Goal: Task Accomplishment & Management: Manage account settings

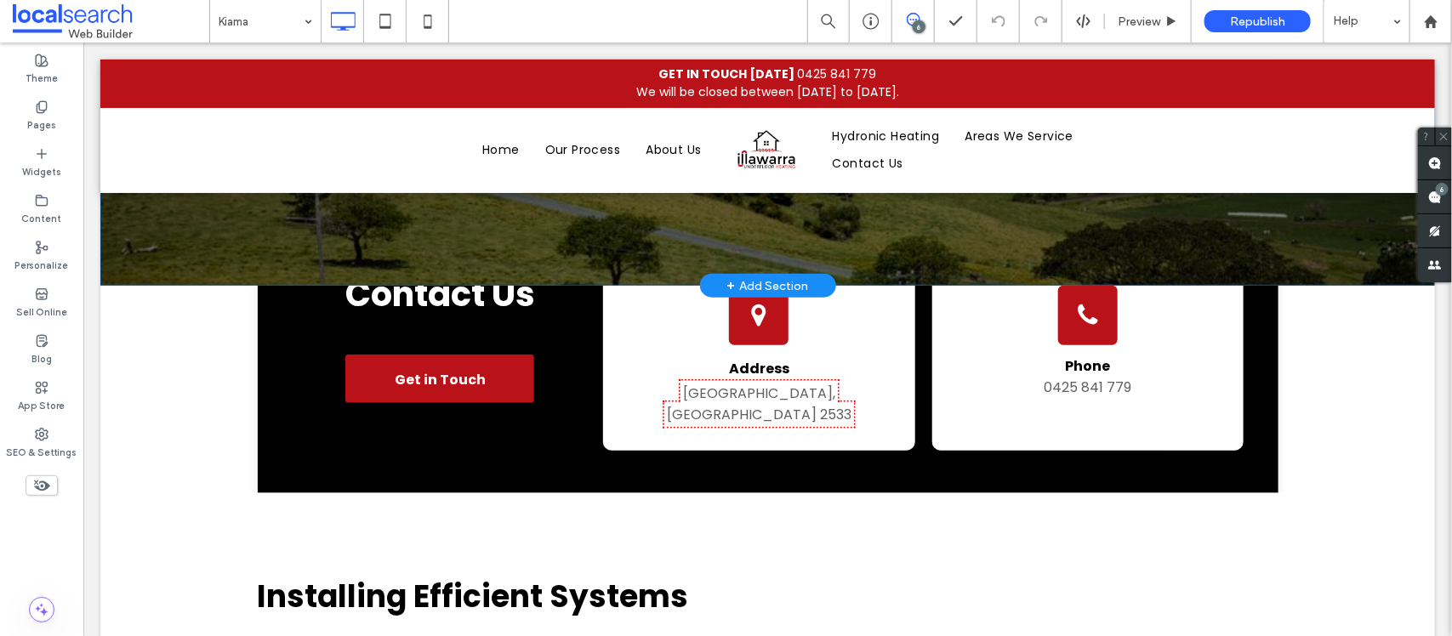
scroll to position [745, 0]
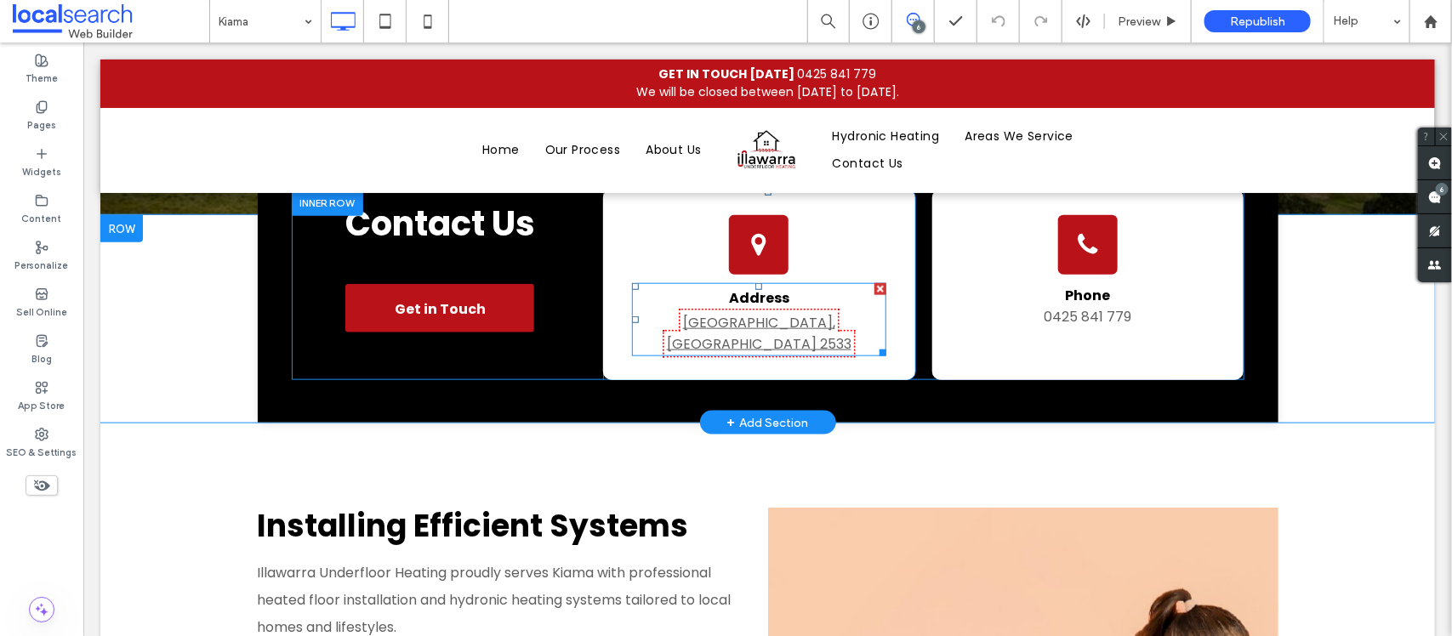
click at [745, 320] on link "[GEOGRAPHIC_DATA], [GEOGRAPHIC_DATA] 2533" at bounding box center [758, 332] width 185 height 41
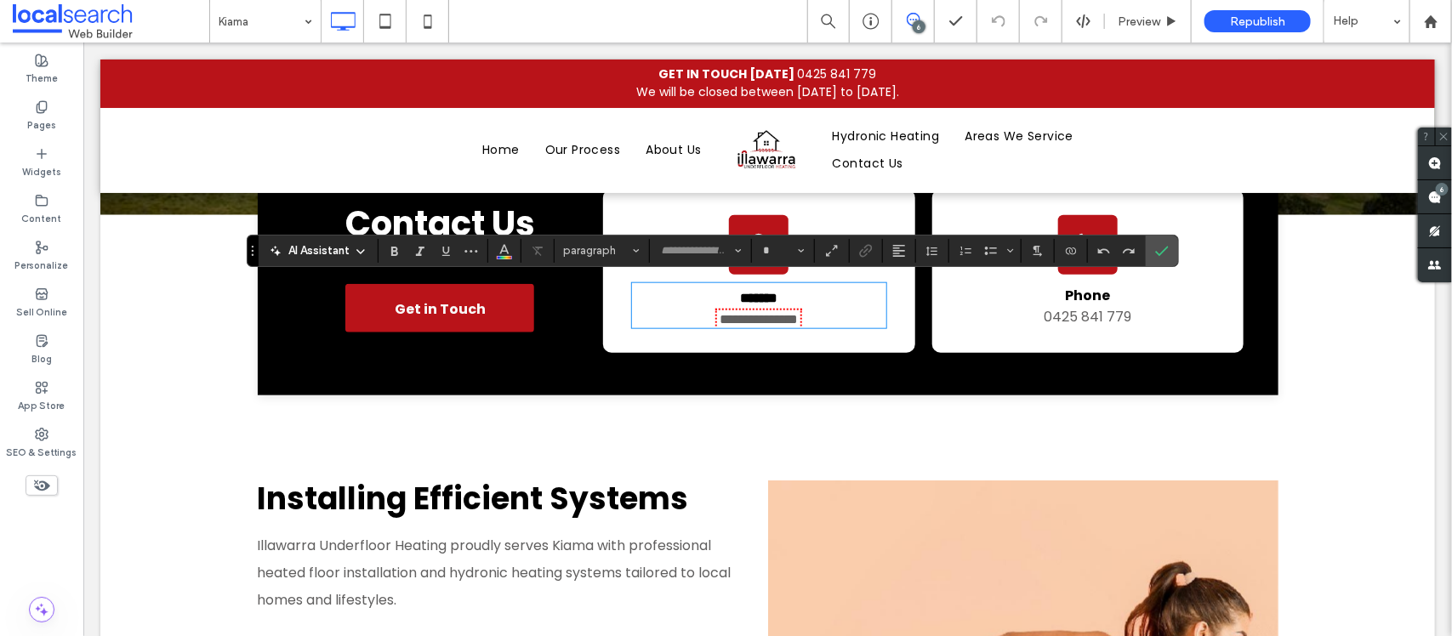
type input "*******"
type input "**"
click at [1174, 245] on label "Confirm" at bounding box center [1163, 251] width 26 height 31
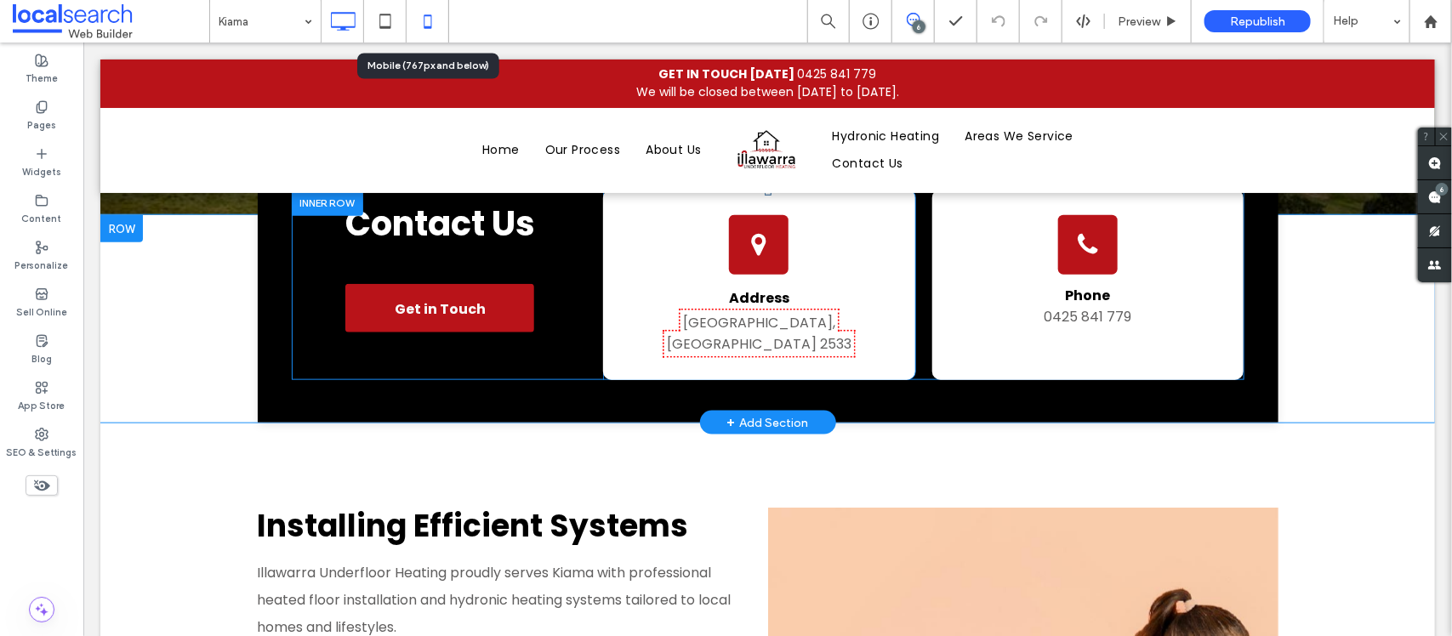
click at [440, 17] on icon at bounding box center [428, 21] width 34 height 34
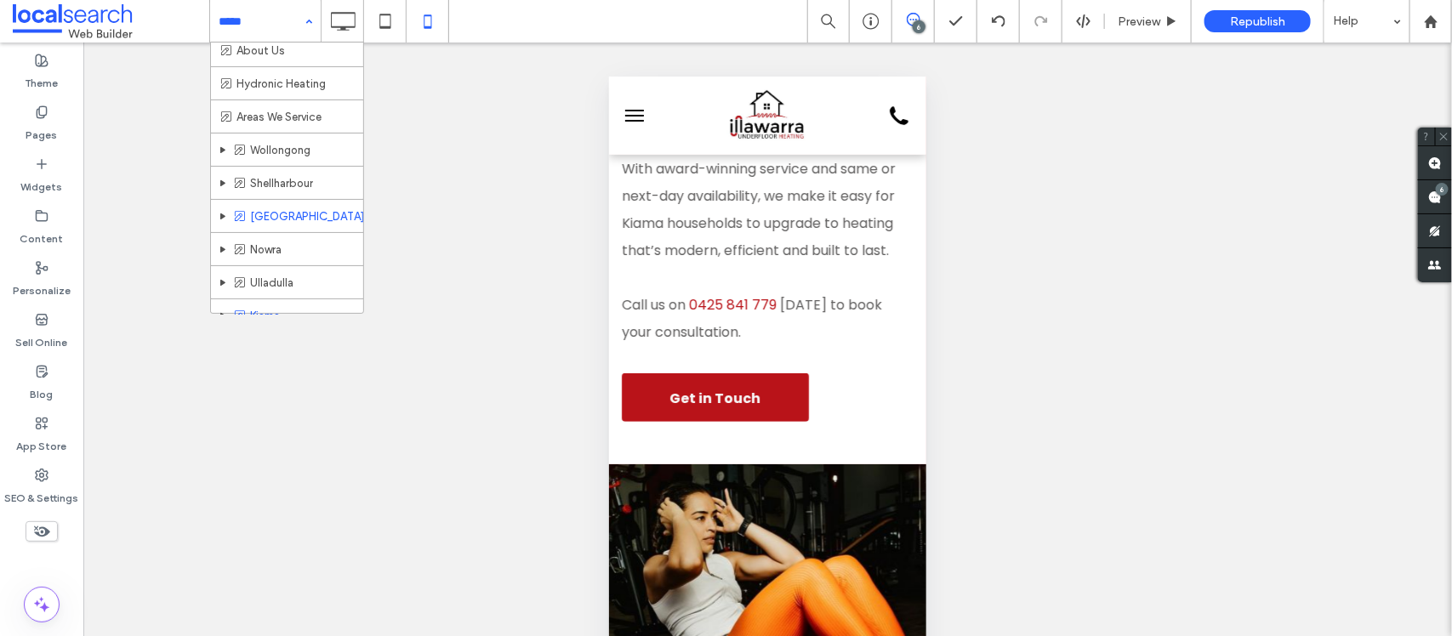
scroll to position [96, 0]
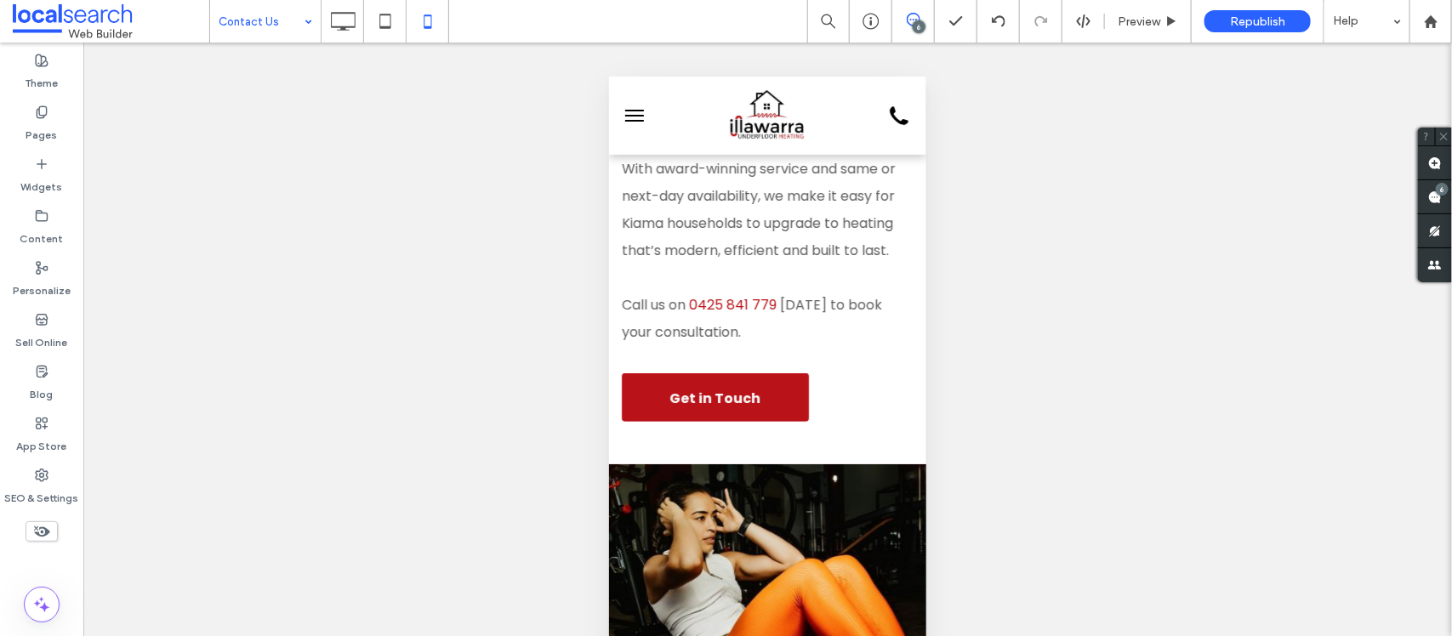
click at [338, 23] on icon at bounding box center [343, 21] width 34 height 34
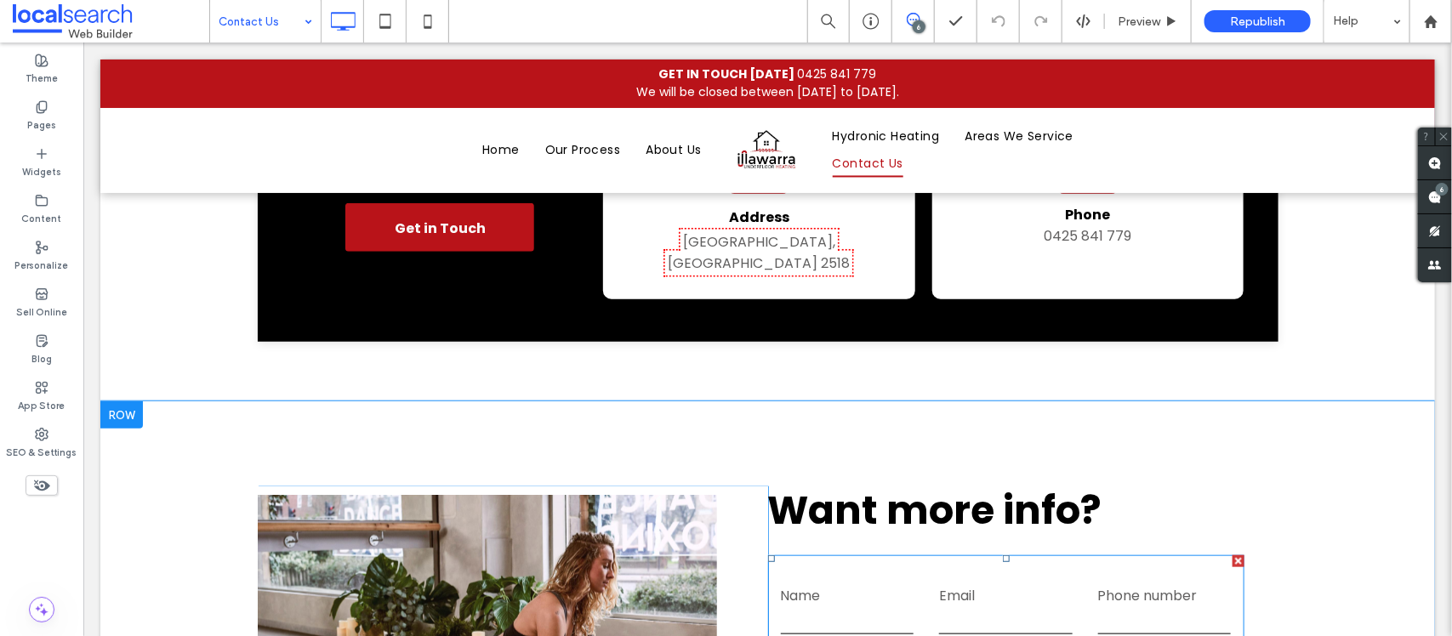
scroll to position [719, 0]
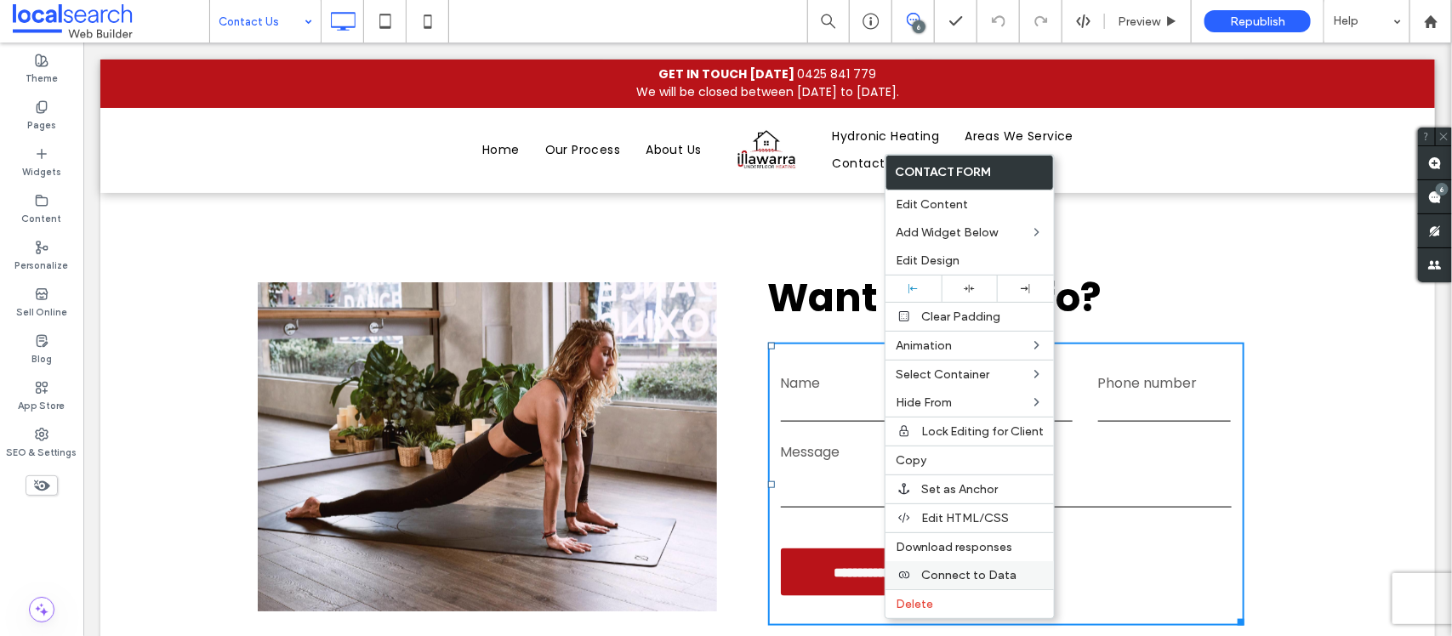
click at [962, 583] on span "Connect to Data" at bounding box center [969, 575] width 95 height 14
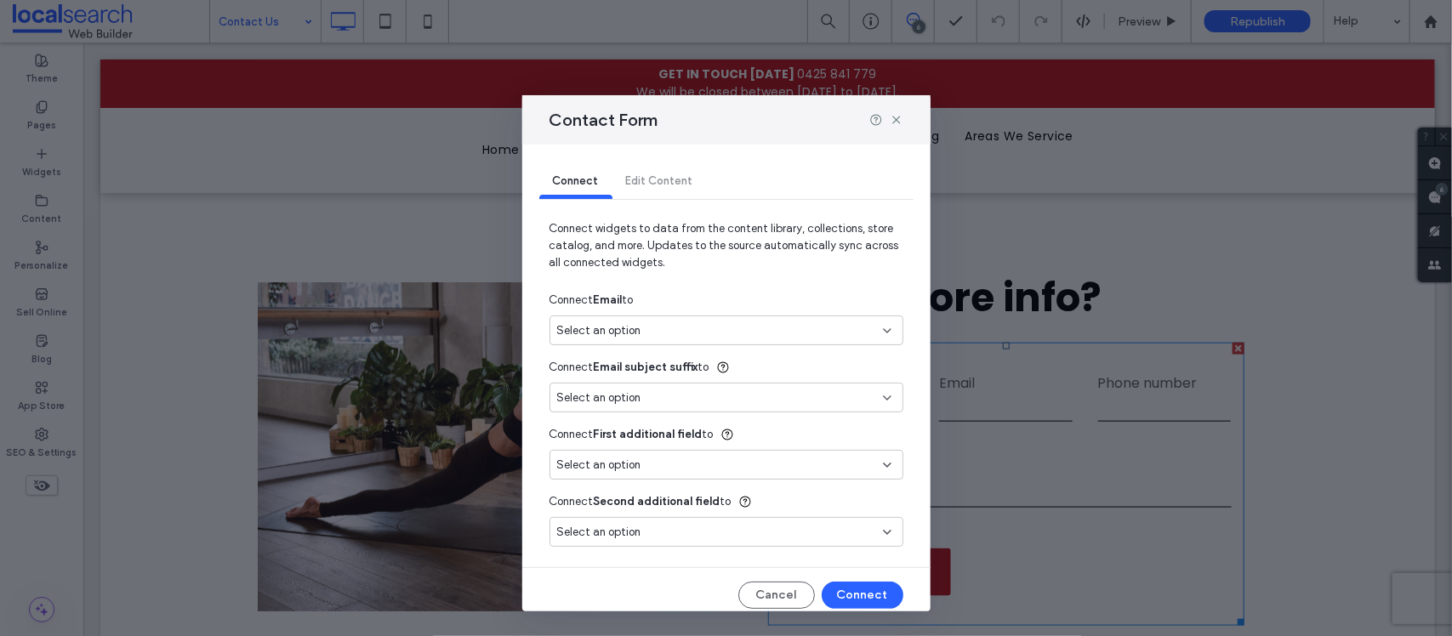
click at [703, 313] on div "Connect Email to" at bounding box center [727, 300] width 354 height 31
click at [690, 334] on div "Select an option" at bounding box center [716, 330] width 318 height 17
click at [698, 387] on span "info@illawarraunderfloorheating.com.au" at bounding box center [766, 391] width 214 height 17
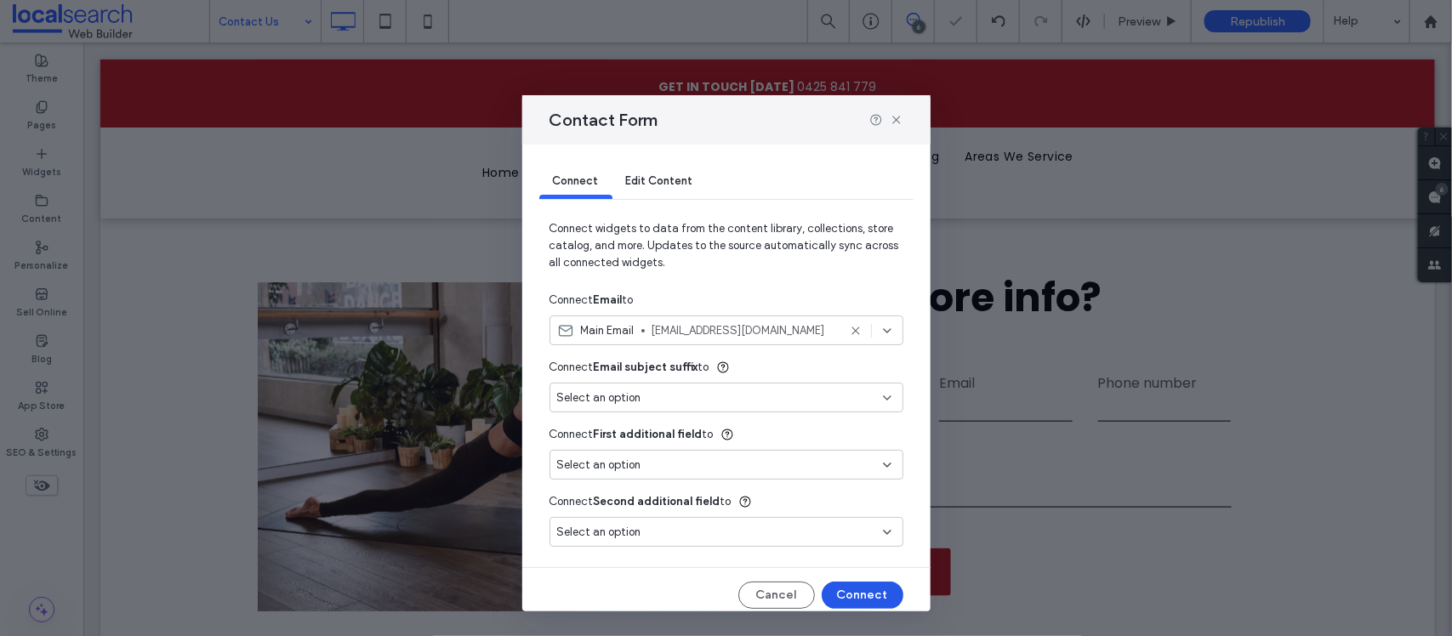
click at [855, 596] on button "Connect" at bounding box center [863, 595] width 82 height 27
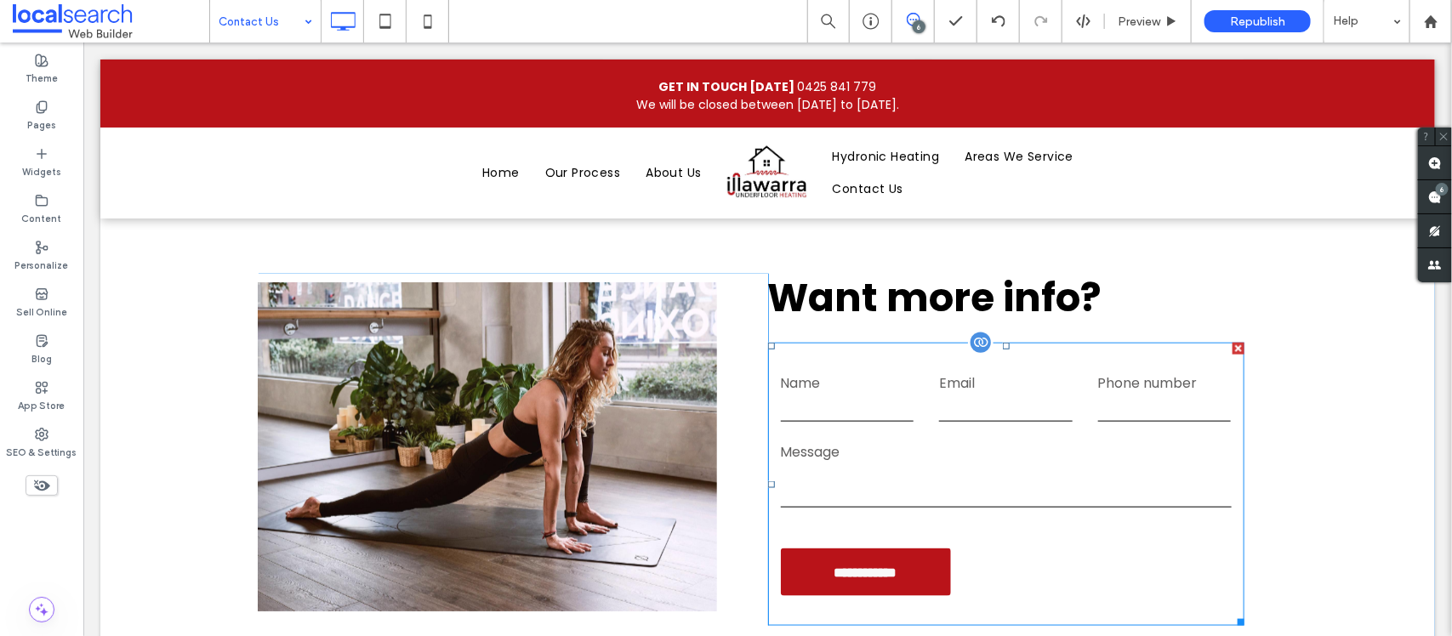
click at [876, 396] on input "text" at bounding box center [847, 409] width 134 height 26
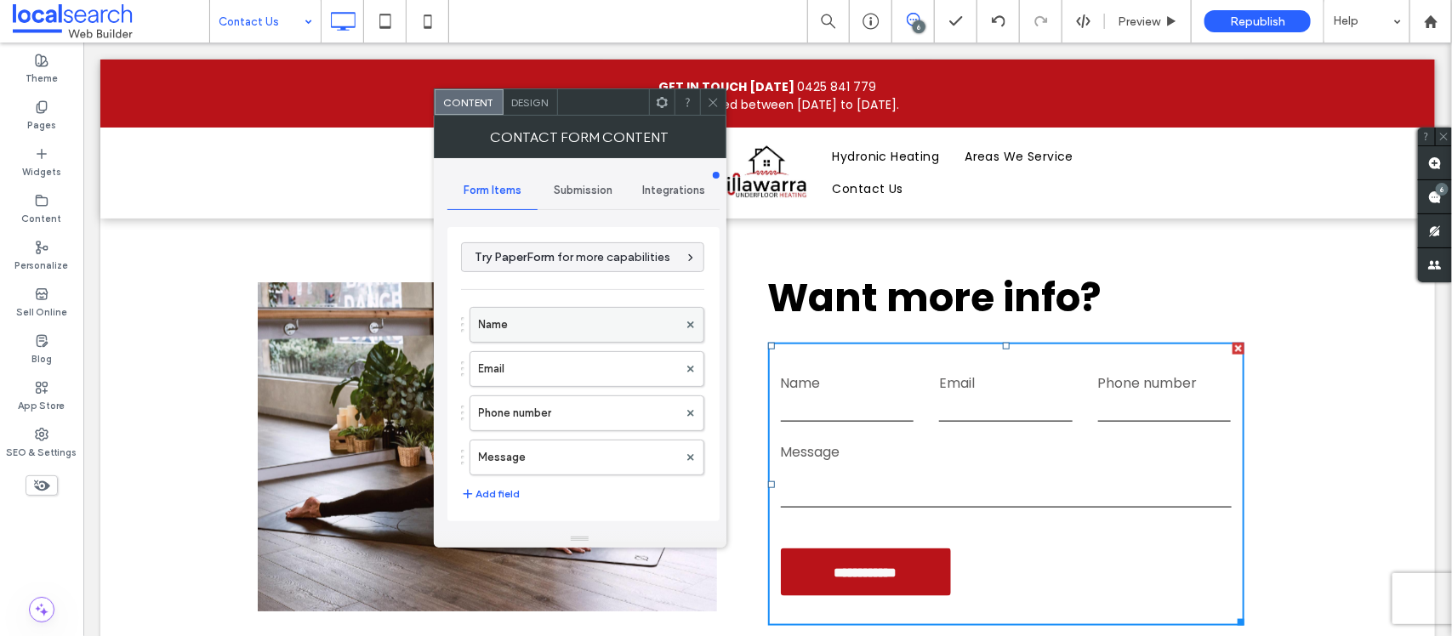
click at [549, 328] on label "Name" at bounding box center [578, 325] width 199 height 34
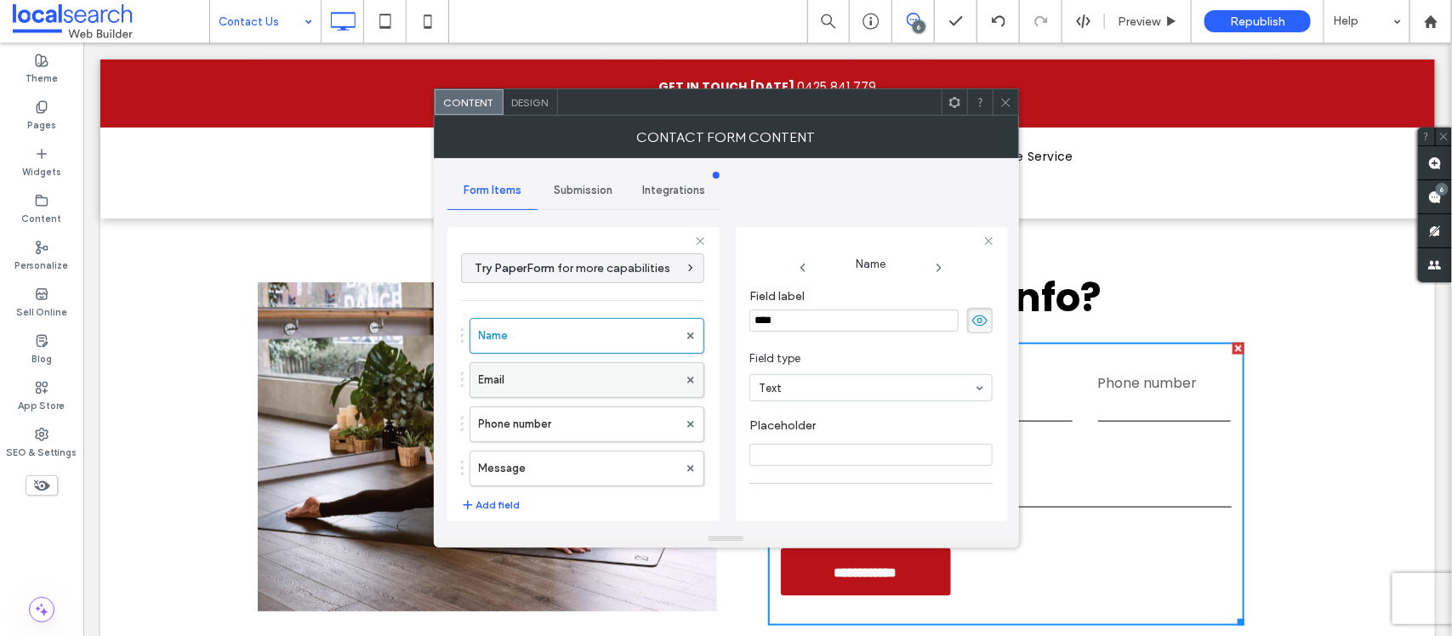
click at [537, 384] on label "Email" at bounding box center [578, 380] width 199 height 34
click at [528, 428] on label "Phone number" at bounding box center [578, 425] width 199 height 34
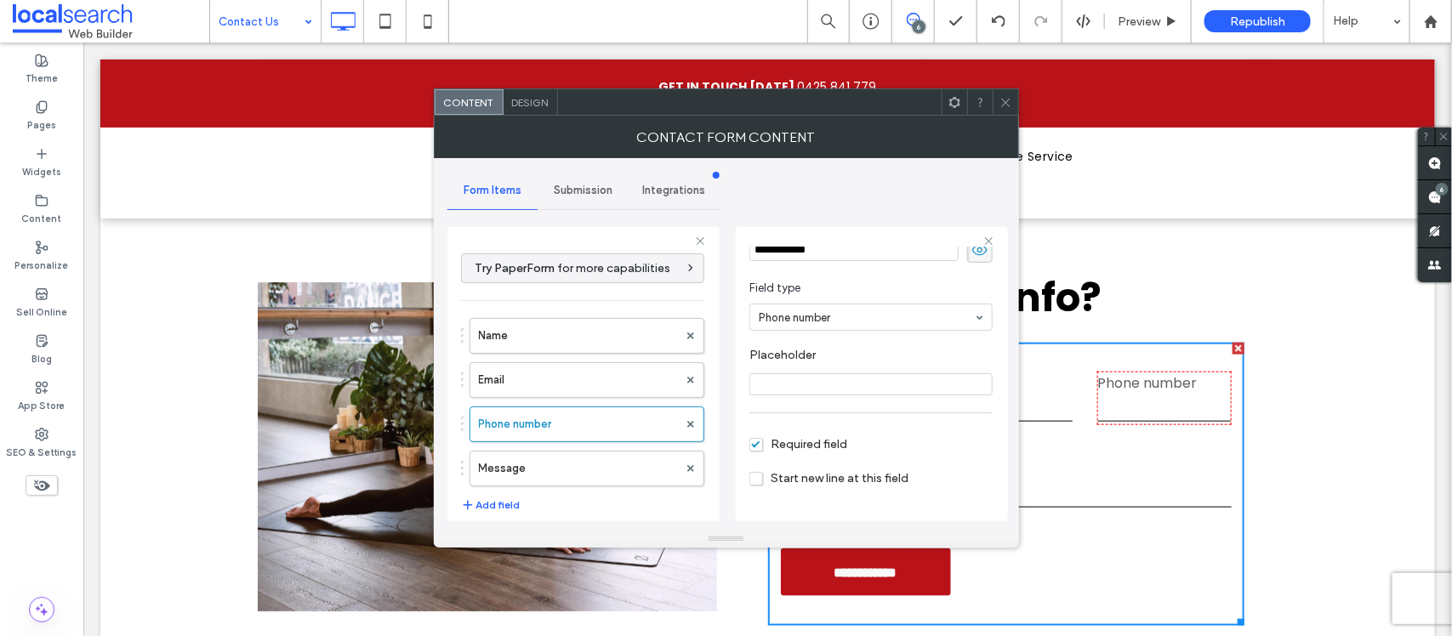
scroll to position [106, 0]
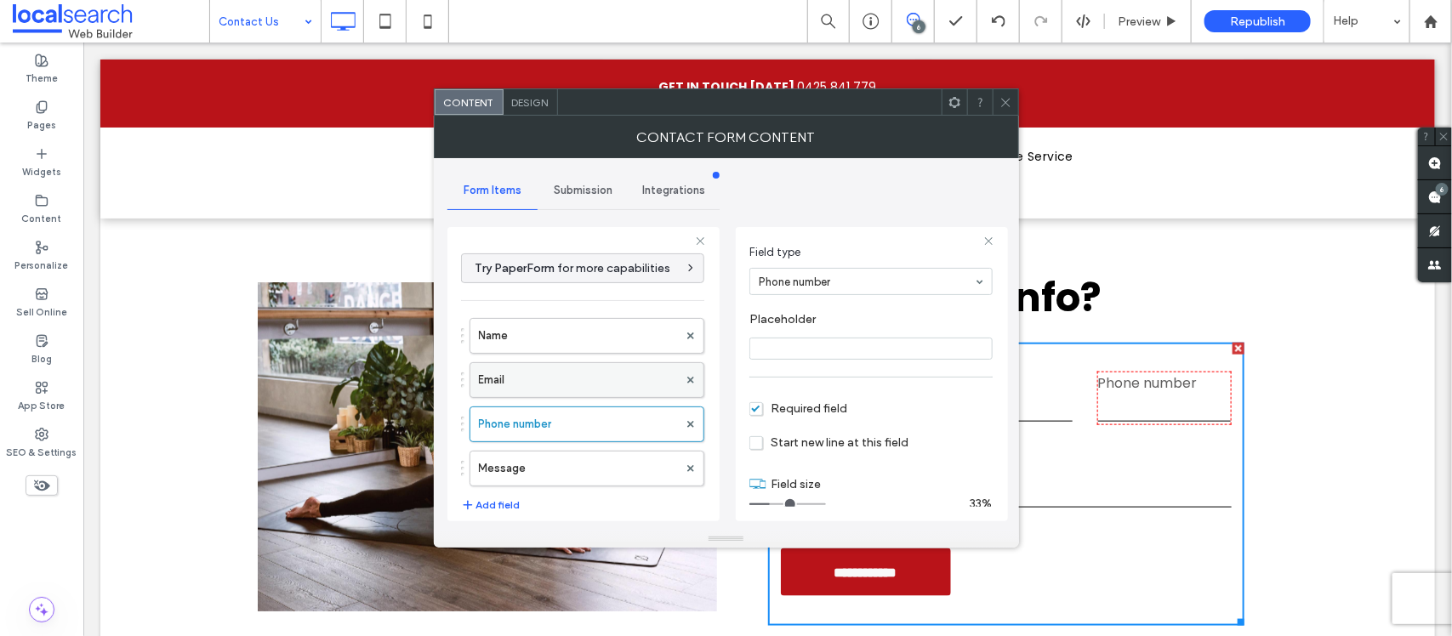
click at [573, 375] on label "Email" at bounding box center [578, 380] width 199 height 34
click at [575, 333] on label "Name" at bounding box center [578, 336] width 199 height 34
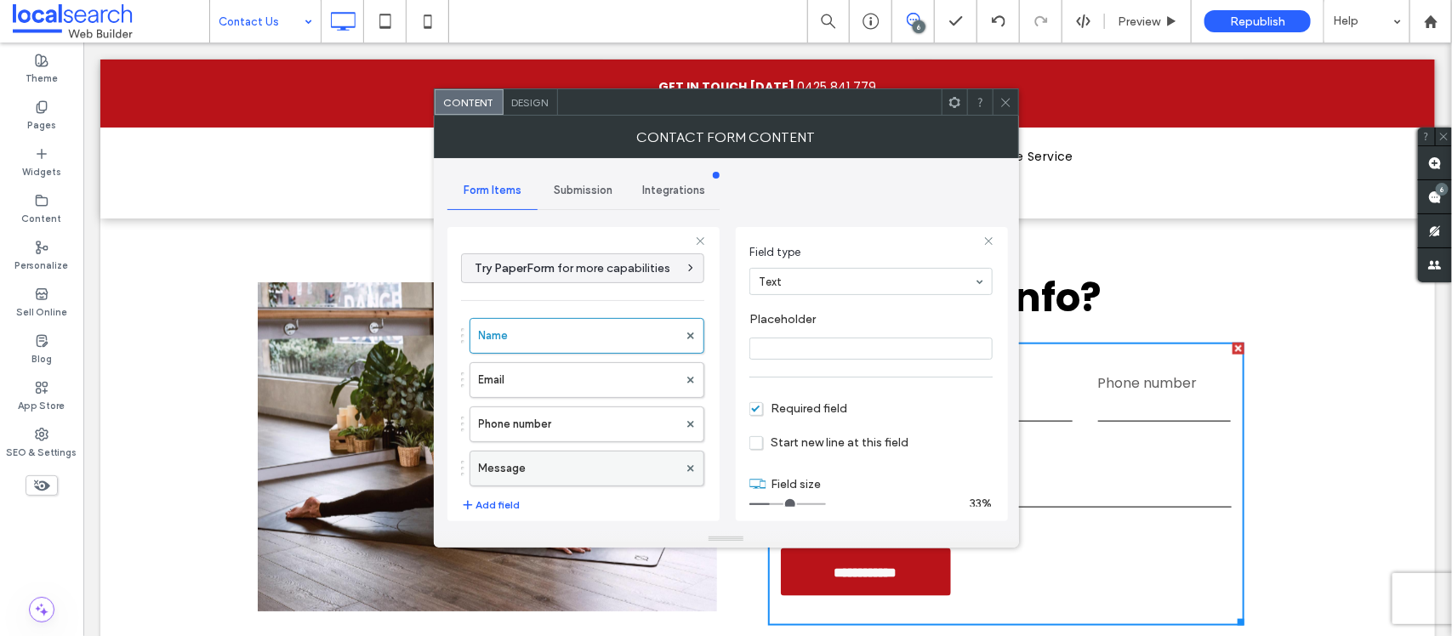
click at [584, 465] on label "Message" at bounding box center [578, 469] width 199 height 34
type input "**"
click at [580, 188] on span "Submission" at bounding box center [583, 191] width 59 height 14
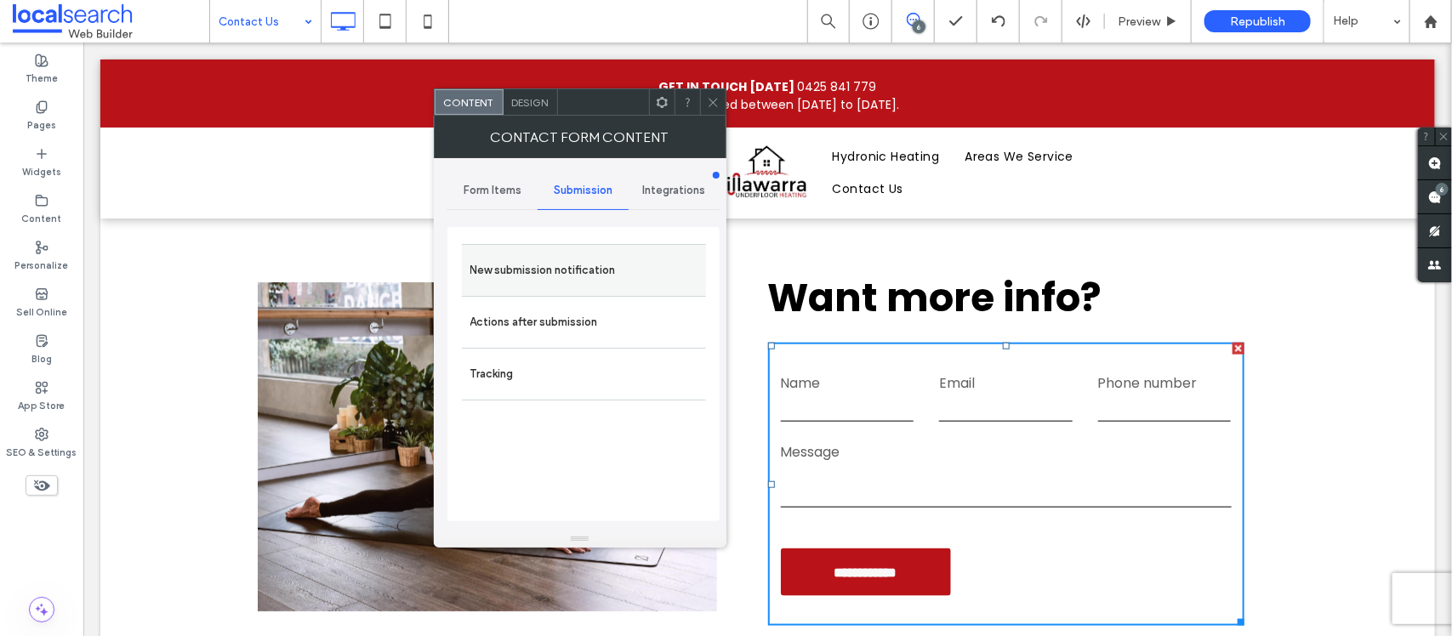
click at [583, 272] on label "New submission notification" at bounding box center [584, 271] width 227 height 34
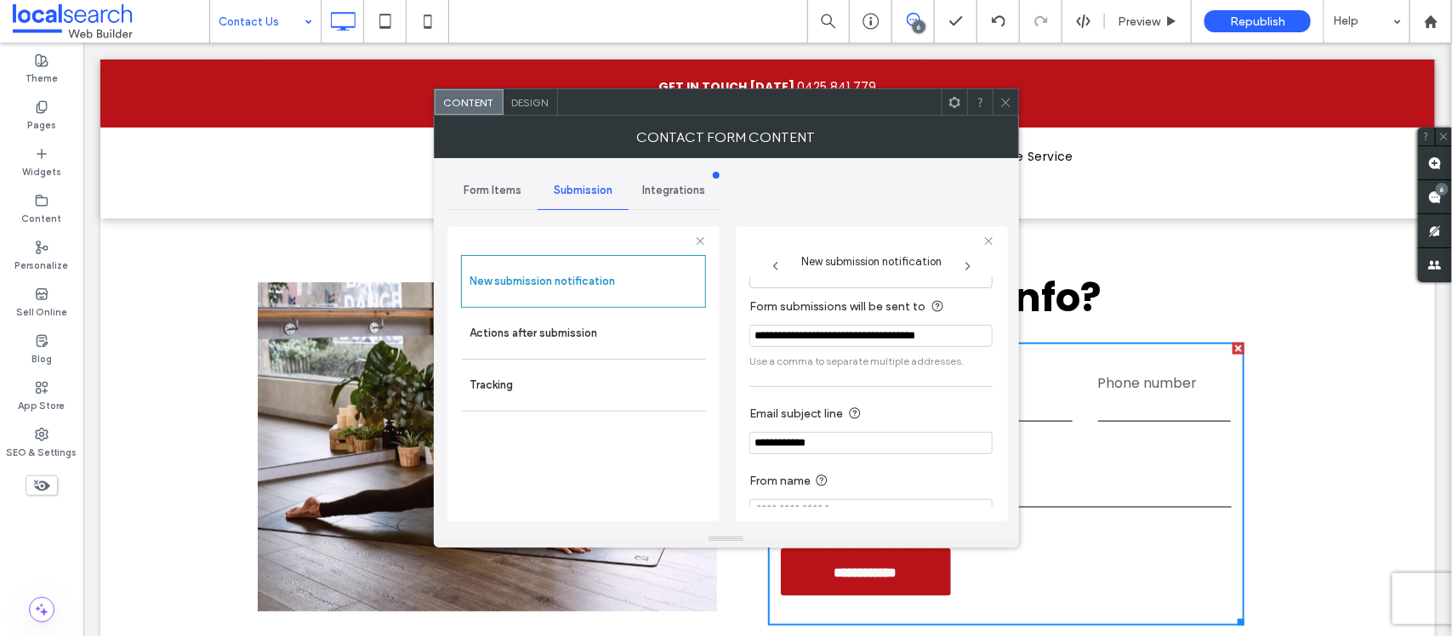
scroll to position [94, 0]
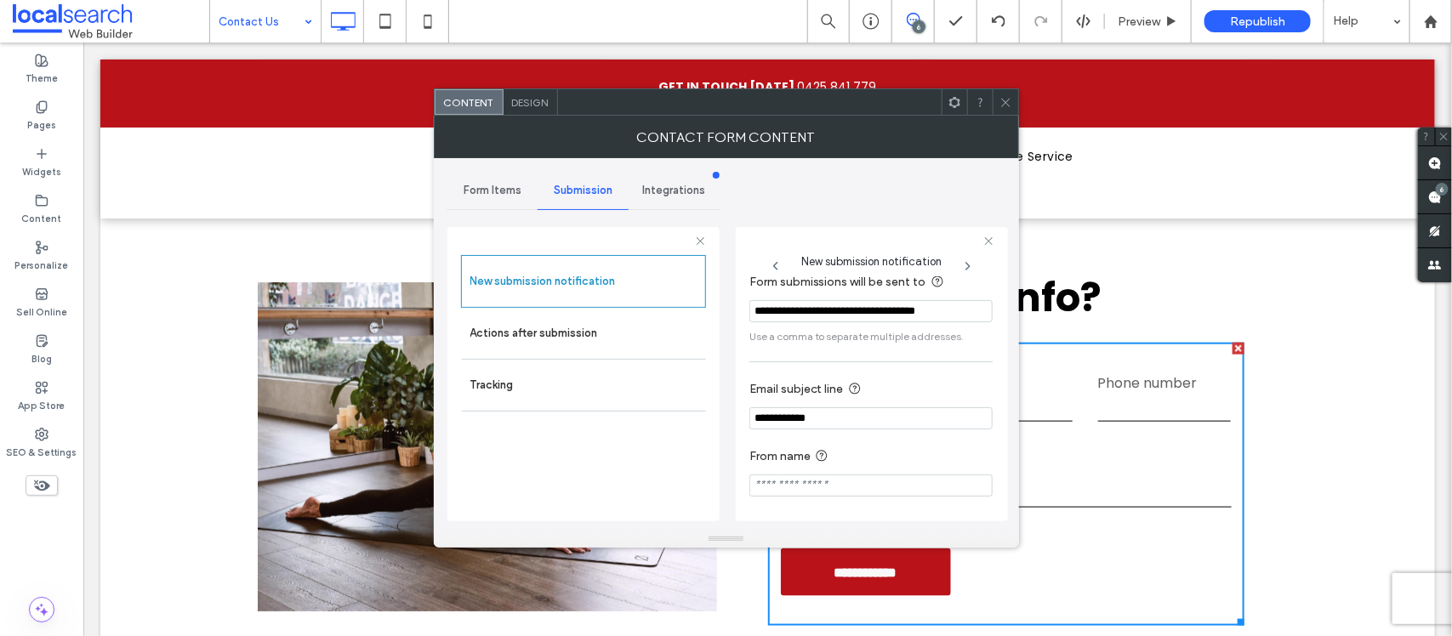
click at [843, 417] on input "**********" at bounding box center [871, 419] width 243 height 22
paste input "**********"
type input "**********"
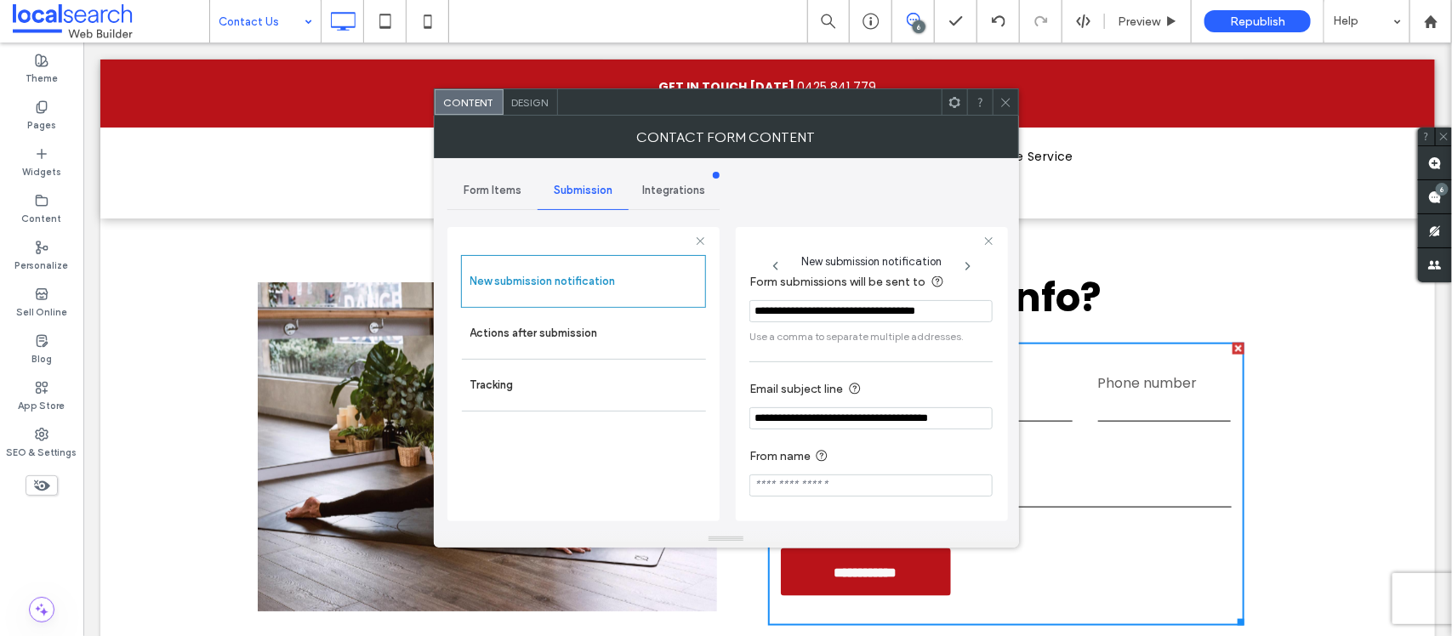
click at [849, 491] on input "From name" at bounding box center [871, 486] width 243 height 22
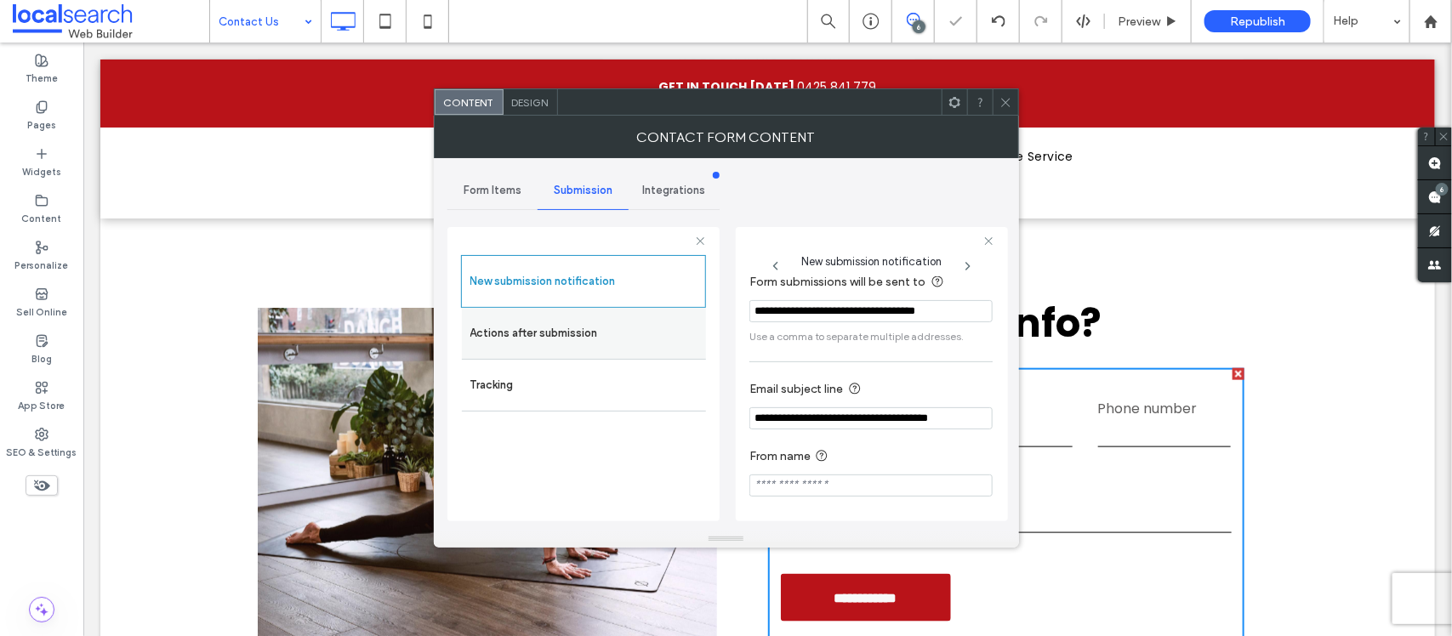
scroll to position [745, 0]
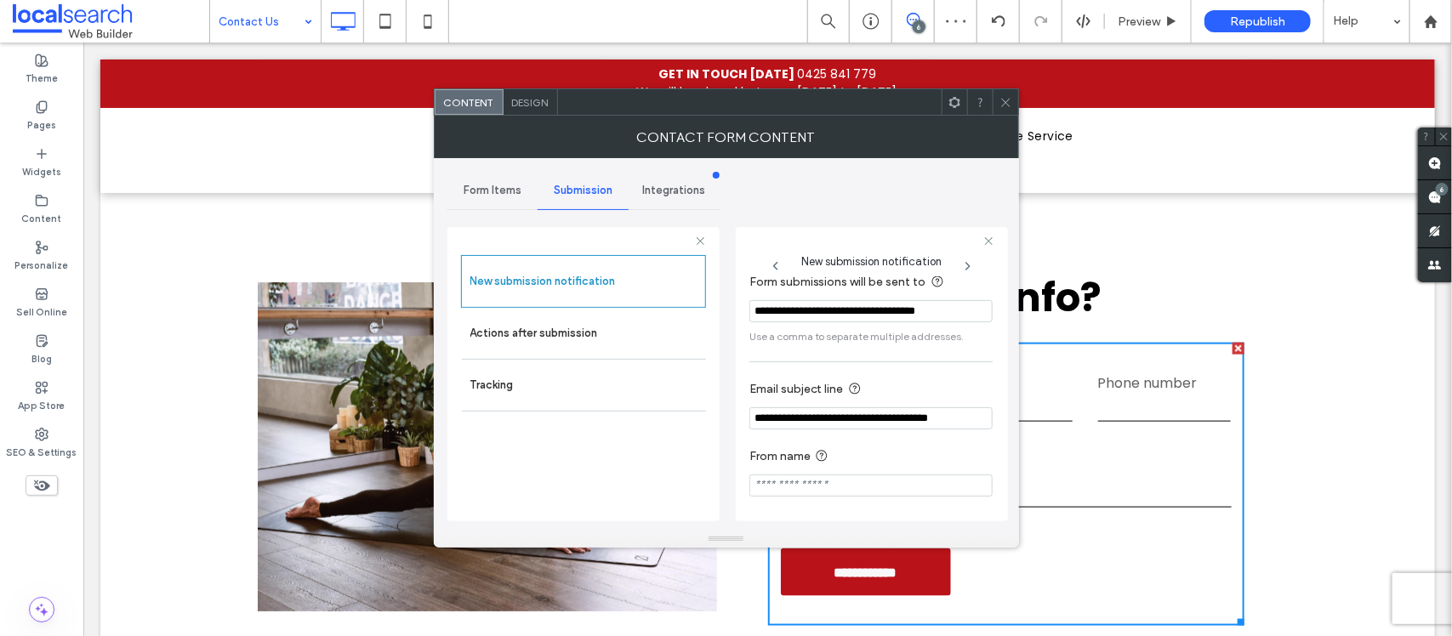
paste input "**********"
type input "**********"
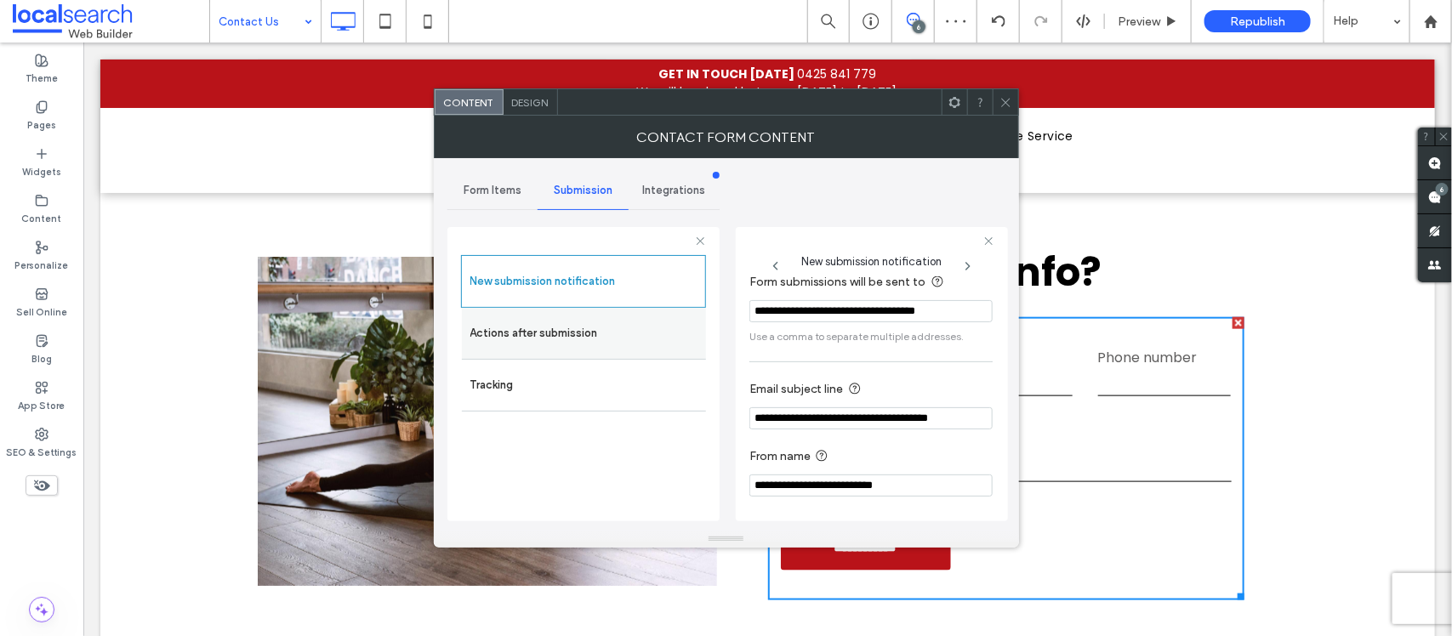
click at [588, 339] on label "Actions after submission" at bounding box center [584, 334] width 227 height 34
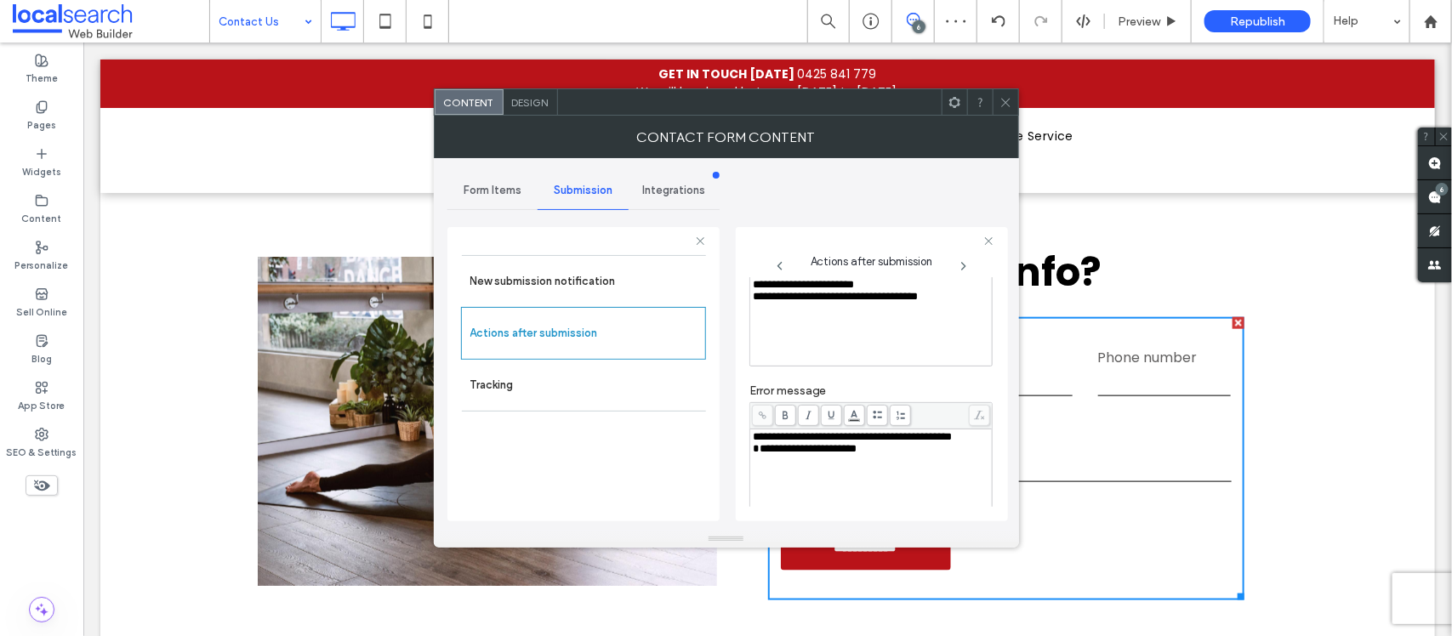
click at [808, 308] on div "**********" at bounding box center [871, 321] width 237 height 85
click at [879, 317] on div "**********" at bounding box center [871, 321] width 237 height 85
click at [797, 300] on span "**********" at bounding box center [870, 290] width 234 height 23
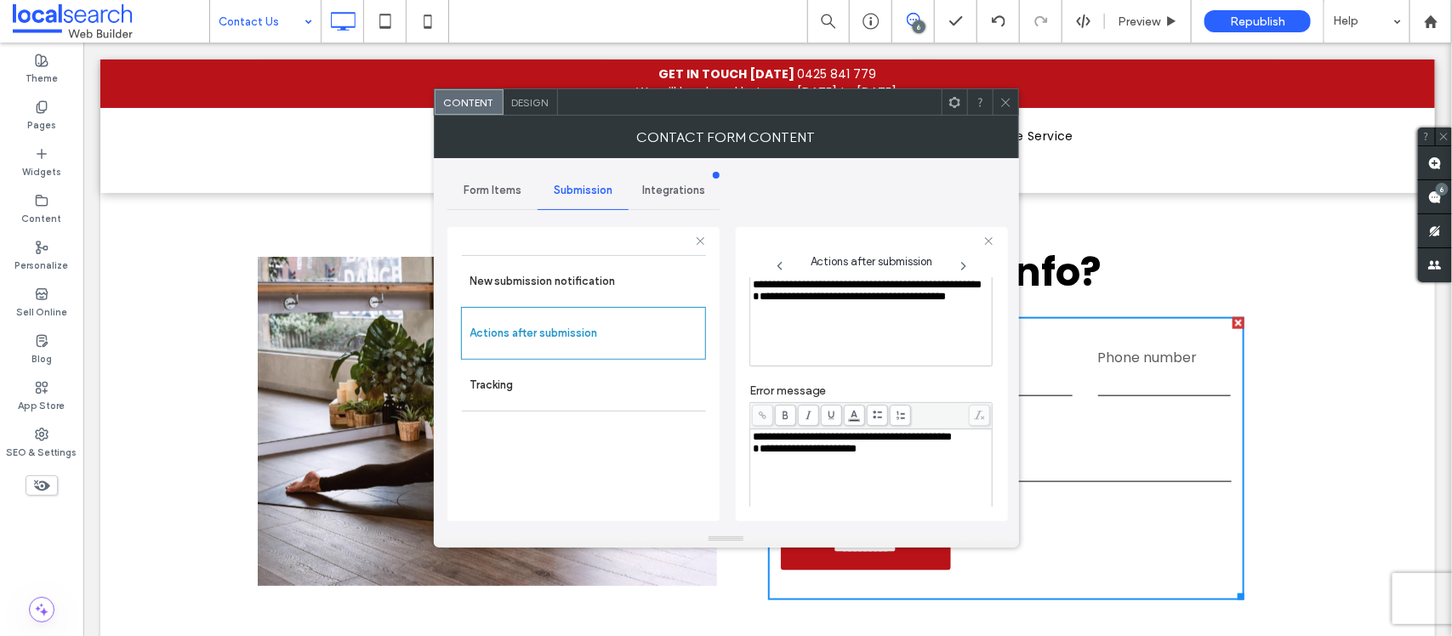
click at [760, 302] on span "**********" at bounding box center [850, 296] width 194 height 11
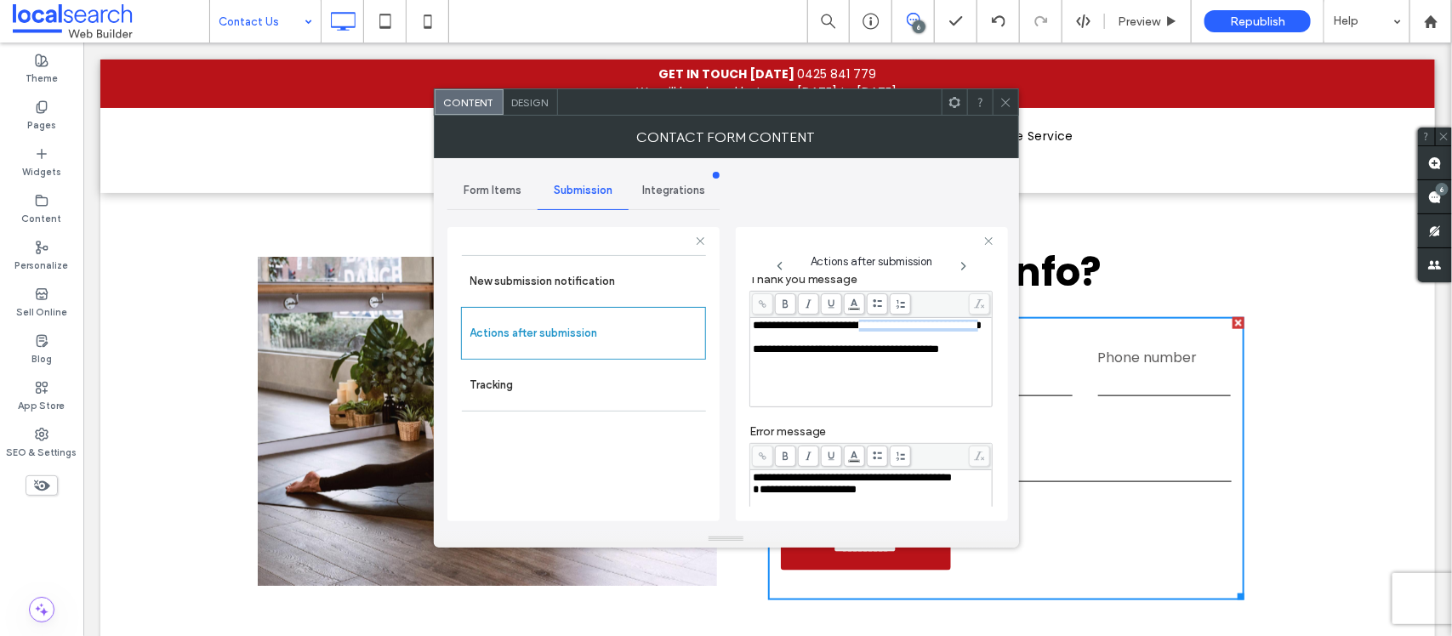
drag, startPoint x: 882, startPoint y: 283, endPoint x: 794, endPoint y: 345, distance: 107.4
click at [794, 331] on span "**********" at bounding box center [868, 325] width 230 height 11
click at [791, 300] on span at bounding box center [785, 304] width 21 height 21
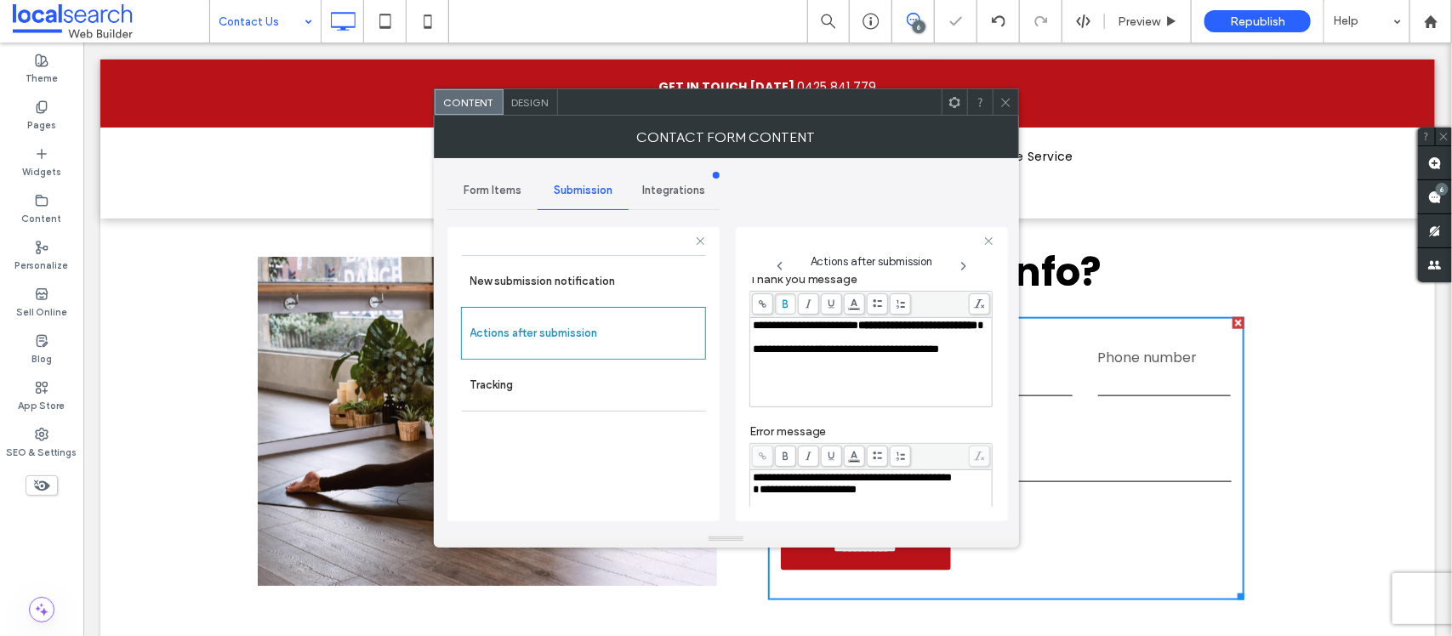
click at [887, 332] on div "**********" at bounding box center [871, 326] width 237 height 12
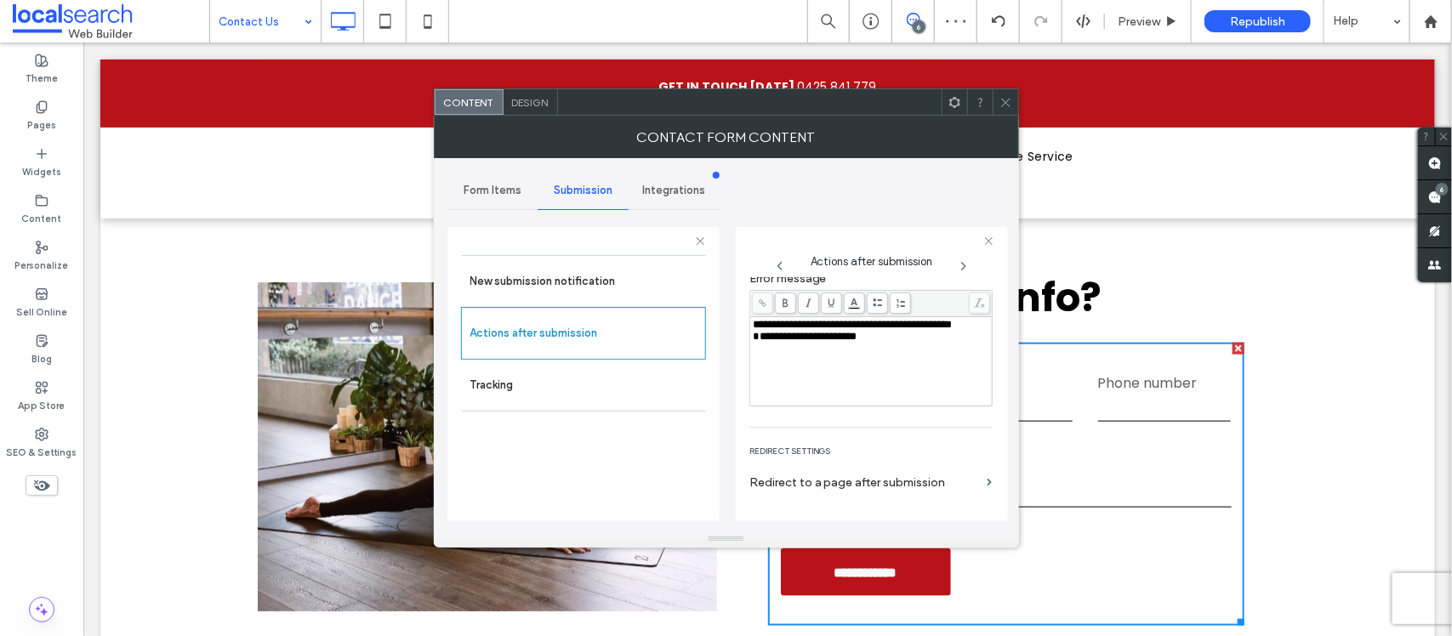
scroll to position [159, 0]
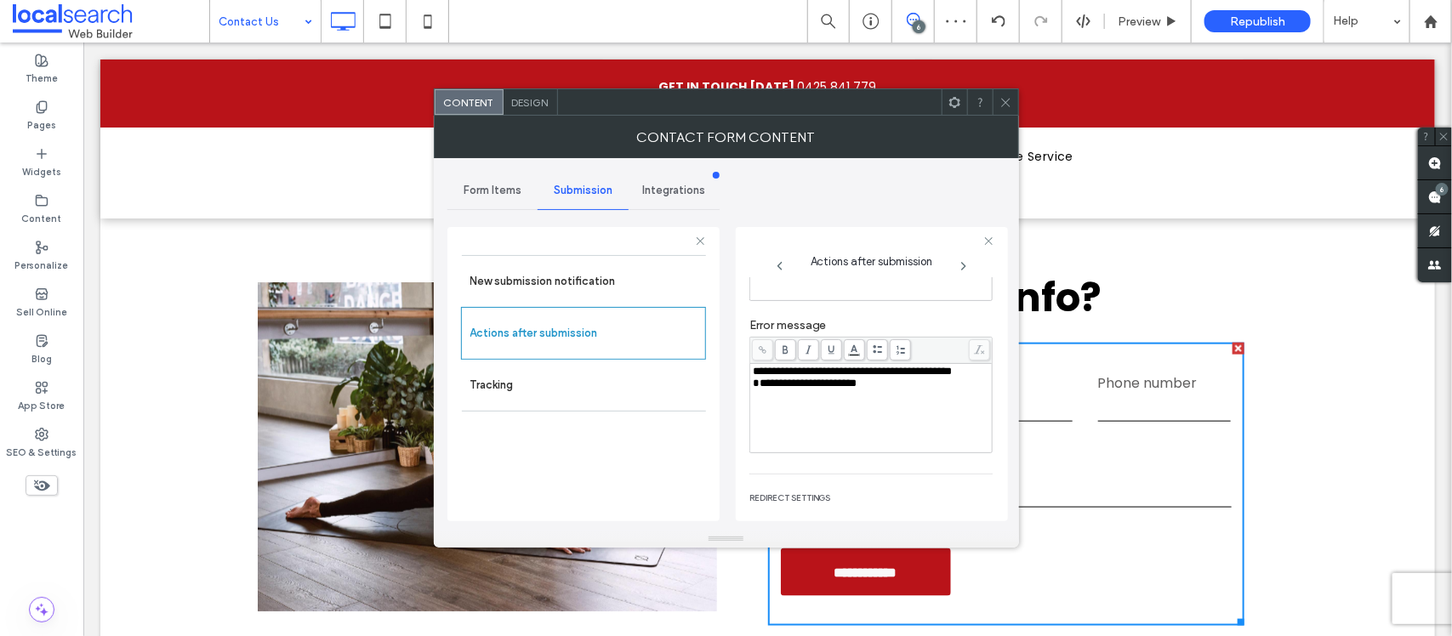
click at [757, 389] on span "**********" at bounding box center [805, 383] width 105 height 11
click at [800, 377] on span "**********" at bounding box center [853, 371] width 200 height 11
click at [804, 377] on span "**********" at bounding box center [853, 371] width 200 height 11
click at [738, 368] on div "**********" at bounding box center [872, 374] width 272 height 294
click at [534, 96] on span "Design" at bounding box center [530, 102] width 37 height 13
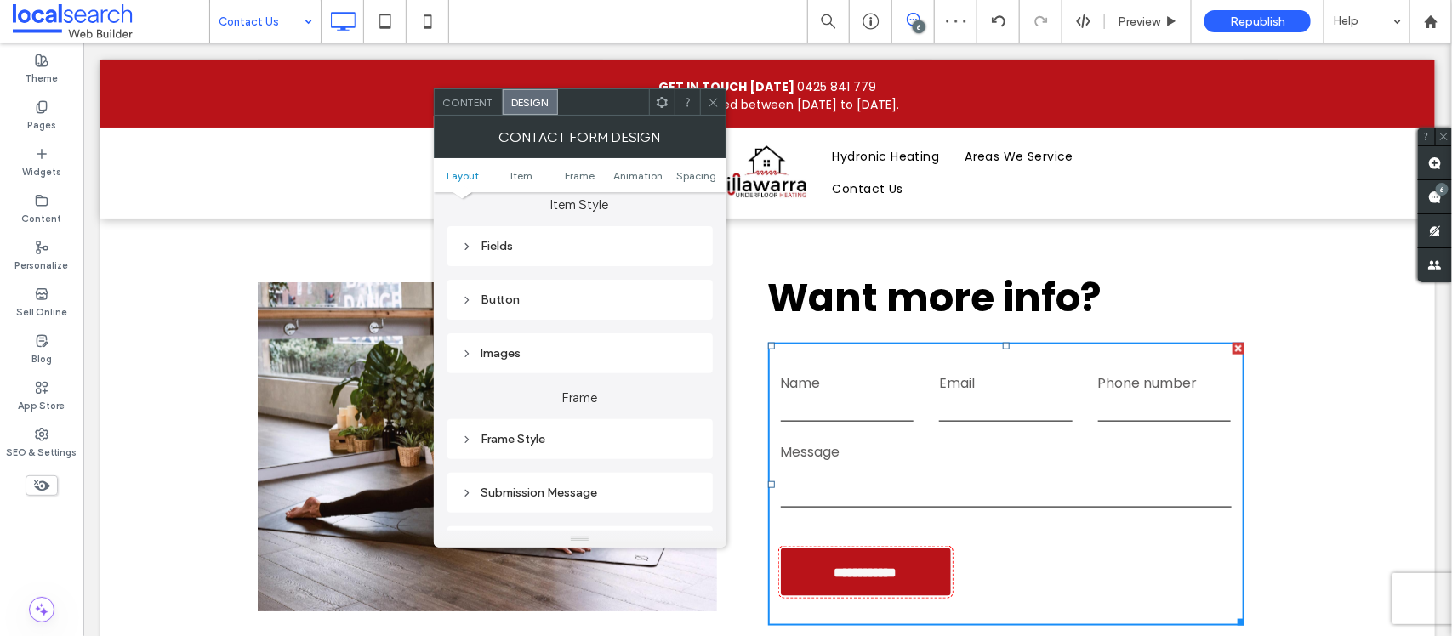
scroll to position [319, 0]
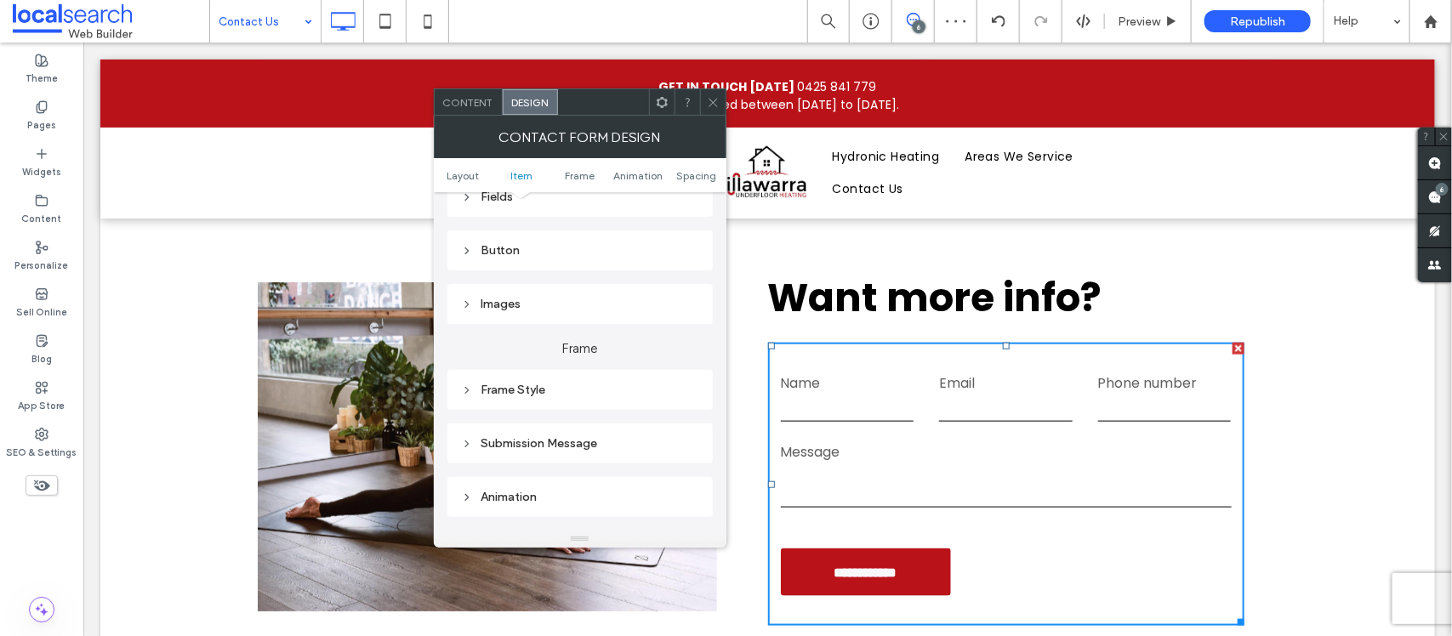
click at [575, 445] on div "Submission Message" at bounding box center [580, 444] width 238 height 14
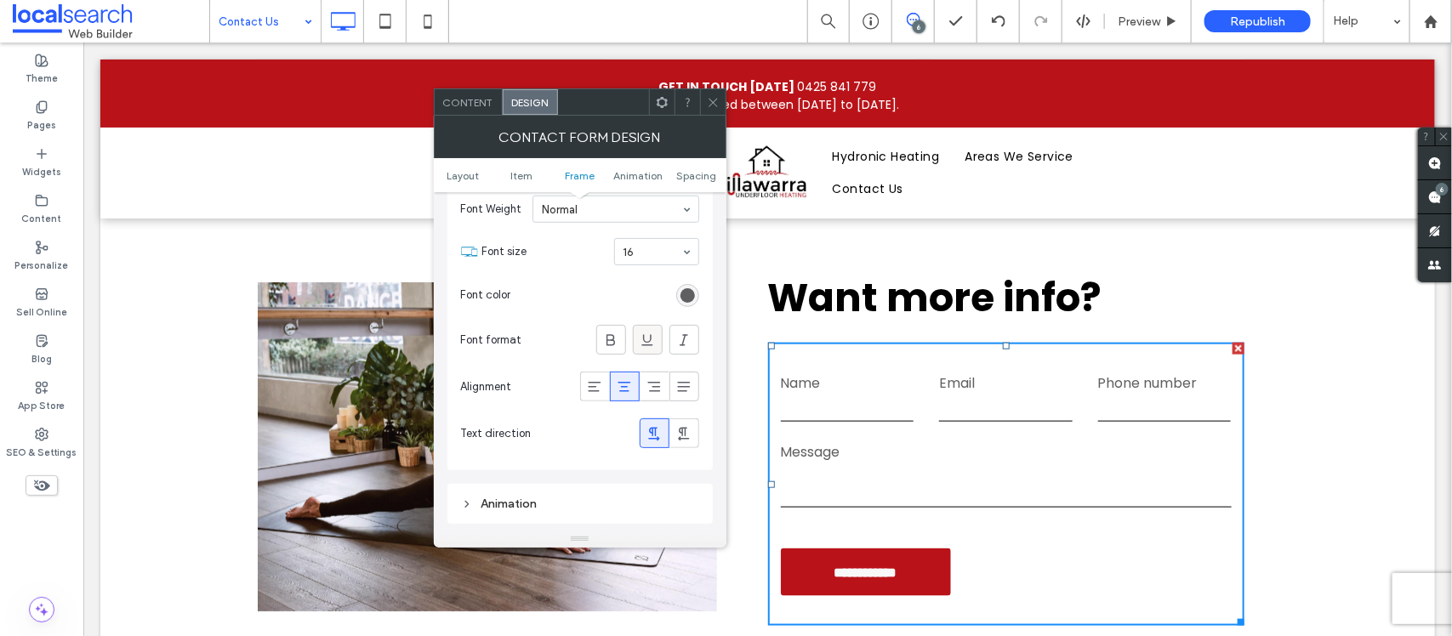
scroll to position [638, 0]
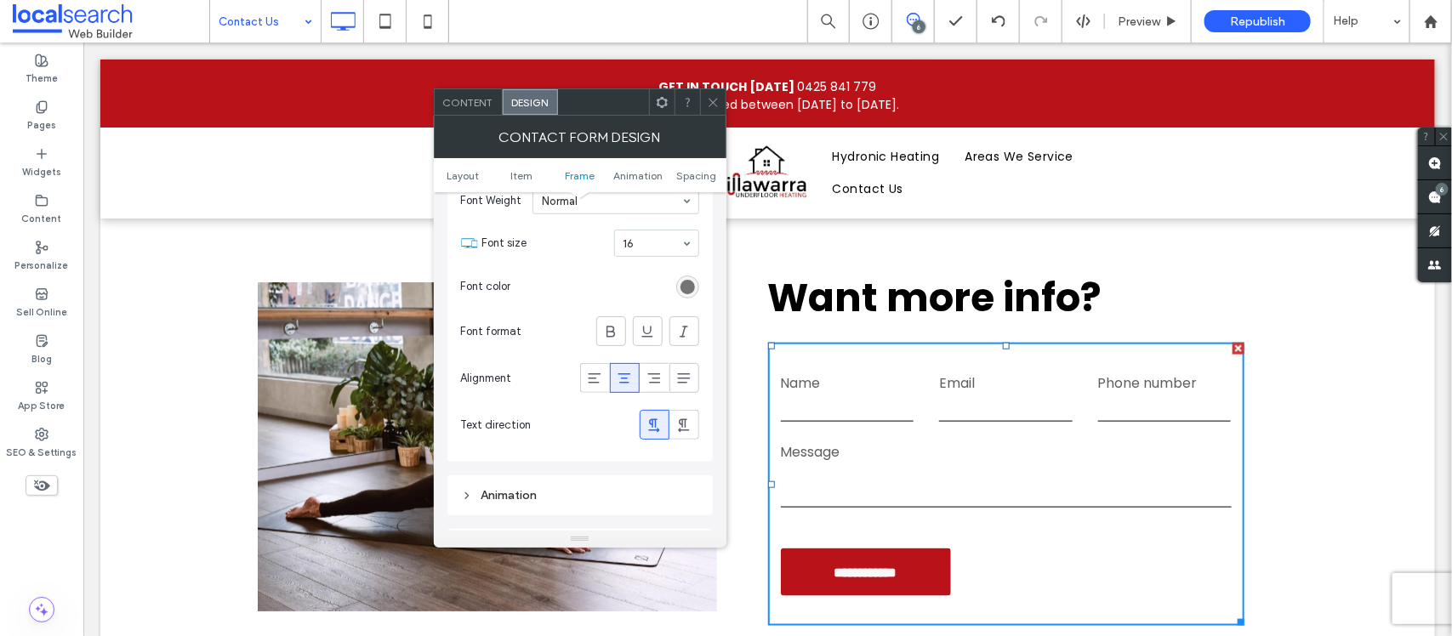
click at [689, 294] on div "rgb(96, 95, 95)" at bounding box center [688, 287] width 14 height 14
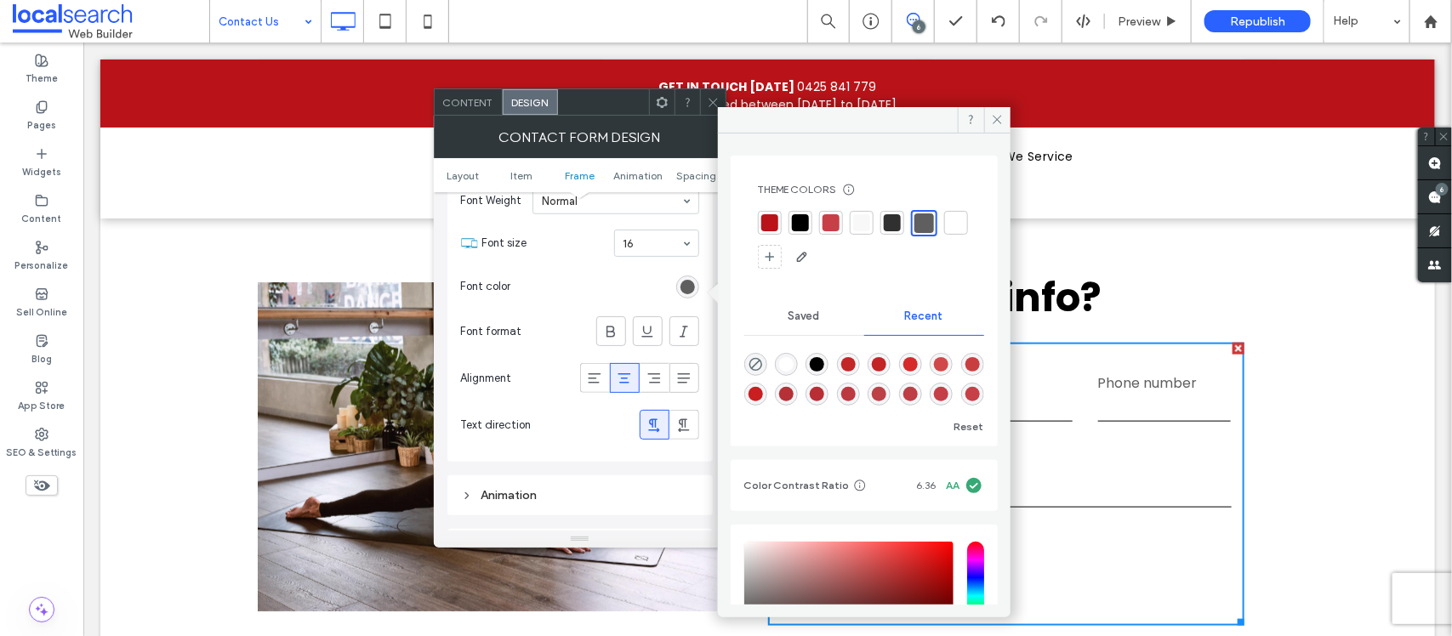
click at [797, 230] on div at bounding box center [800, 222] width 17 height 17
click at [598, 379] on use at bounding box center [595, 379] width 13 height 10
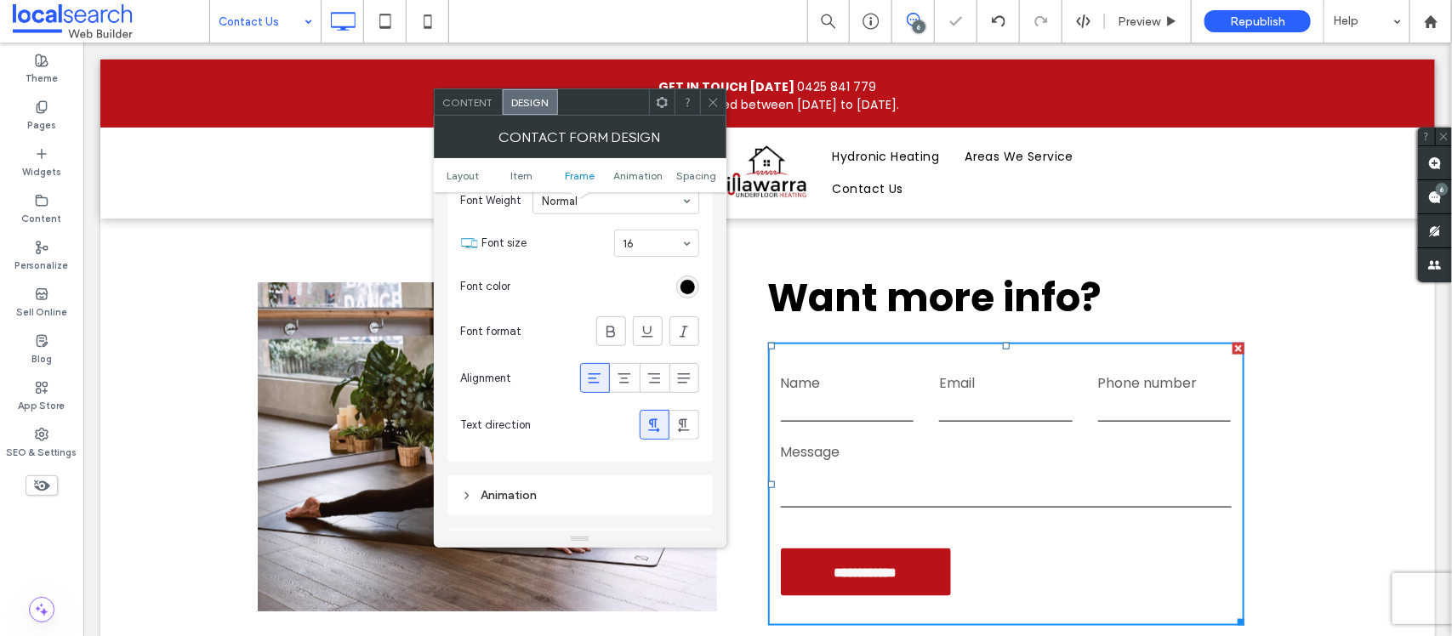
click at [706, 124] on div "Contact Form Design" at bounding box center [580, 137] width 293 height 43
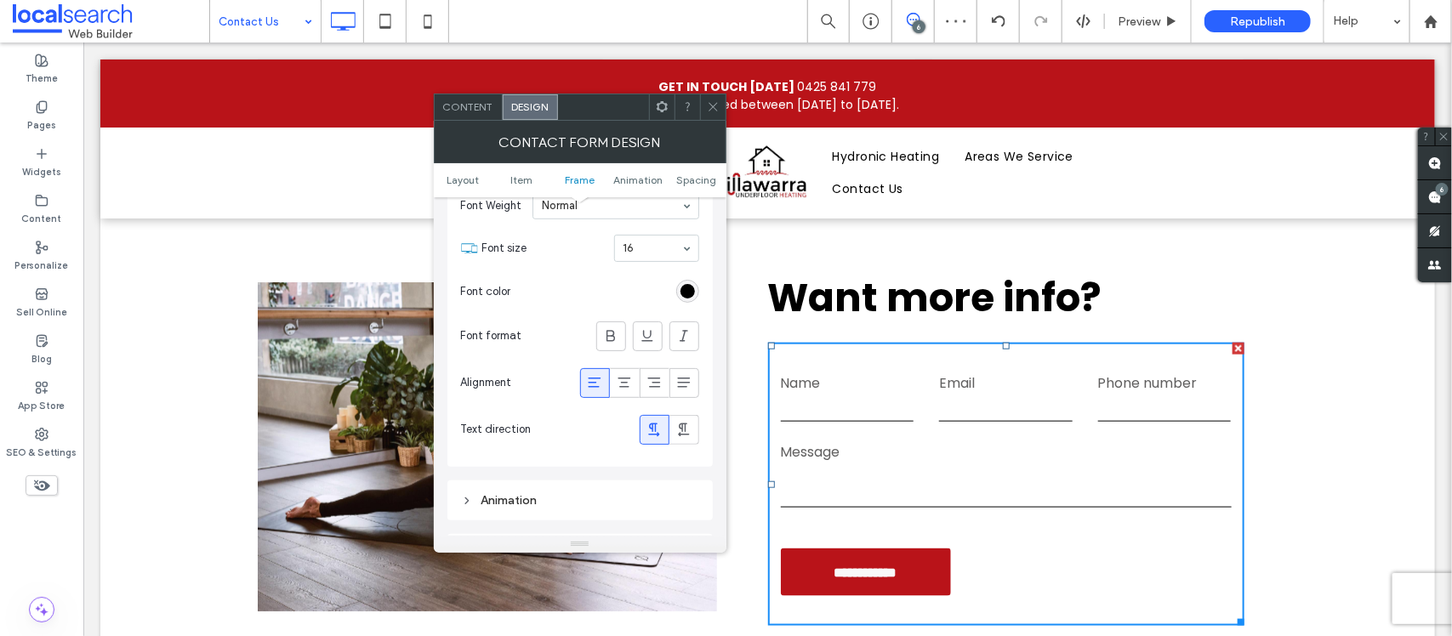
click at [707, 116] on span at bounding box center [713, 107] width 13 height 26
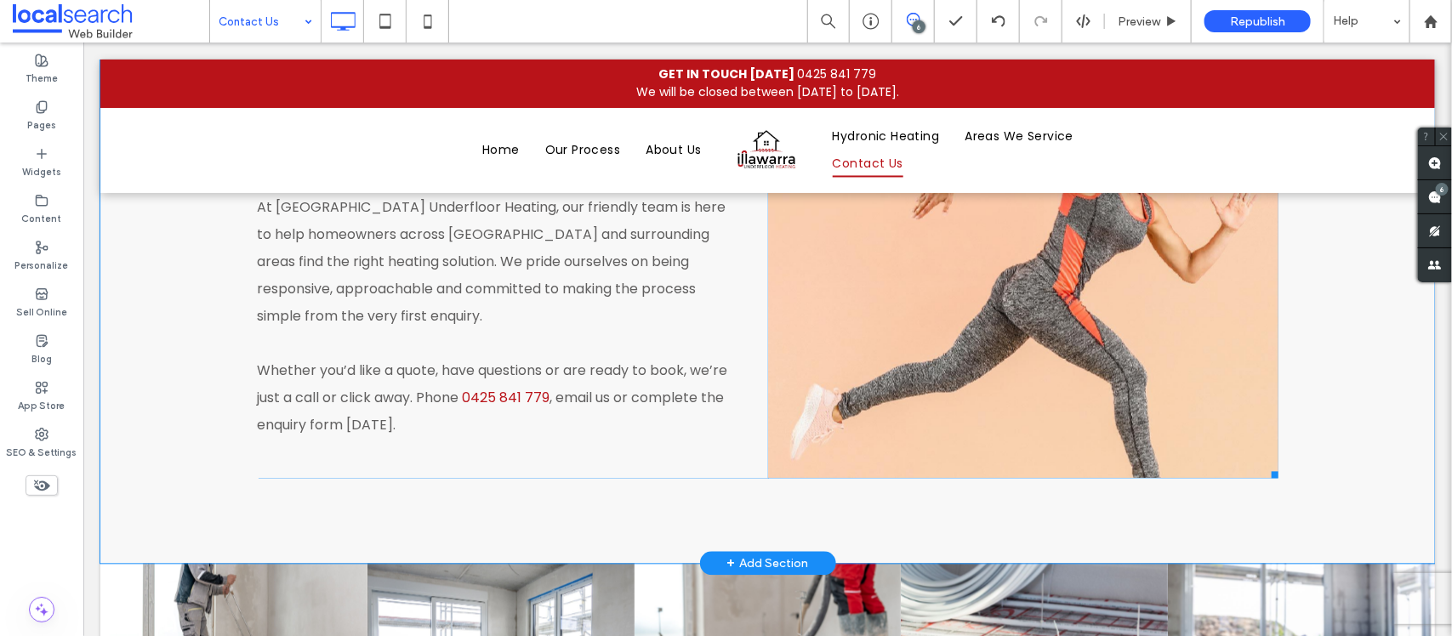
scroll to position [1276, 0]
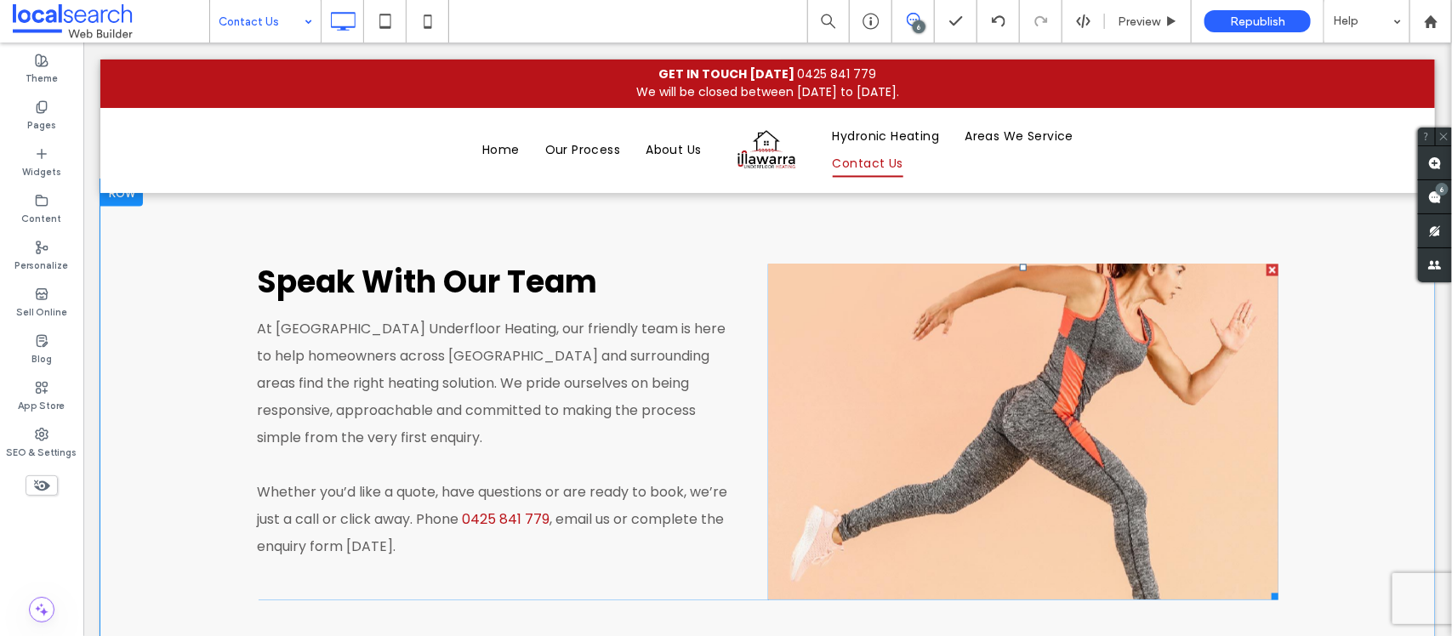
click at [830, 380] on link at bounding box center [1022, 432] width 511 height 336
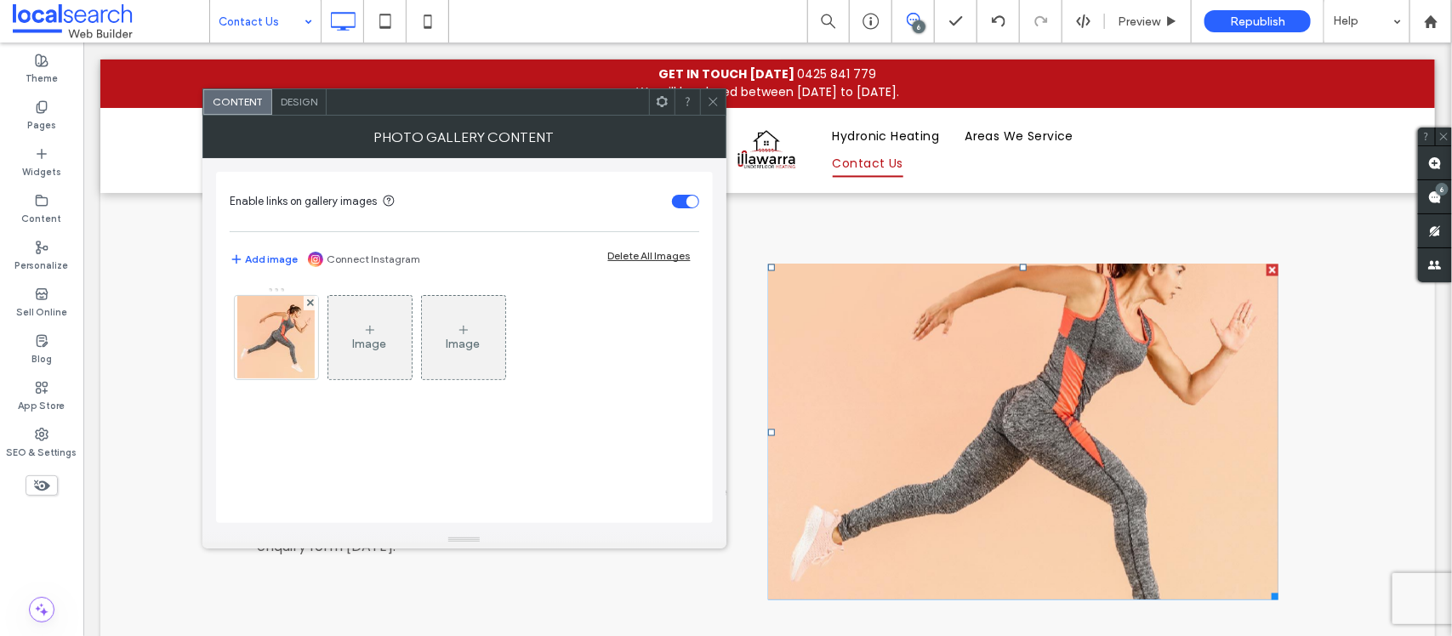
click at [715, 109] on span at bounding box center [713, 102] width 13 height 26
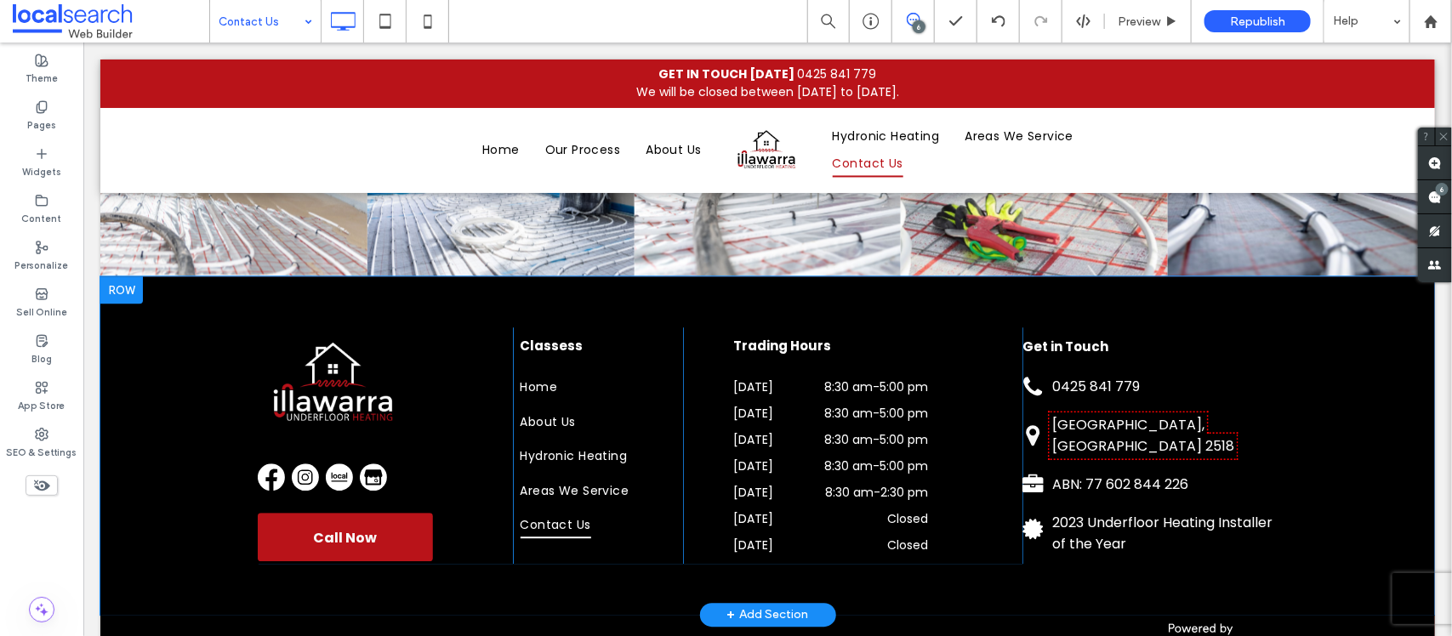
scroll to position [1930, 0]
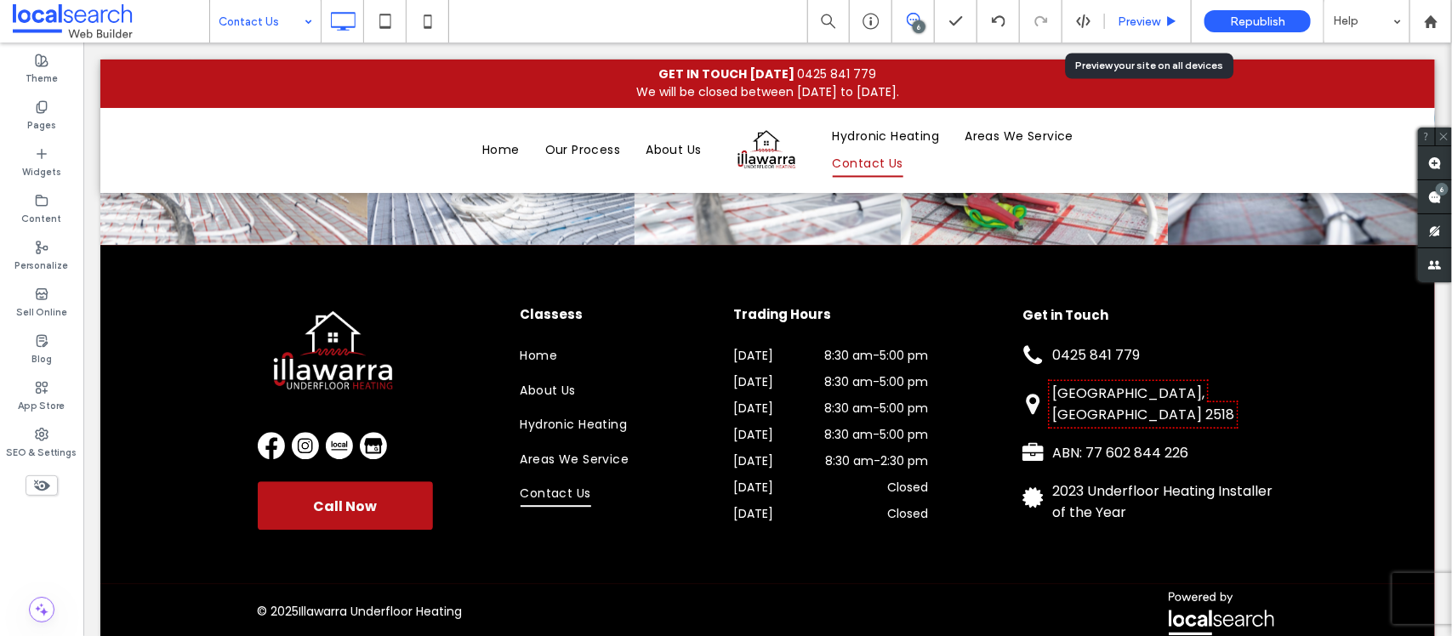
click at [1159, 15] on span "Preview" at bounding box center [1139, 21] width 43 height 14
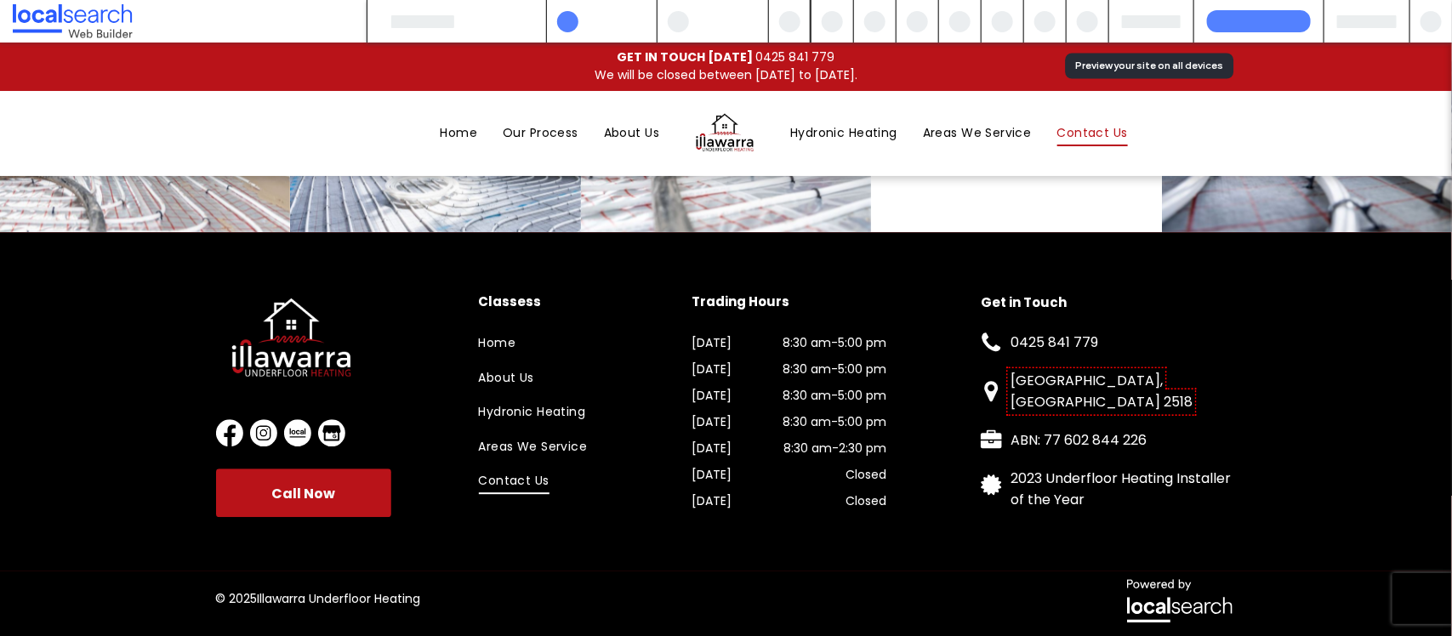
scroll to position [1896, 0]
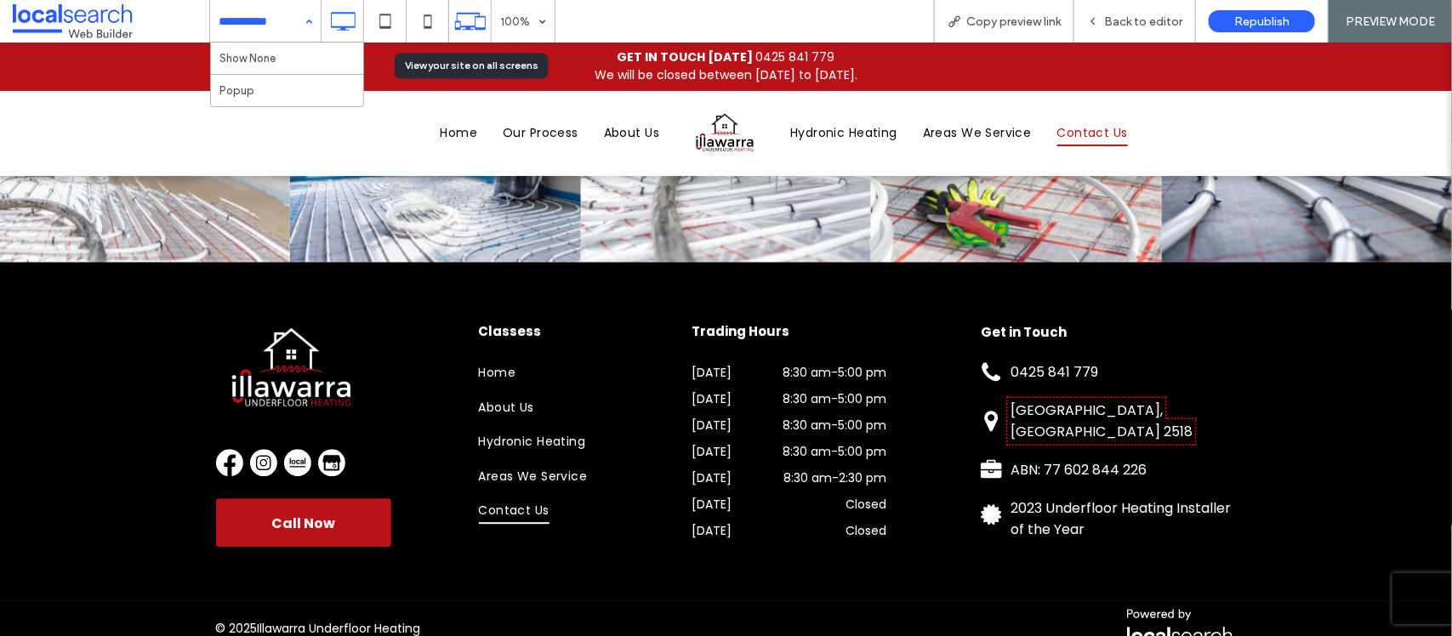
click at [481, 15] on use at bounding box center [469, 21] width 31 height 17
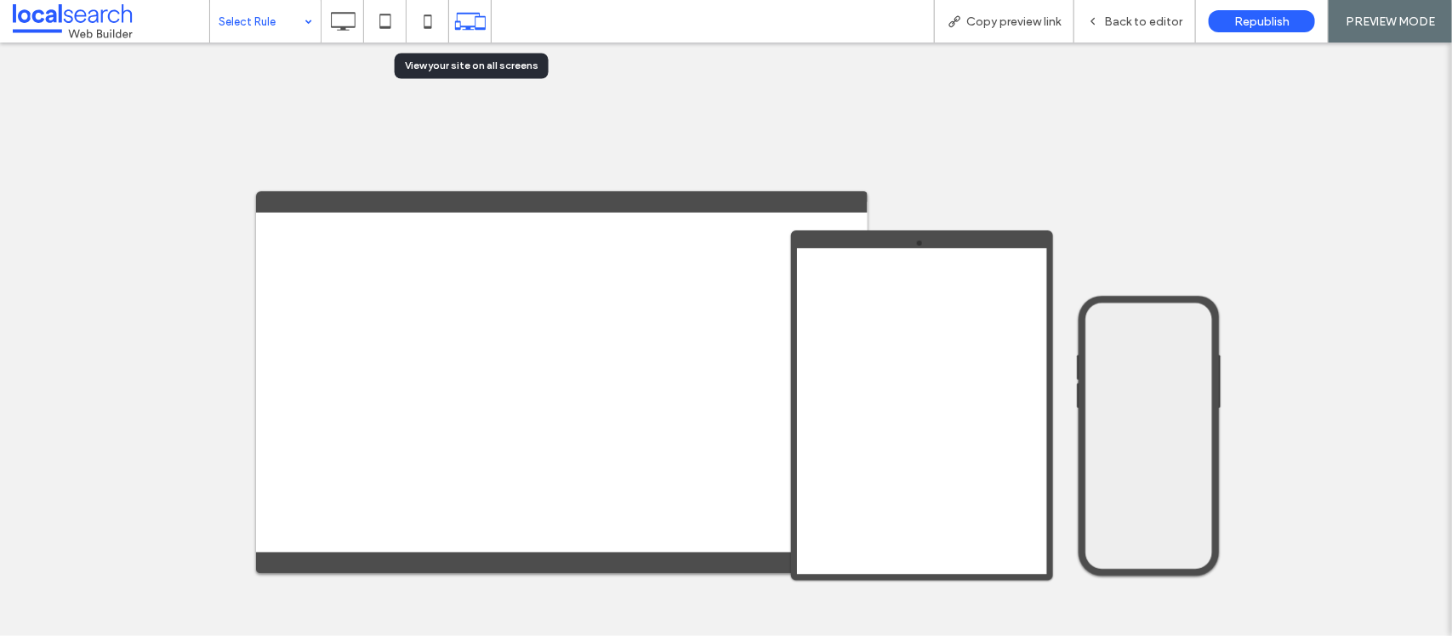
scroll to position [0, 0]
click at [342, 26] on div at bounding box center [726, 318] width 1452 height 636
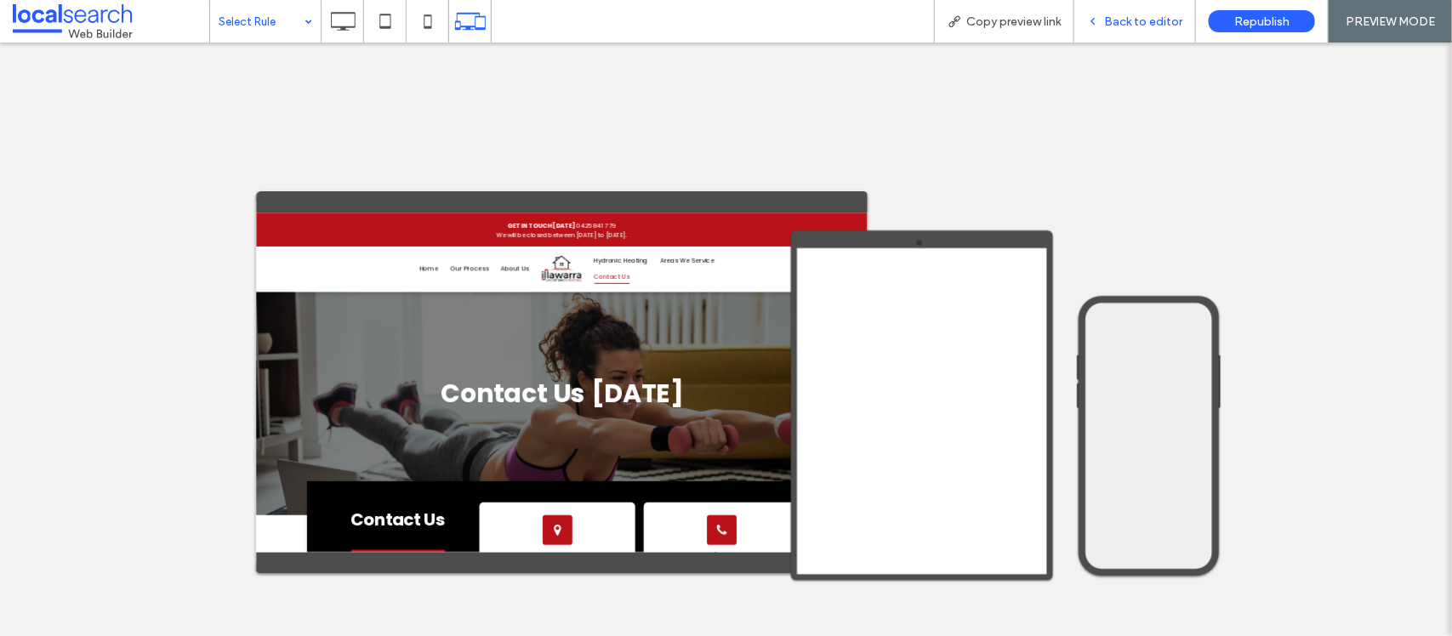
click at [1142, 11] on div "Back to editor" at bounding box center [1136, 21] width 122 height 43
click at [341, 37] on icon at bounding box center [343, 21] width 34 height 34
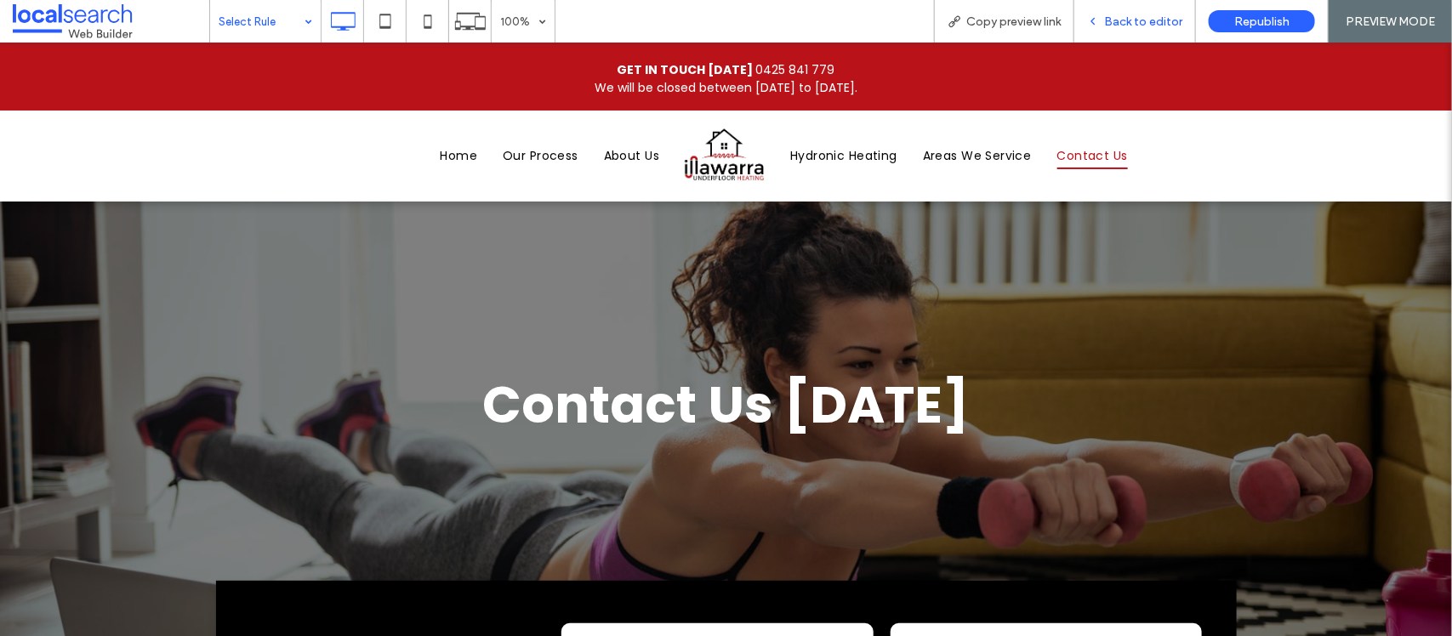
click at [1111, 23] on span "Back to editor" at bounding box center [1143, 21] width 78 height 14
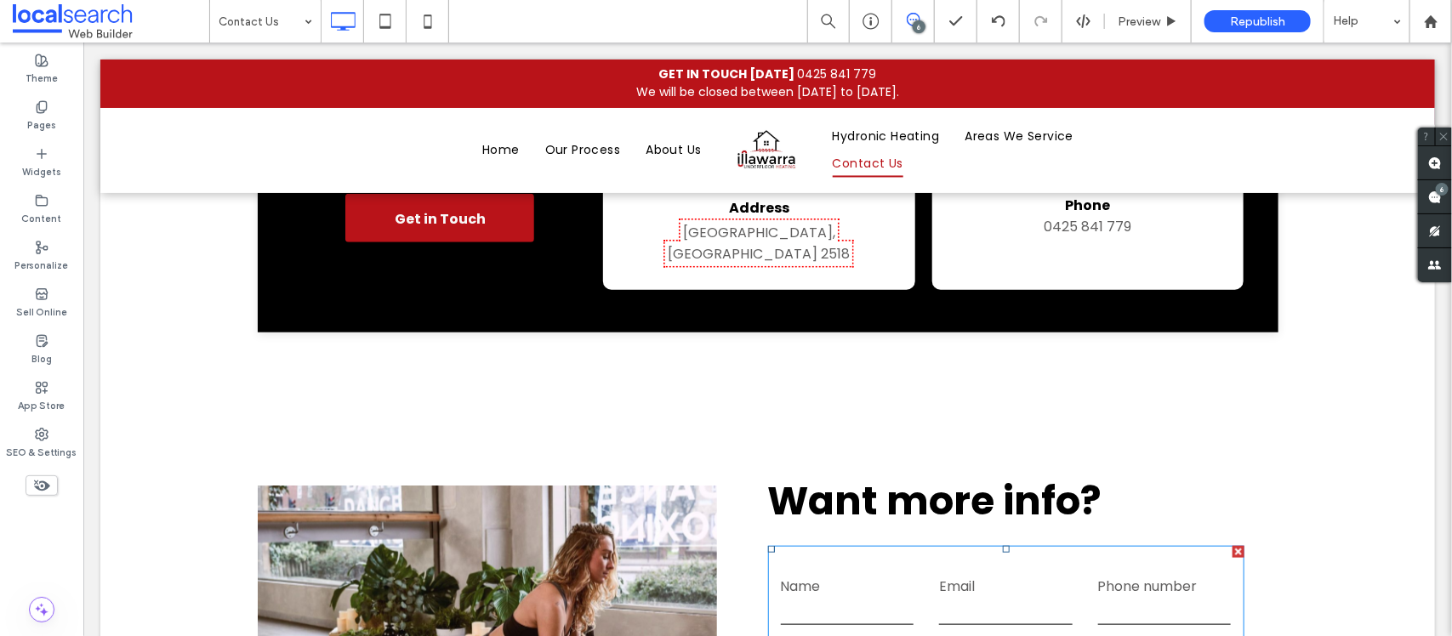
scroll to position [532, 0]
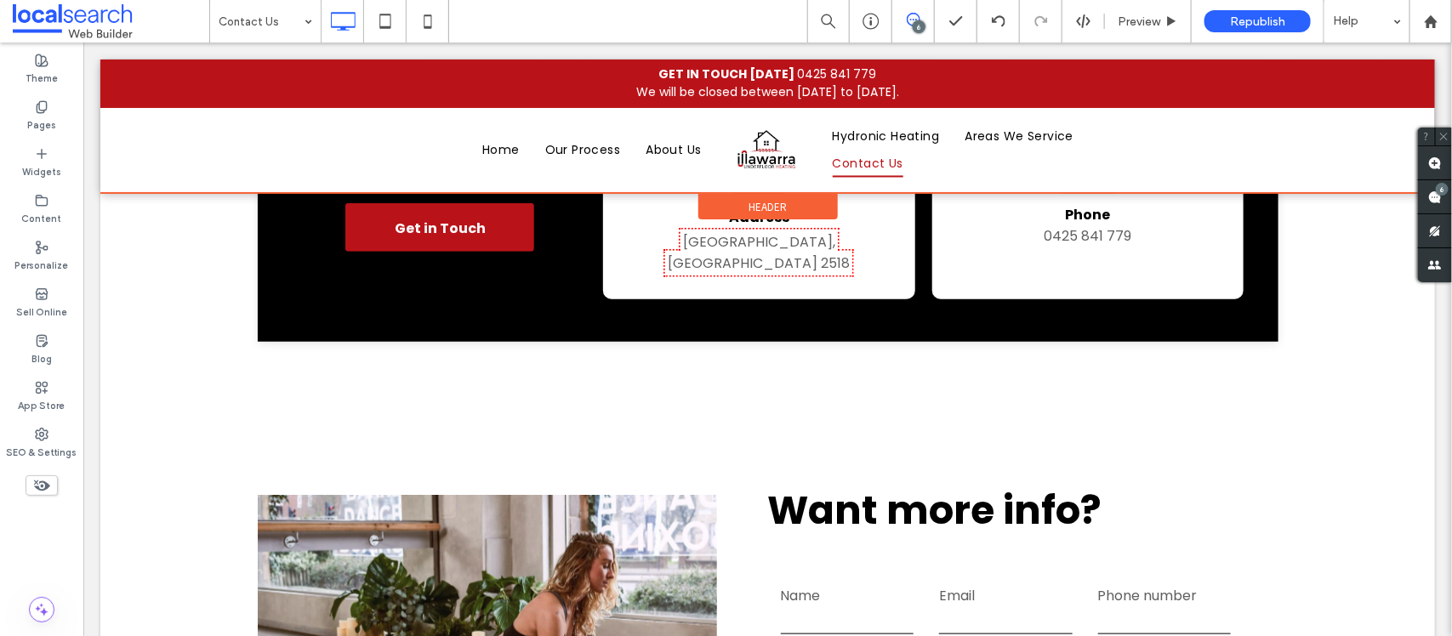
click at [980, 136] on div at bounding box center [767, 126] width 1335 height 134
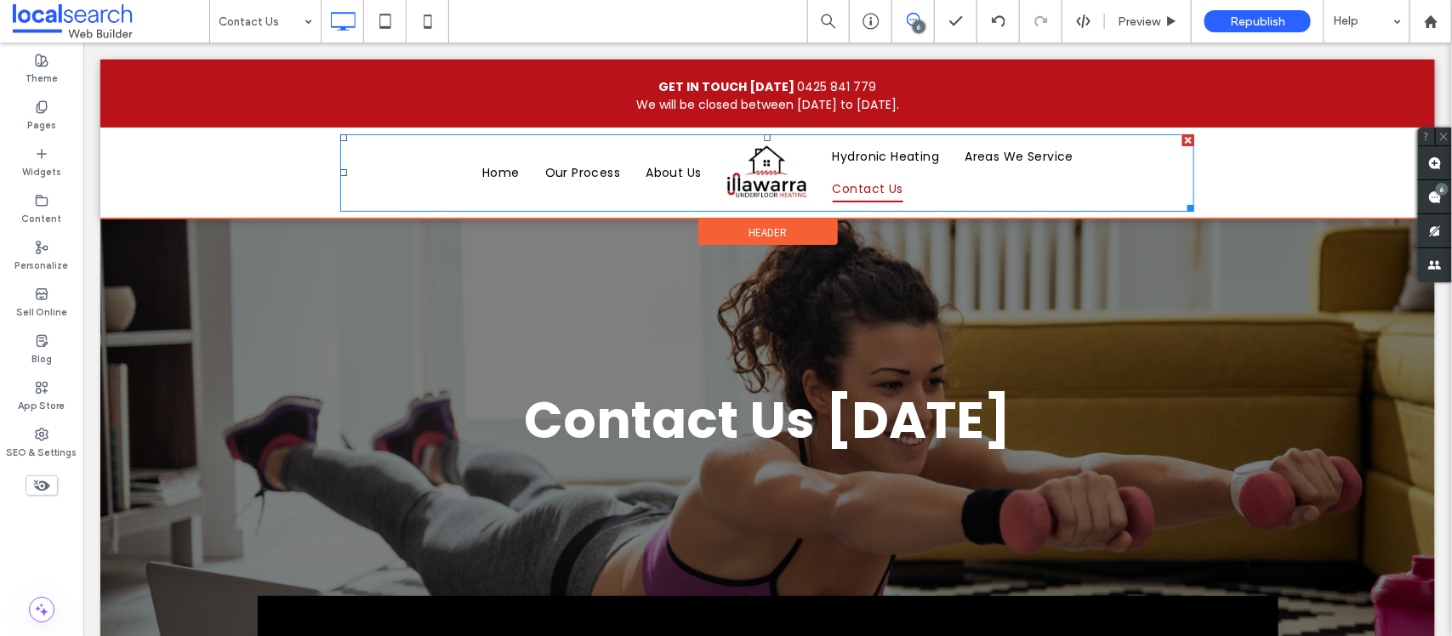
scroll to position [0, 0]
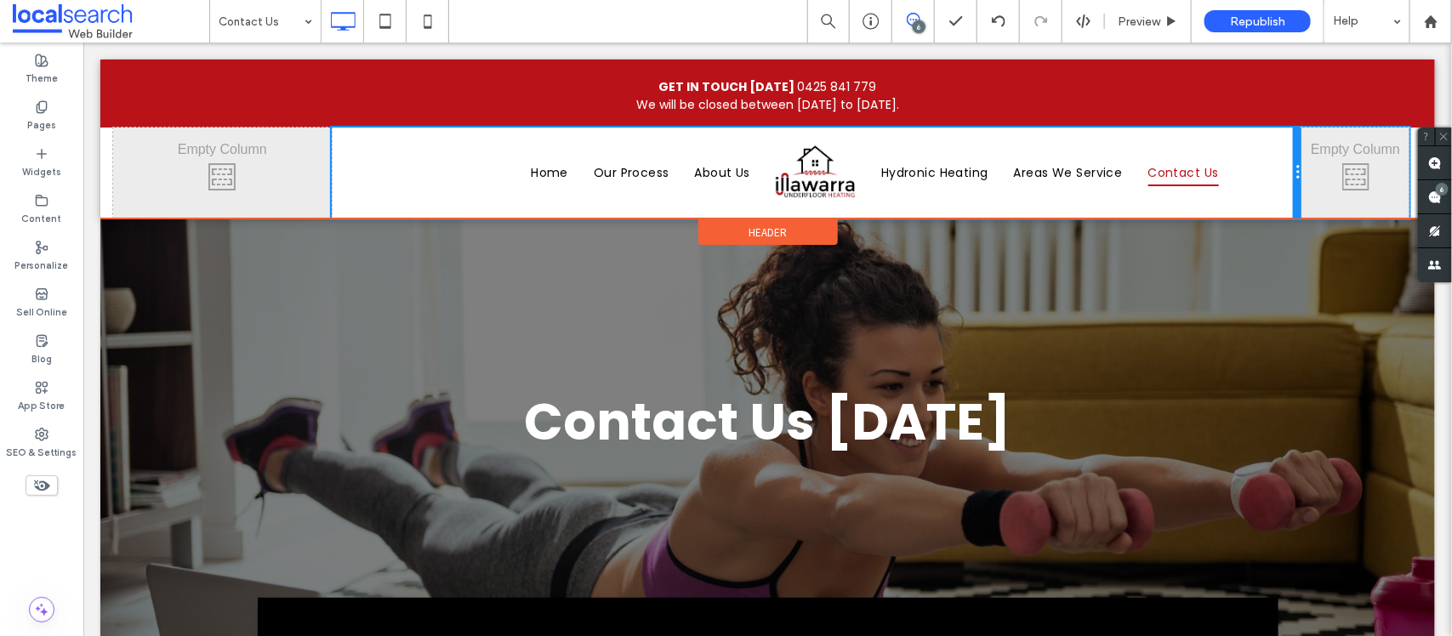
drag, startPoint x: 1190, startPoint y: 191, endPoint x: 1295, endPoint y: 243, distance: 116.8
click at [1268, 195] on div "Home Our Process About Us Hydronic Heating Areas We Service Contact Us Click To…" at bounding box center [816, 172] width 971 height 91
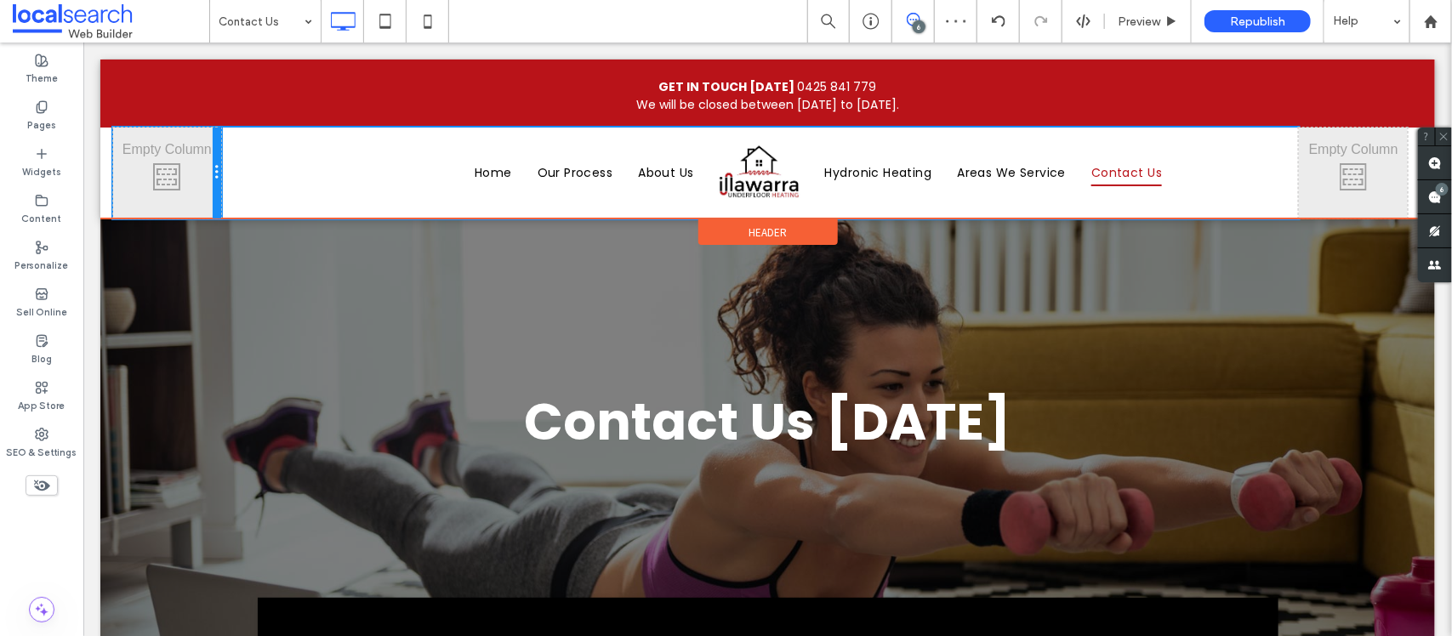
drag, startPoint x: 325, startPoint y: 182, endPoint x: 204, endPoint y: 172, distance: 121.3
click at [204, 172] on div "Click To Paste" at bounding box center [166, 172] width 108 height 91
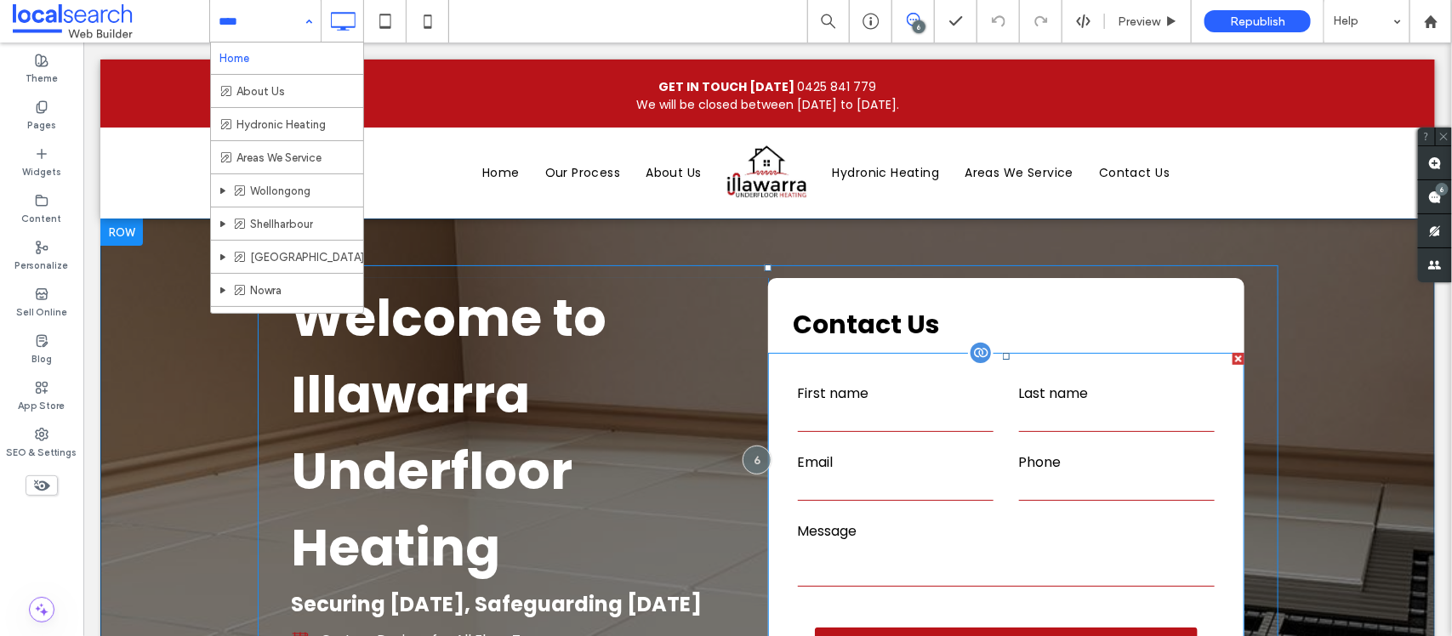
click at [974, 451] on label "Email" at bounding box center [895, 461] width 196 height 21
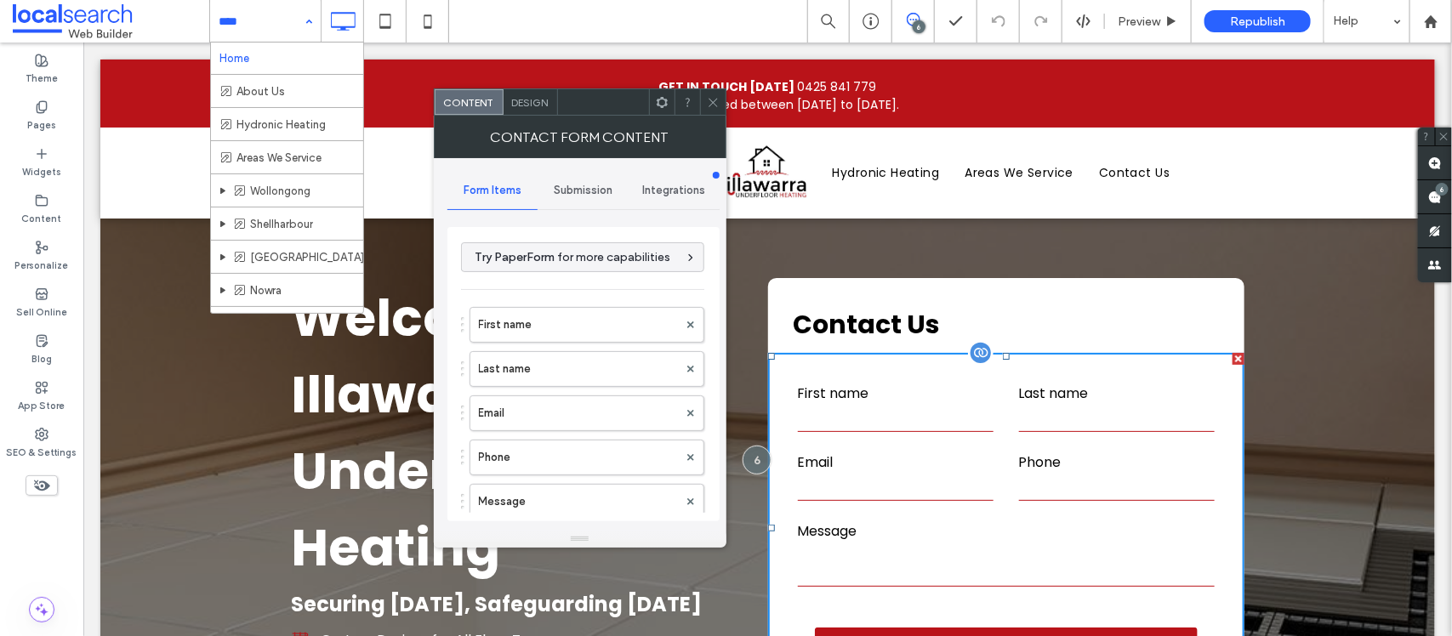
type input "******"
click at [534, 94] on div "Design" at bounding box center [531, 102] width 54 height 26
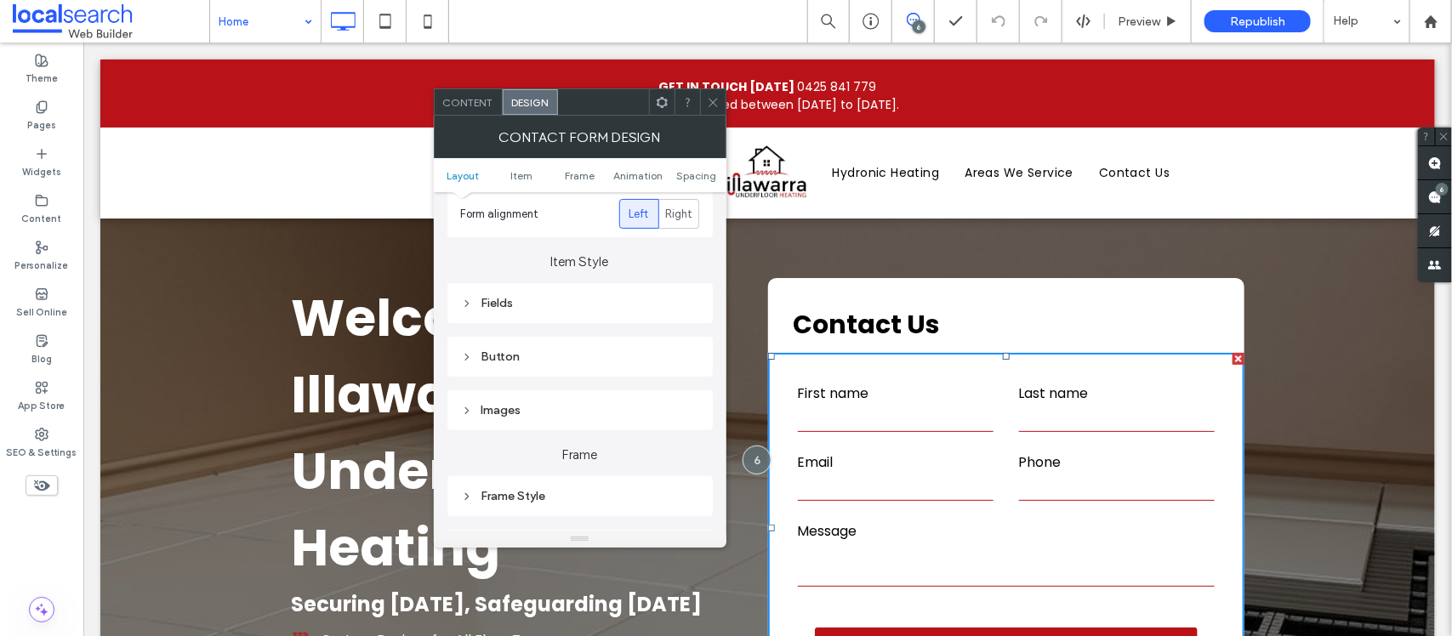
scroll to position [319, 0]
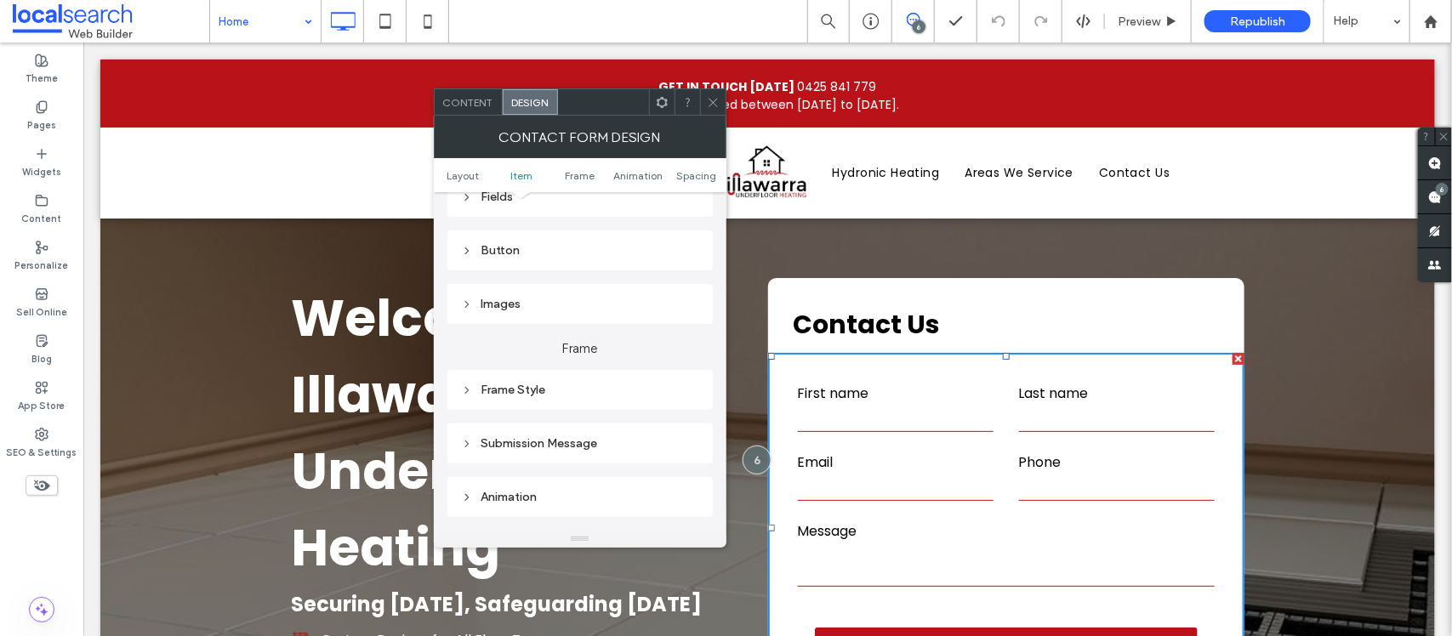
click at [554, 385] on div "Frame Style" at bounding box center [580, 390] width 238 height 14
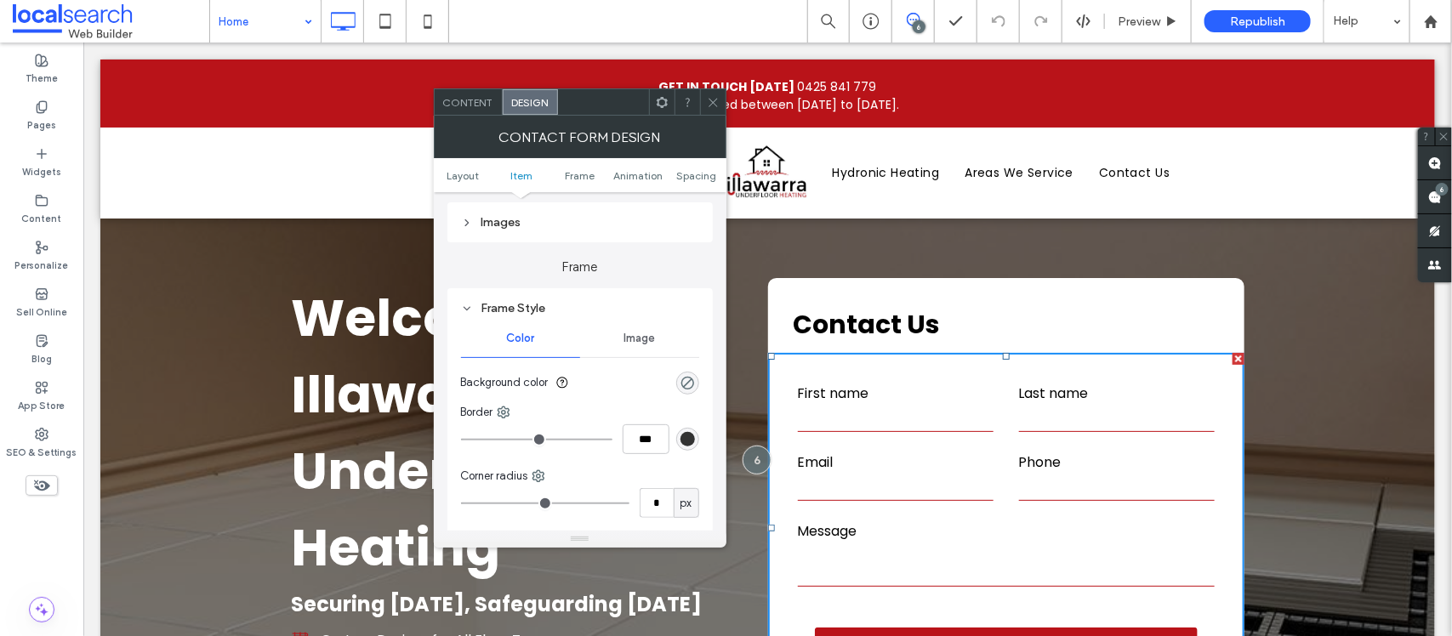
scroll to position [425, 0]
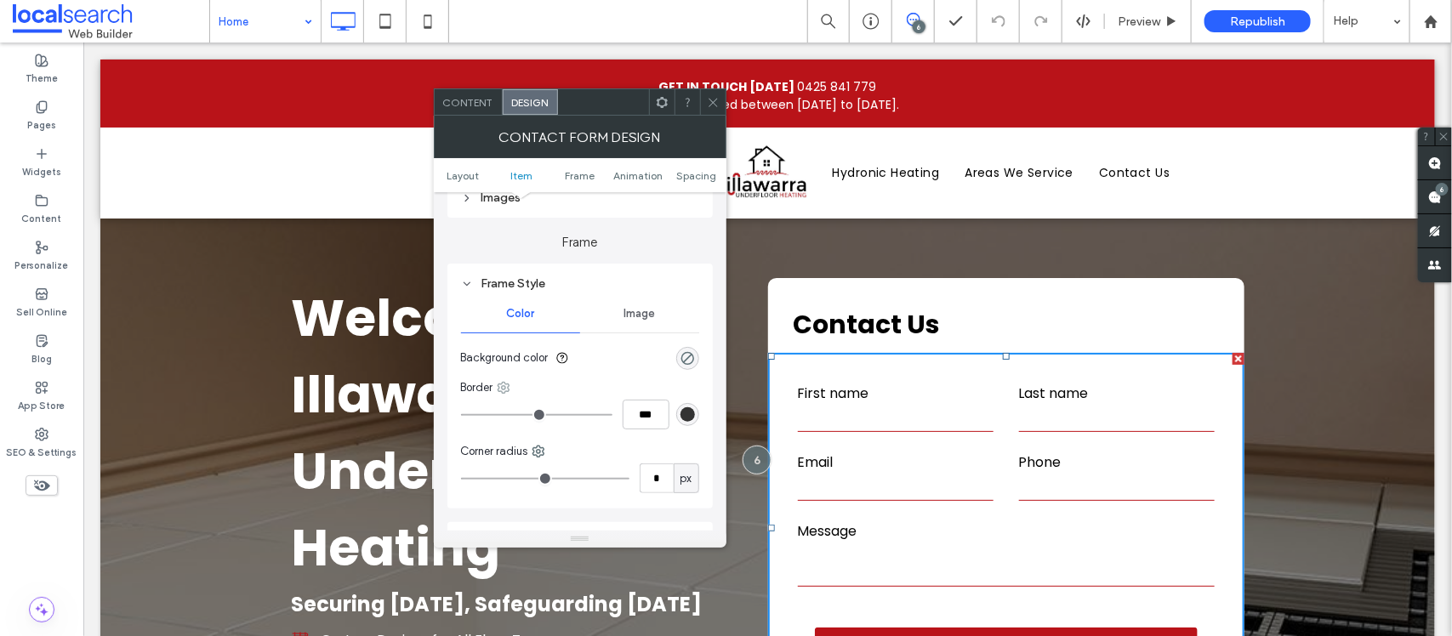
click at [499, 390] on use at bounding box center [503, 388] width 11 height 11
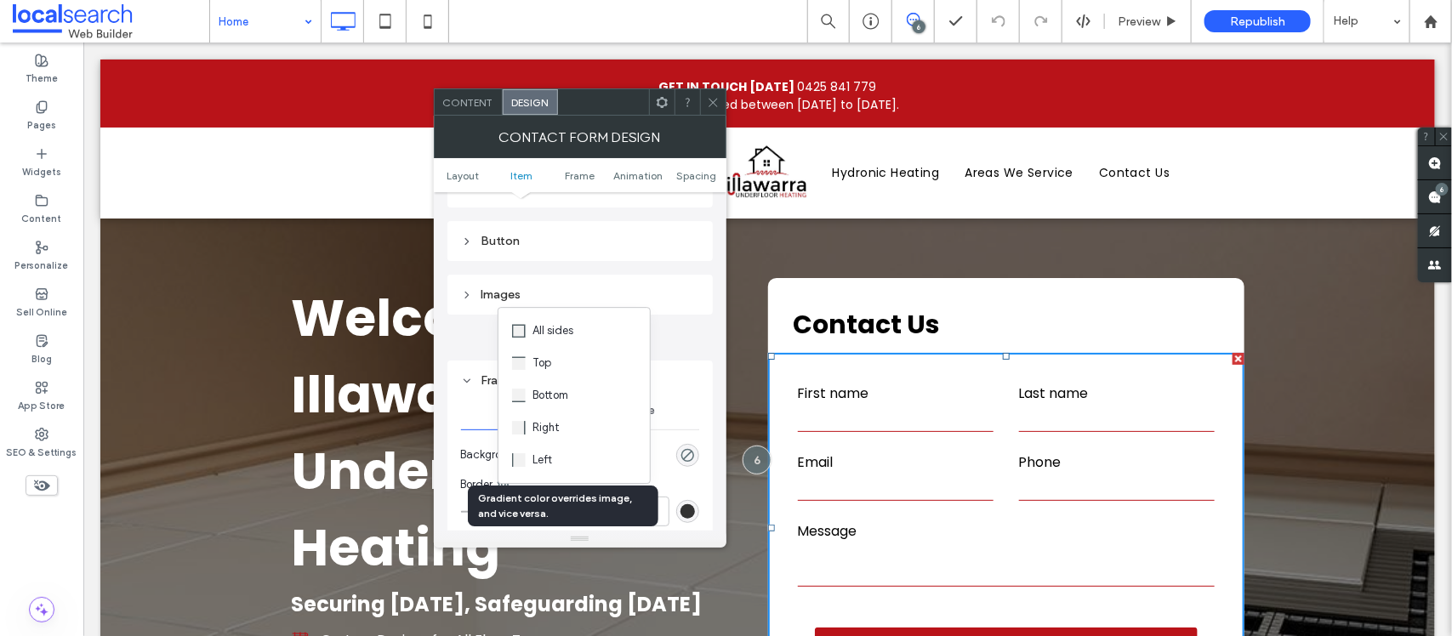
scroll to position [319, 0]
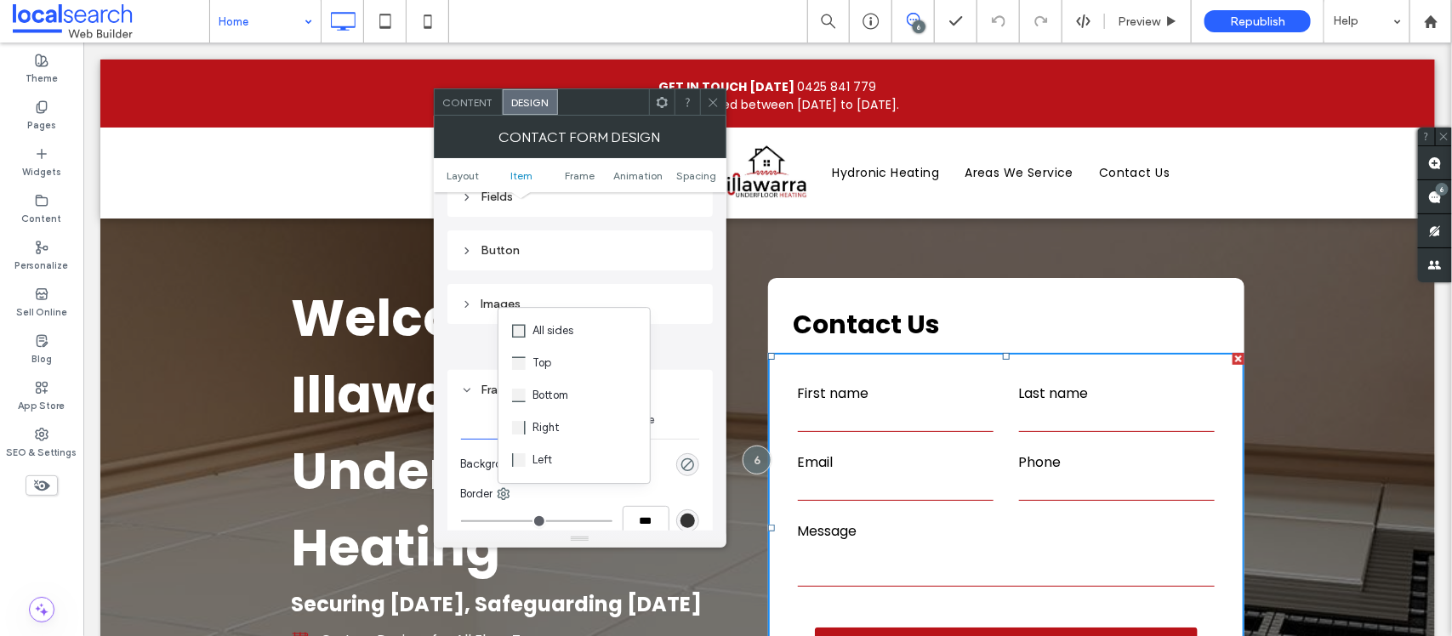
click at [519, 208] on div "Fields" at bounding box center [580, 196] width 238 height 23
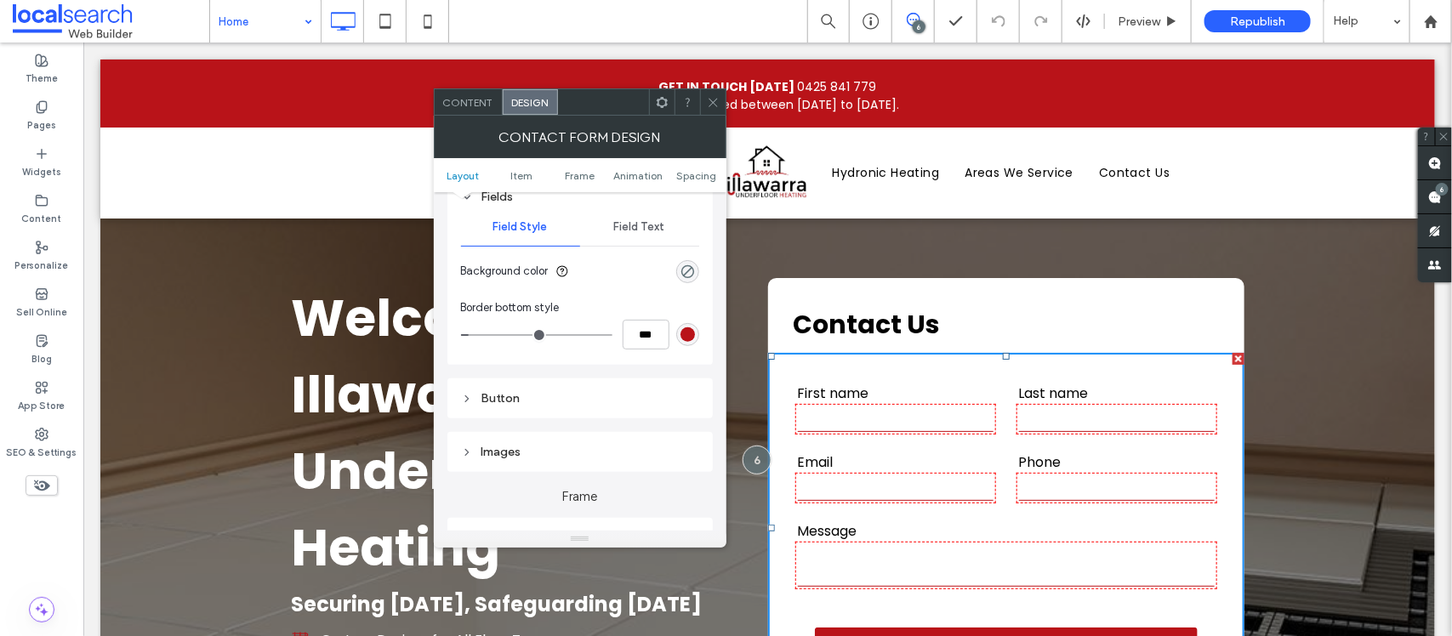
scroll to position [213, 0]
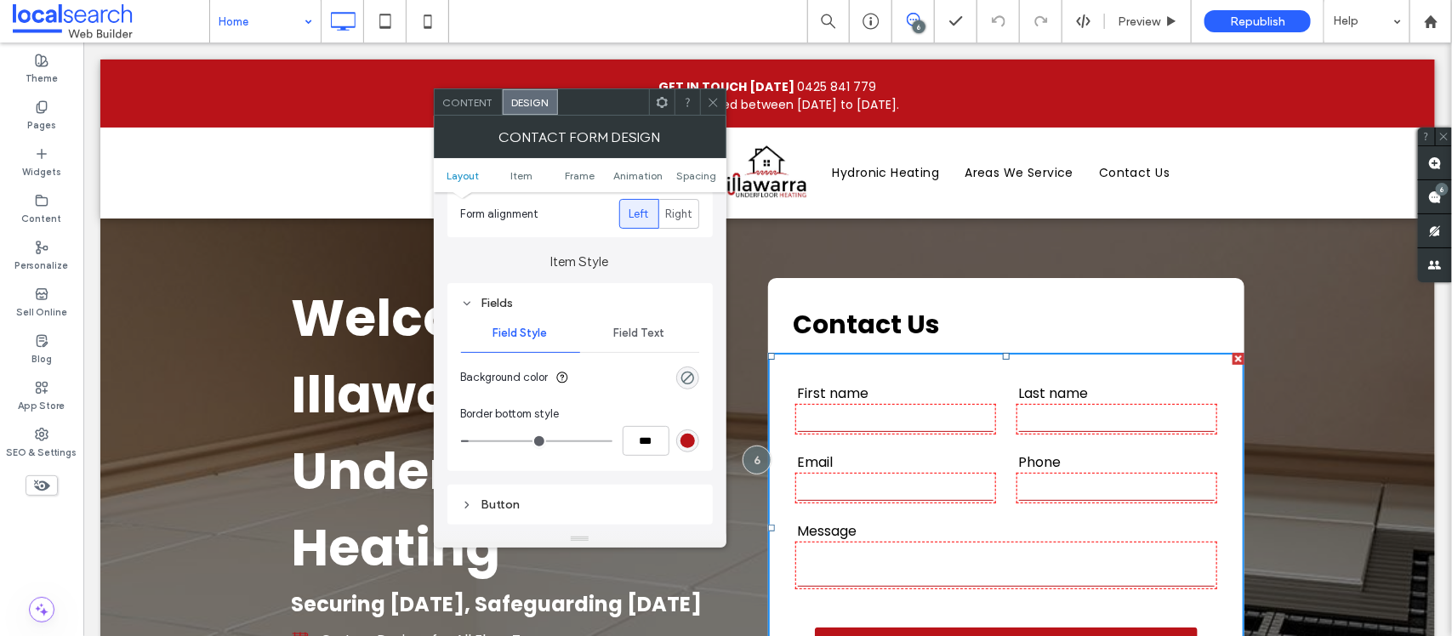
click at [685, 448] on div "rgb(185, 19, 25)" at bounding box center [688, 441] width 14 height 14
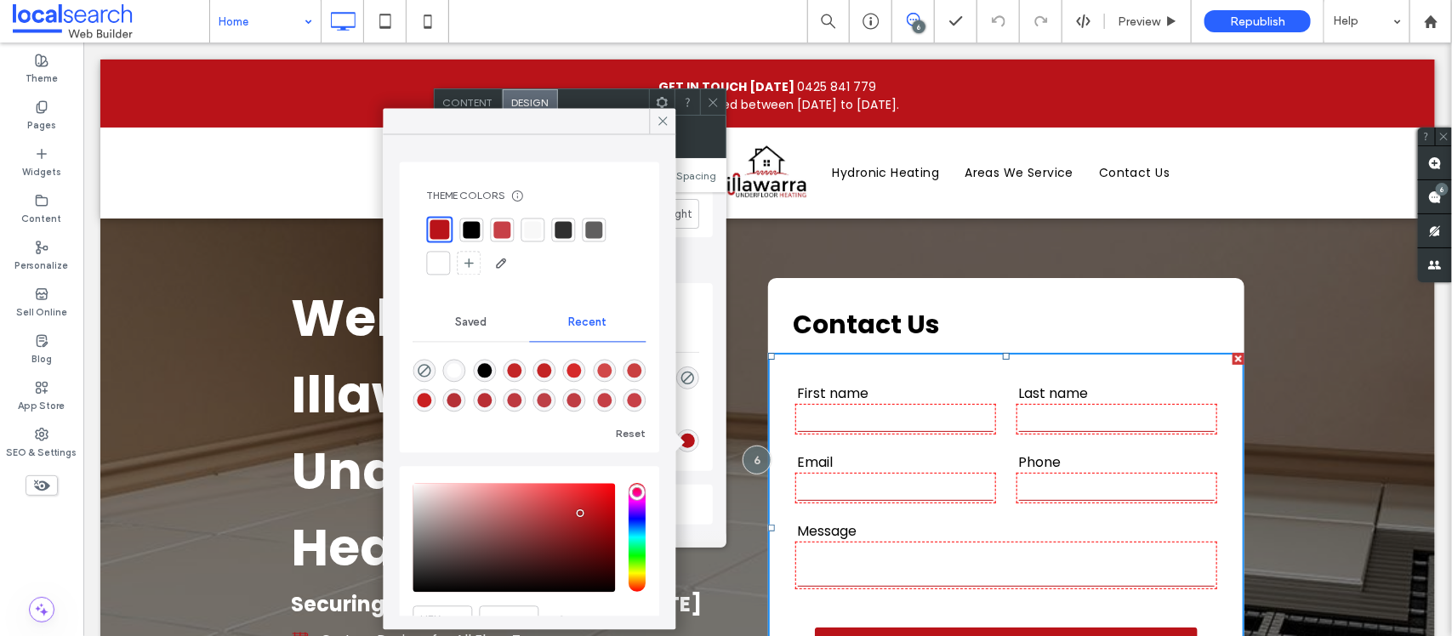
click at [587, 235] on div at bounding box center [594, 229] width 17 height 17
type input "*"
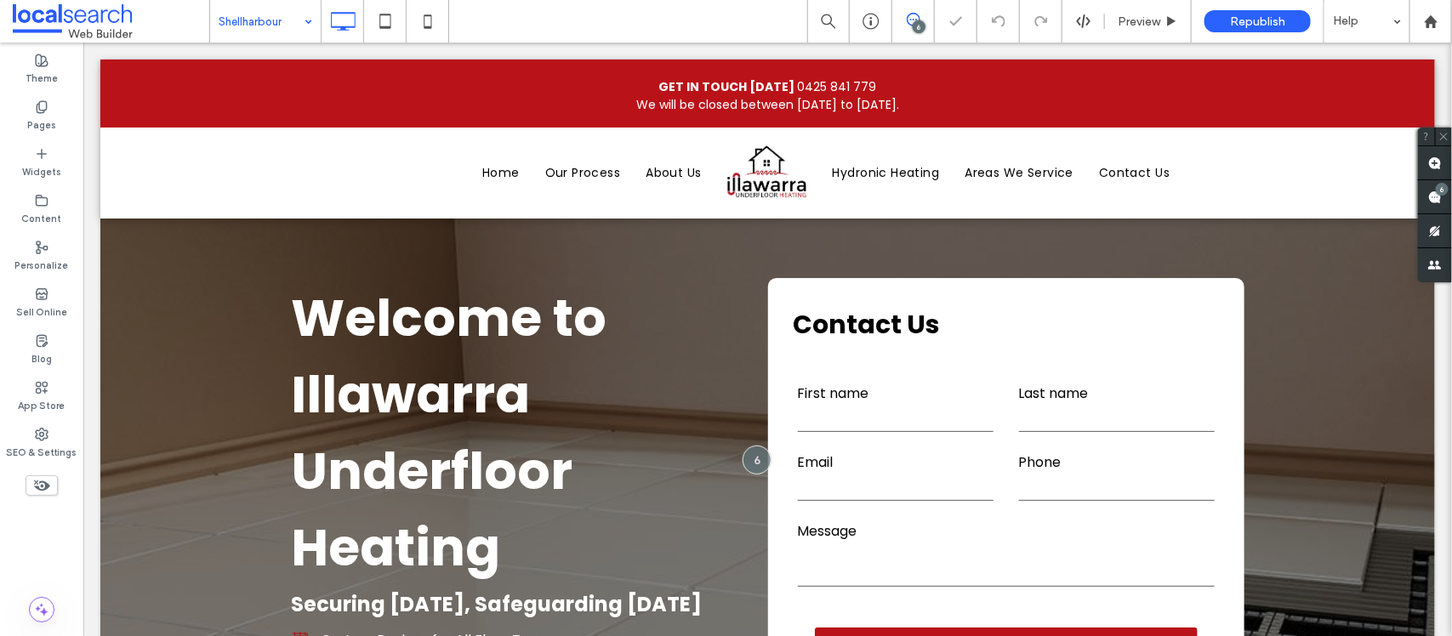
click at [273, 20] on input at bounding box center [261, 21] width 85 height 43
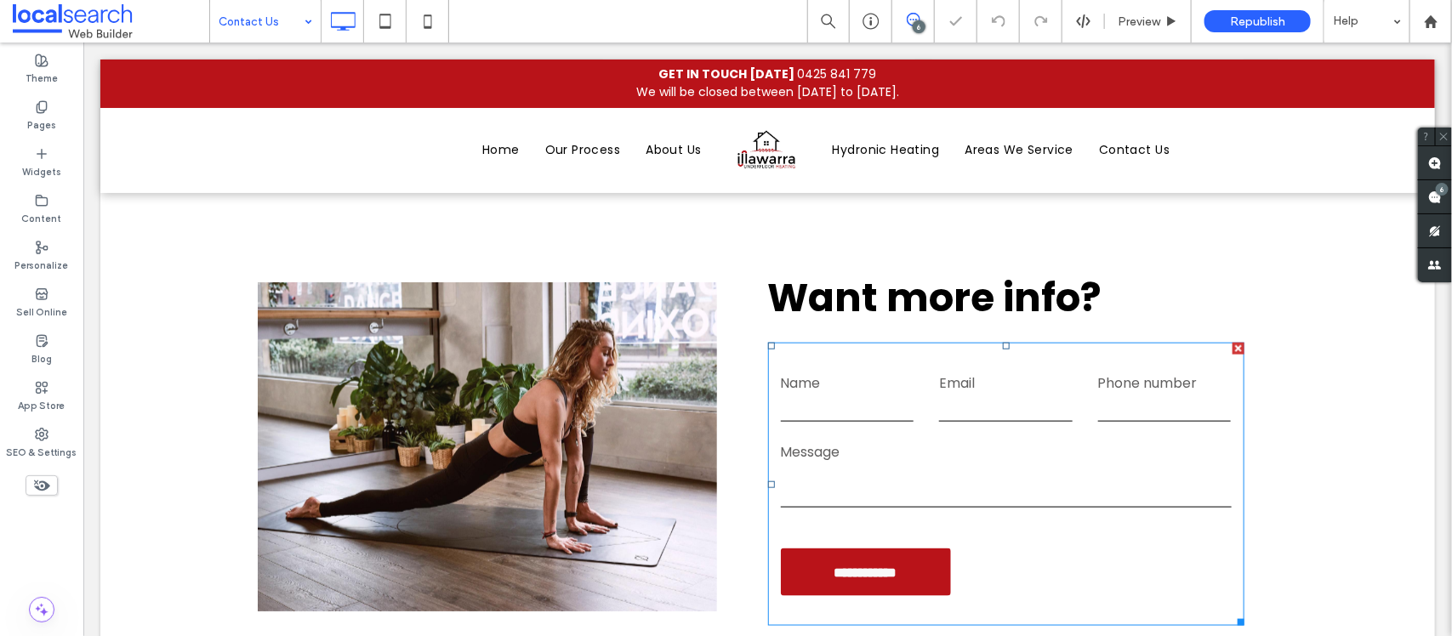
scroll to position [719, 0]
click at [1056, 441] on label "Message" at bounding box center [1005, 451] width 451 height 21
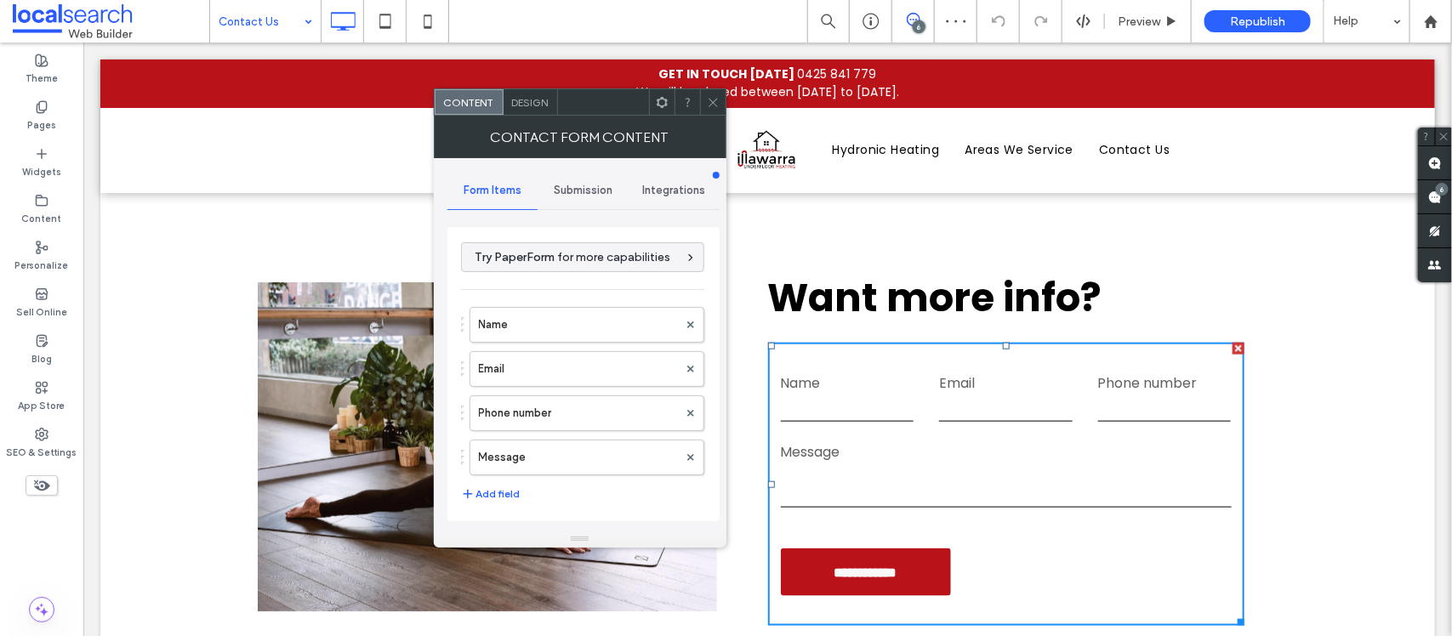
click at [530, 96] on span "Design" at bounding box center [530, 102] width 37 height 13
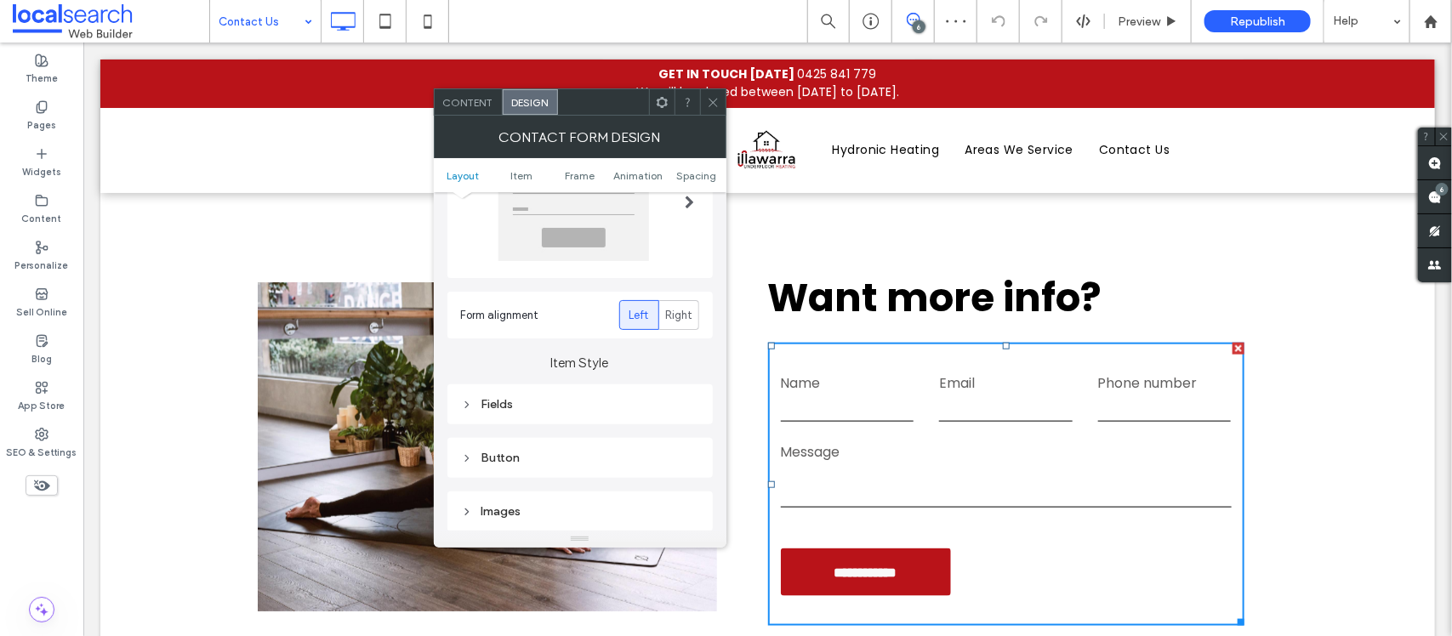
scroll to position [213, 0]
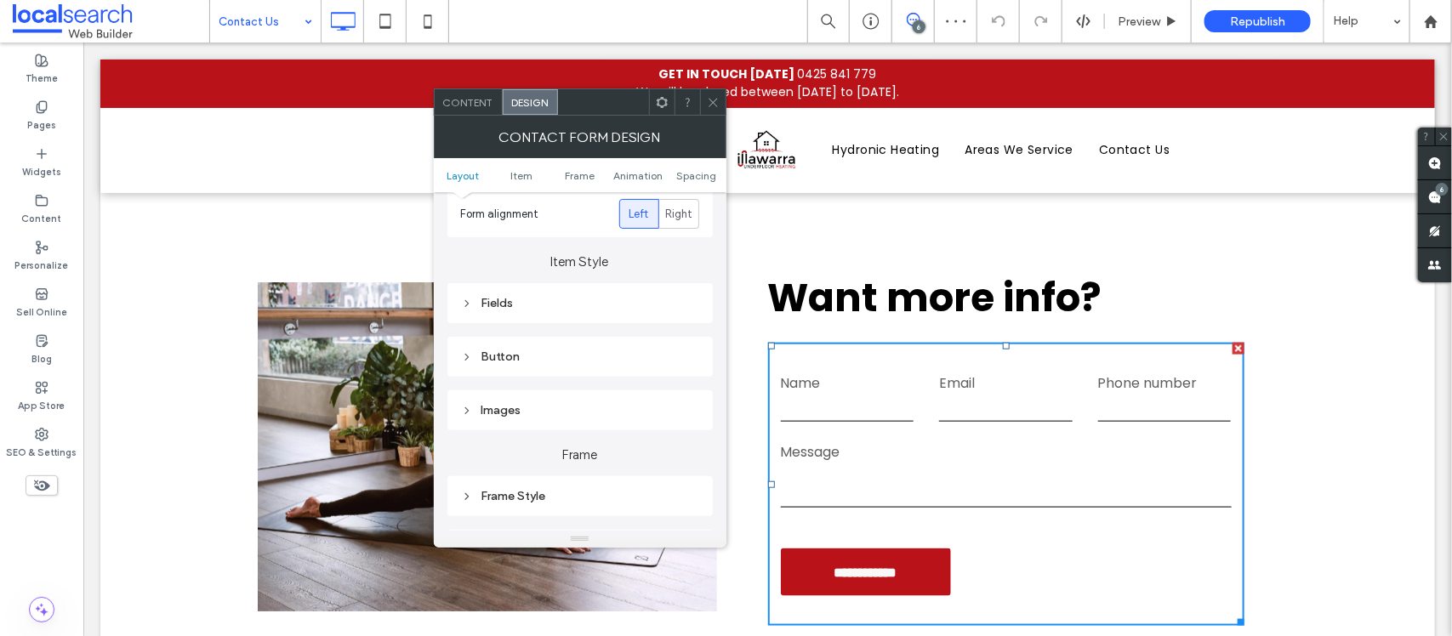
click at [554, 298] on div "Fields" at bounding box center [580, 303] width 238 height 14
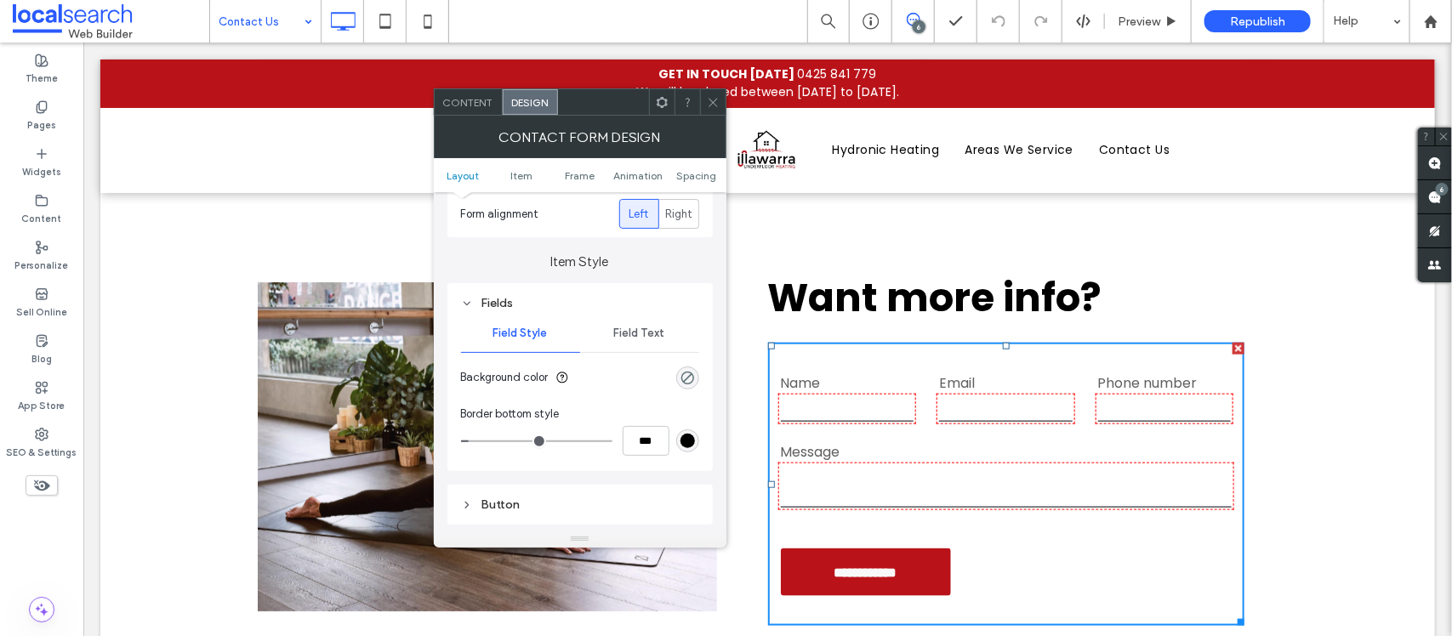
click at [691, 443] on div "rgb(0, 0, 0)" at bounding box center [688, 441] width 14 height 14
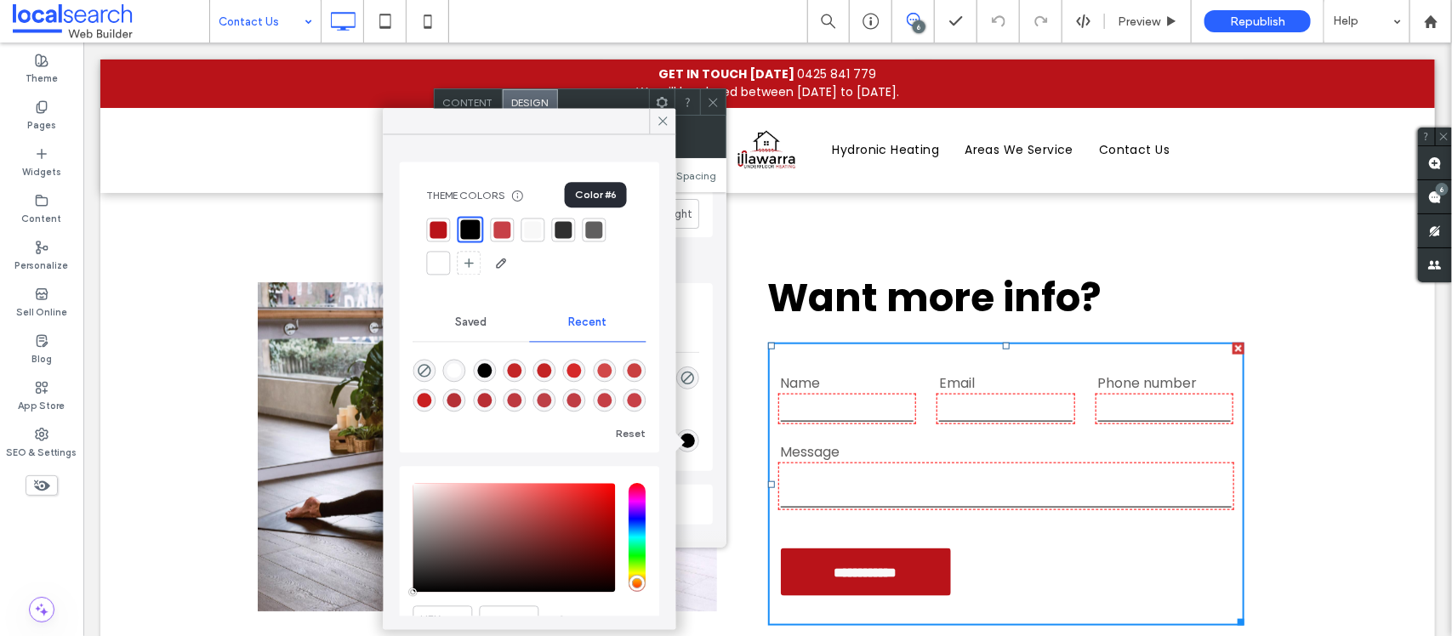
click at [598, 238] on div at bounding box center [594, 229] width 17 height 17
type input "*"
click at [657, 112] on span at bounding box center [663, 122] width 15 height 26
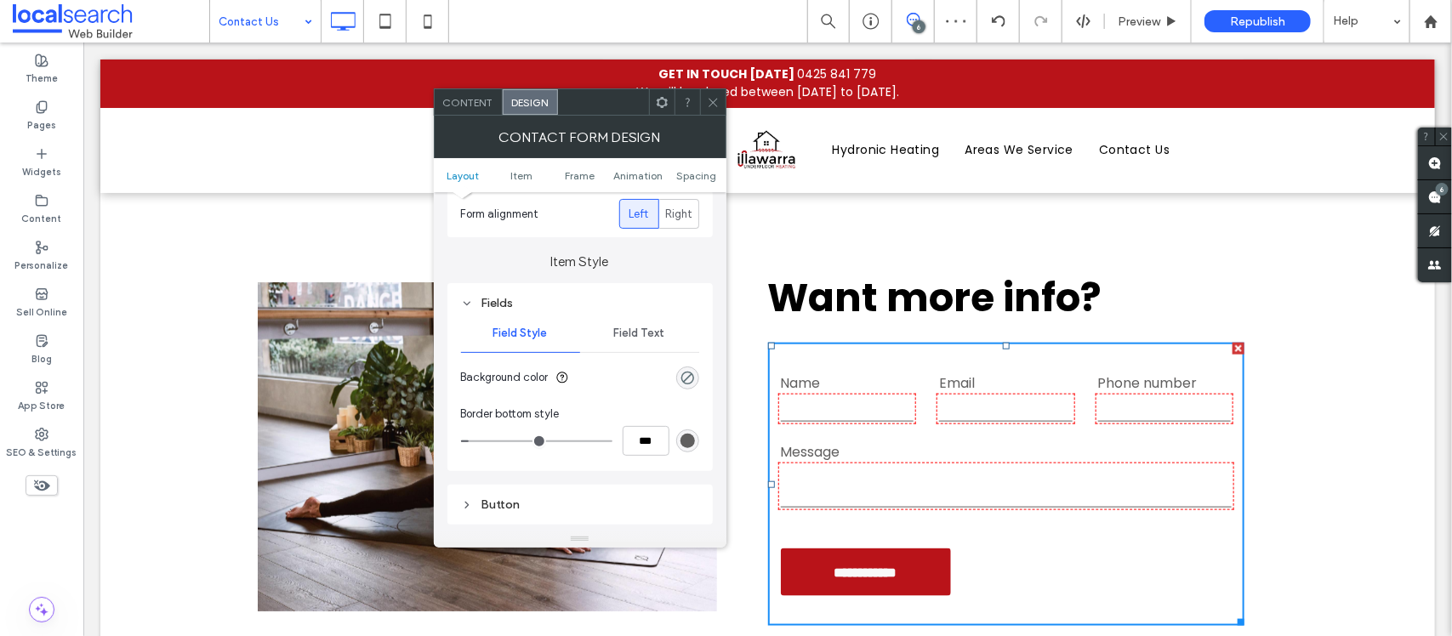
click at [712, 100] on icon at bounding box center [713, 102] width 13 height 13
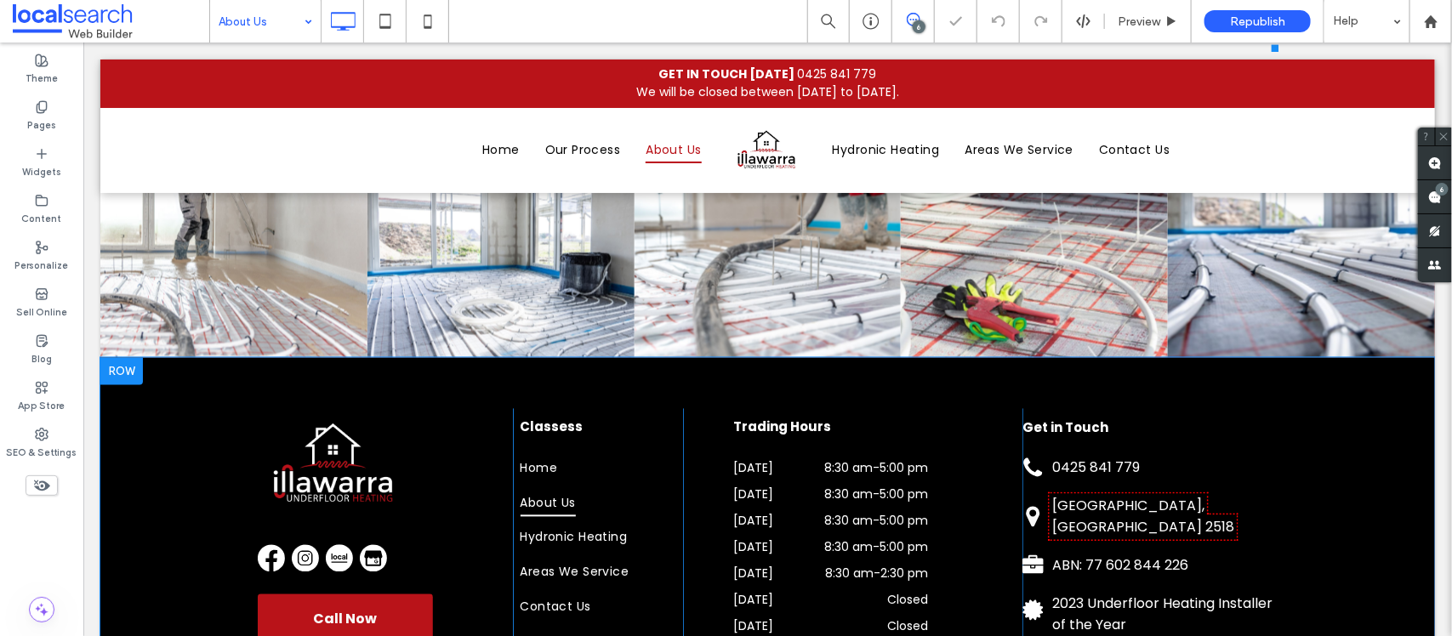
scroll to position [1383, 0]
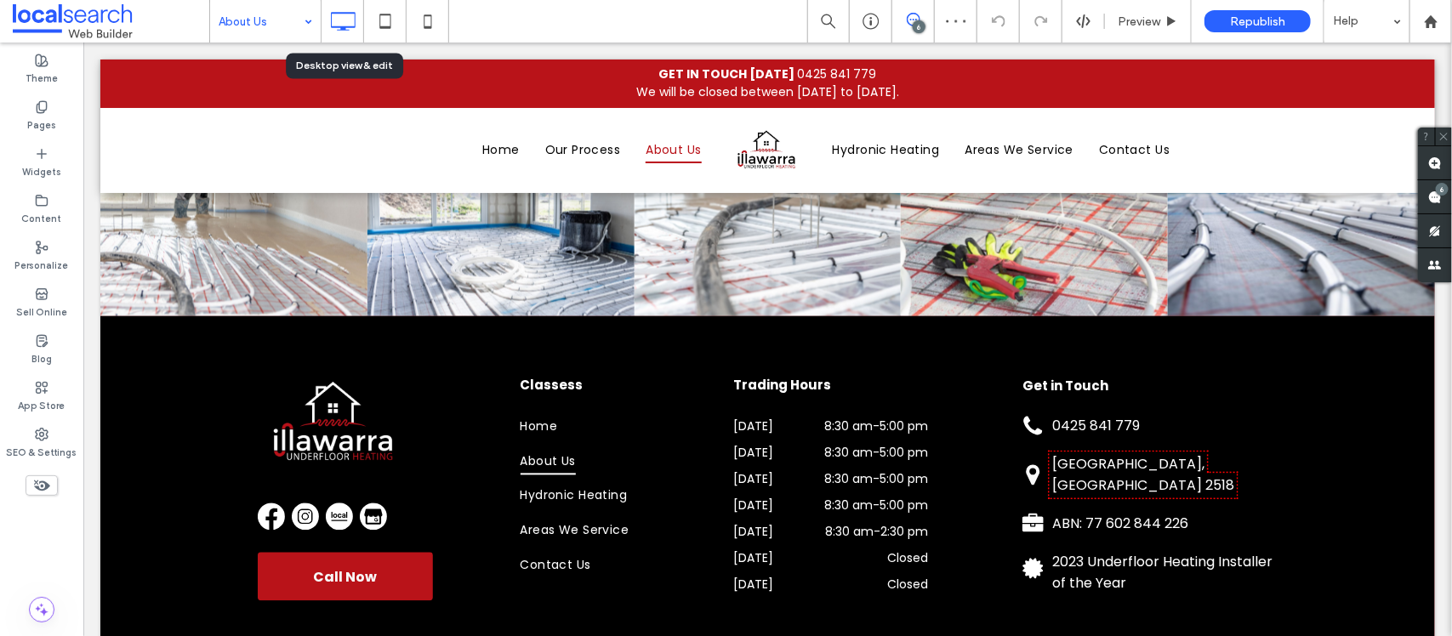
click at [295, 23] on input at bounding box center [261, 21] width 85 height 43
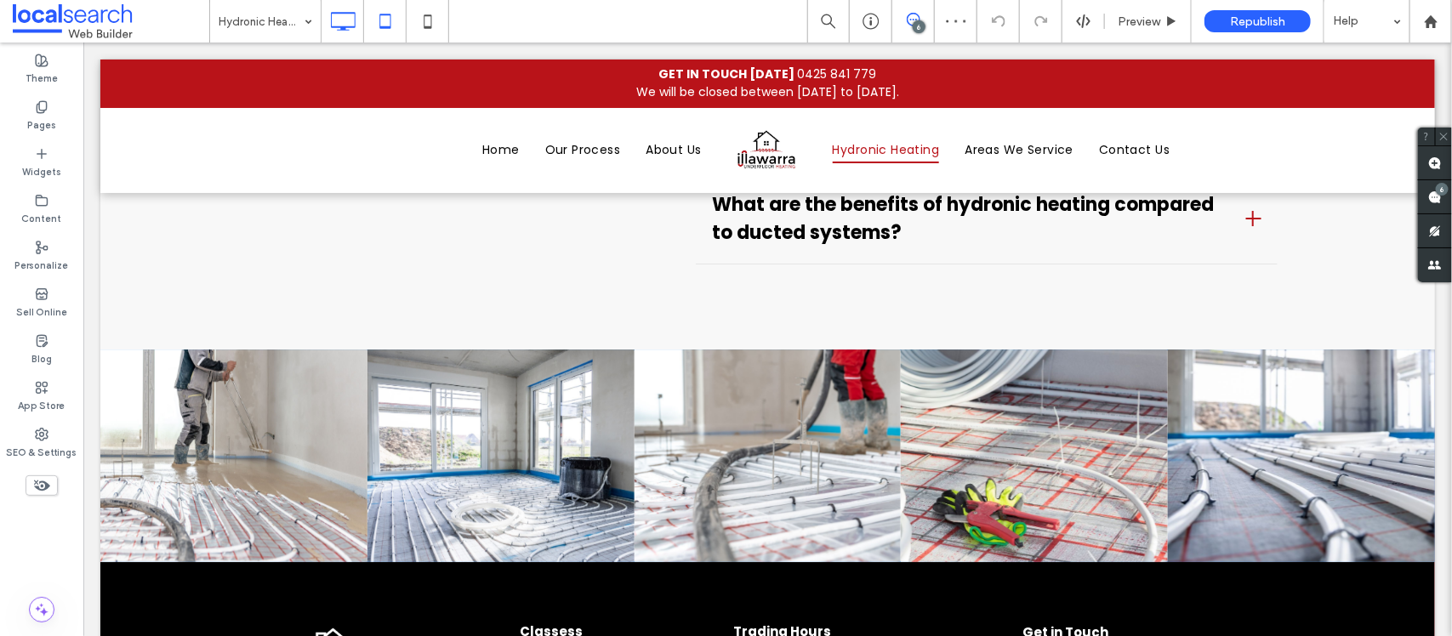
scroll to position [2188, 0]
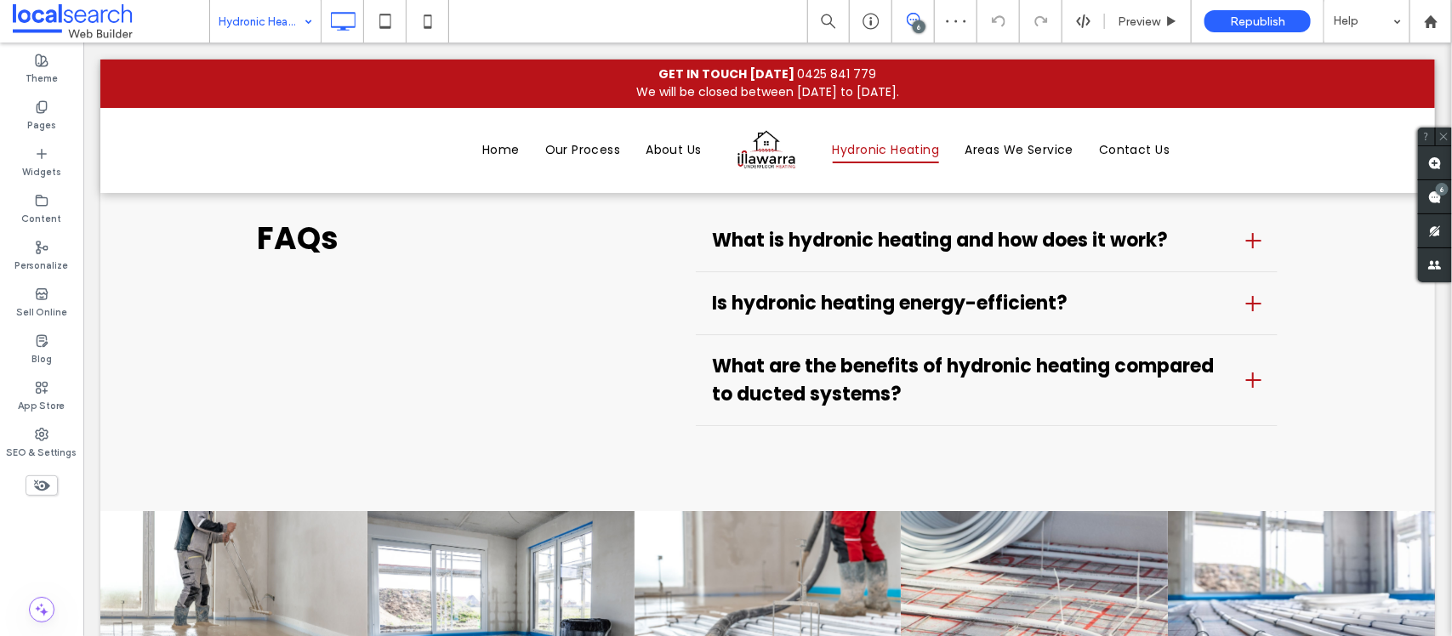
click at [291, 28] on input at bounding box center [261, 21] width 85 height 43
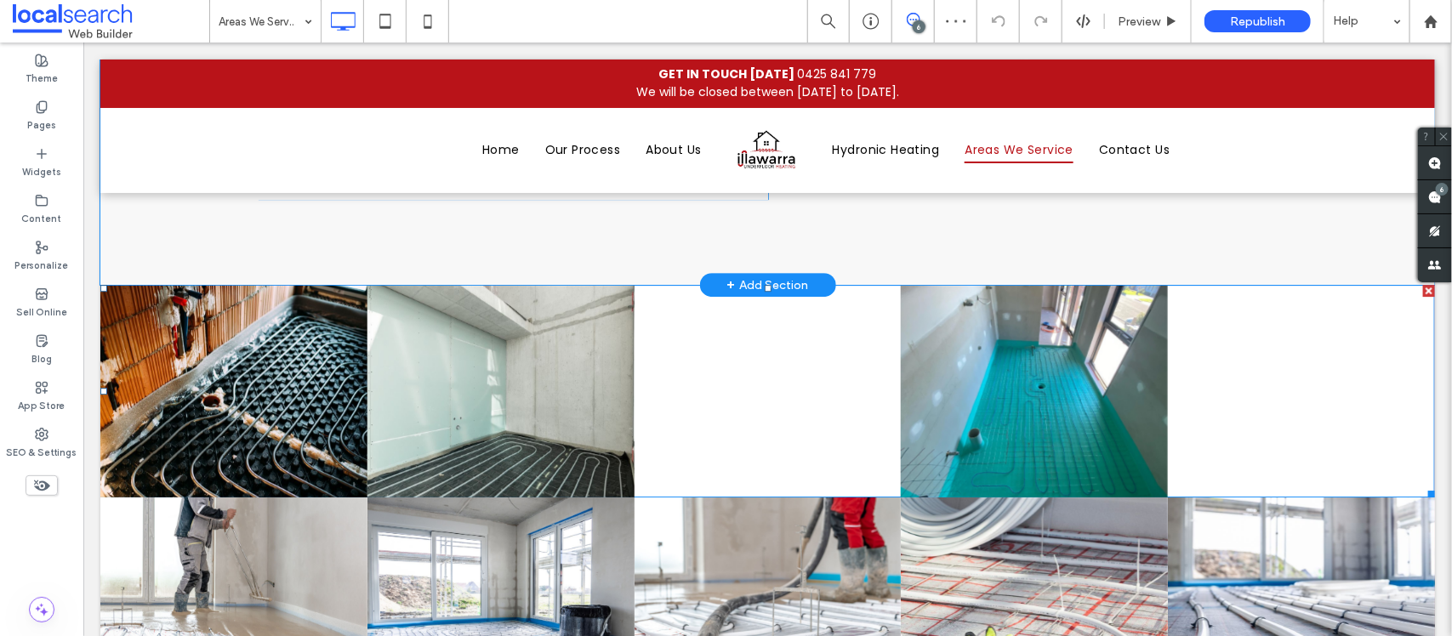
scroll to position [2234, 0]
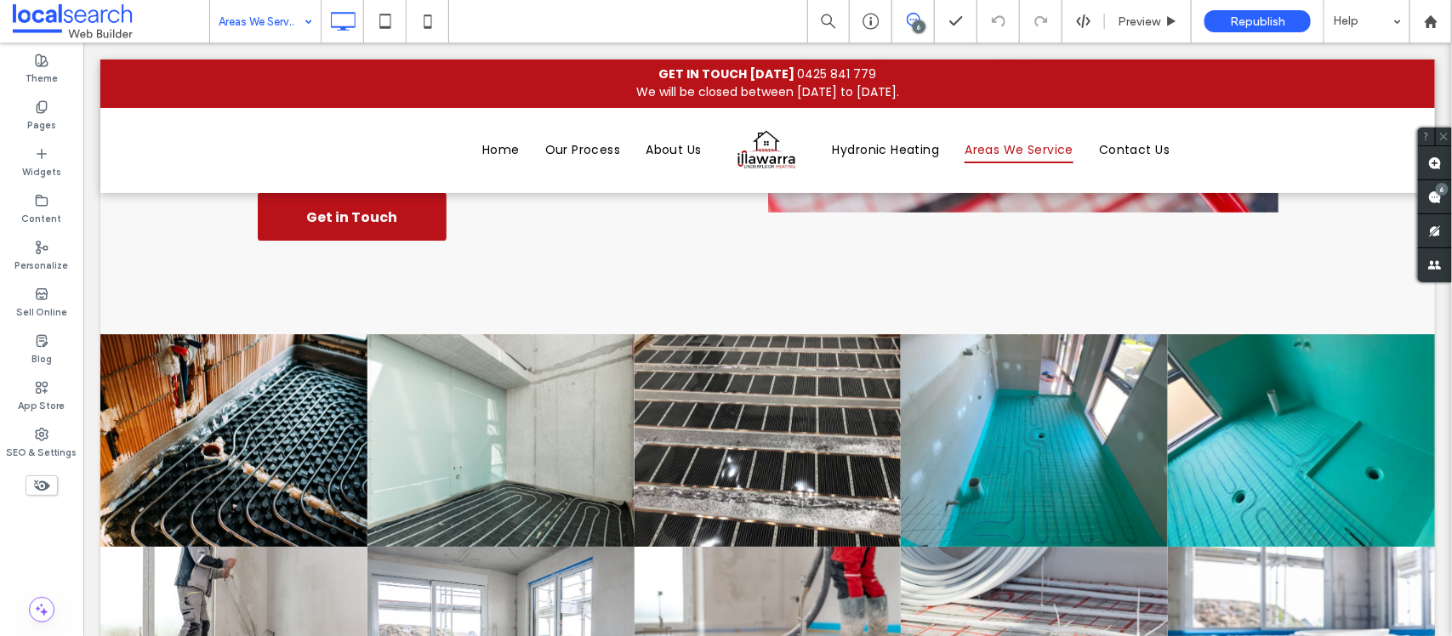
click at [260, 23] on input at bounding box center [261, 21] width 85 height 43
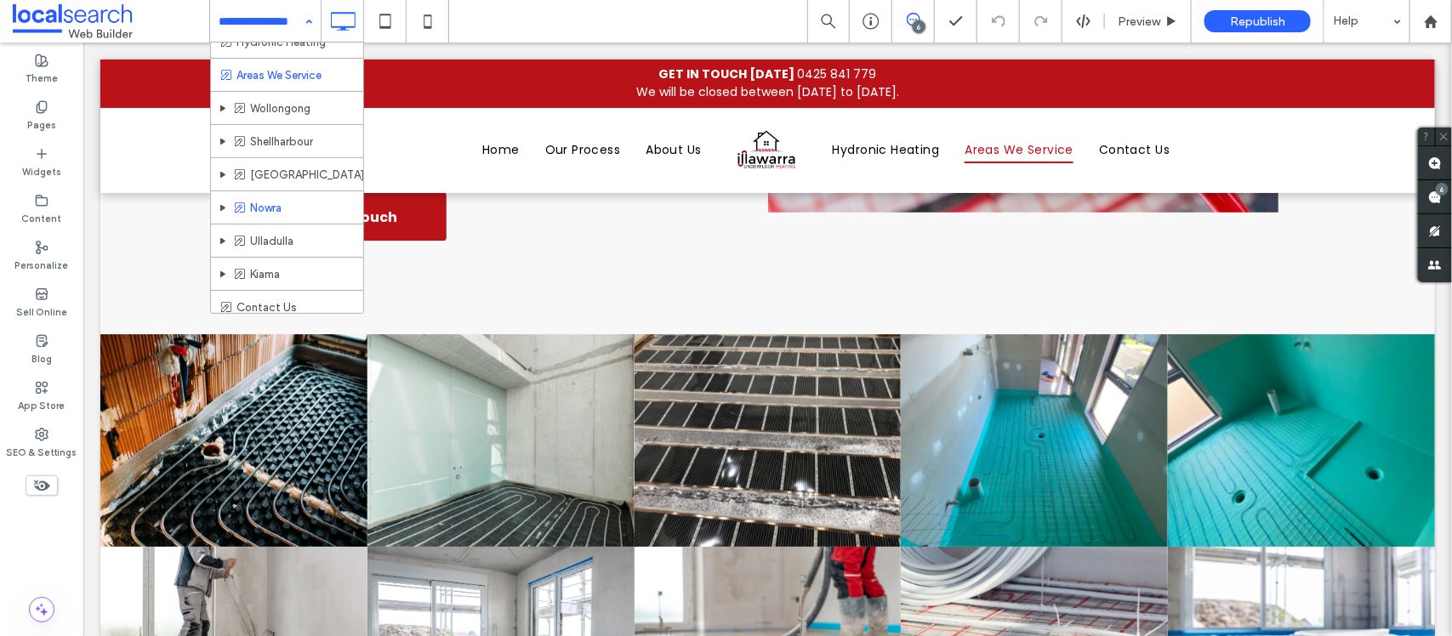
scroll to position [96, 0]
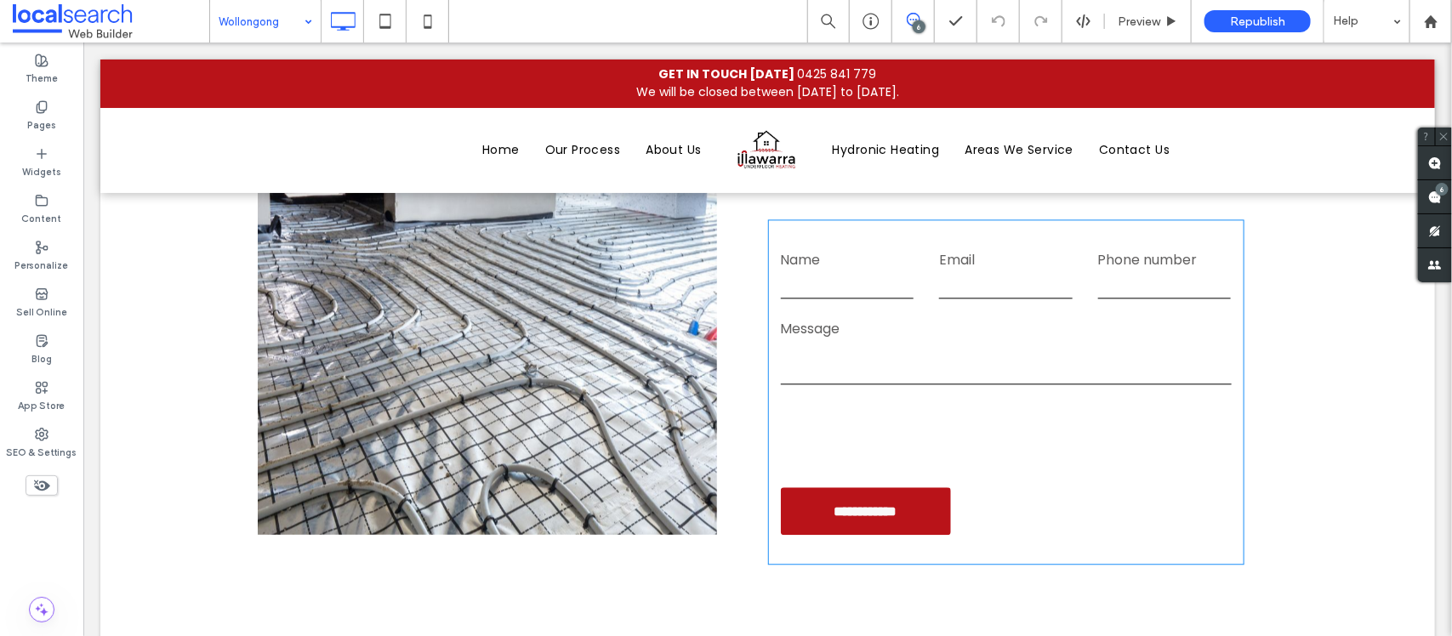
scroll to position [4467, 0]
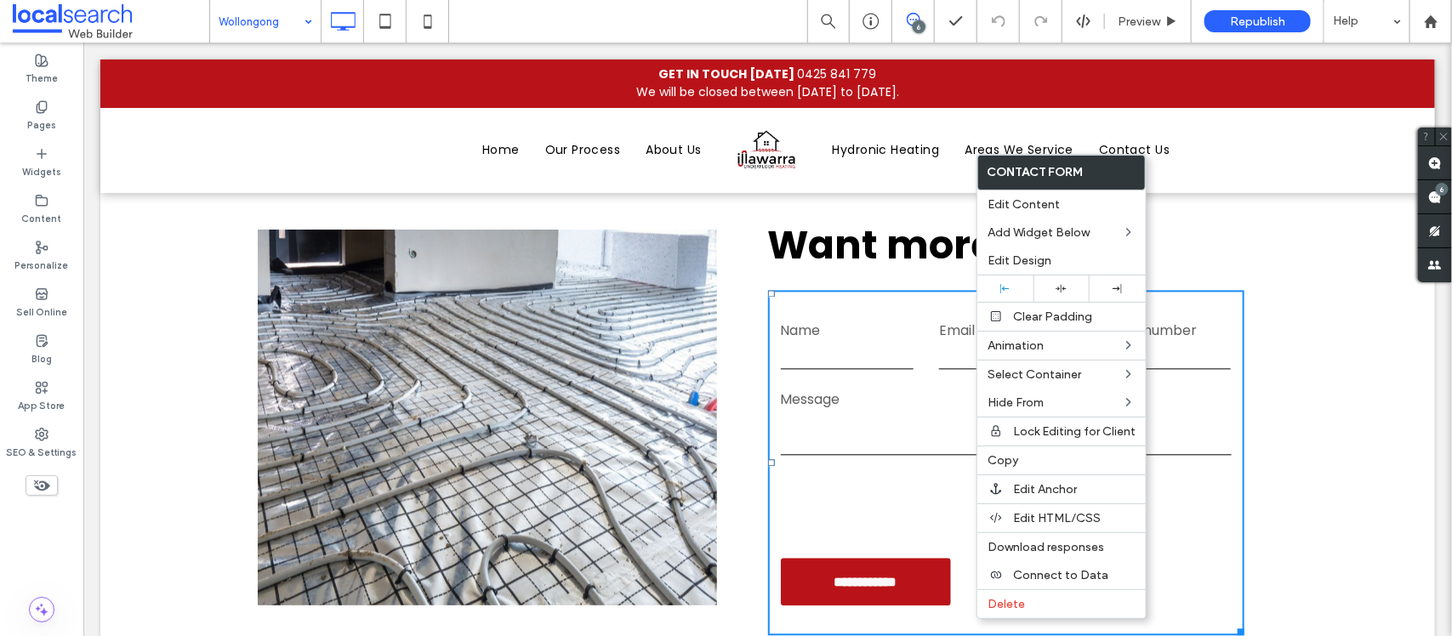
click at [857, 289] on form "**********" at bounding box center [1005, 461] width 476 height 345
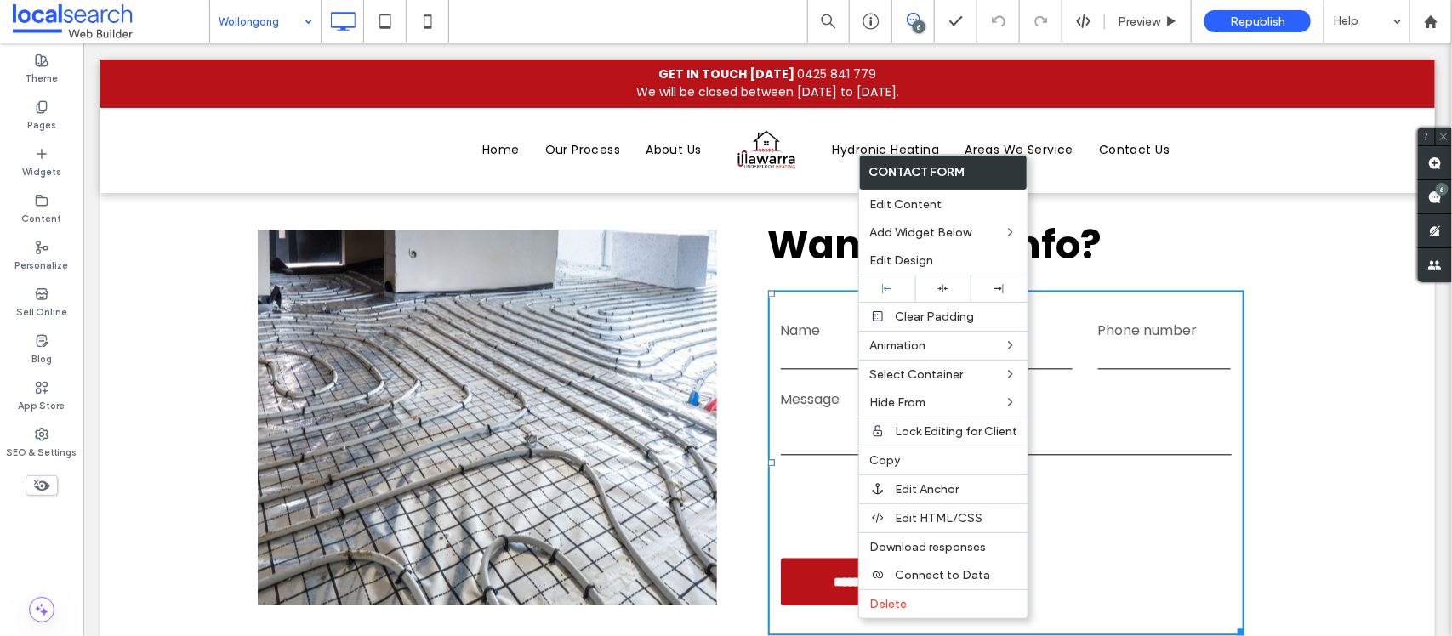
click at [1172, 412] on textarea at bounding box center [1005, 433] width 451 height 43
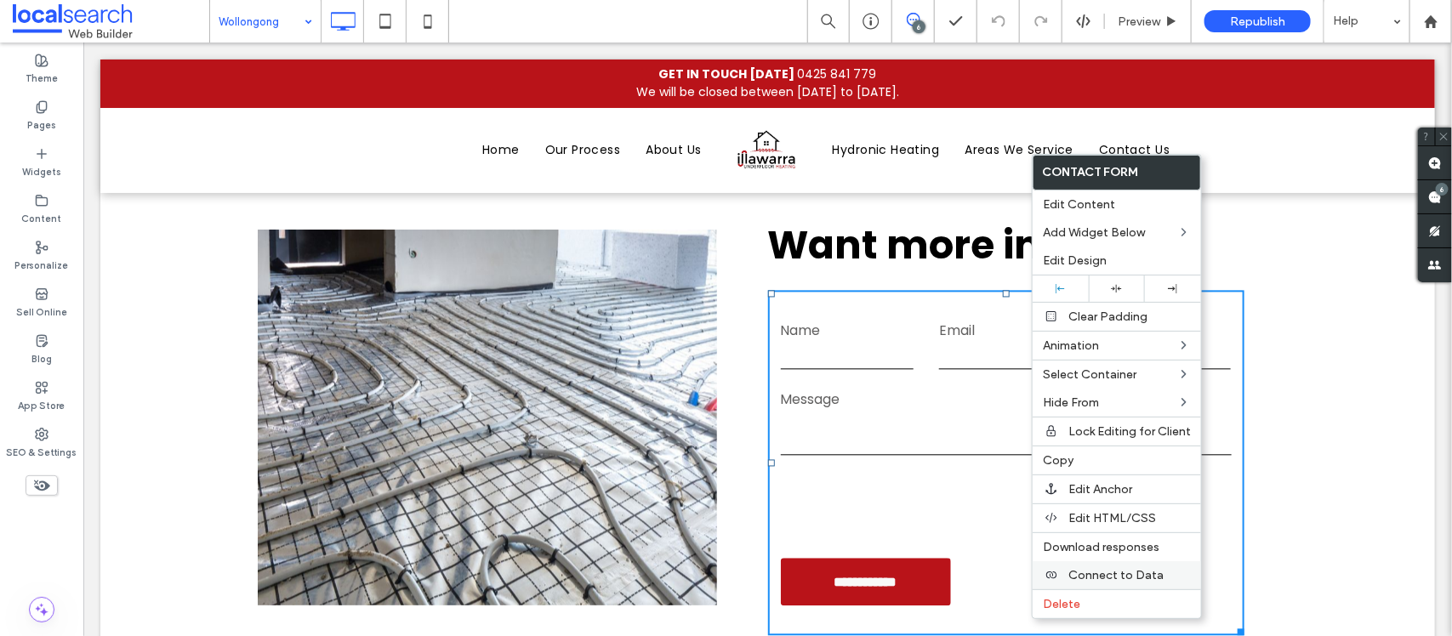
click at [1093, 583] on span "Connect to Data" at bounding box center [1116, 575] width 95 height 14
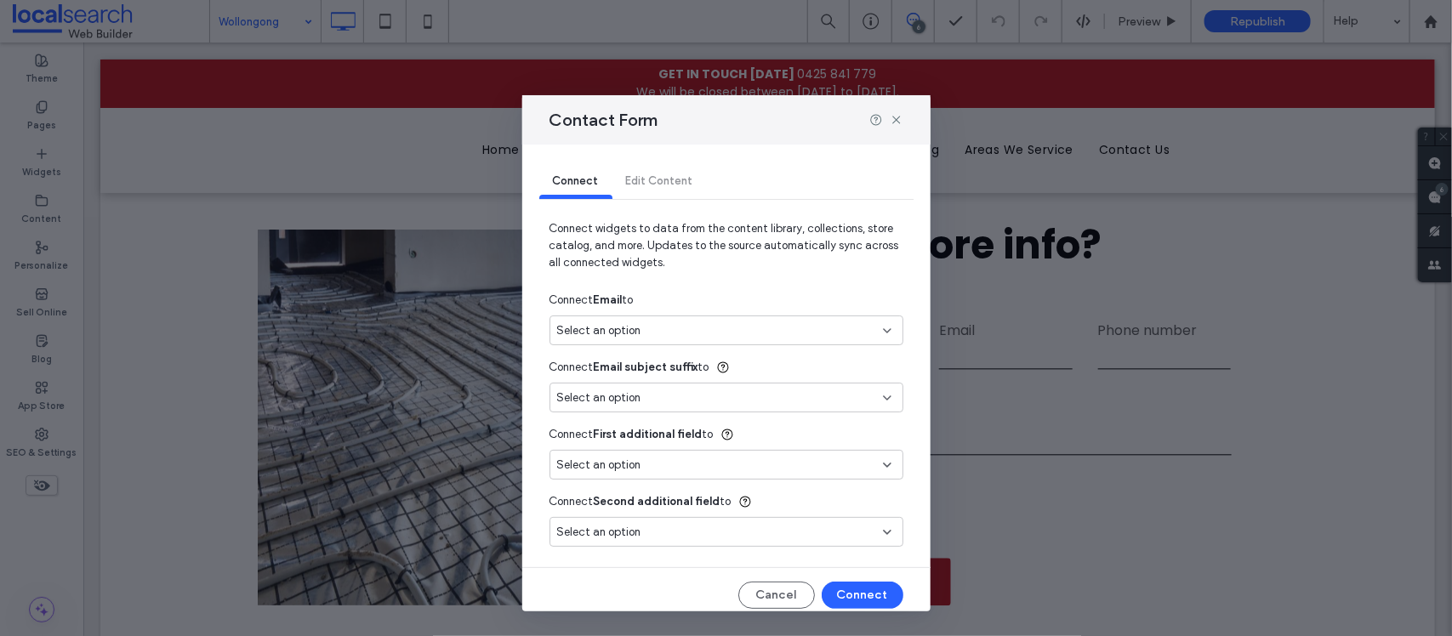
click at [700, 328] on div "Select an option" at bounding box center [716, 330] width 318 height 17
click at [636, 391] on span "Main Email" at bounding box center [615, 391] width 54 height 17
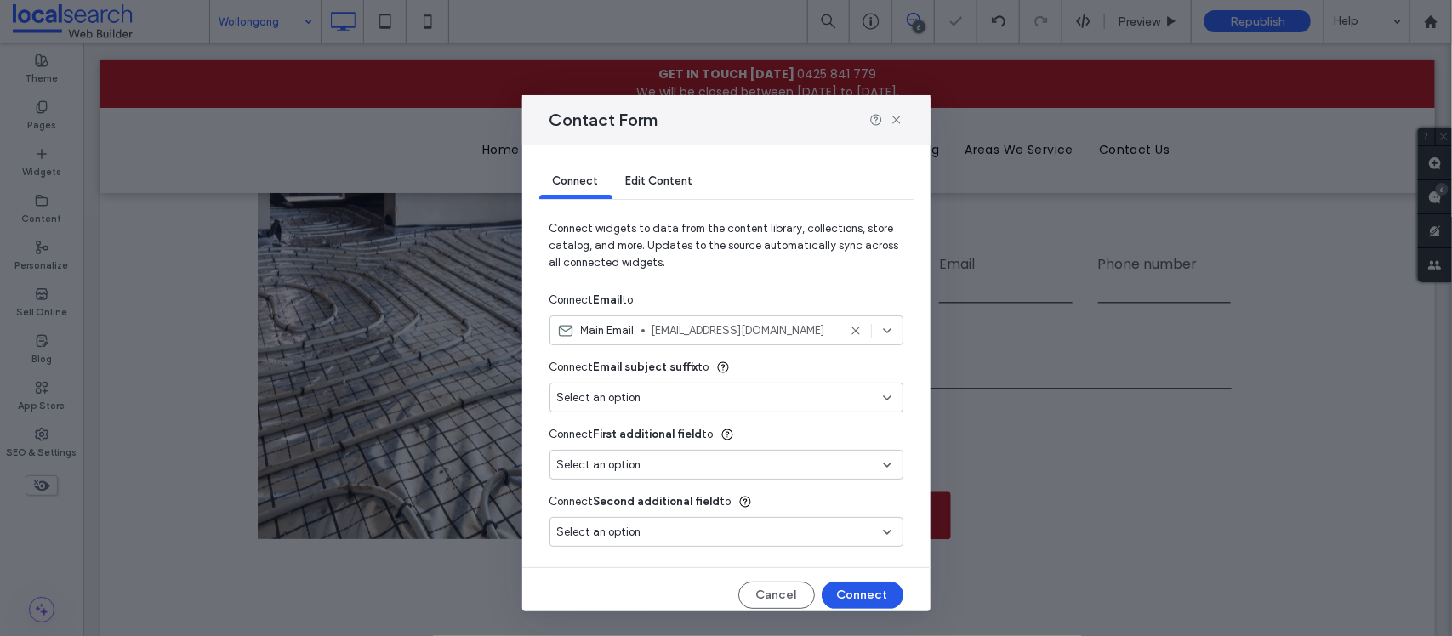
click at [843, 598] on button "Connect" at bounding box center [863, 595] width 82 height 27
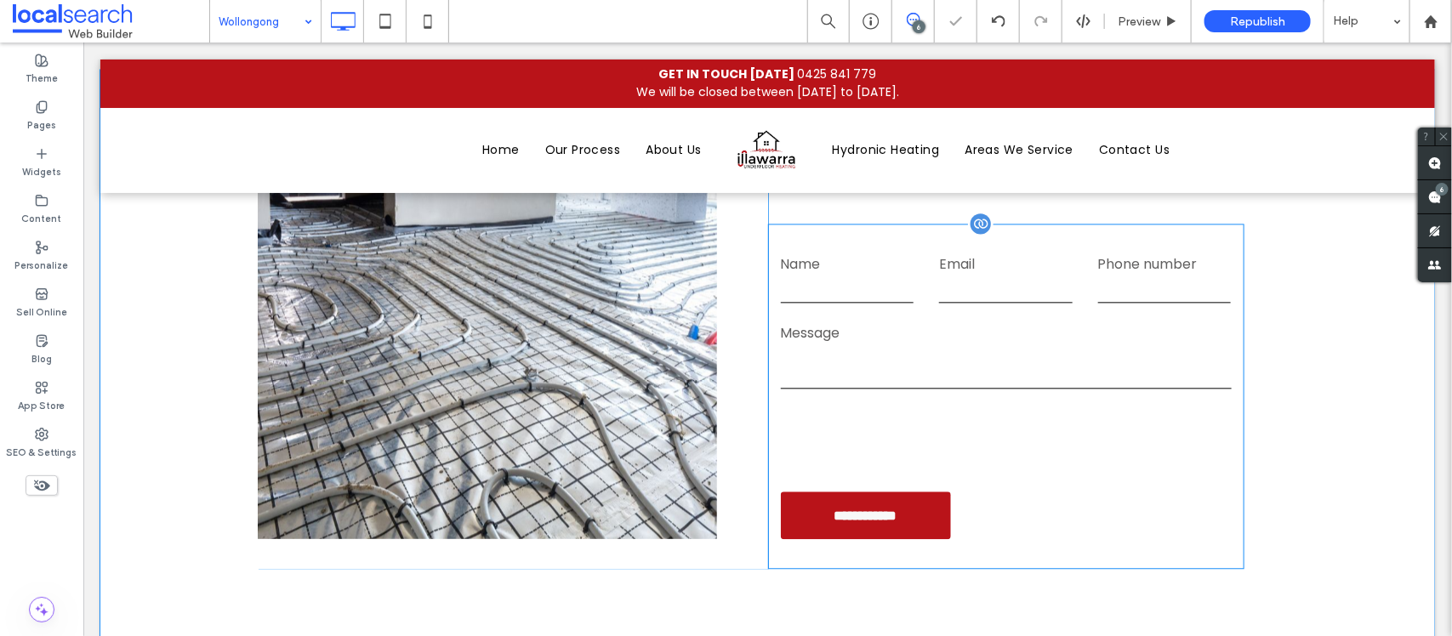
click at [984, 345] on textarea at bounding box center [1005, 366] width 451 height 43
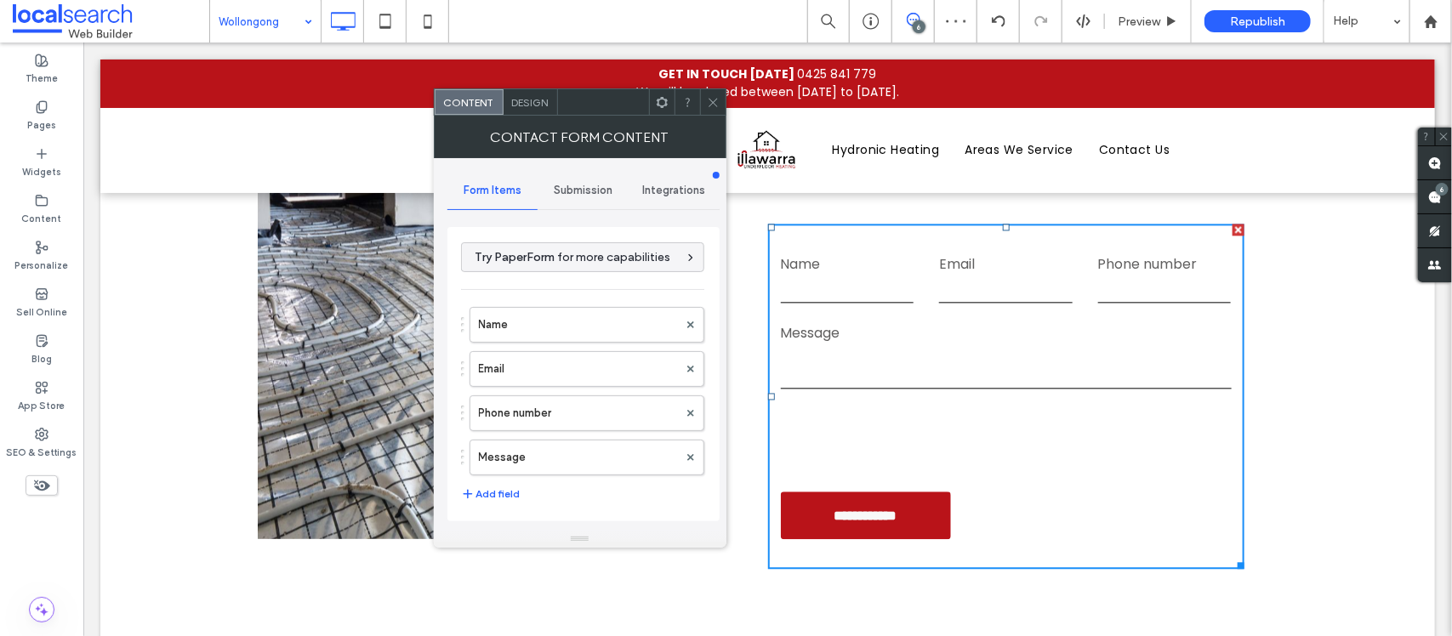
click at [574, 197] on span "Submission" at bounding box center [583, 191] width 59 height 14
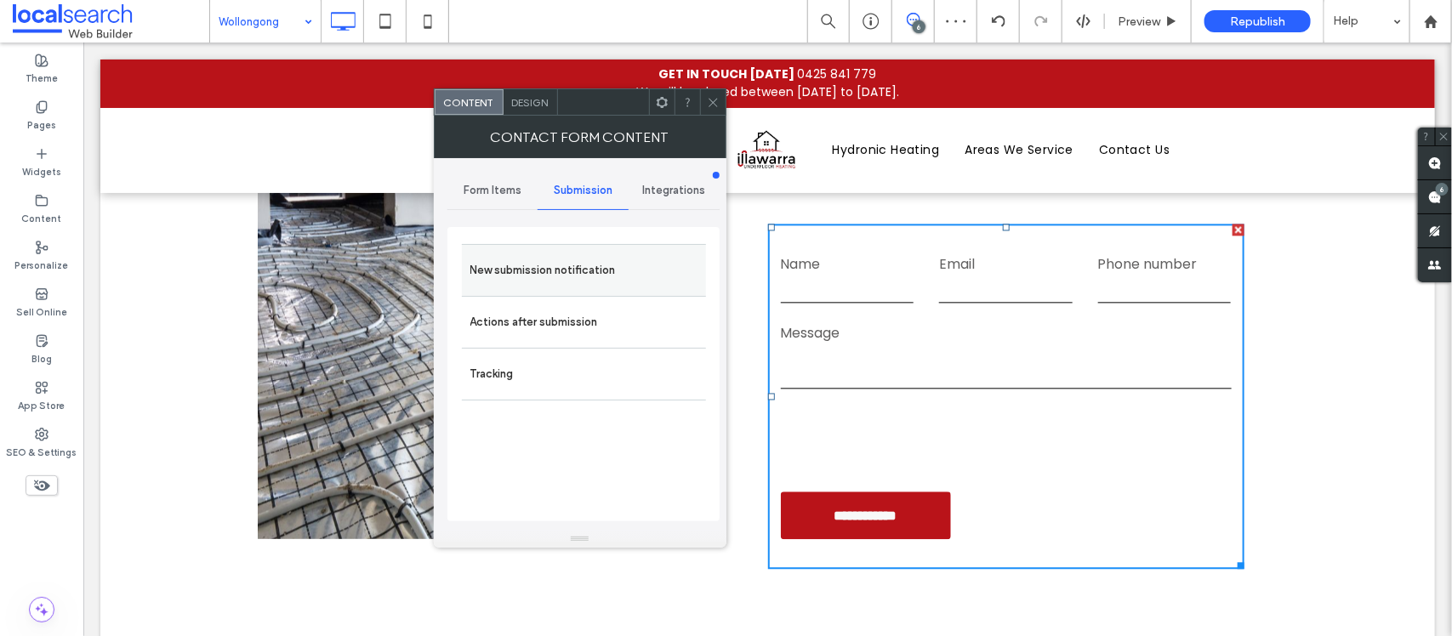
click at [566, 268] on label "New submission notification" at bounding box center [584, 271] width 227 height 34
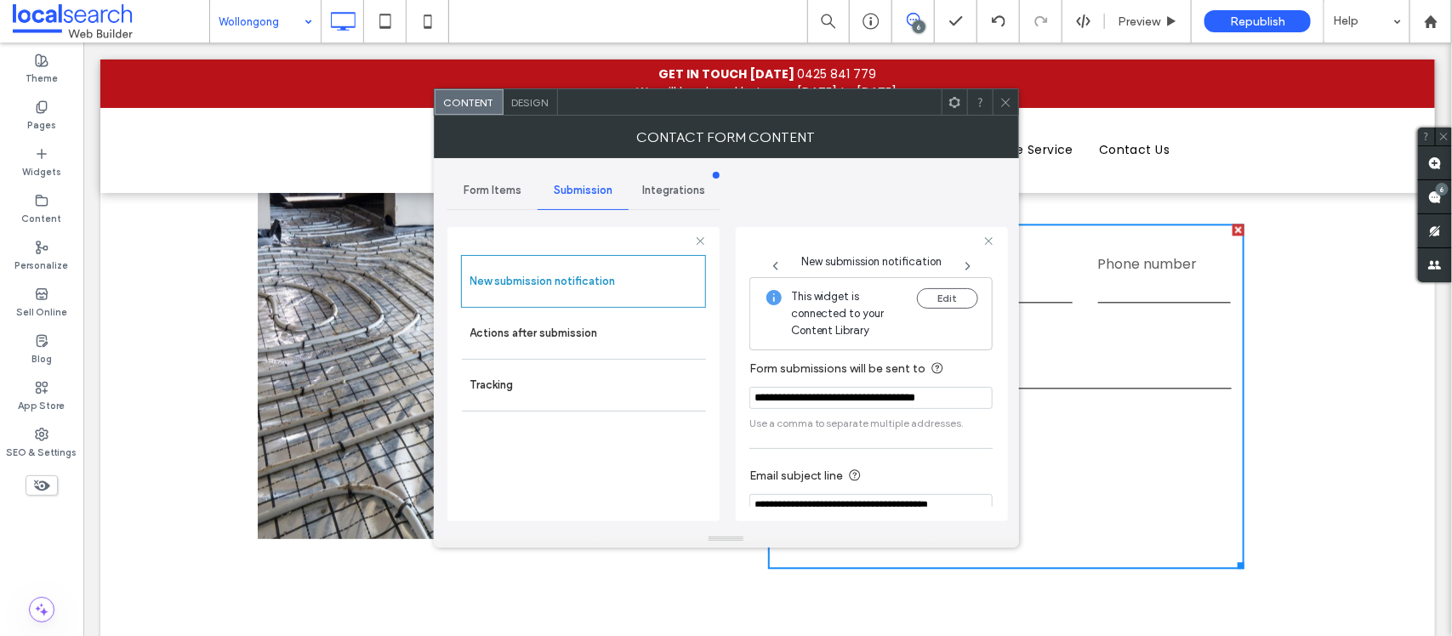
scroll to position [94, 0]
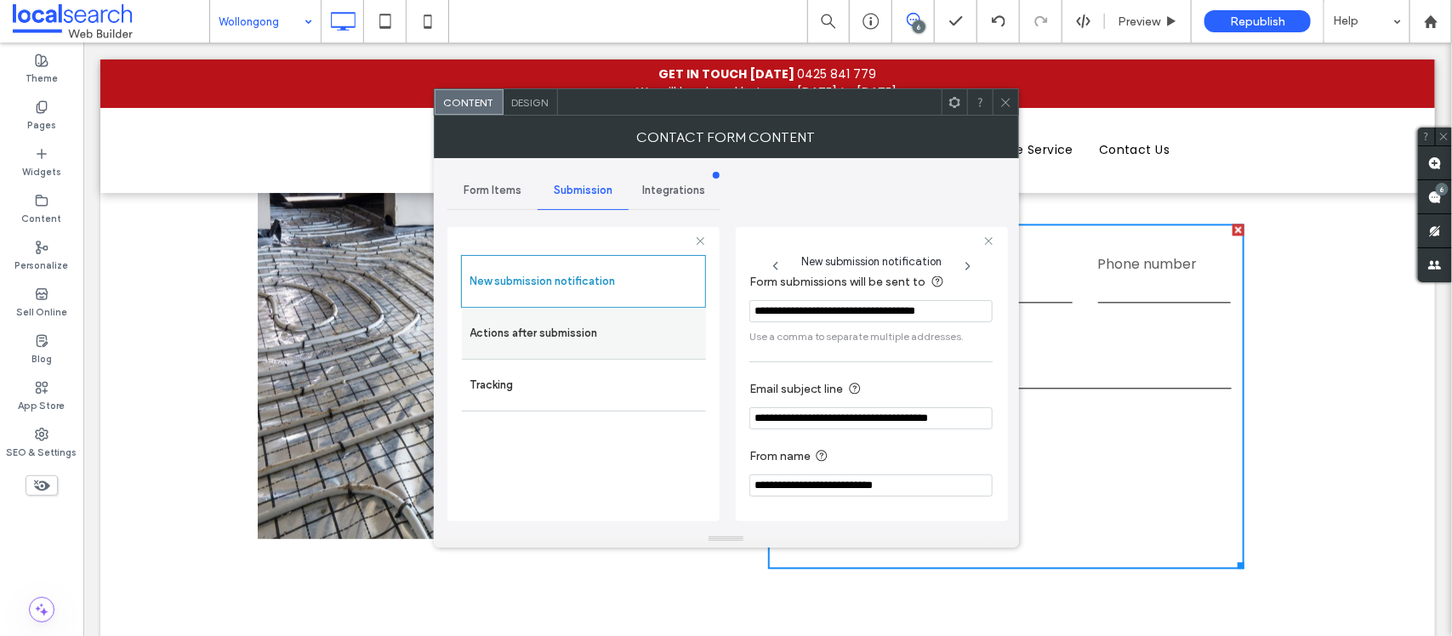
click at [628, 342] on label "Actions after submission" at bounding box center [584, 334] width 227 height 34
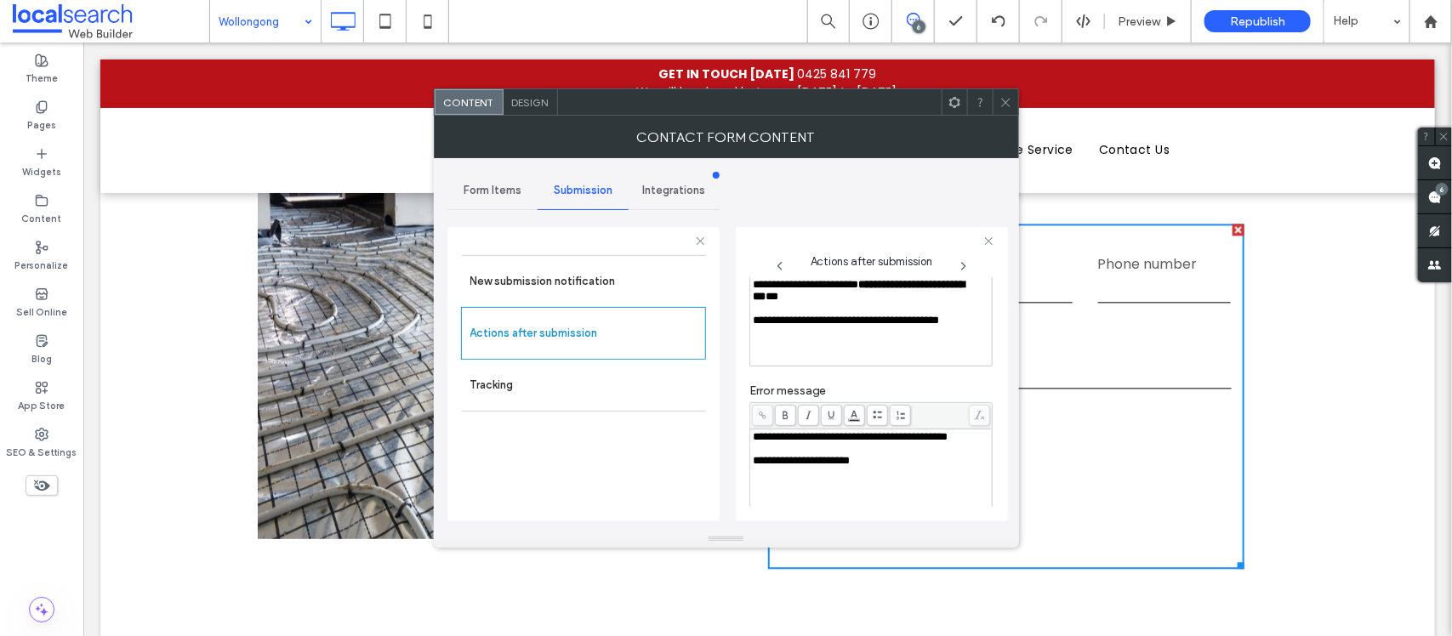
click at [779, 302] on span "*" at bounding box center [772, 296] width 13 height 11
click at [1001, 106] on icon at bounding box center [1006, 102] width 13 height 13
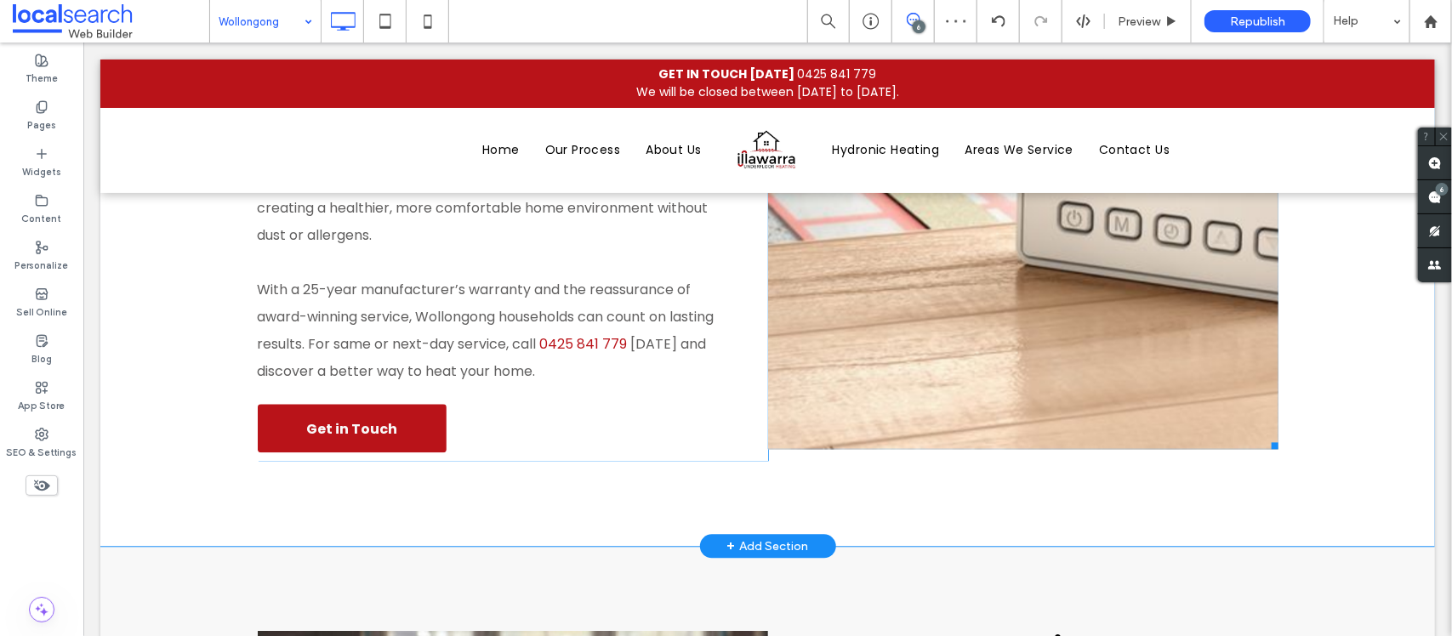
scroll to position [917, 0]
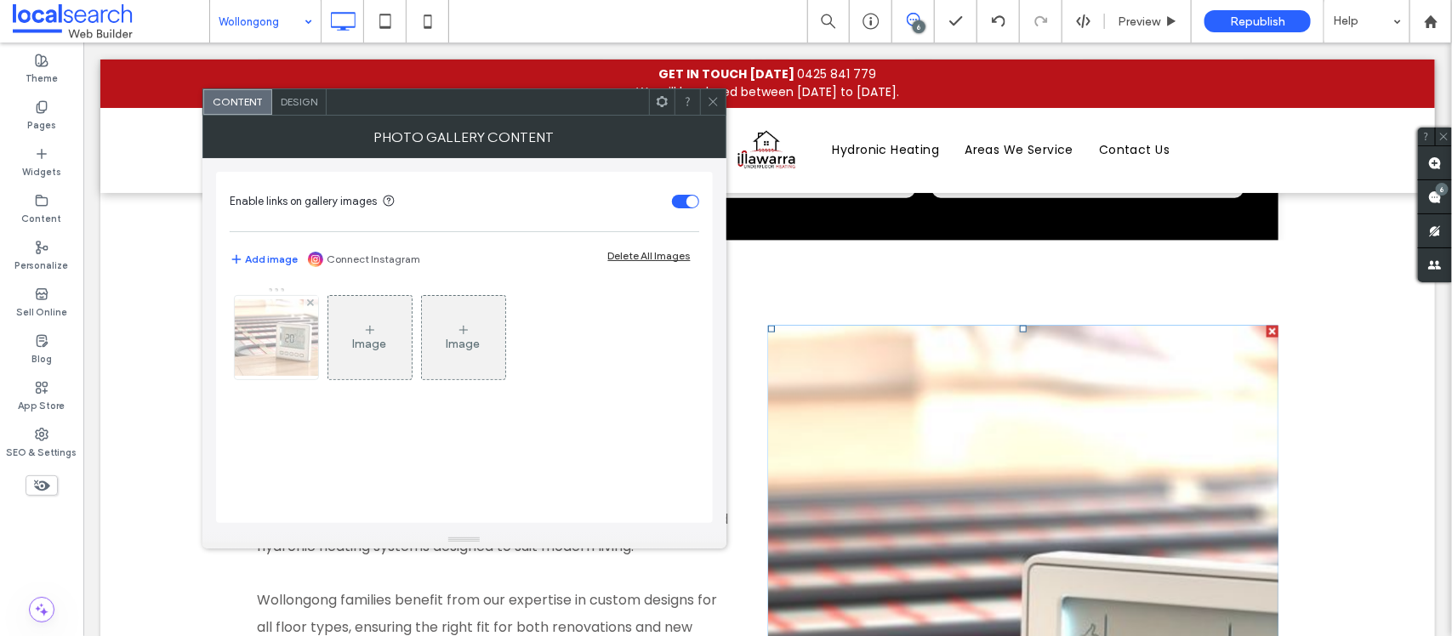
click at [252, 356] on img at bounding box center [276, 338] width 136 height 77
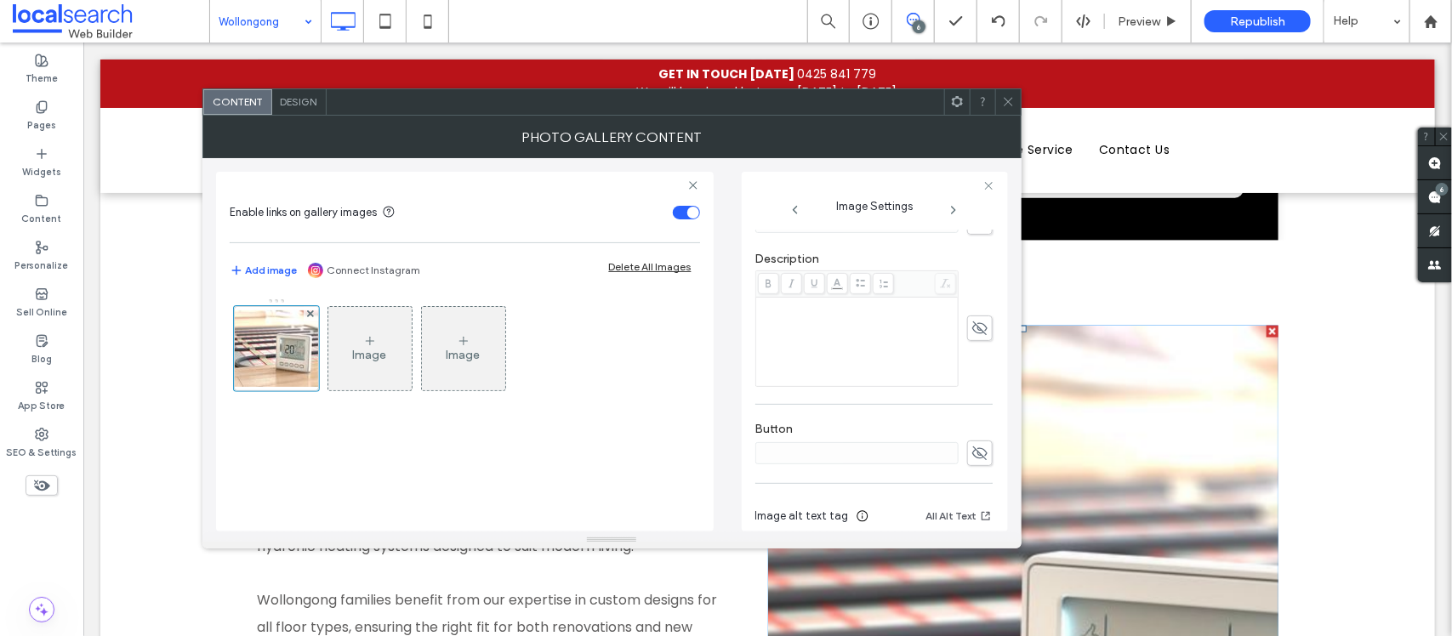
scroll to position [508, 0]
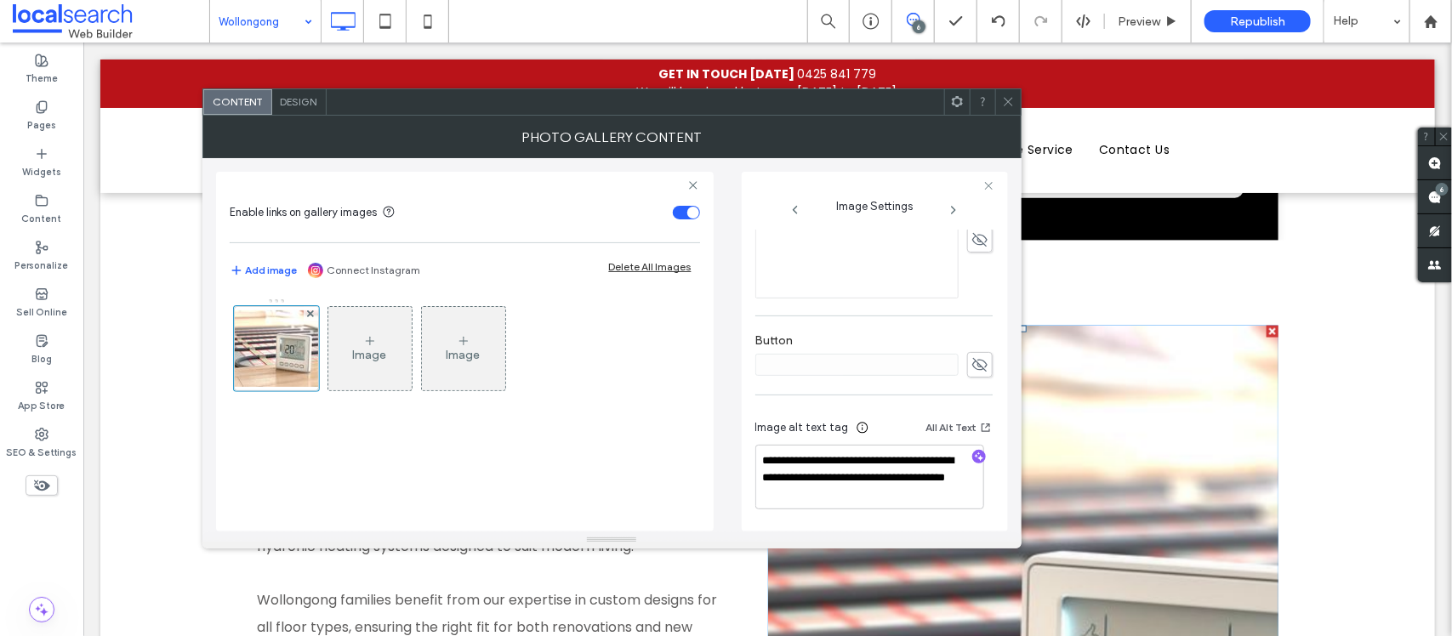
click at [1013, 104] on icon at bounding box center [1008, 101] width 13 height 13
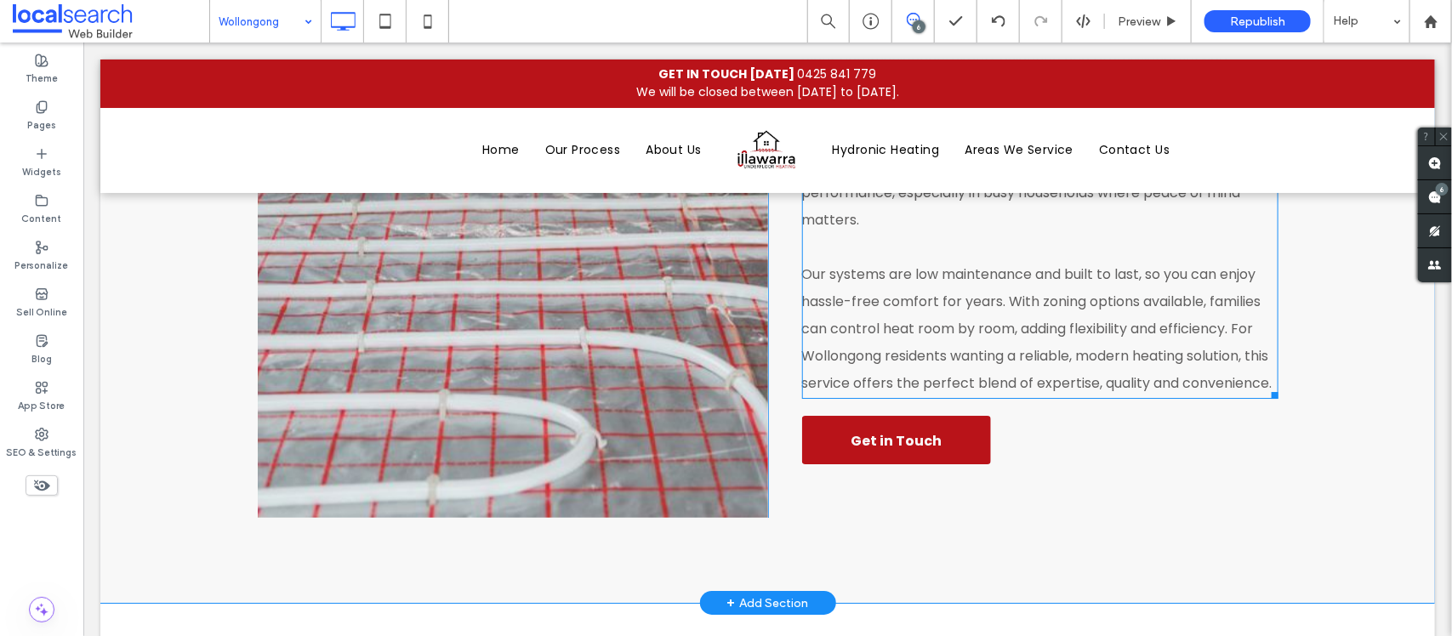
scroll to position [2513, 0]
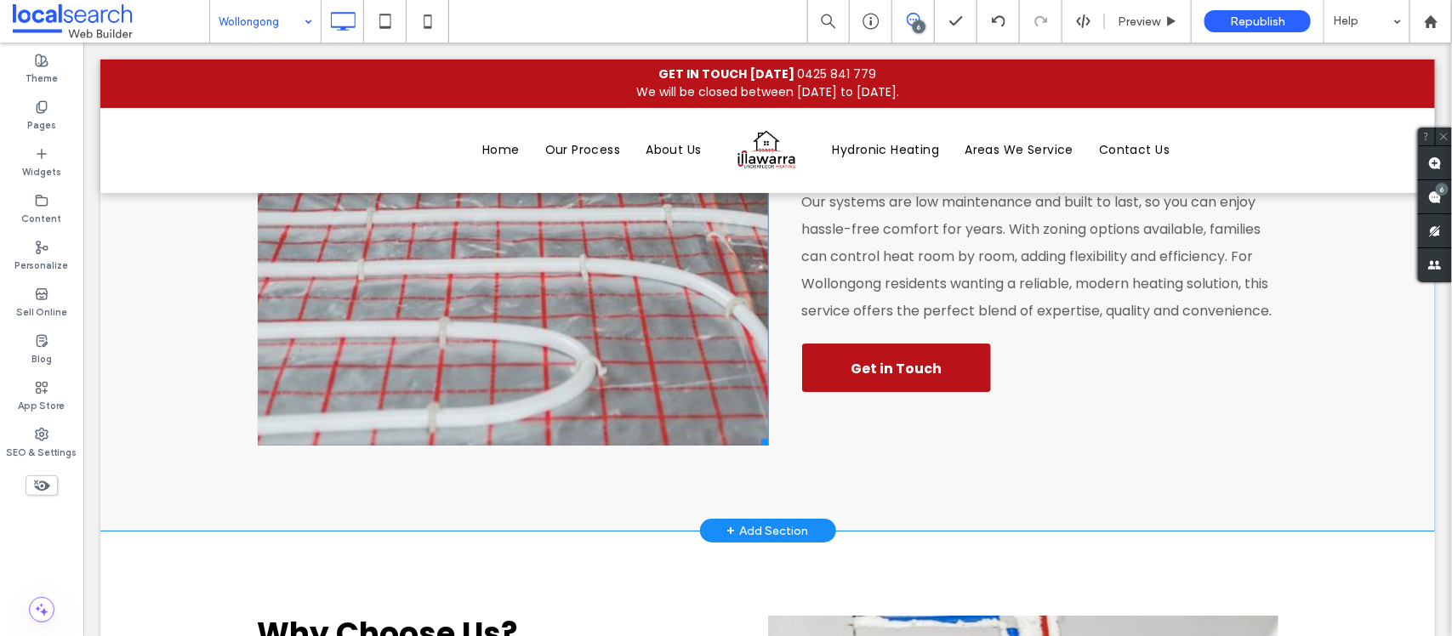
click at [506, 340] on link at bounding box center [512, 59] width 511 height 772
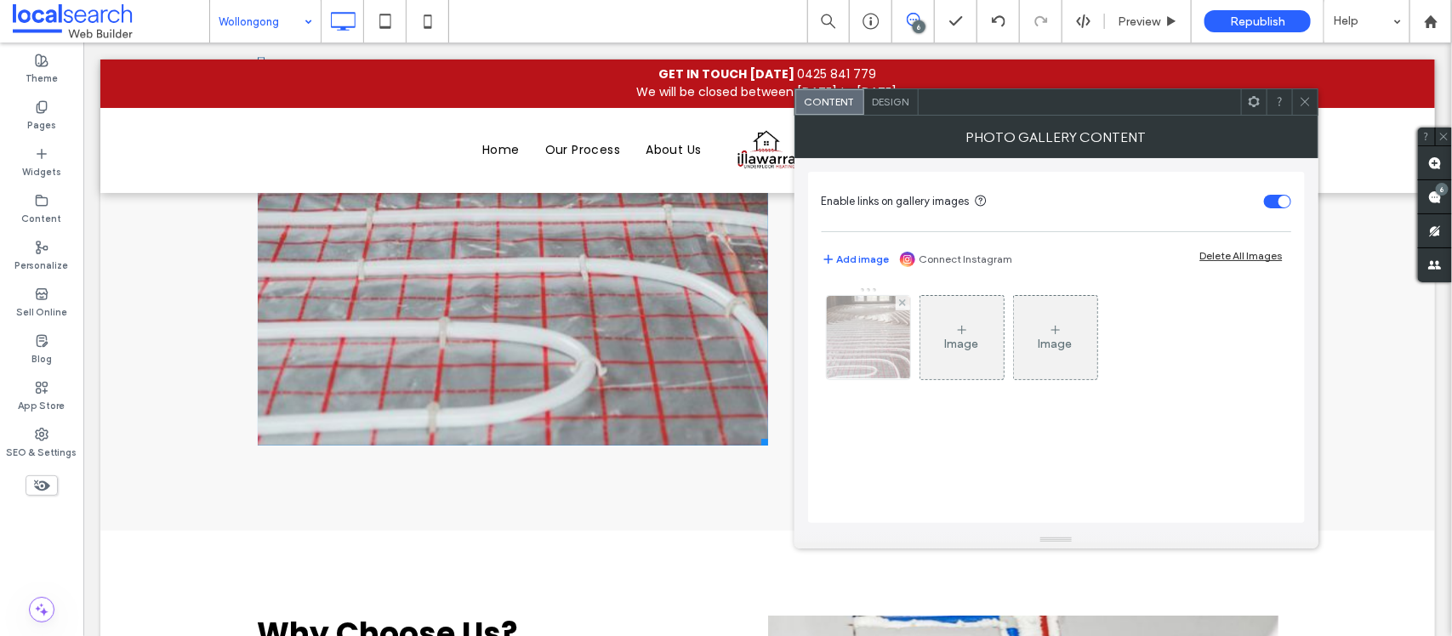
click at [838, 328] on img at bounding box center [869, 337] width 126 height 83
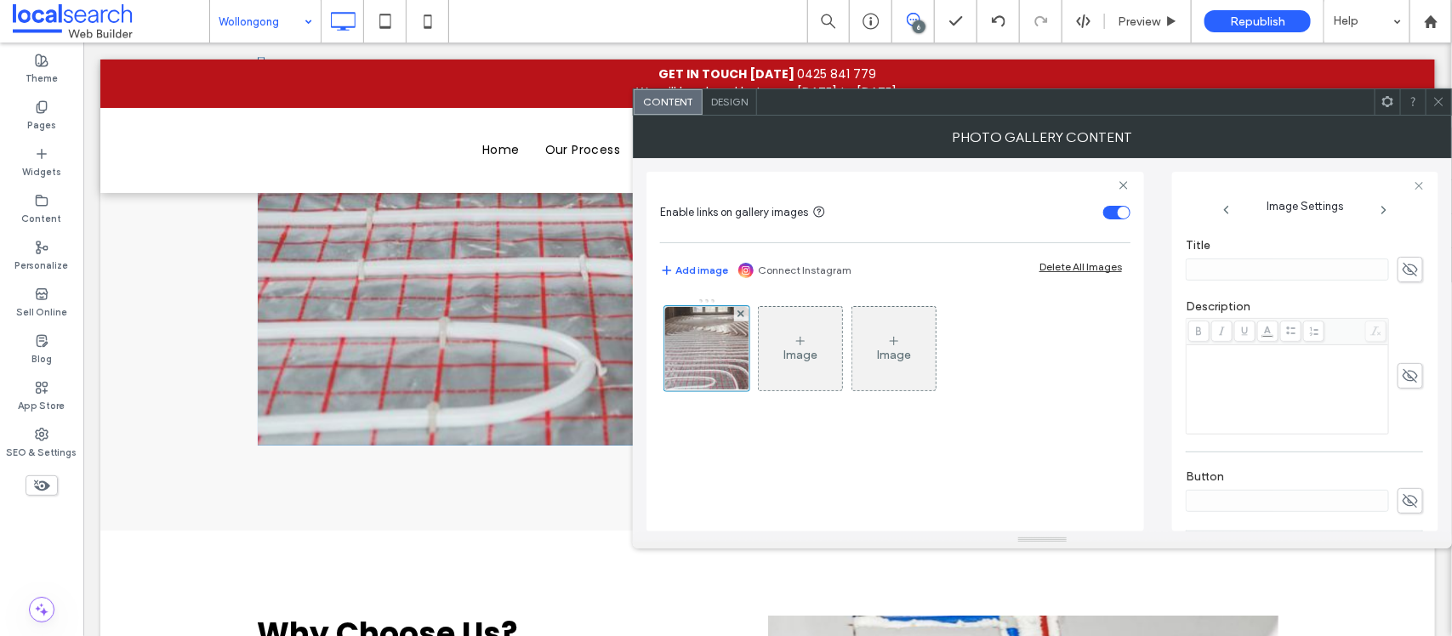
scroll to position [525, 0]
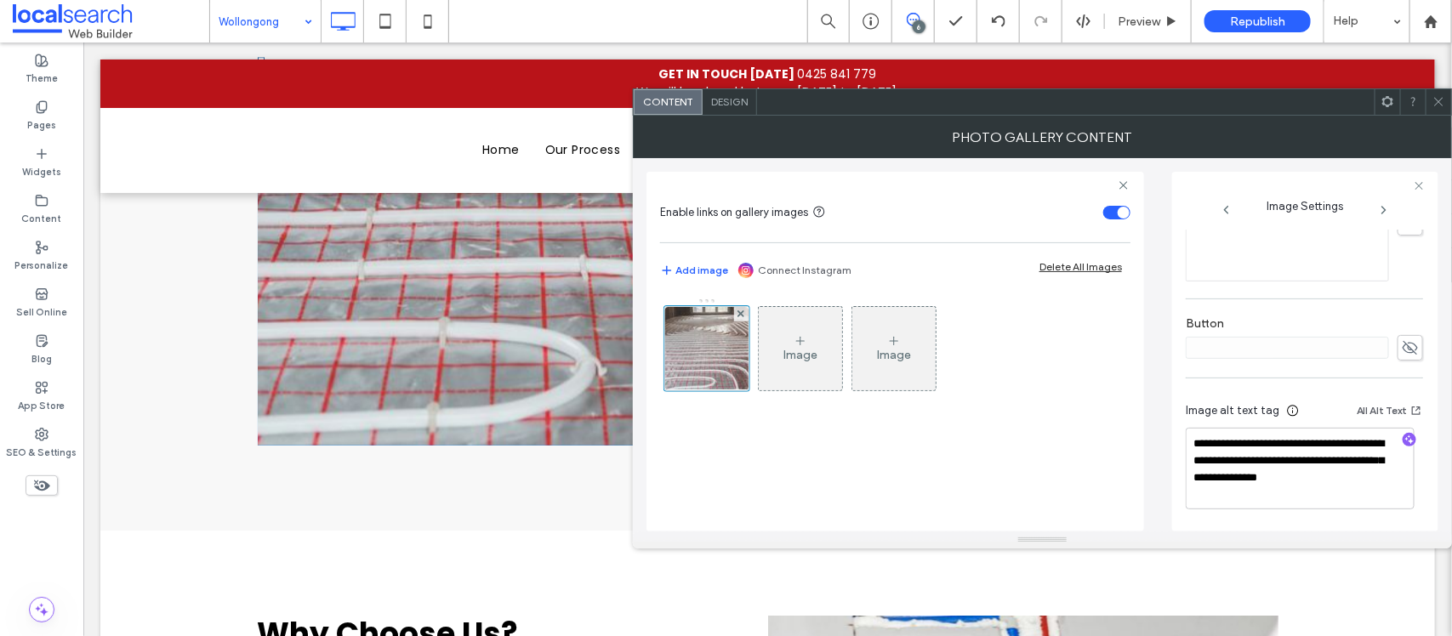
click at [1442, 96] on icon at bounding box center [1439, 101] width 13 height 13
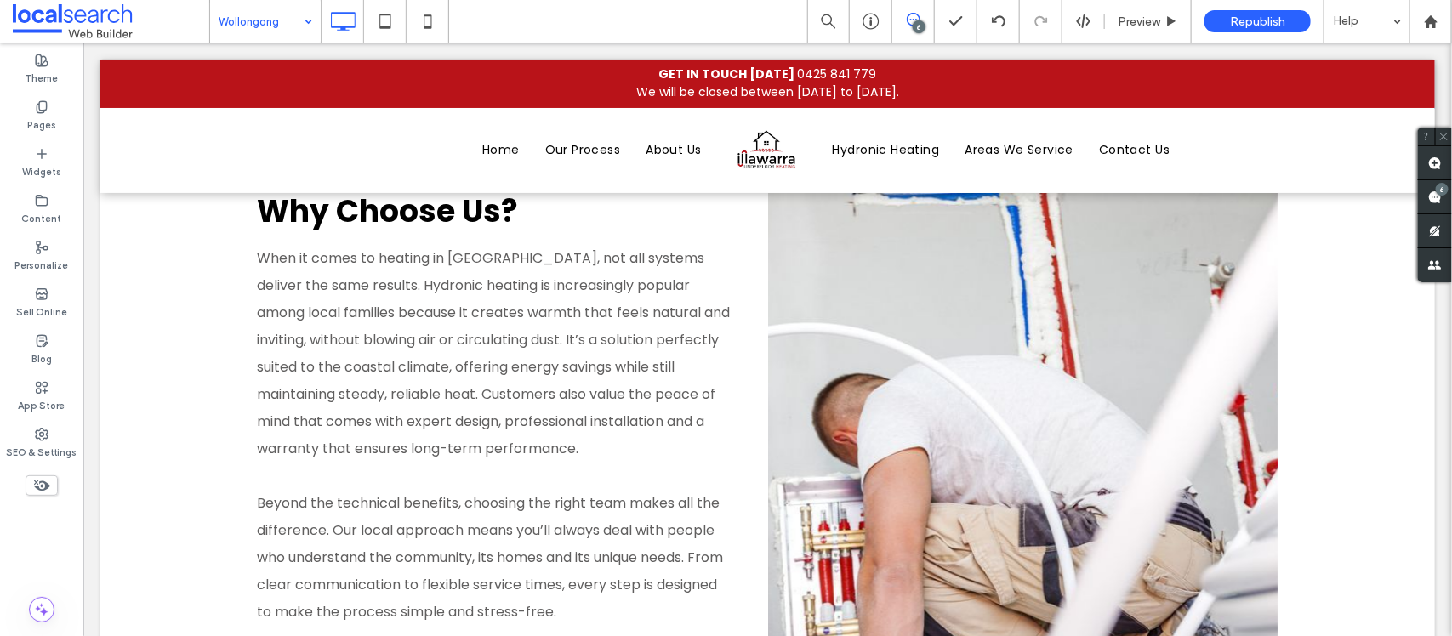
scroll to position [2938, 0]
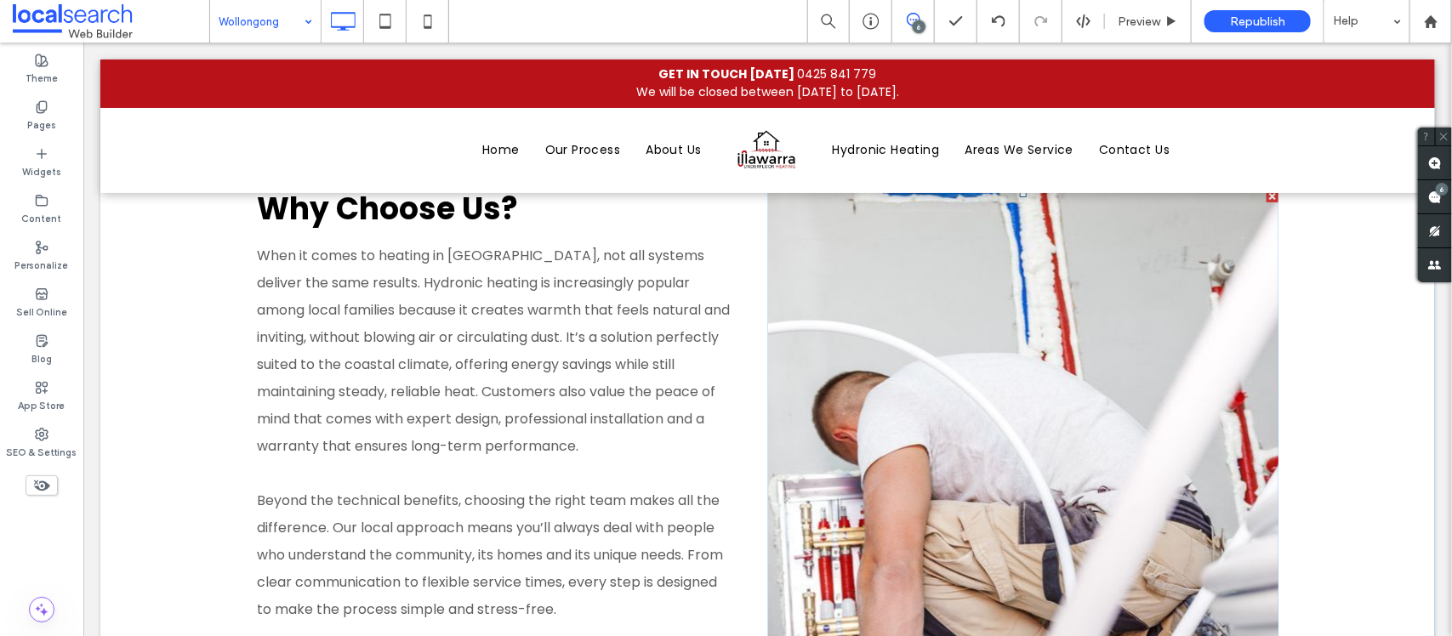
click at [1009, 303] on link at bounding box center [1022, 494] width 511 height 609
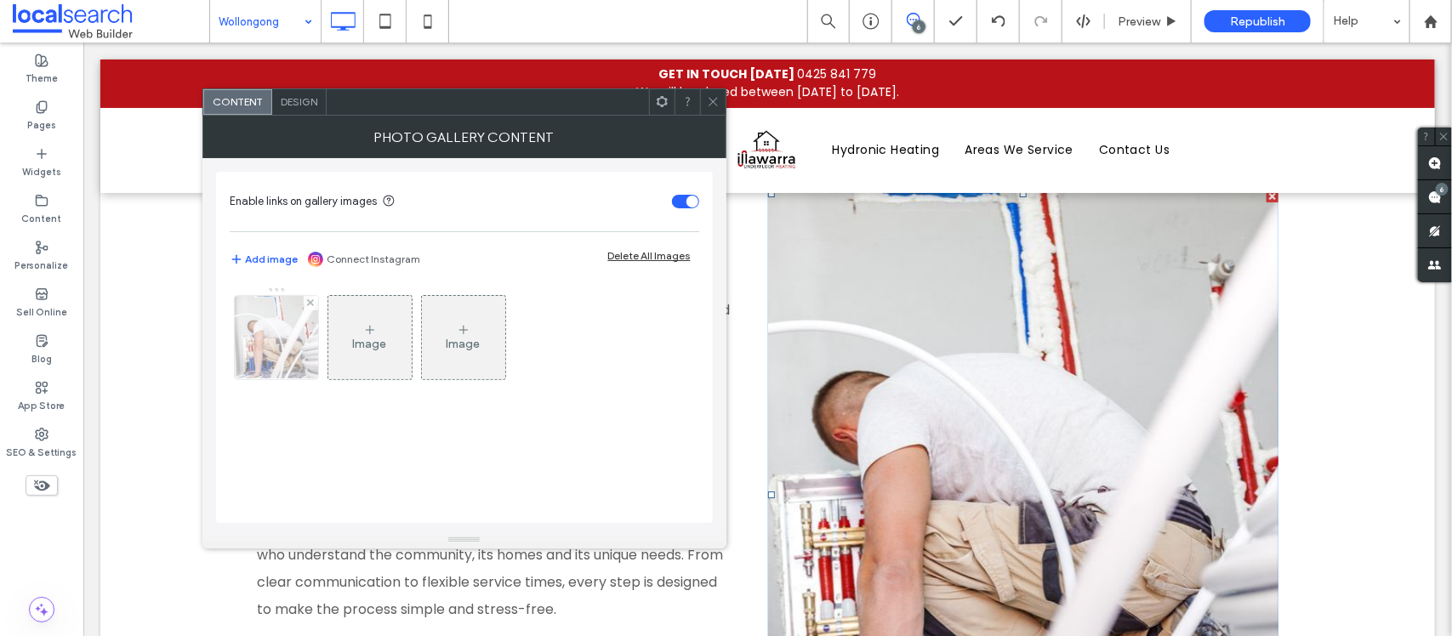
click at [257, 355] on img at bounding box center [277, 337] width 126 height 83
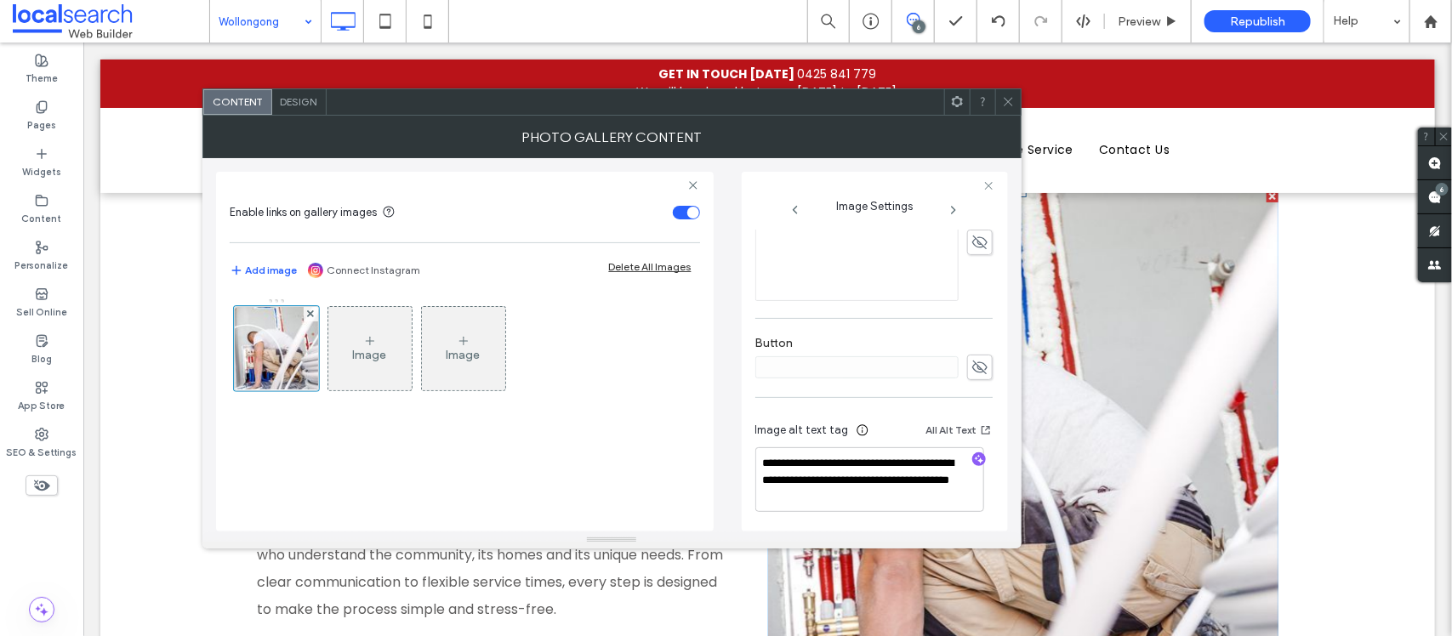
scroll to position [508, 0]
click at [1009, 109] on span at bounding box center [1008, 102] width 13 height 26
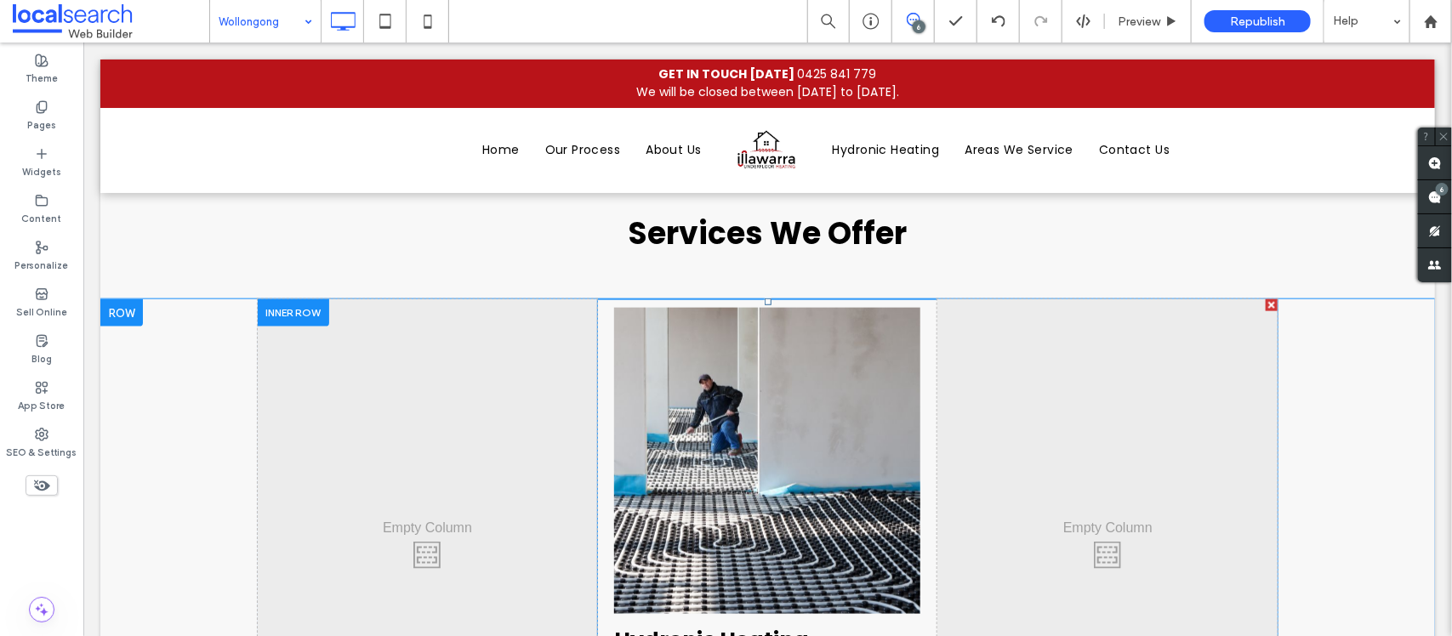
scroll to position [3683, 0]
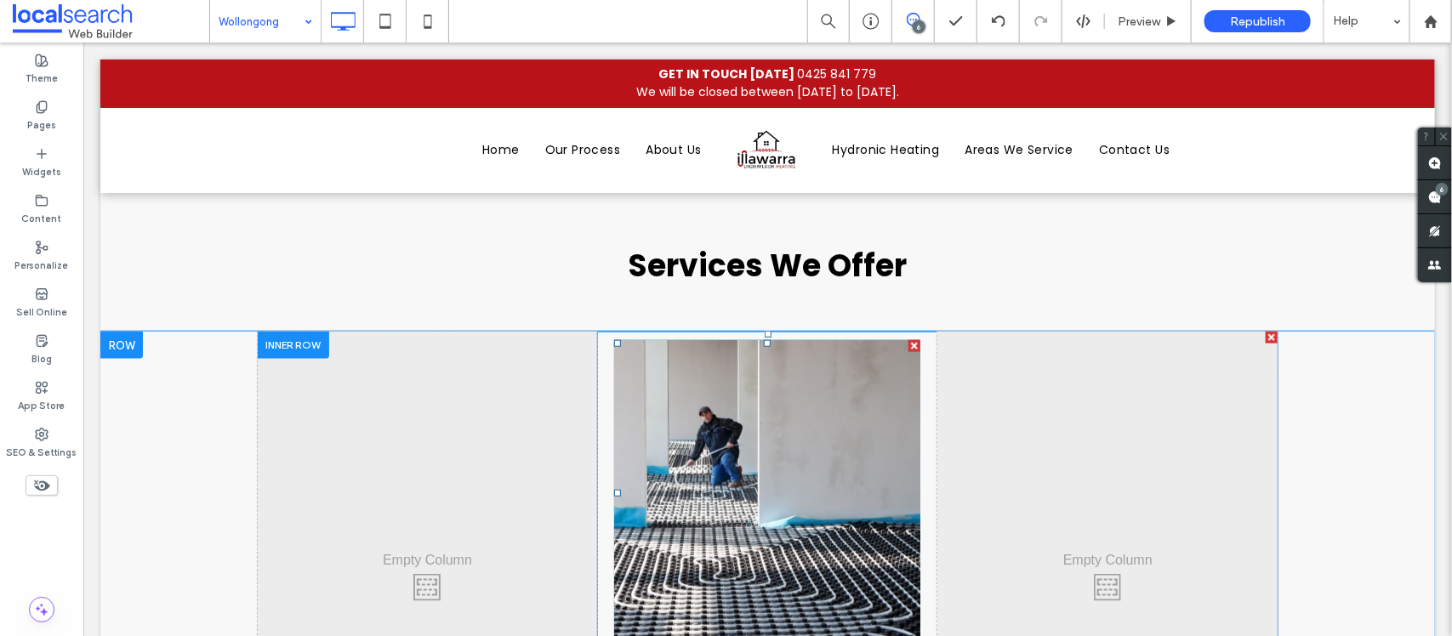
click at [748, 397] on link at bounding box center [767, 493] width 325 height 325
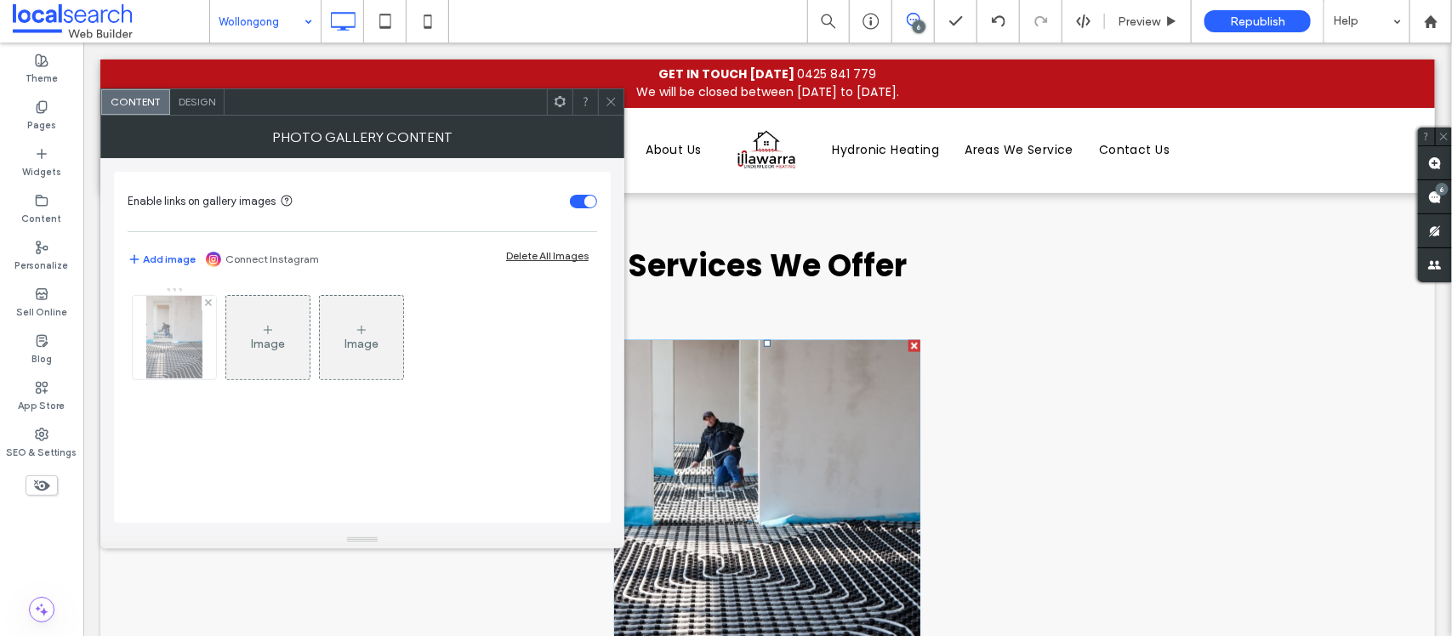
click at [197, 351] on img at bounding box center [173, 337] width 55 height 83
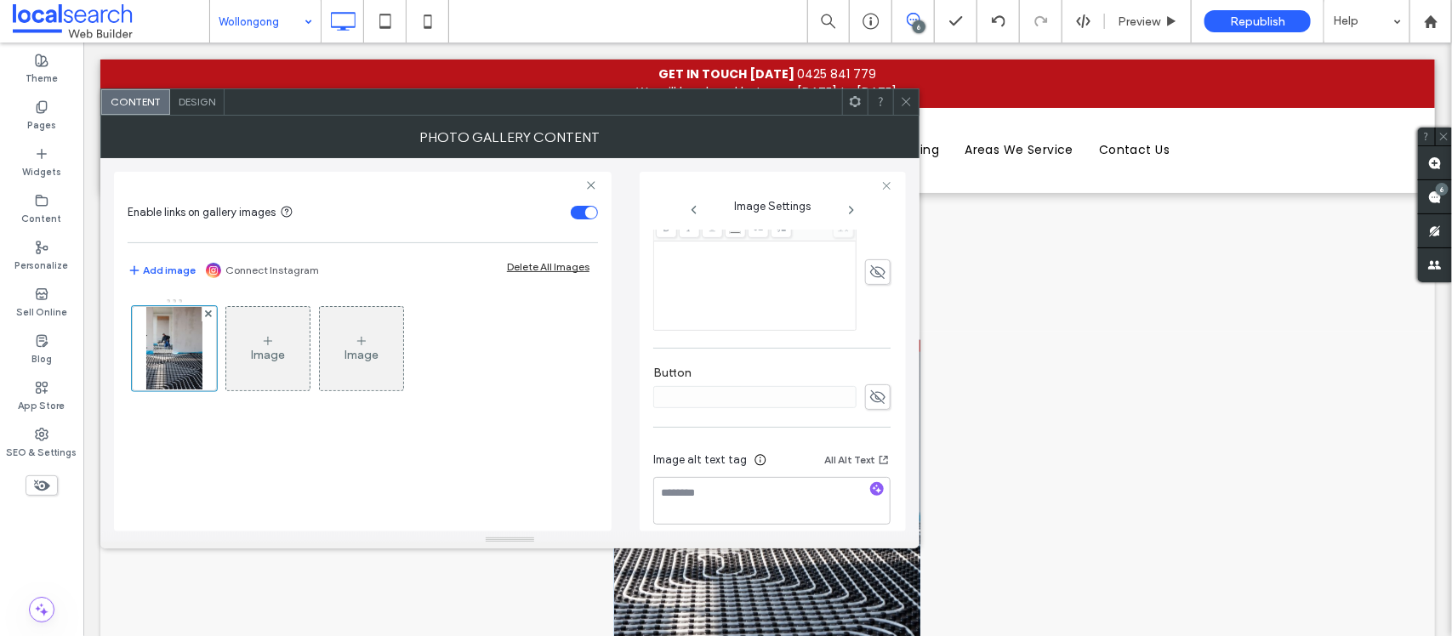
scroll to position [491, 0]
click at [746, 491] on textarea at bounding box center [771, 486] width 237 height 48
click at [871, 471] on icon "button" at bounding box center [877, 474] width 12 height 12
type textarea "**********"
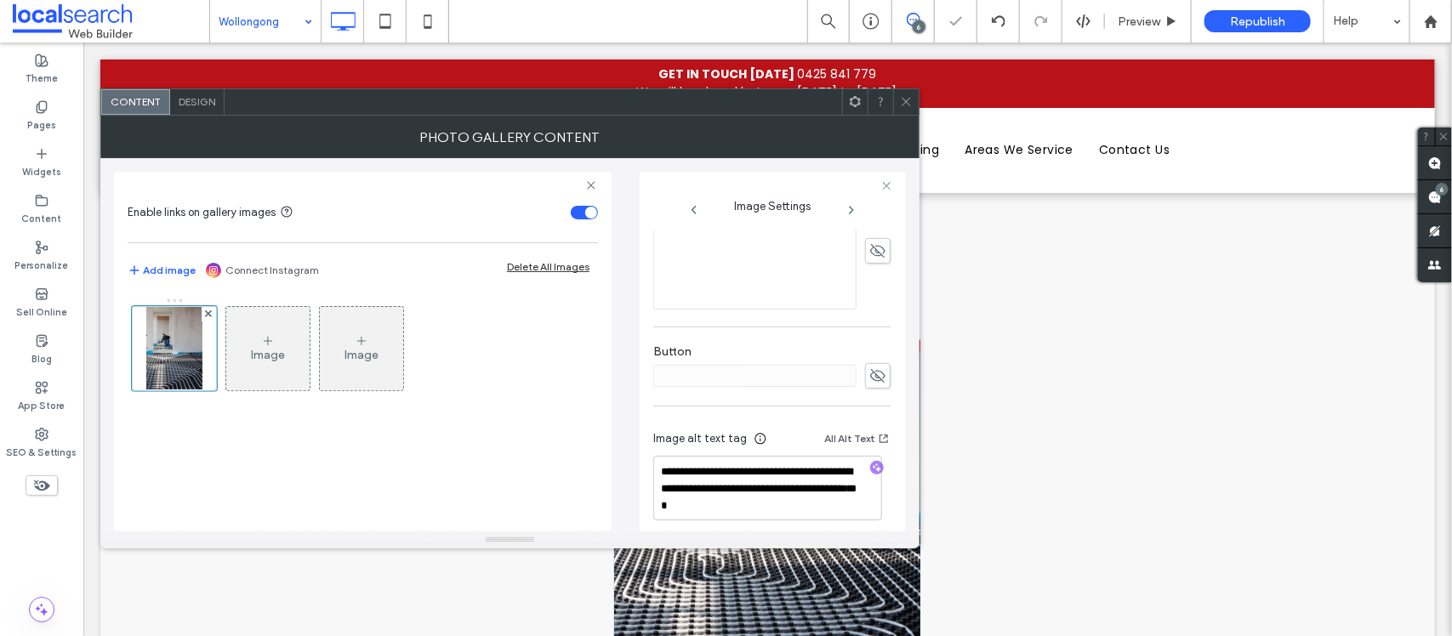
click at [902, 116] on div "Photo Gallery Content" at bounding box center [509, 137] width 819 height 43
click at [919, 108] on div "Content Design" at bounding box center [509, 101] width 819 height 27
click at [900, 107] on icon at bounding box center [906, 101] width 13 height 13
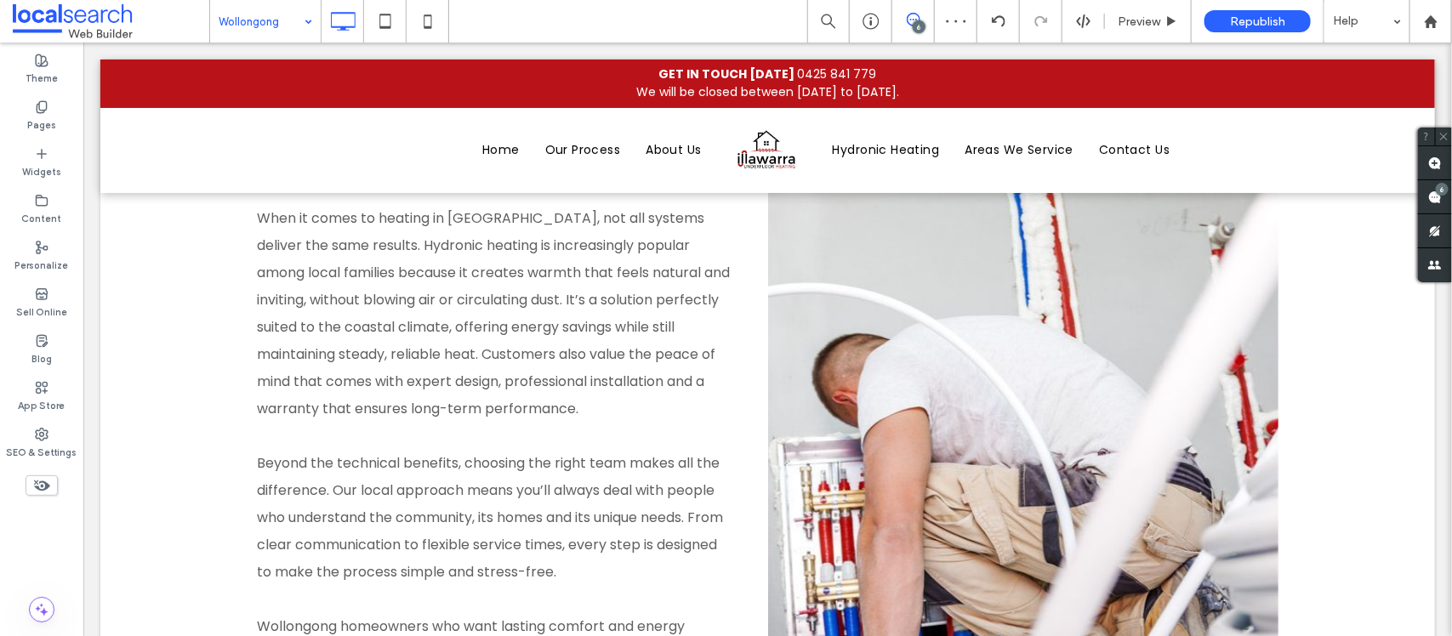
scroll to position [2938, 0]
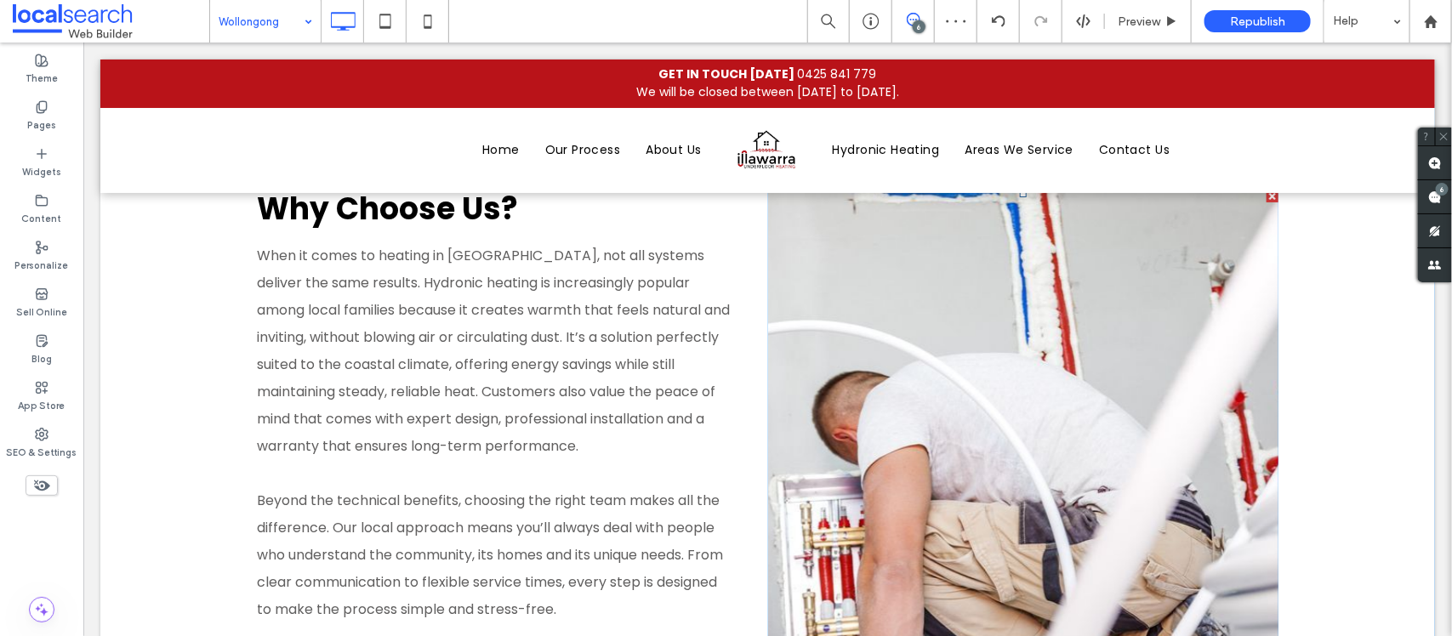
click at [933, 421] on link at bounding box center [1022, 494] width 511 height 609
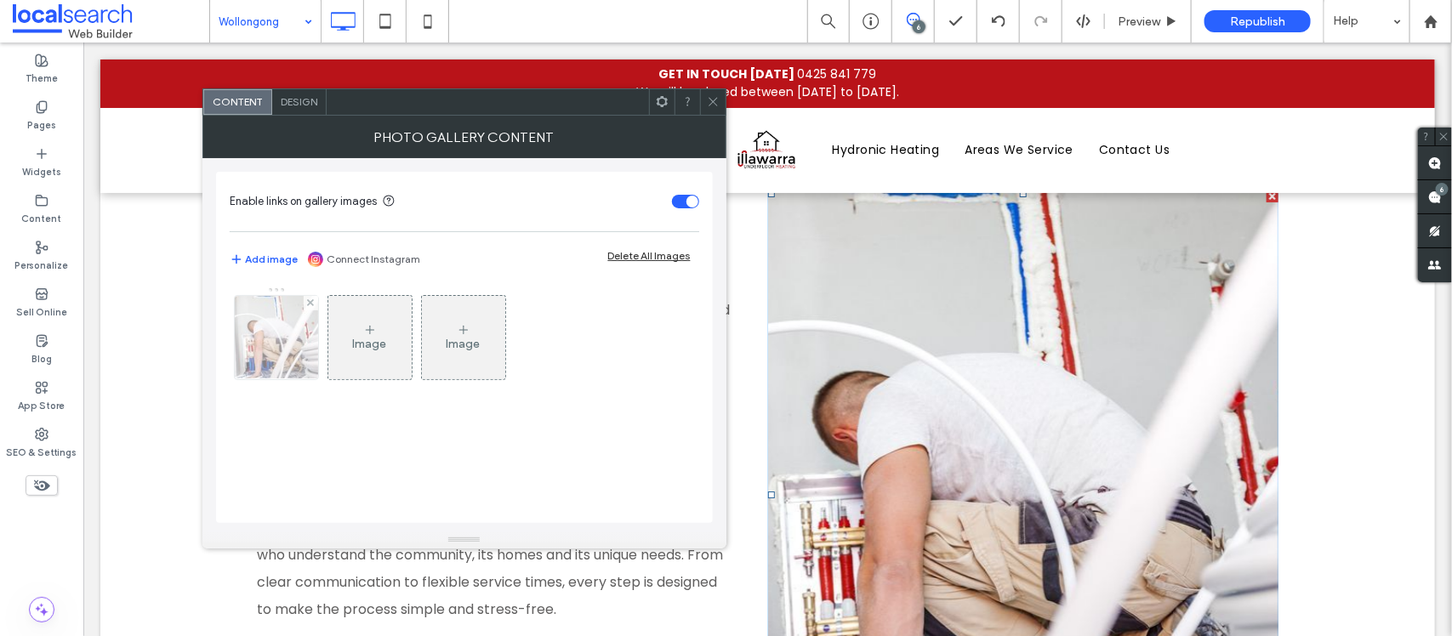
click at [265, 353] on img at bounding box center [277, 337] width 126 height 83
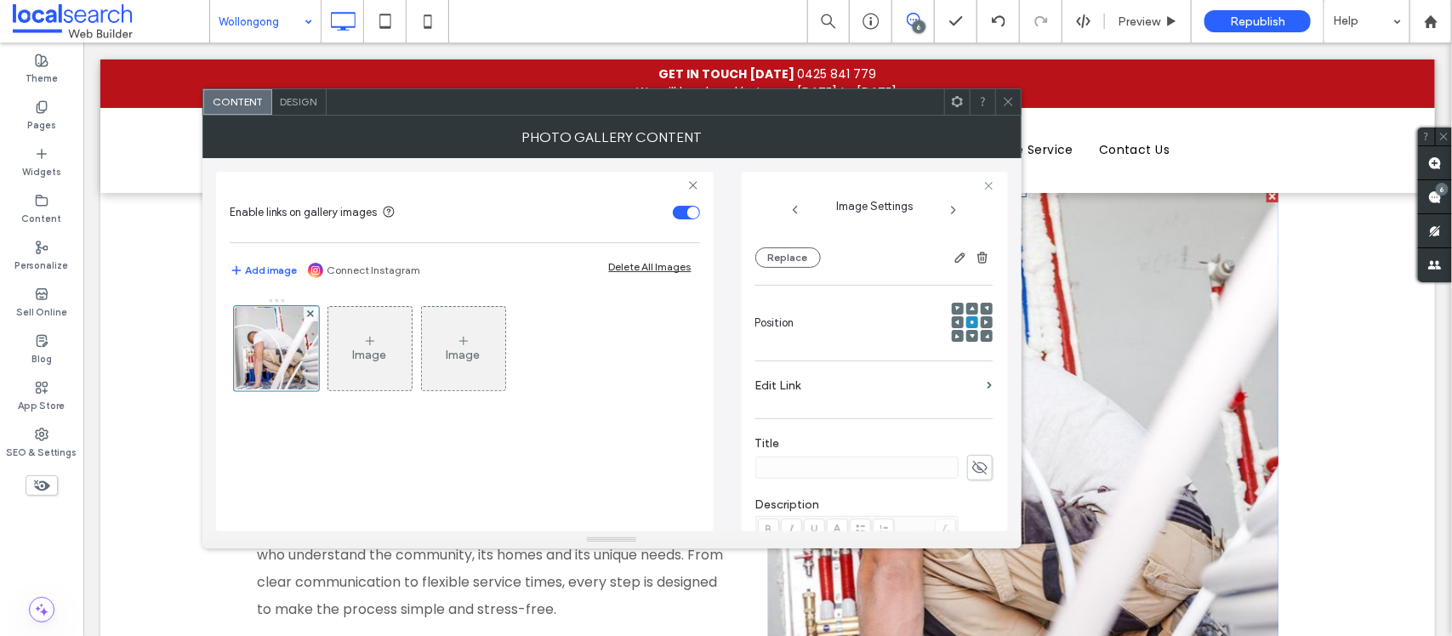
scroll to position [508, 0]
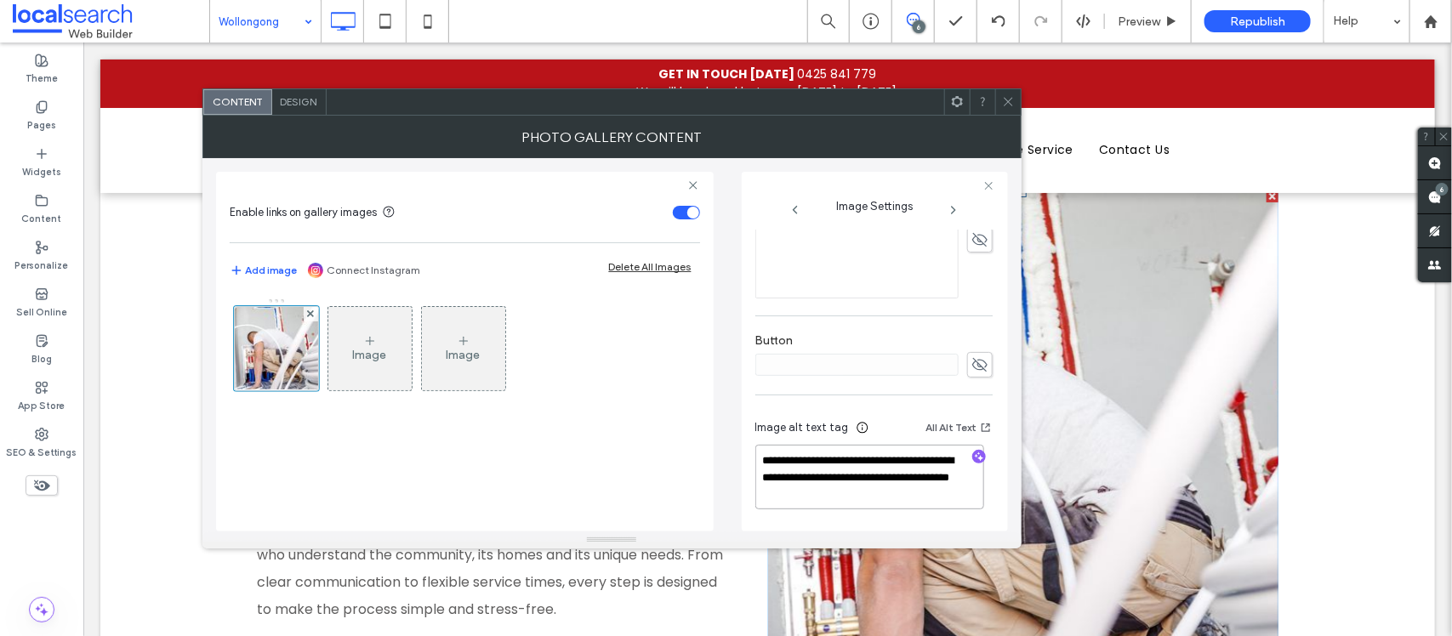
click at [790, 479] on textarea "**********" at bounding box center [870, 477] width 229 height 65
drag, startPoint x: 789, startPoint y: 477, endPoint x: 862, endPoint y: 505, distance: 78.1
click at [862, 505] on textarea "**********" at bounding box center [870, 477] width 229 height 65
click at [1006, 100] on icon at bounding box center [1008, 101] width 13 height 13
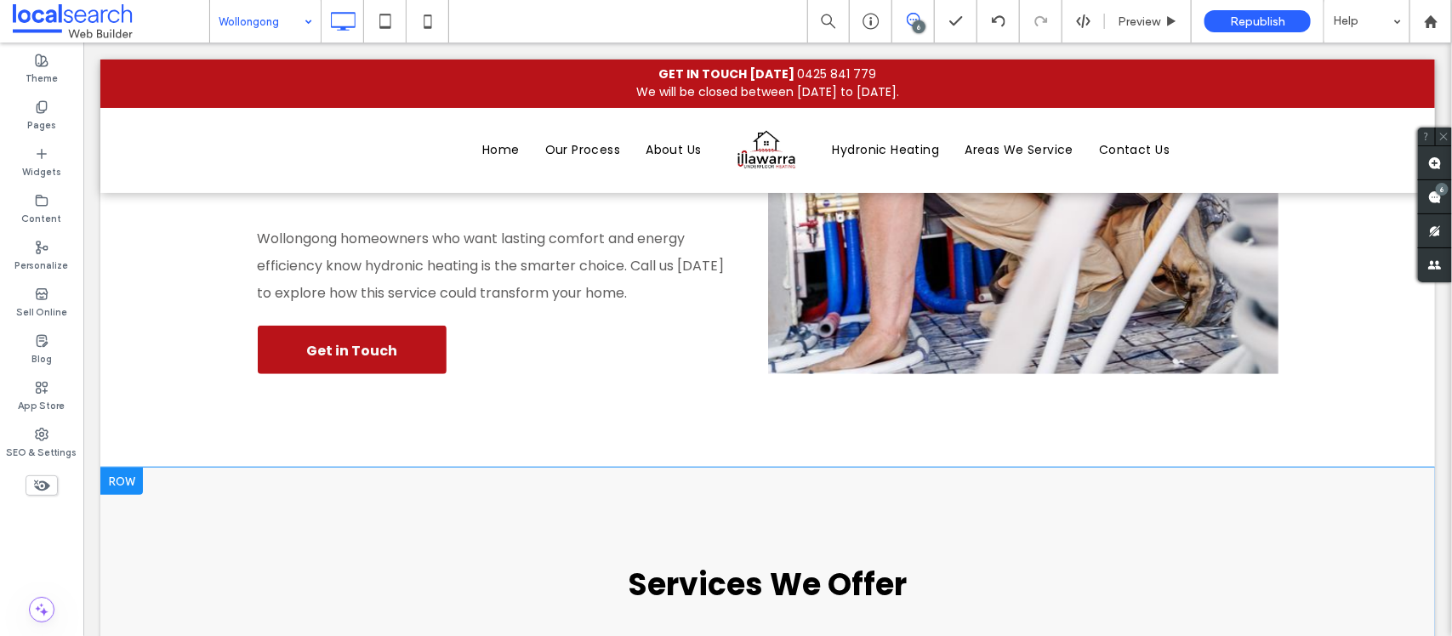
scroll to position [3895, 0]
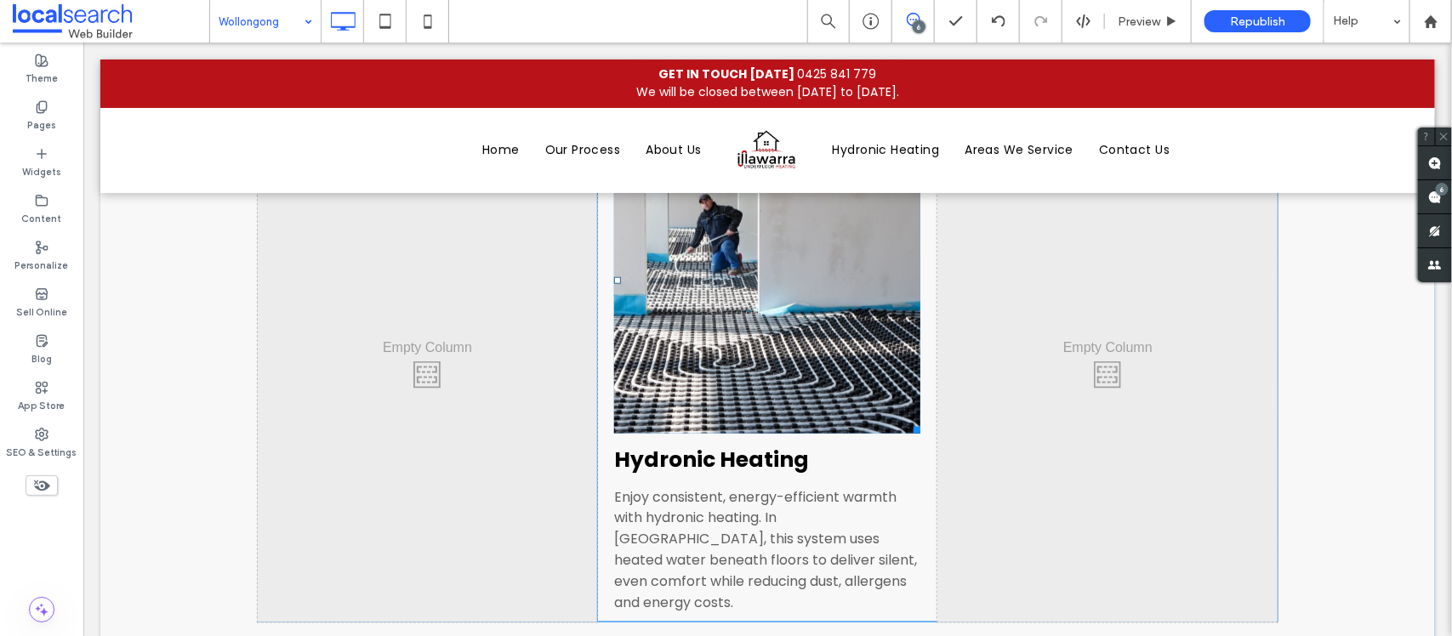
click at [724, 331] on link at bounding box center [767, 280] width 325 height 325
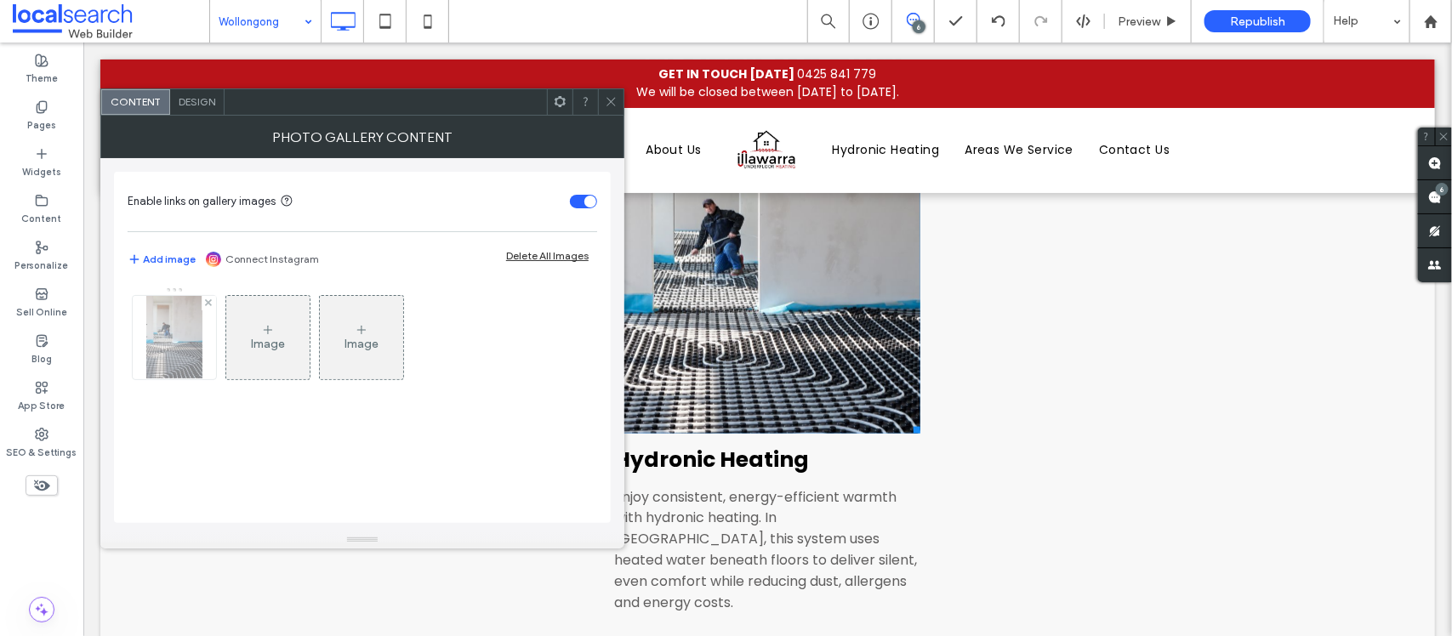
click at [171, 328] on img at bounding box center [173, 337] width 55 height 83
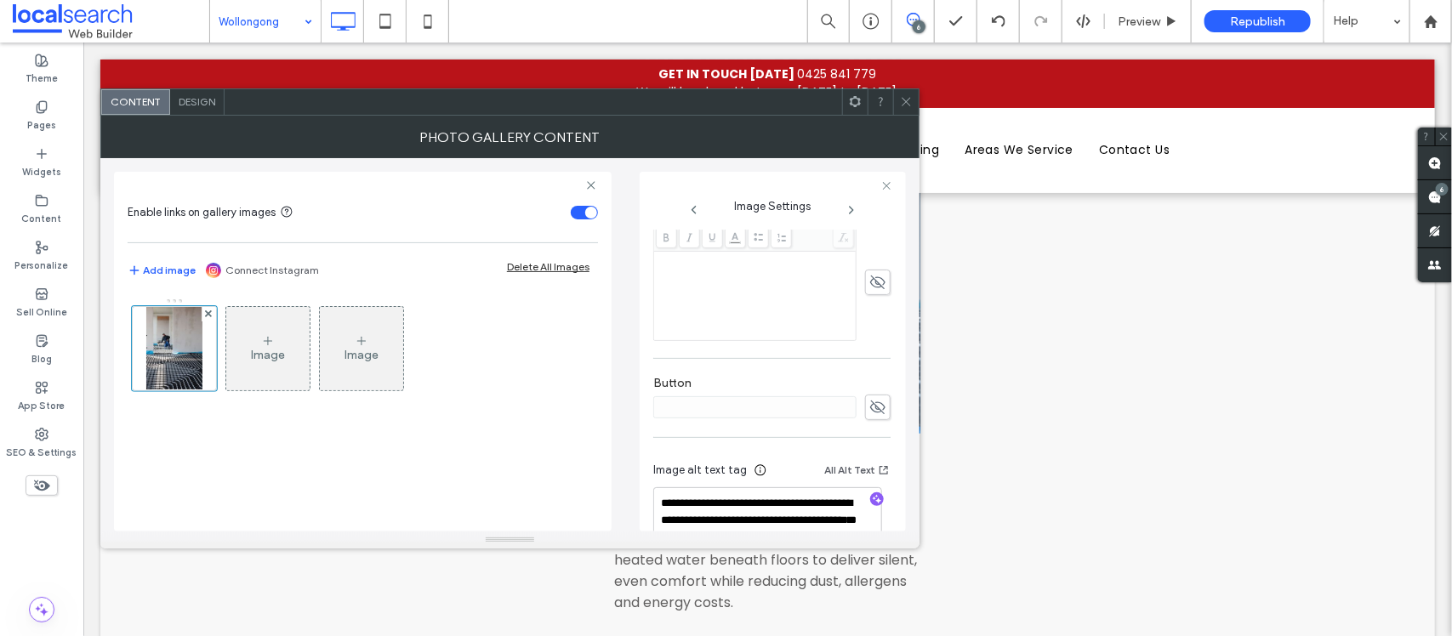
scroll to position [508, 0]
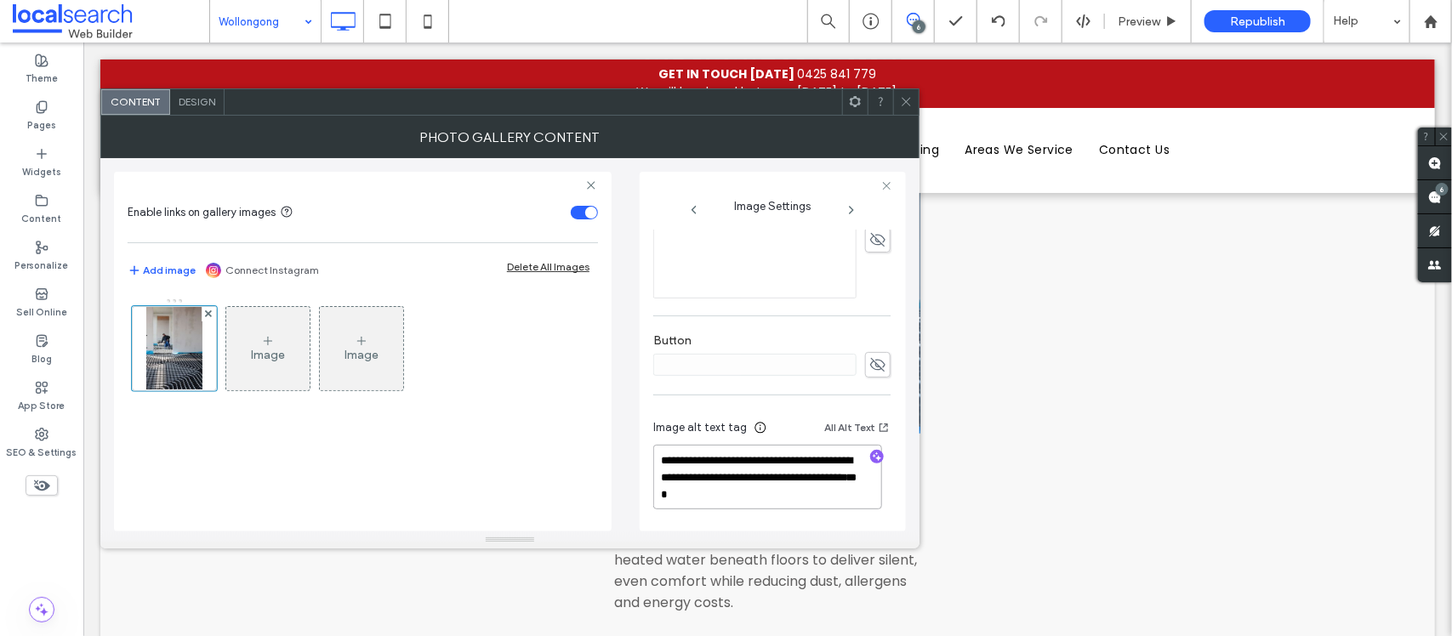
click at [751, 475] on textarea "**********" at bounding box center [767, 477] width 229 height 65
drag, startPoint x: 747, startPoint y: 475, endPoint x: 790, endPoint y: 505, distance: 51.9
click at [790, 505] on textarea "**********" at bounding box center [767, 477] width 229 height 65
drag, startPoint x: 766, startPoint y: 486, endPoint x: 623, endPoint y: 455, distance: 146.2
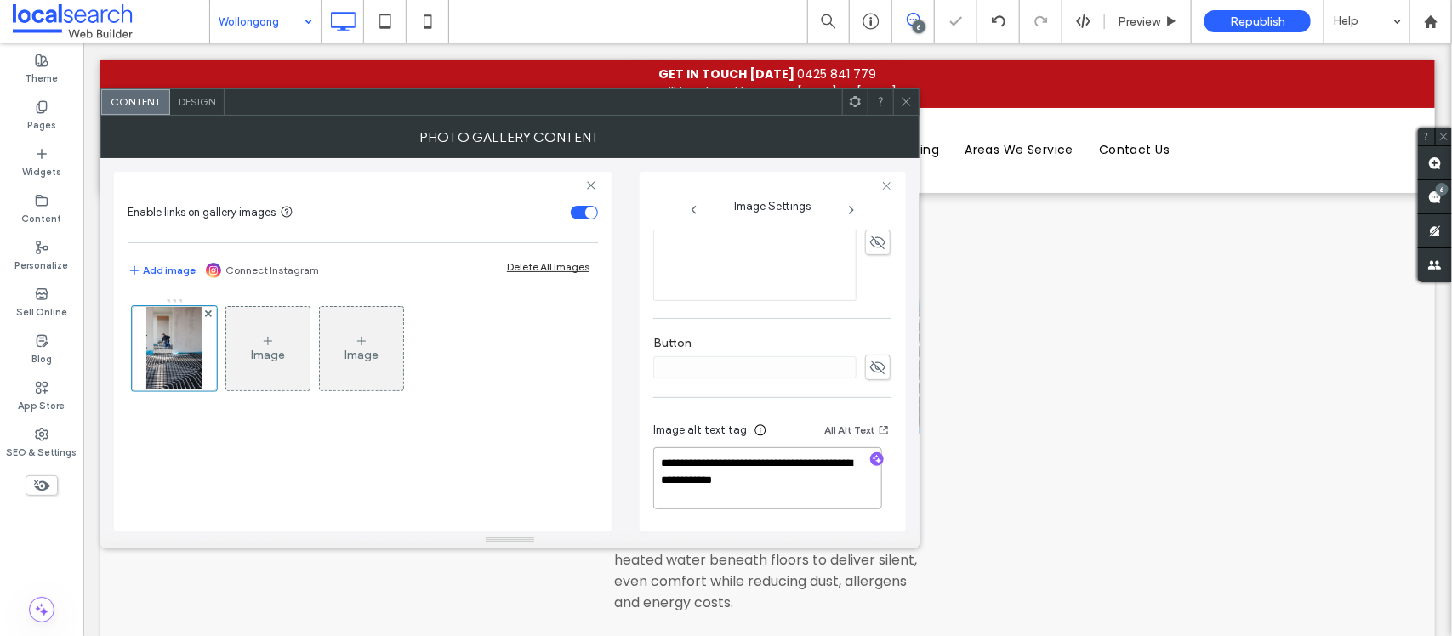
click at [623, 455] on div "**********" at bounding box center [510, 345] width 792 height 374
click at [777, 478] on textarea "**********" at bounding box center [767, 480] width 229 height 60
click at [807, 482] on textarea "**********" at bounding box center [767, 480] width 229 height 60
paste textarea "**********"
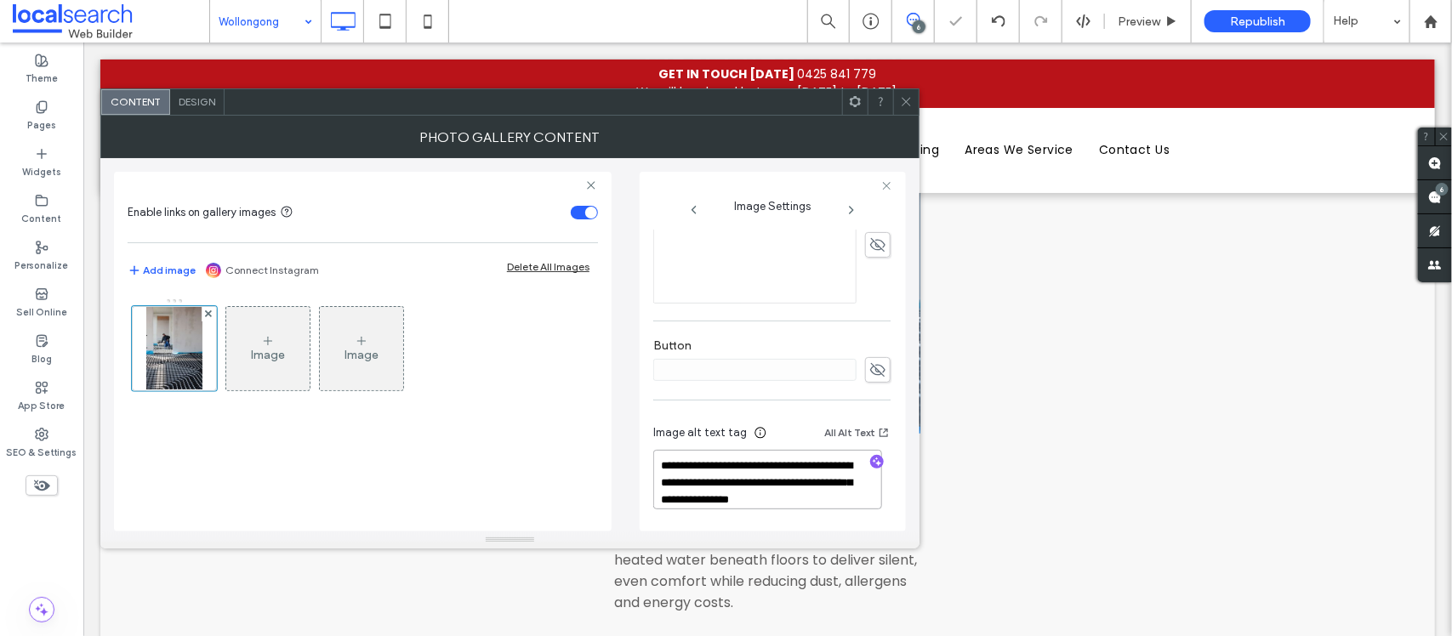
scroll to position [2, 0]
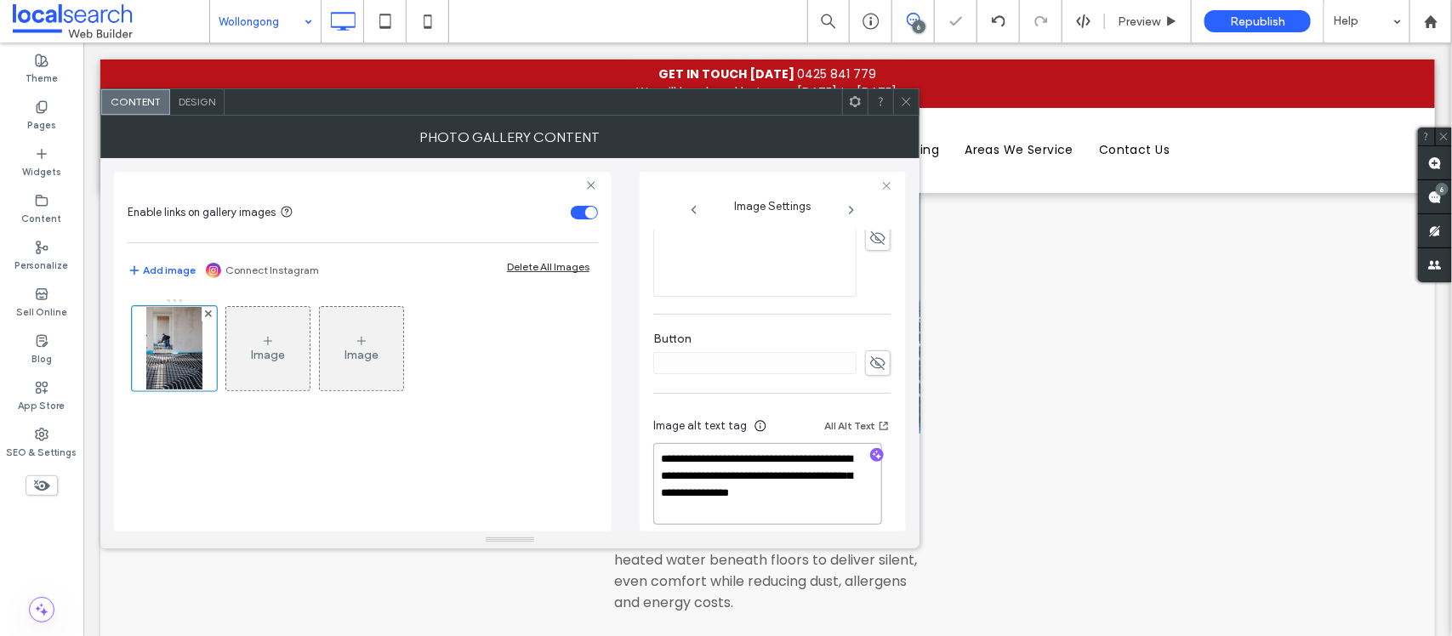
click at [797, 485] on textarea "**********" at bounding box center [767, 484] width 229 height 82
type textarea "**********"
click at [896, 100] on div at bounding box center [906, 102] width 26 height 26
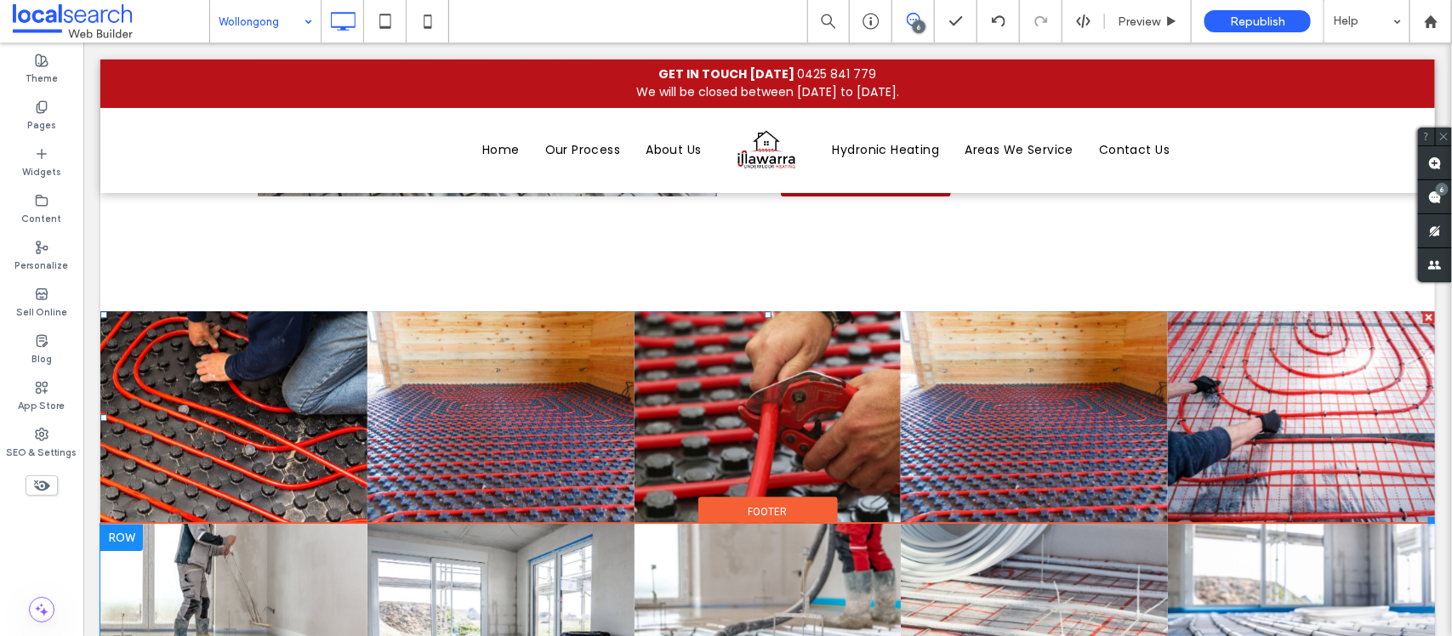
scroll to position [4959, 0]
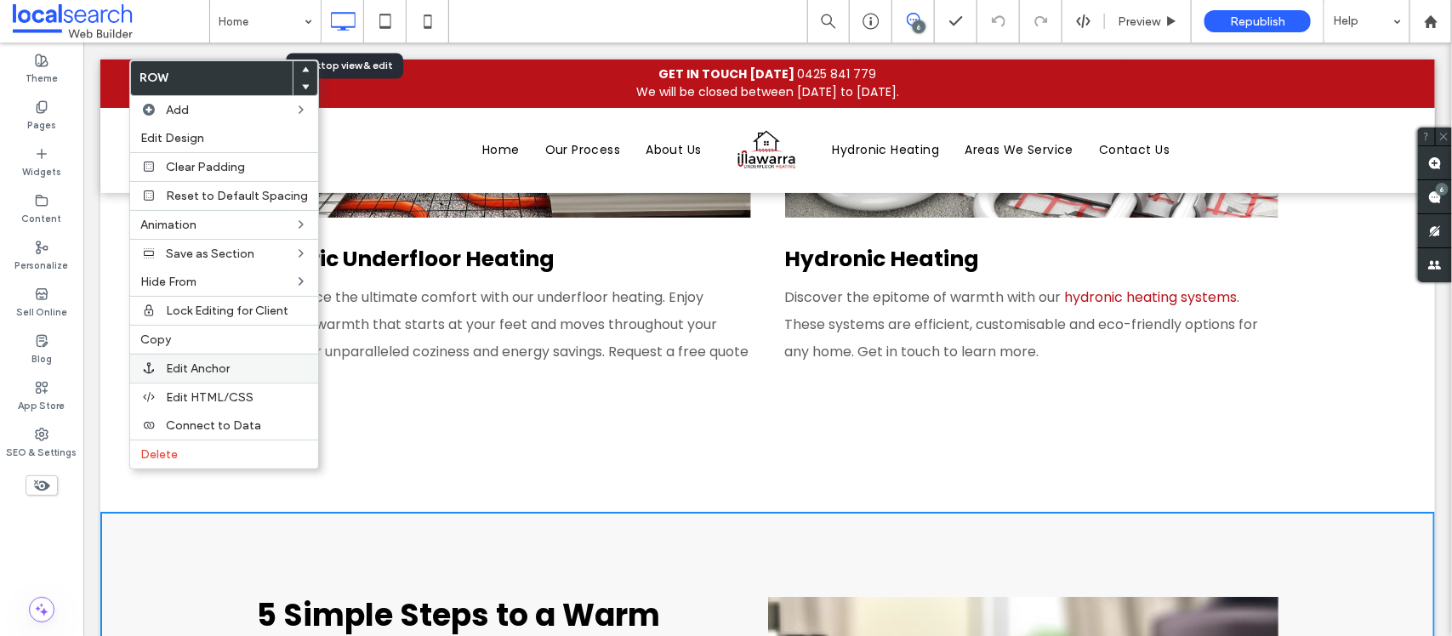
click at [189, 376] on span "Edit Anchor" at bounding box center [198, 369] width 64 height 14
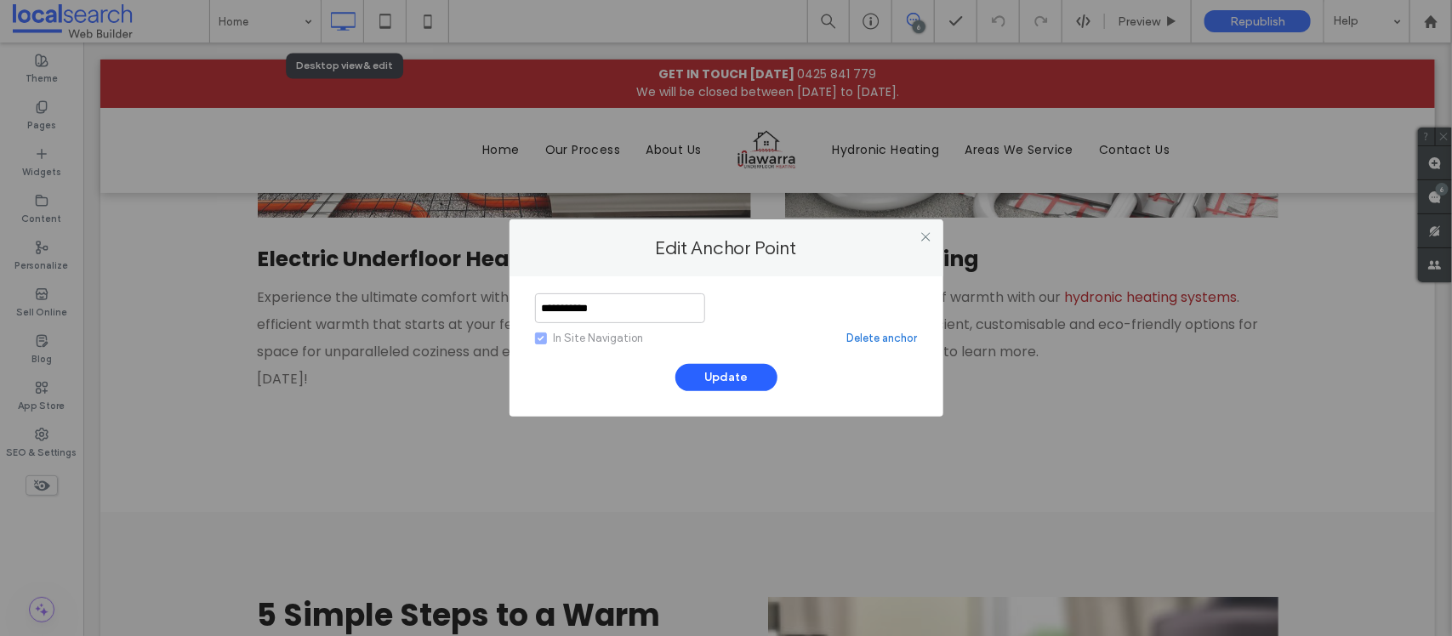
click at [631, 289] on div "**********" at bounding box center [727, 347] width 434 height 140
drag, startPoint x: 631, startPoint y: 289, endPoint x: 638, endPoint y: 328, distance: 39.7
click at [638, 320] on div "**********" at bounding box center [727, 347] width 434 height 140
click at [638, 337] on div "In Site Navigation" at bounding box center [599, 338] width 90 height 17
click at [628, 312] on input "**********" at bounding box center [620, 309] width 170 height 30
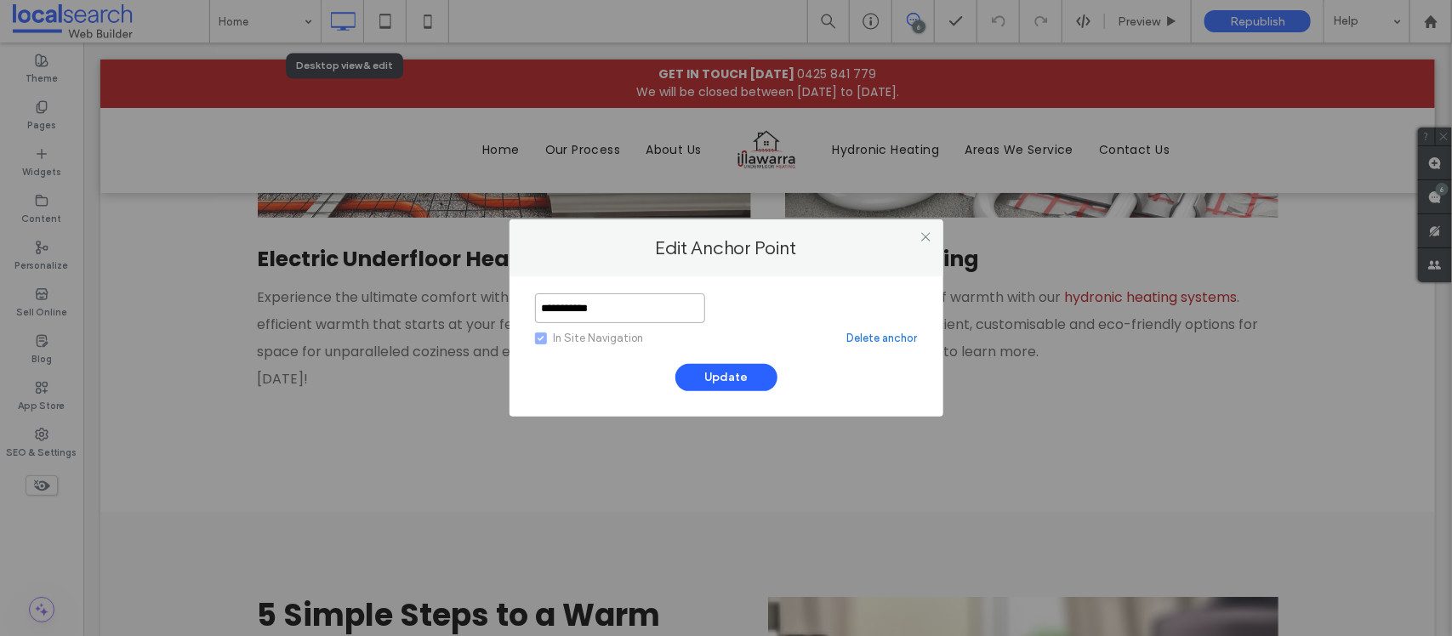
click at [628, 312] on input "**********" at bounding box center [620, 309] width 170 height 30
click at [916, 231] on div at bounding box center [927, 237] width 26 height 26
click at [920, 231] on icon at bounding box center [926, 237] width 13 height 13
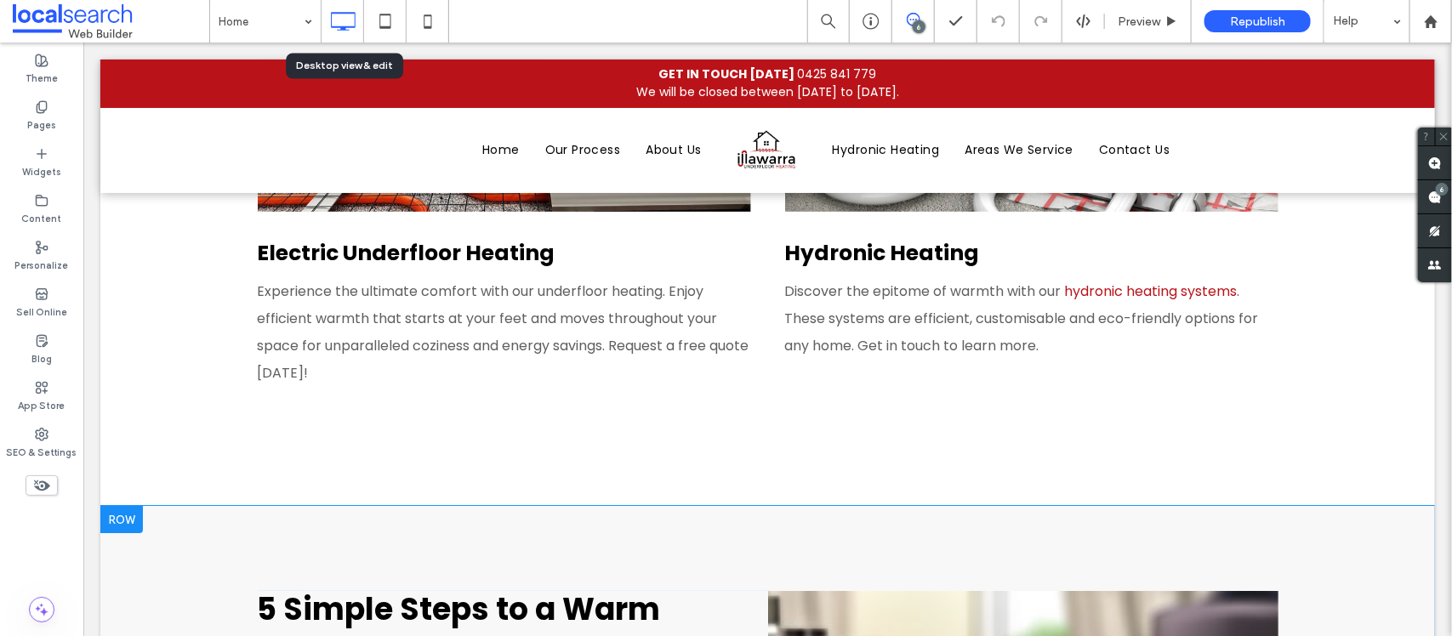
scroll to position [2765, 0]
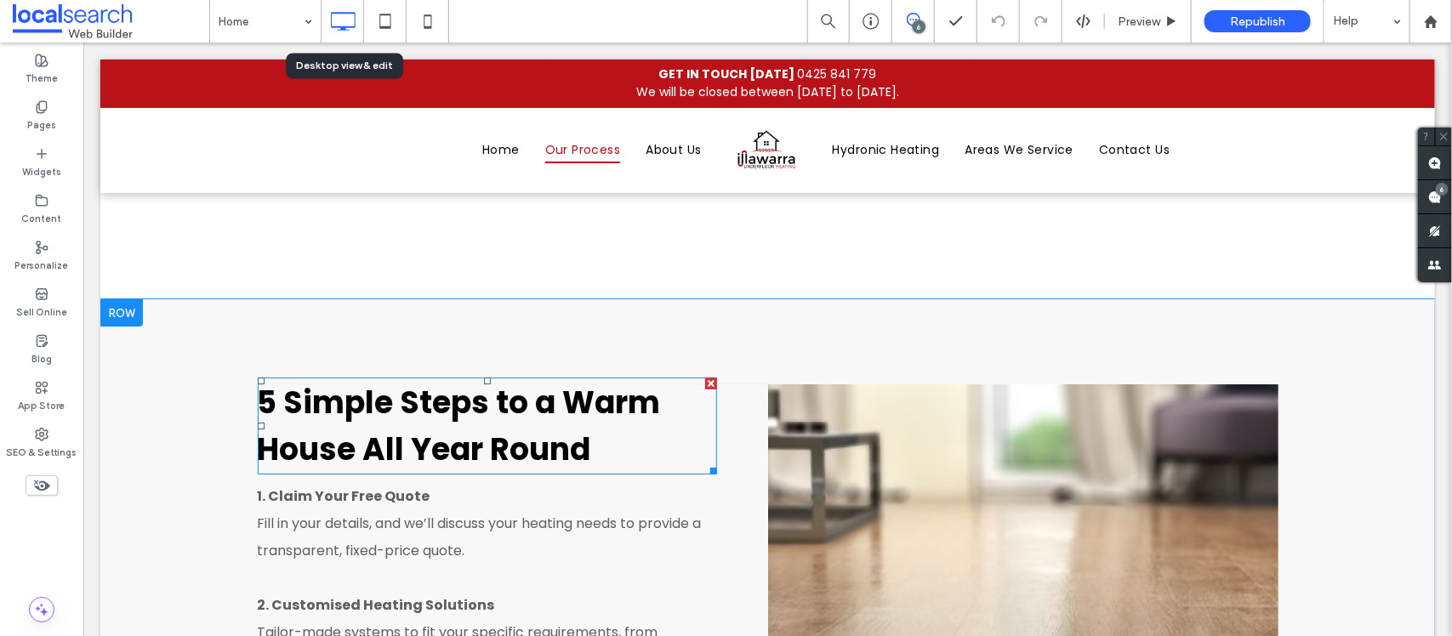
click at [477, 380] on span "5 Simple Steps to a Warm House All Year Round" at bounding box center [458, 425] width 403 height 90
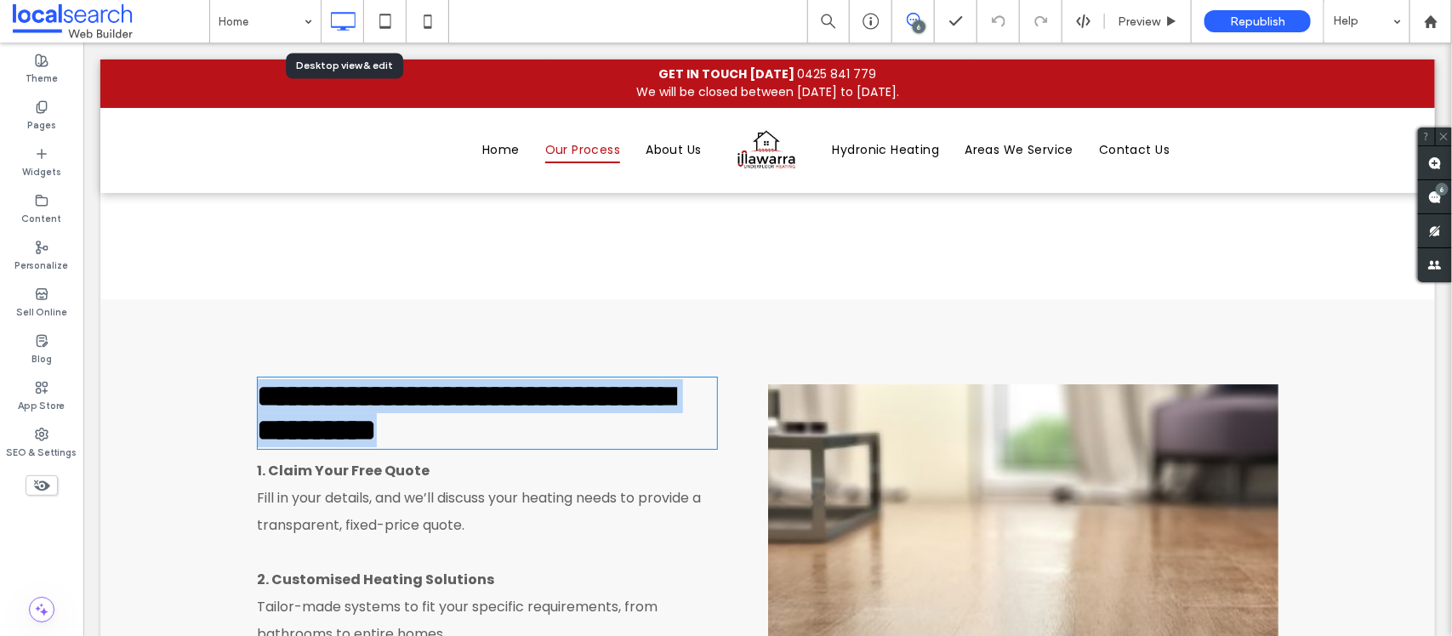
type input "*******"
type input "**"
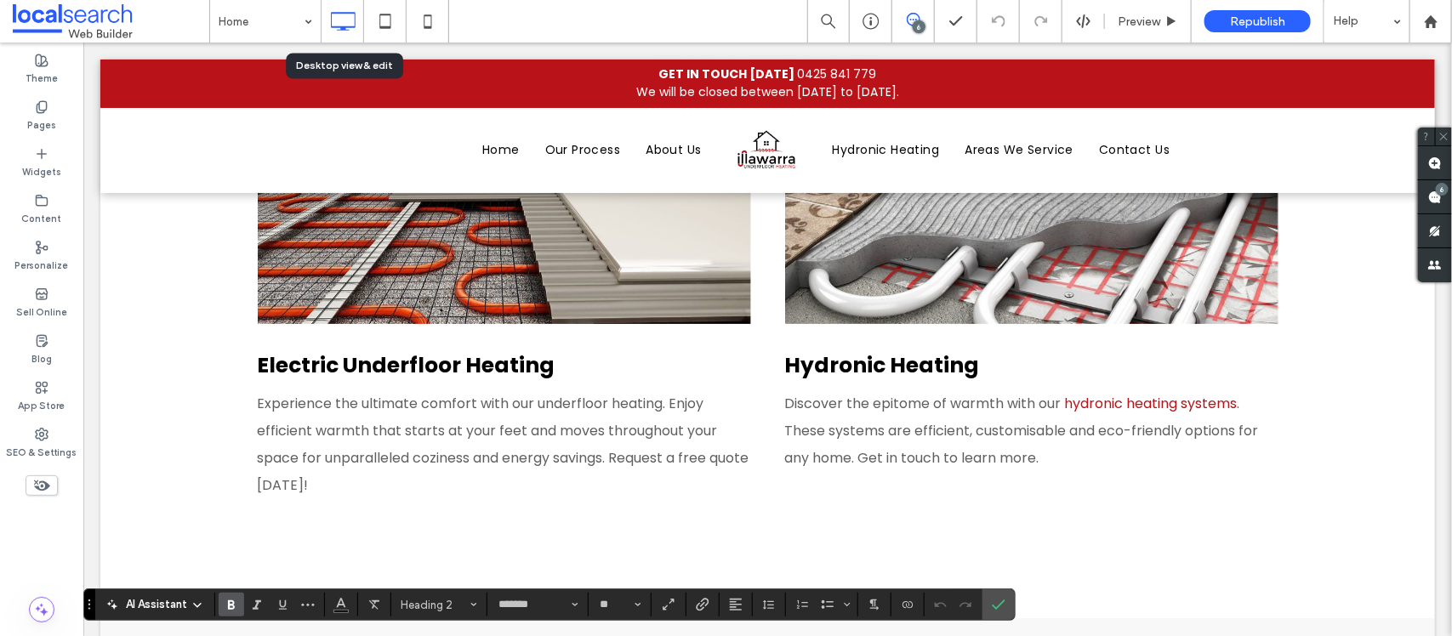
scroll to position [1808, 0]
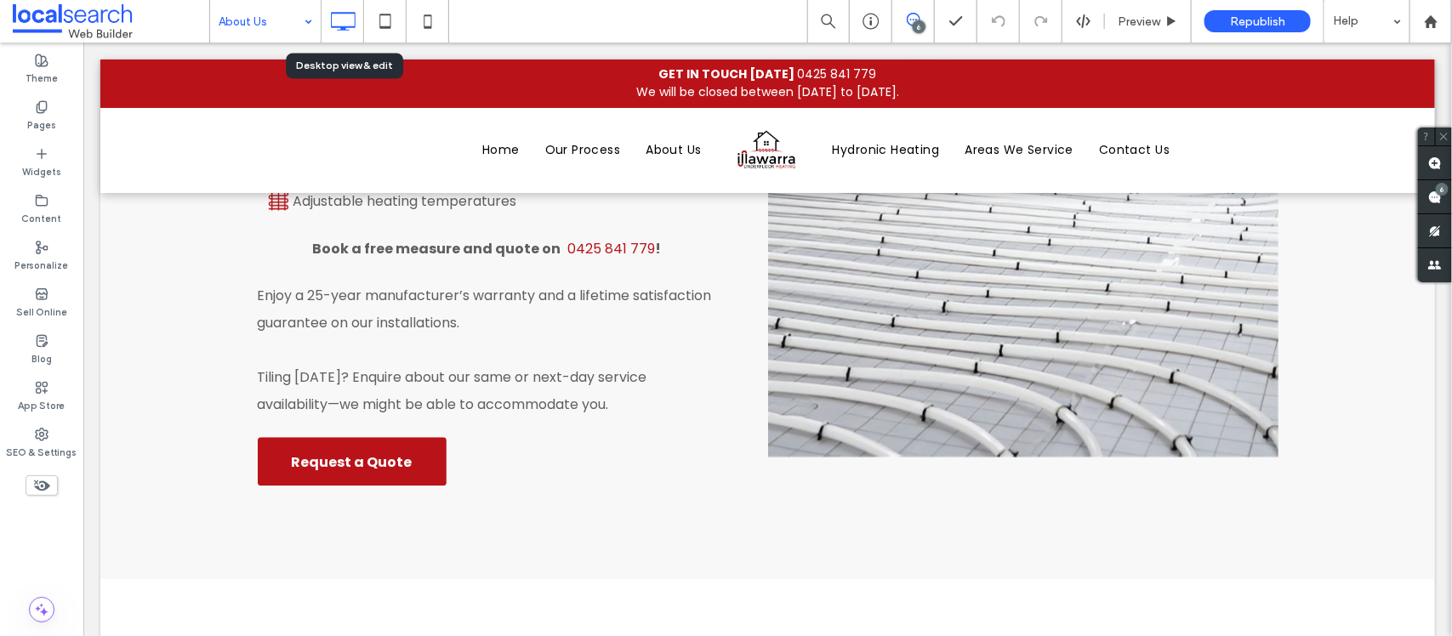
click at [281, 26] on input at bounding box center [261, 21] width 85 height 43
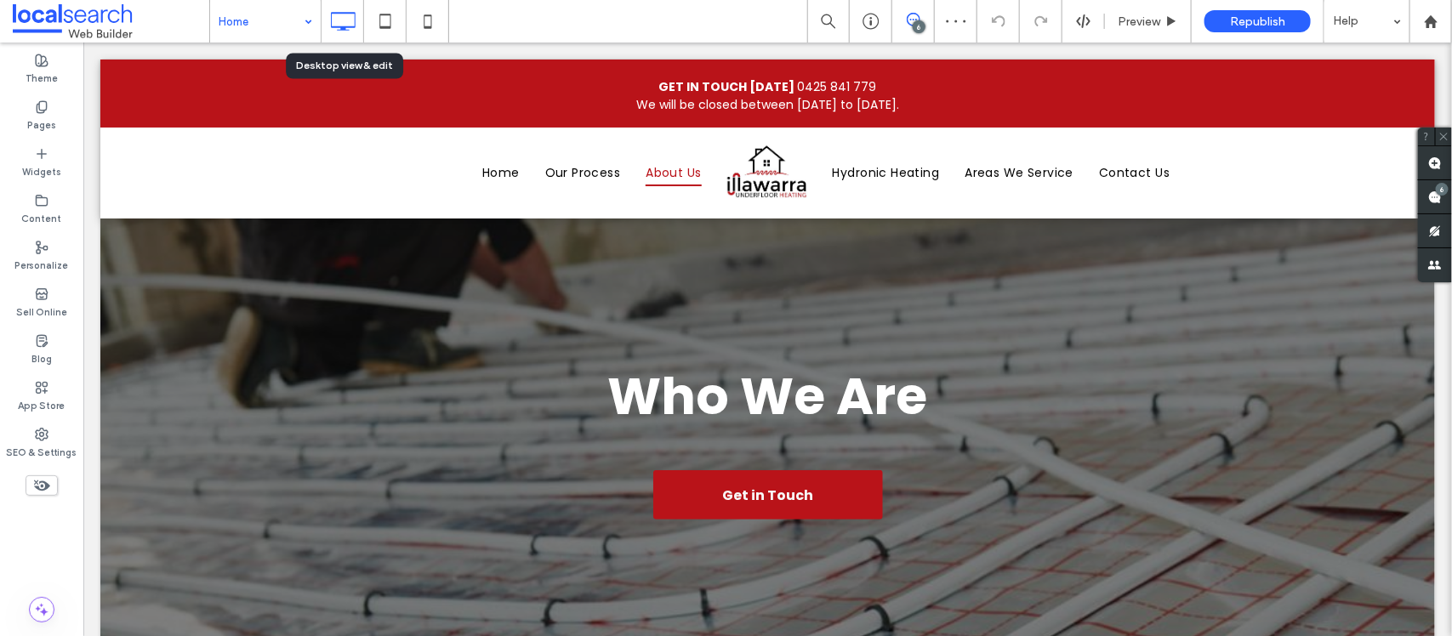
click at [422, 22] on div at bounding box center [726, 318] width 1452 height 636
click at [425, 22] on icon at bounding box center [428, 21] width 34 height 34
click at [428, 22] on icon at bounding box center [428, 21] width 34 height 34
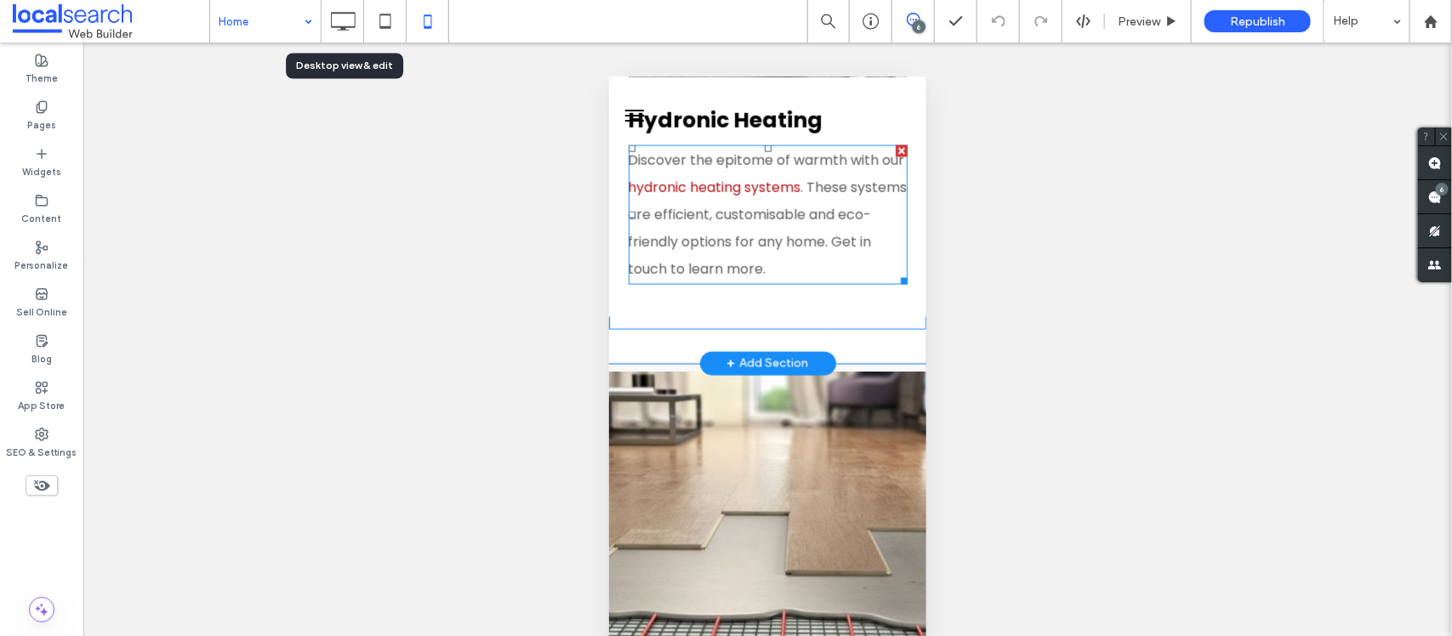
scroll to position [4467, 0]
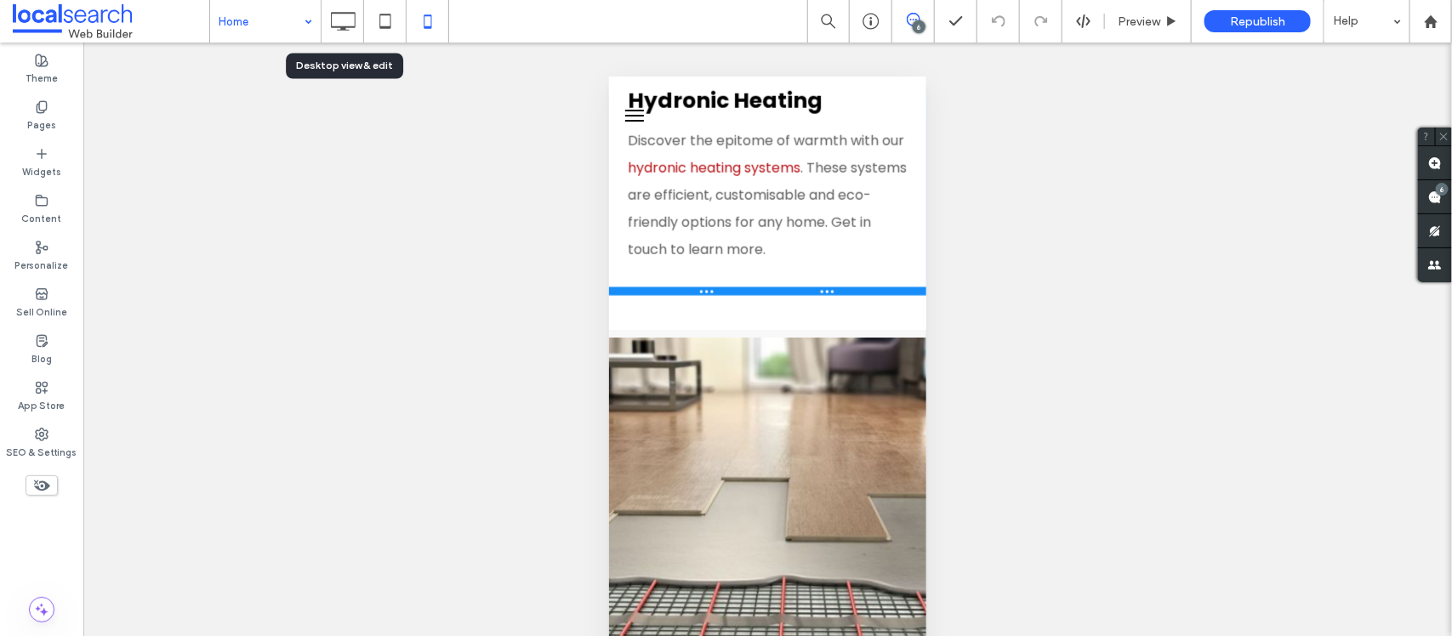
drag, startPoint x: 783, startPoint y: 257, endPoint x: 1366, endPoint y: 332, distance: 587.6
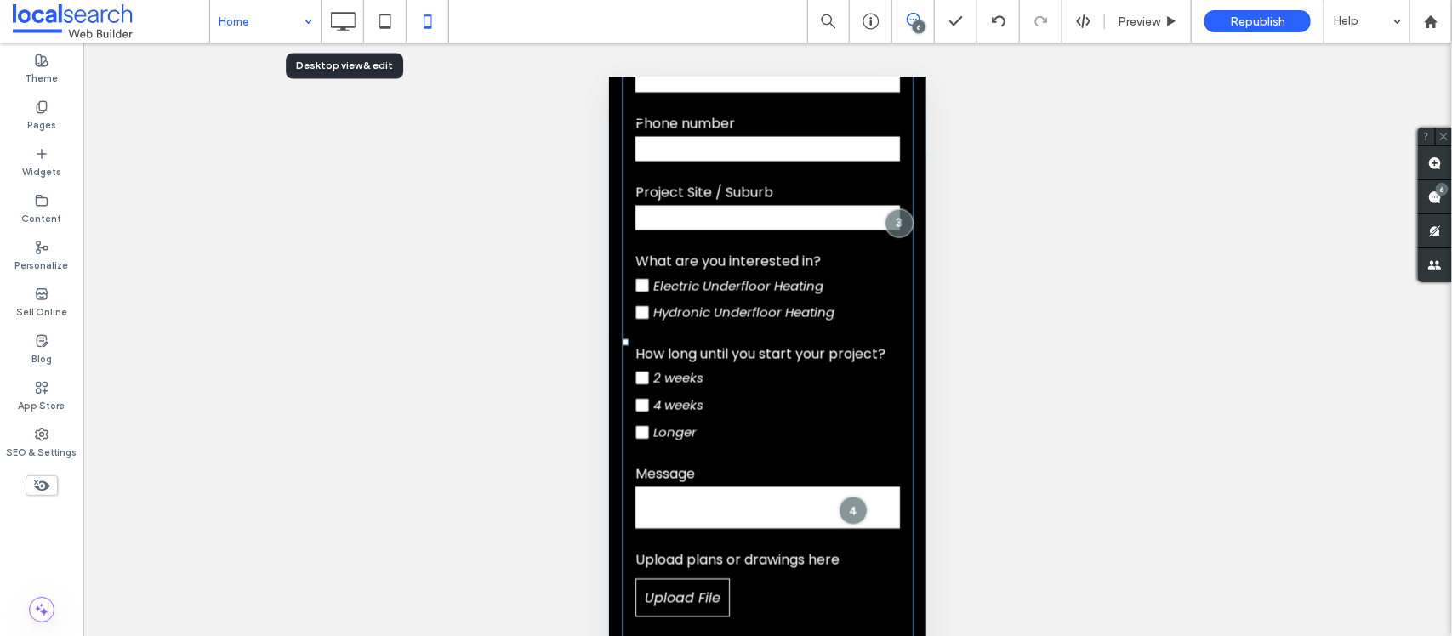
scroll to position [7552, 0]
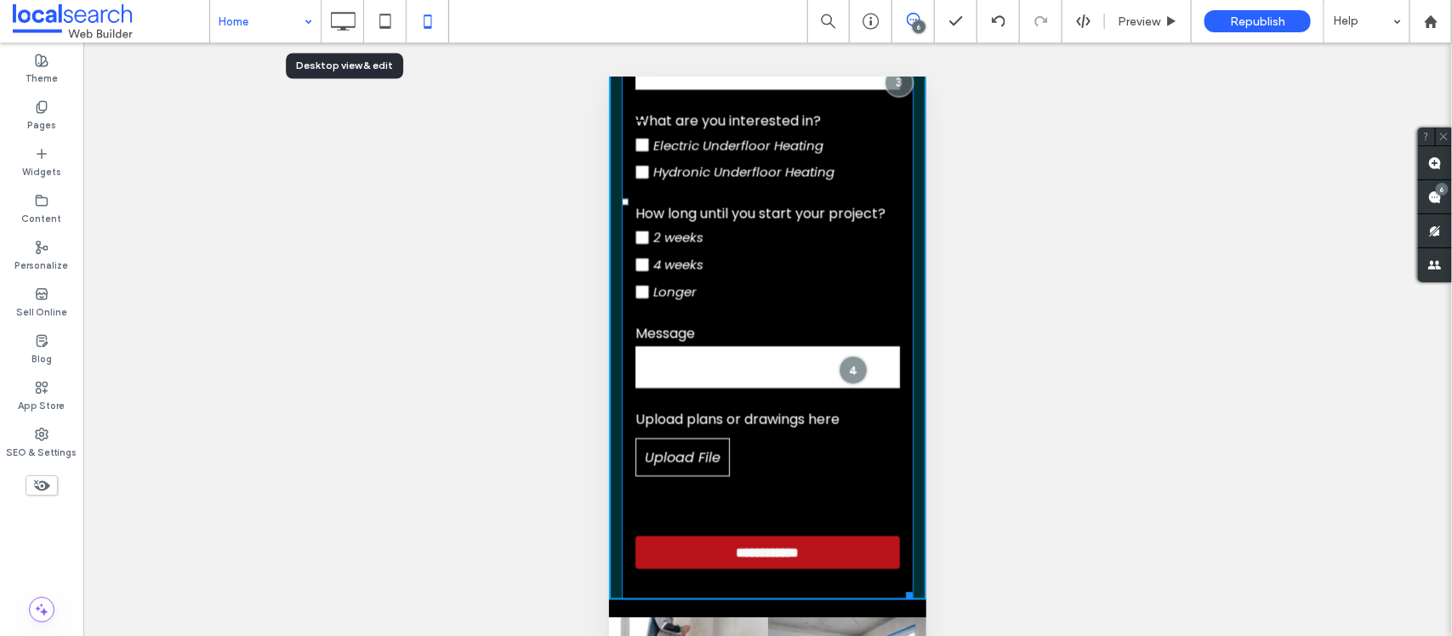
drag, startPoint x: 888, startPoint y: 478, endPoint x: 893, endPoint y: 456, distance: 22.7
click at [893, 456] on div "**********" at bounding box center [767, 201] width 292 height 796
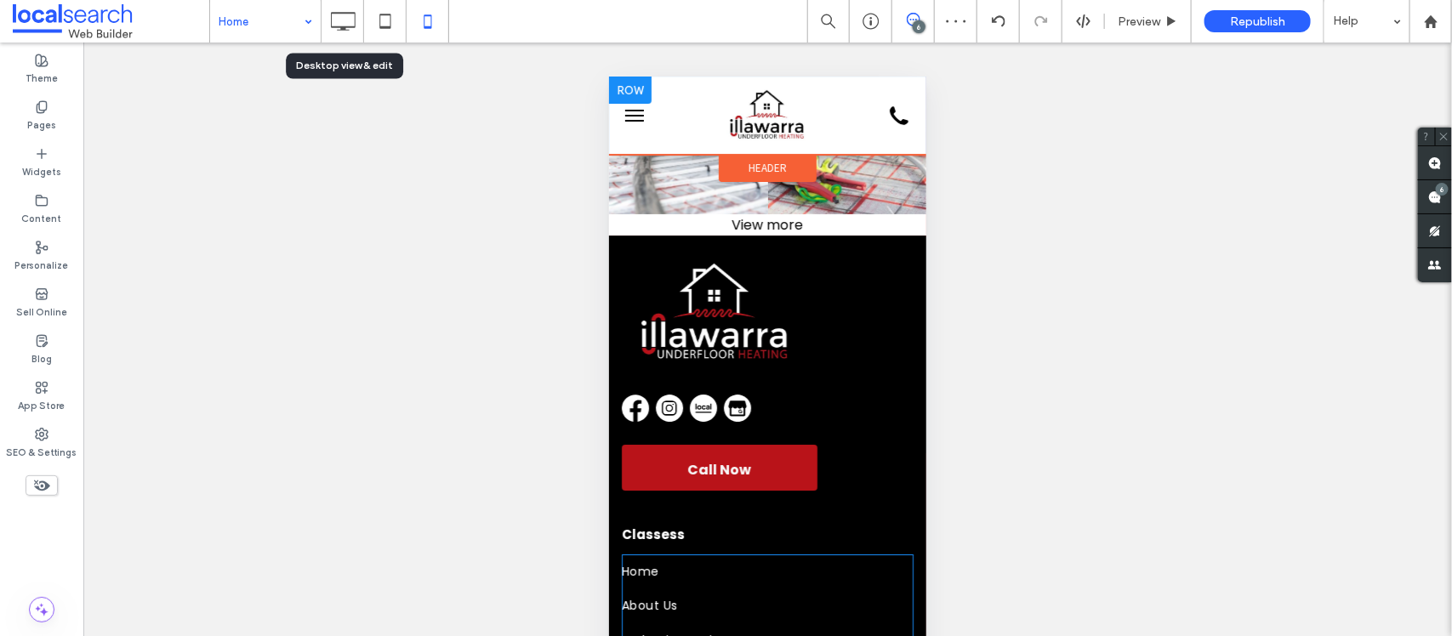
scroll to position [8296, 0]
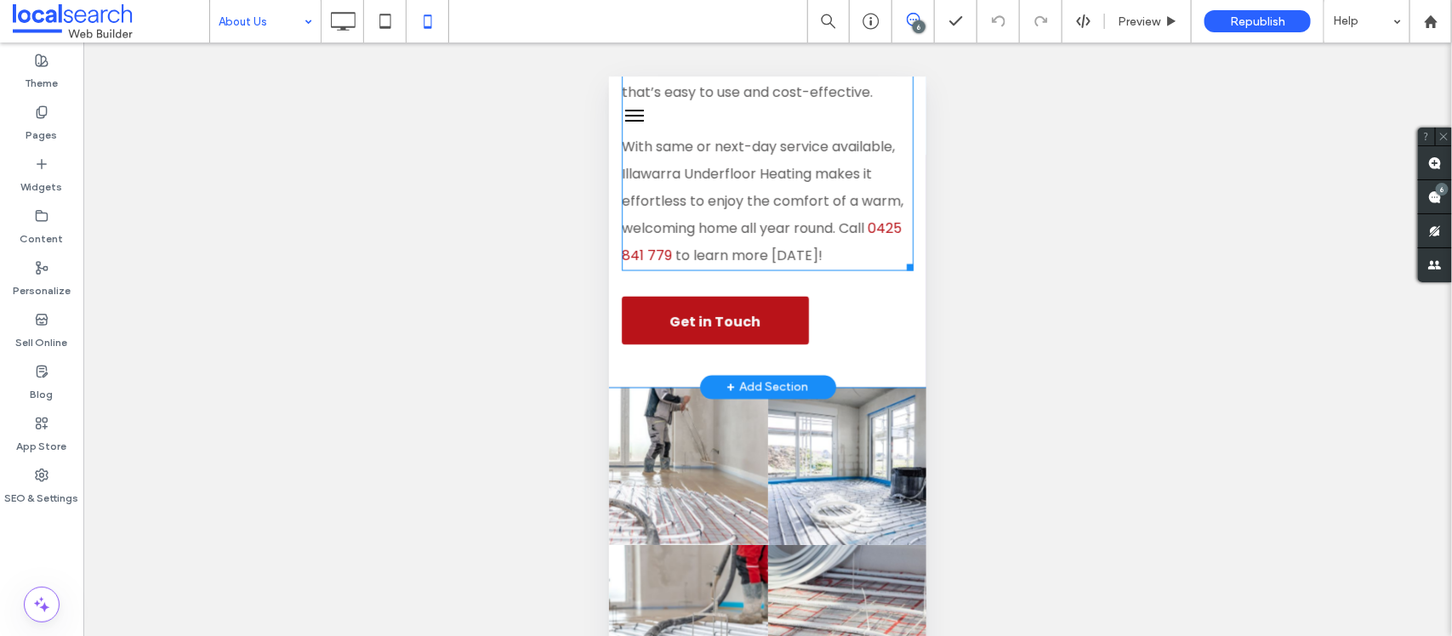
scroll to position [1489, 0]
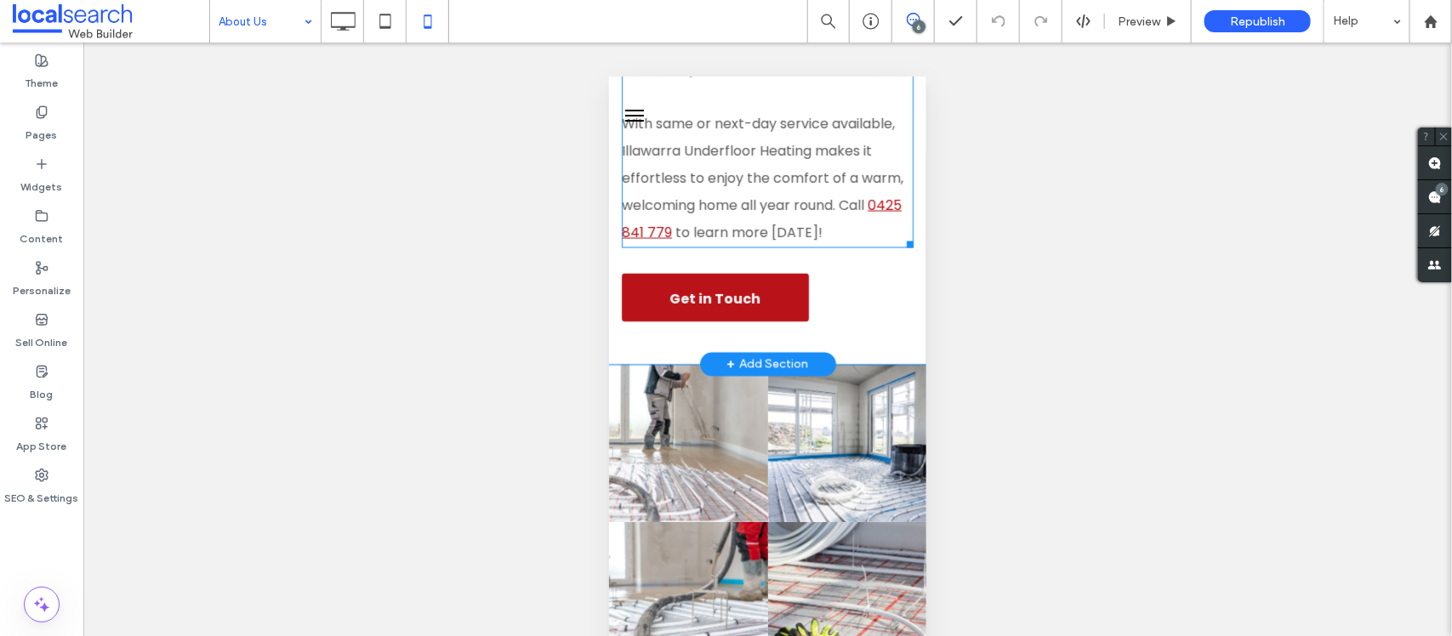
click at [779, 241] on link "0425 841 779" at bounding box center [761, 217] width 280 height 47
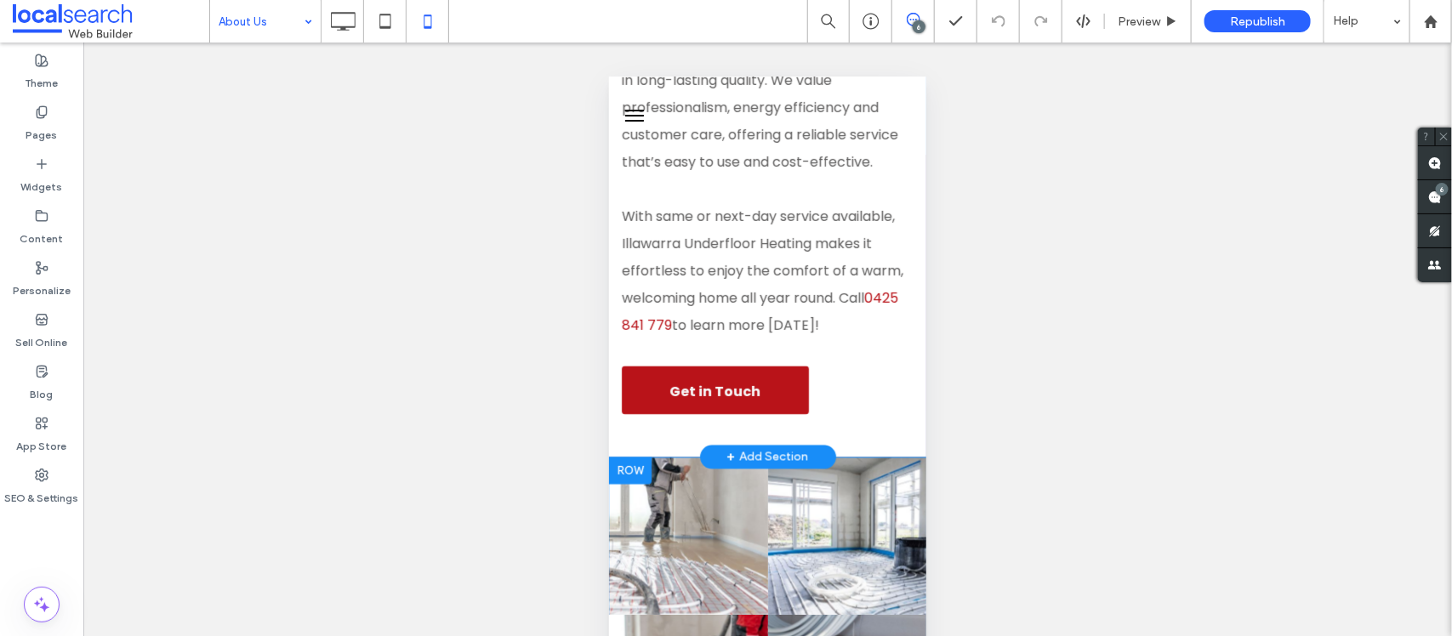
scroll to position [1418, 0]
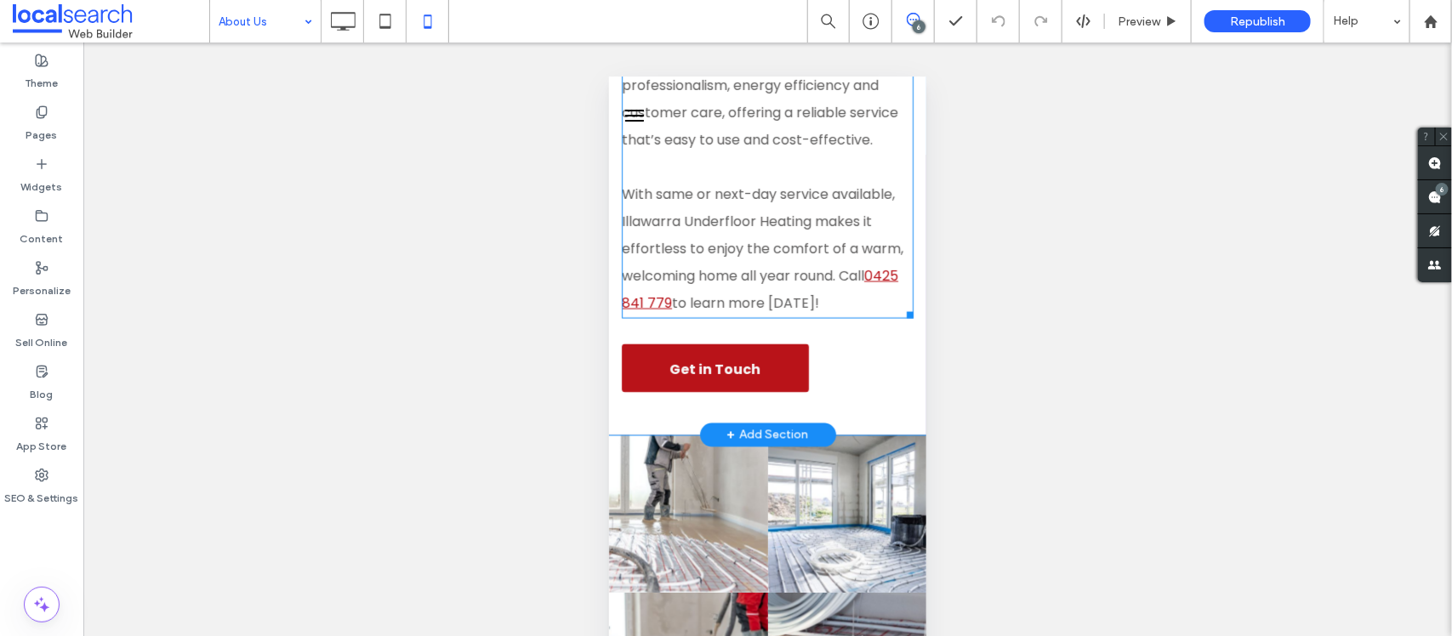
click at [767, 312] on link "0425 841 779" at bounding box center [759, 288] width 277 height 47
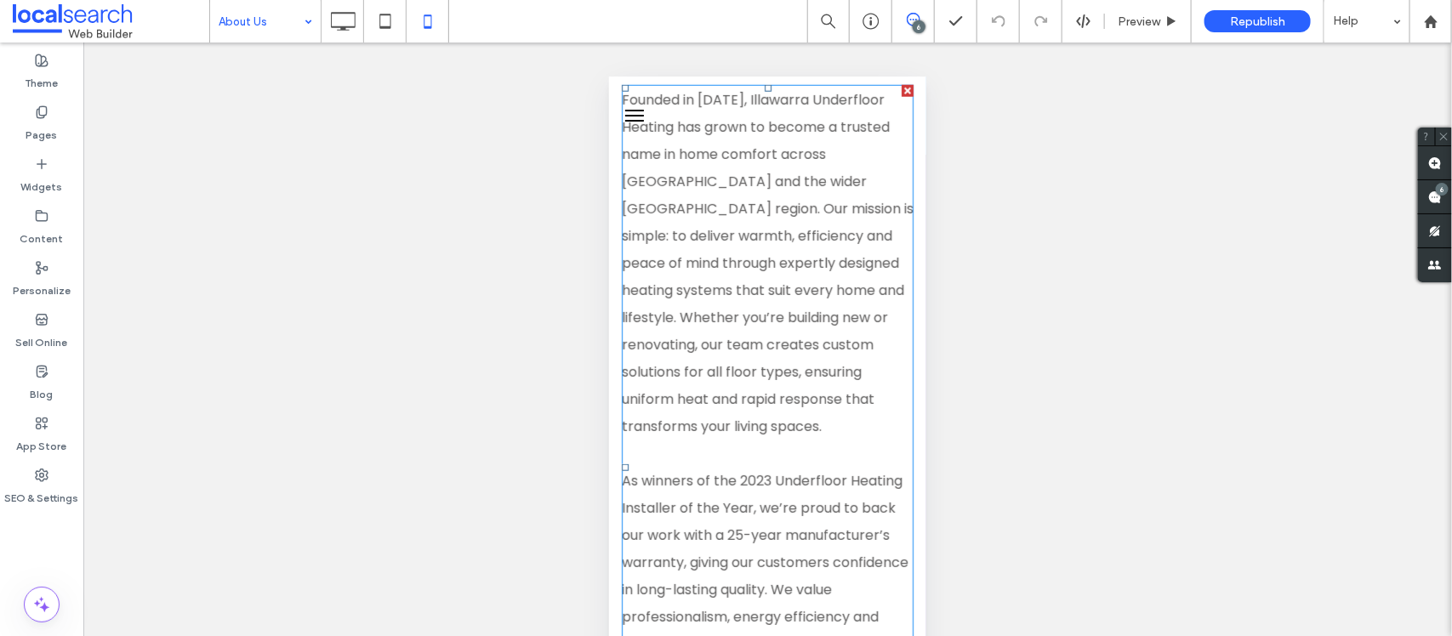
click at [766, 357] on span "Founded in [DATE], Illawarra Underfloor Heating has grown to become a trusted n…" at bounding box center [767, 262] width 292 height 346
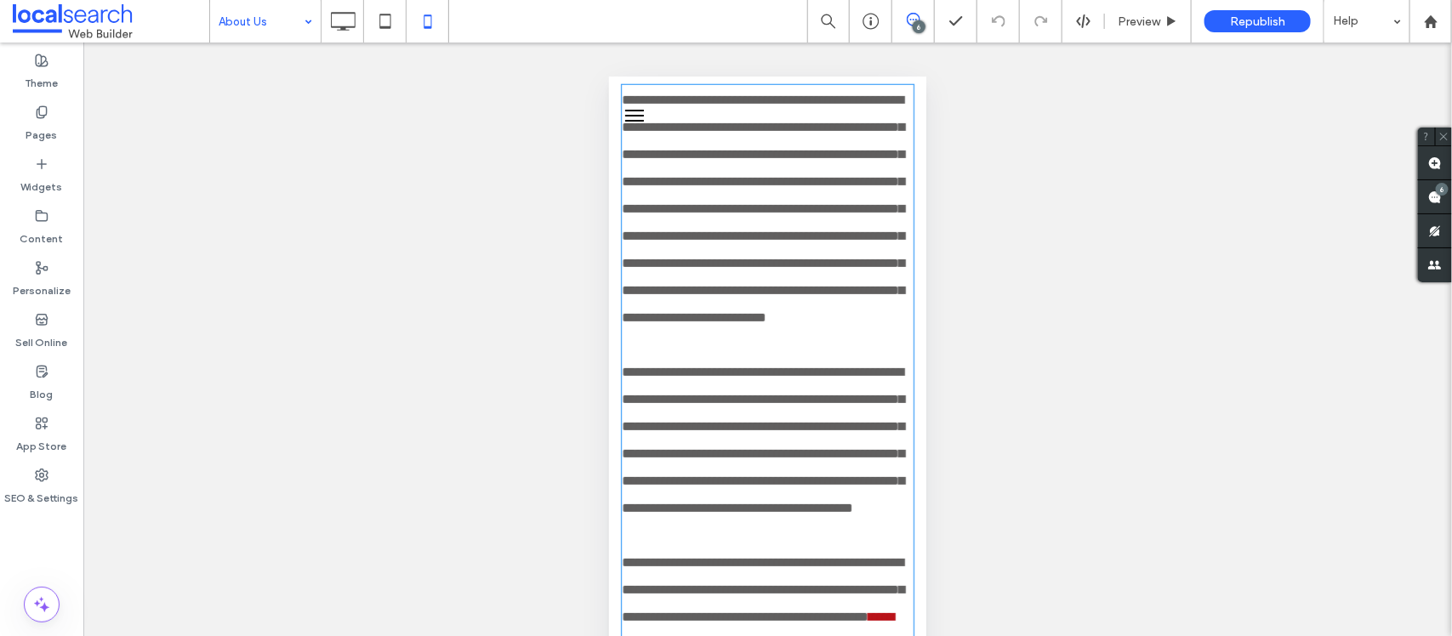
type input "*******"
type input "**"
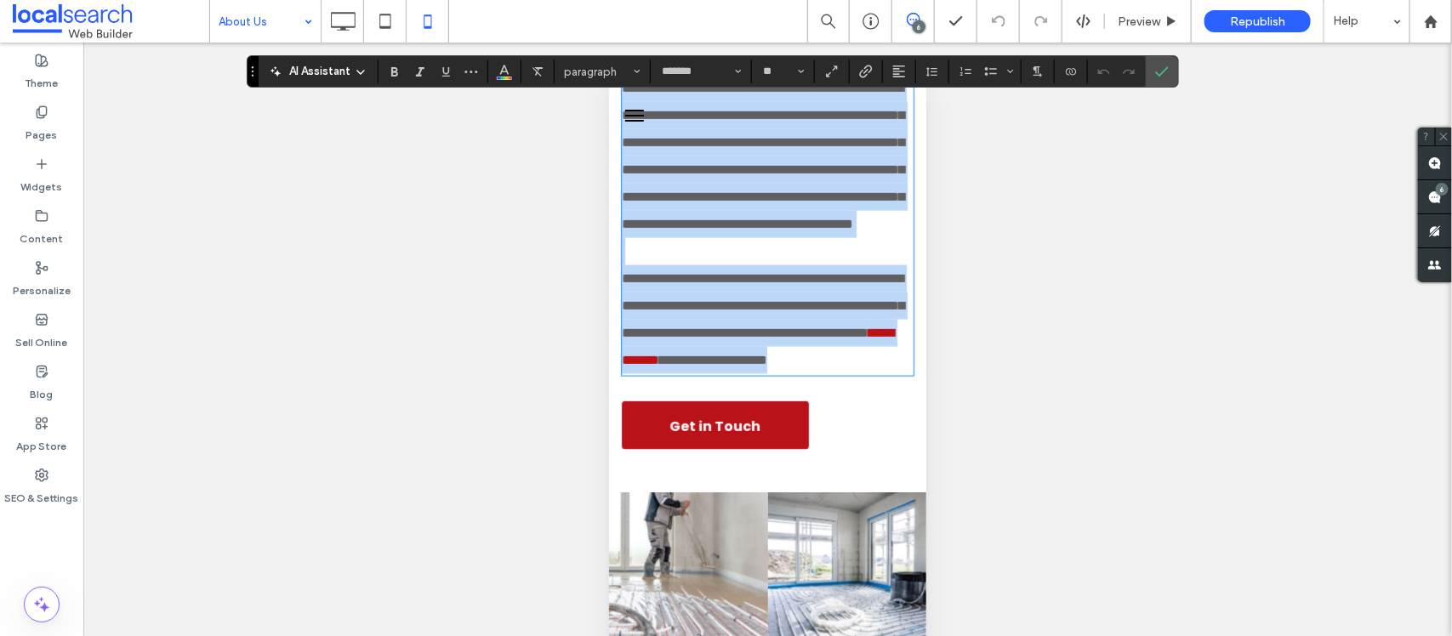
scroll to position [1201, 0]
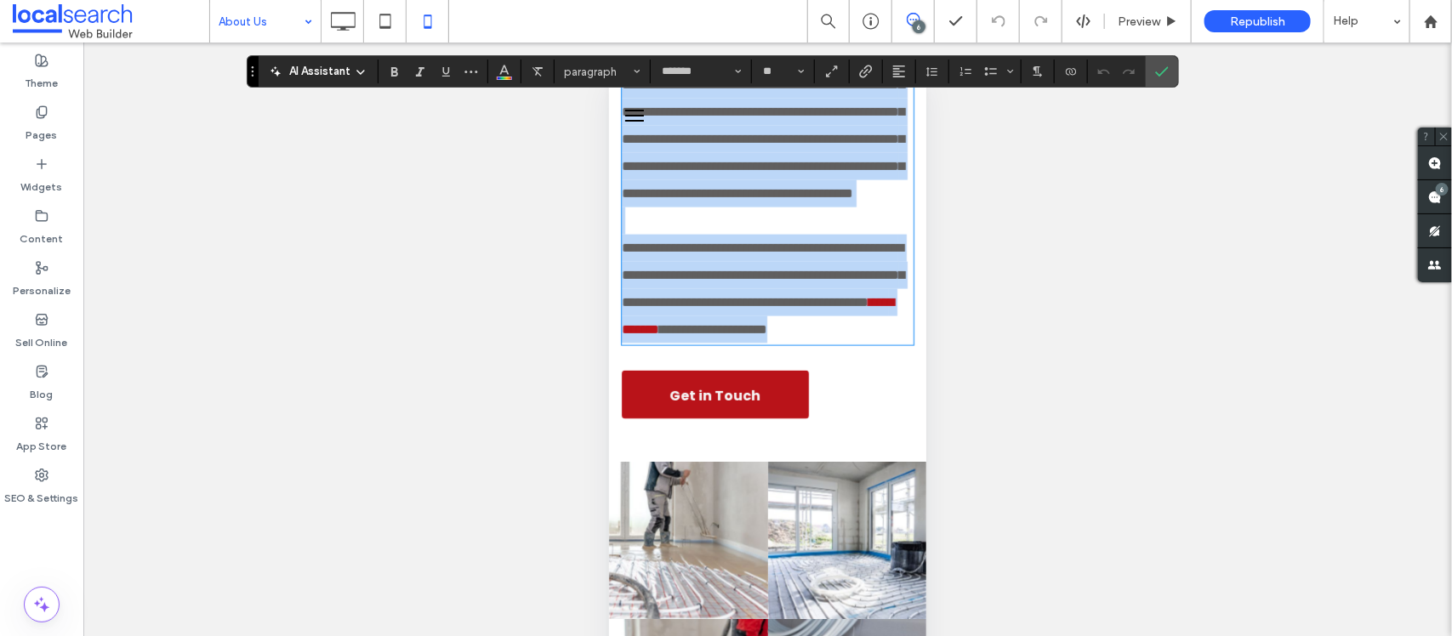
click at [788, 308] on span "**********" at bounding box center [762, 274] width 282 height 67
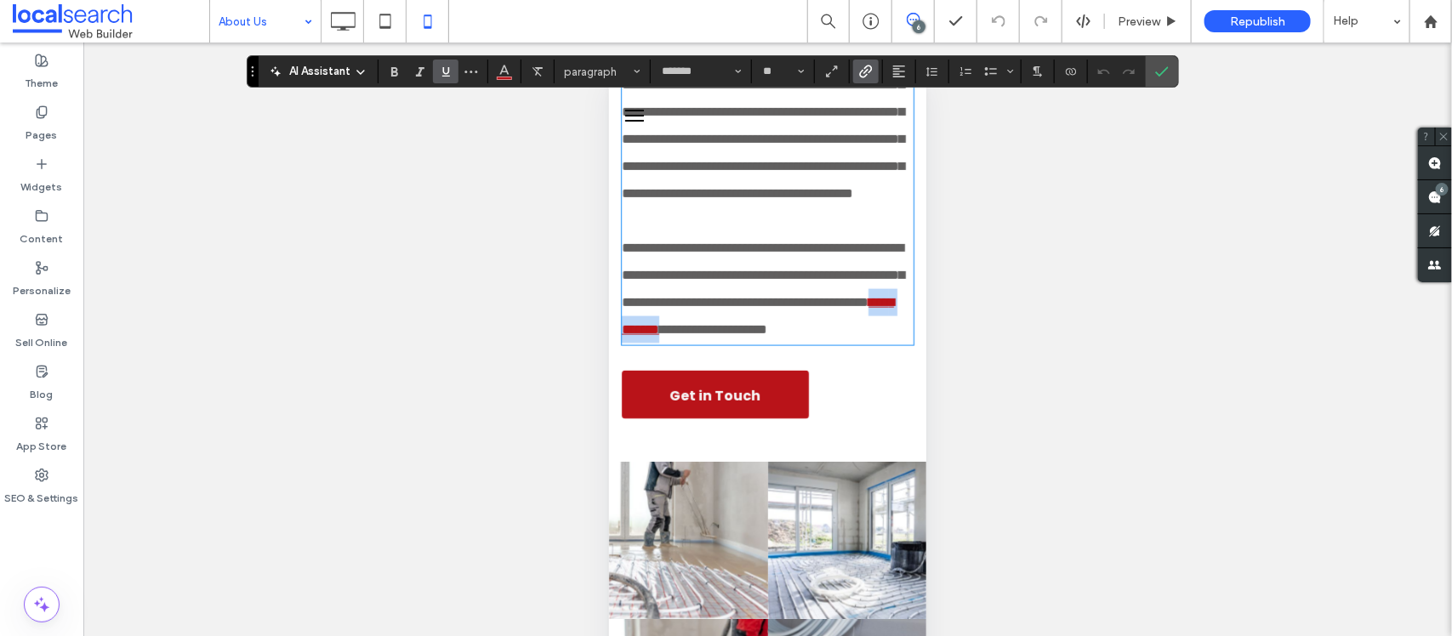
drag, startPoint x: 784, startPoint y: 529, endPoint x: 698, endPoint y: 523, distance: 86.1
click at [698, 343] on p "**********" at bounding box center [767, 288] width 292 height 109
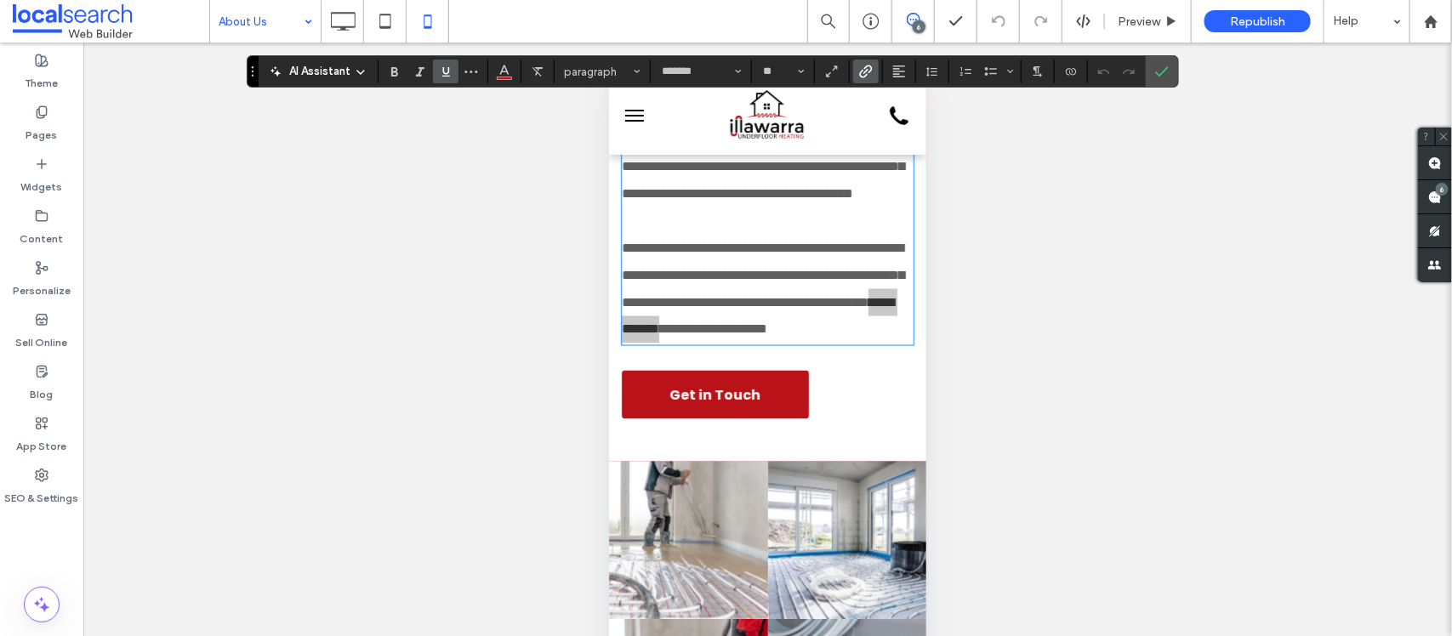
click at [866, 77] on icon "Link" at bounding box center [866, 72] width 14 height 14
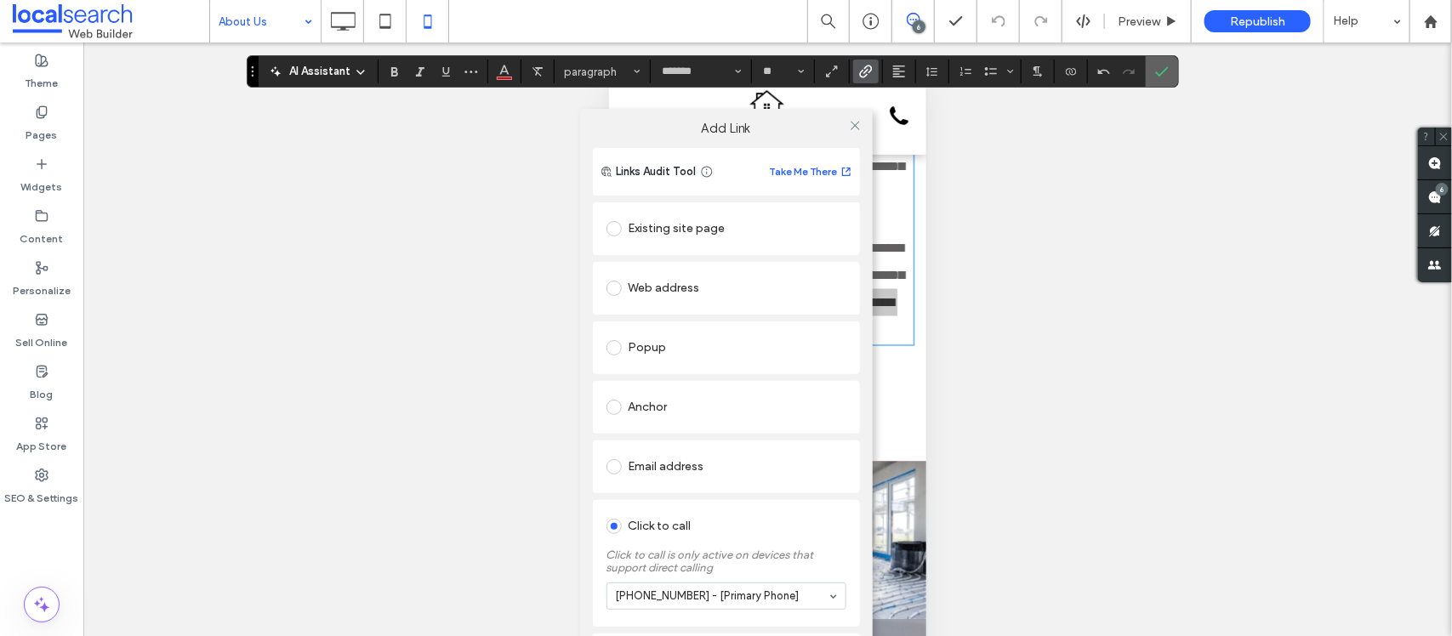
click at [1160, 69] on icon "Confirm" at bounding box center [1162, 72] width 14 height 14
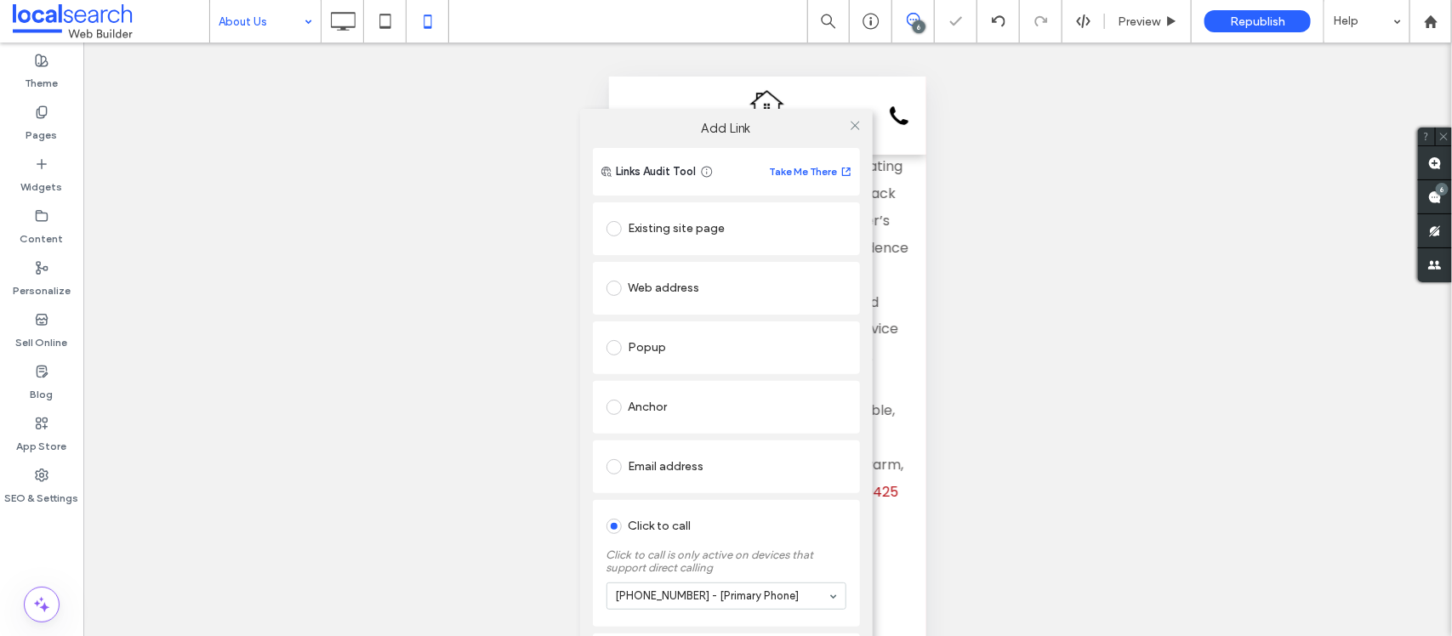
click at [864, 128] on div at bounding box center [856, 126] width 26 height 26
click at [861, 128] on icon at bounding box center [855, 125] width 13 height 13
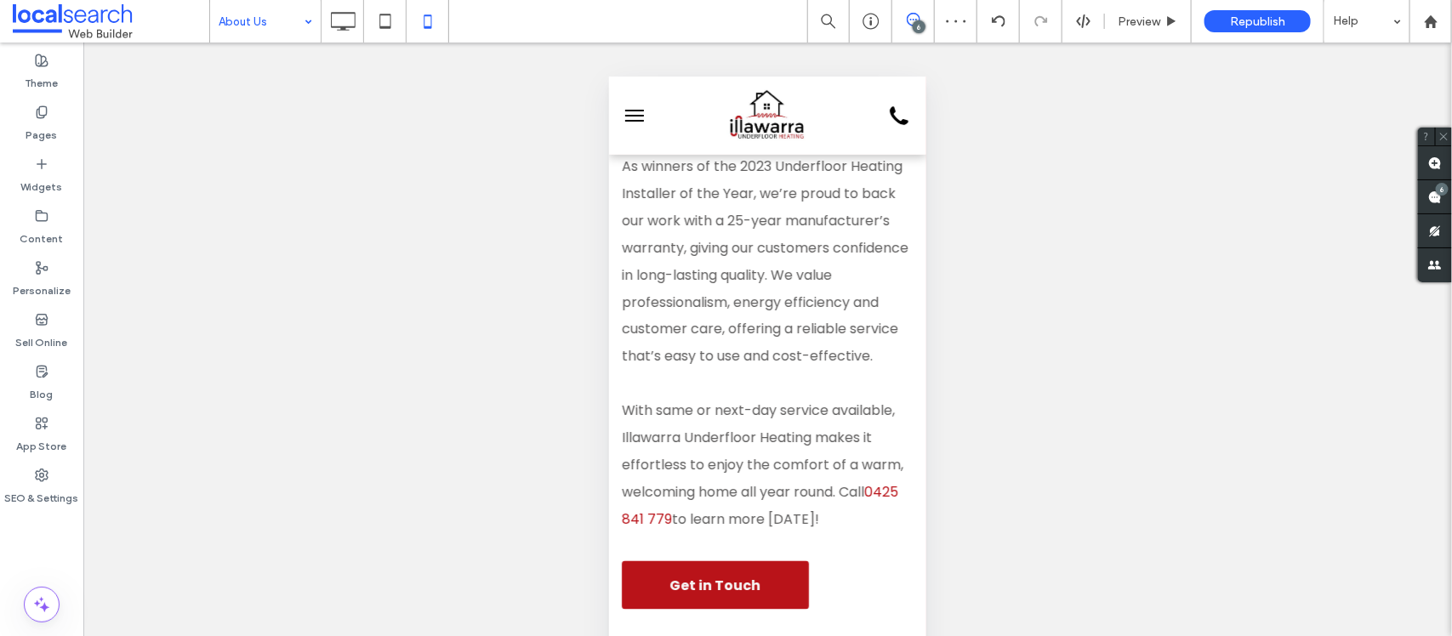
click at [1060, 240] on div "Unhide? Yes Unhide? Yes Unhide? Yes Unhide? Yes Unhide? Yes Unhide? Yes Unhide?…" at bounding box center [767, 361] width 1369 height 636
click at [341, 9] on icon at bounding box center [343, 21] width 34 height 34
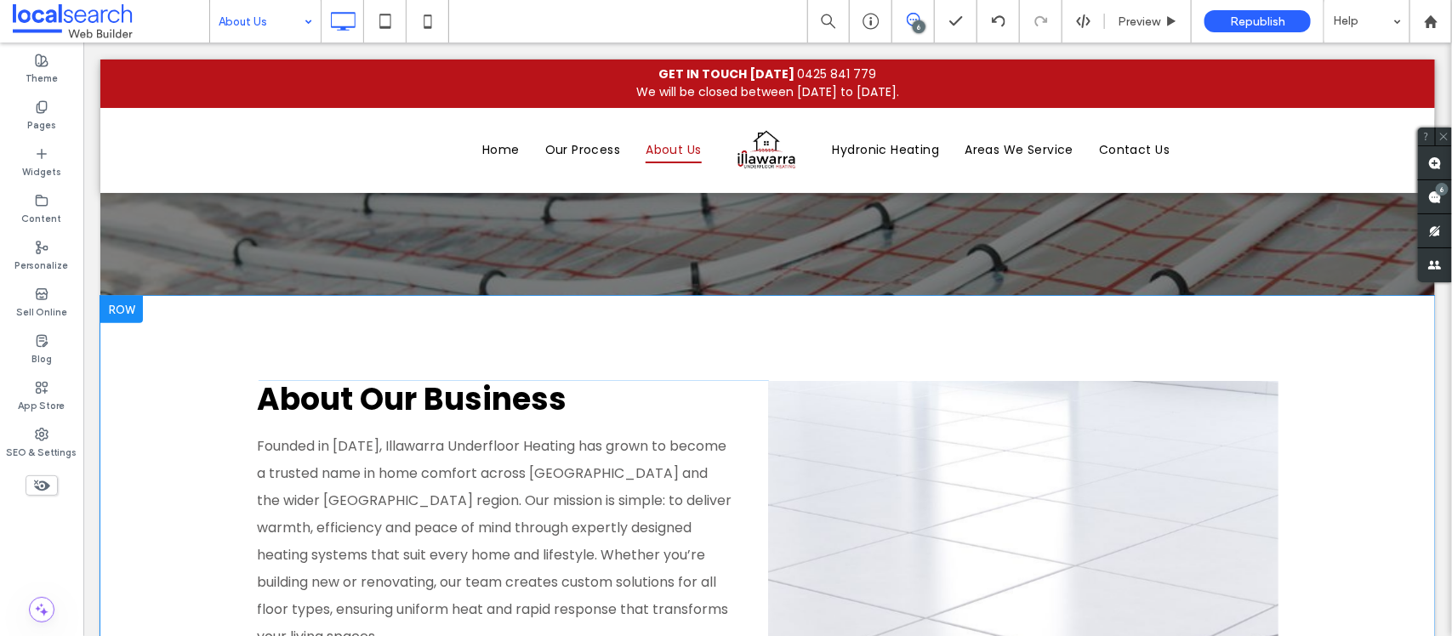
scroll to position [425, 0]
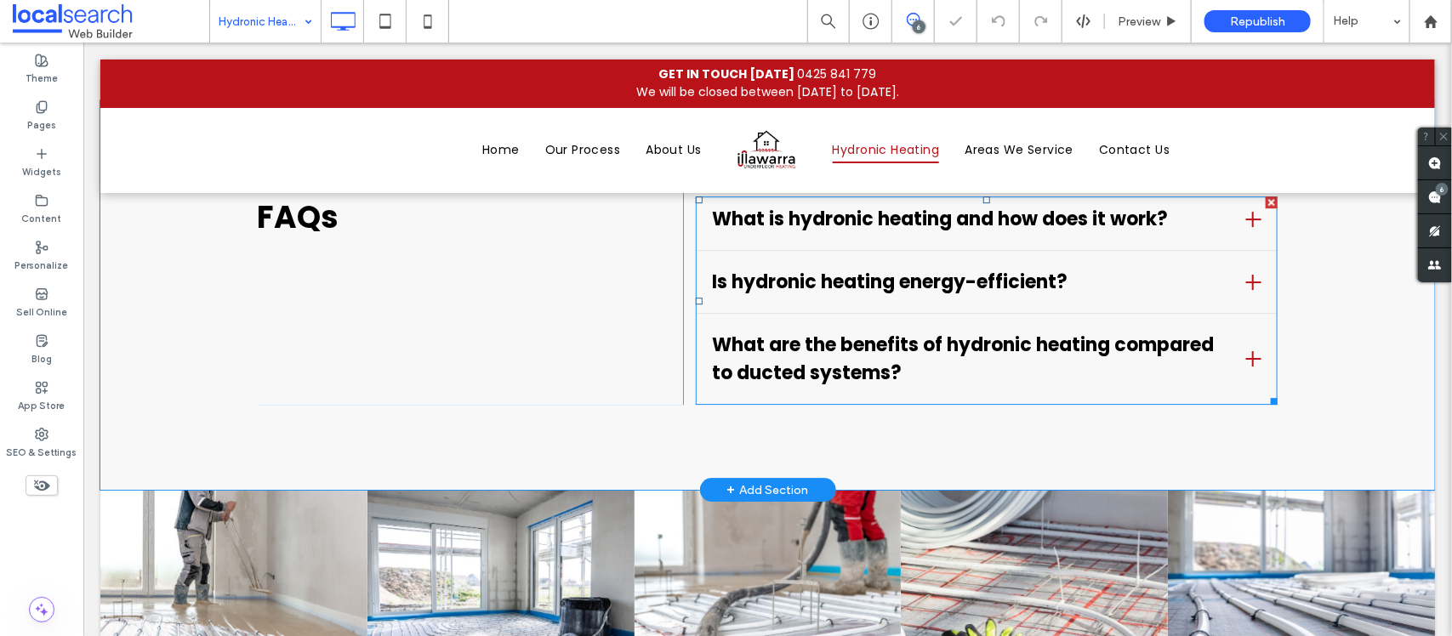
scroll to position [2528, 0]
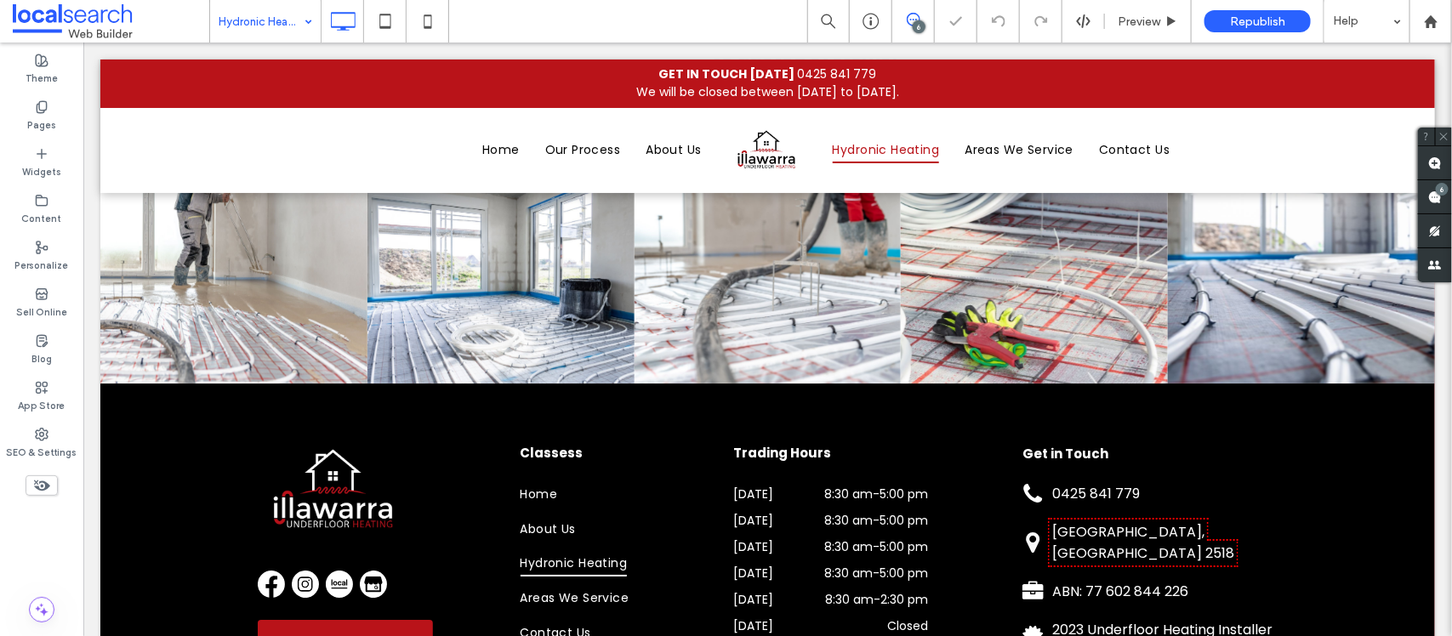
click at [282, 18] on input at bounding box center [261, 21] width 85 height 43
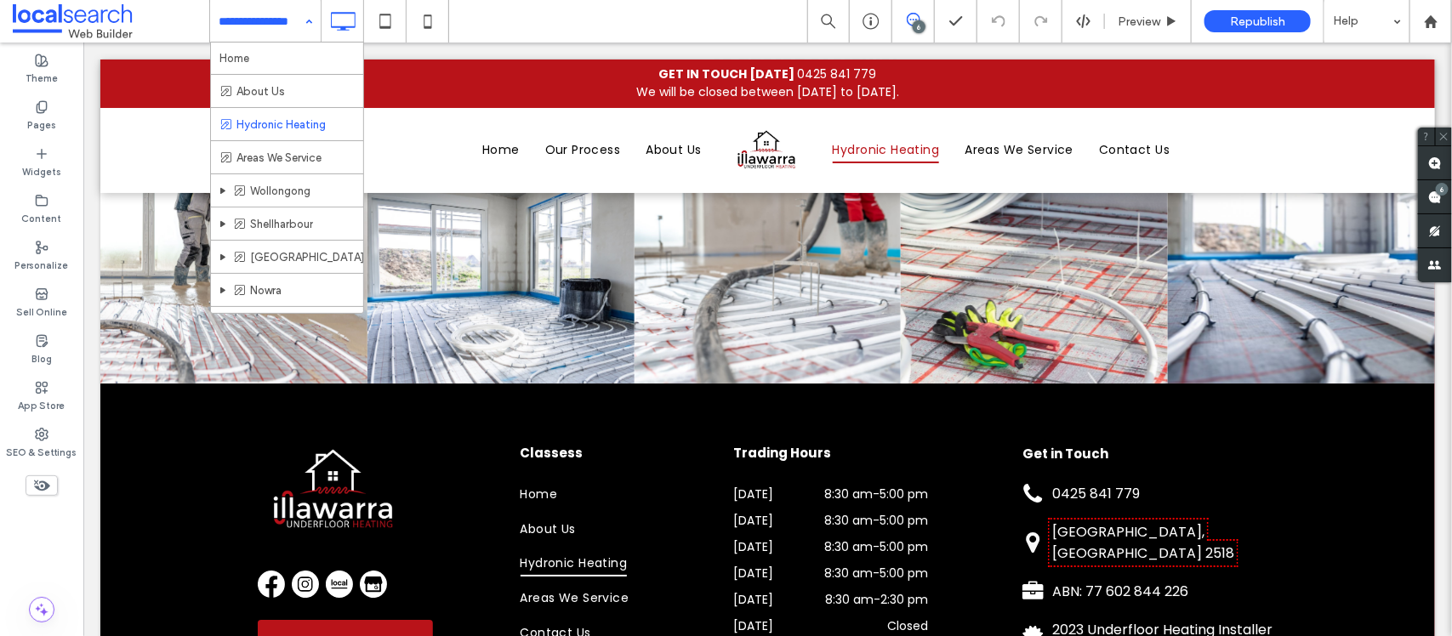
click at [275, 14] on input at bounding box center [261, 21] width 85 height 43
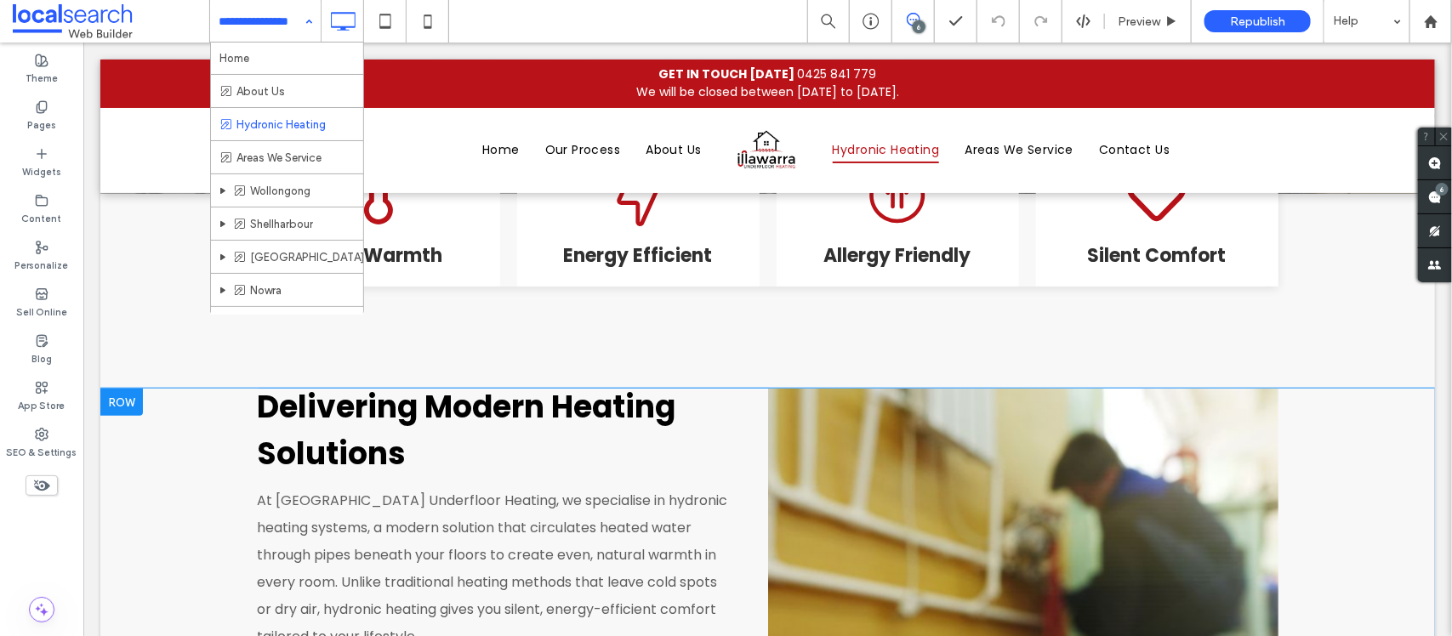
scroll to position [613, 0]
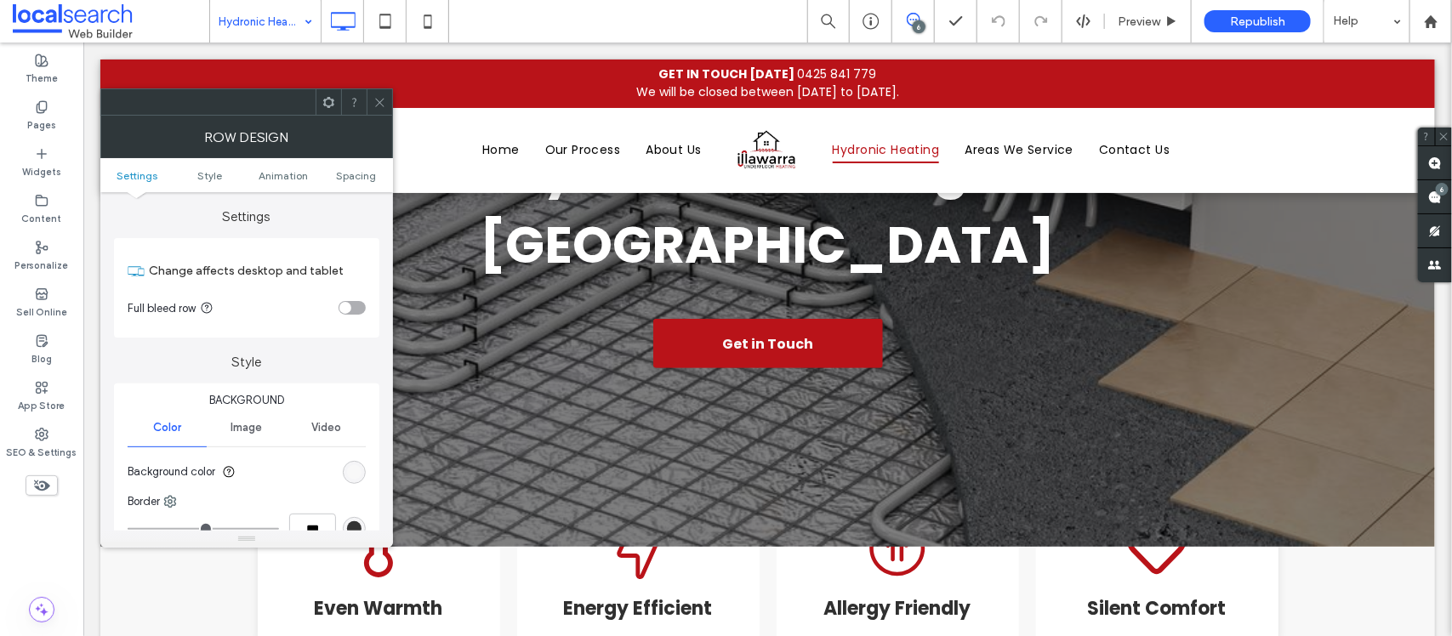
scroll to position [188, 0]
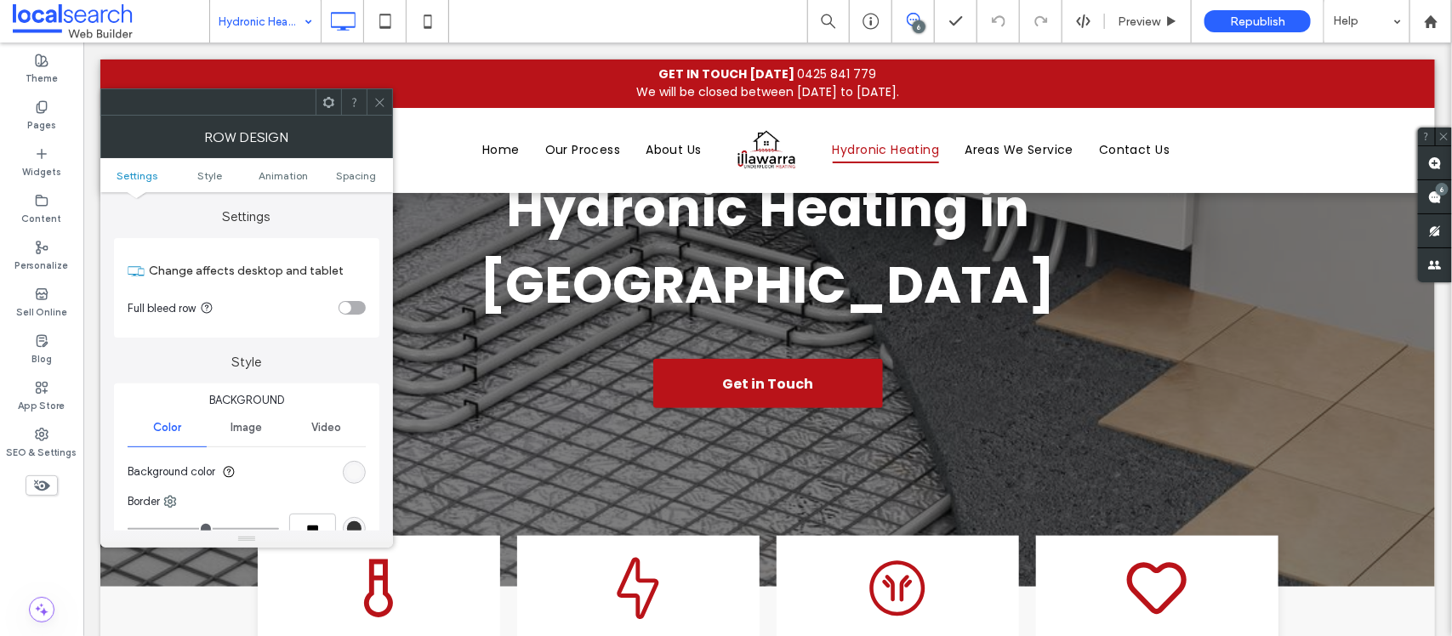
click at [371, 94] on div at bounding box center [380, 102] width 26 height 26
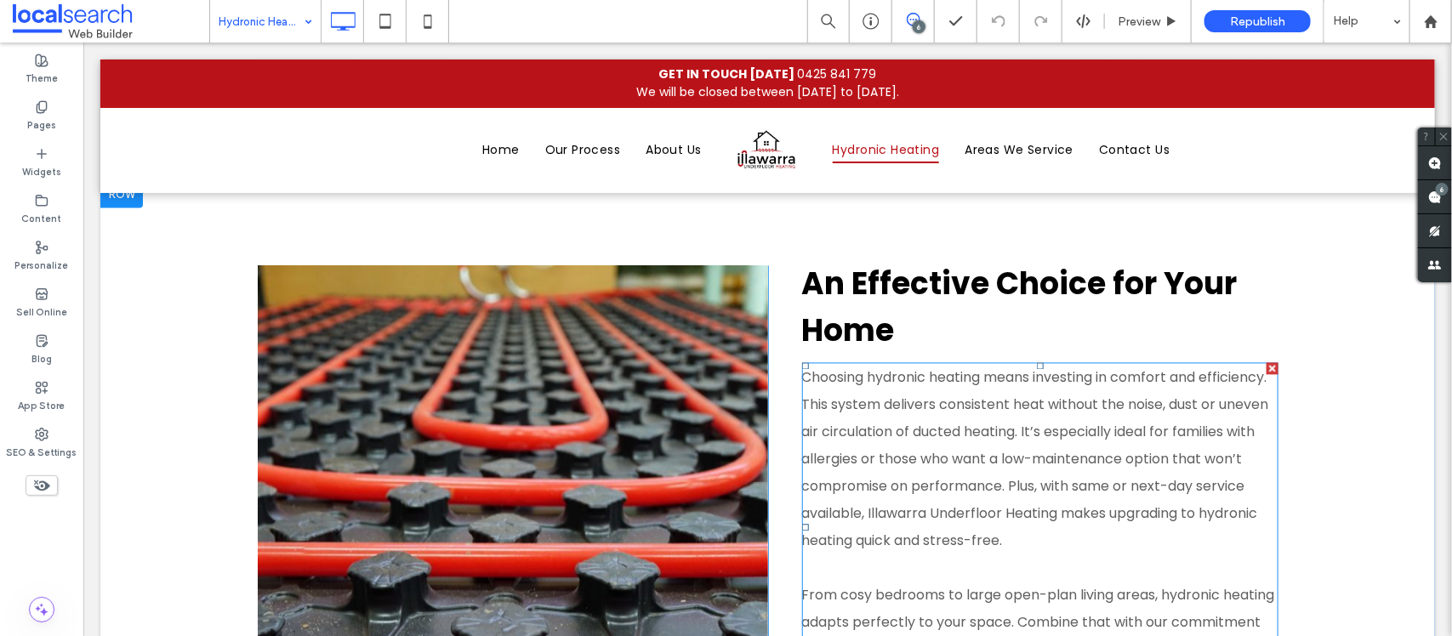
scroll to position [1464, 0]
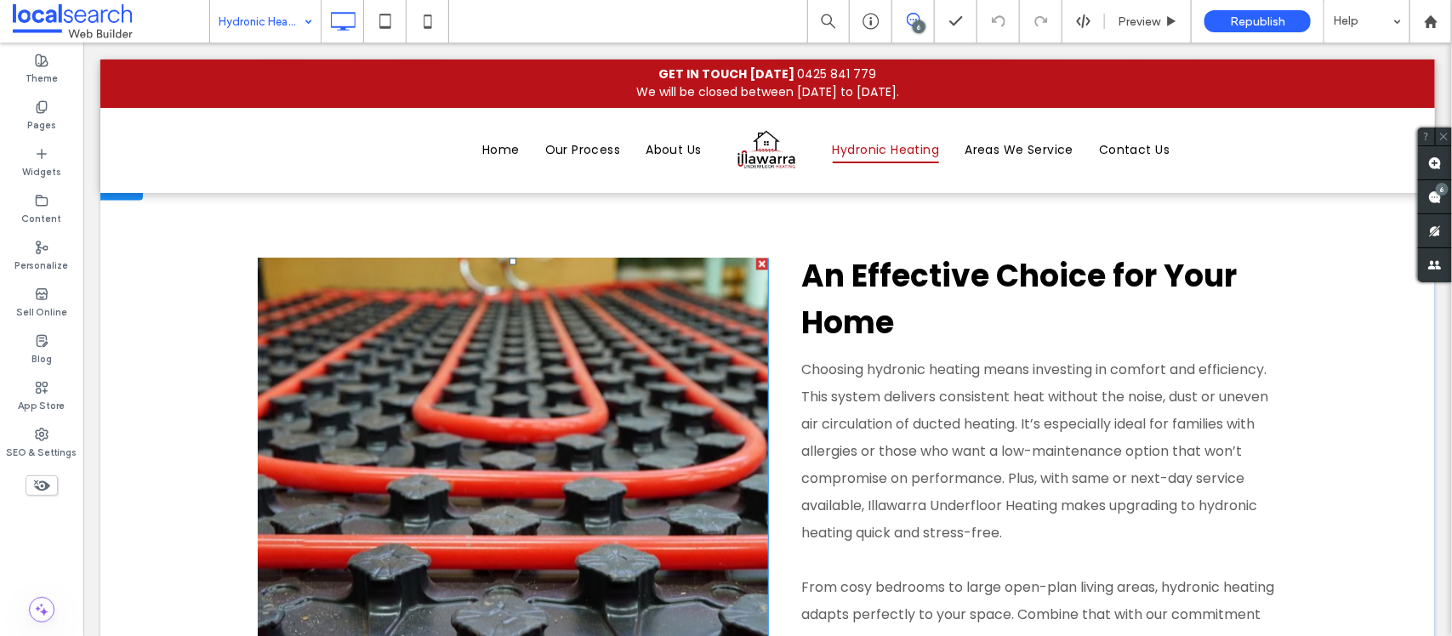
click at [596, 285] on link at bounding box center [512, 504] width 511 height 493
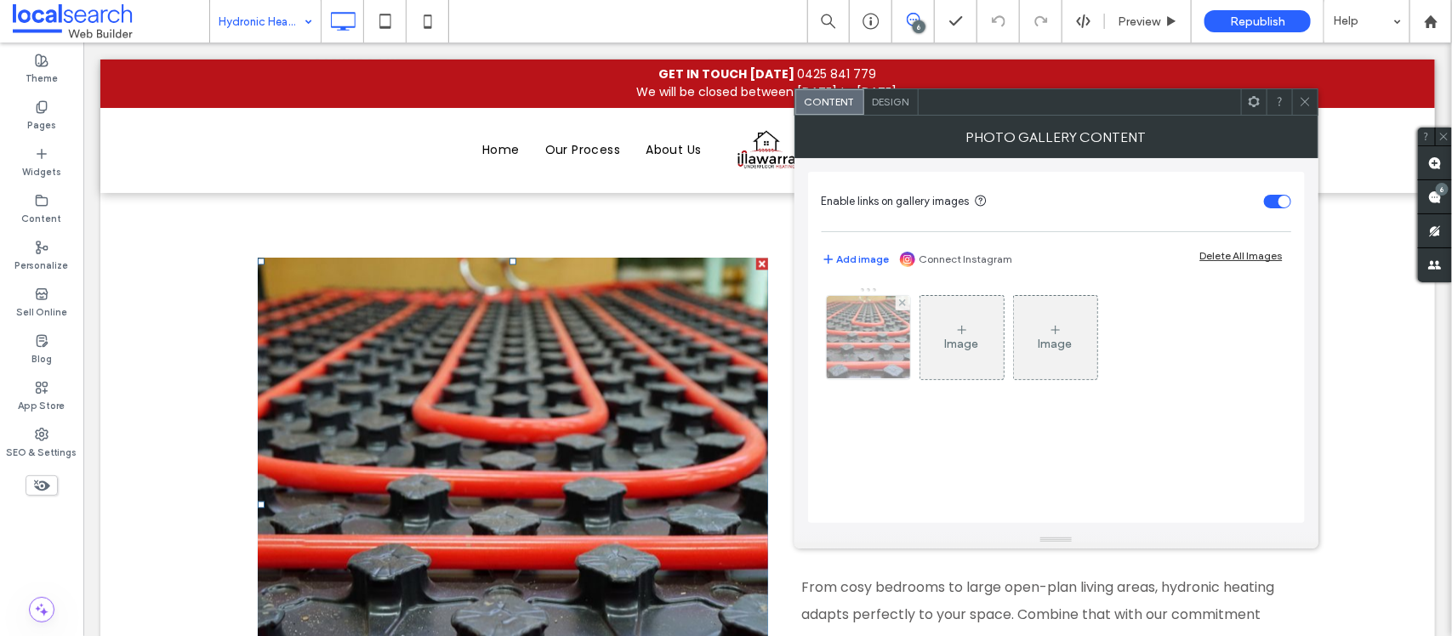
click at [869, 333] on img at bounding box center [869, 337] width 126 height 83
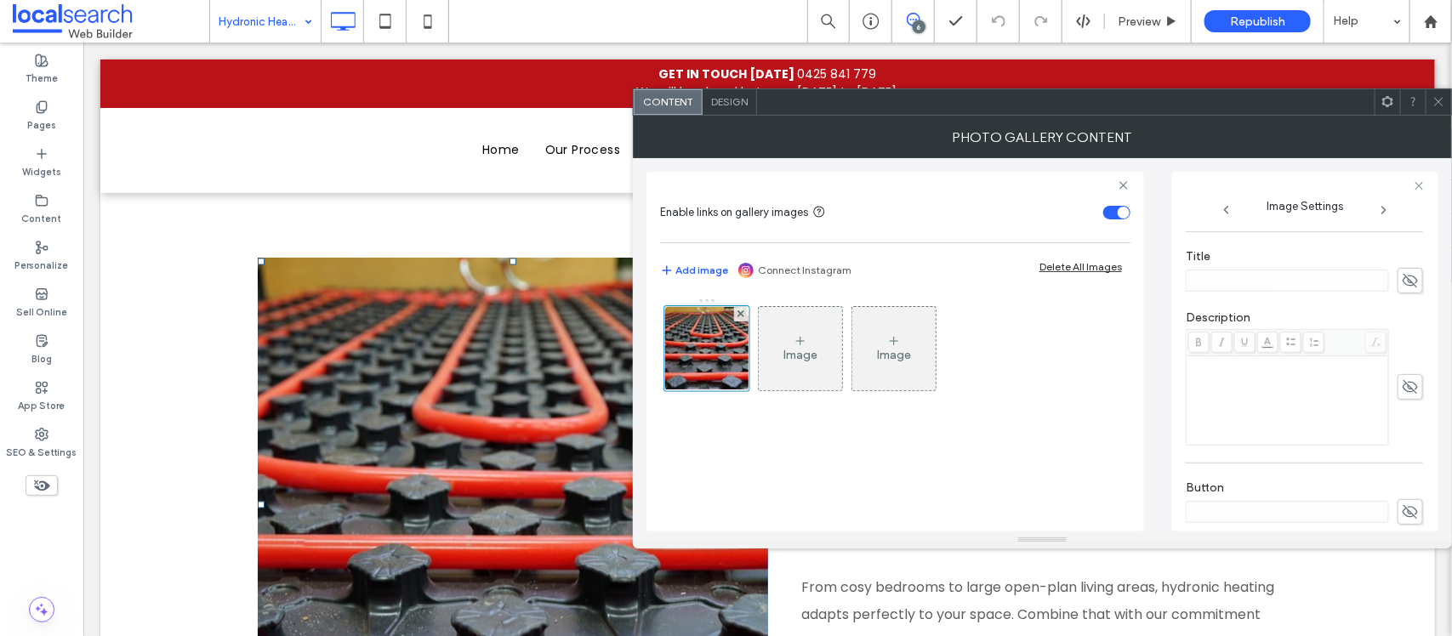
scroll to position [525, 0]
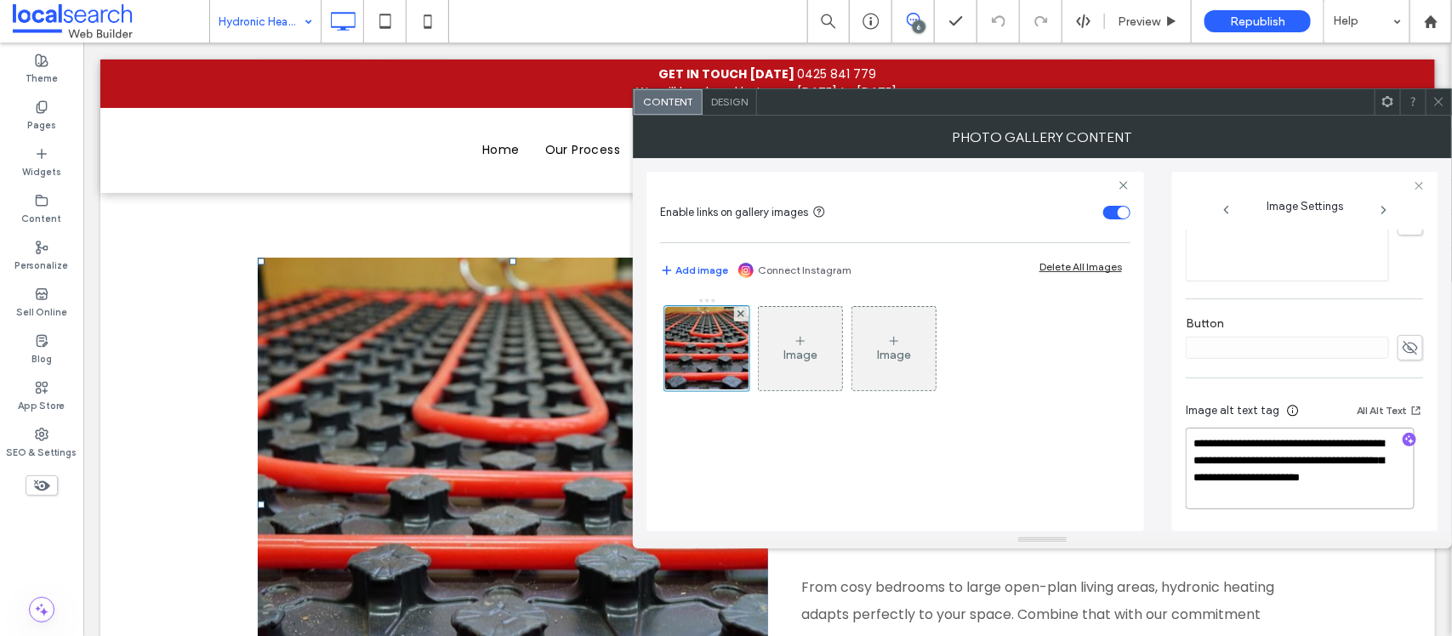
drag, startPoint x: 1258, startPoint y: 442, endPoint x: 1153, endPoint y: 447, distance: 104.7
click at [1153, 447] on div "**********" at bounding box center [1043, 345] width 792 height 374
click at [1292, 465] on textarea "**********" at bounding box center [1300, 470] width 229 height 79
click at [1302, 462] on textarea "**********" at bounding box center [1300, 470] width 229 height 79
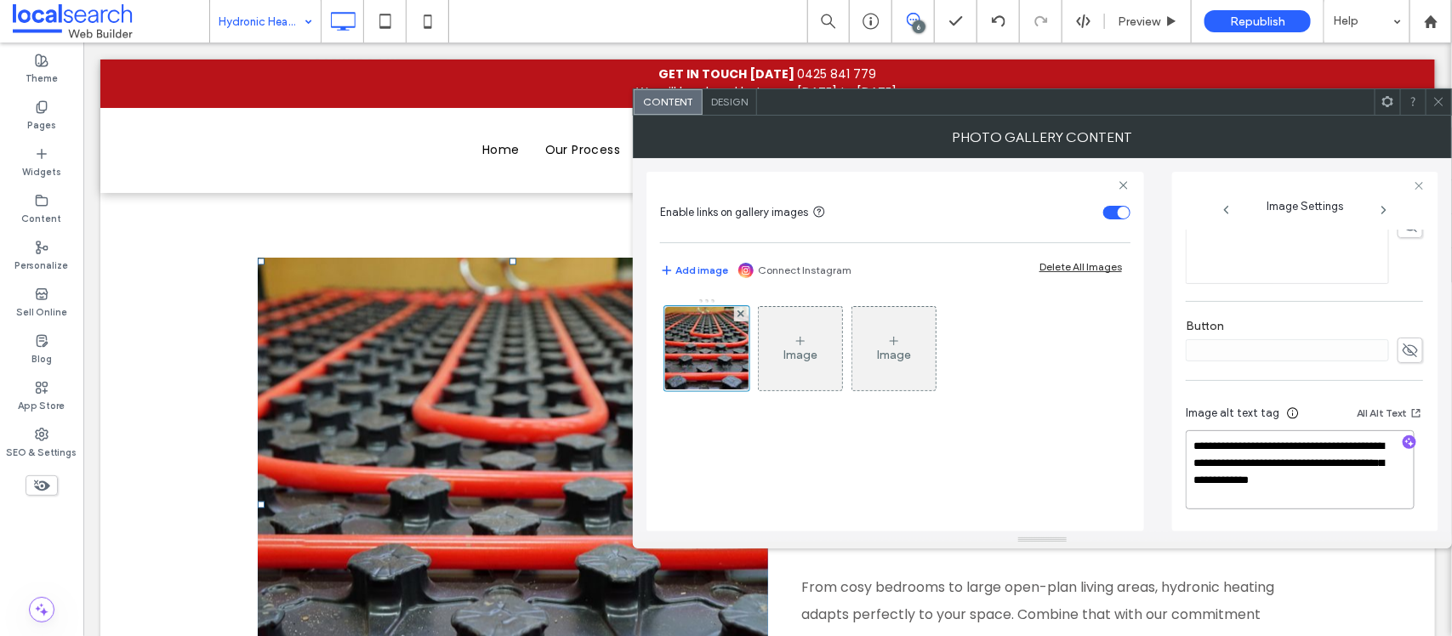
drag, startPoint x: 1299, startPoint y: 464, endPoint x: 1375, endPoint y: 479, distance: 77.3
click at [1375, 479] on textarea "**********" at bounding box center [1300, 470] width 229 height 79
type textarea "**********"
click at [1429, 108] on div "Content Design" at bounding box center [1042, 101] width 819 height 27
click at [1433, 105] on icon at bounding box center [1439, 101] width 13 height 13
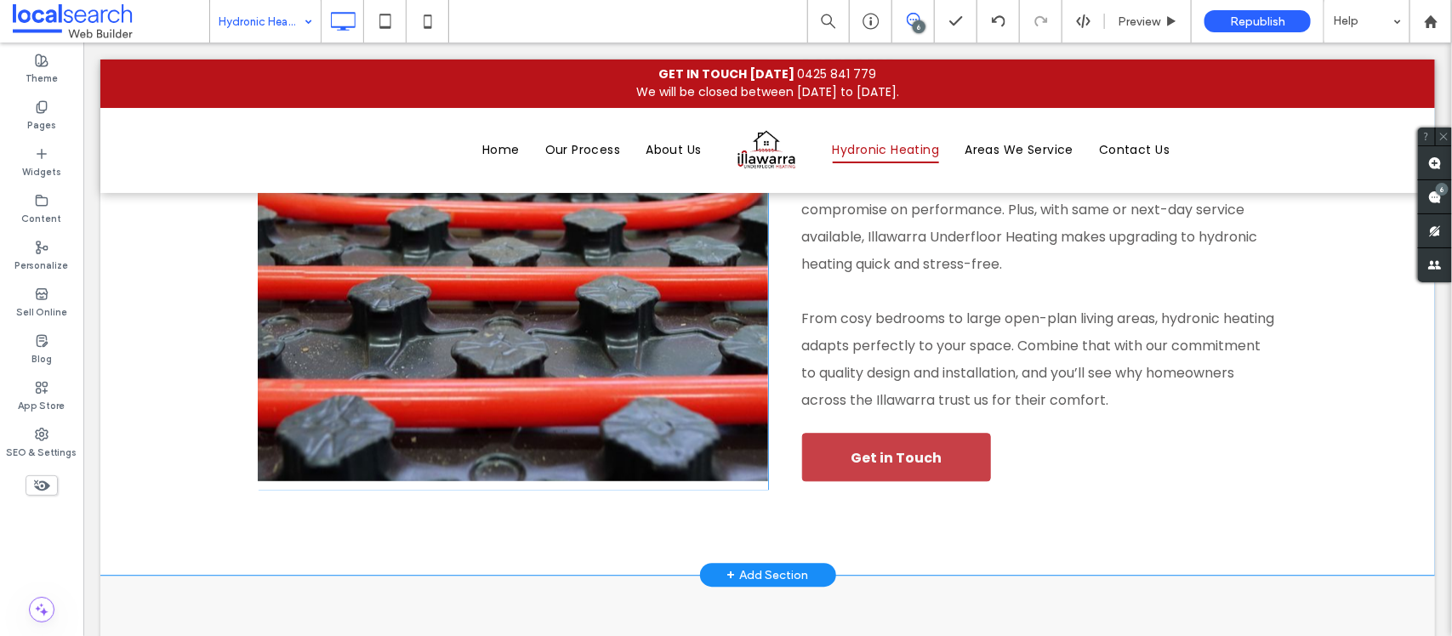
scroll to position [2103, 0]
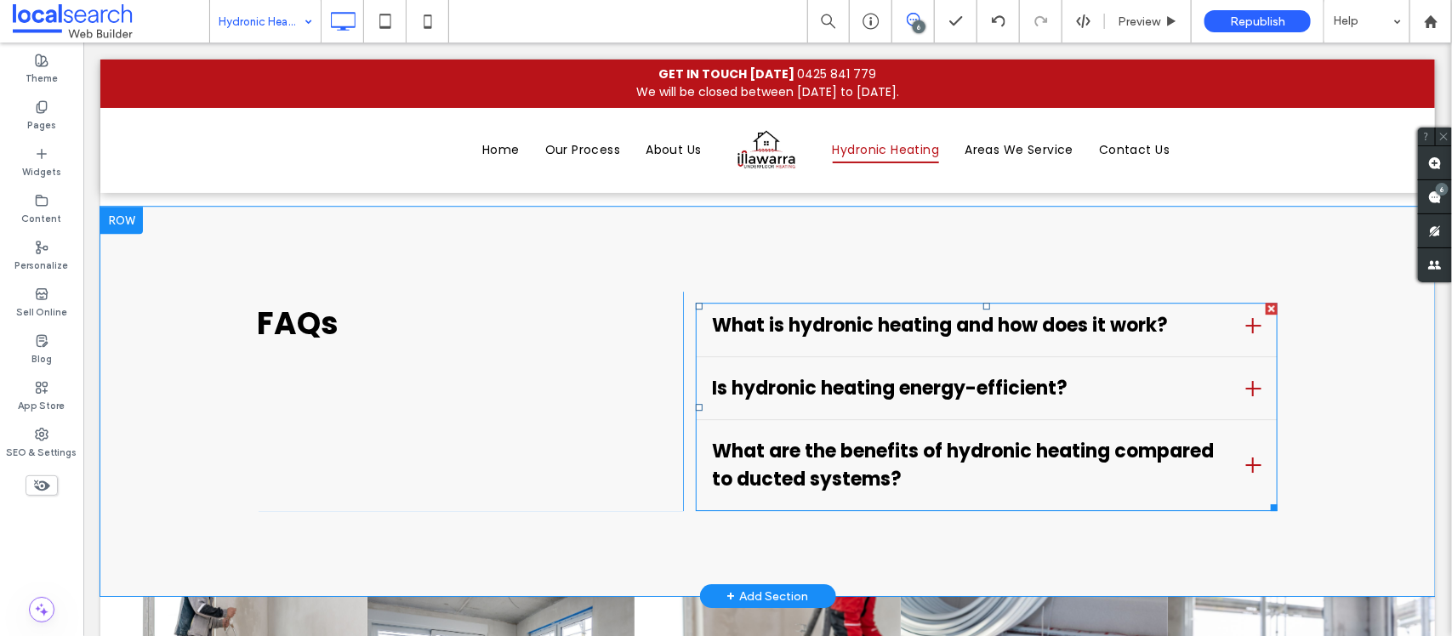
click at [894, 322] on span at bounding box center [986, 406] width 583 height 208
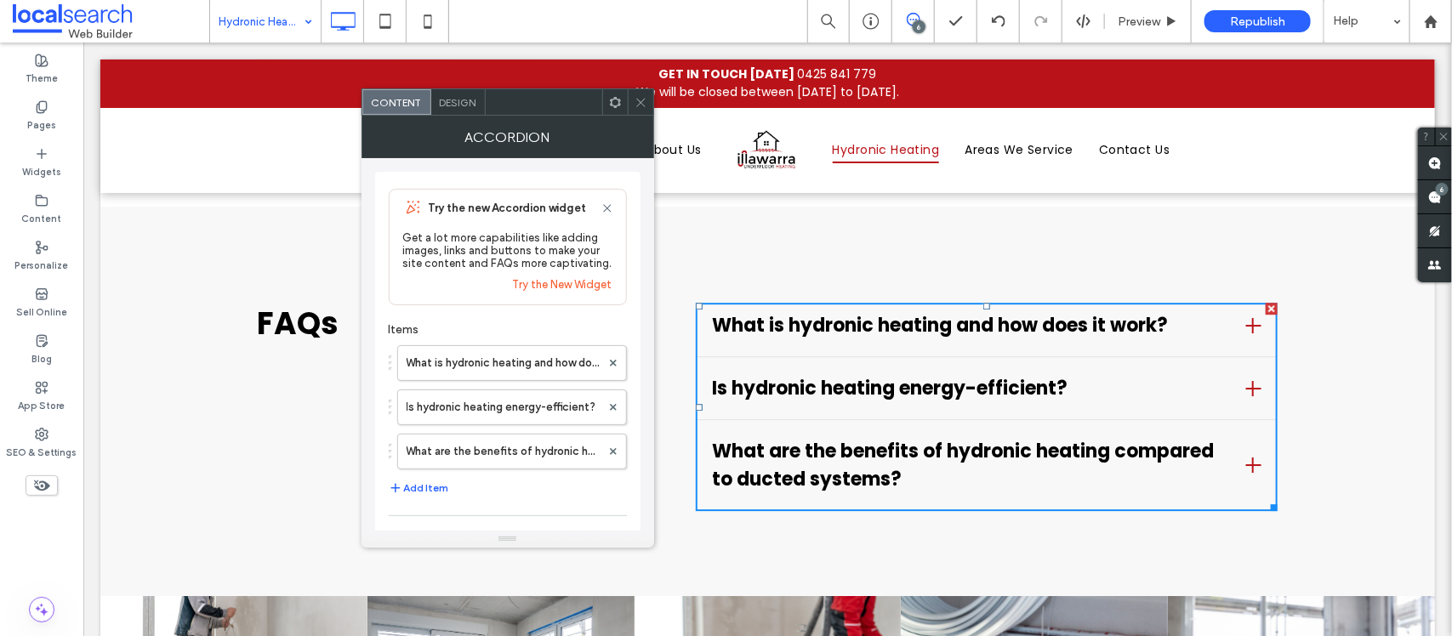
click at [834, 437] on h4 "What are the benefits of hydronic heating compared to ducted systems?" at bounding box center [972, 465] width 521 height 56
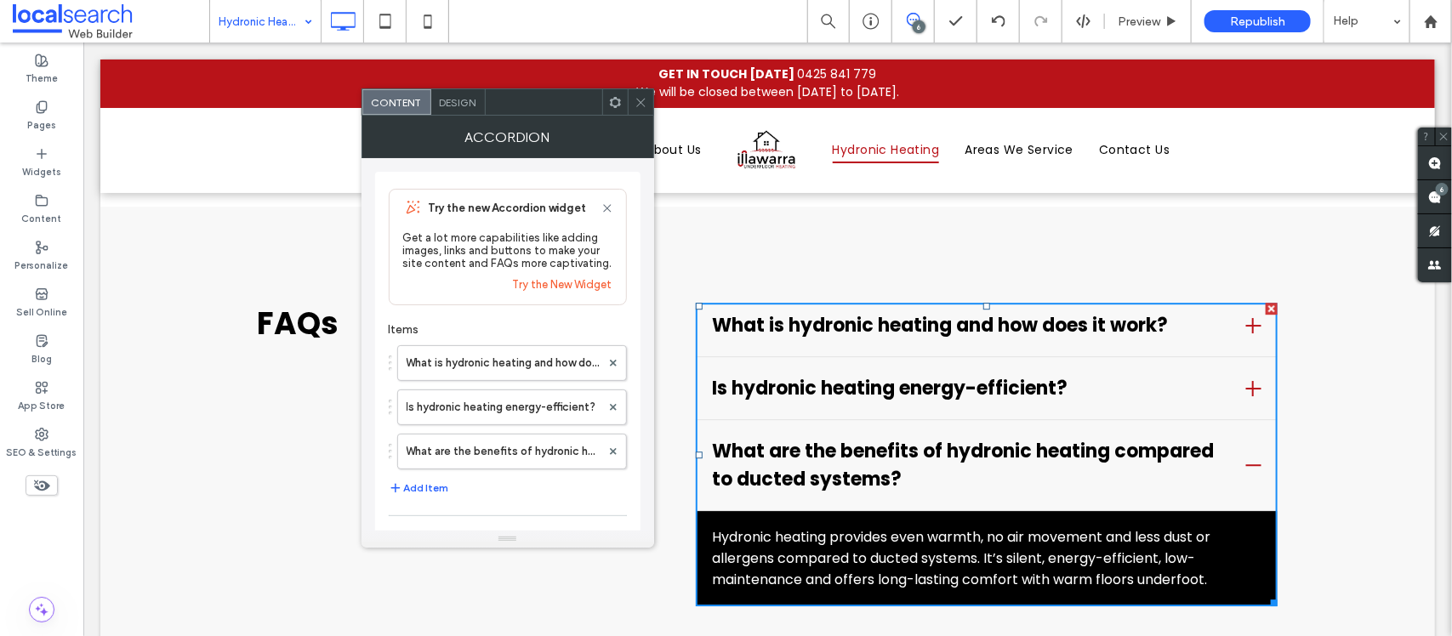
click at [465, 92] on div "Design" at bounding box center [458, 102] width 54 height 26
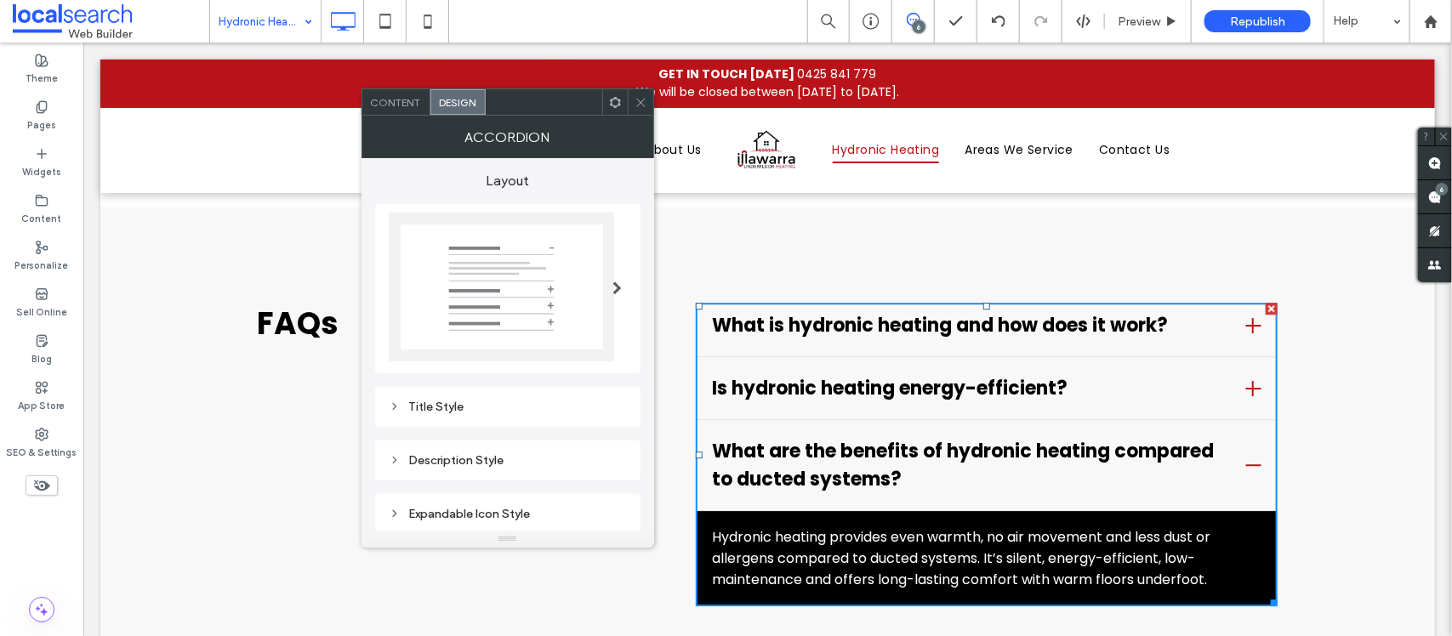
click at [404, 91] on div "Content" at bounding box center [396, 102] width 68 height 26
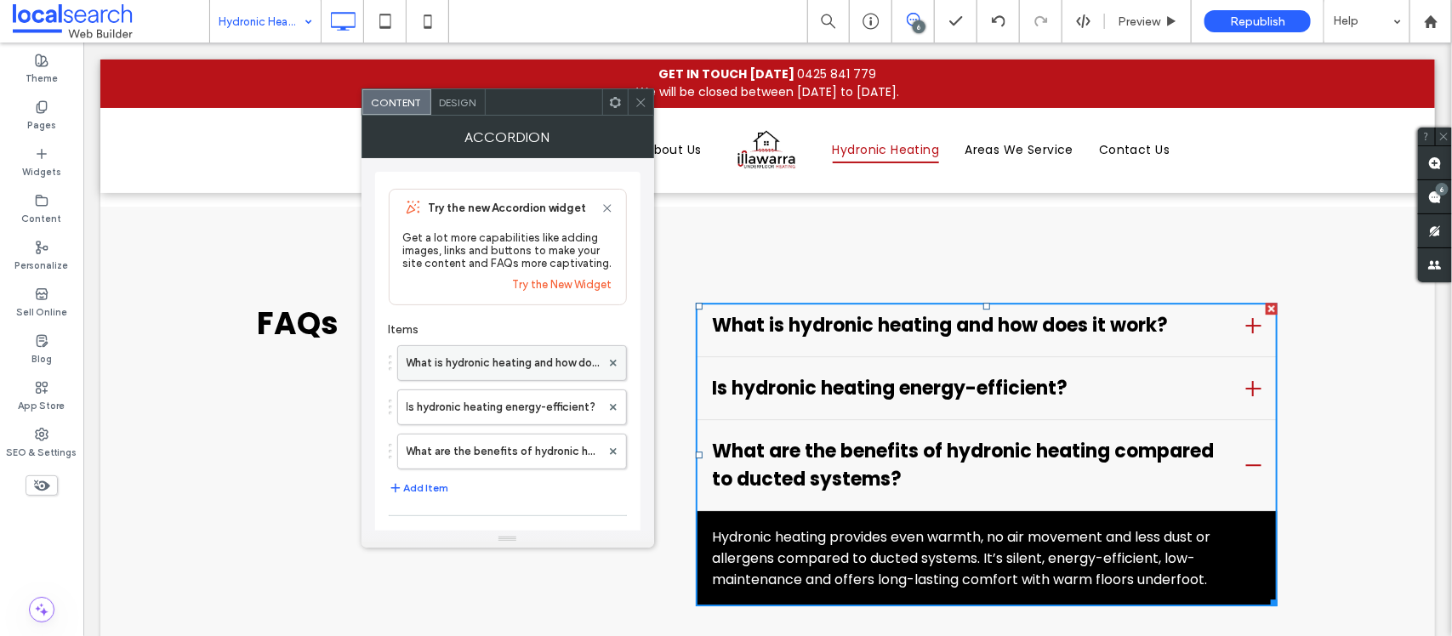
click at [482, 362] on label "What is hydronic heating and how does it work?" at bounding box center [504, 363] width 194 height 34
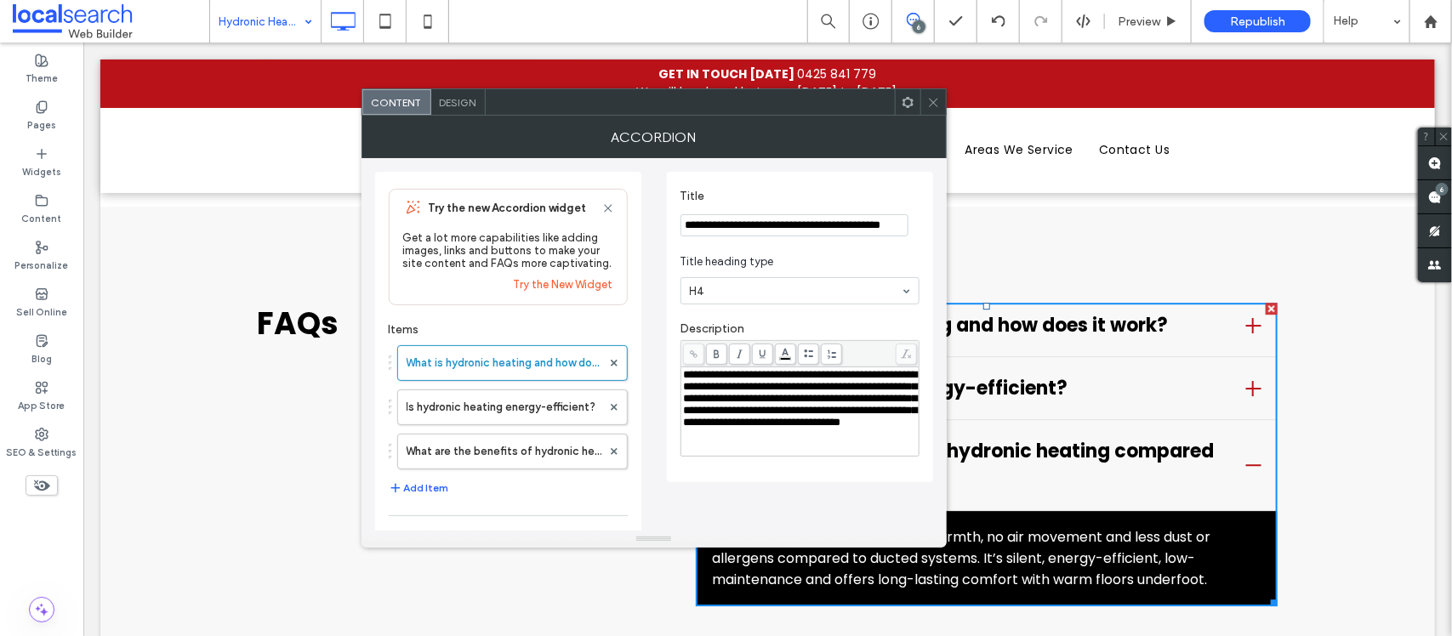
click at [944, 100] on div at bounding box center [934, 102] width 26 height 26
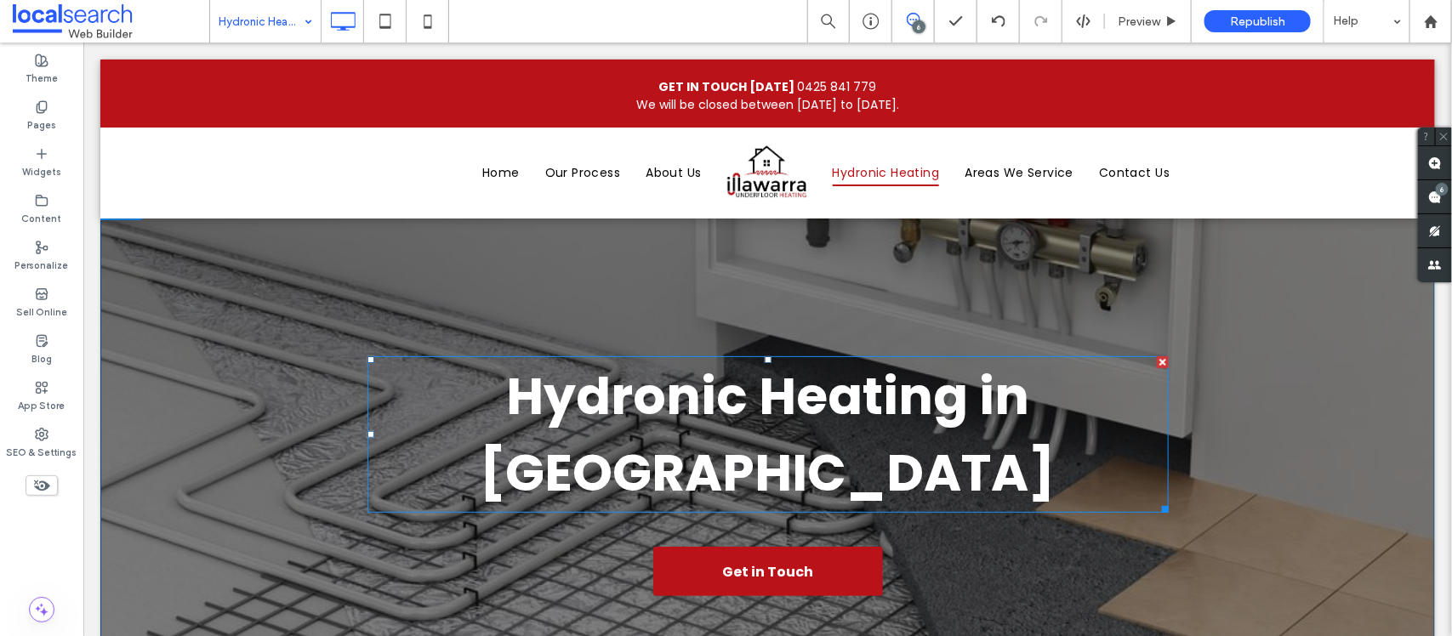
scroll to position [319, 0]
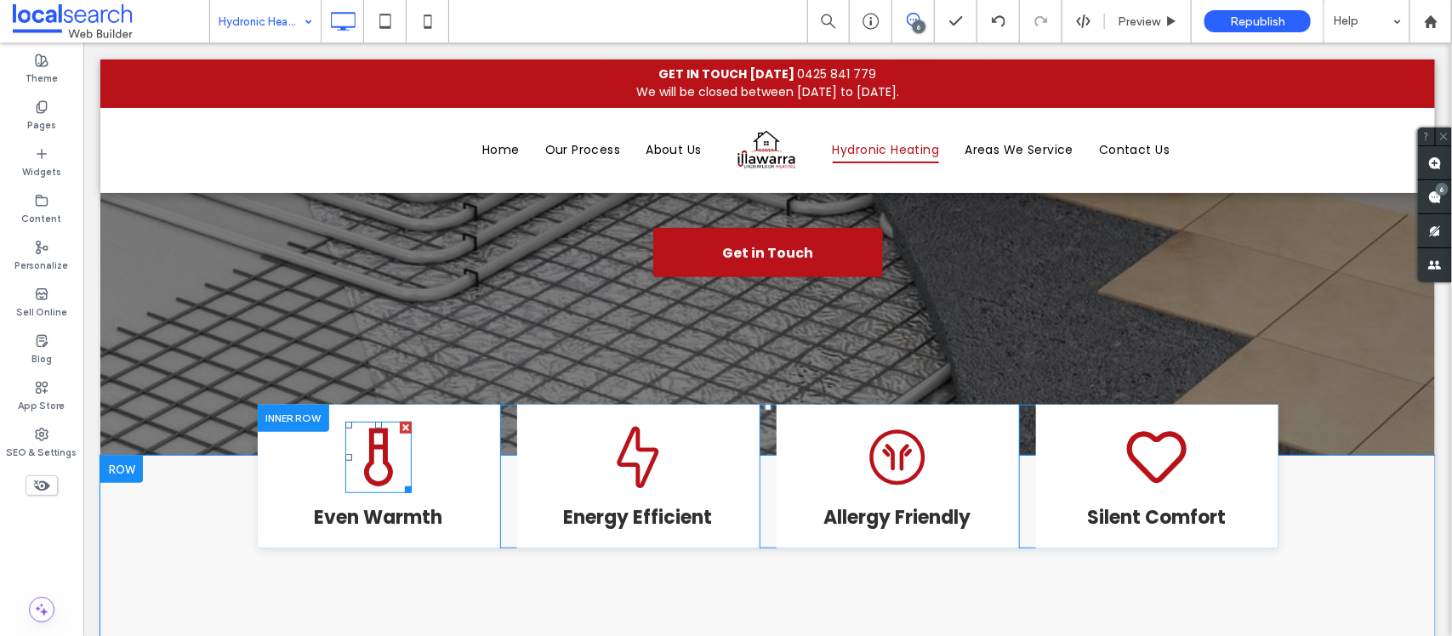
click at [383, 428] on icon at bounding box center [377, 457] width 29 height 58
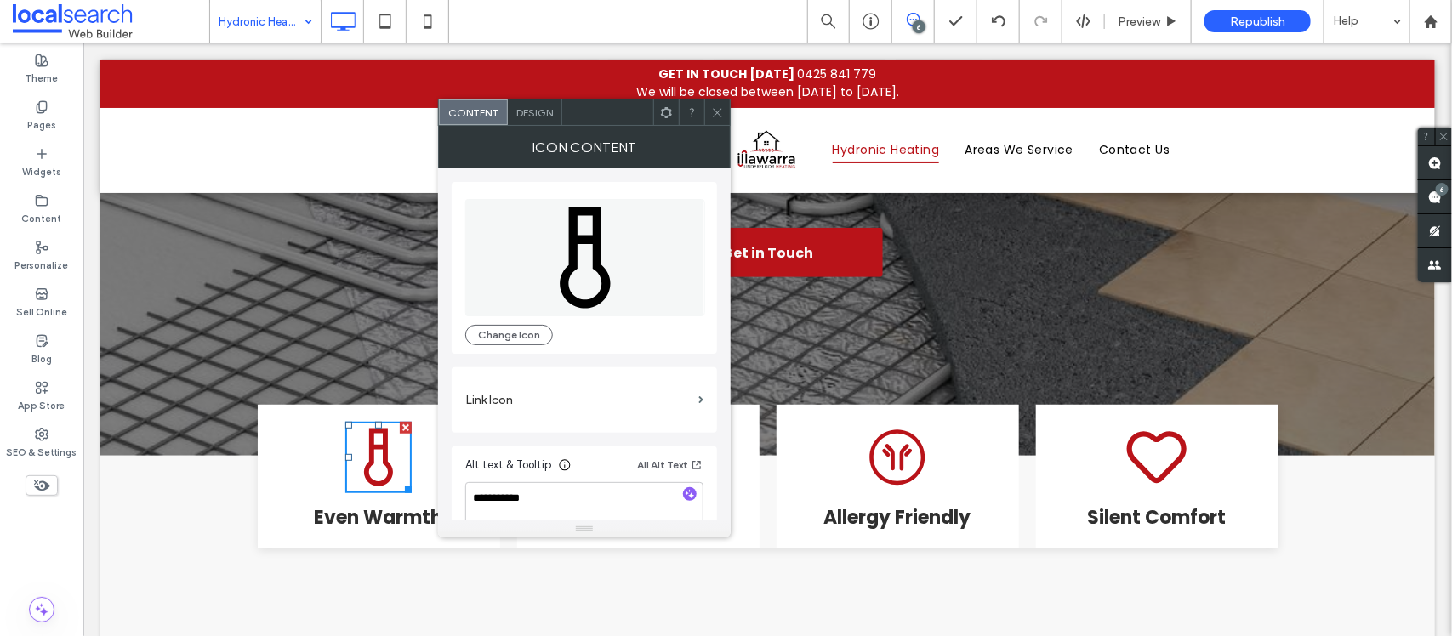
click at [708, 106] on div at bounding box center [718, 113] width 26 height 26
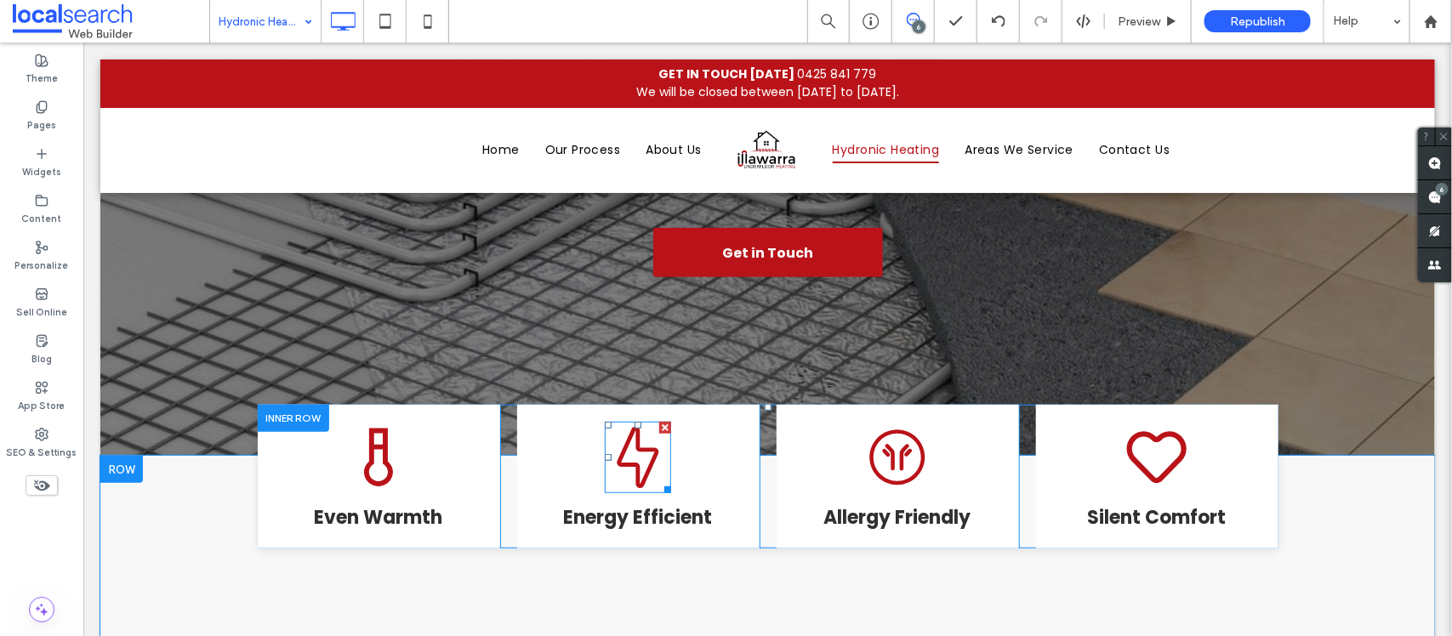
click at [629, 426] on icon at bounding box center [637, 456] width 42 height 61
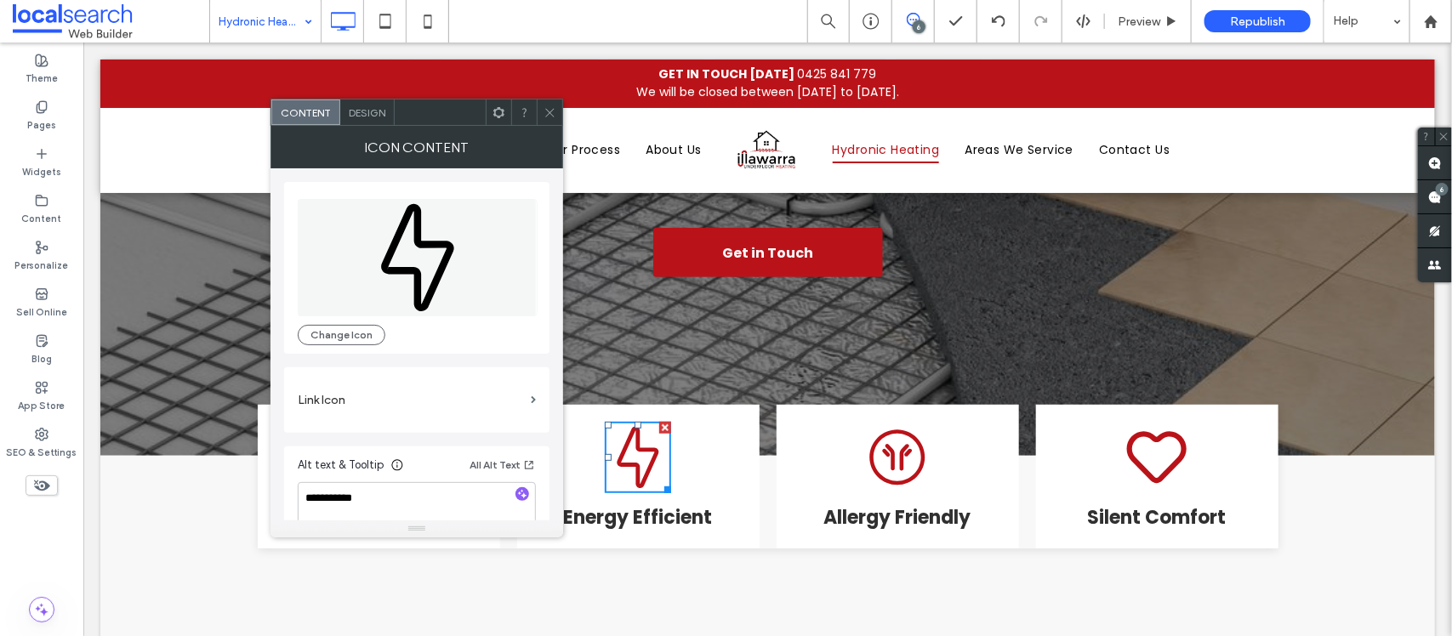
click at [546, 119] on span at bounding box center [550, 113] width 13 height 26
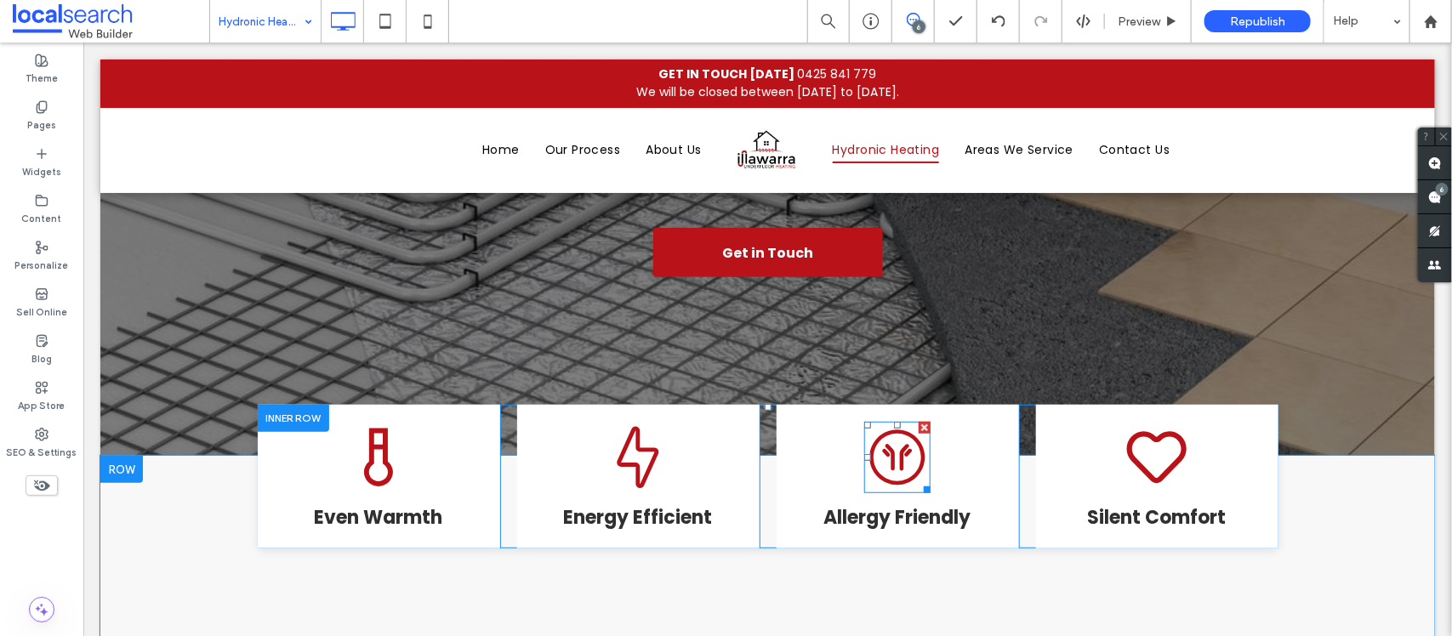
click at [885, 430] on icon at bounding box center [896, 457] width 55 height 55
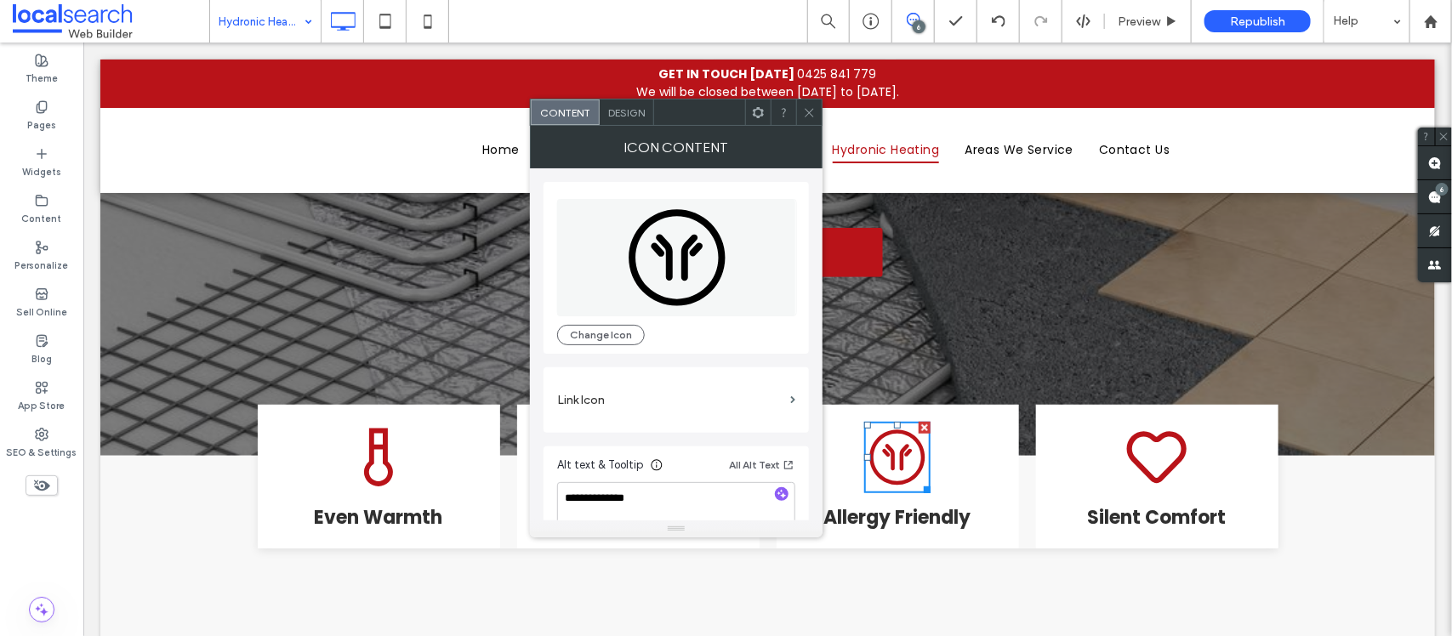
click at [809, 106] on icon at bounding box center [809, 112] width 13 height 13
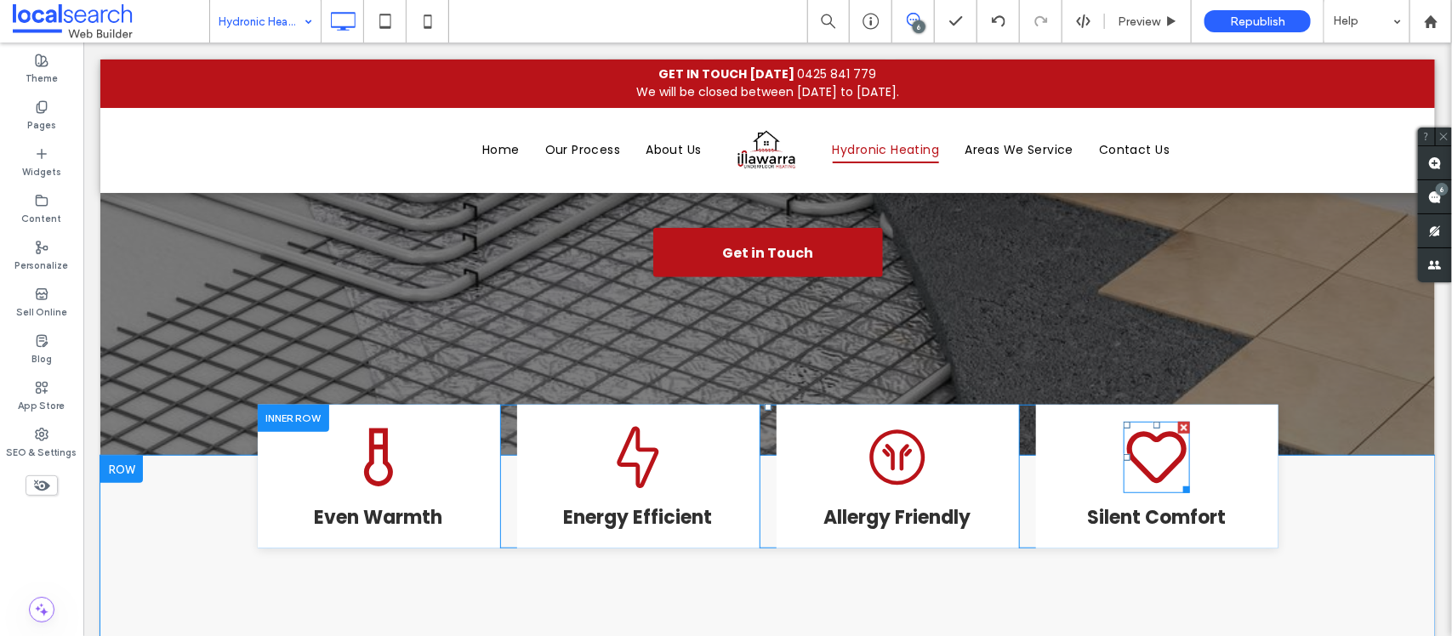
click at [1140, 431] on icon at bounding box center [1157, 457] width 60 height 52
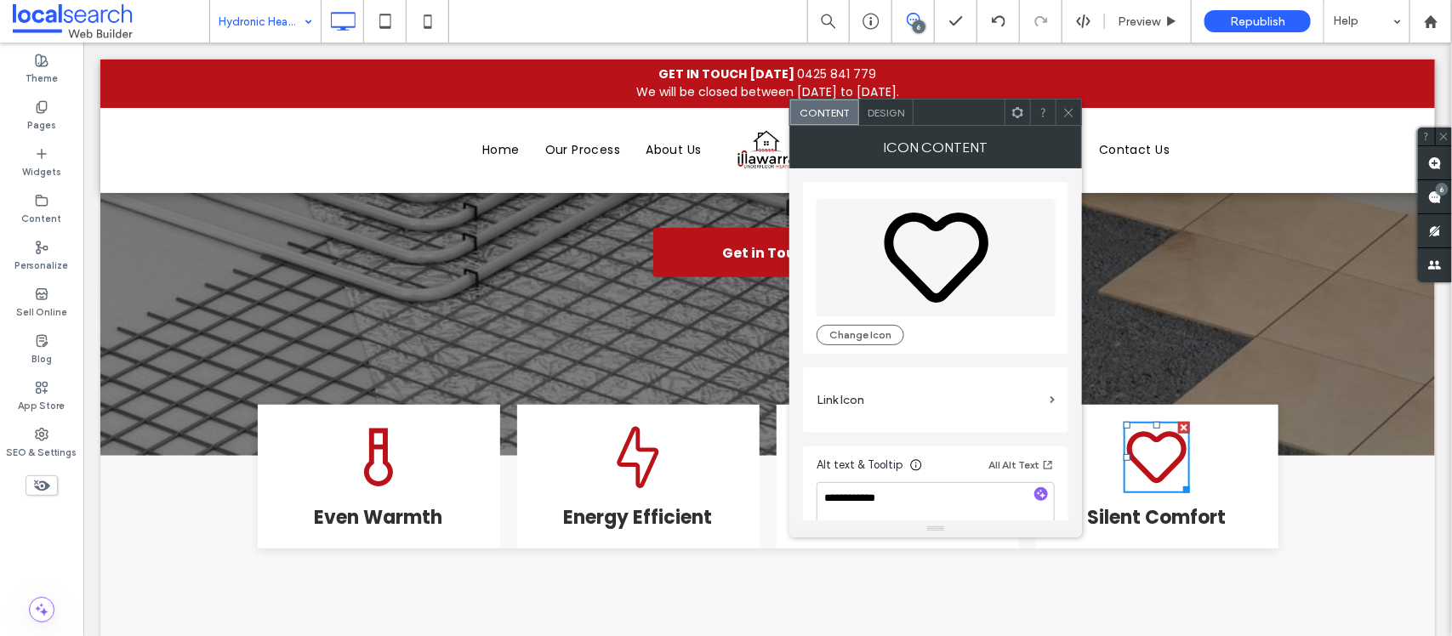
click at [1061, 109] on div at bounding box center [1069, 113] width 26 height 26
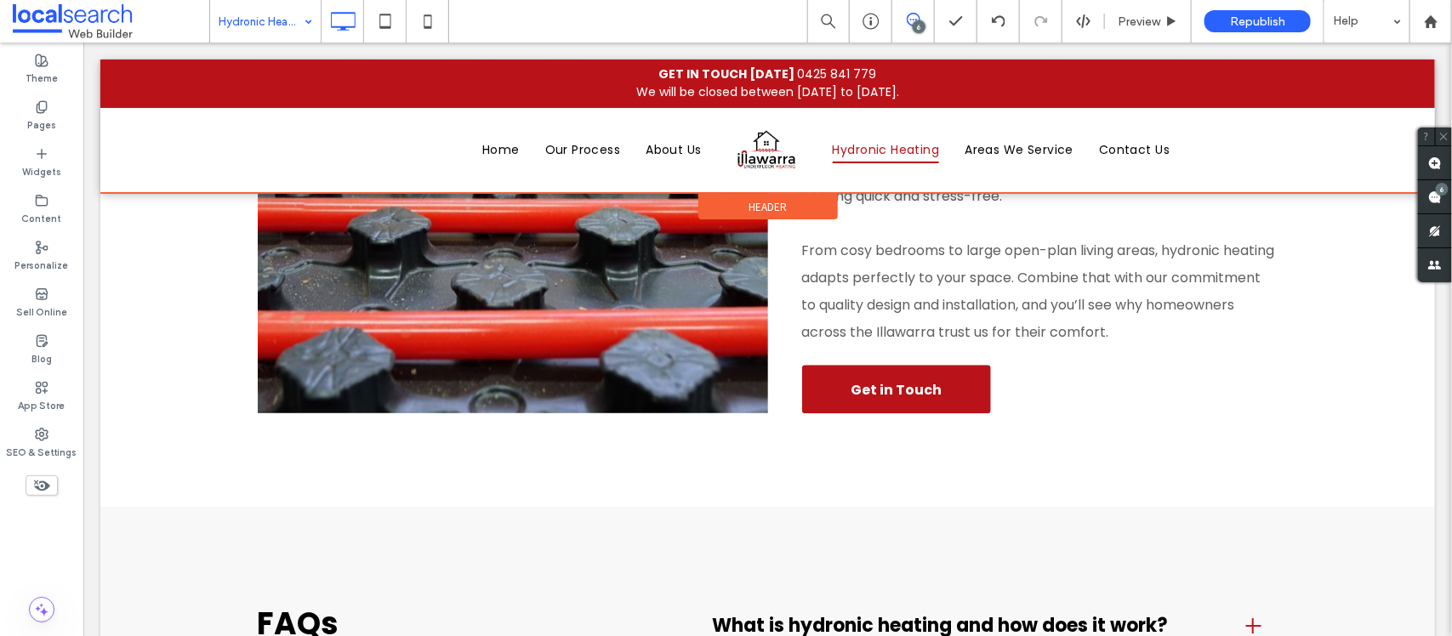
scroll to position [1808, 0]
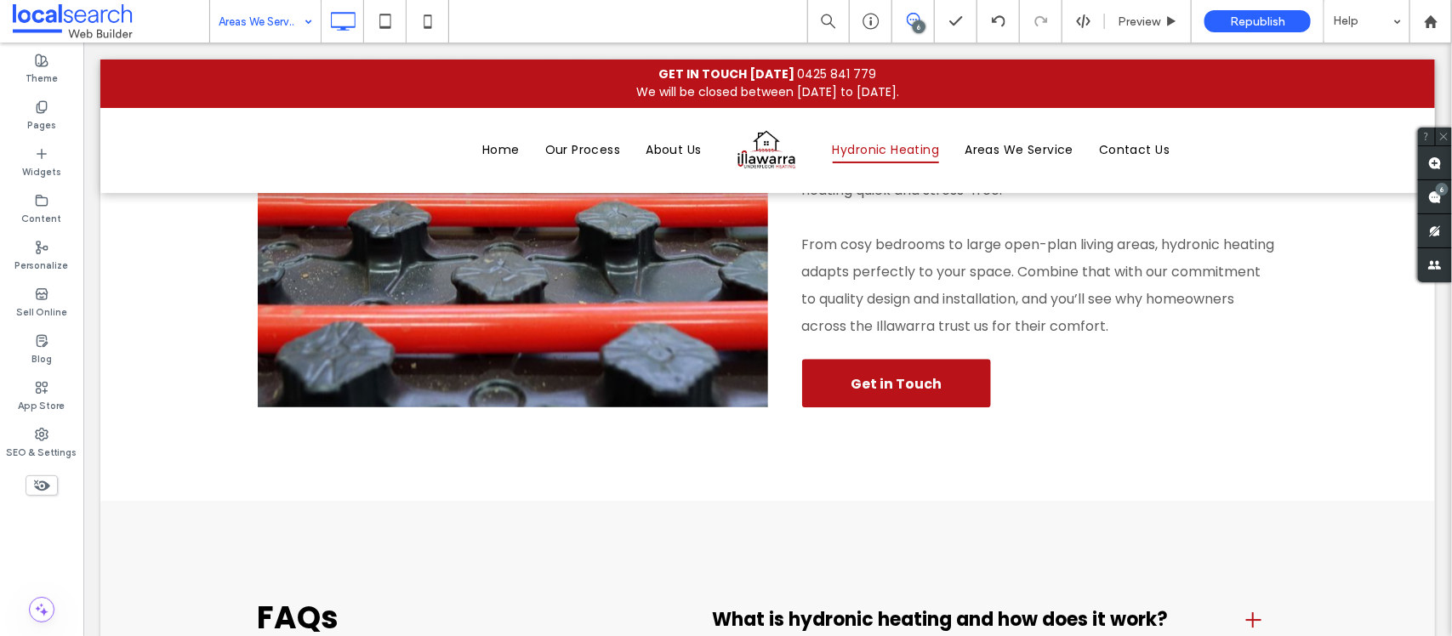
click at [265, 26] on div at bounding box center [726, 318] width 1452 height 636
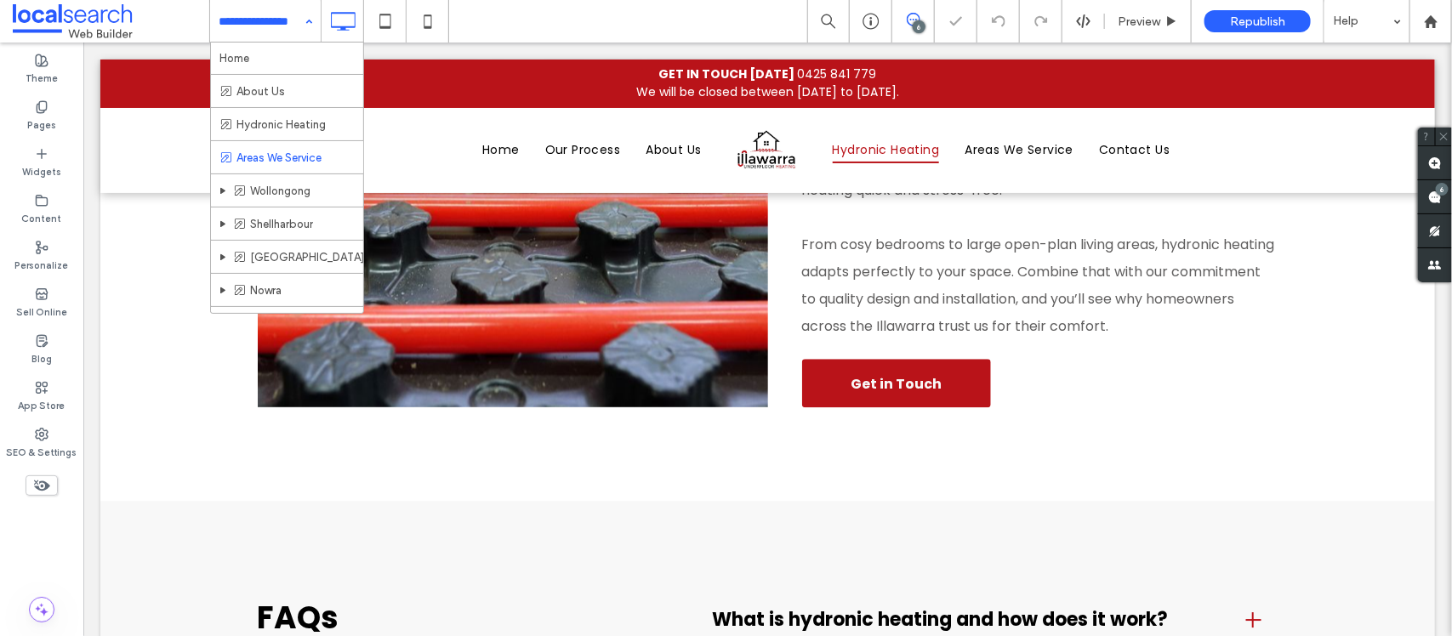
click at [279, 26] on input at bounding box center [261, 21] width 85 height 43
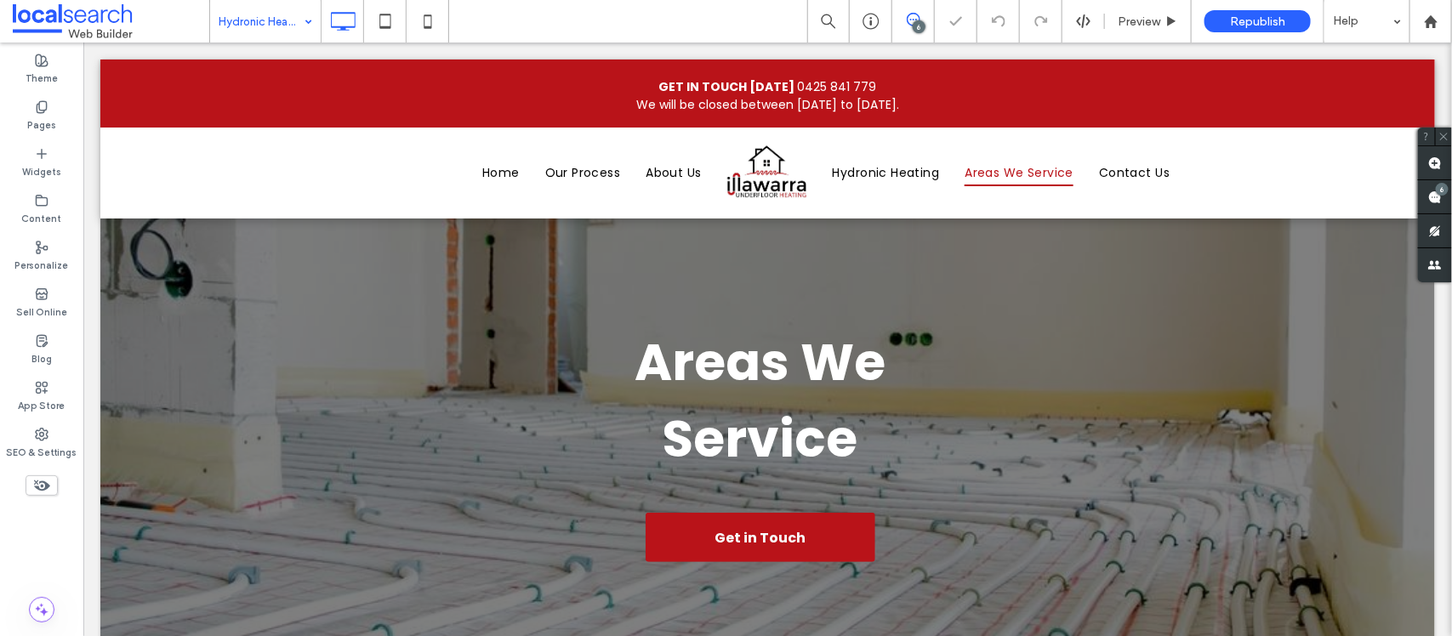
click at [423, 18] on icon at bounding box center [428, 21] width 34 height 34
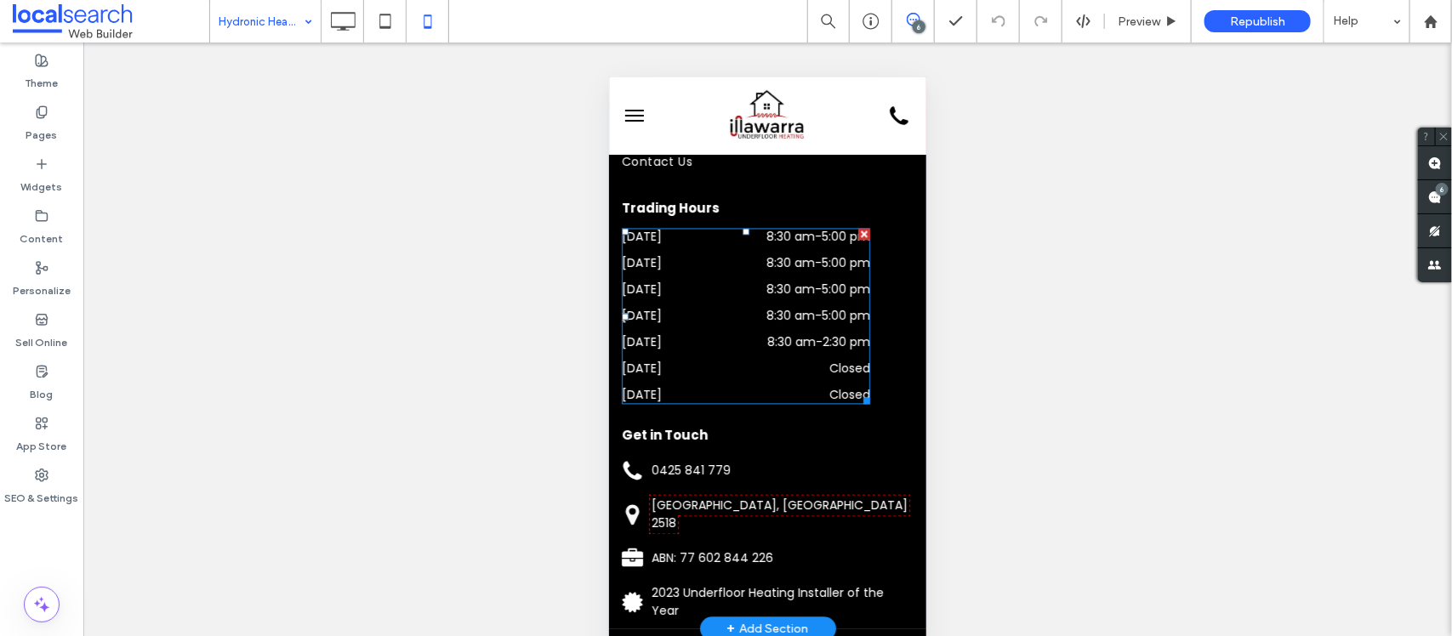
scroll to position [4250, 0]
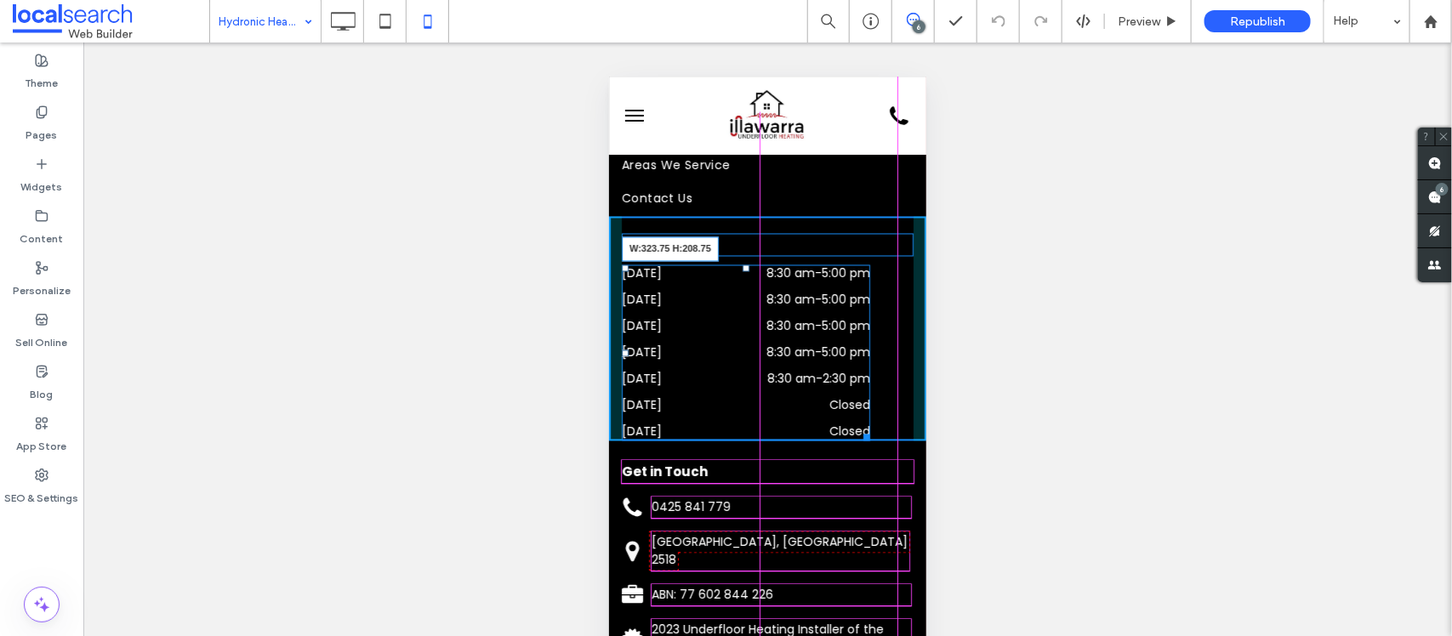
drag, startPoint x: 868, startPoint y: 414, endPoint x: 893, endPoint y: 414, distance: 24.7
click at [870, 428] on div at bounding box center [863, 434] width 13 height 13
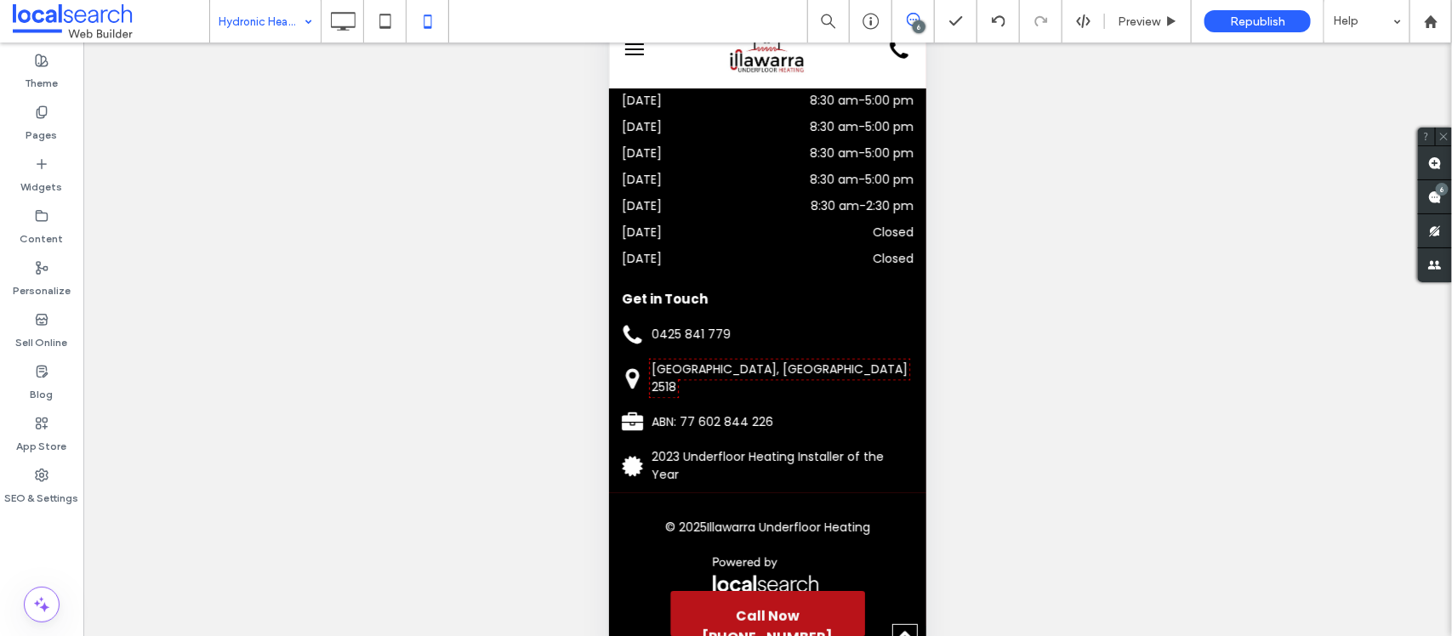
scroll to position [0, 0]
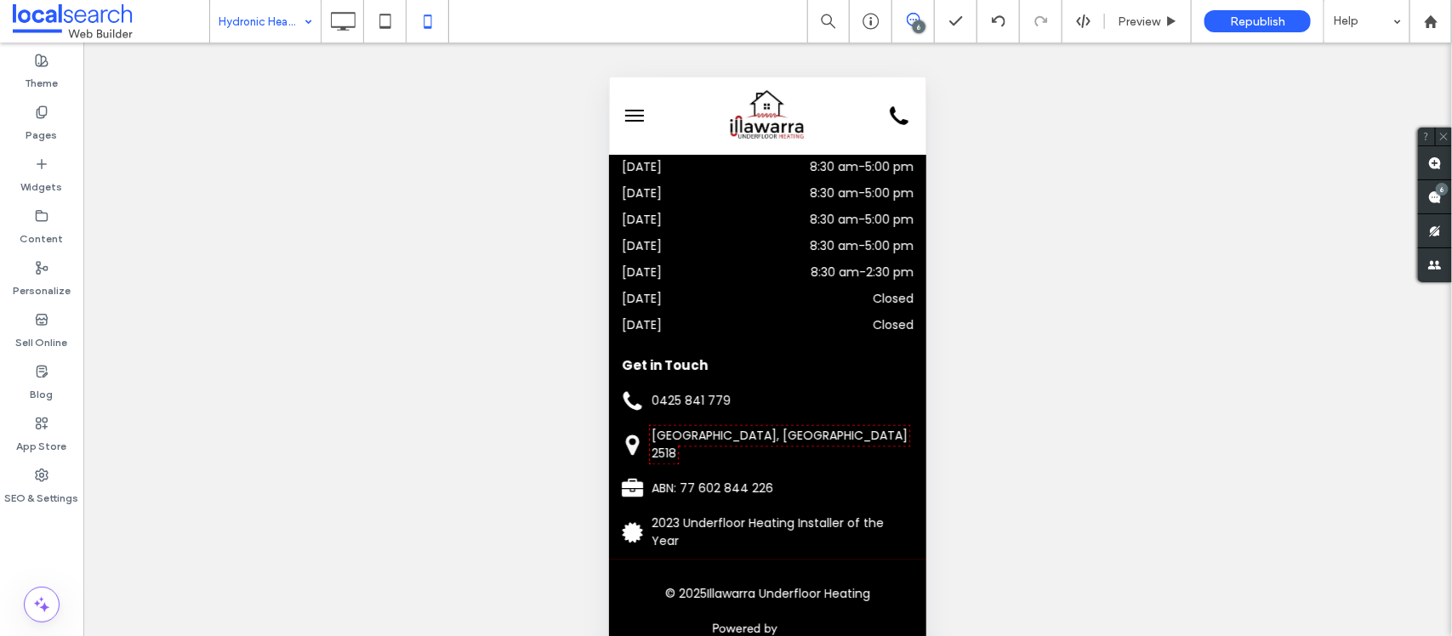
click at [632, 115] on span "menu" at bounding box center [634, 115] width 19 height 2
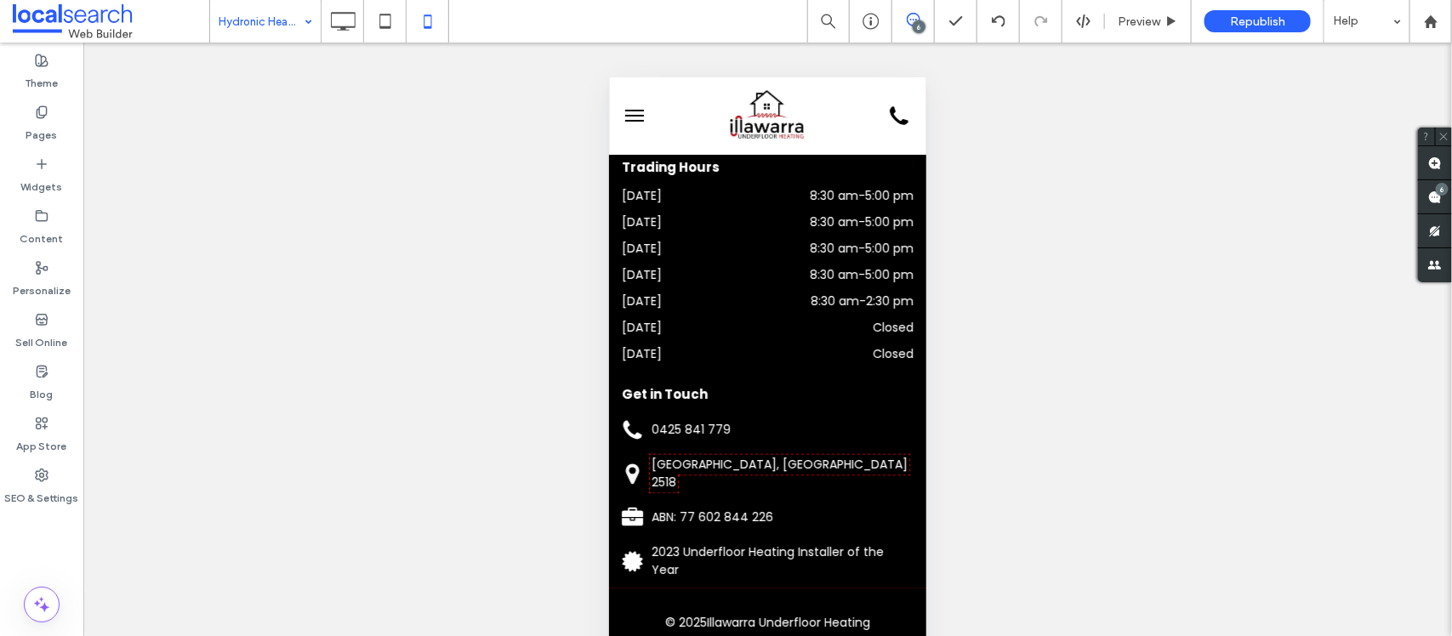
click at [632, 115] on button "menu" at bounding box center [634, 115] width 34 height 34
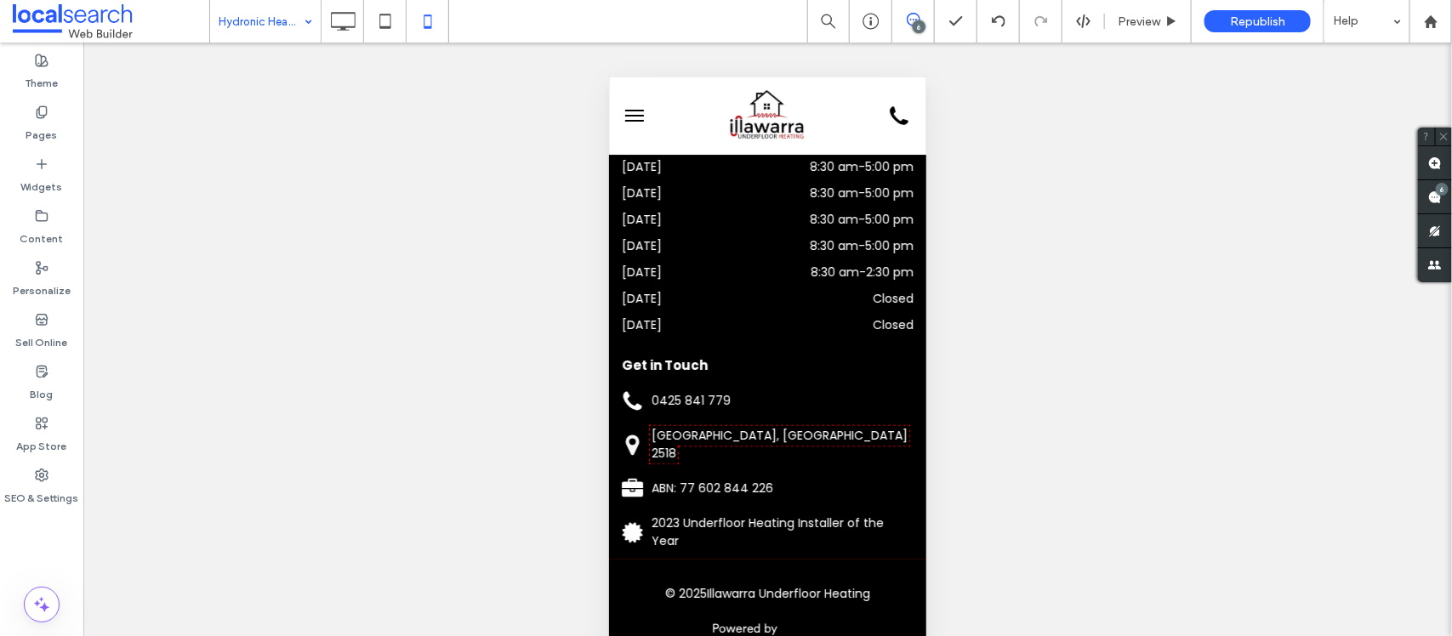
click at [632, 115] on span "menu" at bounding box center [634, 115] width 19 height 2
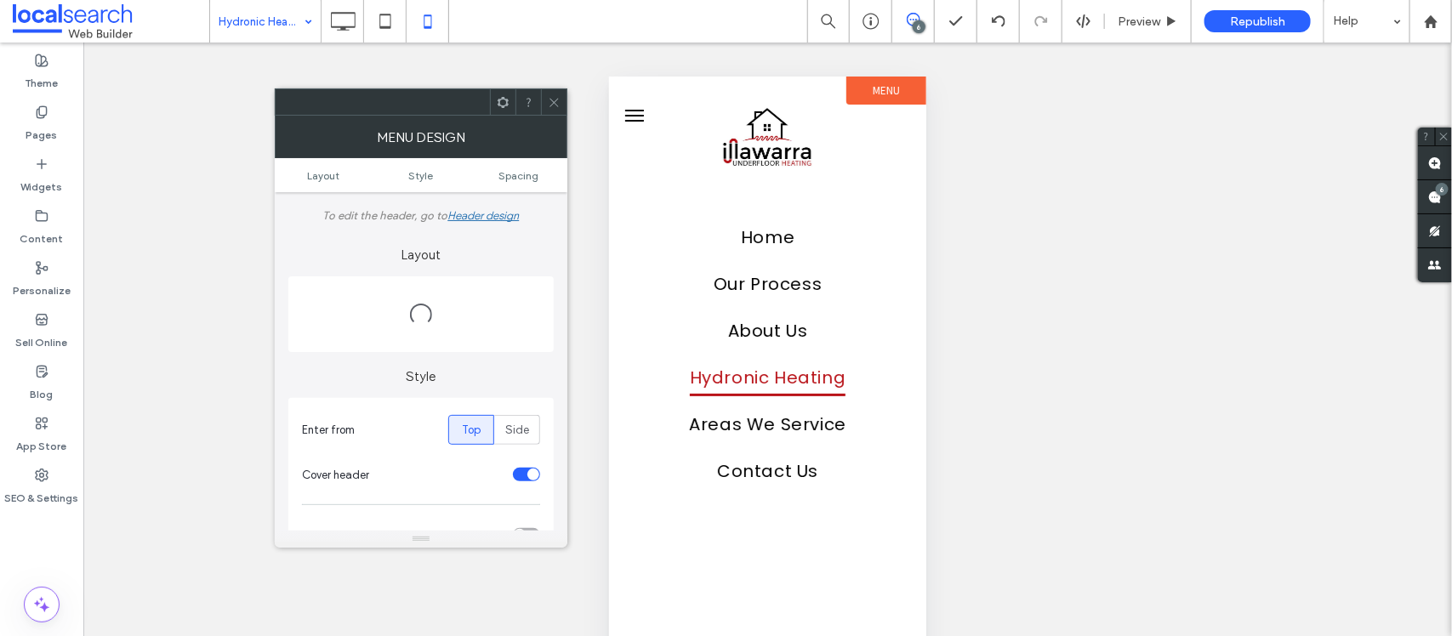
scroll to position [4328, 0]
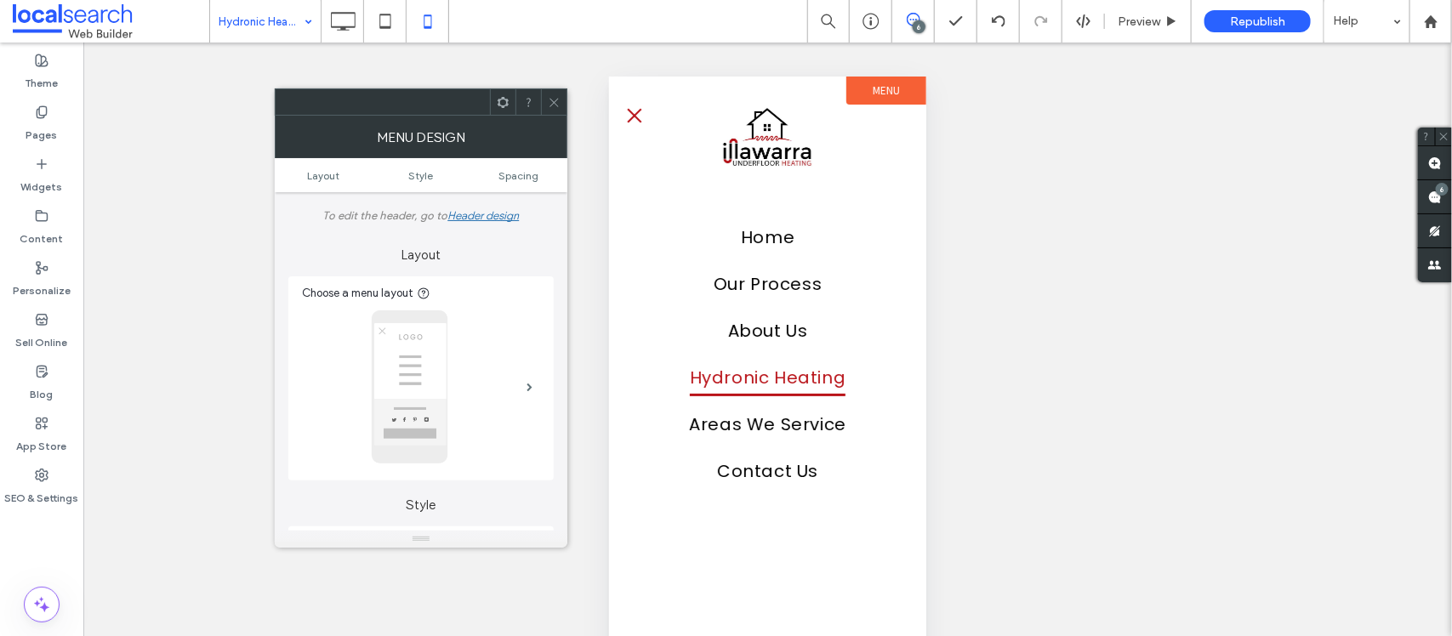
click at [541, 104] on div at bounding box center [554, 102] width 26 height 26
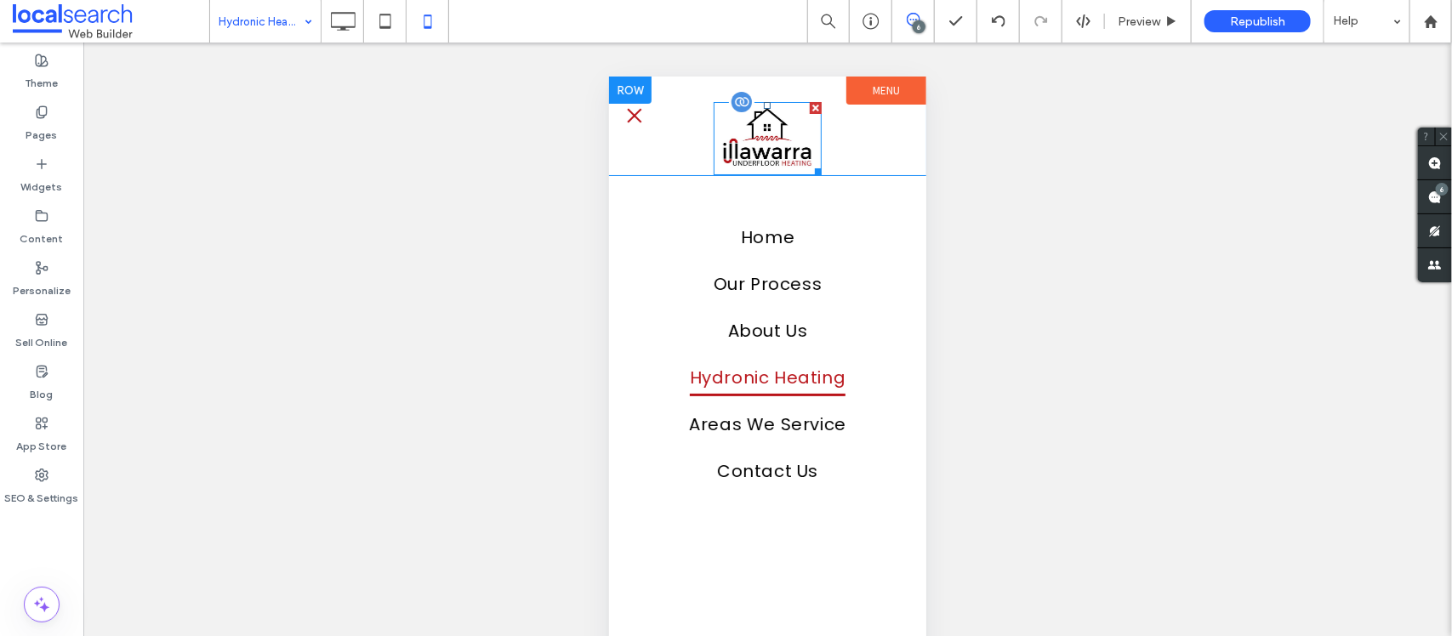
click at [740, 140] on img at bounding box center [767, 137] width 109 height 73
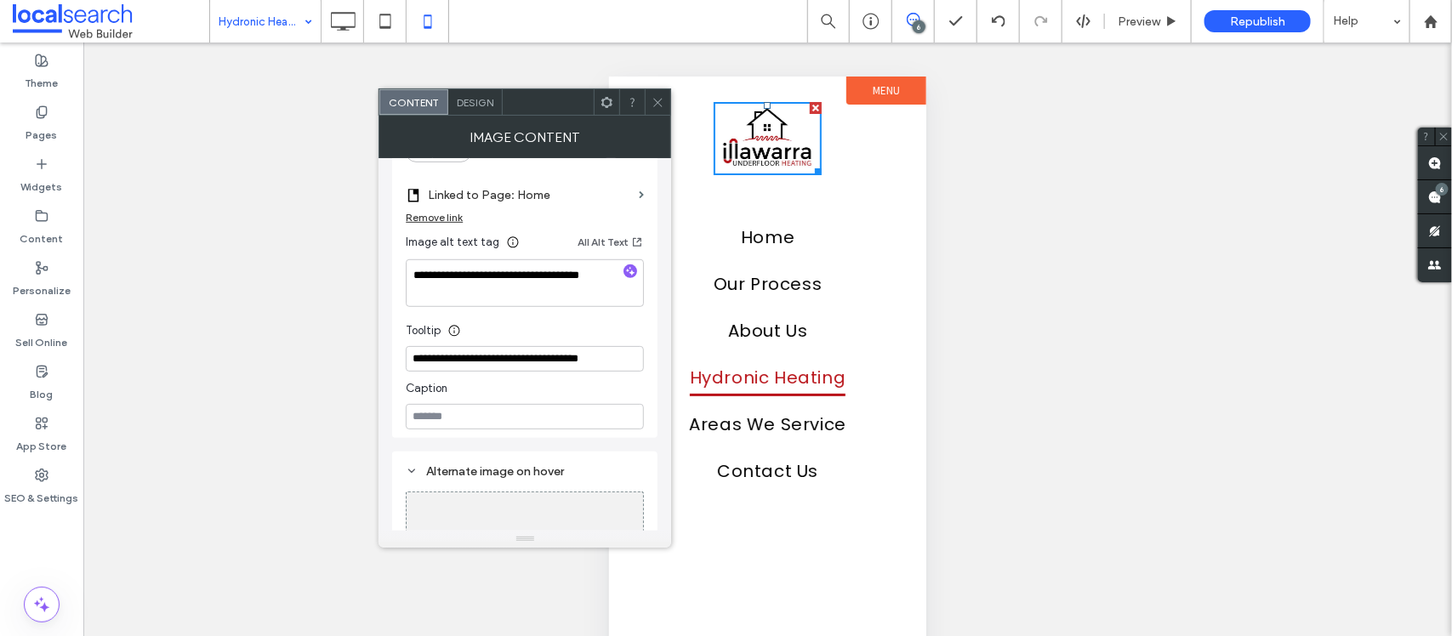
scroll to position [532, 0]
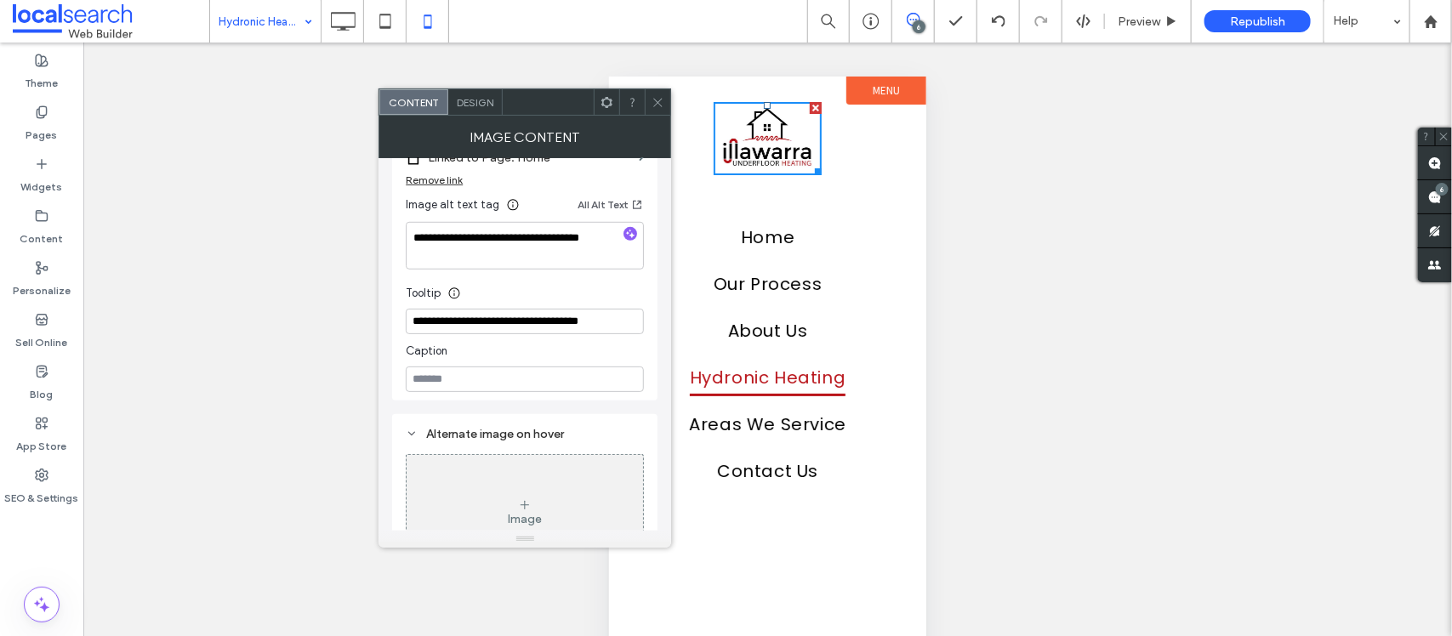
click at [657, 100] on icon at bounding box center [658, 102] width 13 height 13
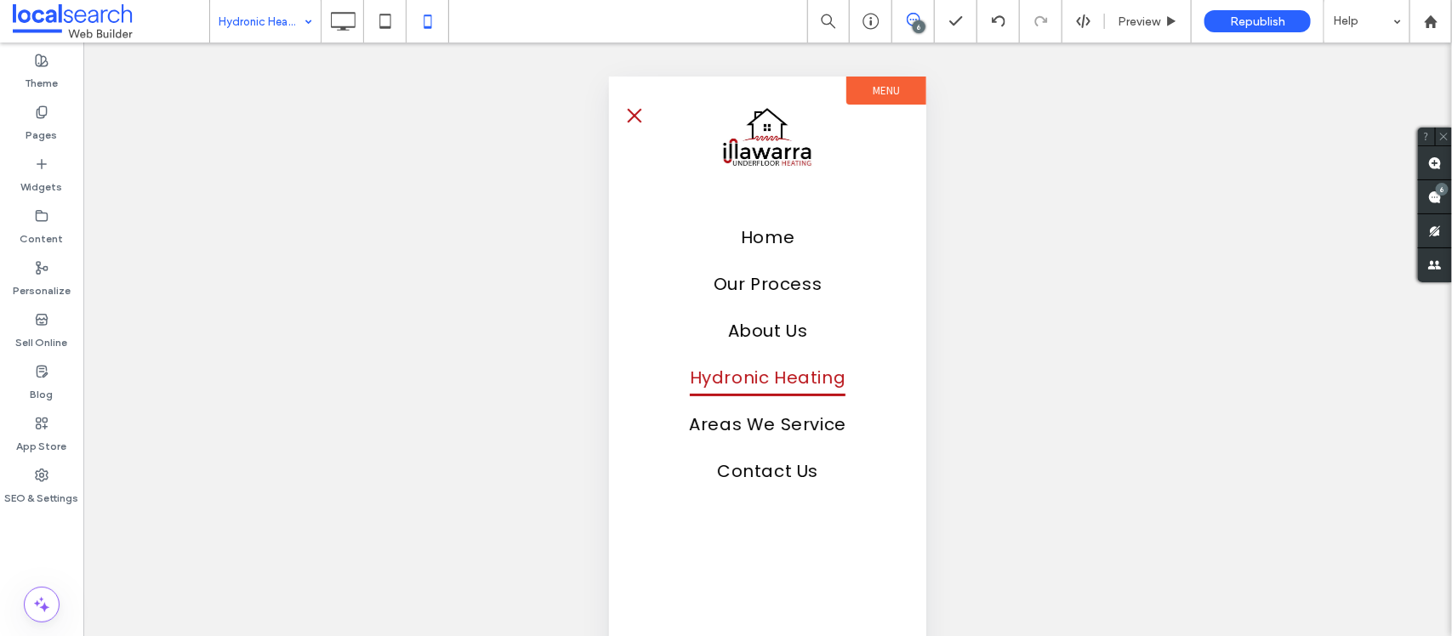
click at [635, 121] on button "menu" at bounding box center [634, 115] width 34 height 34
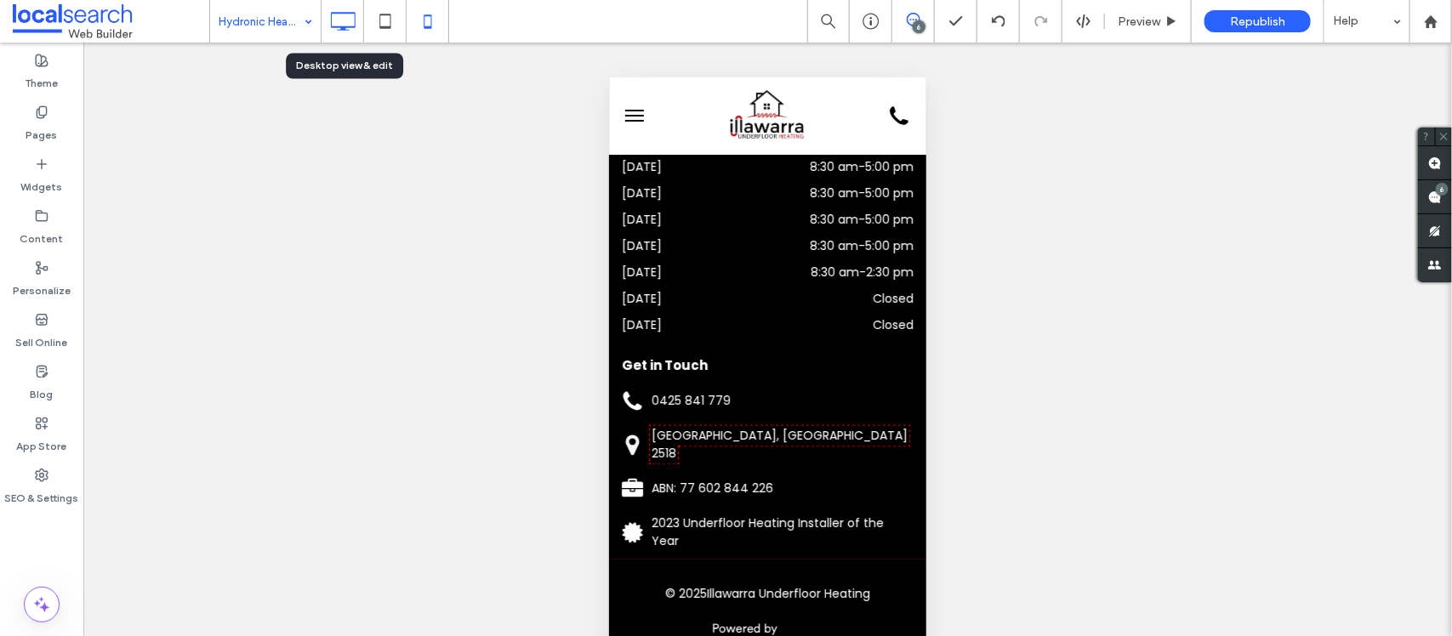
click at [345, 26] on icon at bounding box center [343, 21] width 34 height 34
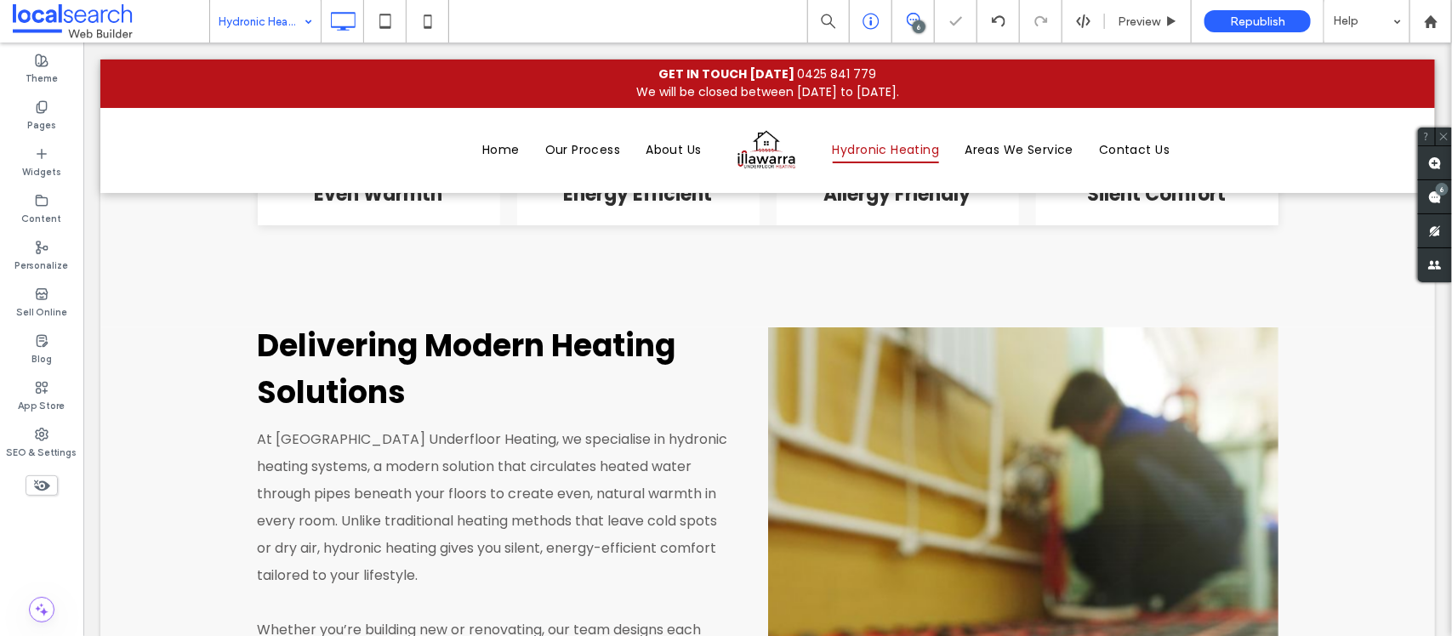
scroll to position [613, 0]
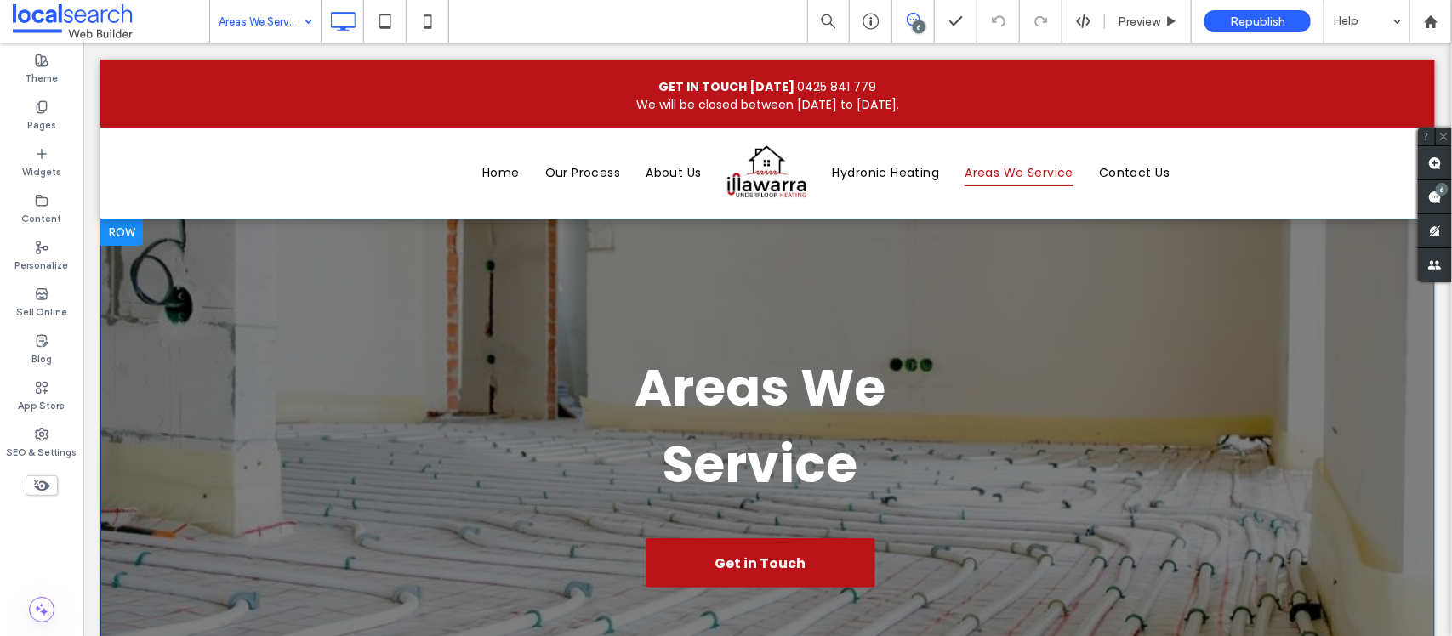
click at [285, 491] on div "Areas We Service Get in Touch Click To Paste" at bounding box center [767, 475] width 1021 height 378
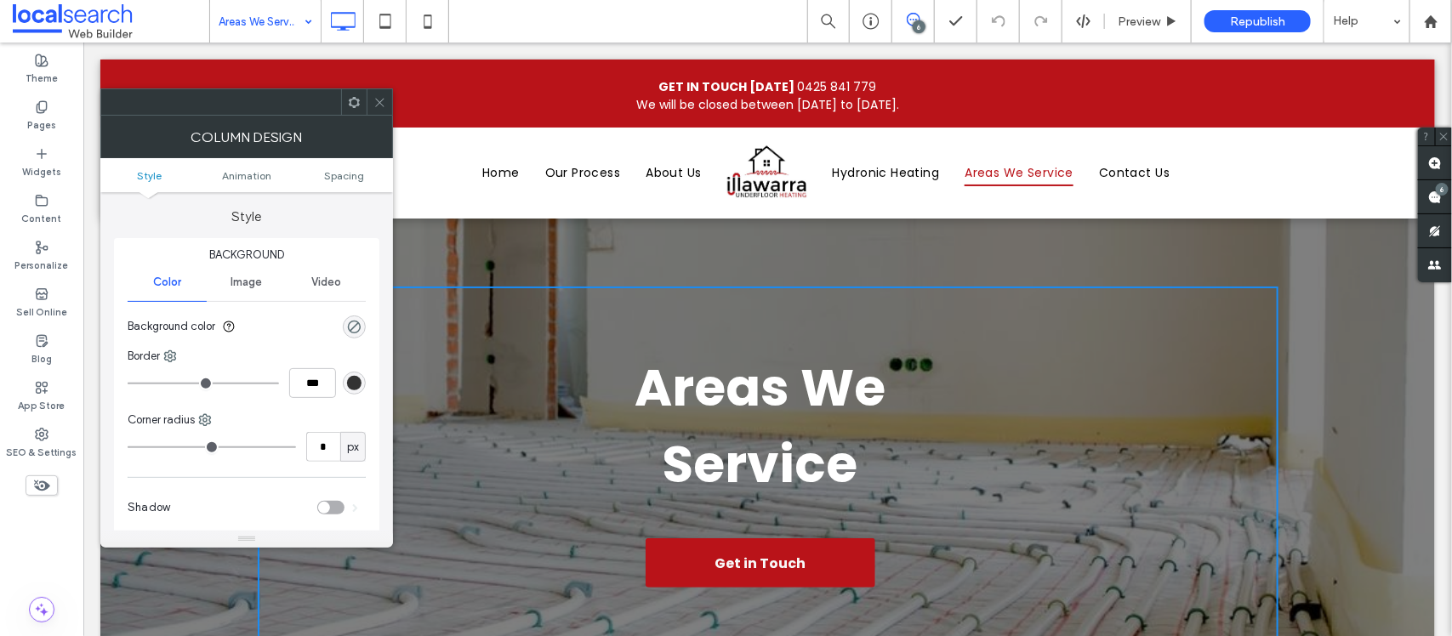
click at [175, 172] on link "Style" at bounding box center [149, 175] width 98 height 13
click at [235, 171] on span "Animation" at bounding box center [246, 175] width 49 height 13
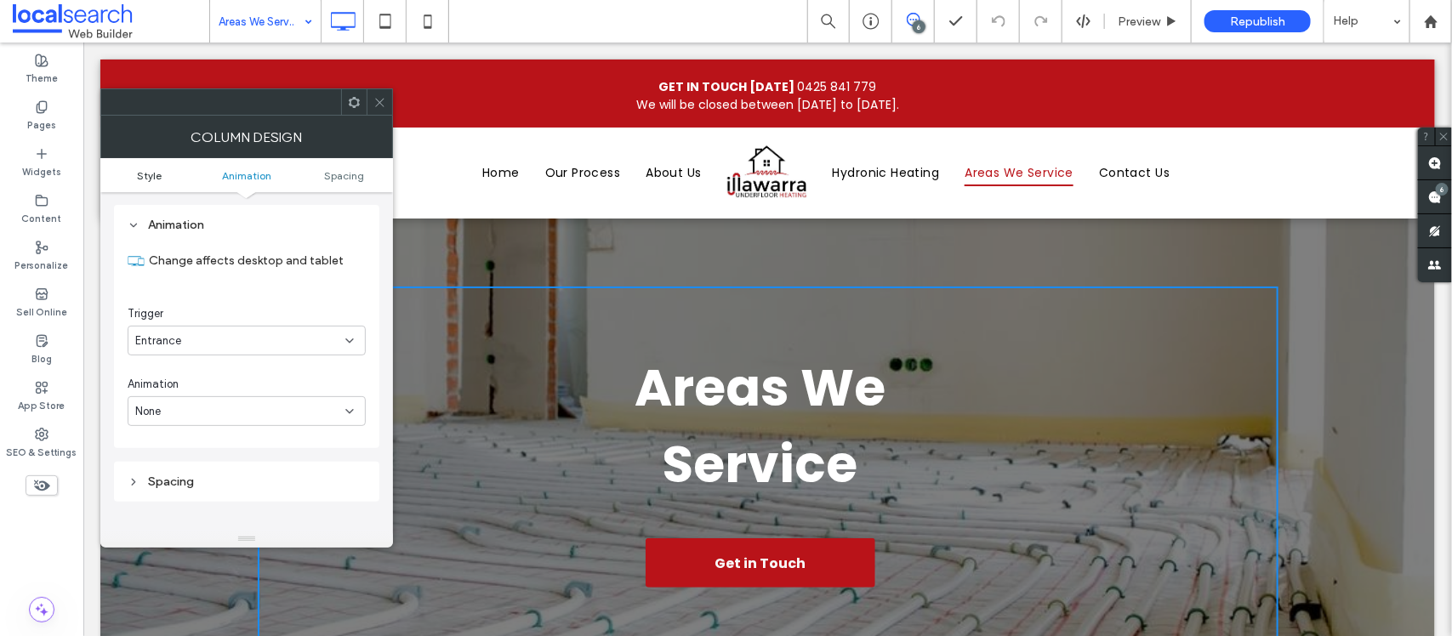
click at [147, 174] on span "Style" at bounding box center [149, 175] width 25 height 13
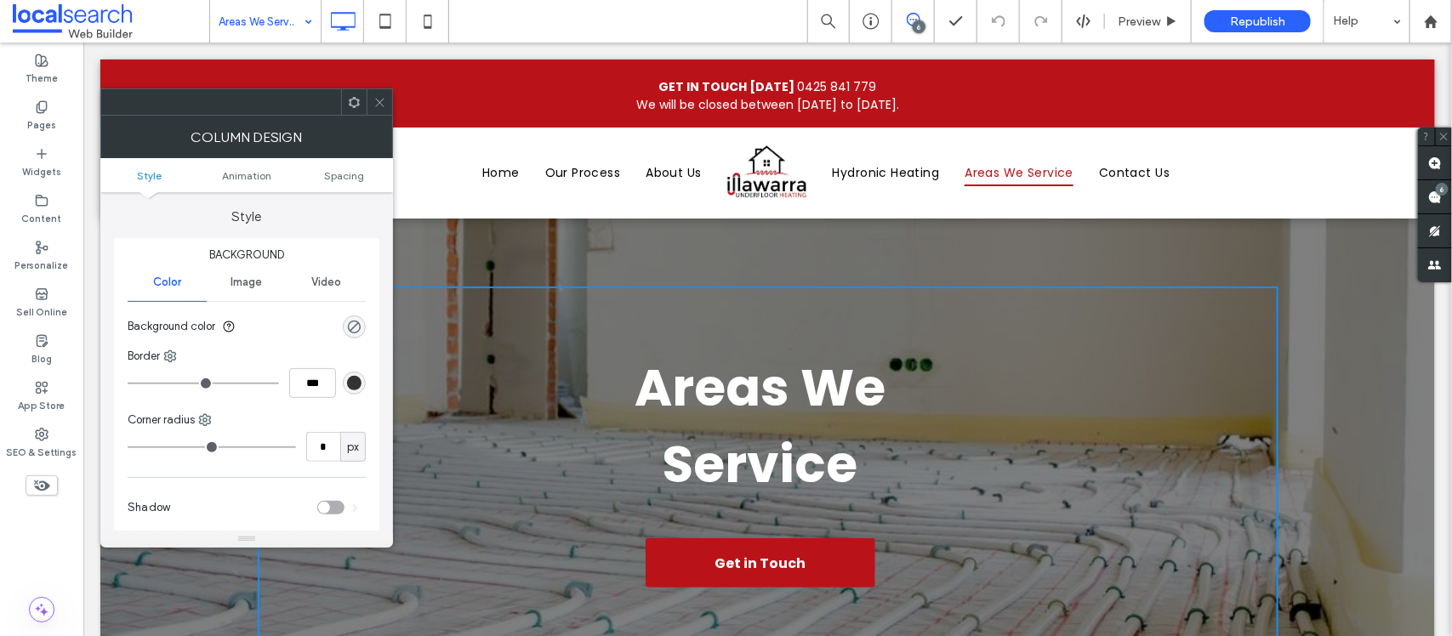
click at [376, 98] on icon at bounding box center [380, 102] width 13 height 13
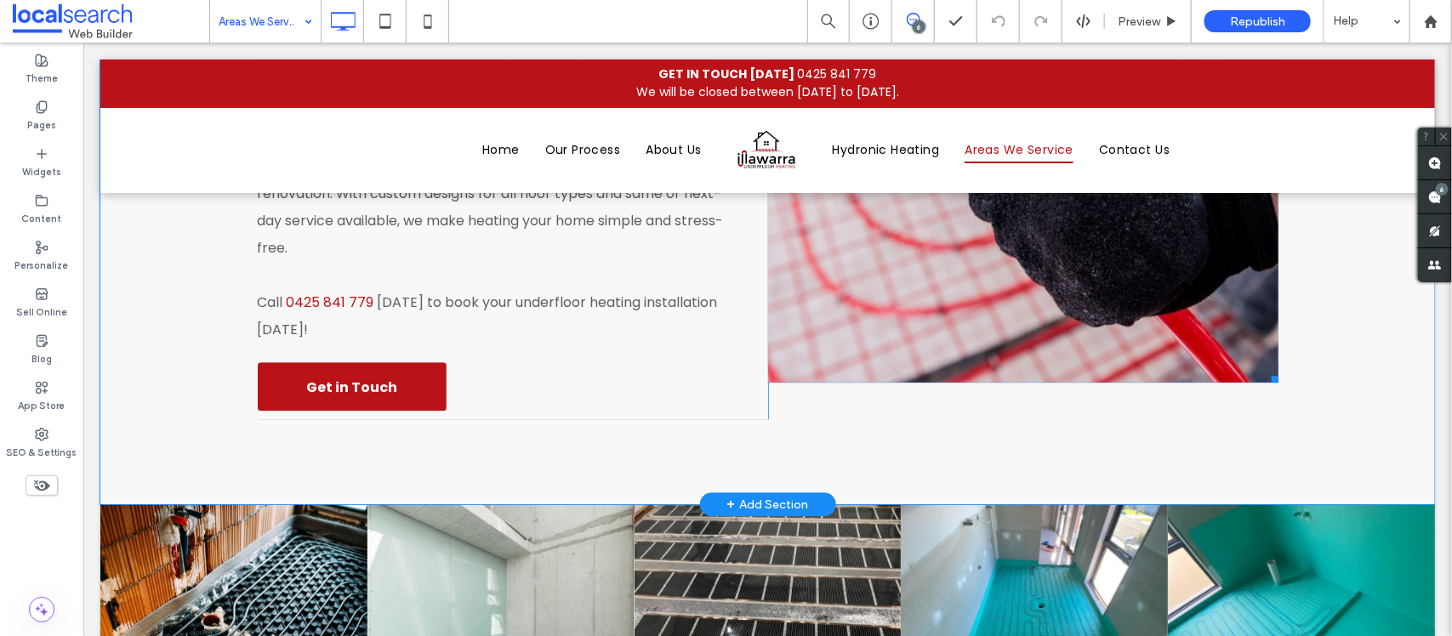
scroll to position [2340, 0]
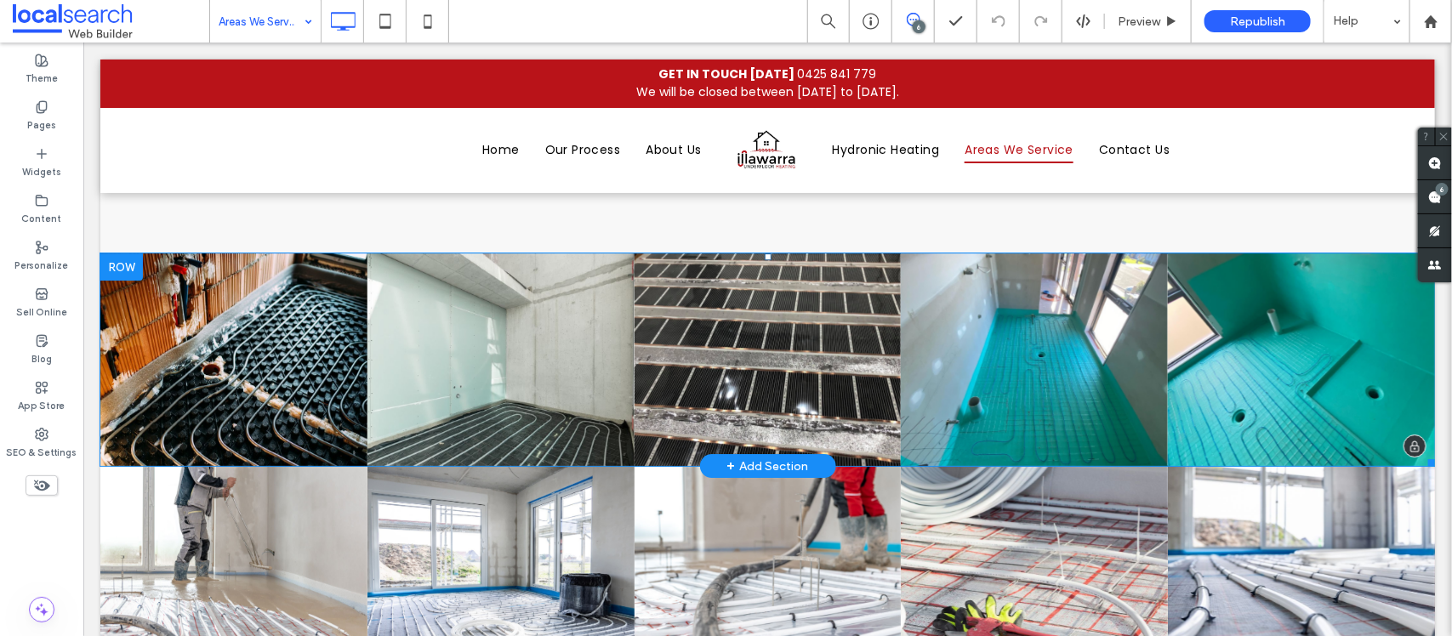
click at [752, 299] on link at bounding box center [766, 359] width 283 height 225
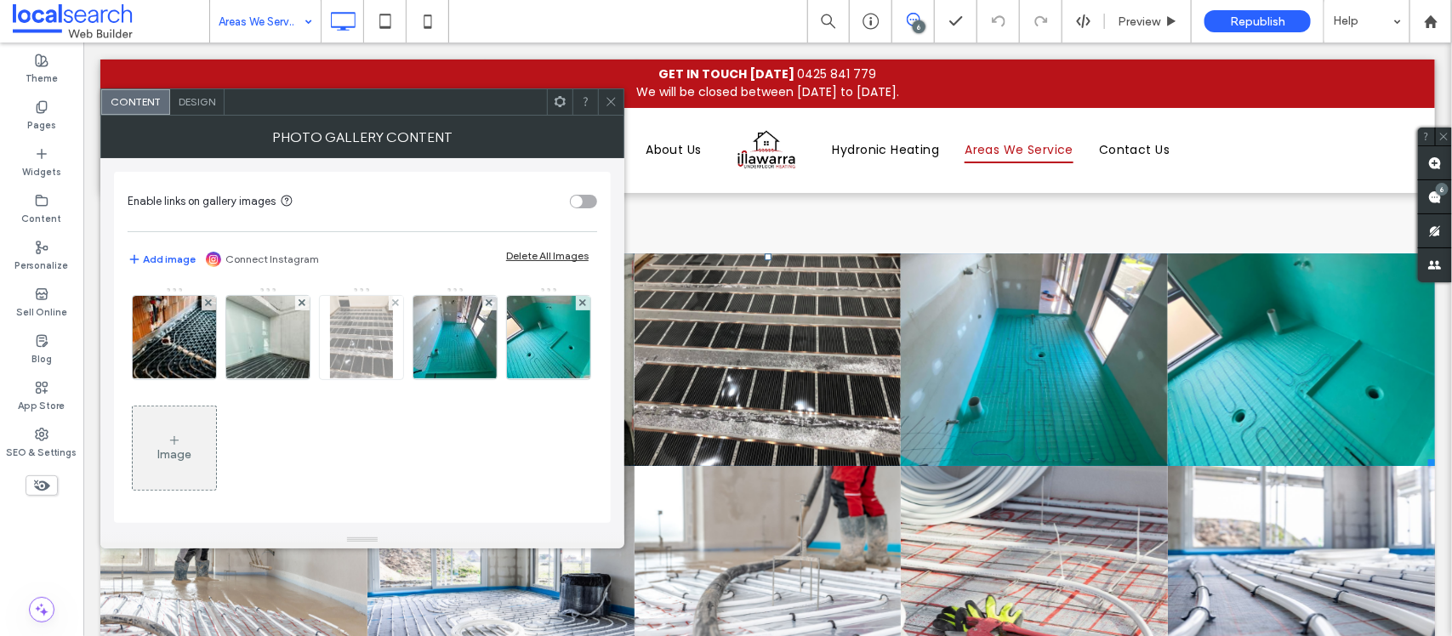
click at [326, 340] on div at bounding box center [361, 337] width 83 height 83
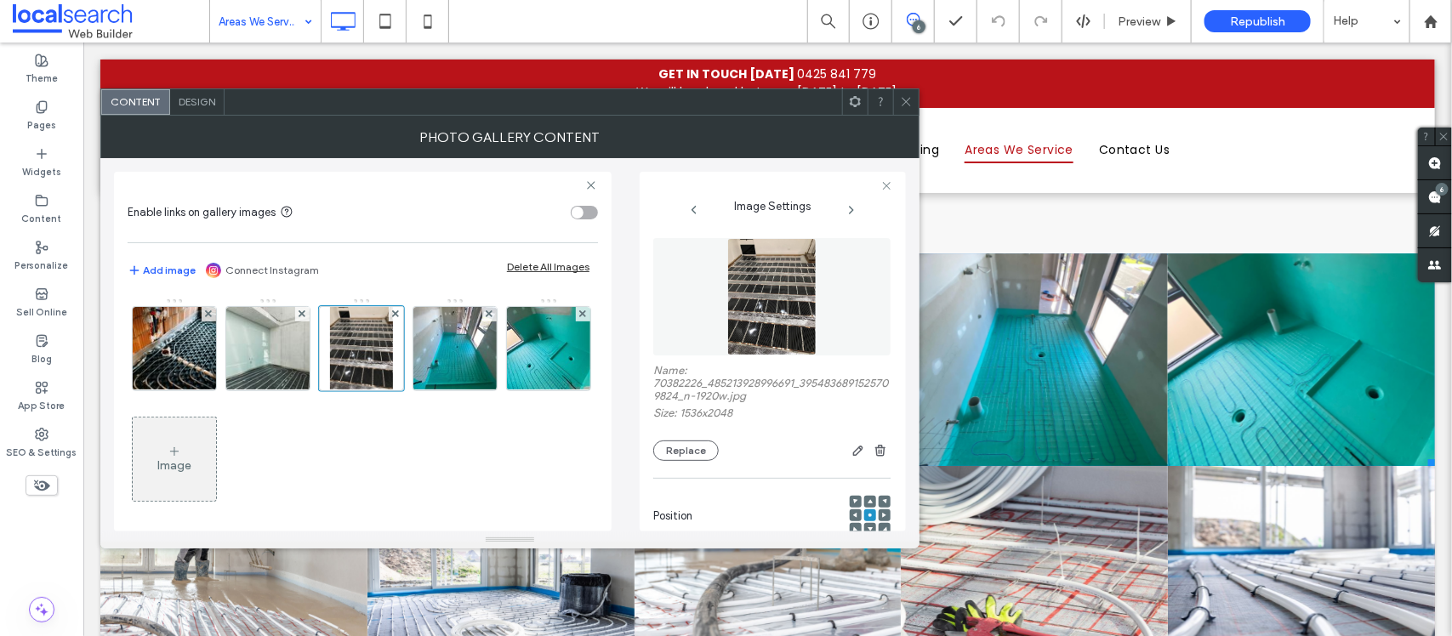
click at [722, 451] on div at bounding box center [805, 451] width 172 height 20
click at [702, 456] on button "Replace" at bounding box center [686, 451] width 66 height 20
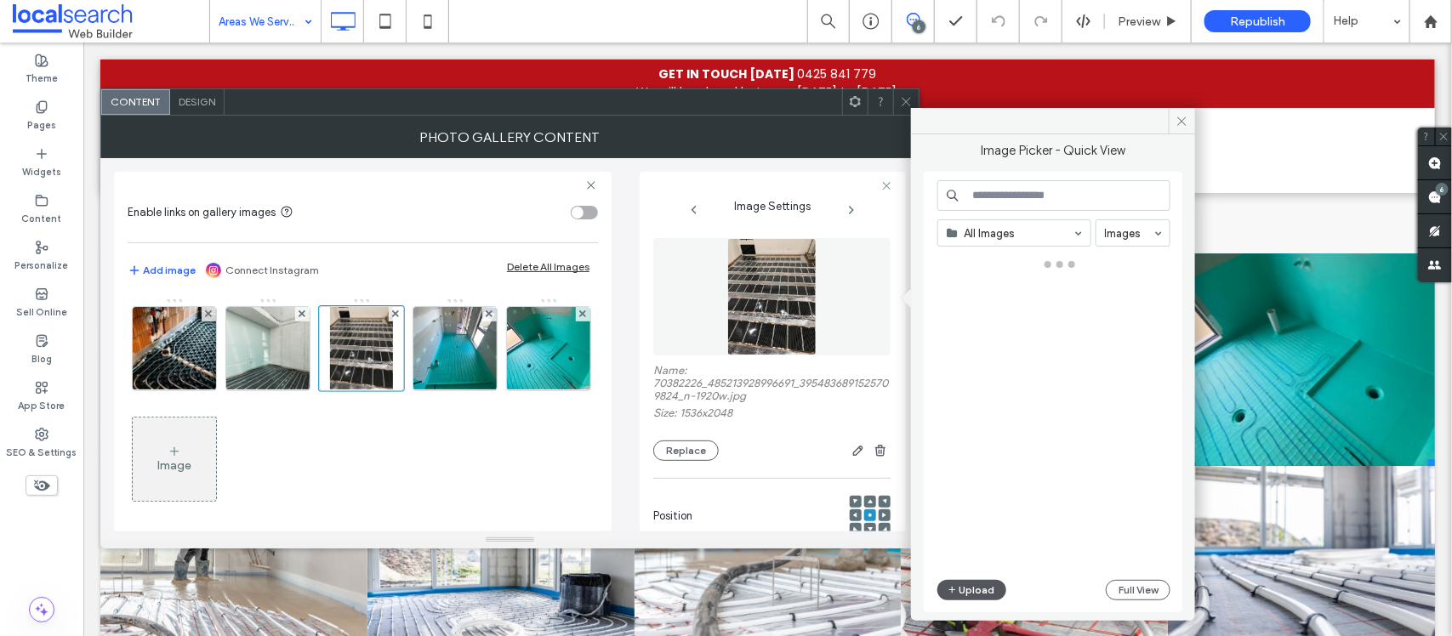
click at [985, 588] on button "Upload" at bounding box center [973, 590] width 70 height 20
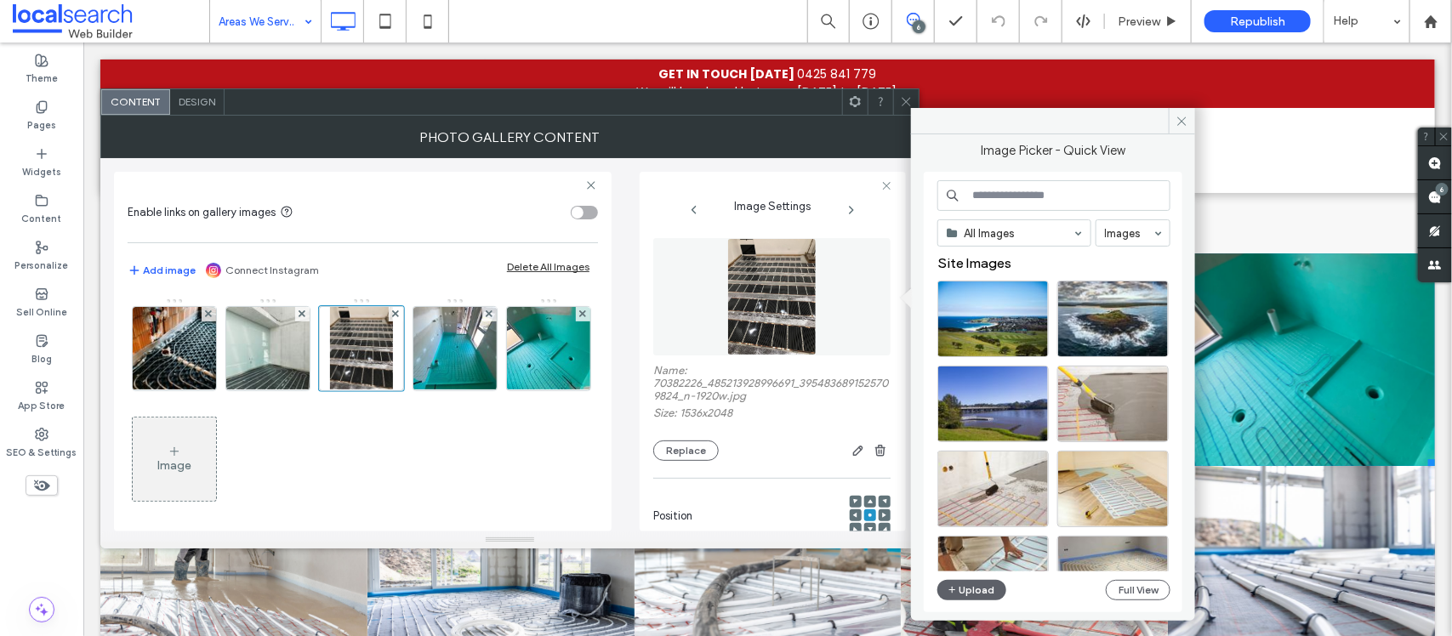
click at [1175, 112] on span at bounding box center [1182, 121] width 26 height 26
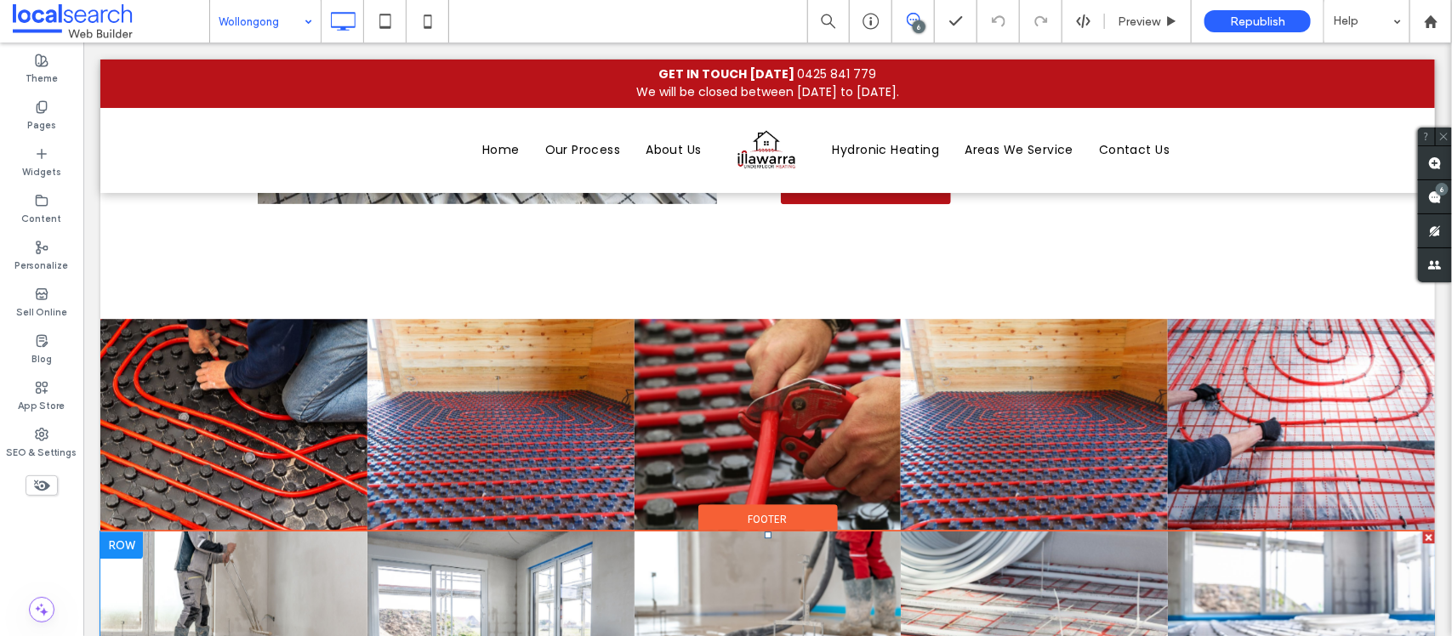
scroll to position [4868, 0]
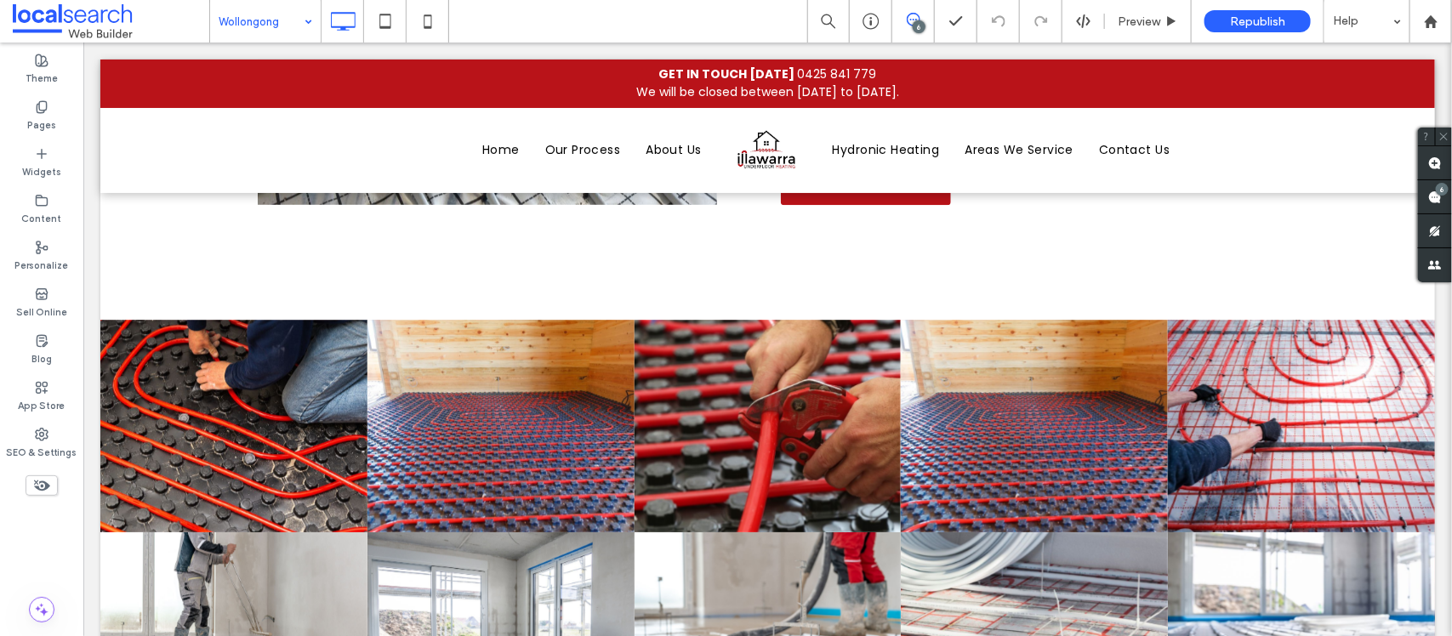
click at [270, 18] on input at bounding box center [261, 21] width 85 height 43
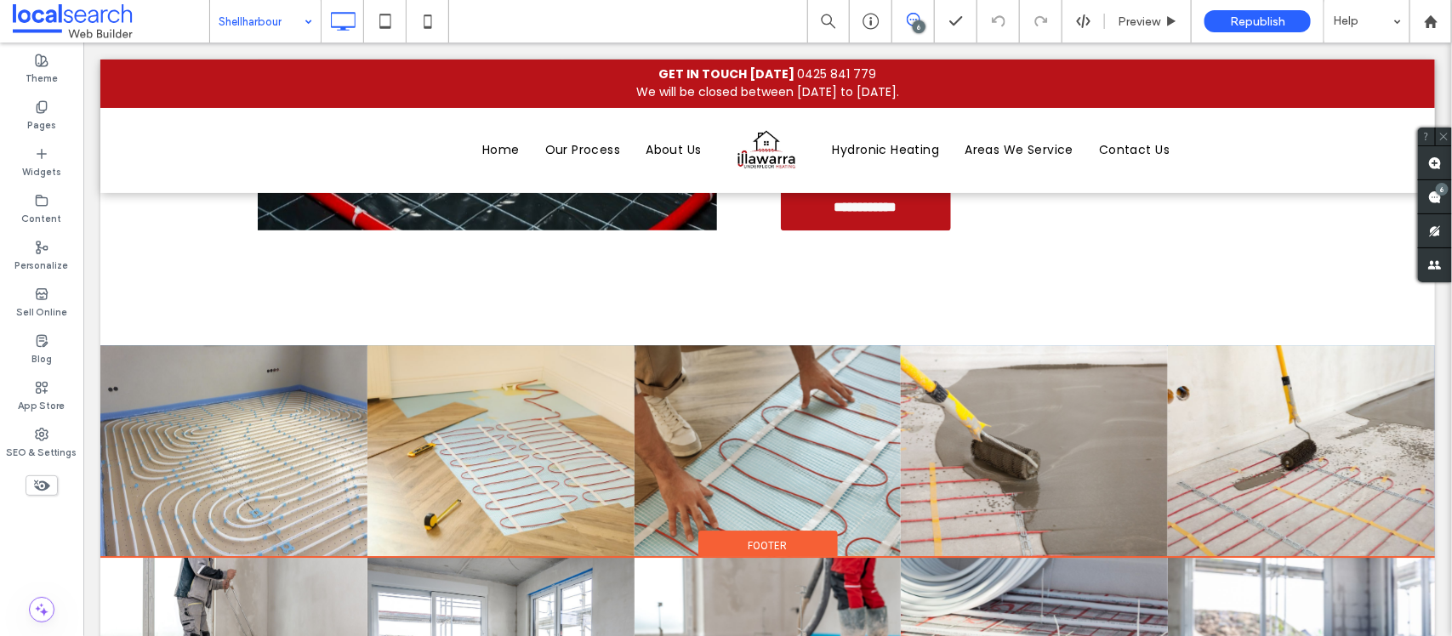
scroll to position [5105, 0]
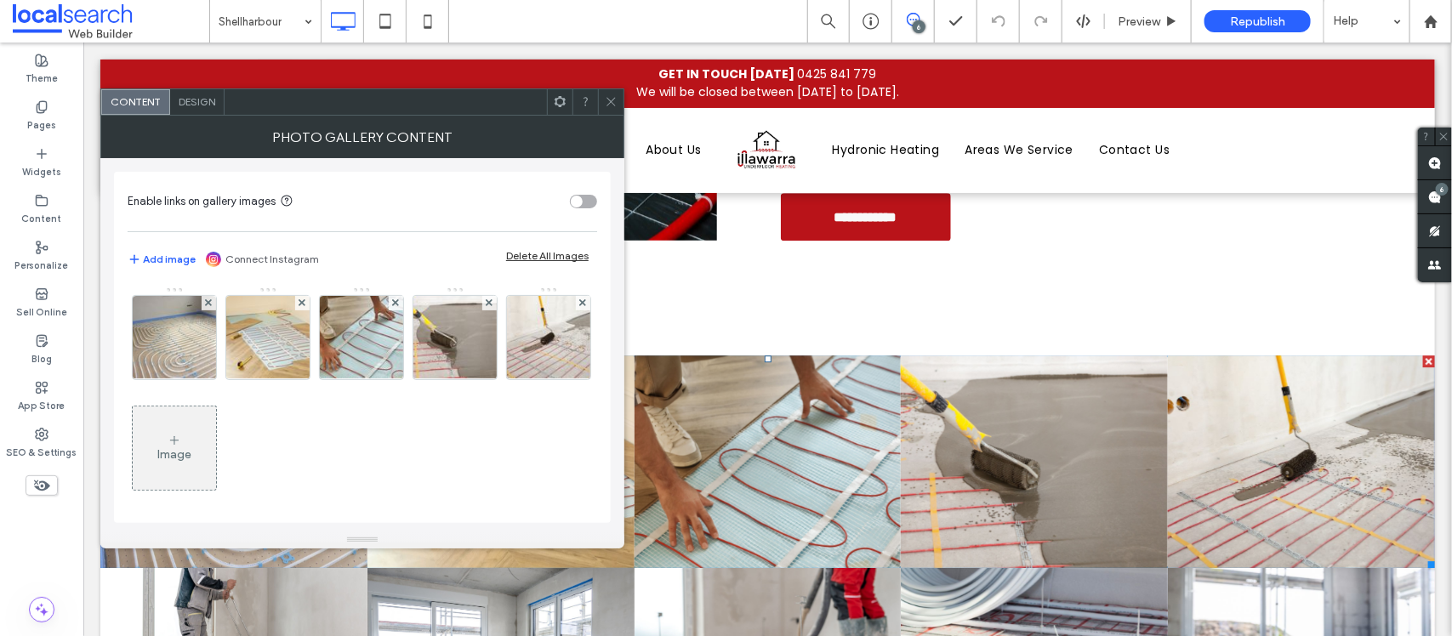
click at [601, 98] on div at bounding box center [611, 102] width 26 height 26
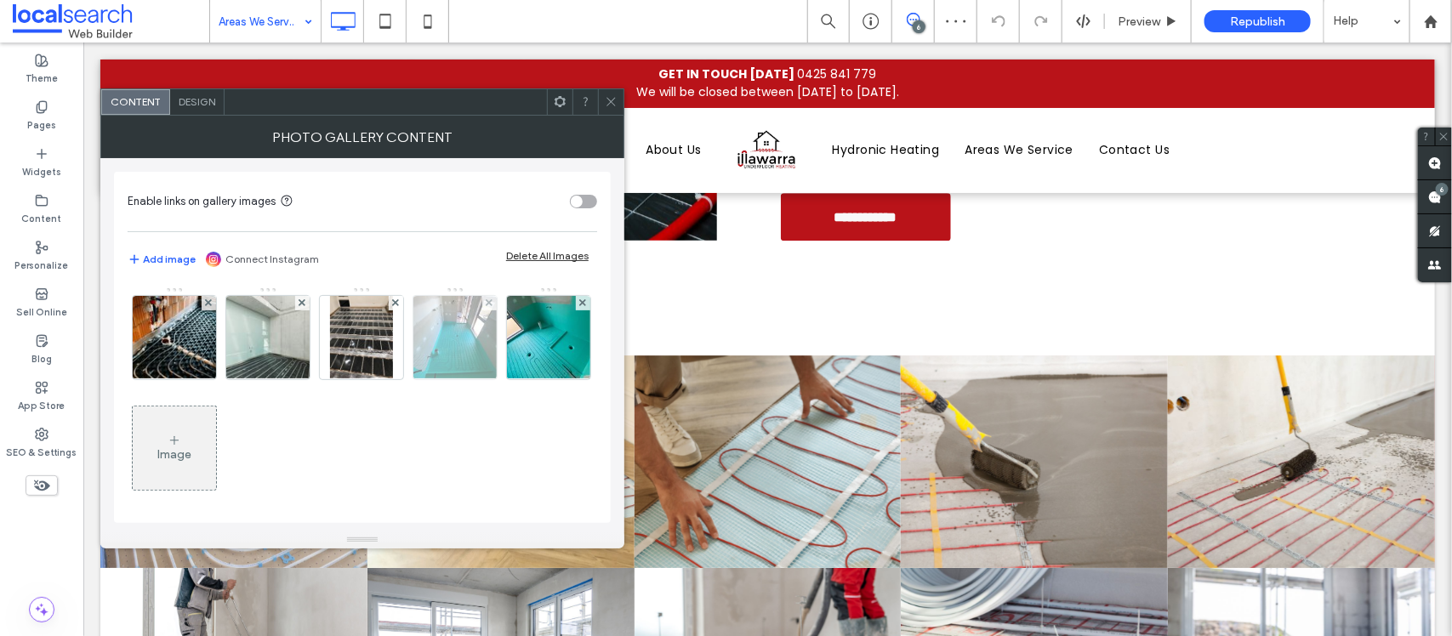
click at [328, 334] on div at bounding box center [361, 337] width 83 height 83
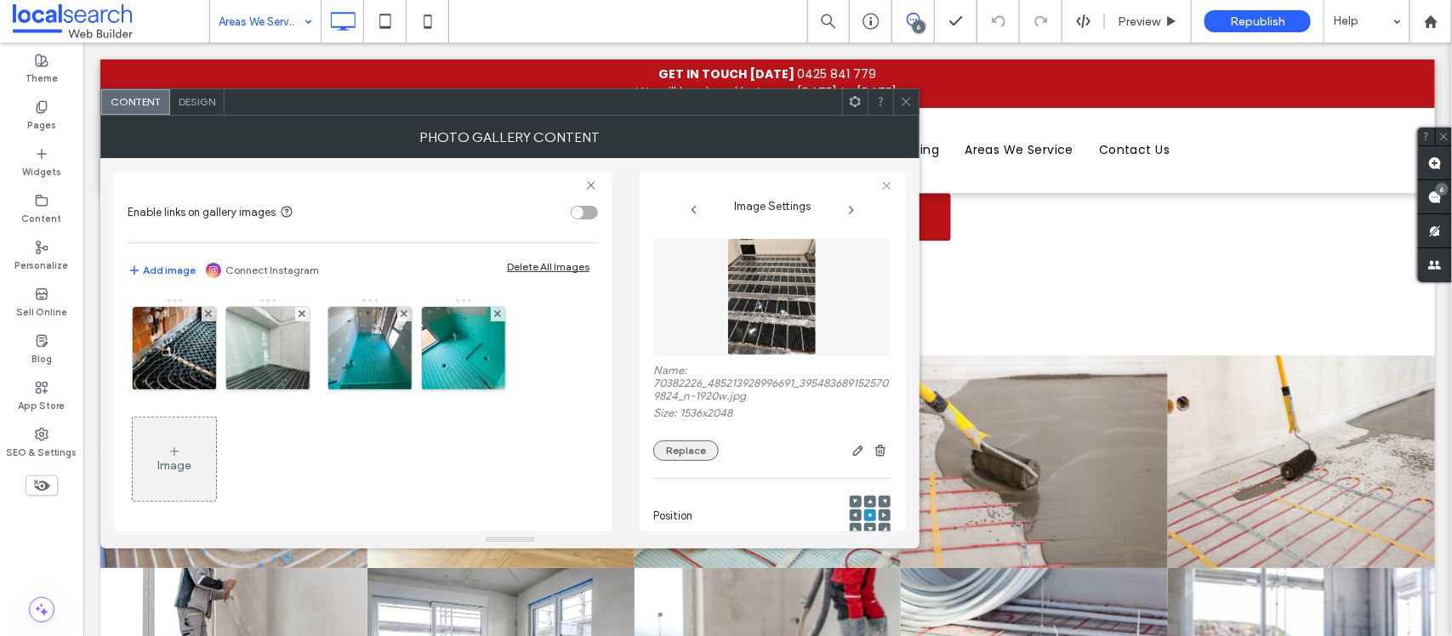
click at [674, 455] on button "Replace" at bounding box center [686, 451] width 66 height 20
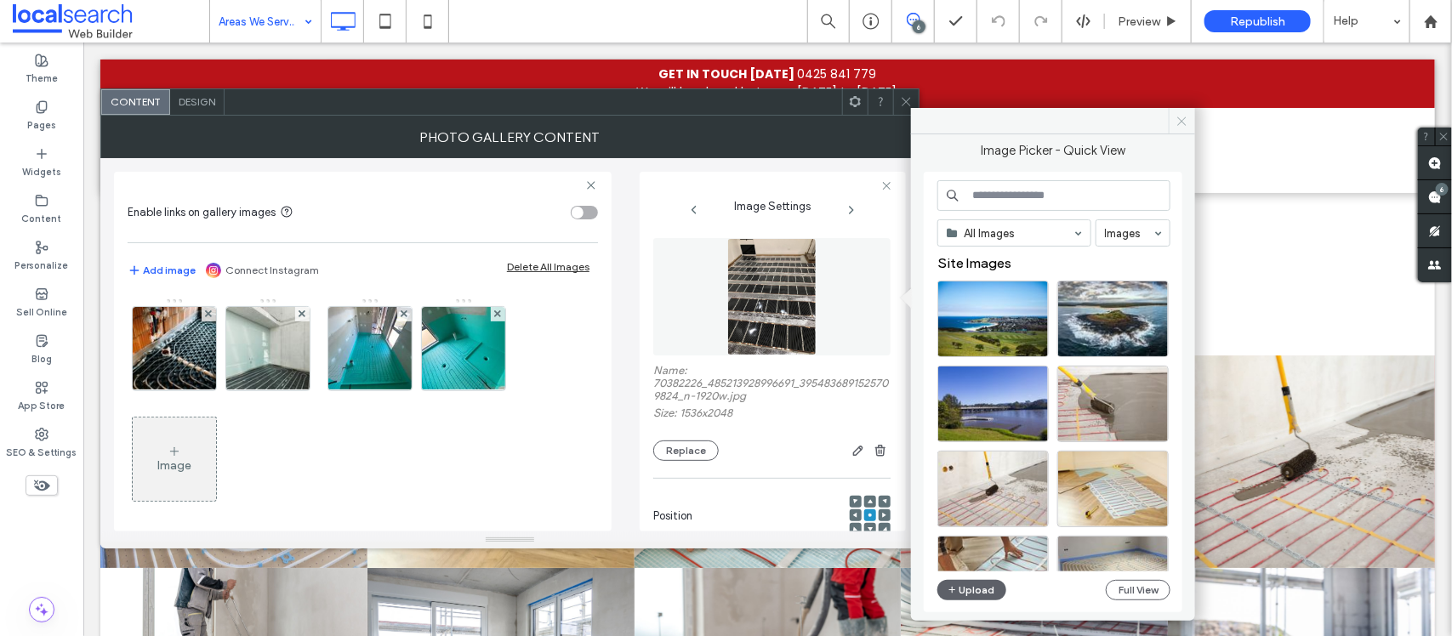
click at [1185, 116] on icon at bounding box center [1182, 121] width 13 height 13
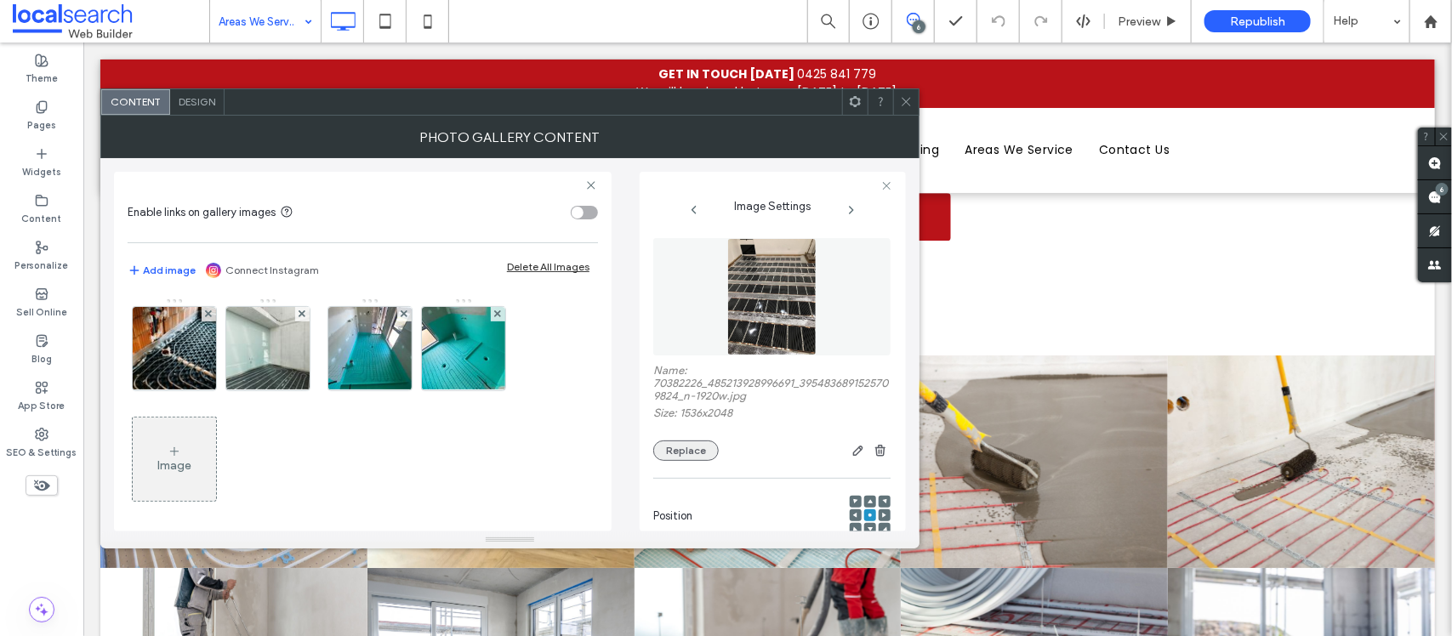
click at [698, 461] on button "Replace" at bounding box center [686, 451] width 66 height 20
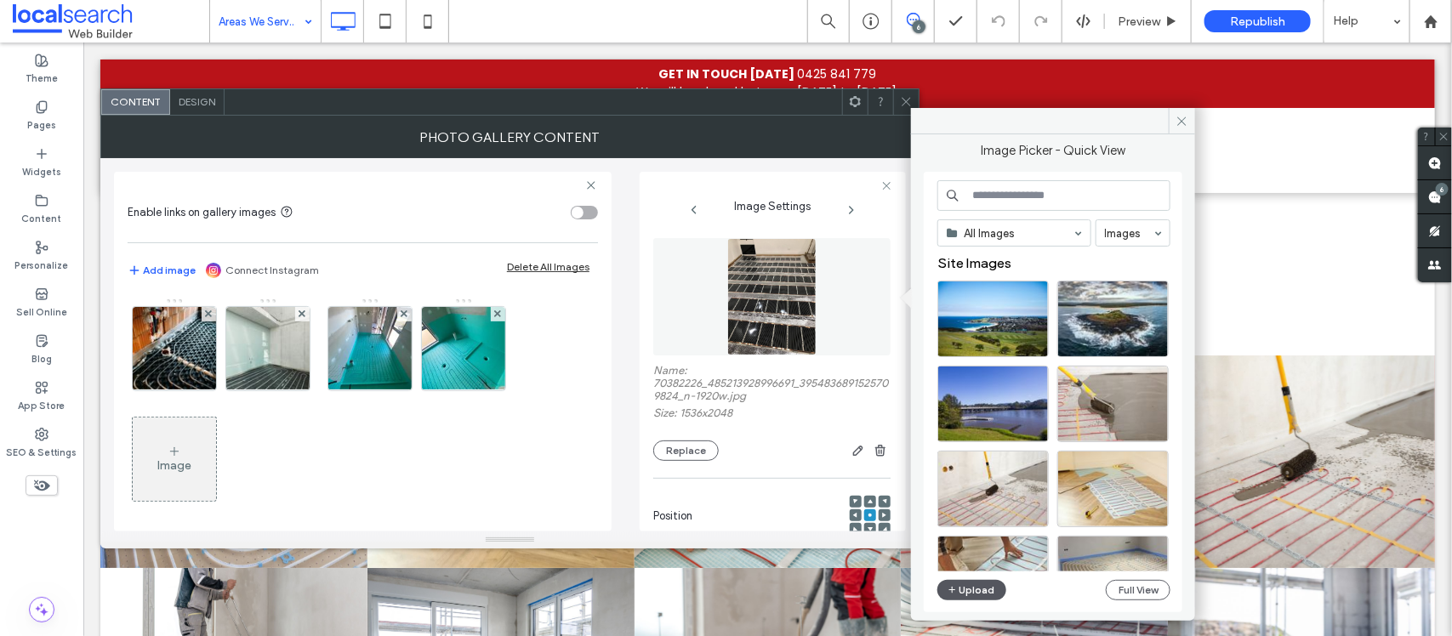
click at [963, 585] on button "Upload" at bounding box center [973, 590] width 70 height 20
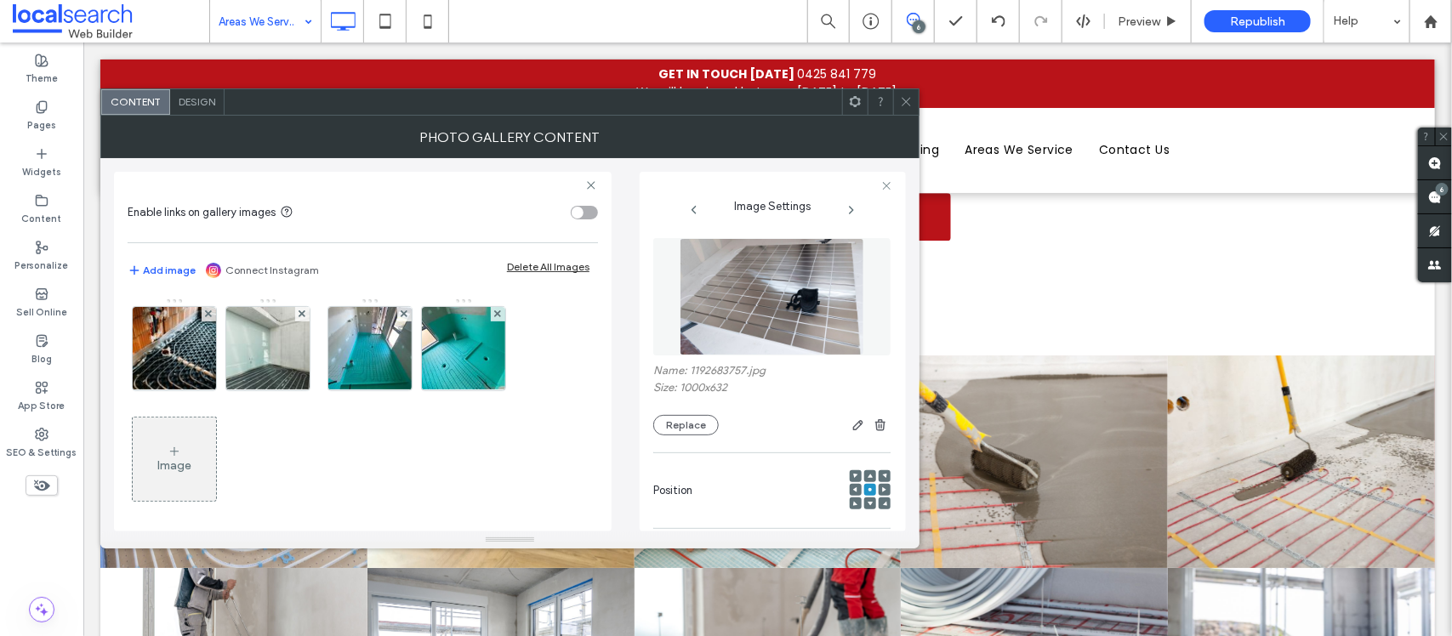
click at [904, 104] on icon at bounding box center [906, 101] width 13 height 13
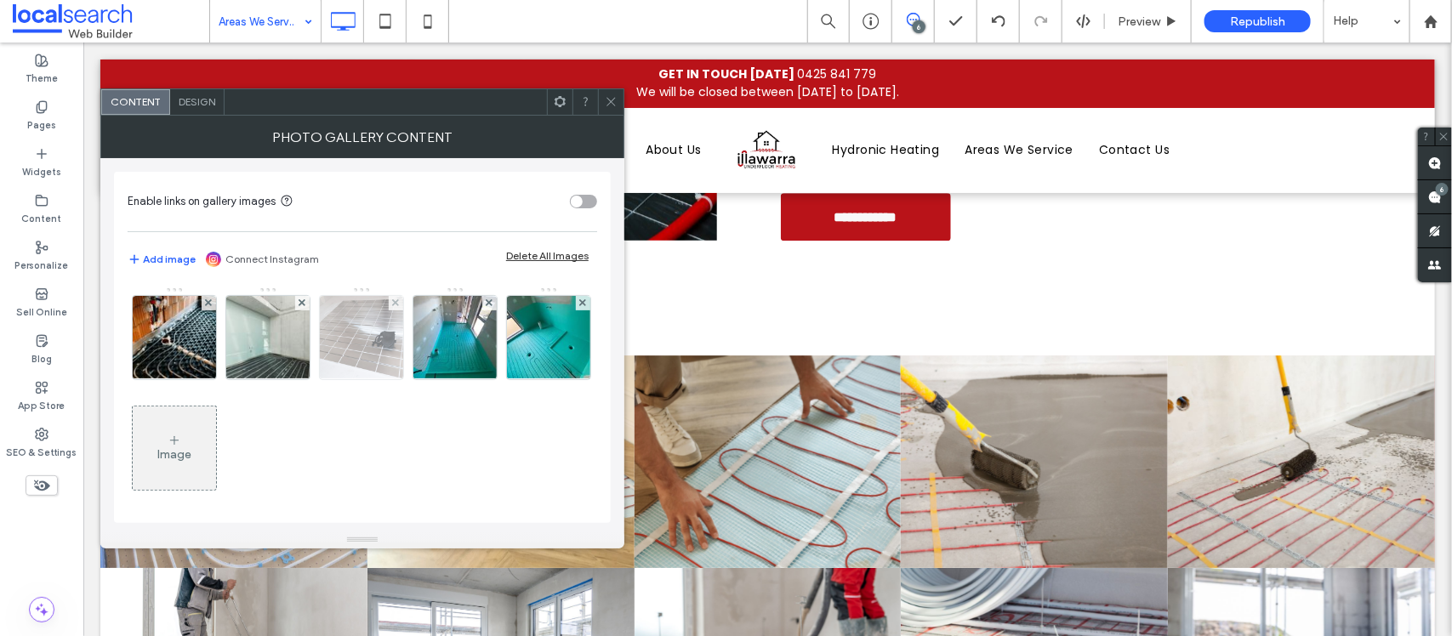
click at [341, 357] on img at bounding box center [361, 337] width 132 height 83
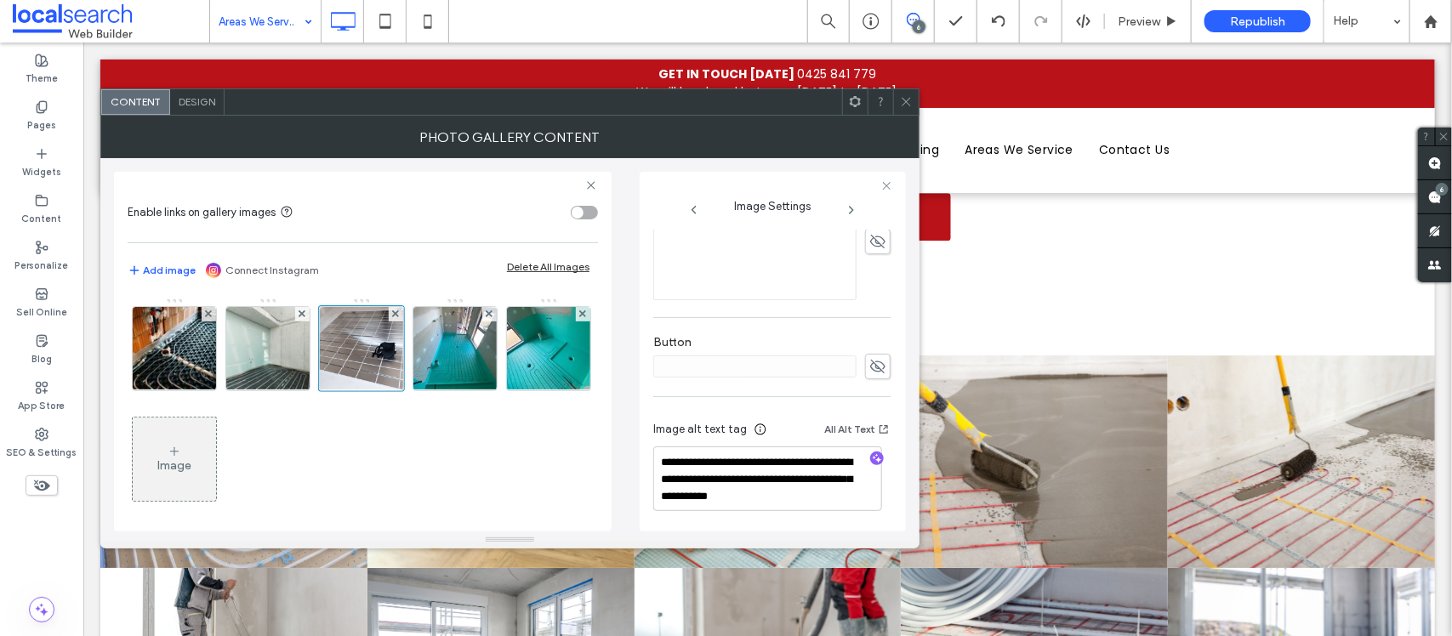
scroll to position [449, 0]
drag, startPoint x: 739, startPoint y: 476, endPoint x: 828, endPoint y: 504, distance: 93.4
click at [828, 504] on textarea "**********" at bounding box center [767, 477] width 229 height 65
drag, startPoint x: 780, startPoint y: 489, endPoint x: 636, endPoint y: 452, distance: 148.6
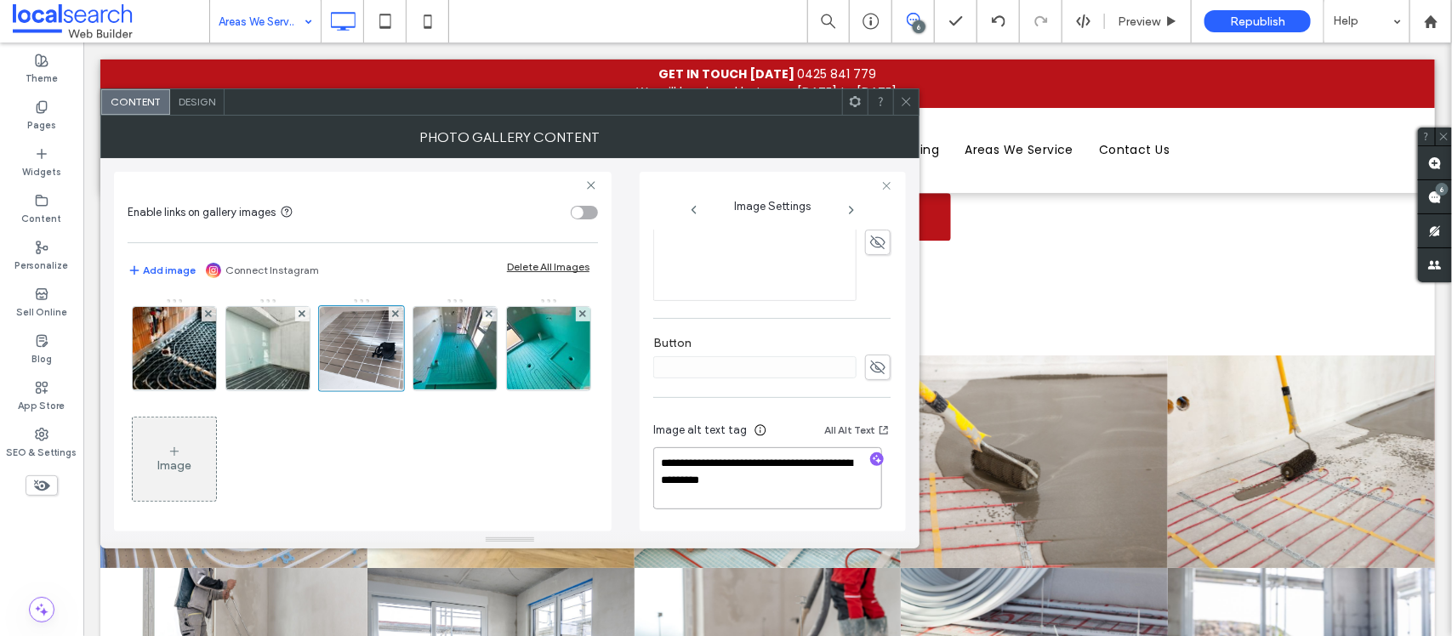
click at [638, 452] on div "**********" at bounding box center [510, 345] width 792 height 374
click at [745, 481] on textarea "**********" at bounding box center [767, 479] width 229 height 62
drag, startPoint x: 733, startPoint y: 482, endPoint x: 657, endPoint y: 439, distance: 87.6
click at [657, 439] on div "**********" at bounding box center [771, 469] width 237 height 121
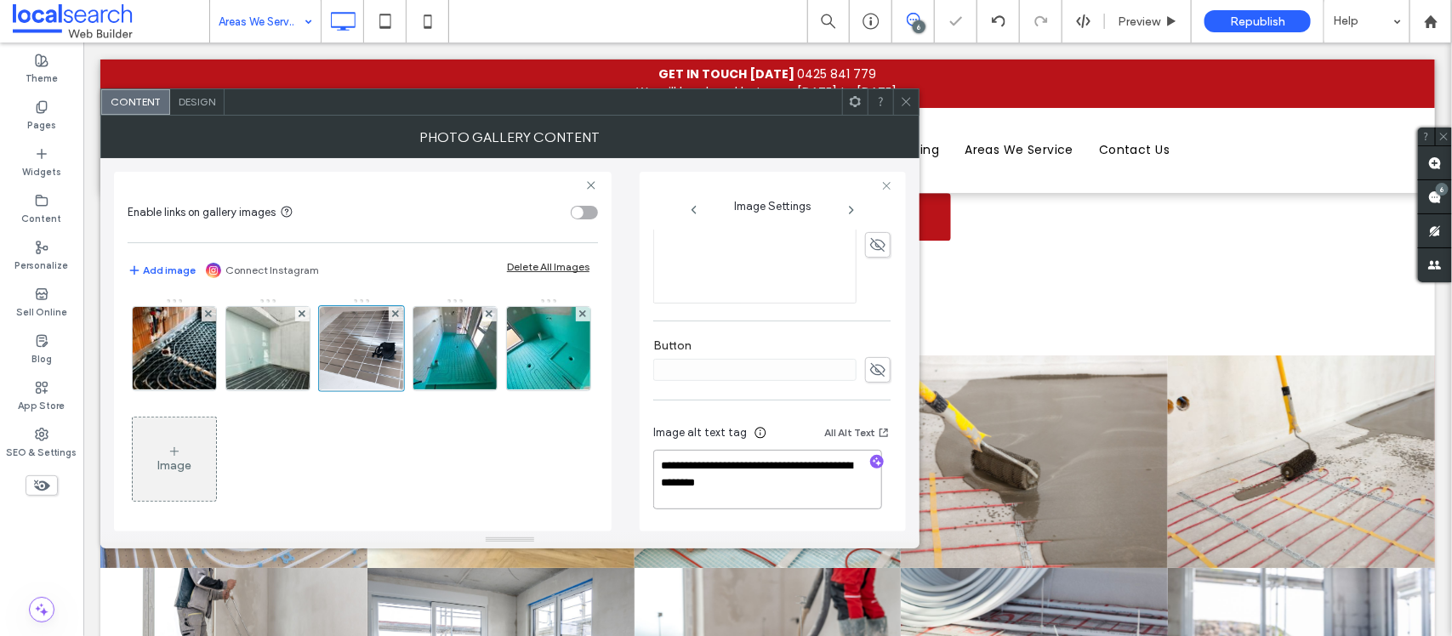
click at [766, 457] on textarea "**********" at bounding box center [767, 480] width 229 height 60
click at [771, 489] on textarea "**********" at bounding box center [767, 480] width 229 height 60
paste textarea "**********"
type textarea "**********"
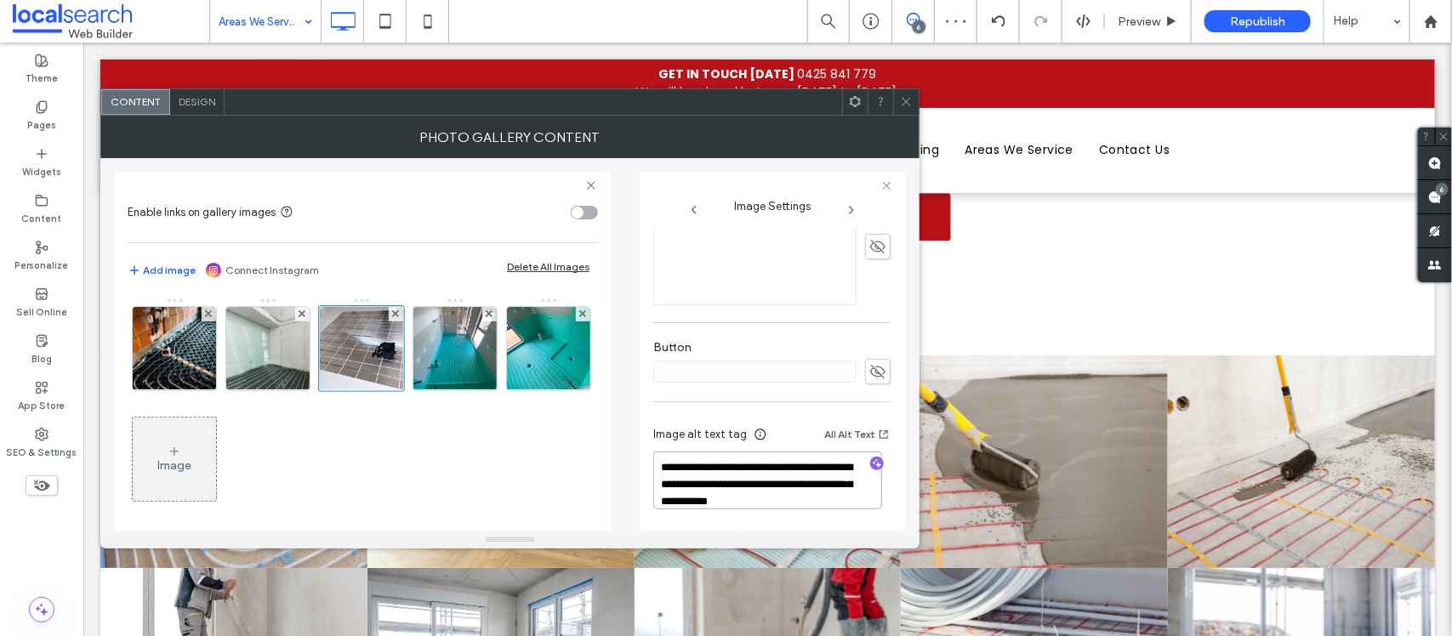
scroll to position [1, 0]
click at [903, 95] on icon at bounding box center [906, 101] width 13 height 13
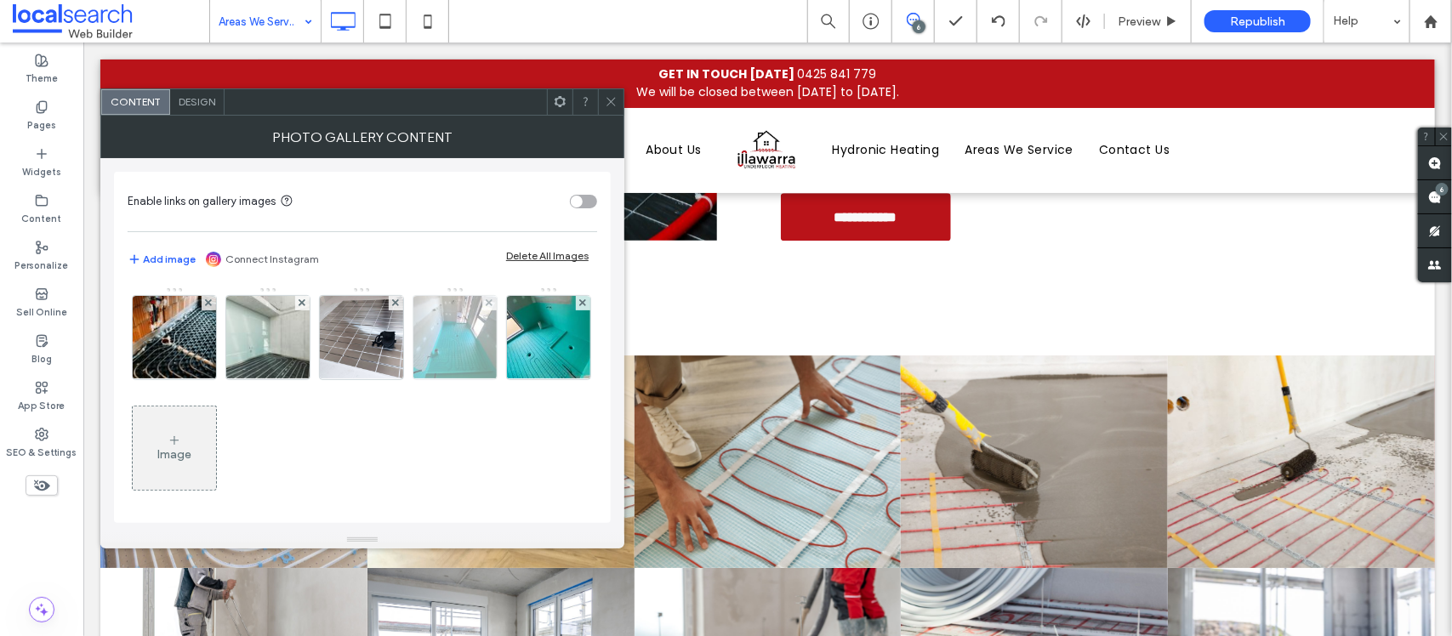
click at [449, 358] on img at bounding box center [456, 337] width 84 height 83
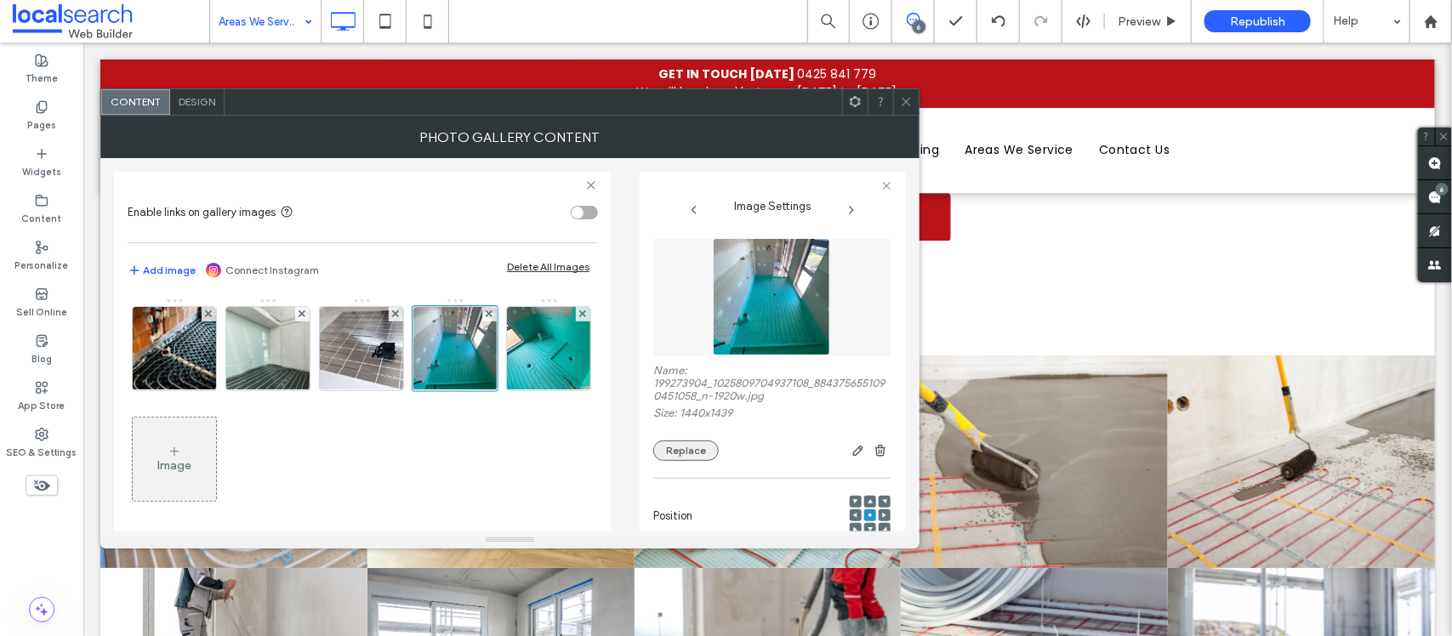
click at [668, 461] on button "Replace" at bounding box center [686, 451] width 66 height 20
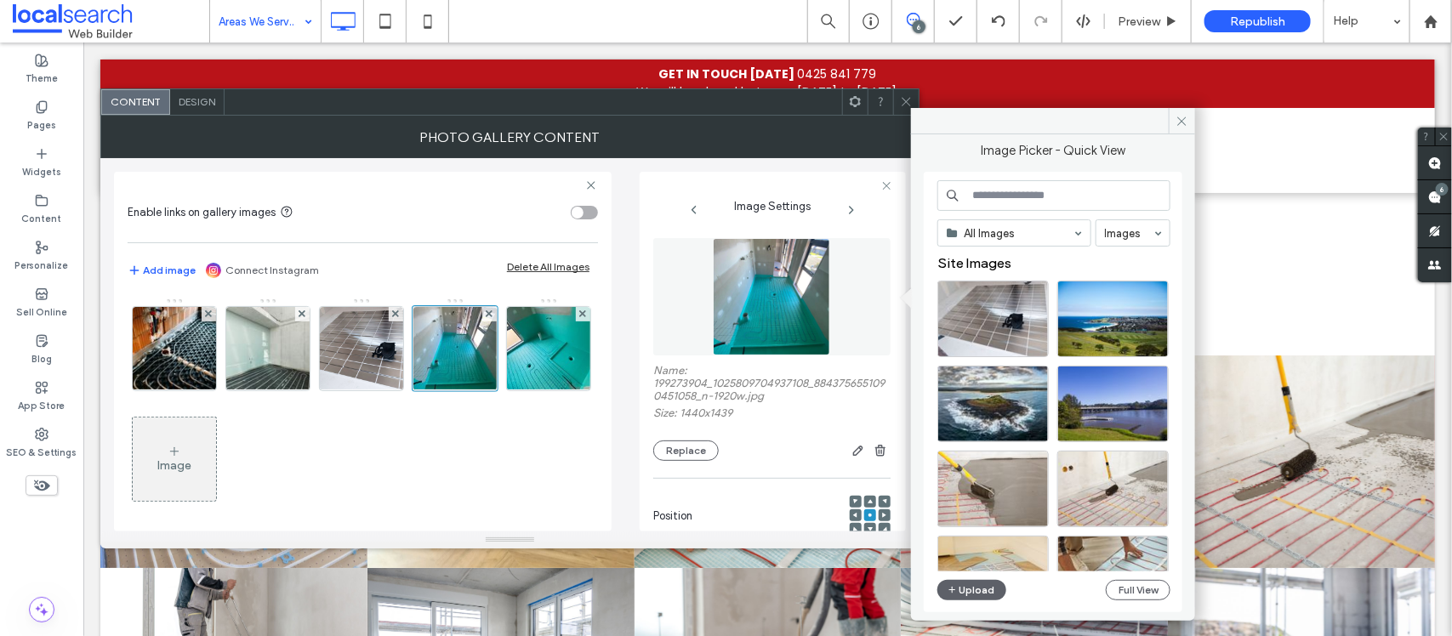
click at [988, 602] on div "All Images Images Site Images Upload Full View" at bounding box center [1054, 392] width 233 height 425
click at [988, 598] on button "Upload" at bounding box center [973, 590] width 70 height 20
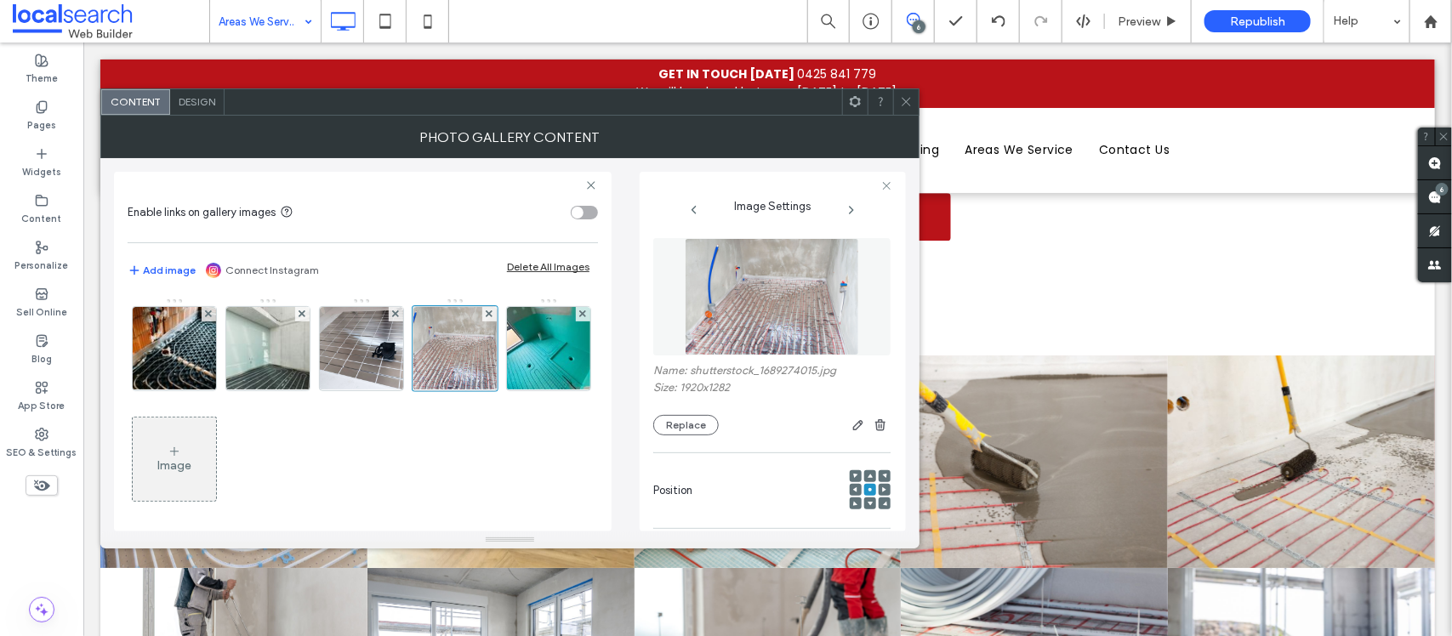
drag, startPoint x: 809, startPoint y: 362, endPoint x: 730, endPoint y: 322, distance: 89.1
click at [1261, 636] on div at bounding box center [726, 636] width 1452 height 0
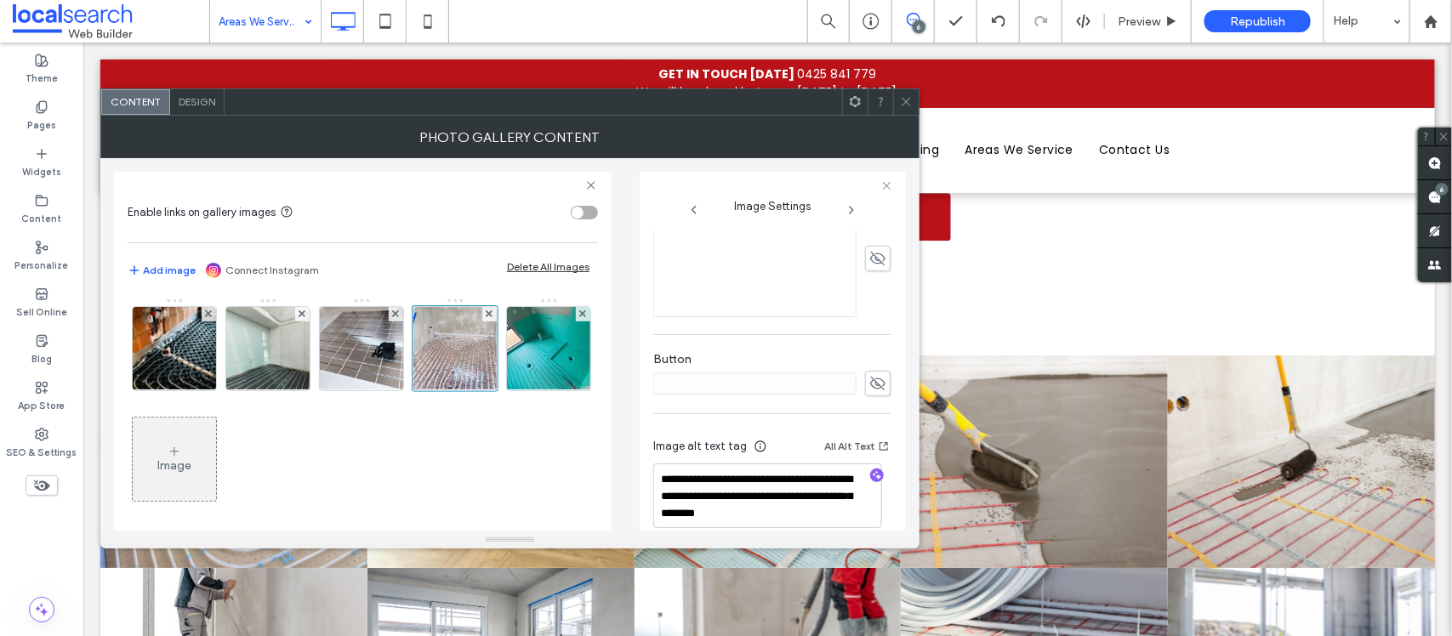
scroll to position [449, 0]
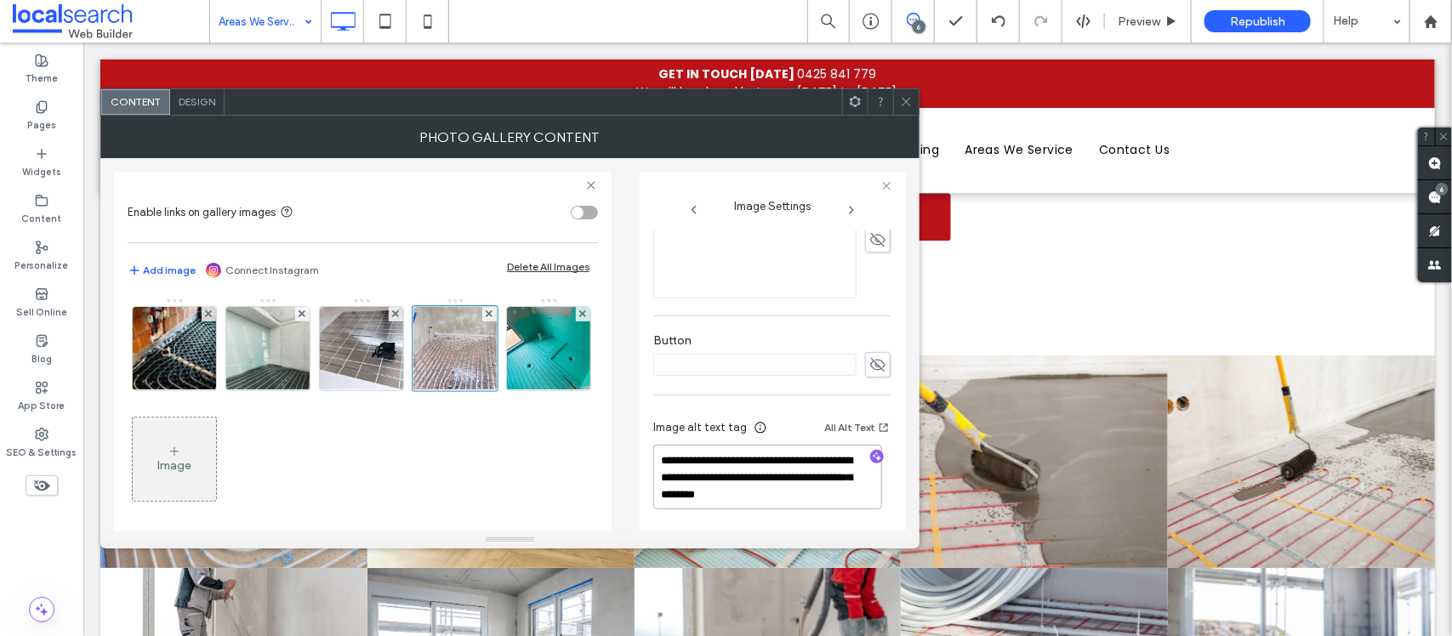
drag, startPoint x: 779, startPoint y: 478, endPoint x: 870, endPoint y: 491, distance: 91.9
click at [870, 491] on textarea "**********" at bounding box center [767, 477] width 229 height 65
click at [871, 461] on icon "button" at bounding box center [877, 457] width 12 height 12
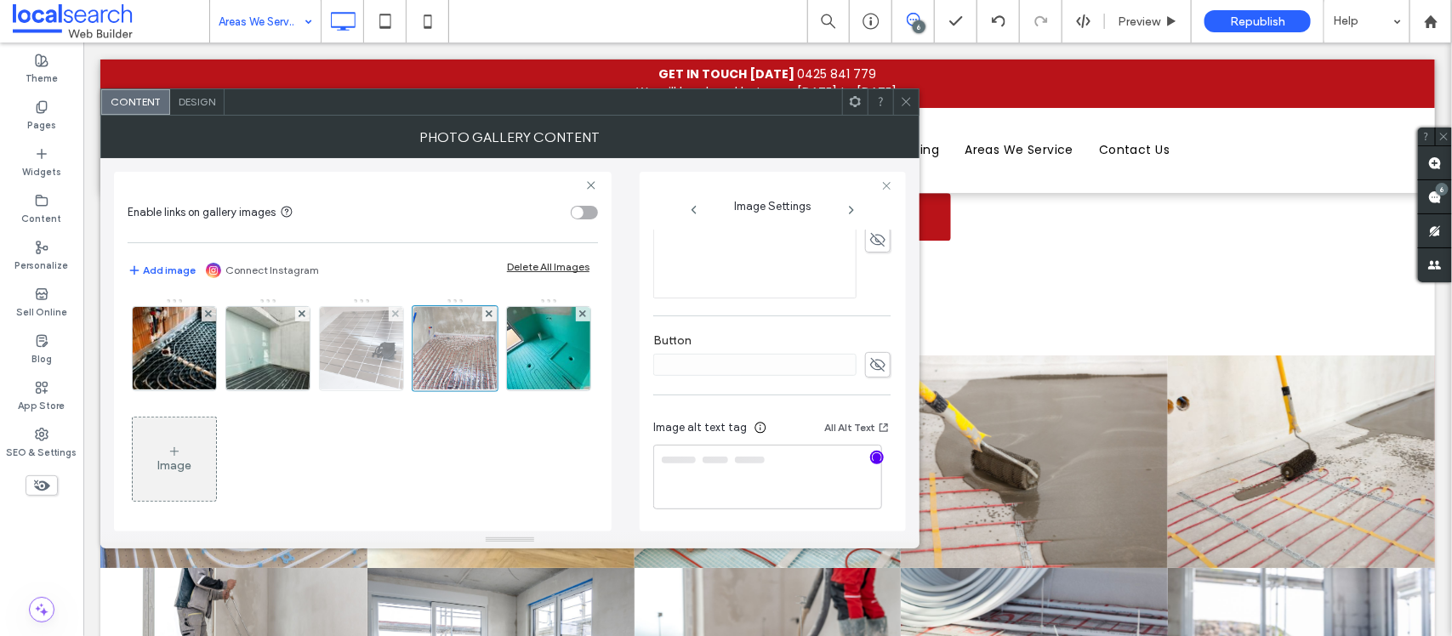
drag, startPoint x: 343, startPoint y: 362, endPoint x: 360, endPoint y: 360, distance: 17.2
click at [345, 364] on img at bounding box center [361, 348] width 132 height 83
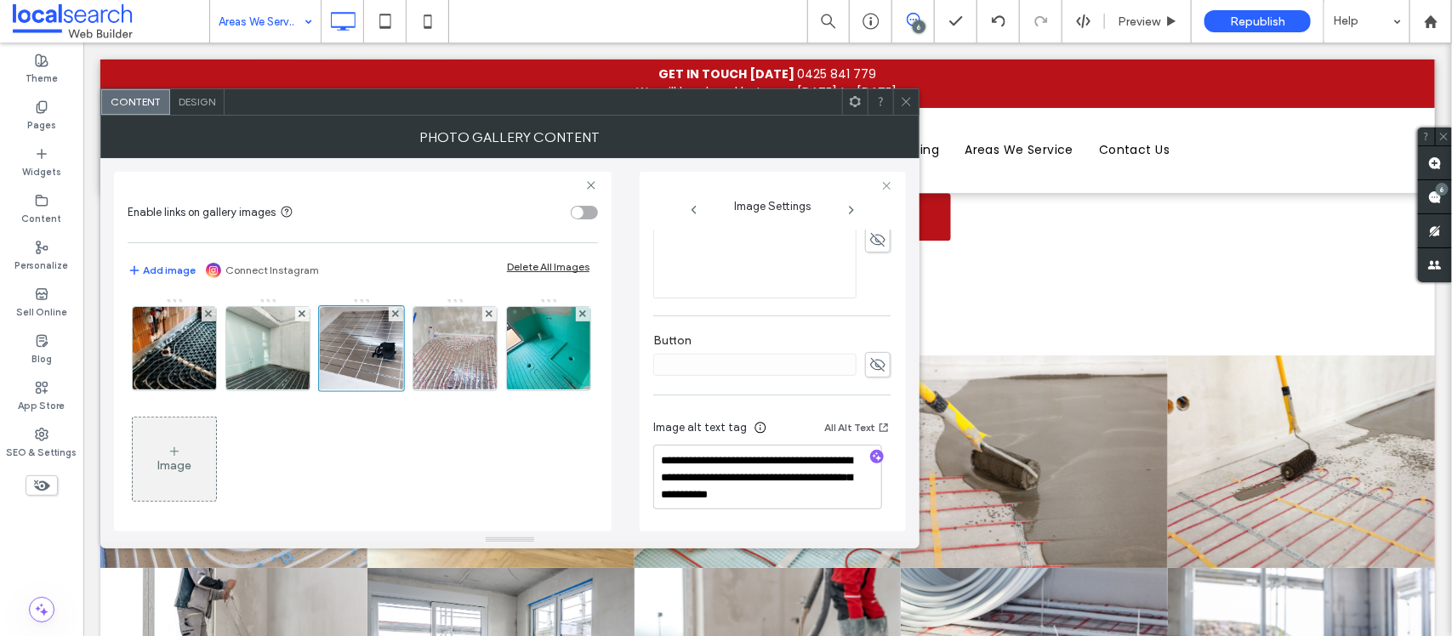
type textarea "**********"
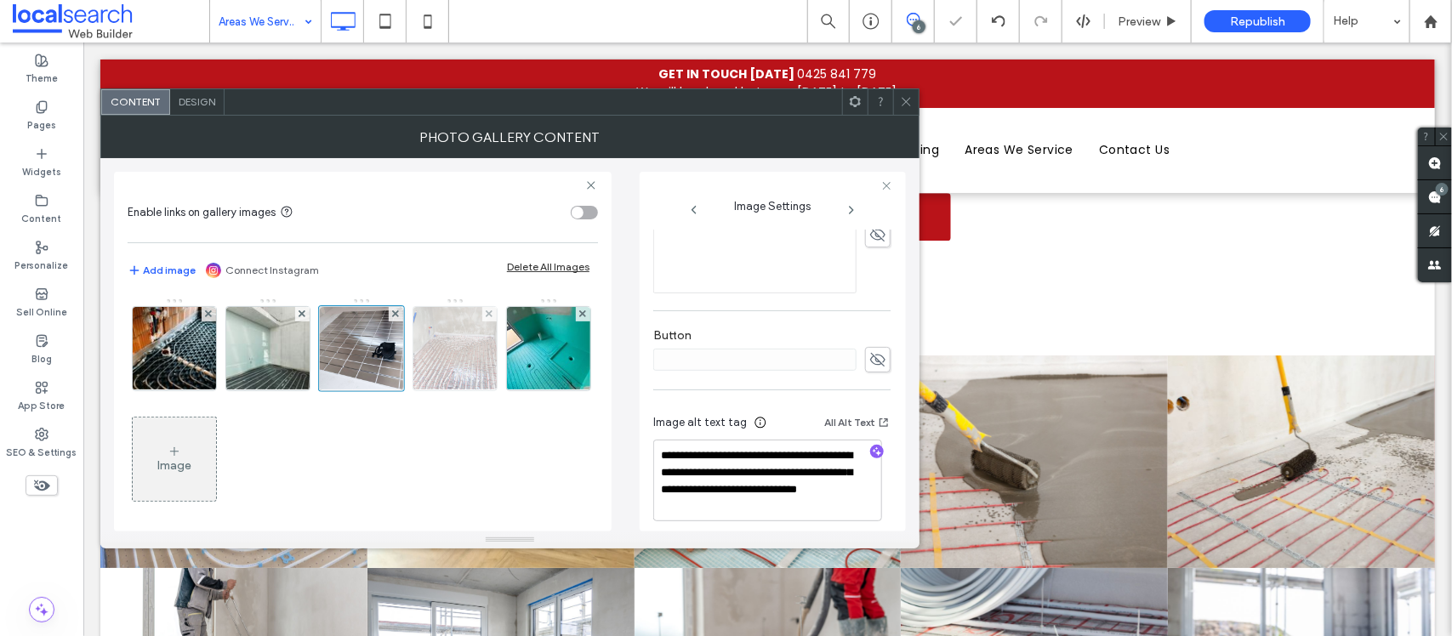
click at [470, 341] on img at bounding box center [455, 348] width 125 height 83
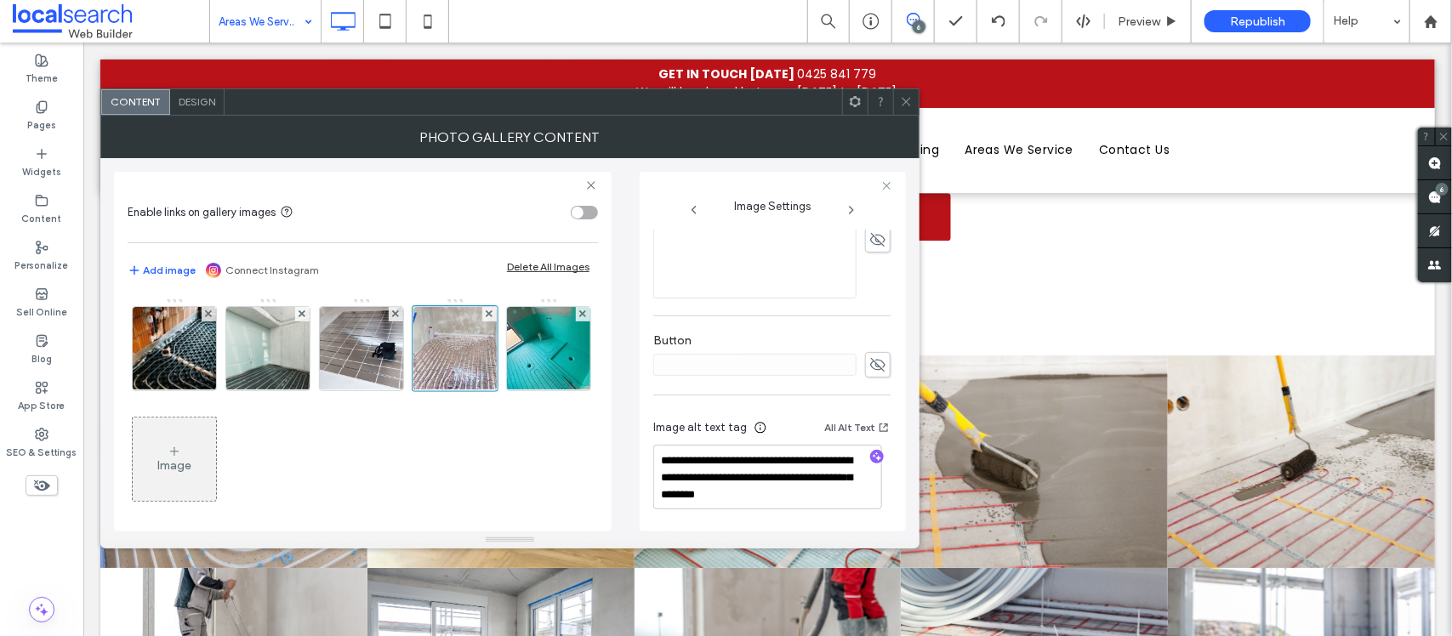
click at [864, 454] on div at bounding box center [877, 458] width 27 height 16
click at [871, 458] on icon "button" at bounding box center [877, 457] width 12 height 12
drag, startPoint x: 716, startPoint y: 481, endPoint x: 783, endPoint y: 489, distance: 67.8
click at [783, 489] on textarea "**********" at bounding box center [767, 477] width 229 height 65
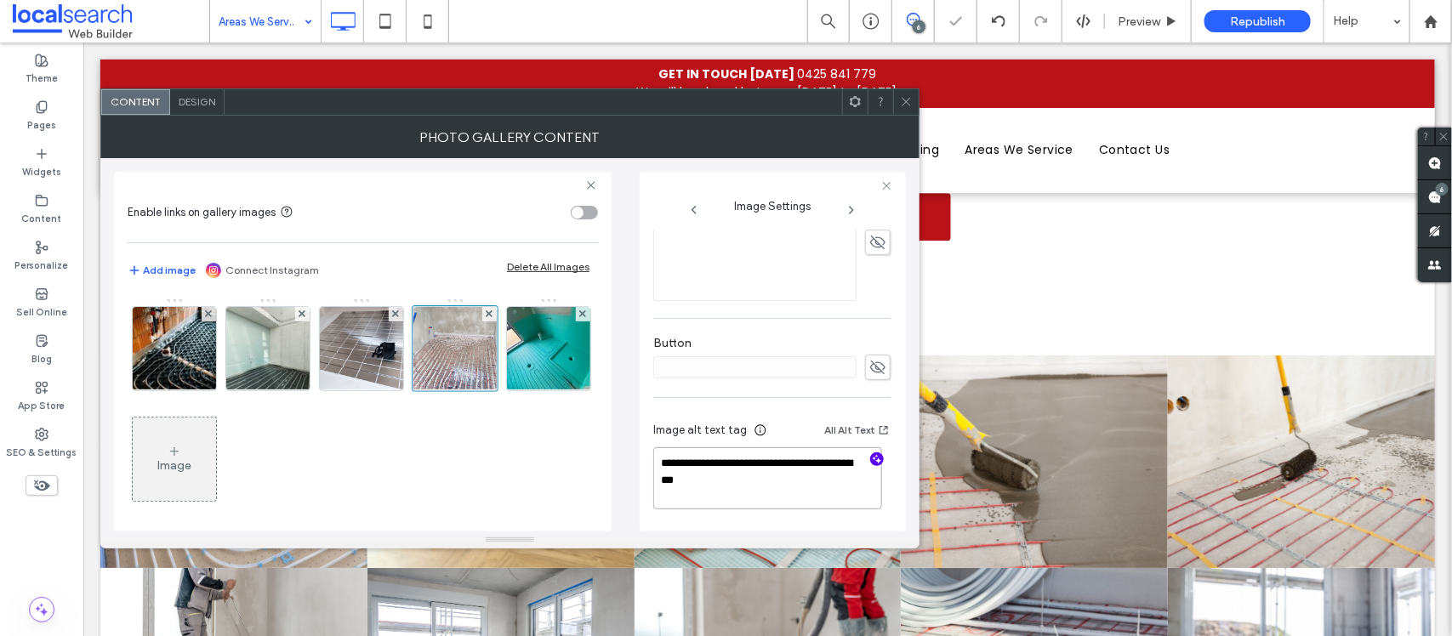
drag, startPoint x: 766, startPoint y: 485, endPoint x: 645, endPoint y: 465, distance: 122.4
click at [645, 465] on div "**********" at bounding box center [773, 352] width 266 height 360
click at [766, 482] on textarea "**********" at bounding box center [767, 480] width 229 height 60
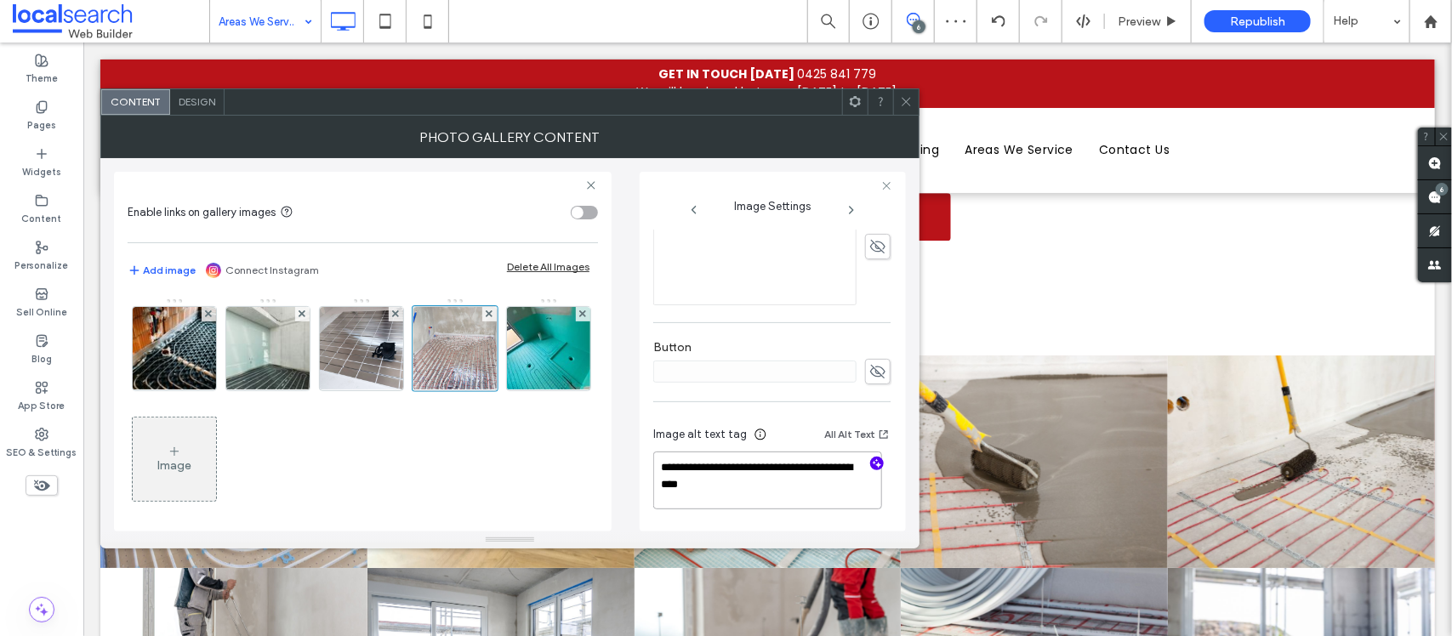
paste textarea "**********"
type textarea "**********"
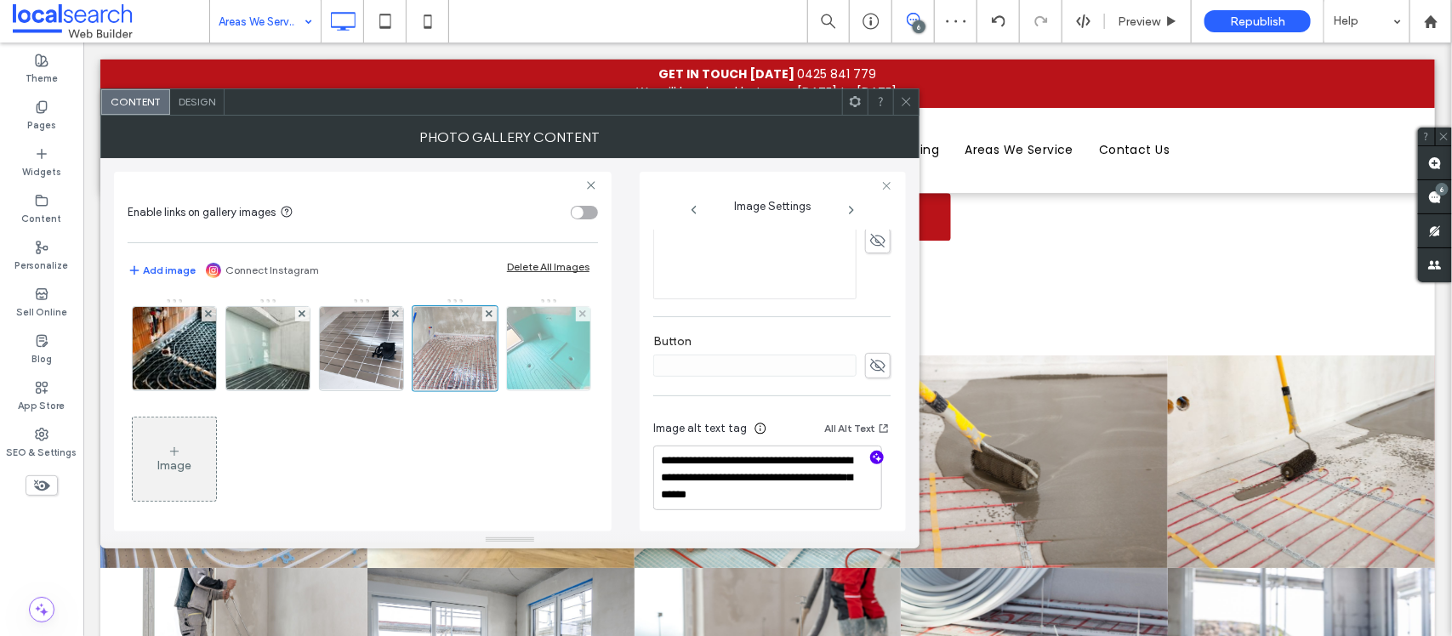
click at [507, 391] on img at bounding box center [549, 348] width 84 height 83
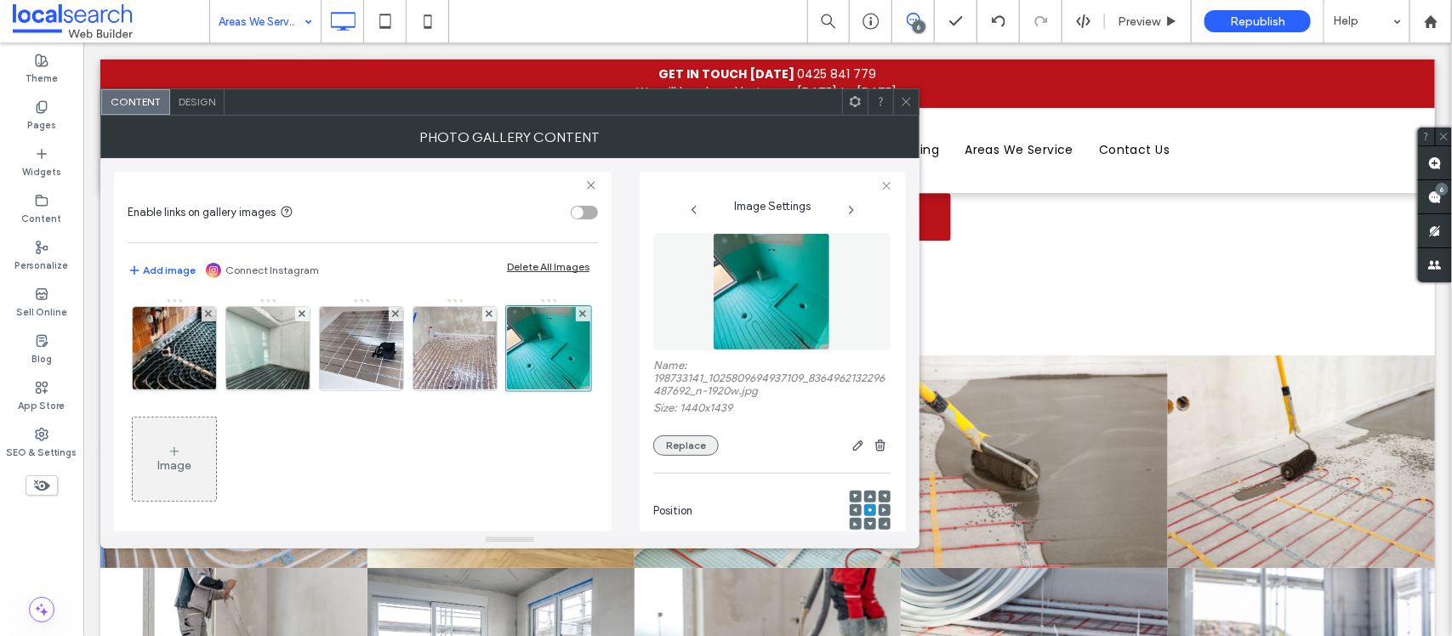
scroll to position [0, 0]
click at [693, 460] on button "Replace" at bounding box center [686, 451] width 66 height 20
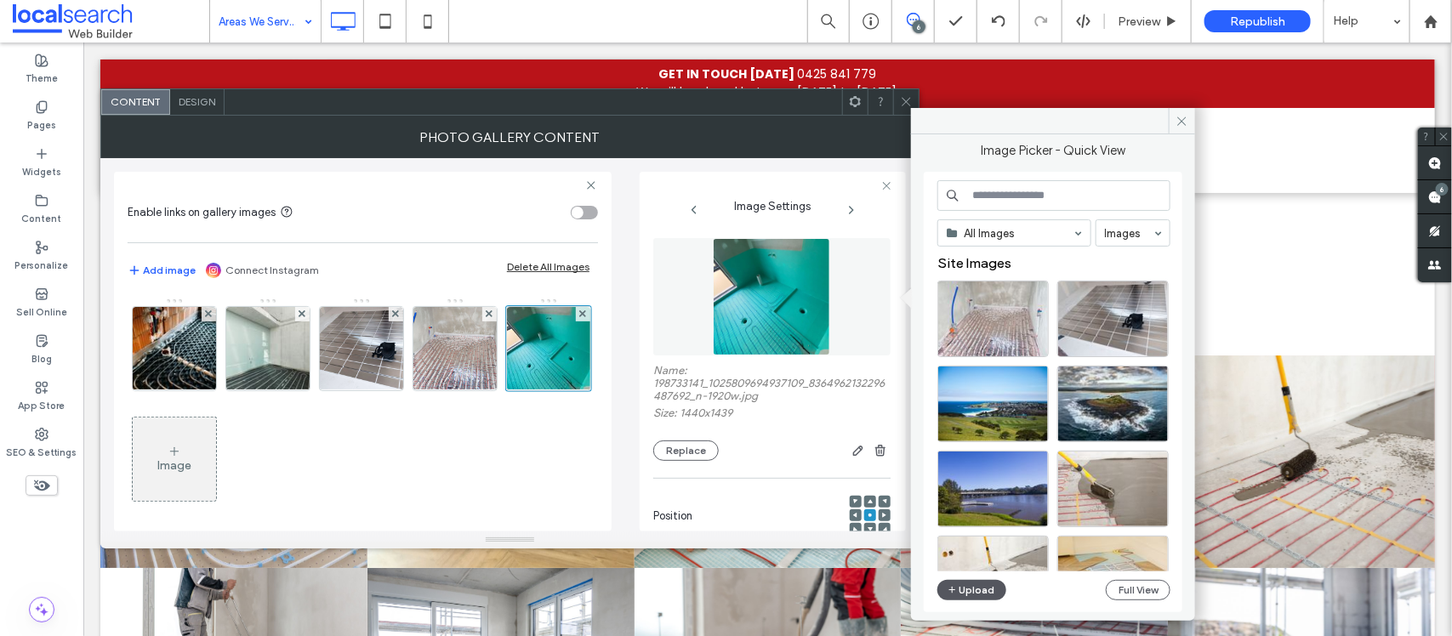
click at [940, 588] on button "Upload" at bounding box center [973, 590] width 70 height 20
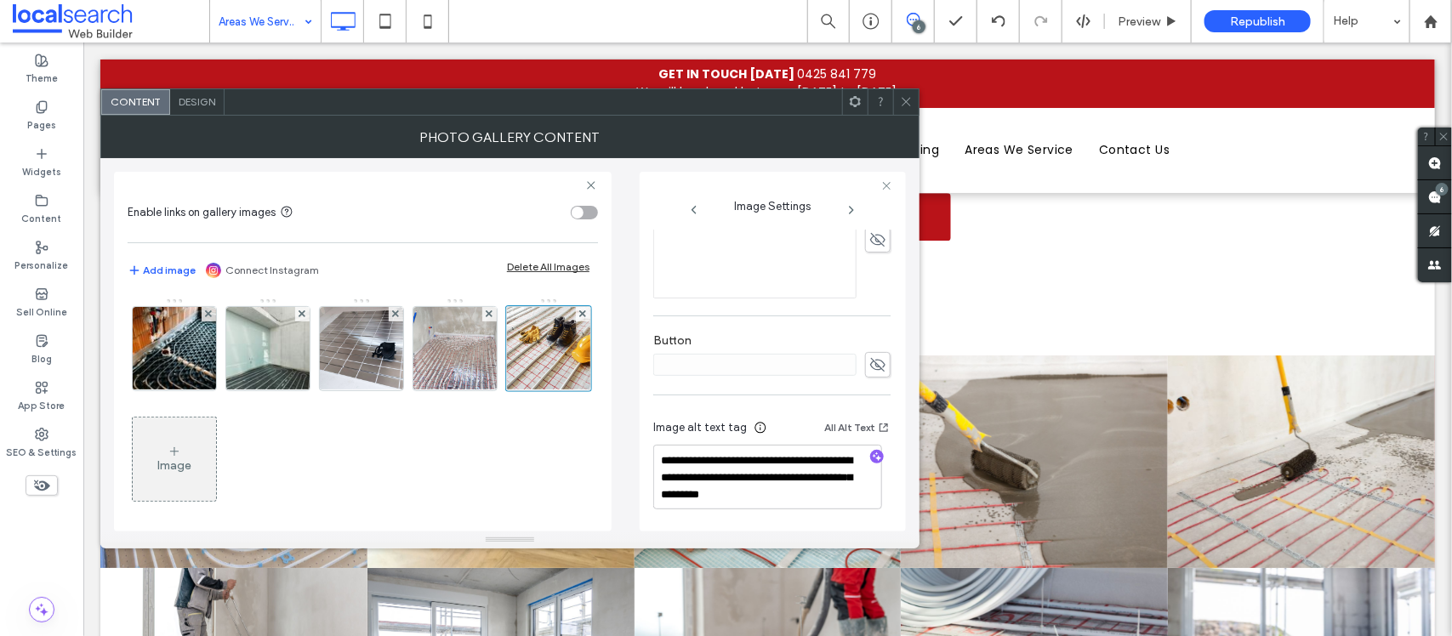
scroll to position [449, 0]
click at [868, 471] on textarea "**********" at bounding box center [767, 477] width 229 height 65
click at [870, 465] on div at bounding box center [877, 458] width 14 height 16
click at [871, 461] on icon "button" at bounding box center [877, 457] width 12 height 12
drag, startPoint x: 886, startPoint y: 445, endPoint x: 725, endPoint y: 475, distance: 163.6
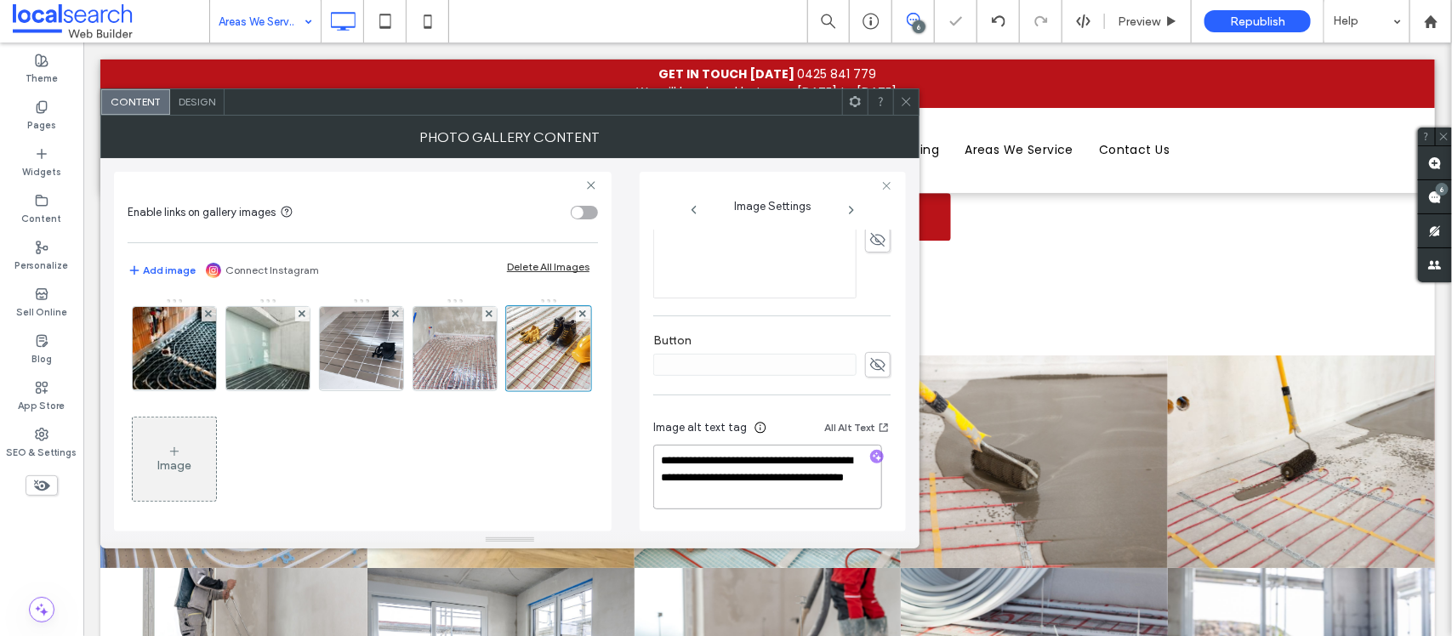
click at [725, 475] on textarea "**********" at bounding box center [767, 477] width 229 height 65
drag, startPoint x: 726, startPoint y: 483, endPoint x: 755, endPoint y: 500, distance: 33.6
click at [755, 500] on textarea "**********" at bounding box center [767, 477] width 229 height 65
drag, startPoint x: 716, startPoint y: 485, endPoint x: 607, endPoint y: 462, distance: 112.1
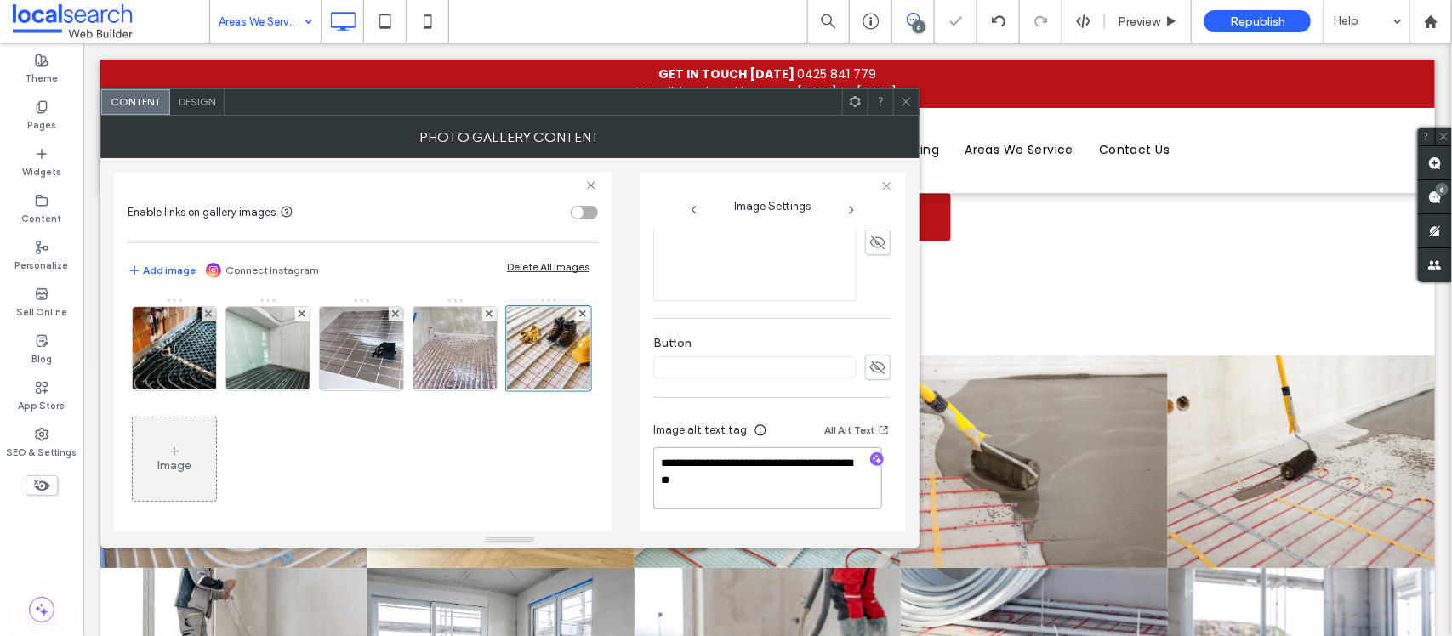
click at [607, 462] on div "**********" at bounding box center [510, 345] width 792 height 374
click at [788, 486] on textarea "**********" at bounding box center [767, 480] width 229 height 60
paste textarea "**********"
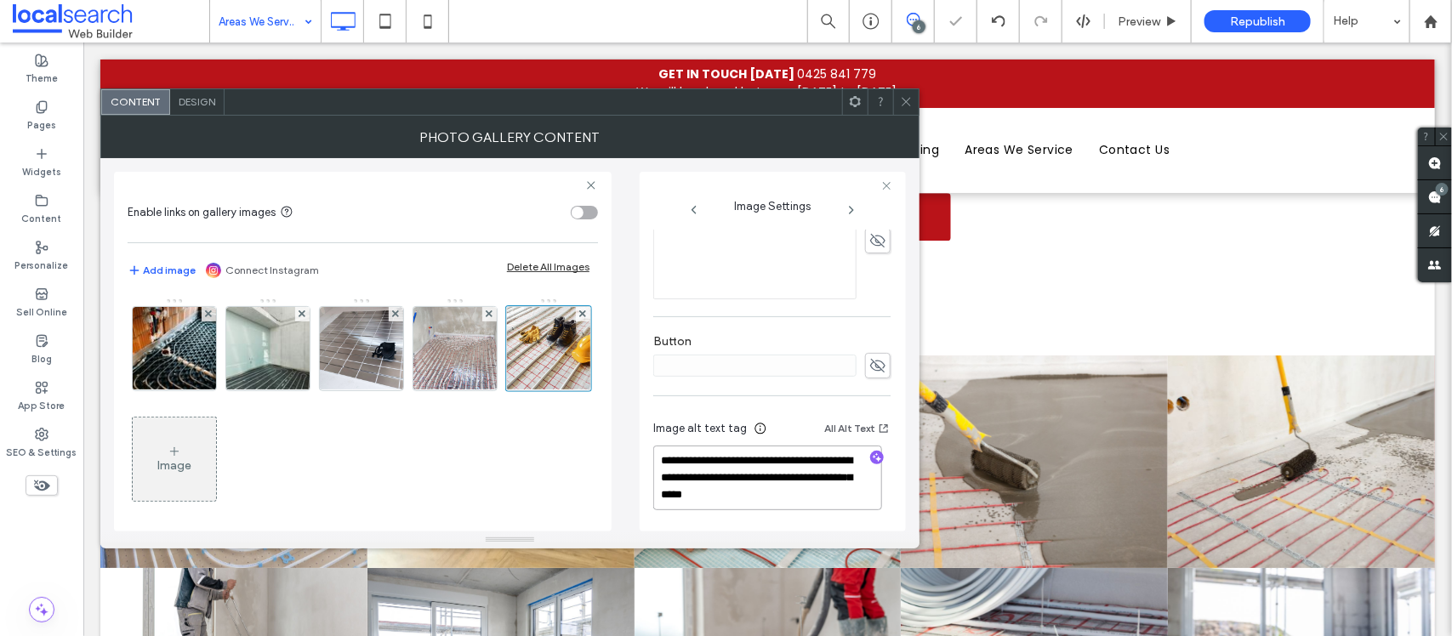
type textarea "**********"
click at [619, 402] on div "**********" at bounding box center [510, 345] width 792 height 374
click at [908, 100] on icon at bounding box center [906, 101] width 13 height 13
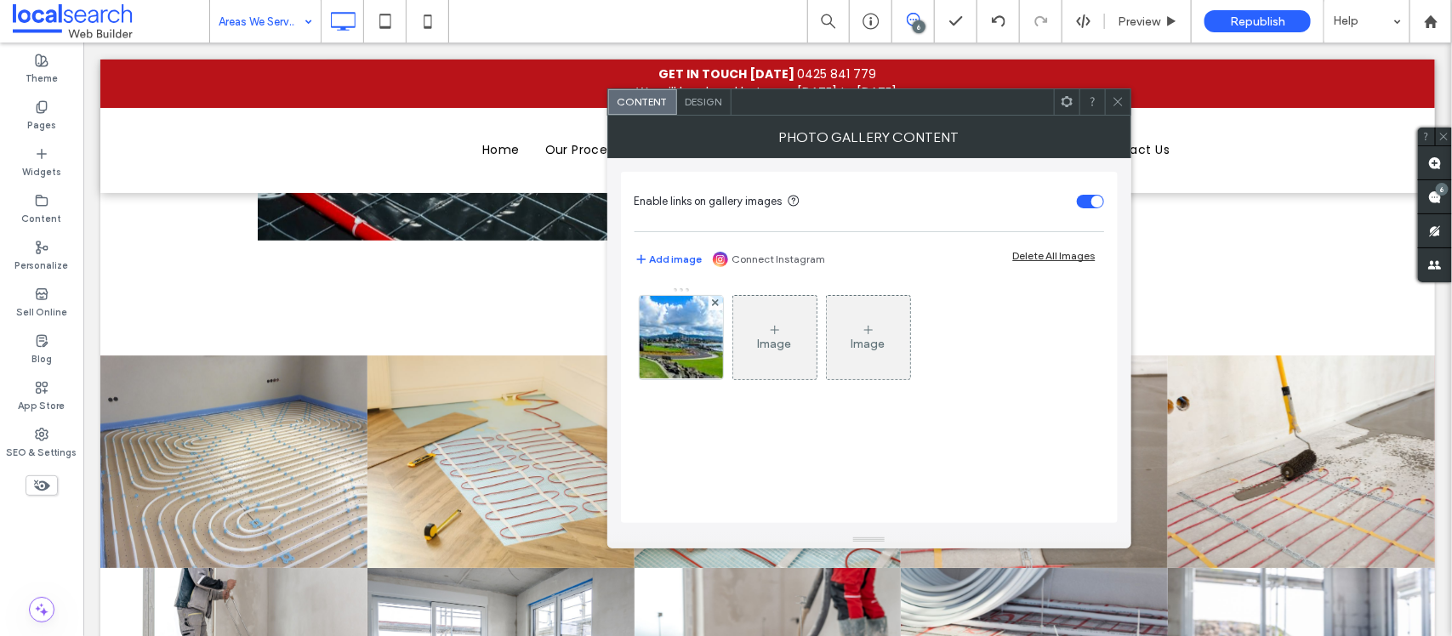
click at [1116, 89] on span at bounding box center [1118, 102] width 13 height 26
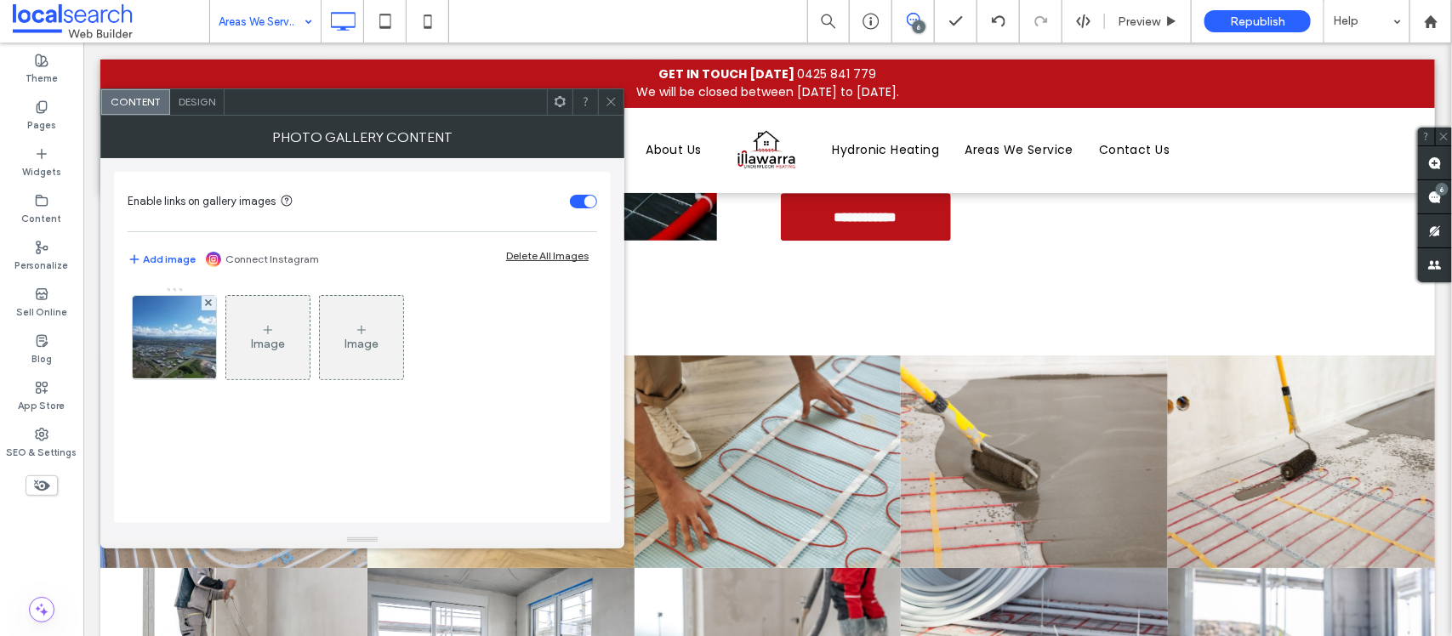
click at [602, 98] on div at bounding box center [611, 102] width 26 height 26
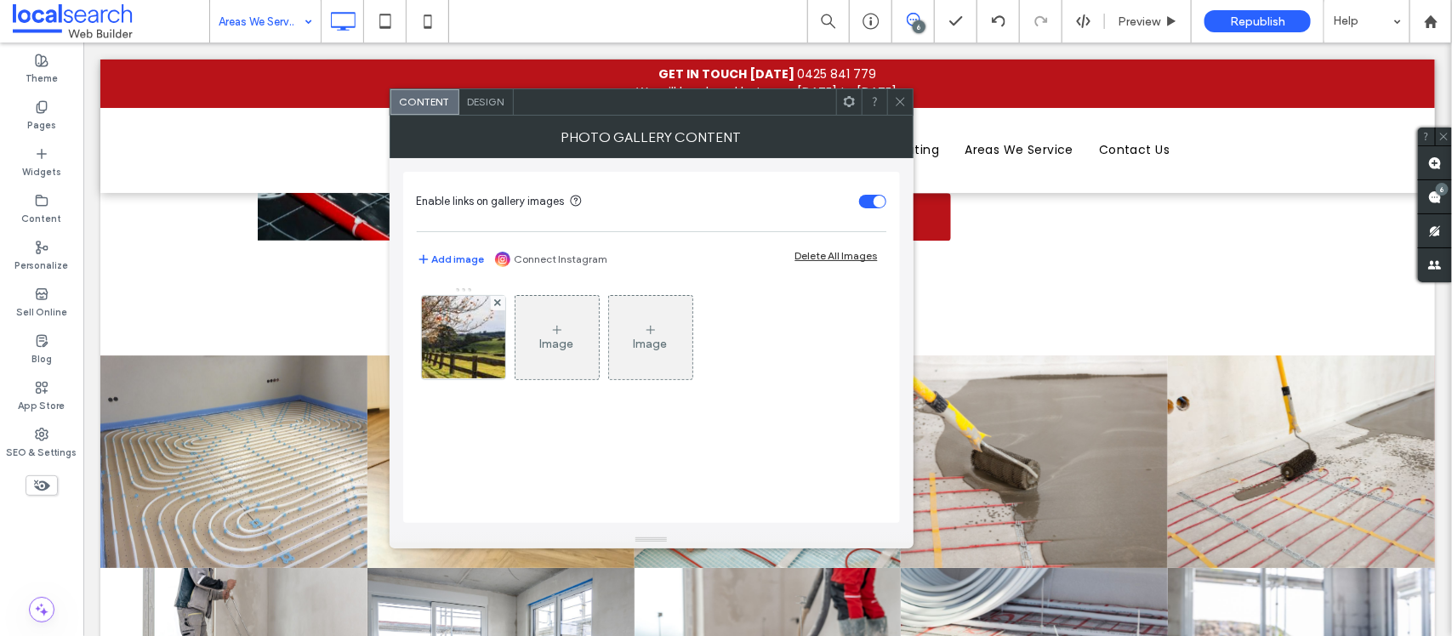
click at [899, 111] on span at bounding box center [900, 102] width 13 height 26
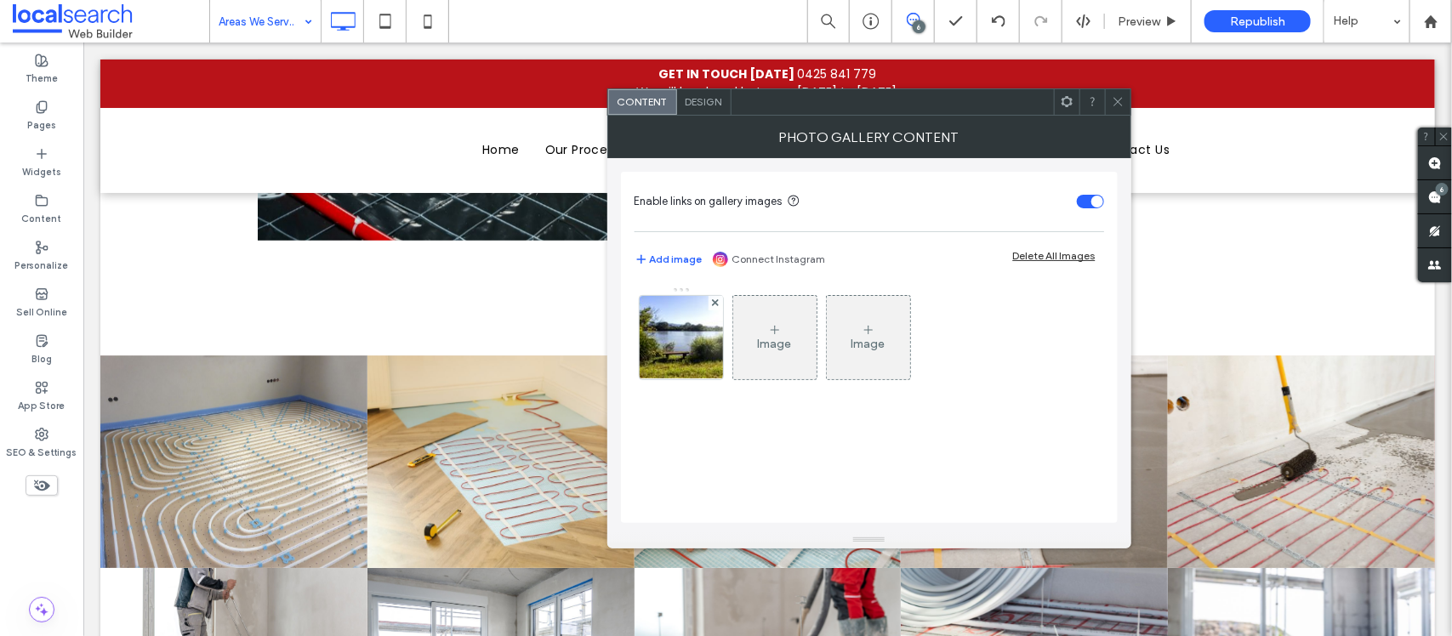
click at [1112, 95] on icon at bounding box center [1118, 101] width 13 height 13
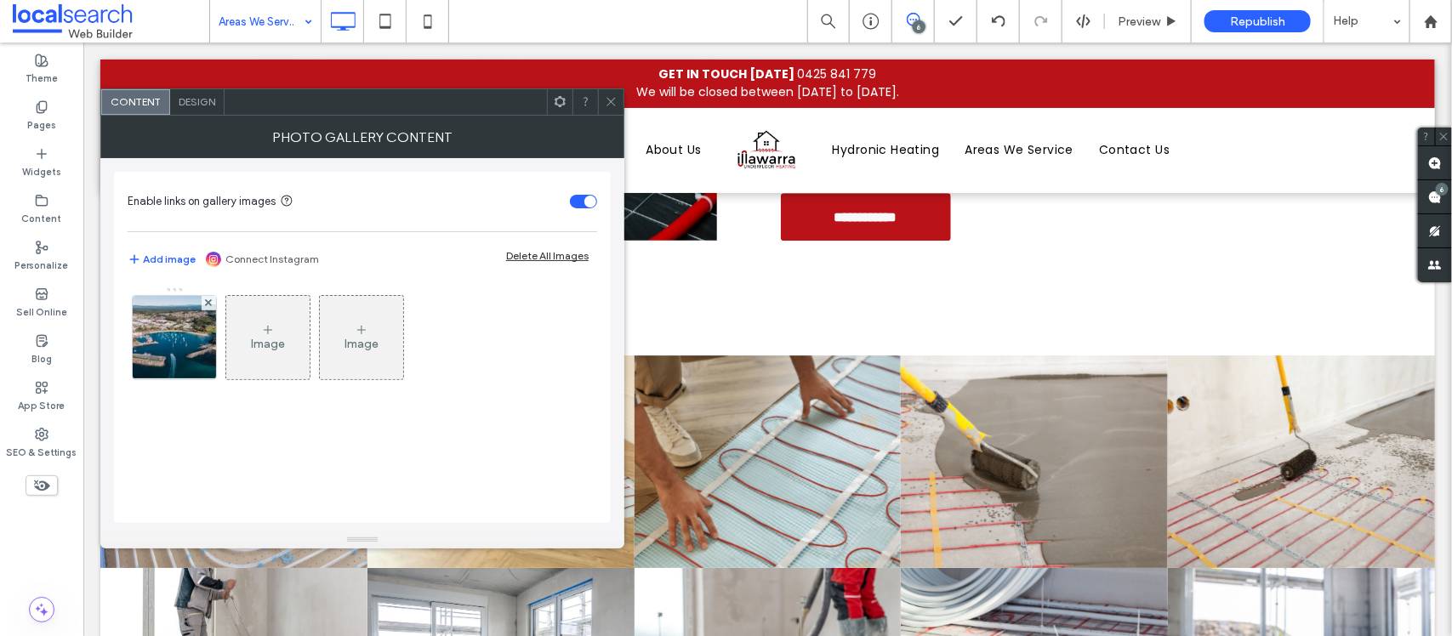
click at [619, 102] on div at bounding box center [611, 102] width 26 height 26
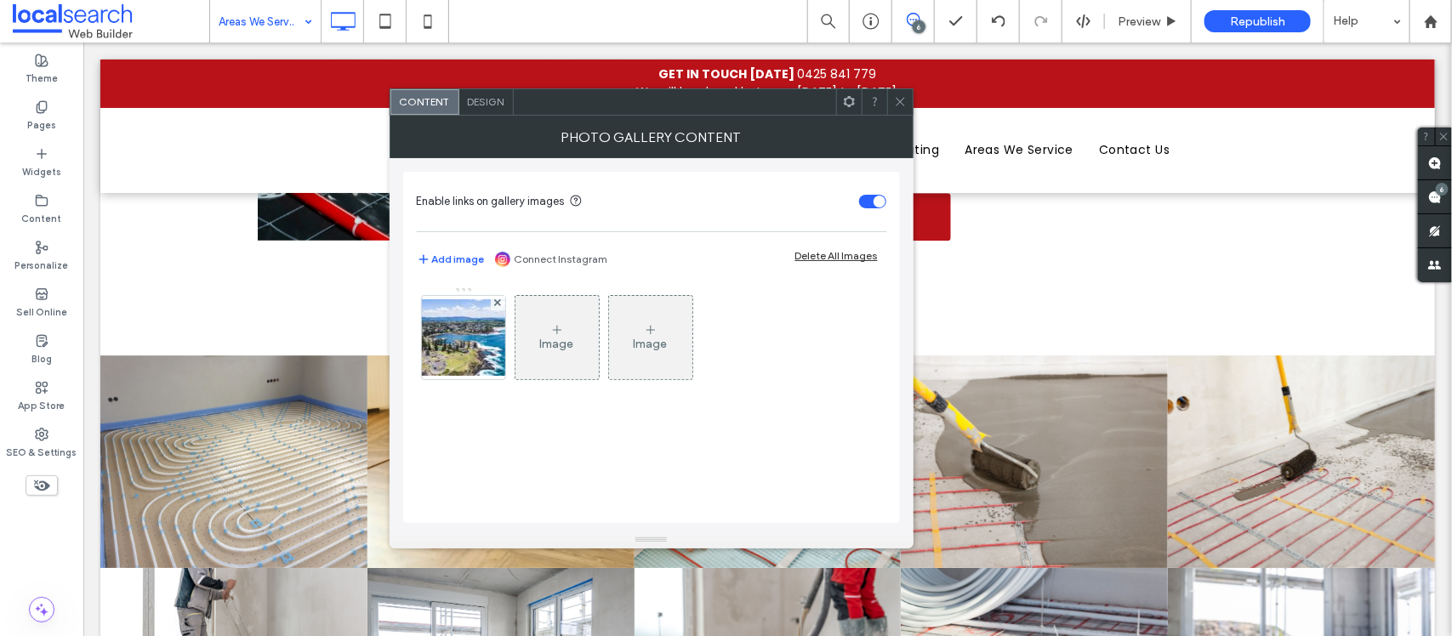
click at [891, 105] on div at bounding box center [900, 102] width 26 height 26
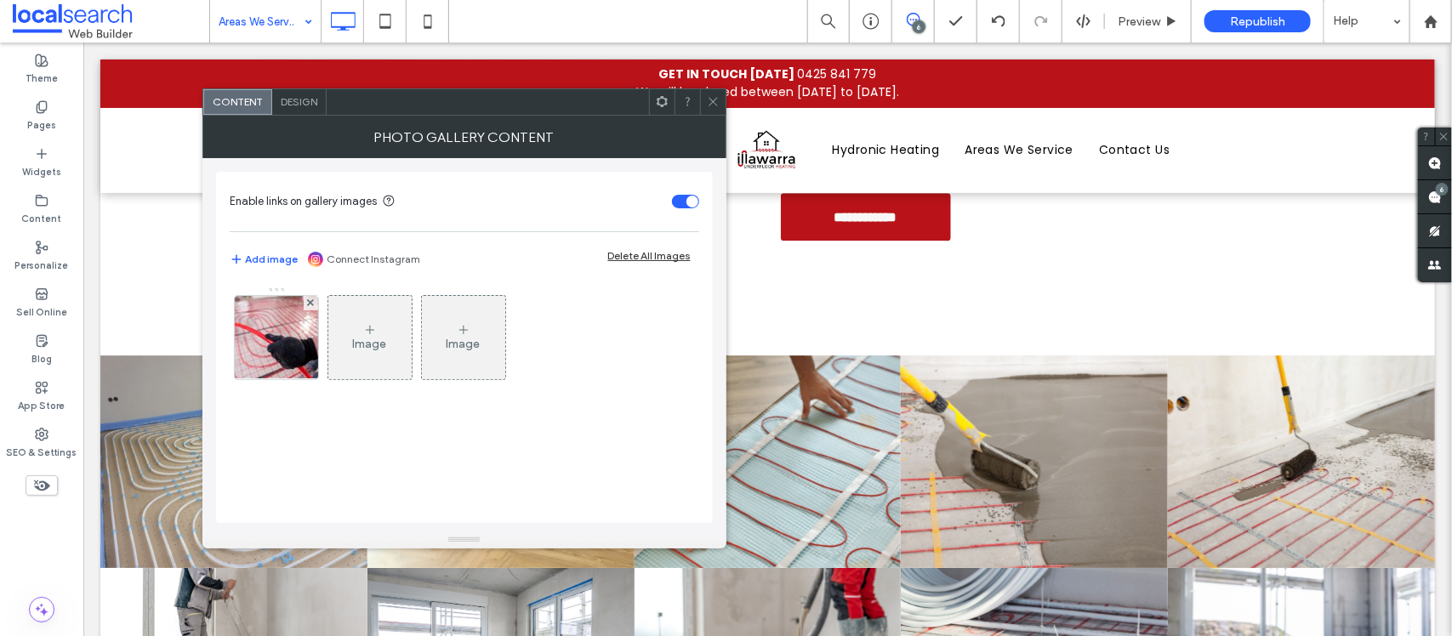
click at [716, 108] on span at bounding box center [713, 102] width 13 height 26
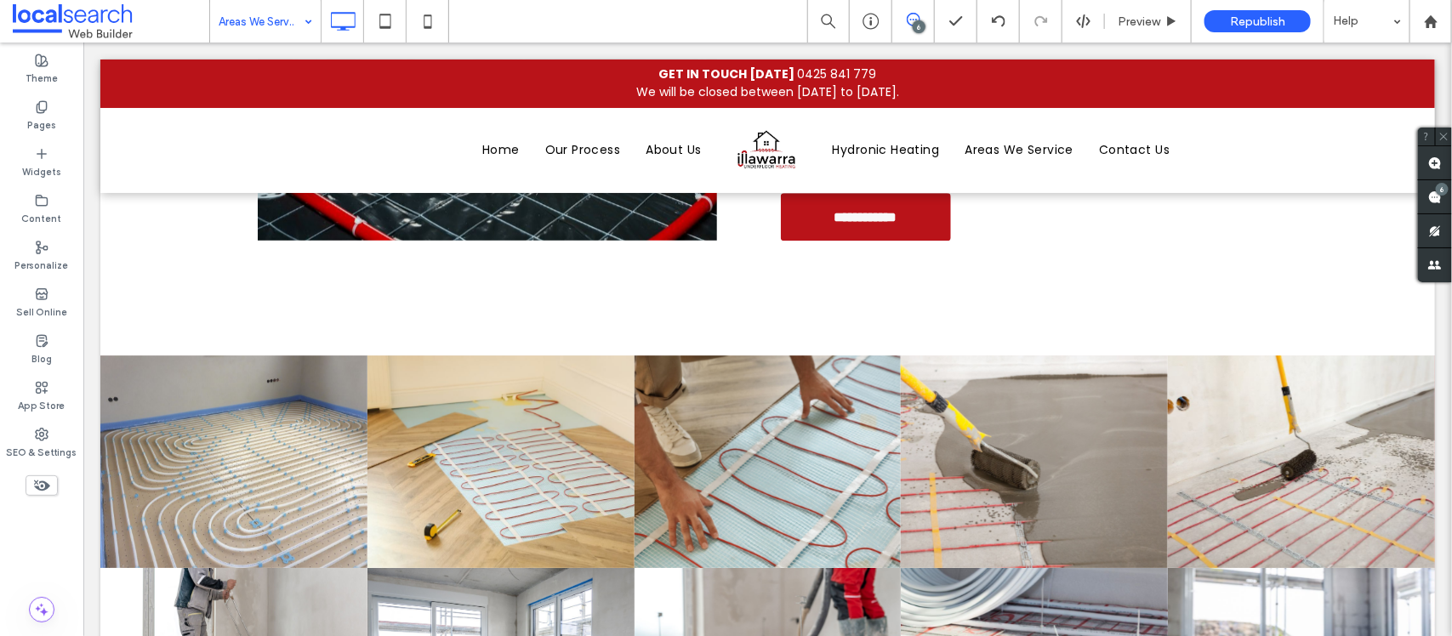
drag, startPoint x: 269, startPoint y: 6, endPoint x: 277, endPoint y: 22, distance: 17.9
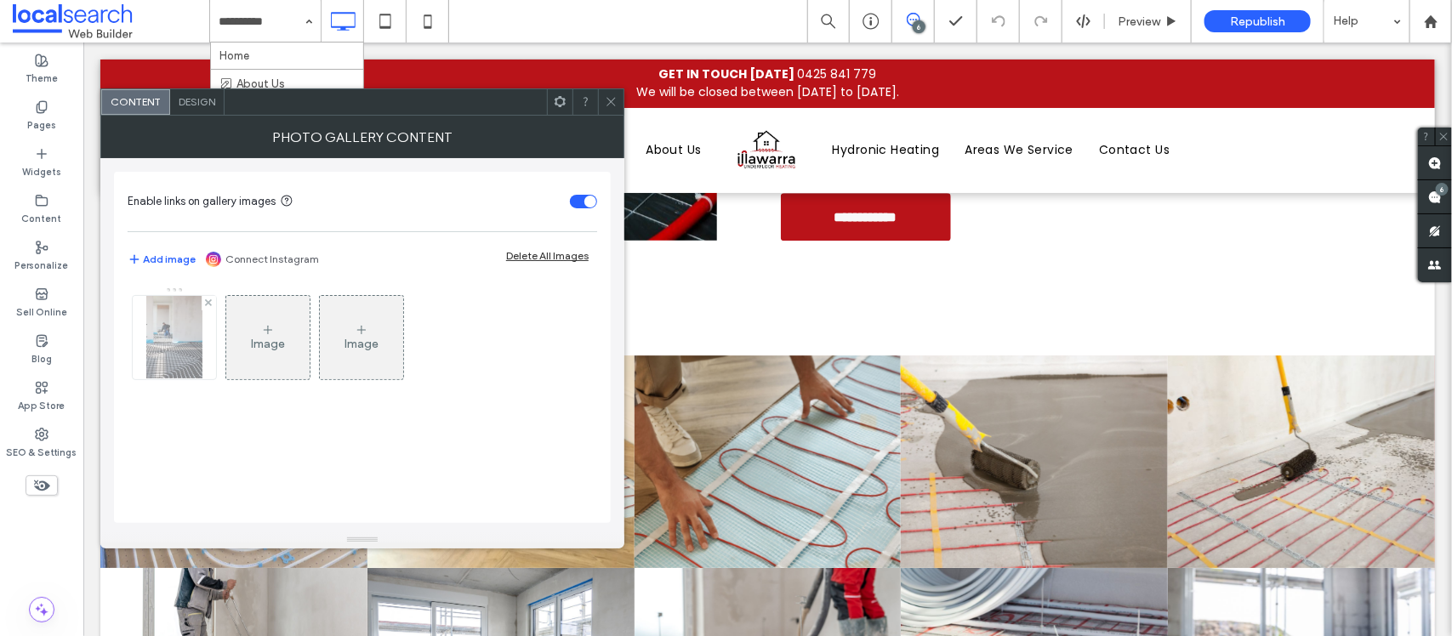
click at [164, 328] on img at bounding box center [173, 337] width 55 height 83
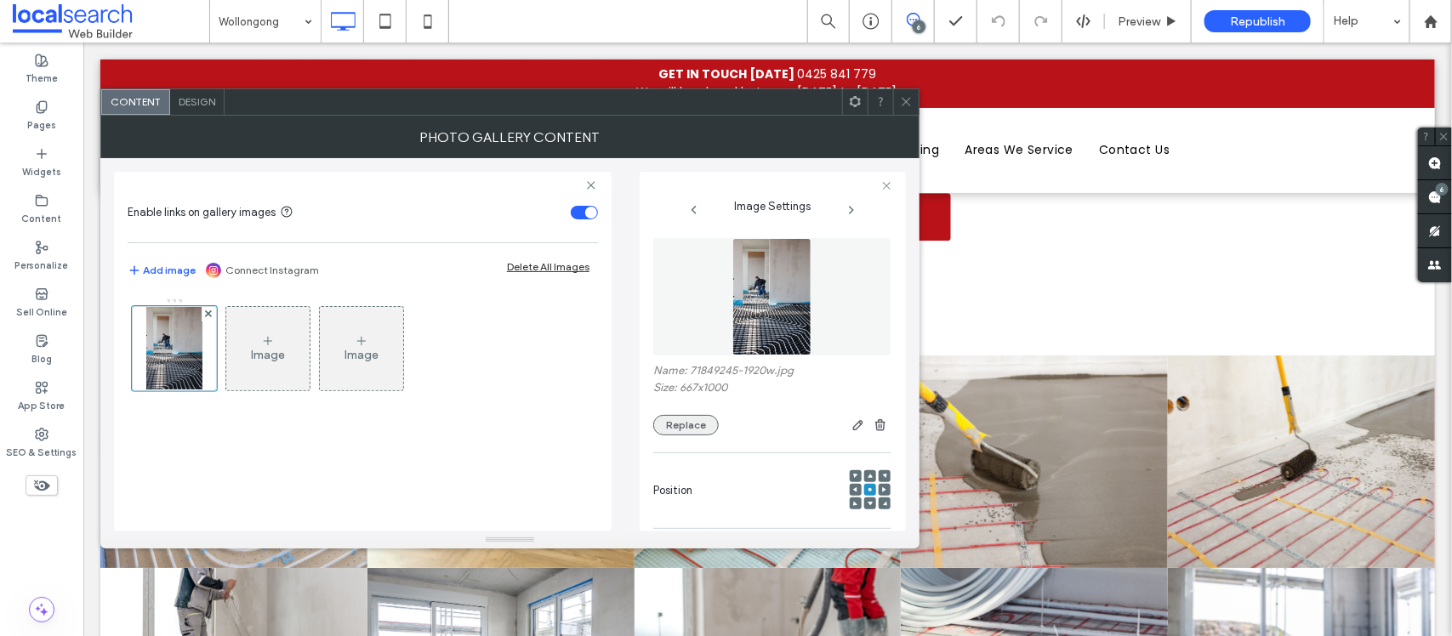
scroll to position [213, 0]
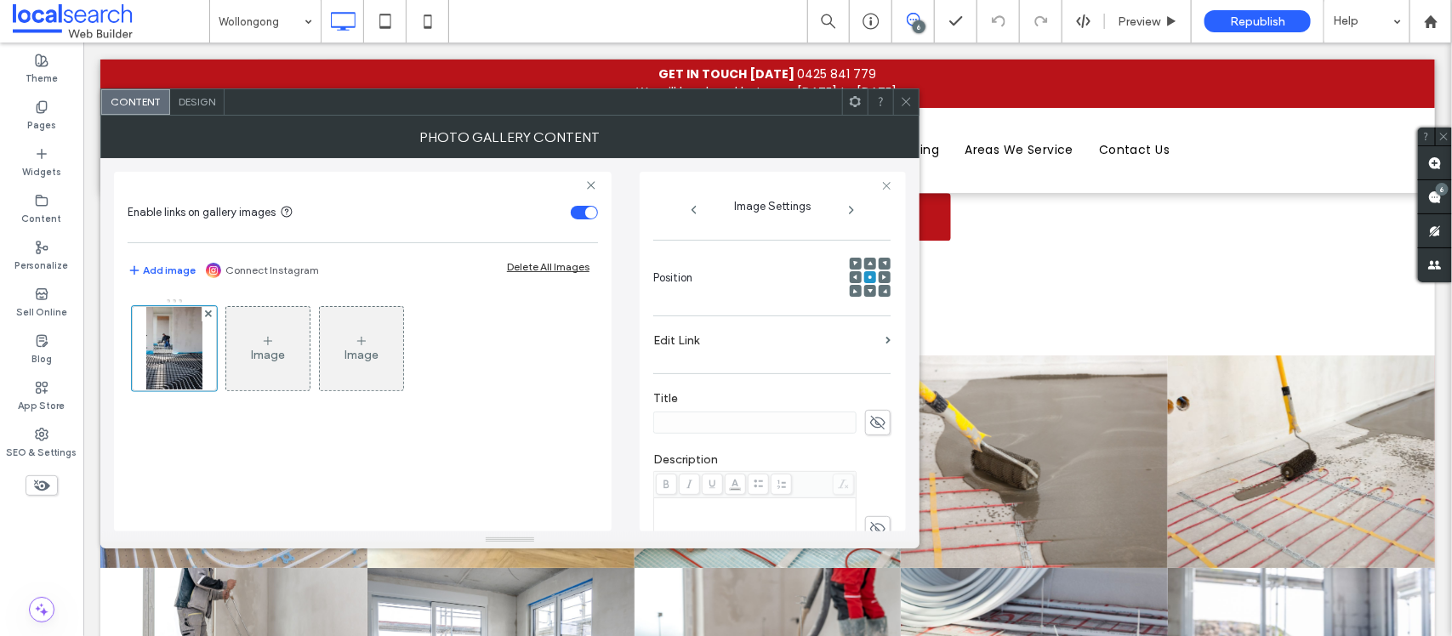
click at [796, 347] on label "Edit Link" at bounding box center [765, 340] width 225 height 31
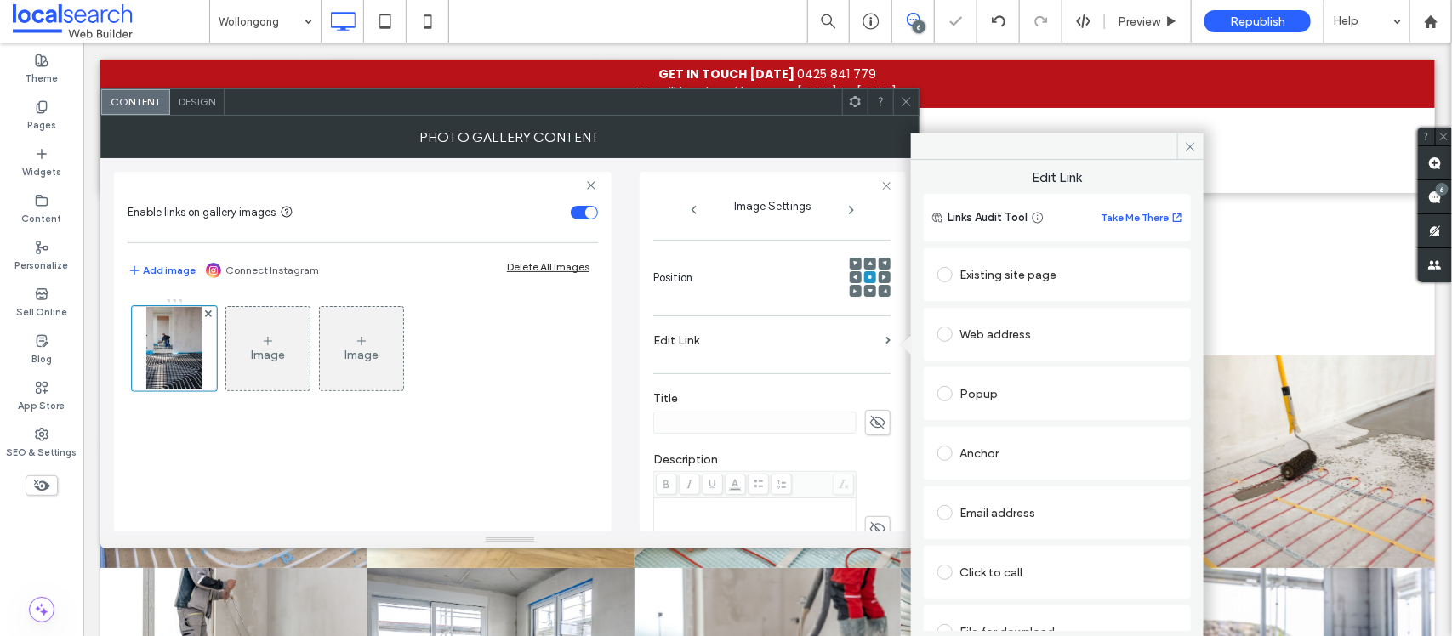
click at [1011, 282] on div "Existing site page" at bounding box center [1058, 274] width 240 height 27
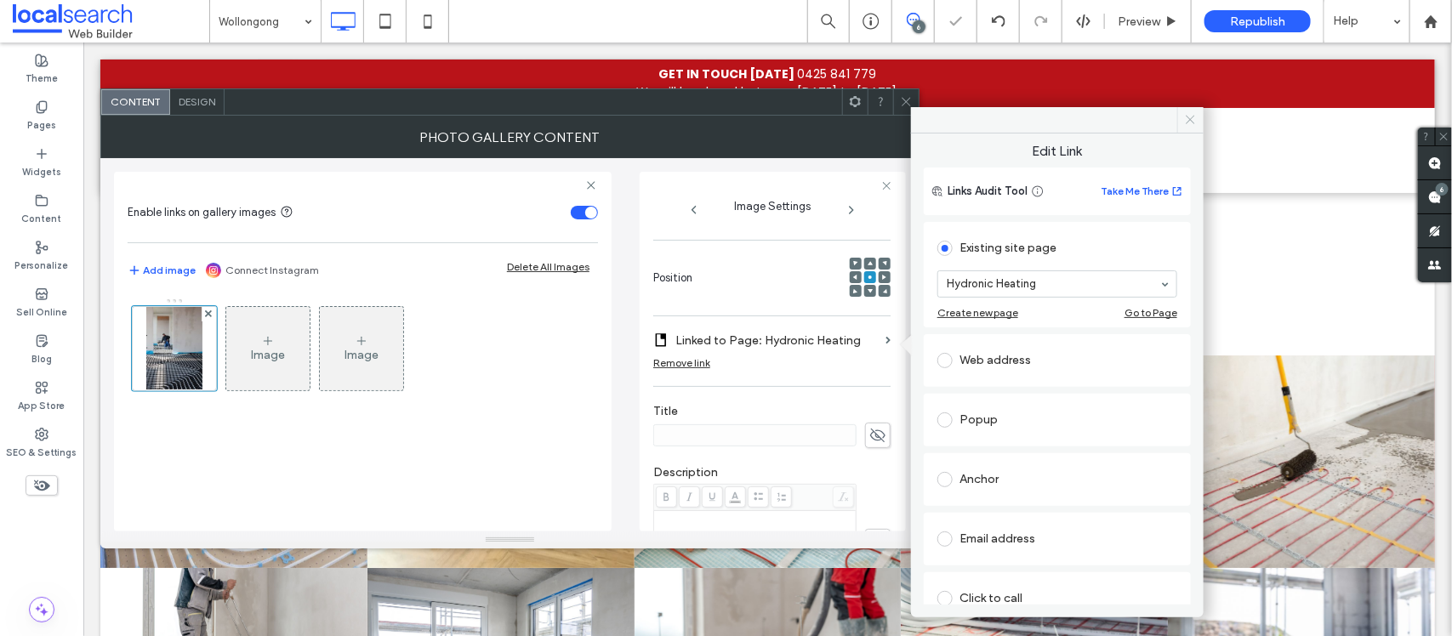
click at [1193, 126] on icon at bounding box center [1190, 119] width 13 height 13
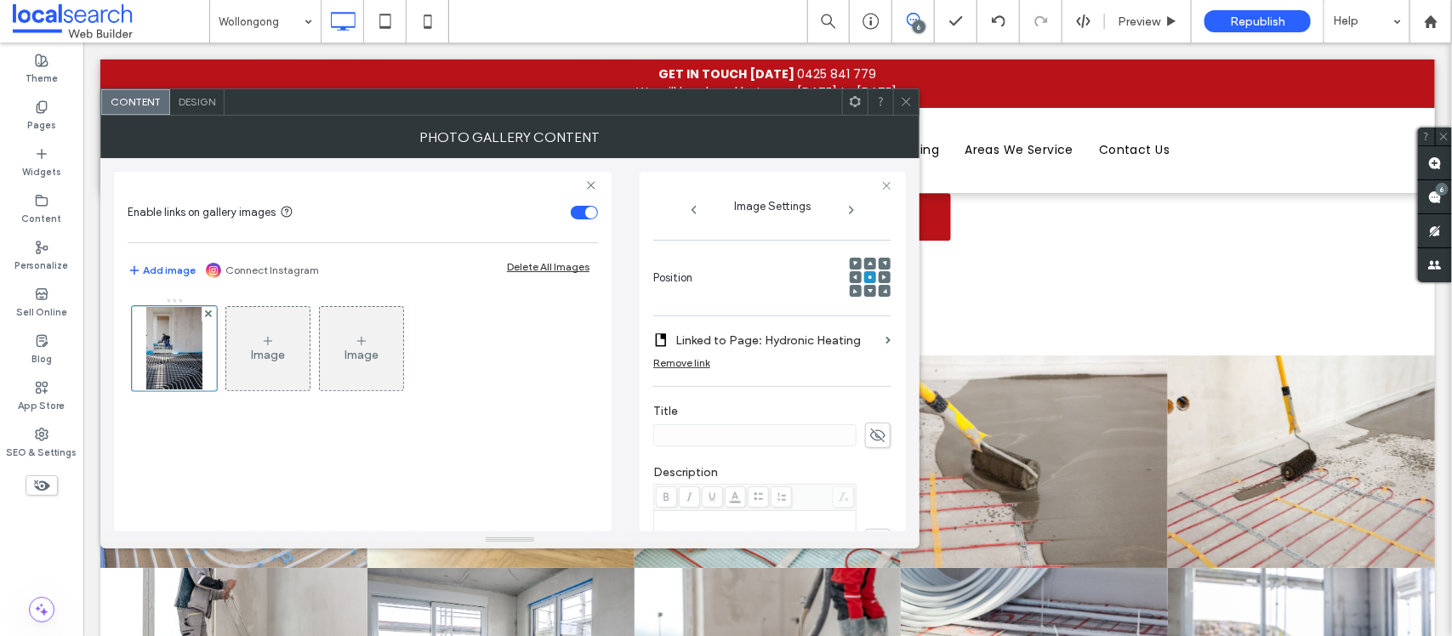
click at [896, 111] on div at bounding box center [906, 102] width 26 height 26
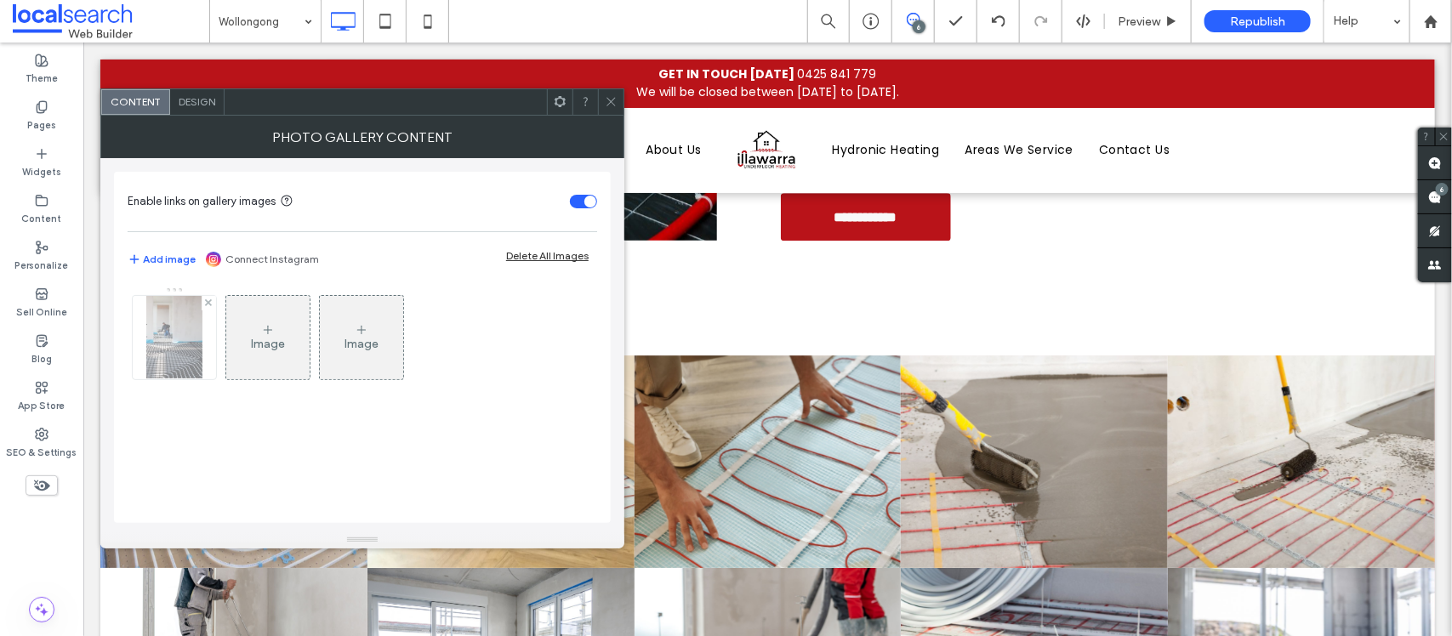
click at [172, 345] on img at bounding box center [173, 337] width 55 height 83
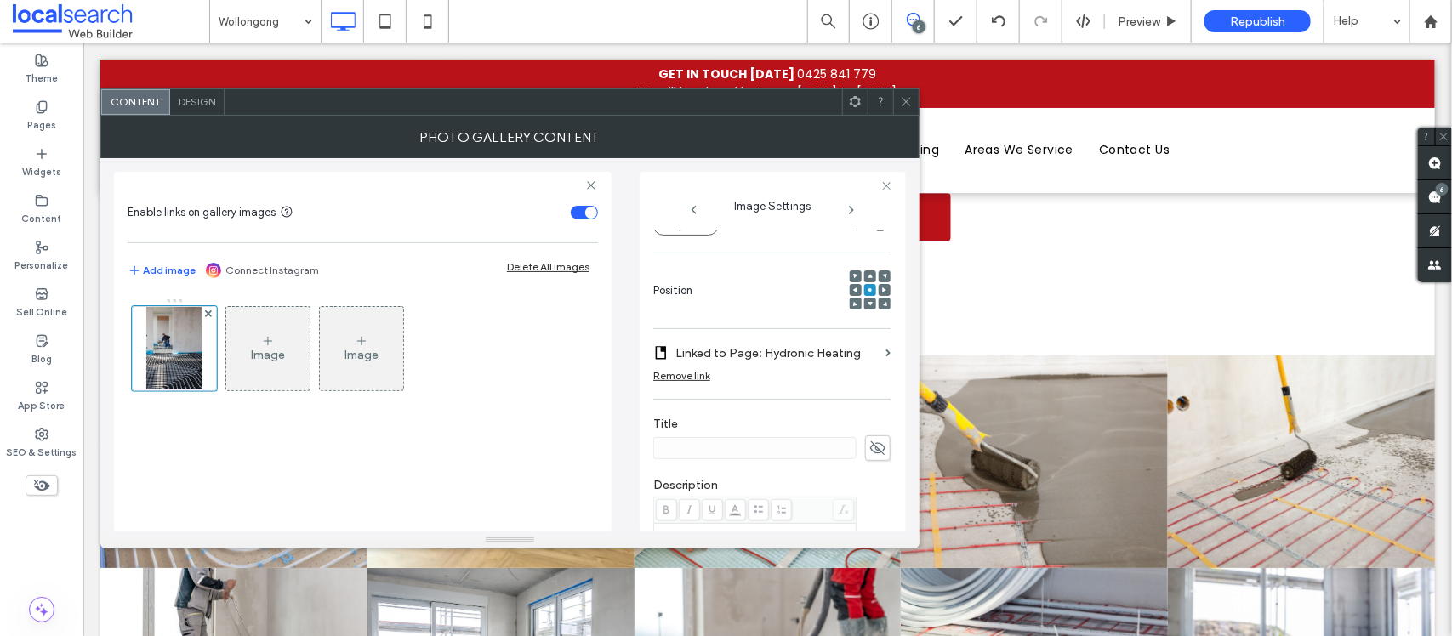
scroll to position [218, 0]
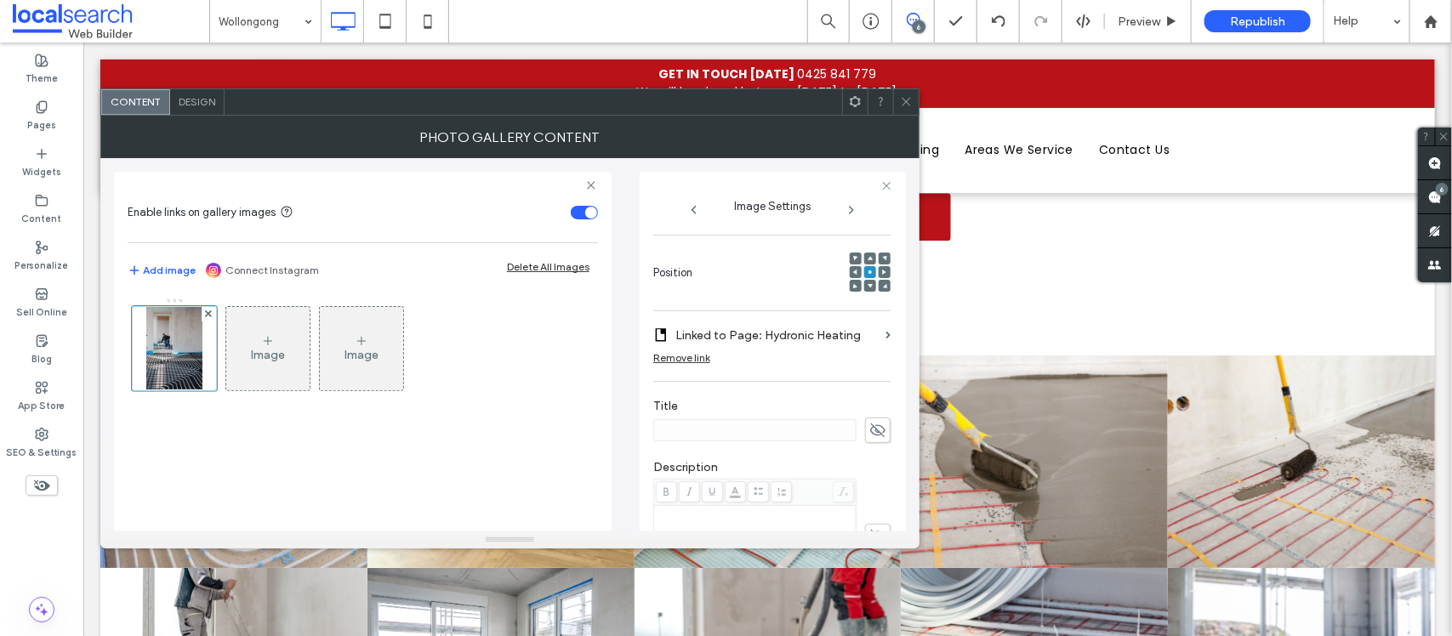
click at [908, 94] on span at bounding box center [906, 102] width 13 height 26
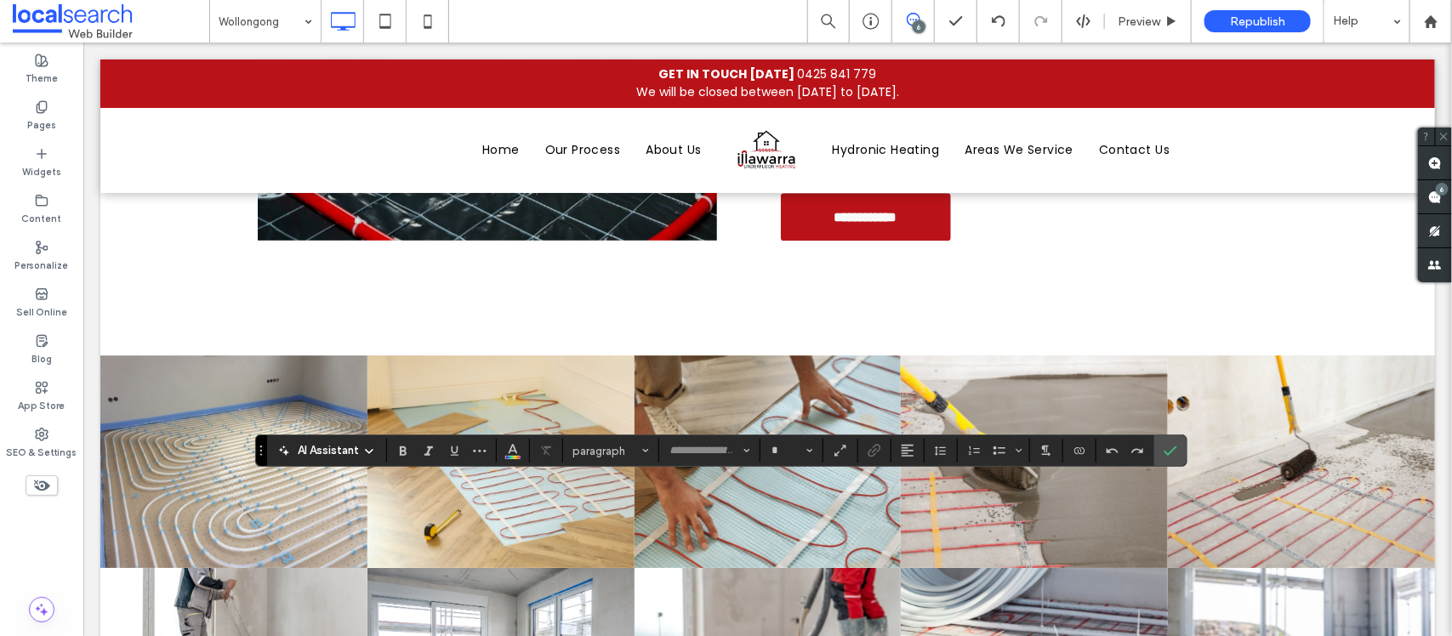
type input "*******"
type input "**"
click at [868, 454] on label "Link" at bounding box center [875, 451] width 26 height 24
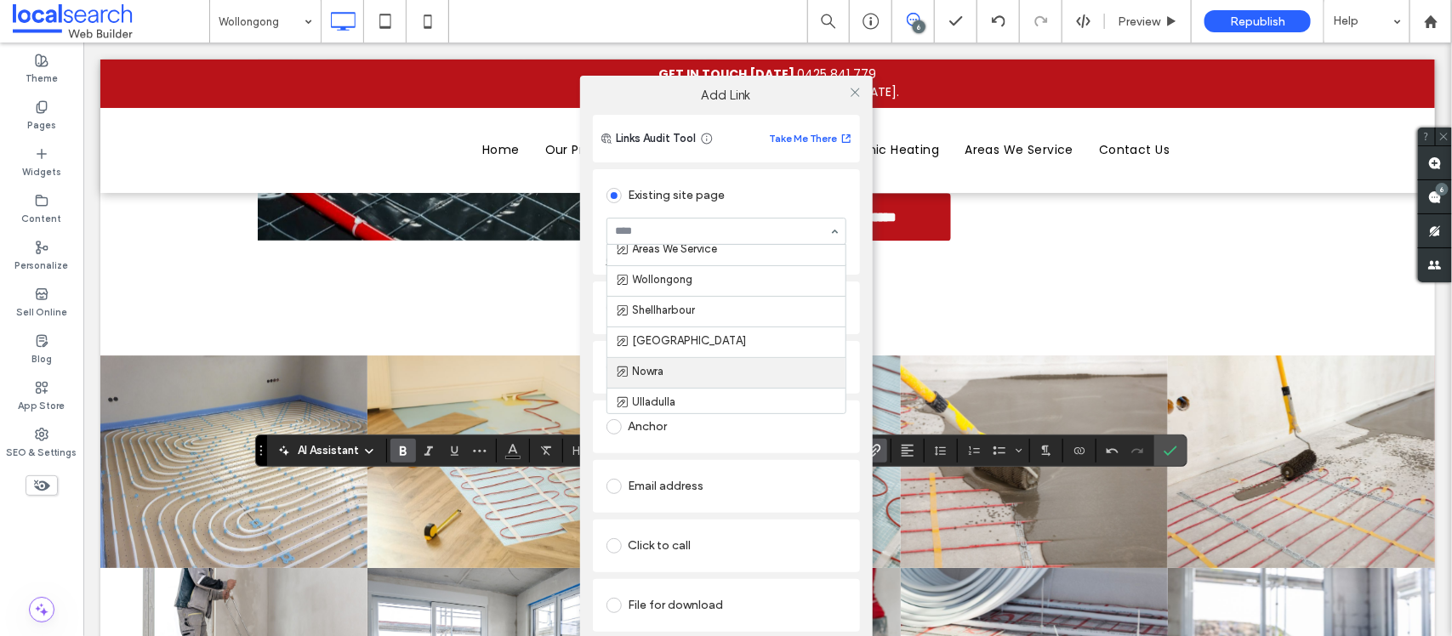
scroll to position [68, 0]
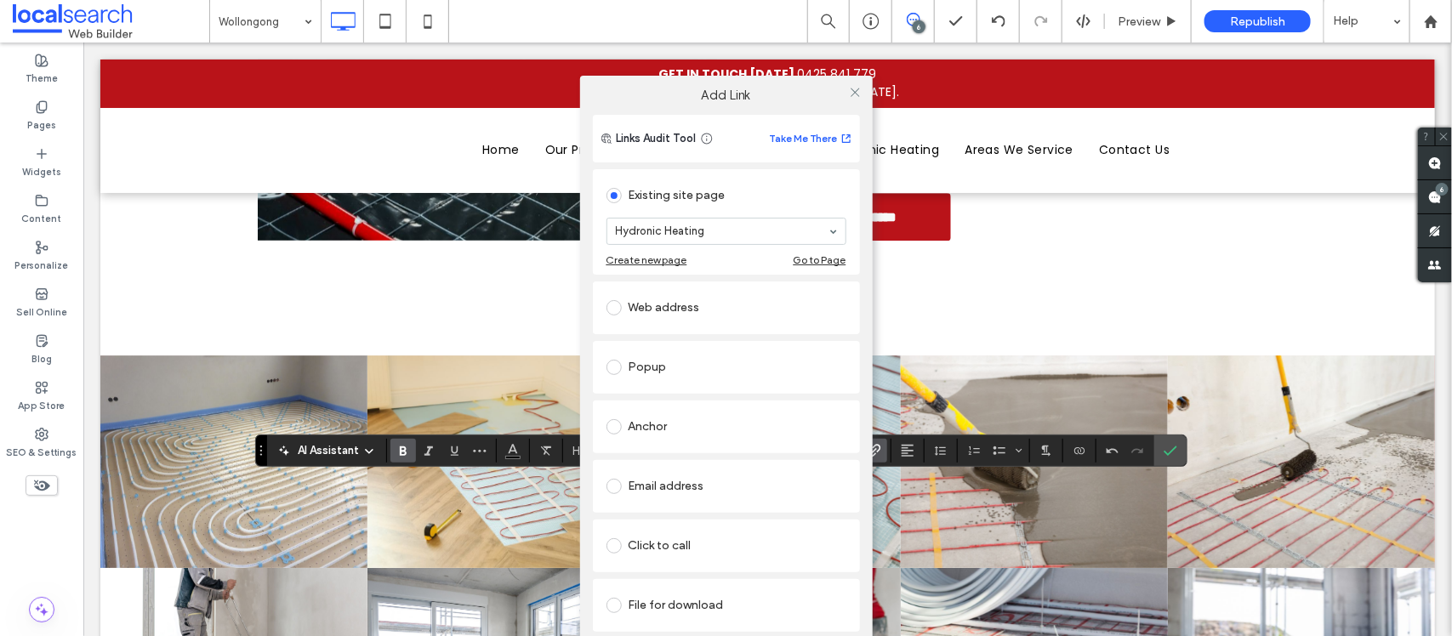
click at [1190, 449] on div "Add Link Links Audit Tool Take Me There Existing site page Hydronic Heating Cre…" at bounding box center [726, 378] width 1452 height 636
click at [1167, 448] on div "Add Link Links Audit Tool Take Me There Existing site page Hydronic Heating Cre…" at bounding box center [726, 378] width 1452 height 636
click at [856, 99] on icon at bounding box center [855, 92] width 13 height 13
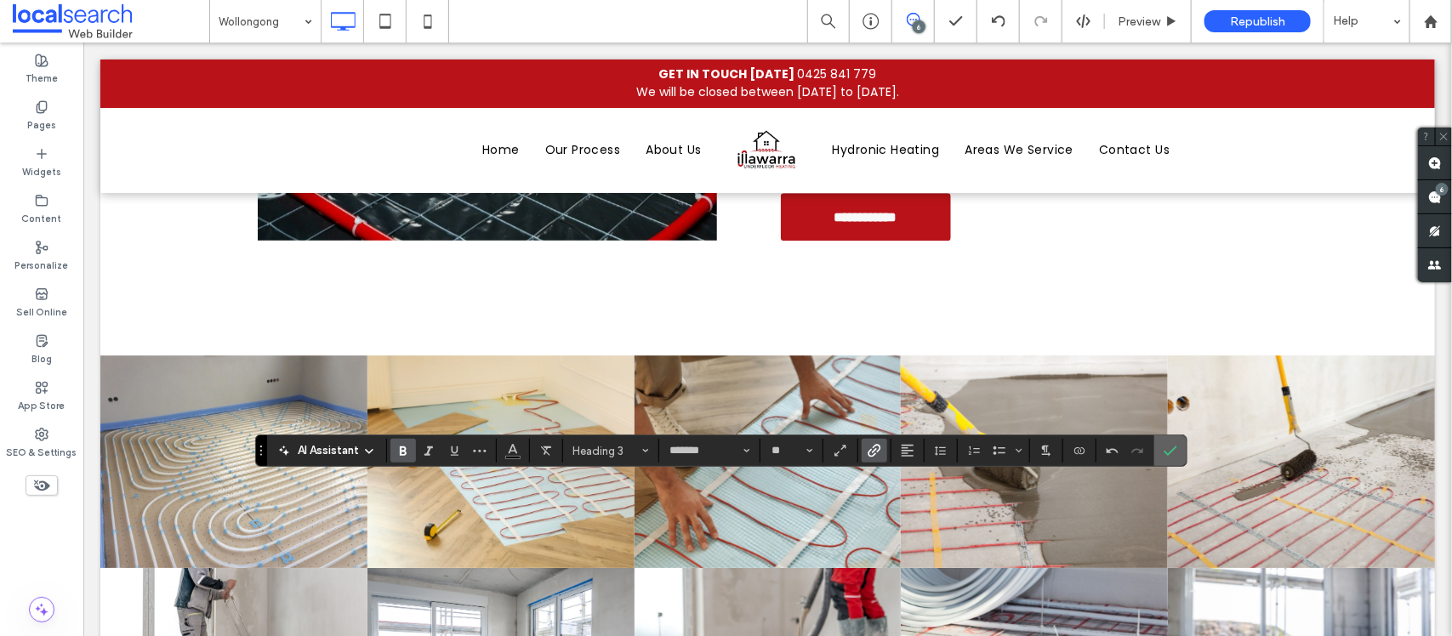
click at [1167, 451] on icon "Confirm" at bounding box center [1171, 451] width 14 height 14
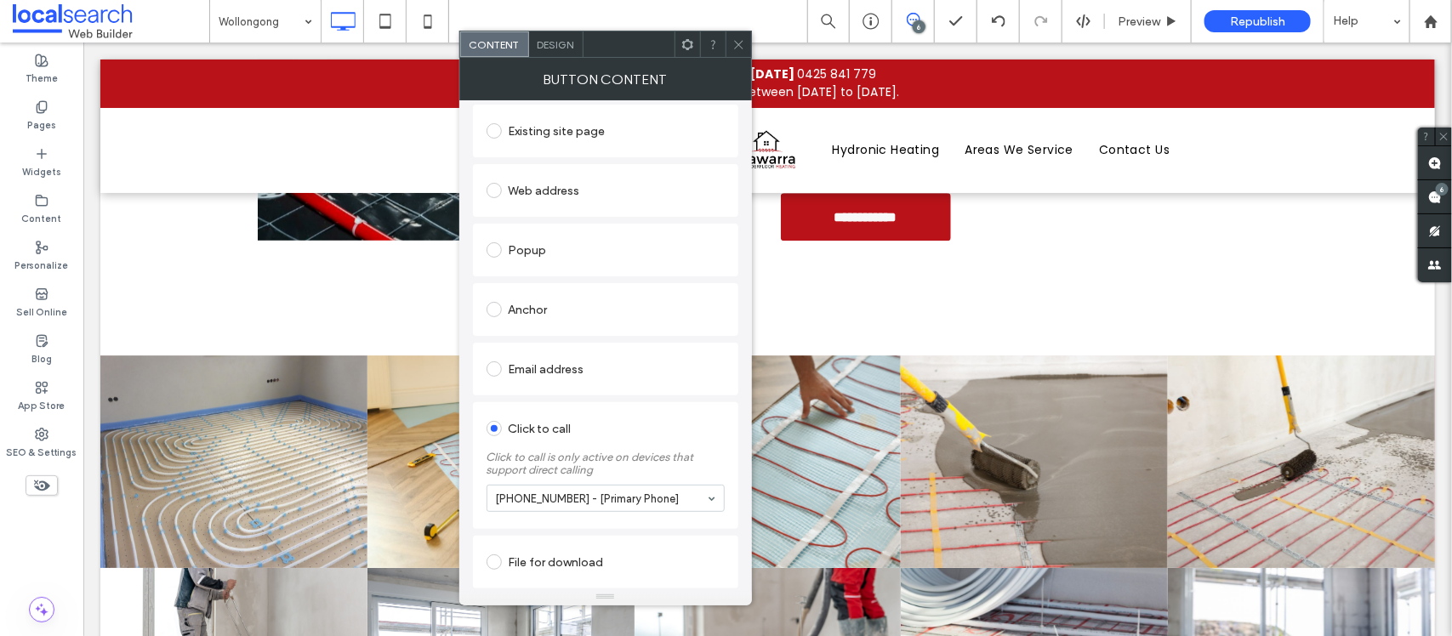
scroll to position [74, 0]
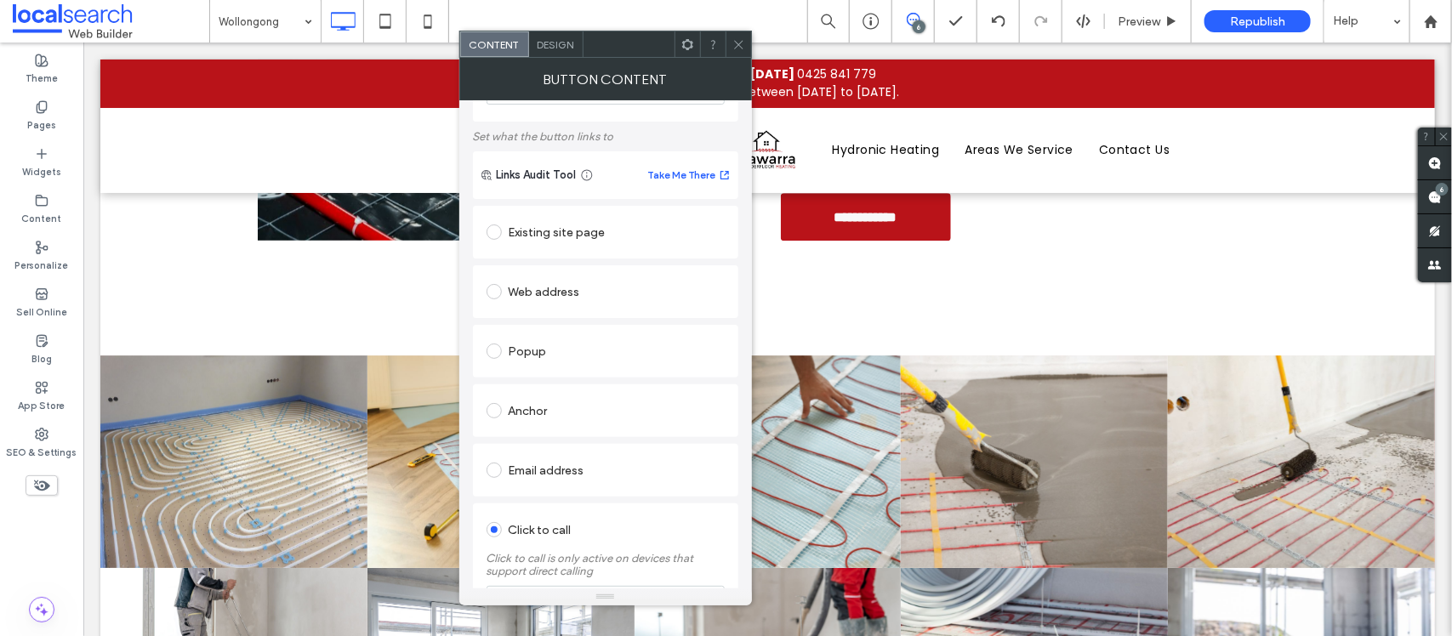
click at [652, 227] on div "Existing site page" at bounding box center [606, 232] width 238 height 27
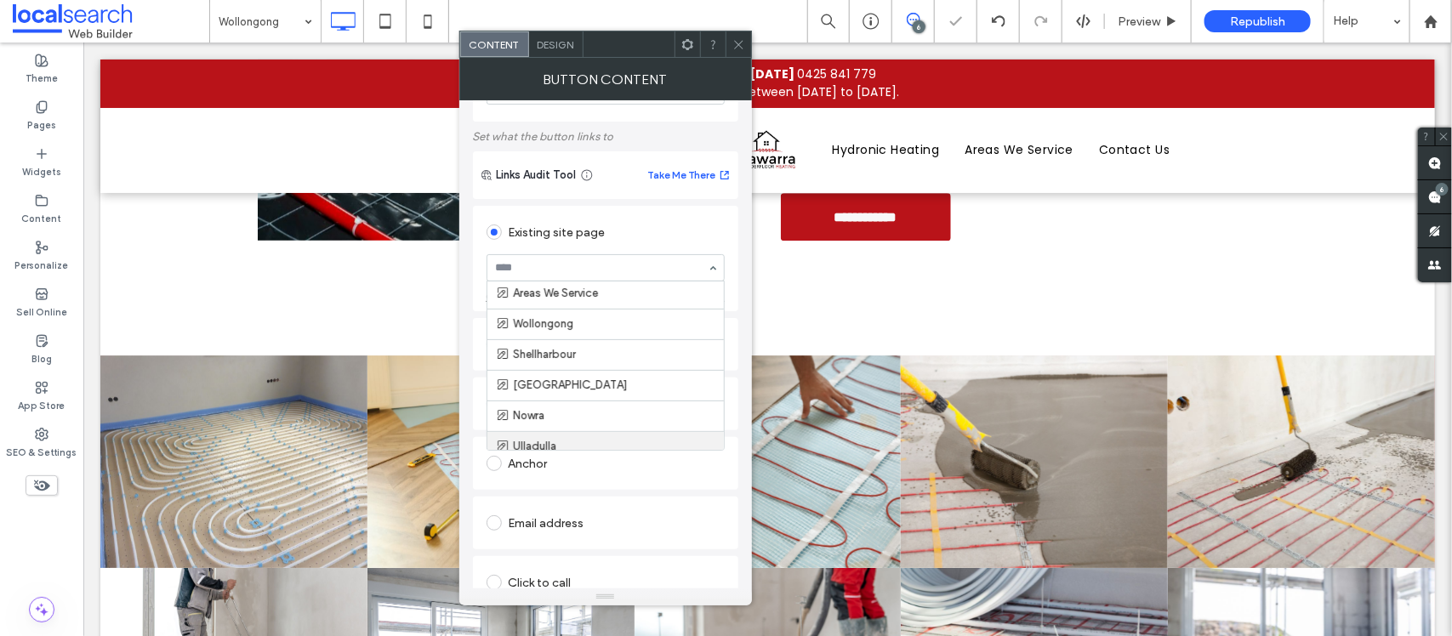
scroll to position [174, 0]
click at [739, 45] on use at bounding box center [738, 44] width 9 height 9
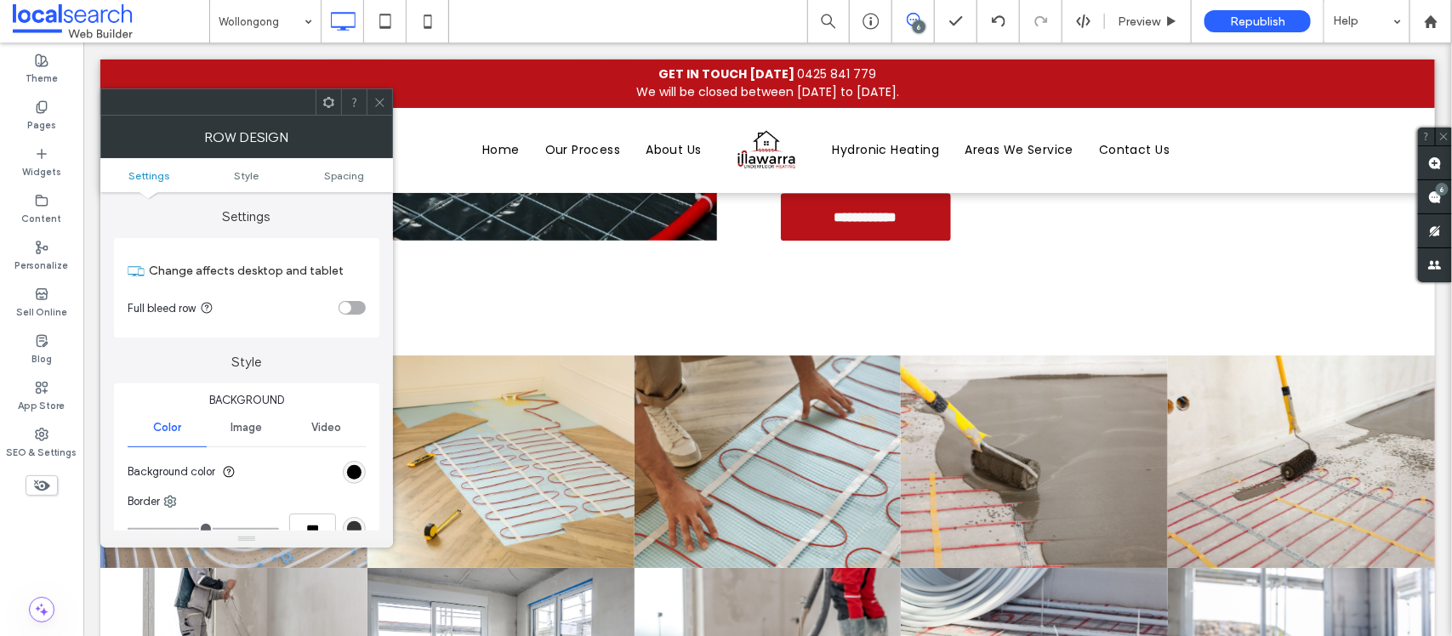
click at [380, 117] on div "Row Design" at bounding box center [246, 137] width 293 height 43
click at [385, 102] on icon at bounding box center [380, 102] width 13 height 13
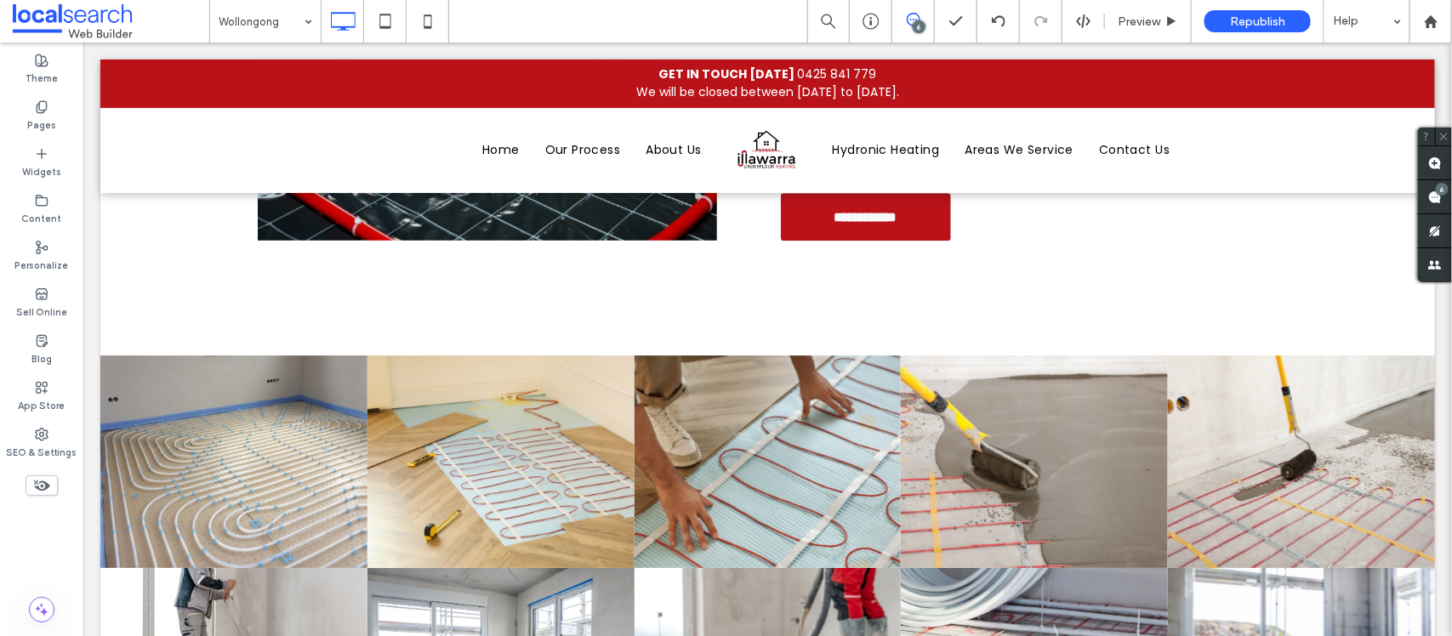
drag, startPoint x: 270, startPoint y: 24, endPoint x: 271, endPoint y: 38, distance: 14.5
click at [298, 31] on div "Shellharbour" at bounding box center [265, 21] width 111 height 43
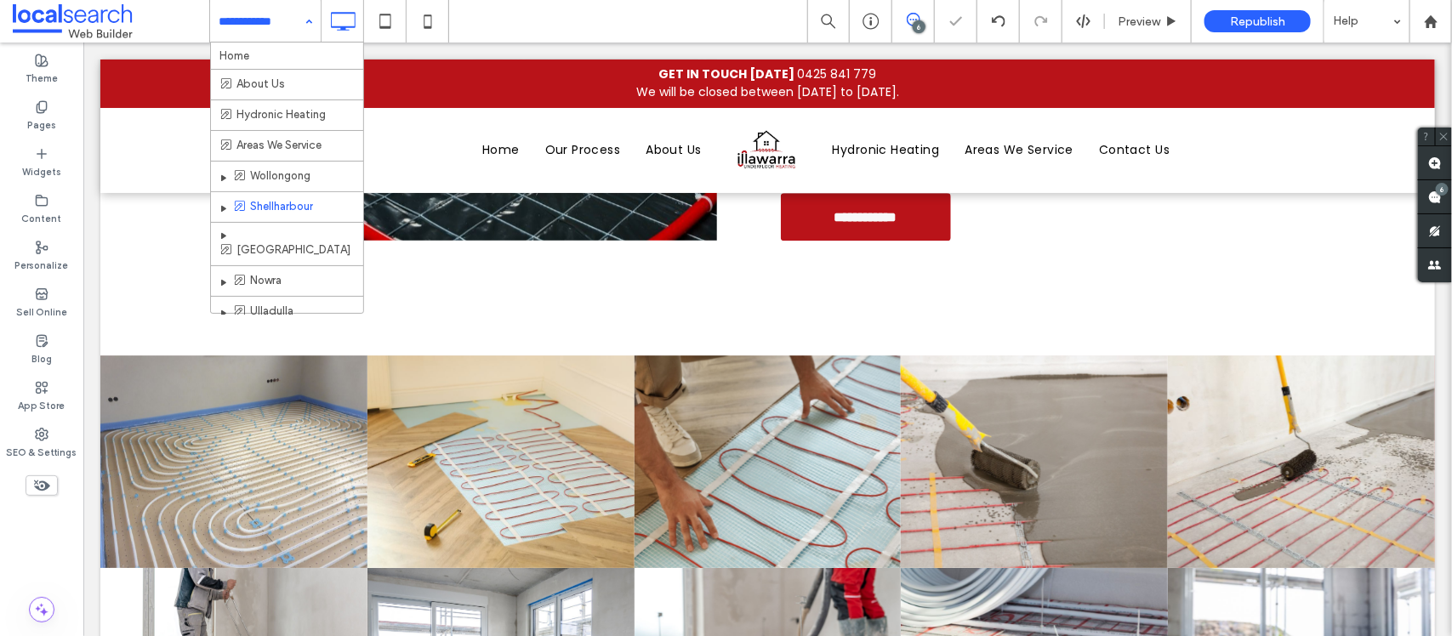
click at [302, 17] on div "Home About Us Hydronic Heating Areas We Service Wollongong Shellharbour Souther…" at bounding box center [265, 21] width 111 height 43
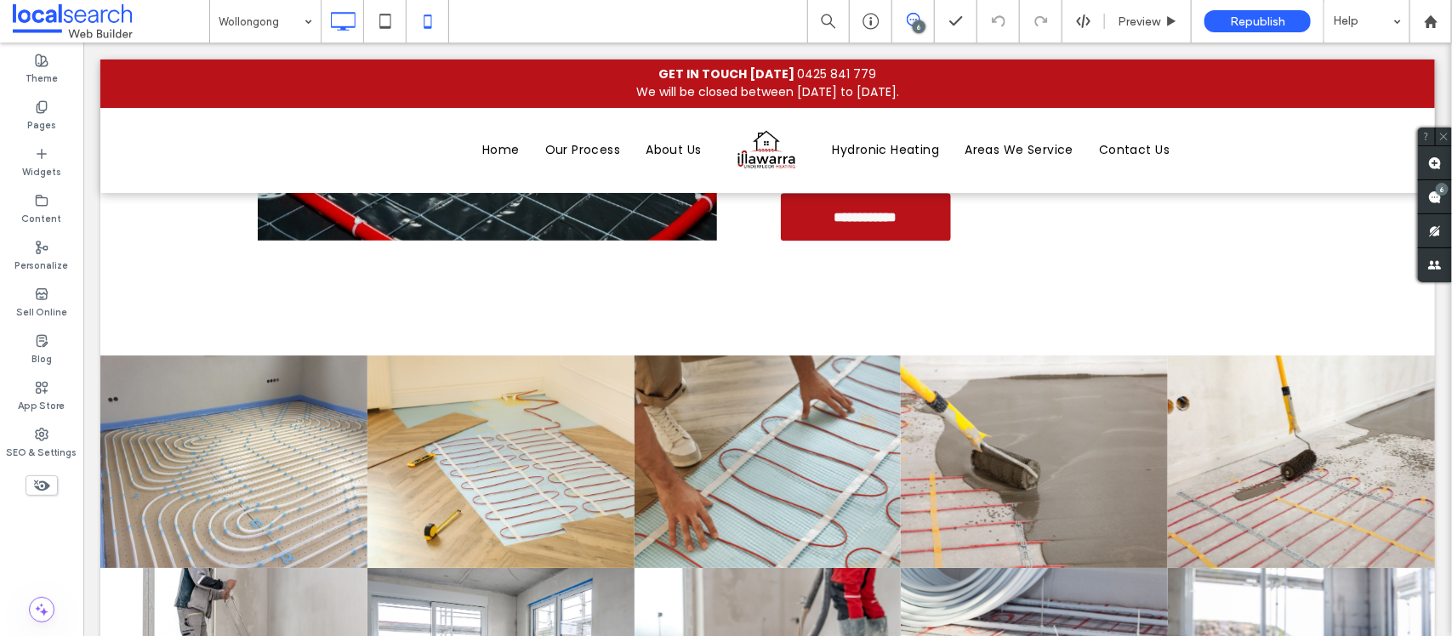
click at [419, 22] on icon at bounding box center [428, 21] width 34 height 34
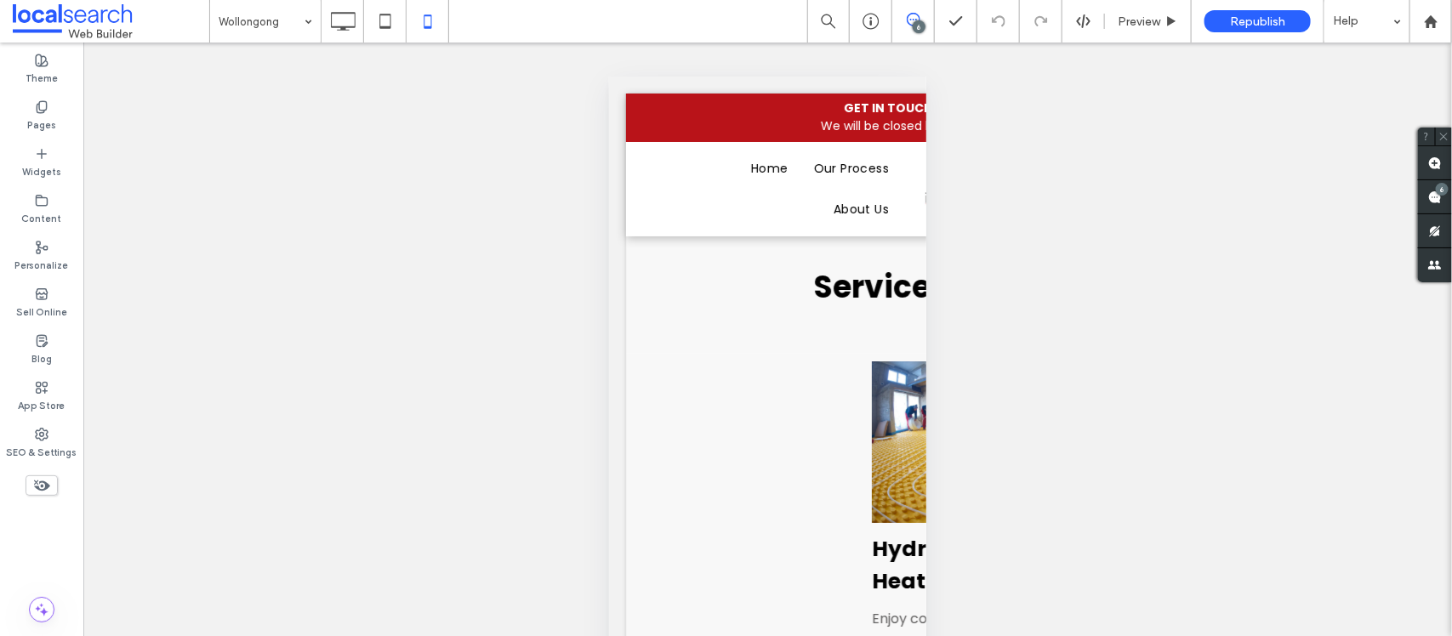
scroll to position [66, 0]
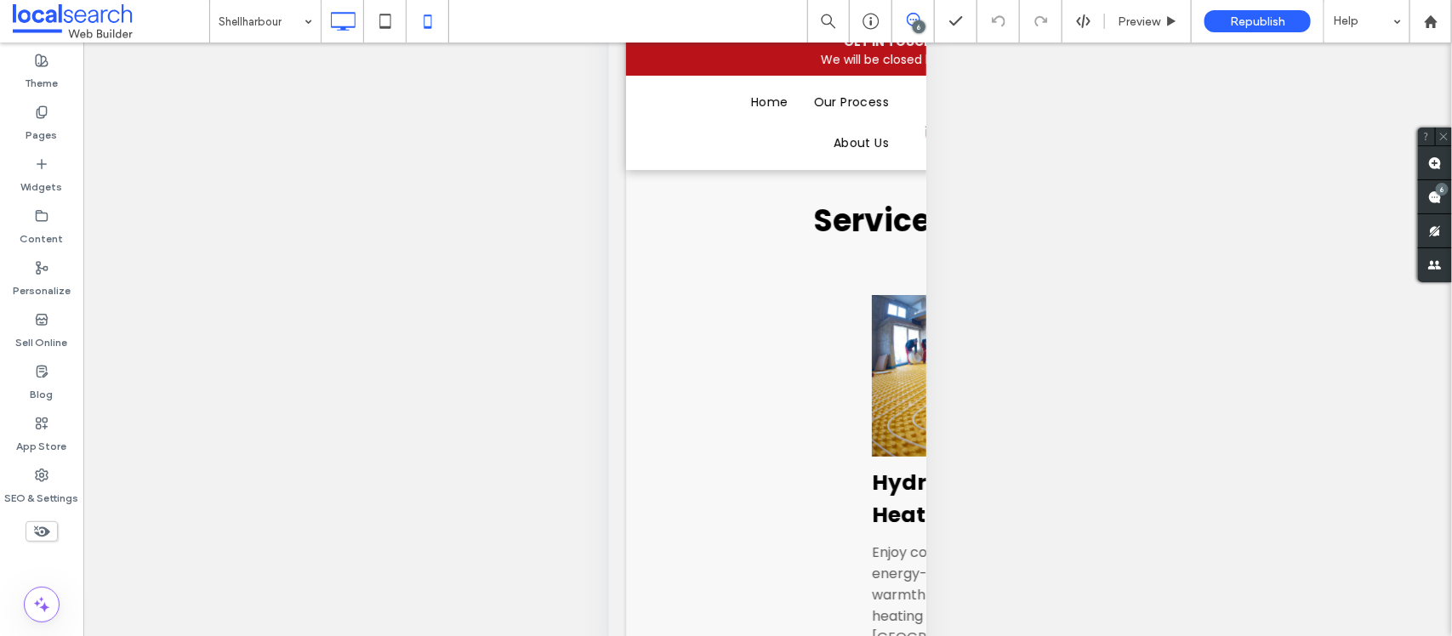
click at [341, 28] on use at bounding box center [343, 21] width 25 height 19
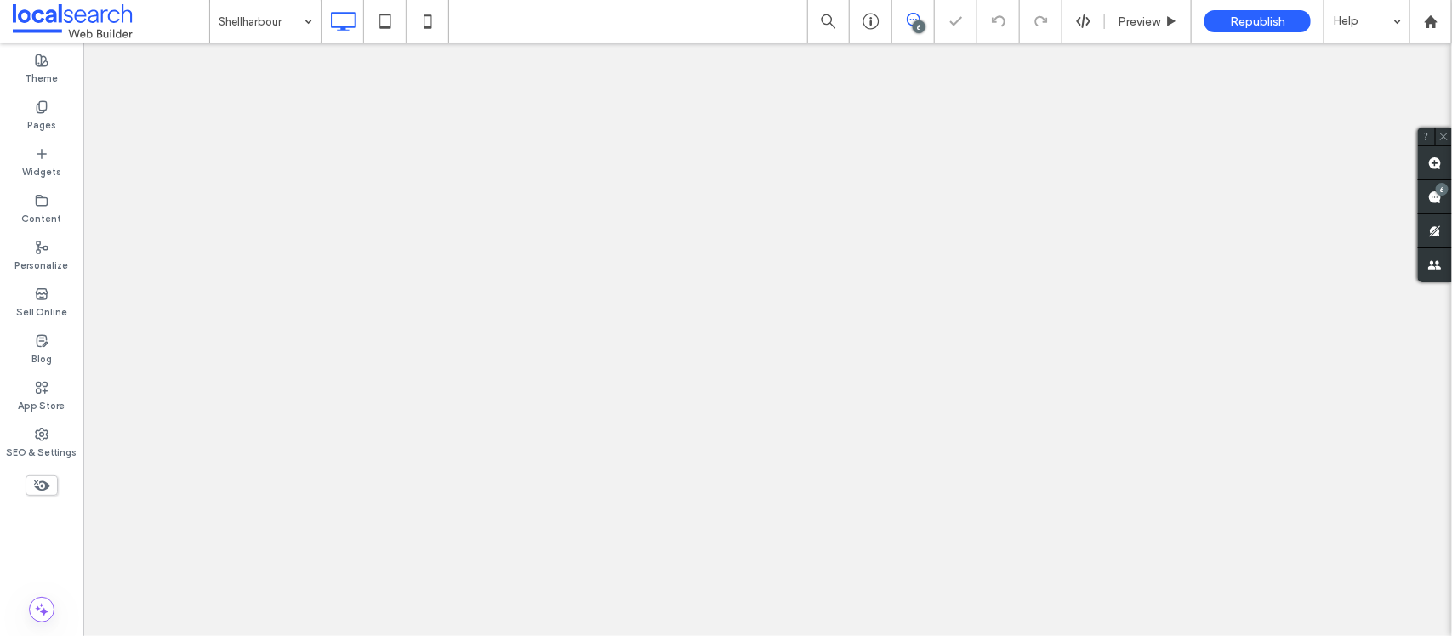
click at [340, 23] on icon at bounding box center [343, 21] width 34 height 34
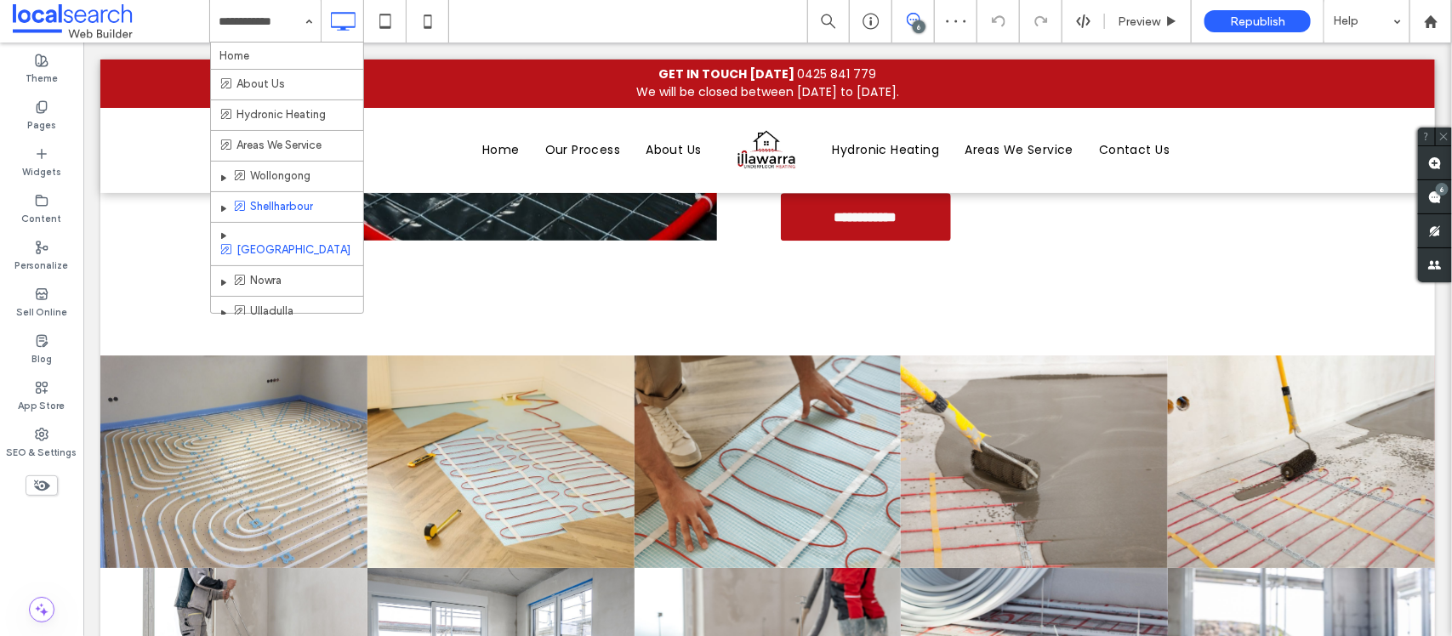
scroll to position [85, 0]
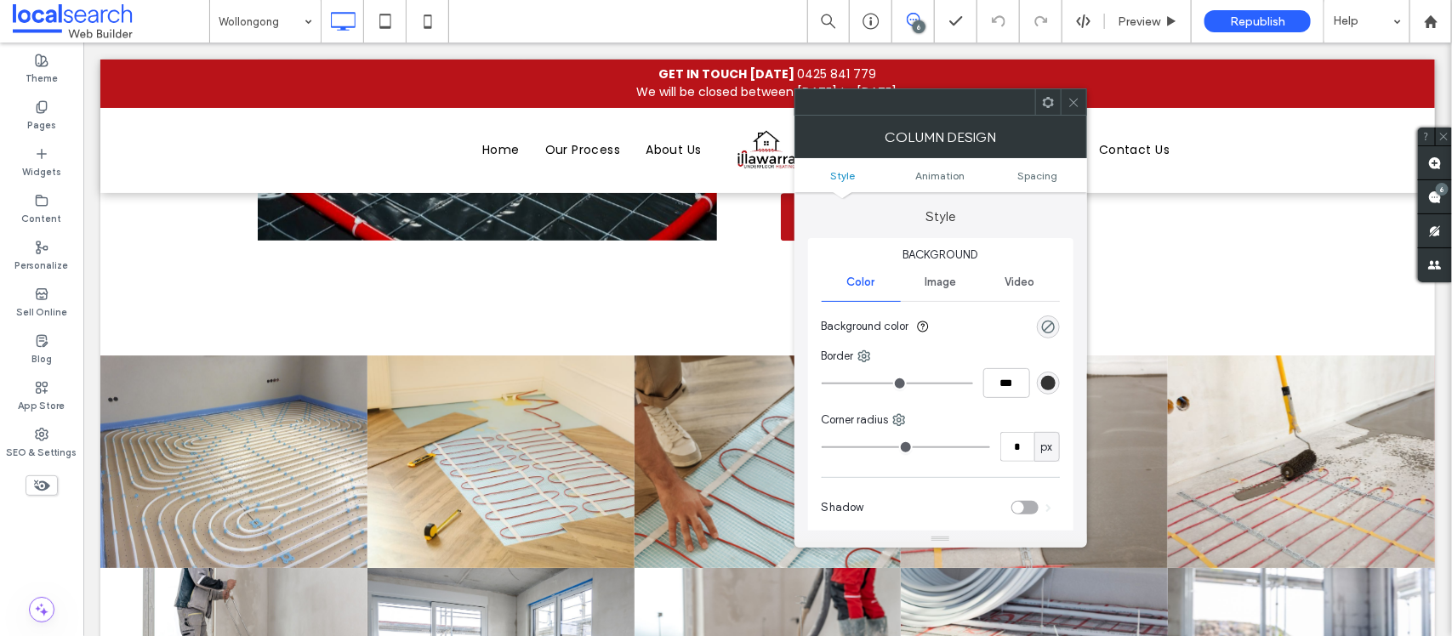
click at [1077, 112] on span at bounding box center [1074, 102] width 13 height 26
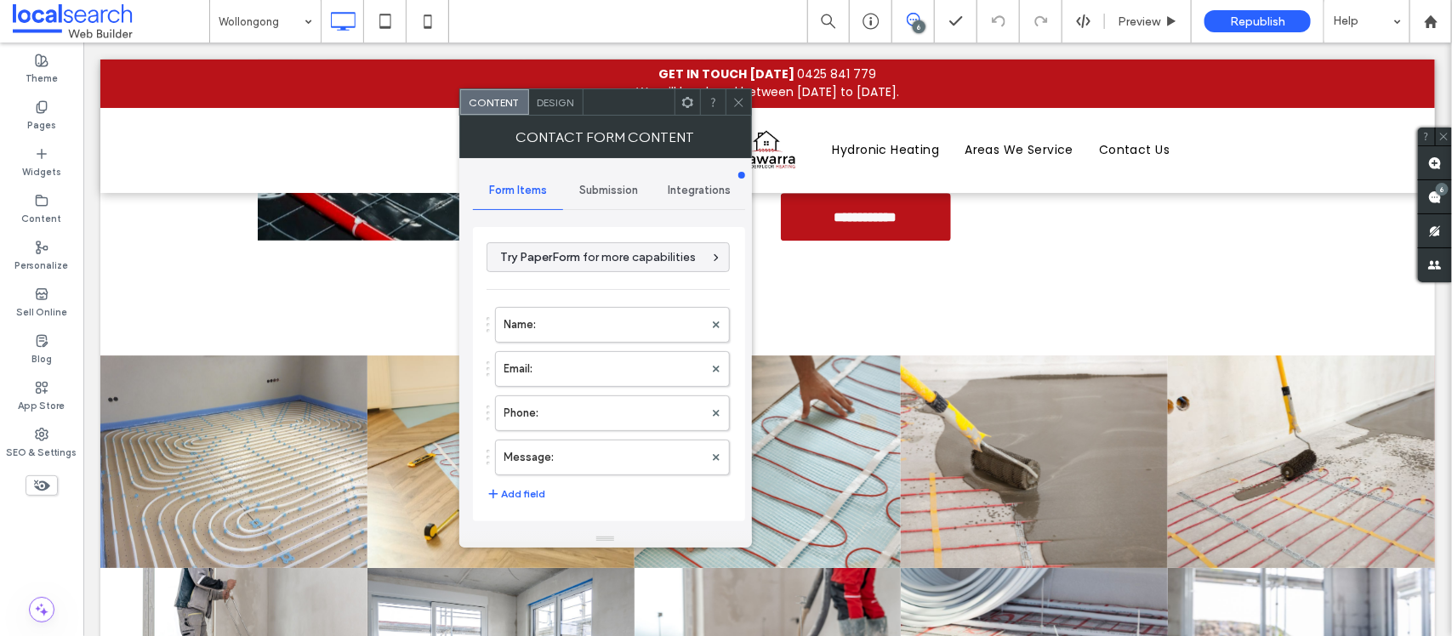
type input "**********"
click at [610, 194] on span "Submission" at bounding box center [608, 191] width 59 height 14
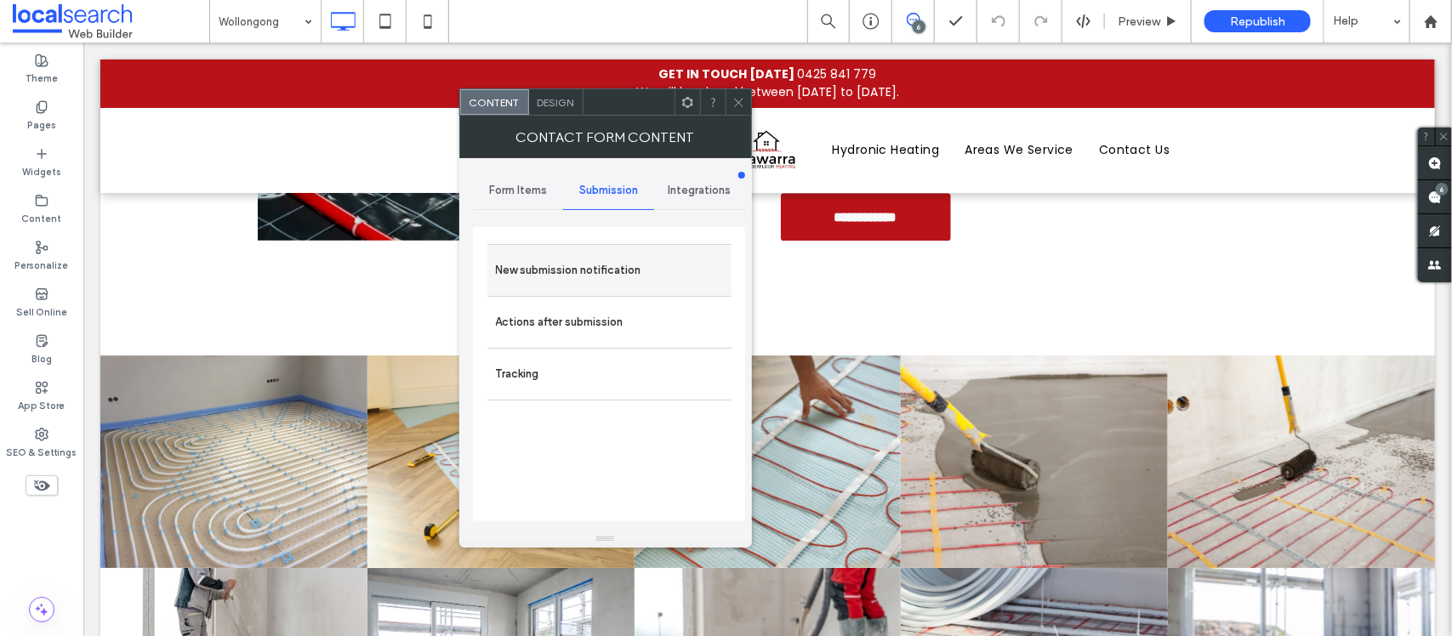
click at [636, 266] on label "New submission notification" at bounding box center [609, 271] width 227 height 34
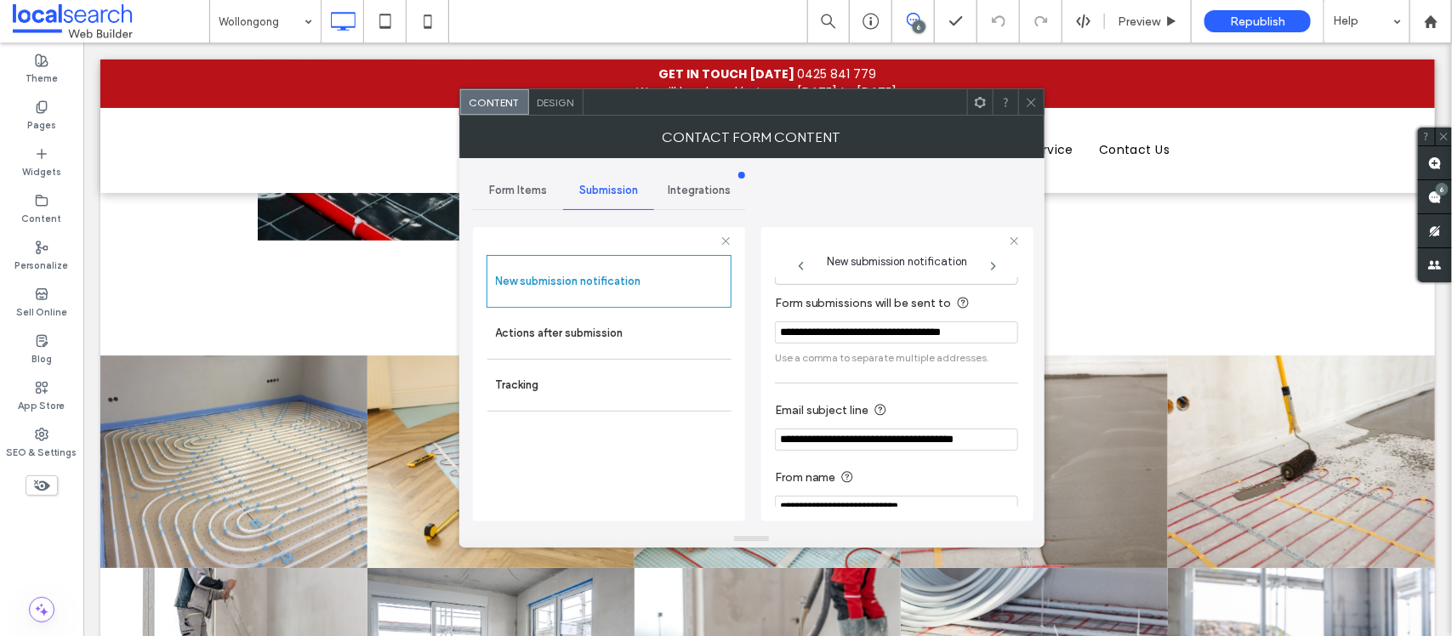
scroll to position [94, 0]
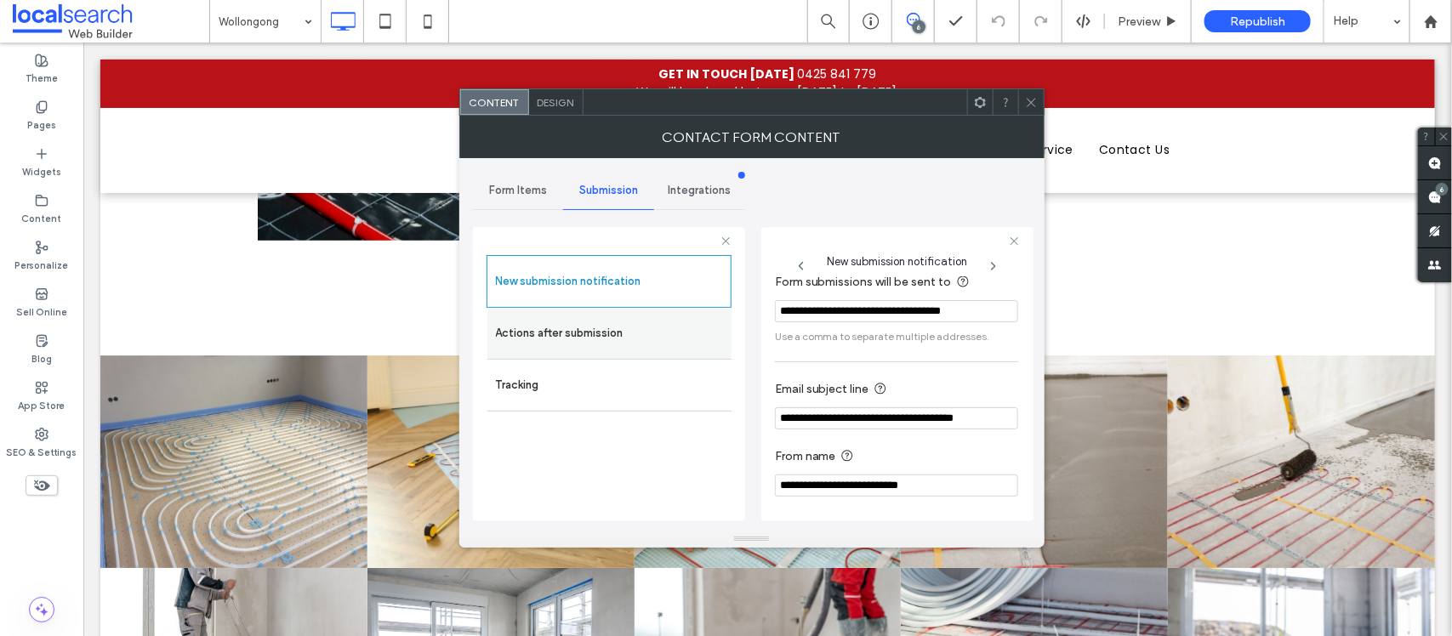
click at [500, 325] on label "Actions after submission" at bounding box center [609, 334] width 227 height 34
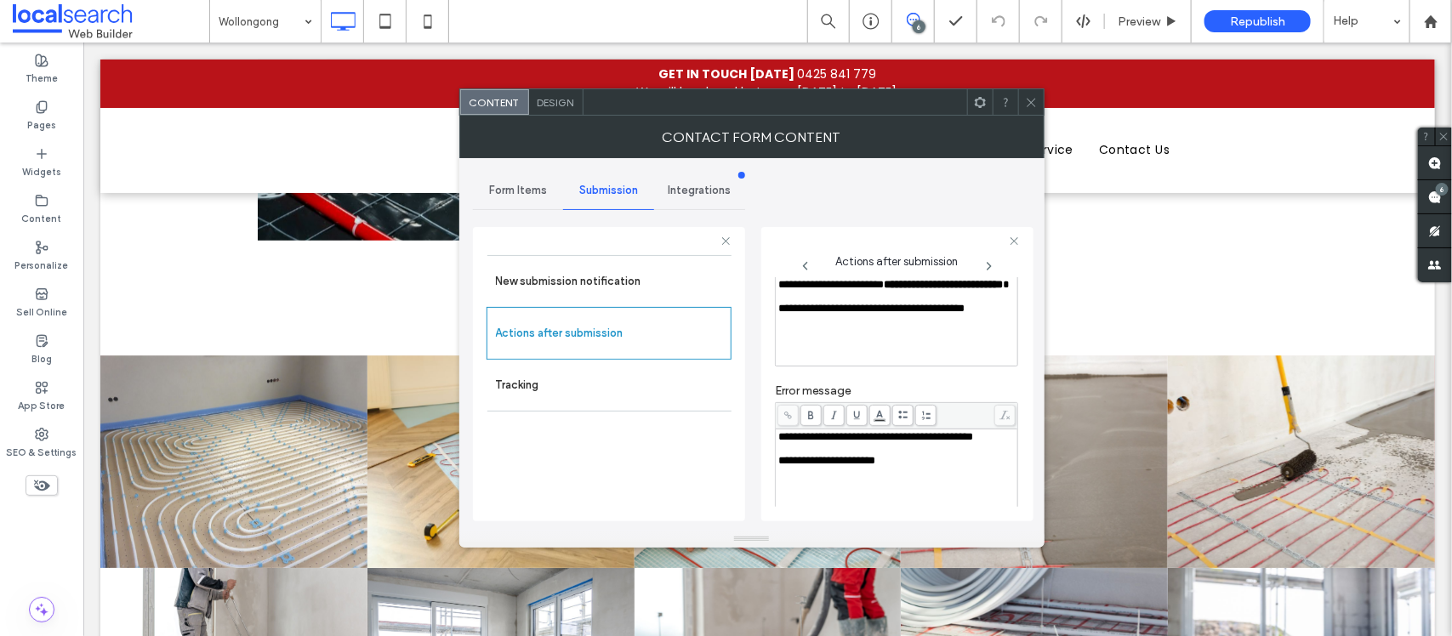
click at [560, 122] on div "Contact Form Content" at bounding box center [751, 137] width 585 height 43
click at [572, 111] on div "Design" at bounding box center [556, 103] width 54 height 26
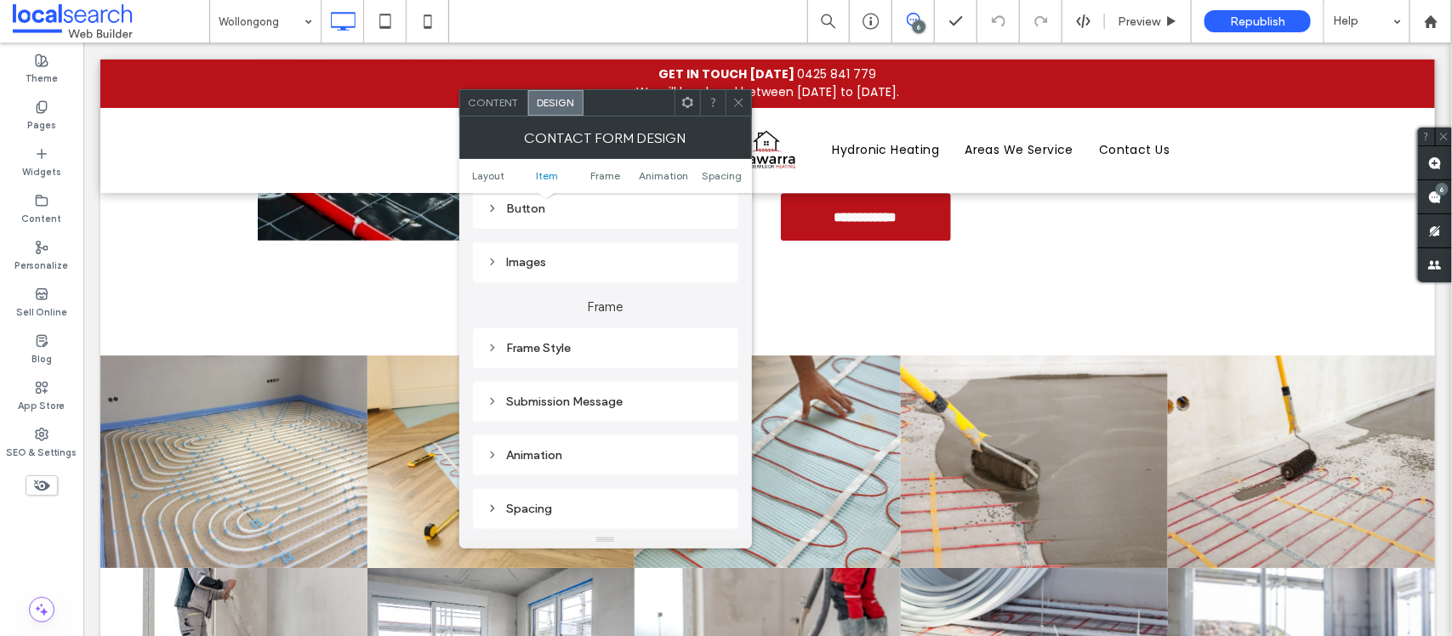
scroll to position [425, 0]
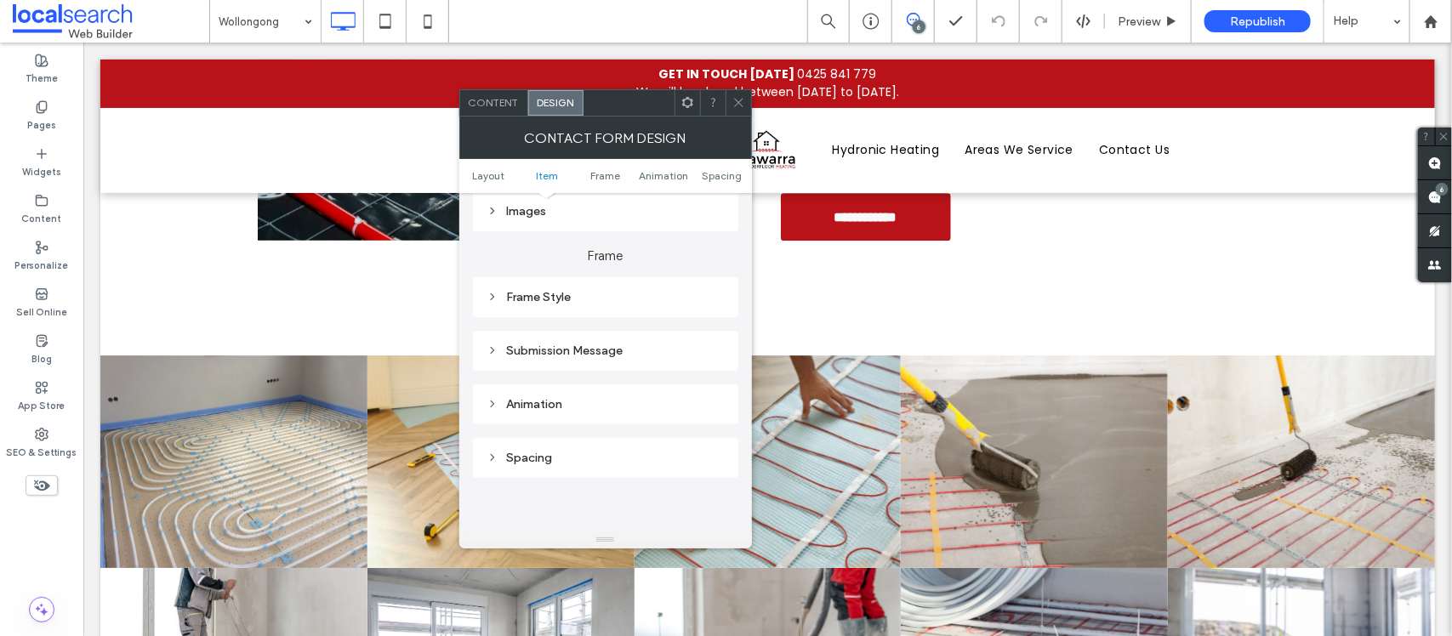
click at [600, 353] on div "Submission Message" at bounding box center [606, 351] width 238 height 14
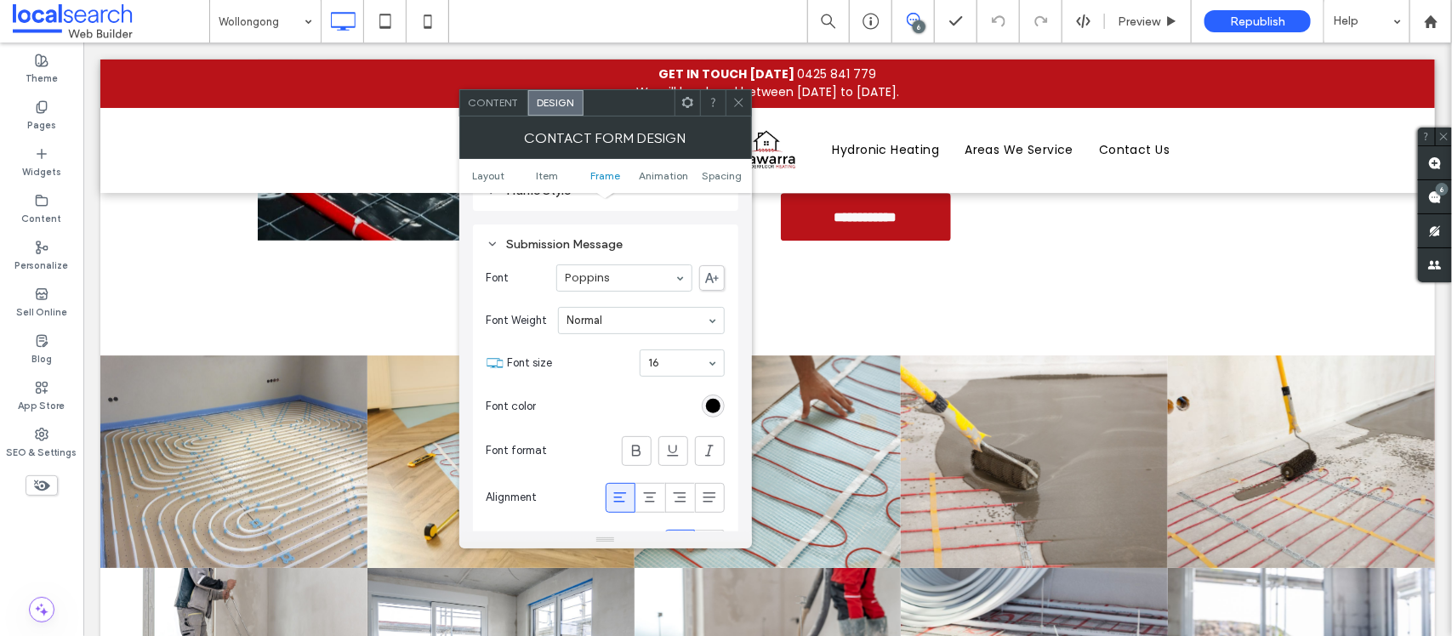
scroll to position [638, 0]
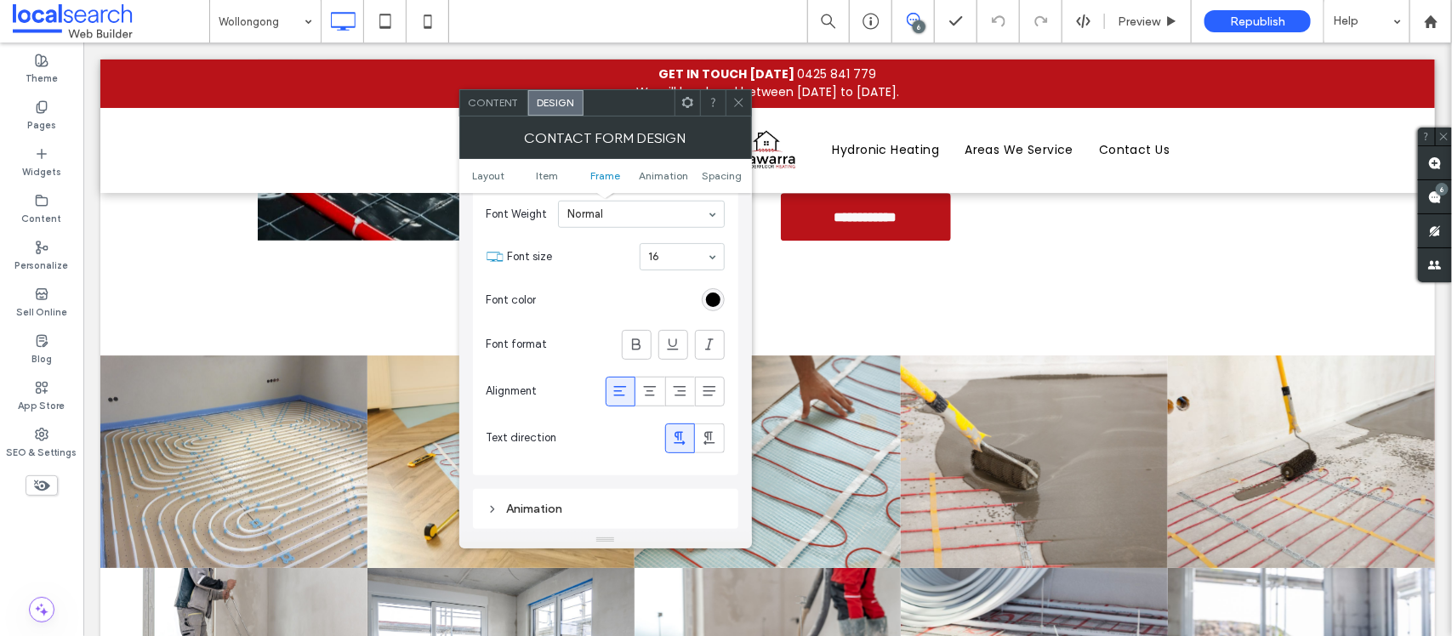
click at [739, 100] on icon at bounding box center [739, 102] width 13 height 13
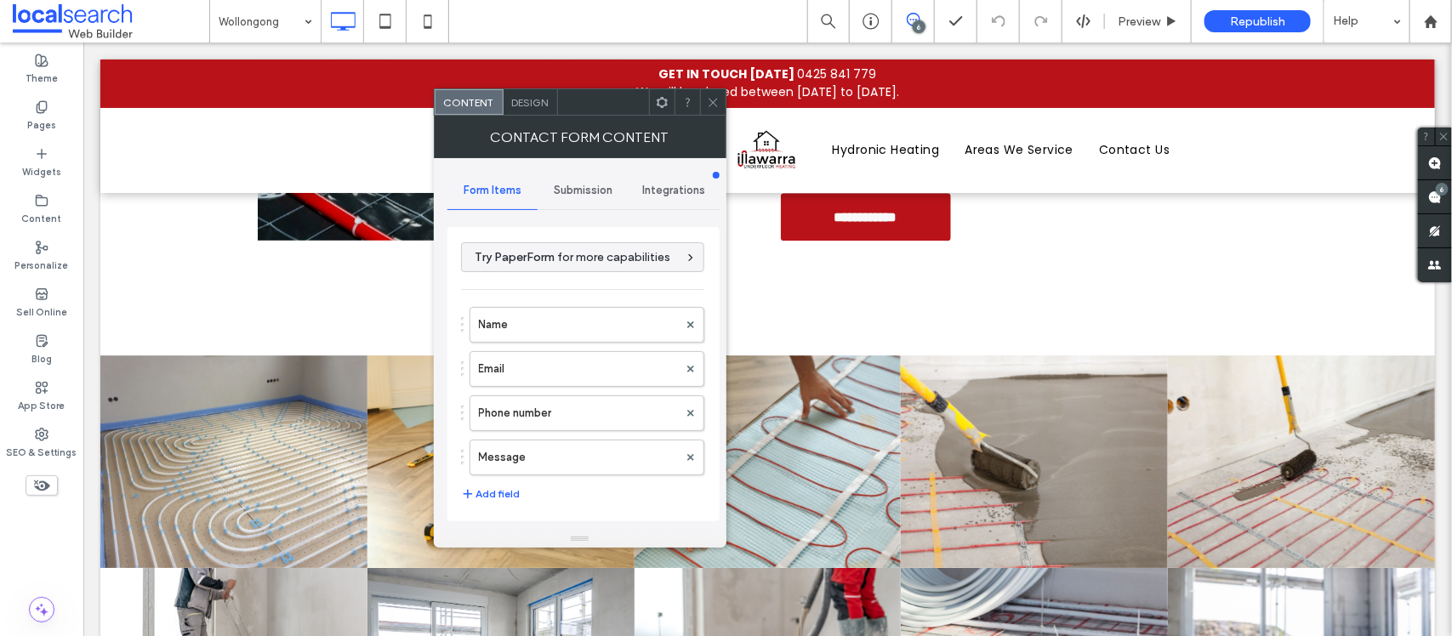
click at [577, 191] on span "Submission" at bounding box center [583, 191] width 59 height 14
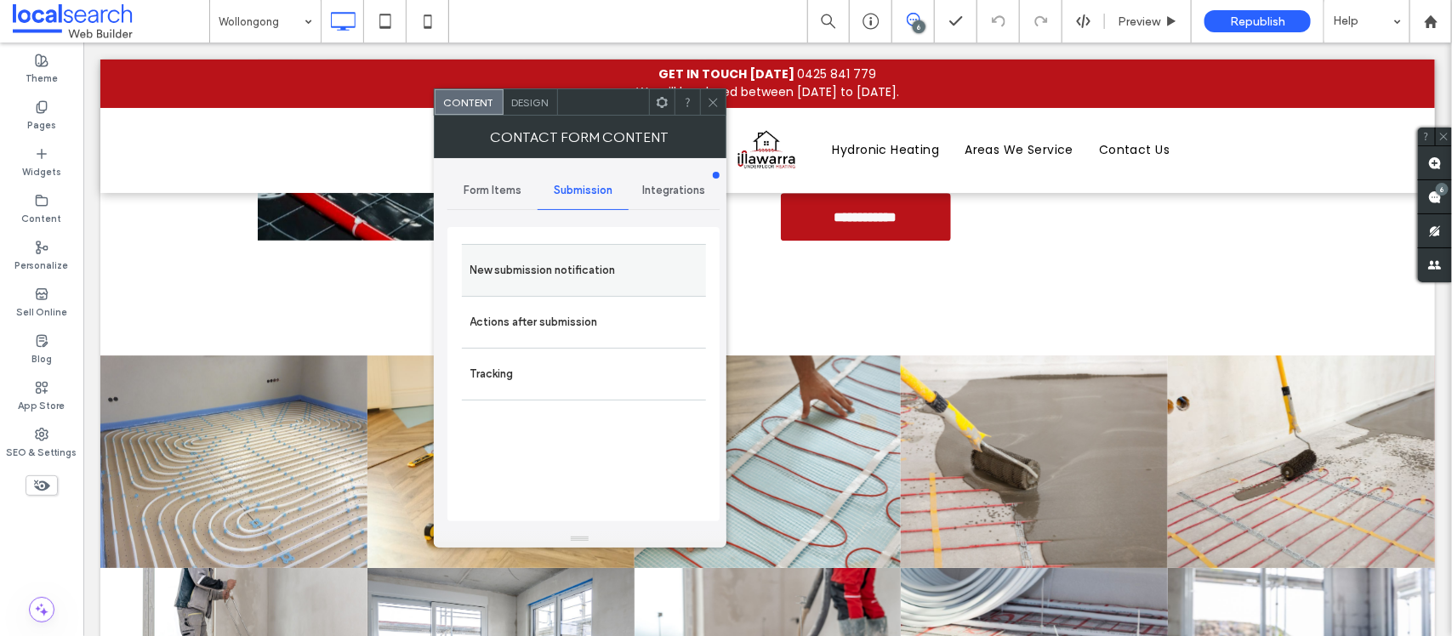
click at [547, 252] on div "New submission notification" at bounding box center [584, 270] width 244 height 52
click at [547, 254] on label "New submission notification" at bounding box center [584, 271] width 227 height 34
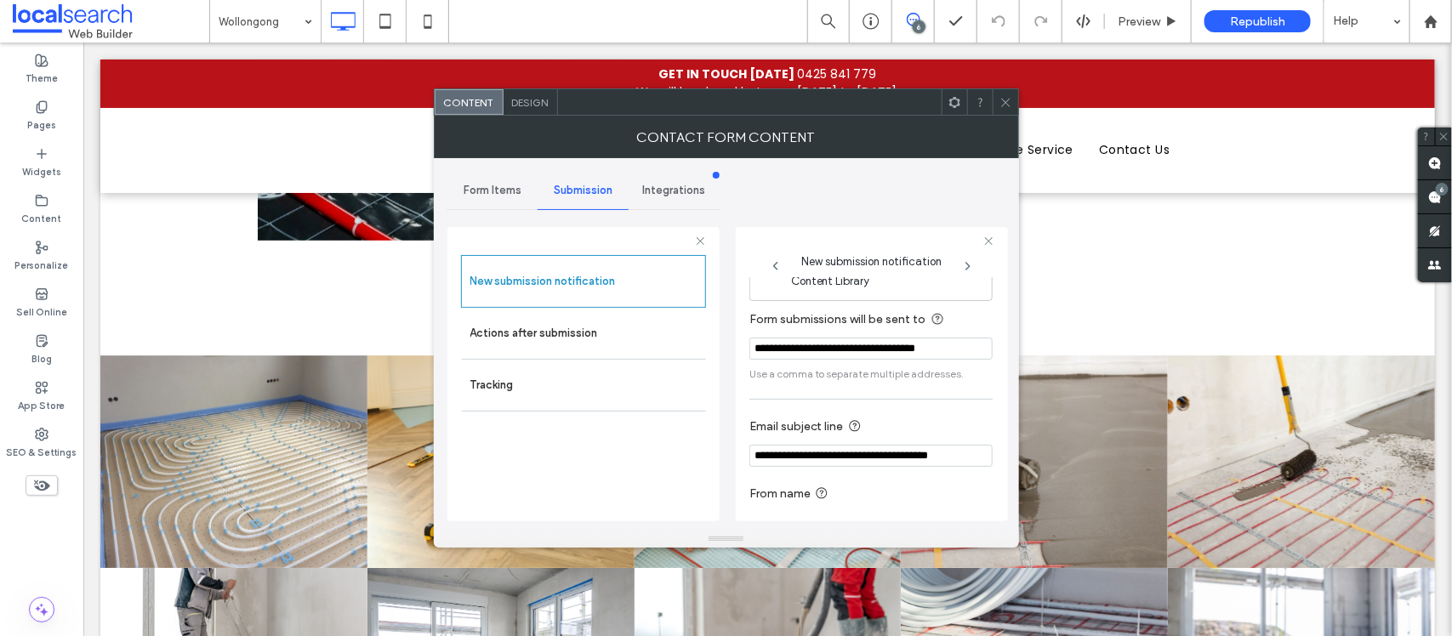
scroll to position [94, 0]
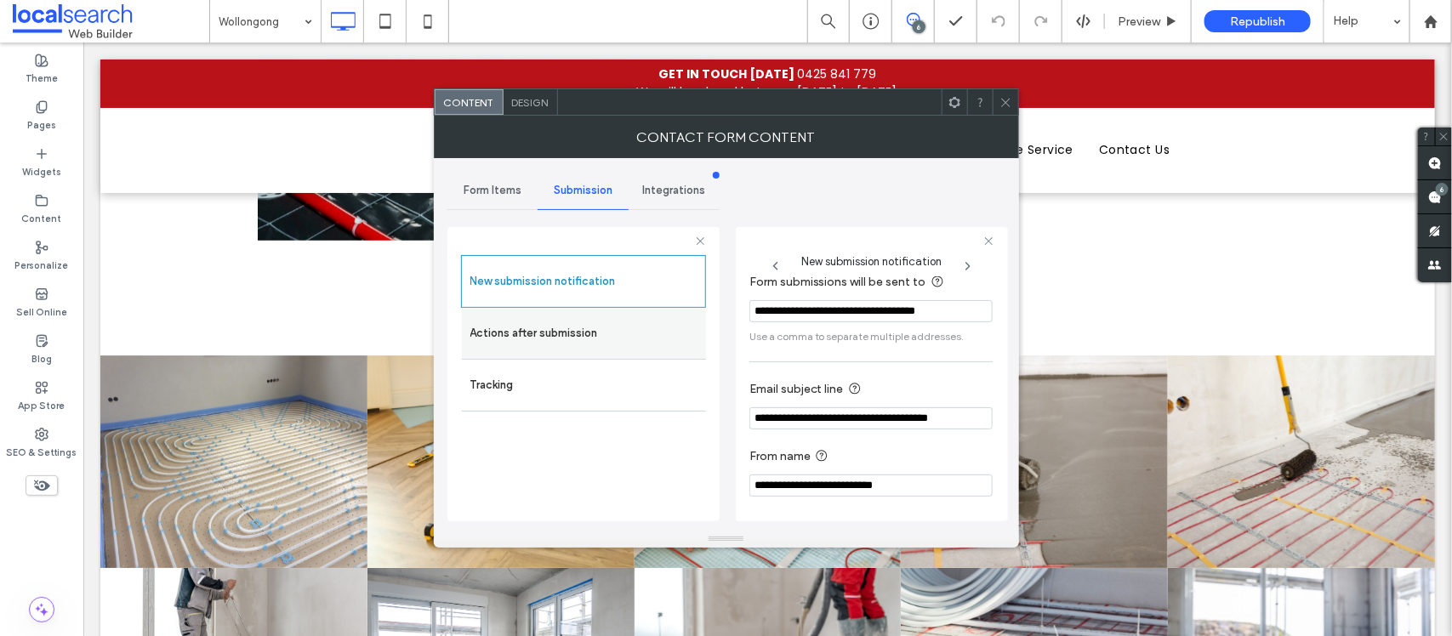
click at [558, 323] on label "Actions after submission" at bounding box center [584, 334] width 227 height 34
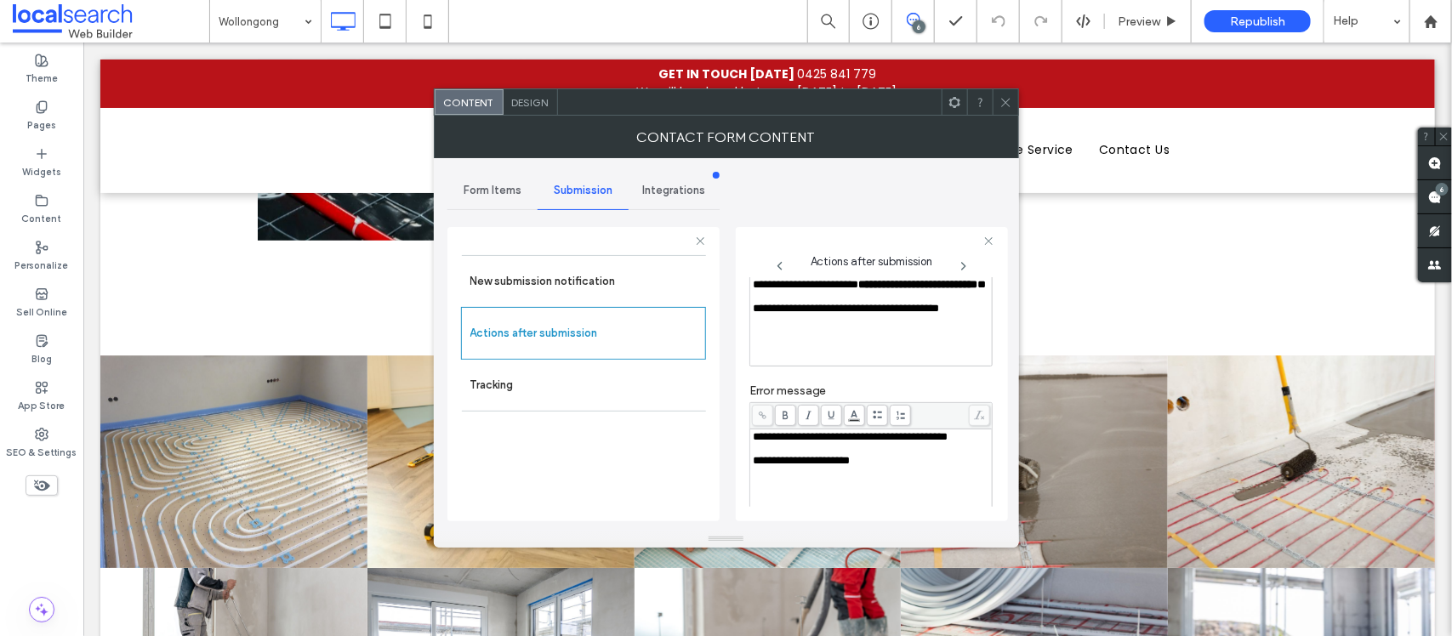
click at [1000, 103] on icon at bounding box center [1006, 102] width 13 height 13
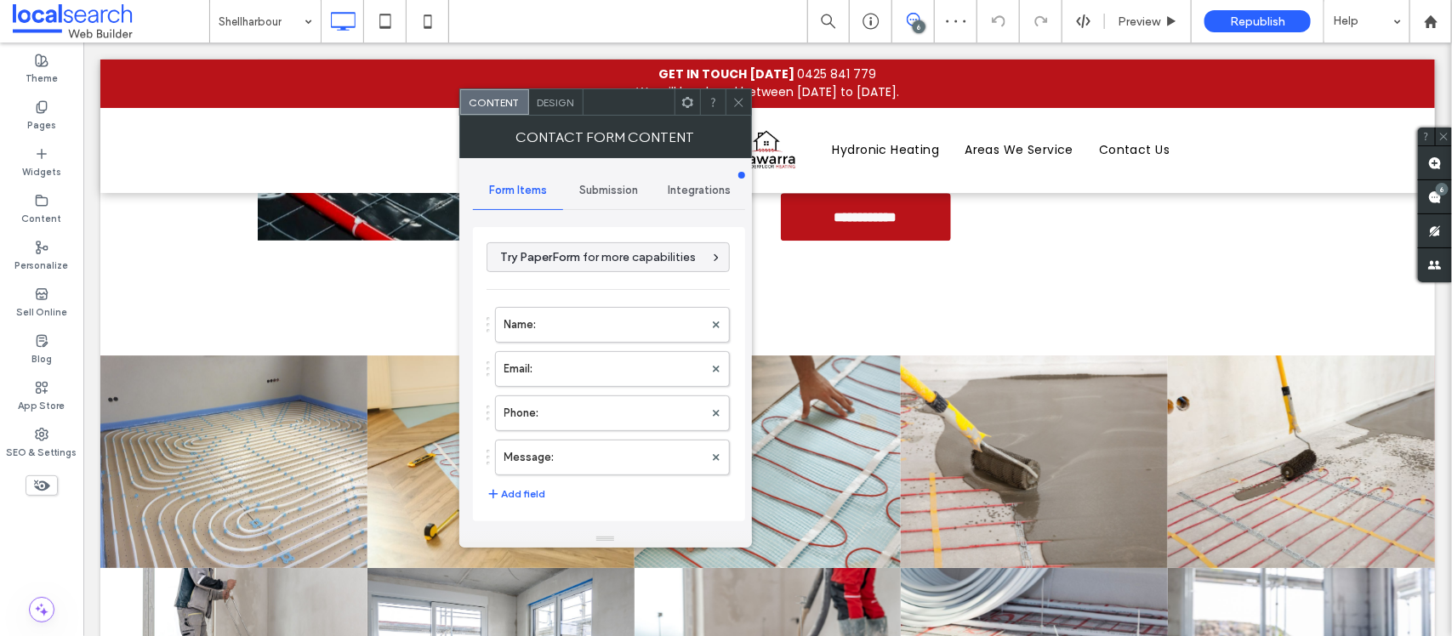
click at [591, 189] on span "Submission" at bounding box center [608, 191] width 59 height 14
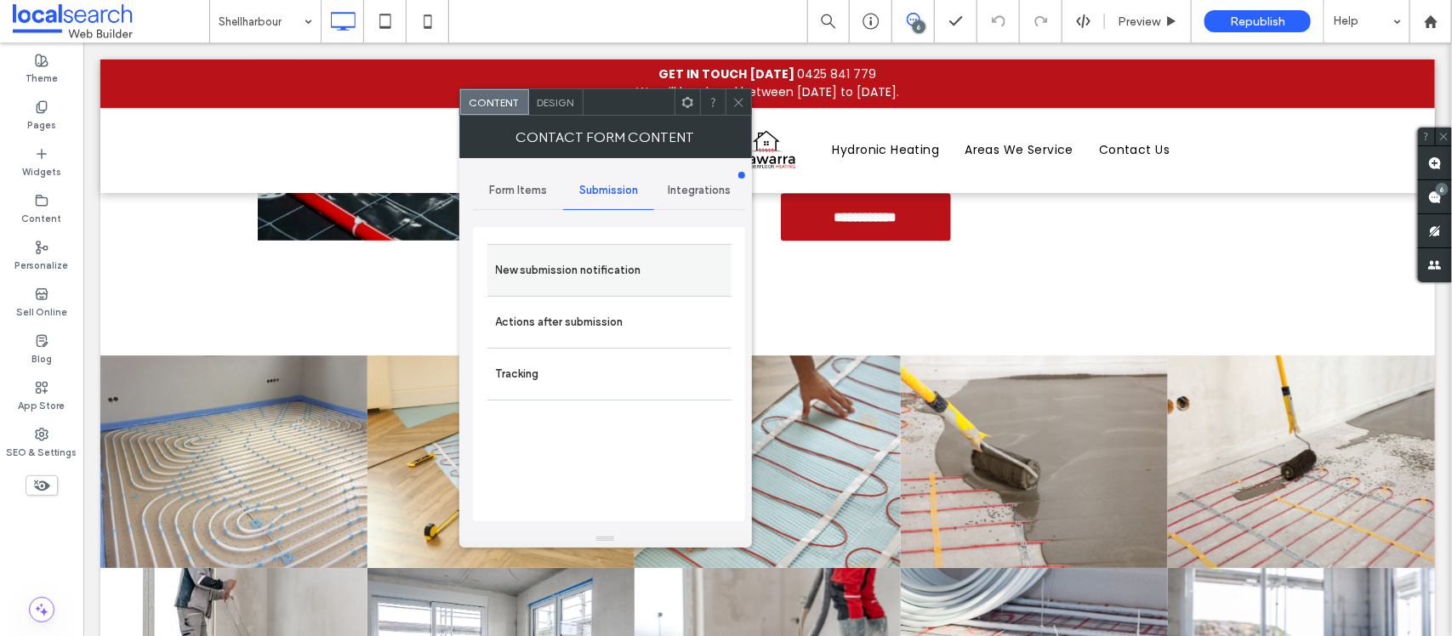
click at [622, 277] on label "New submission notification" at bounding box center [609, 271] width 227 height 34
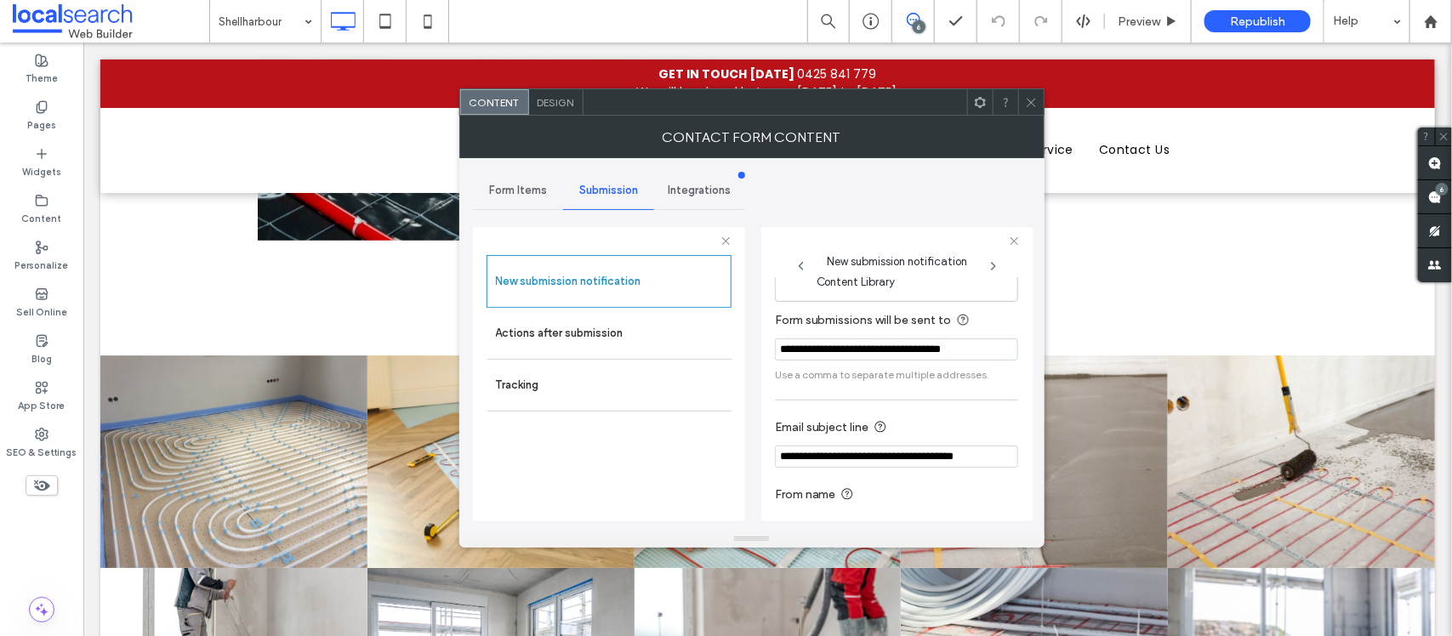
scroll to position [94, 0]
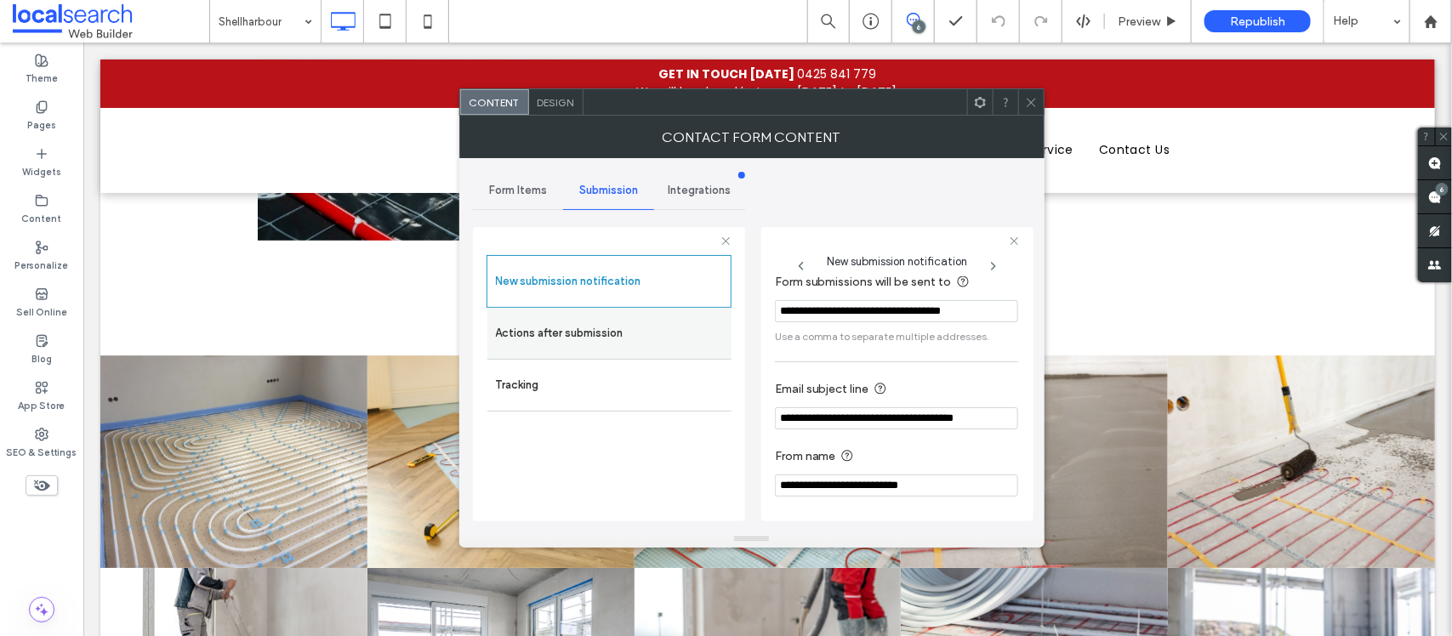
click at [642, 324] on label "Actions after submission" at bounding box center [609, 334] width 227 height 34
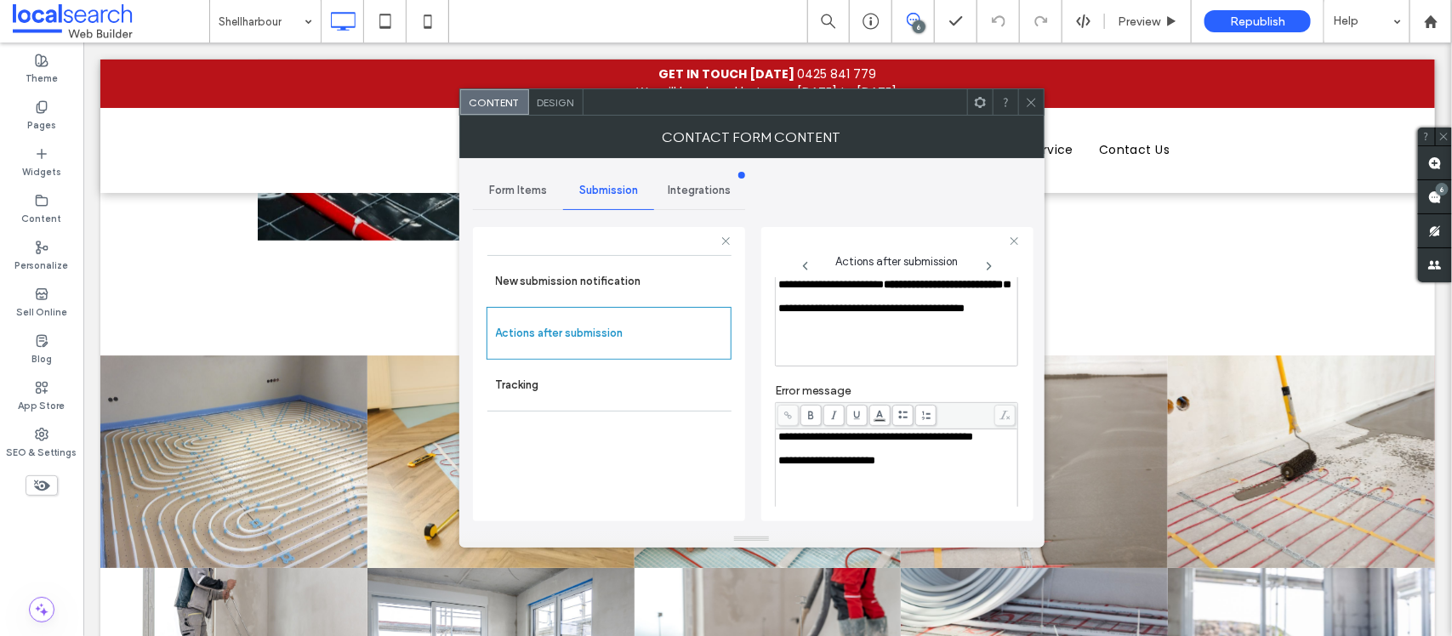
click at [1027, 98] on icon at bounding box center [1031, 102] width 13 height 13
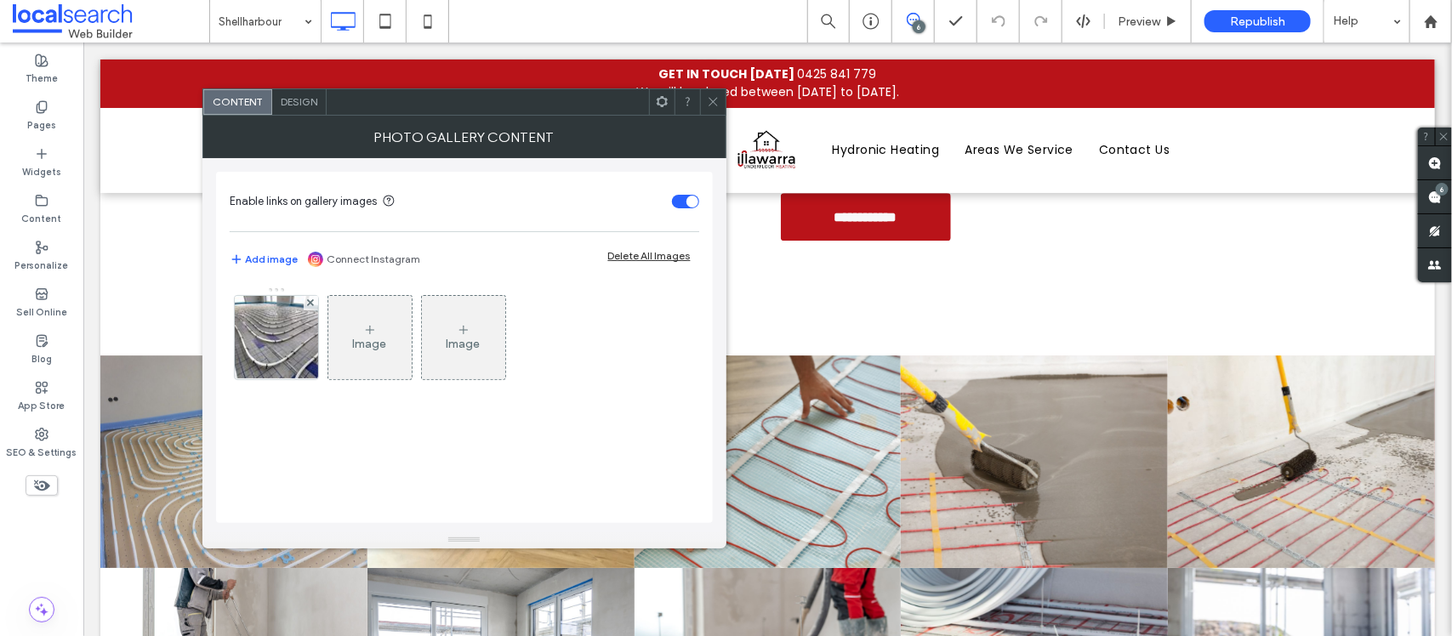
drag, startPoint x: 277, startPoint y: 338, endPoint x: 290, endPoint y: 330, distance: 14.9
click at [277, 340] on img at bounding box center [277, 337] width 126 height 83
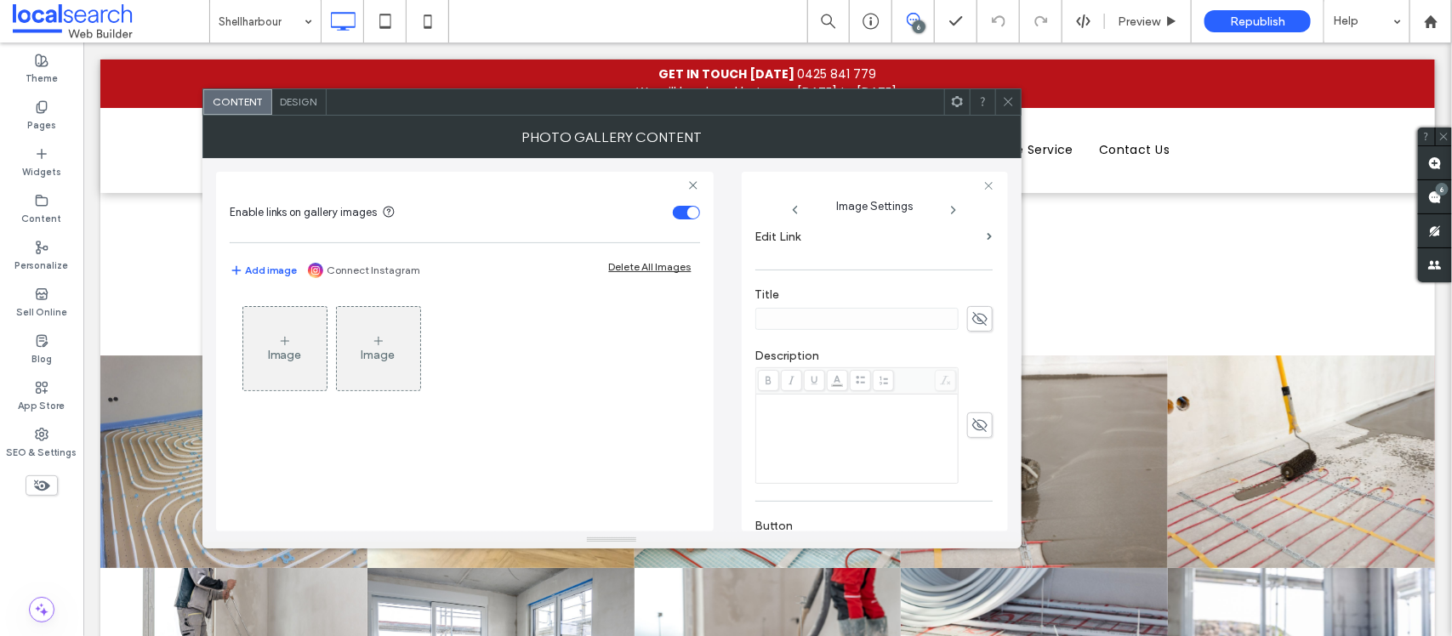
scroll to position [525, 0]
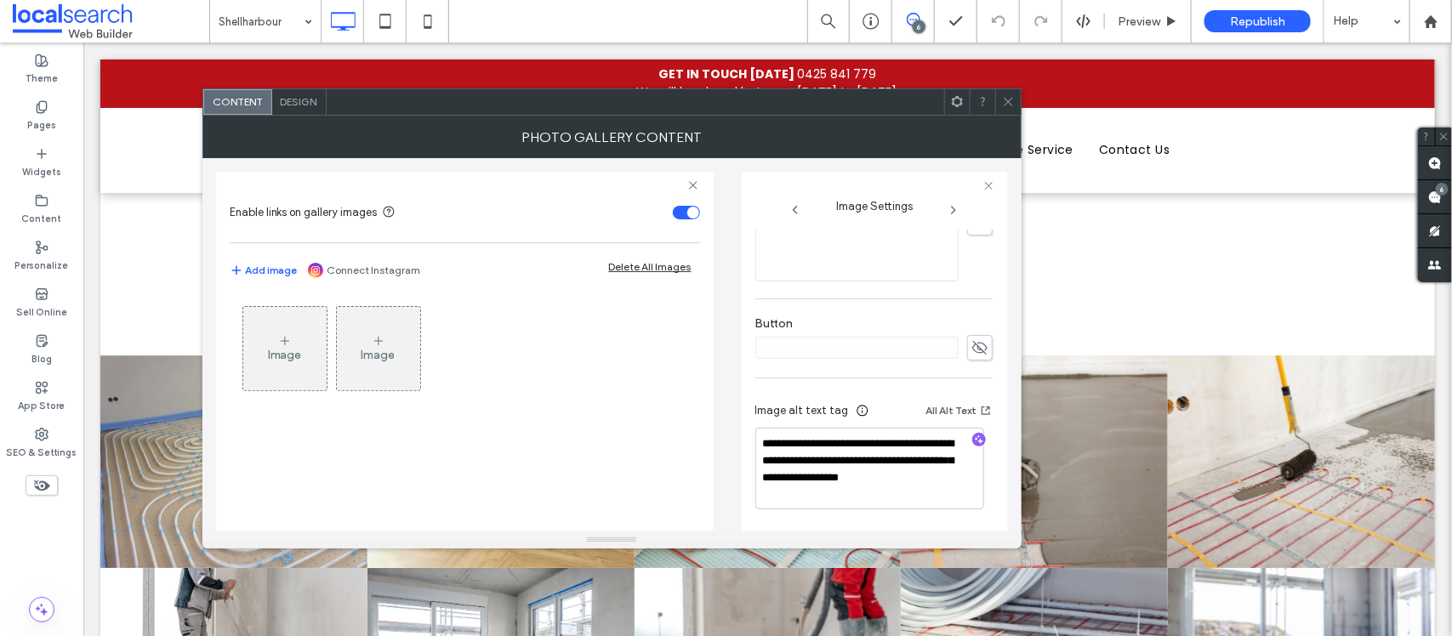
click at [998, 103] on div at bounding box center [1009, 102] width 26 height 26
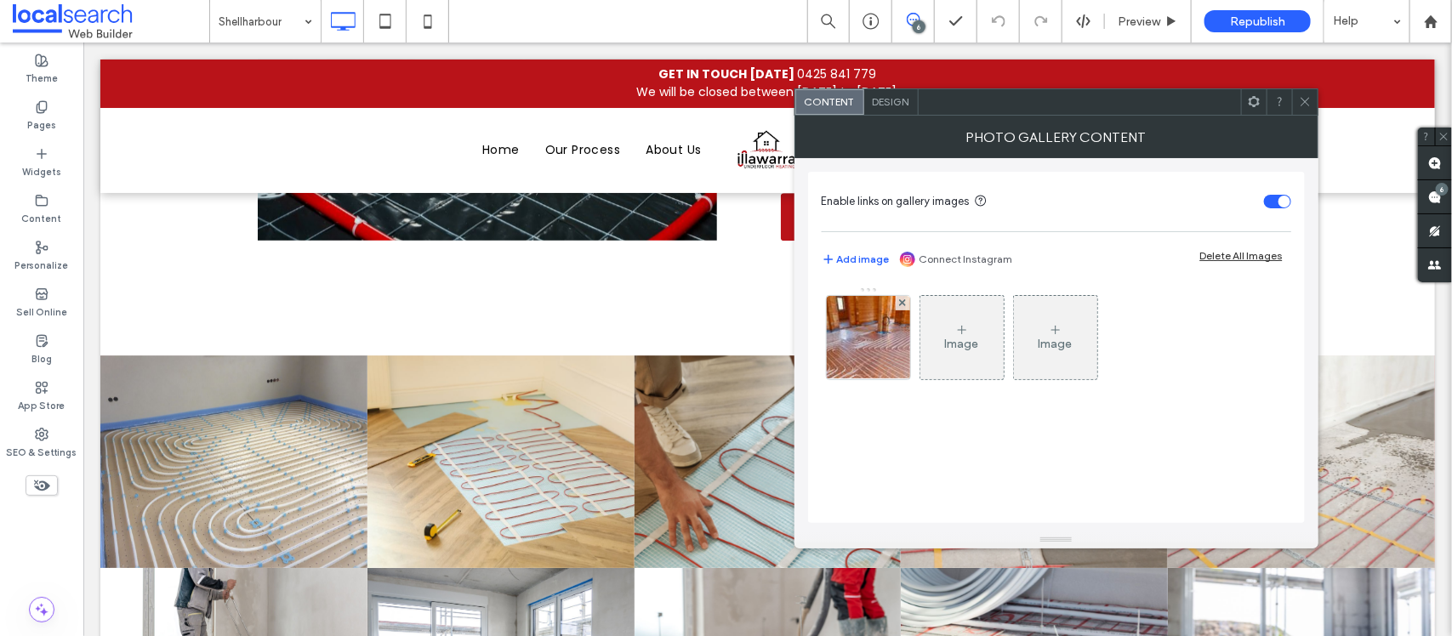
click at [1303, 103] on icon at bounding box center [1305, 101] width 13 height 13
click at [882, 341] on img at bounding box center [869, 337] width 126 height 83
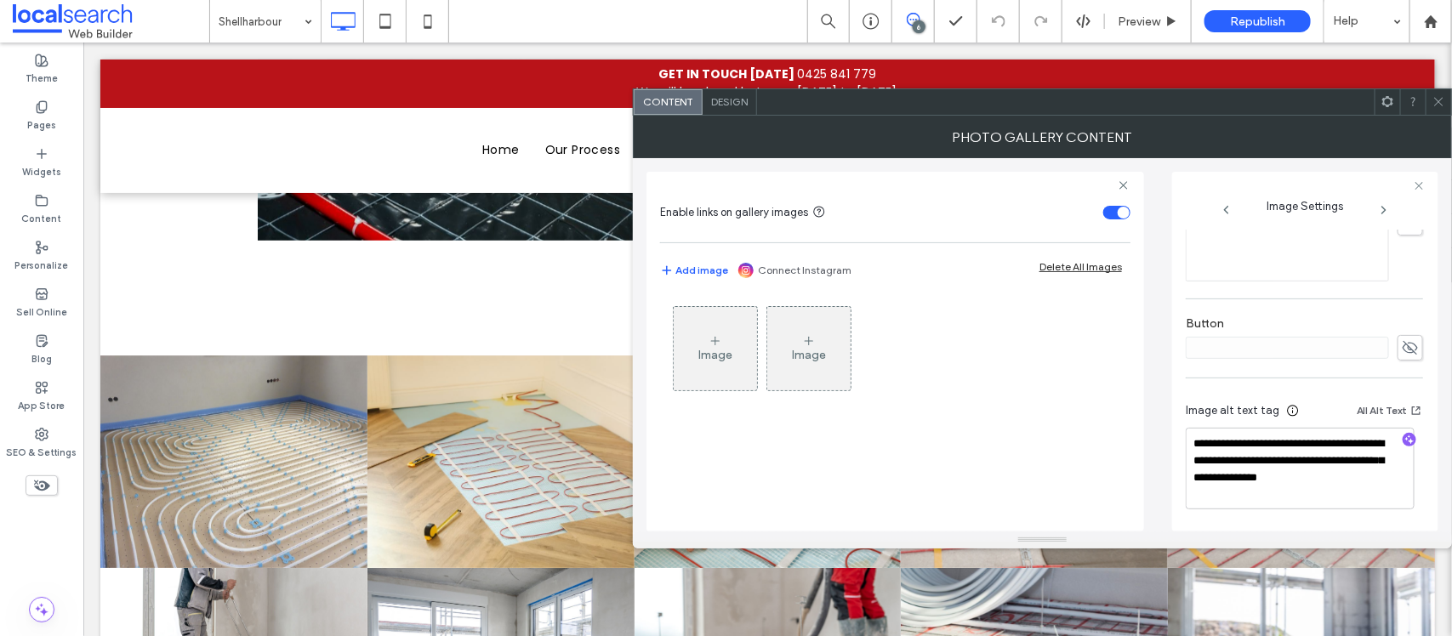
click at [1440, 109] on span at bounding box center [1439, 102] width 13 height 26
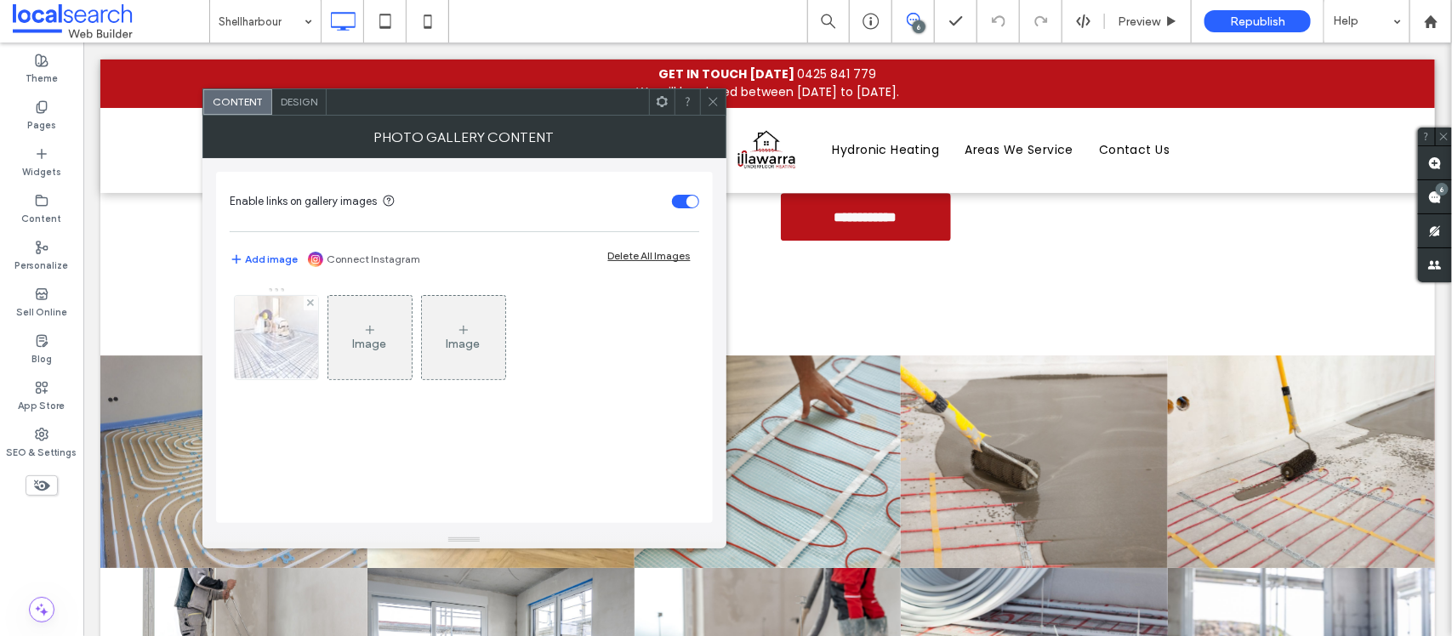
click at [238, 356] on img at bounding box center [276, 337] width 125 height 83
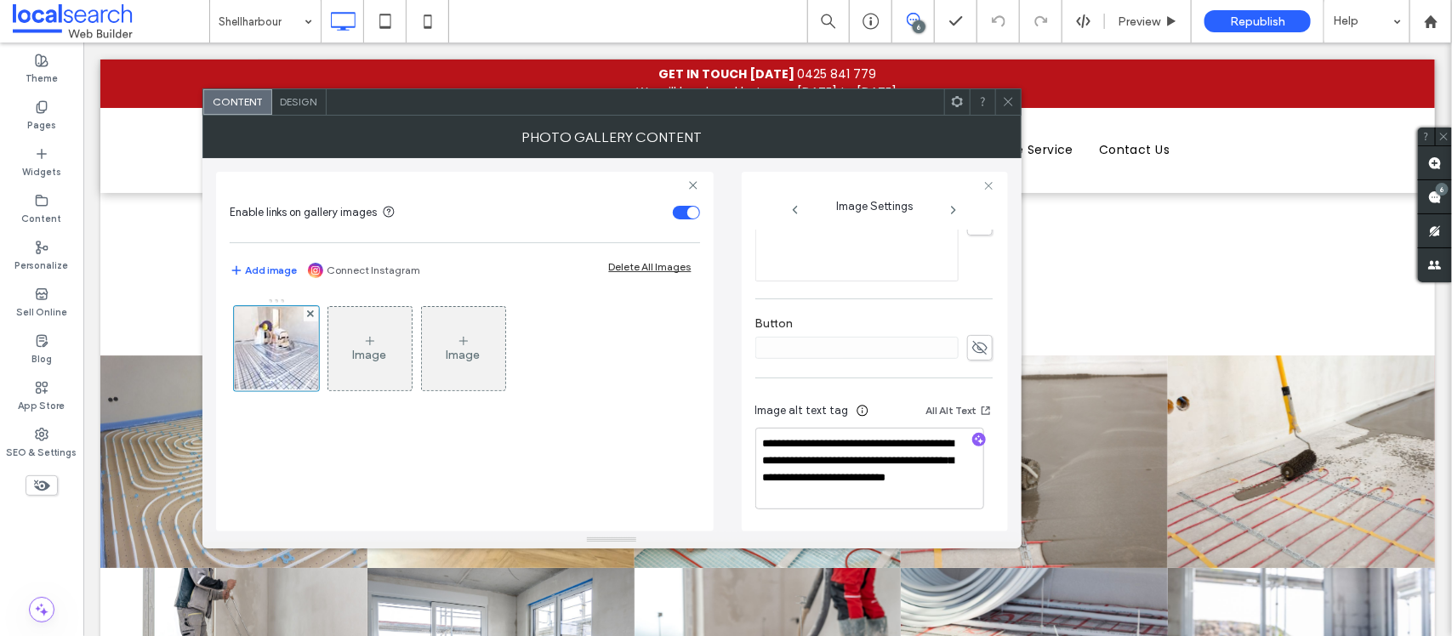
click at [1011, 102] on icon at bounding box center [1008, 101] width 13 height 13
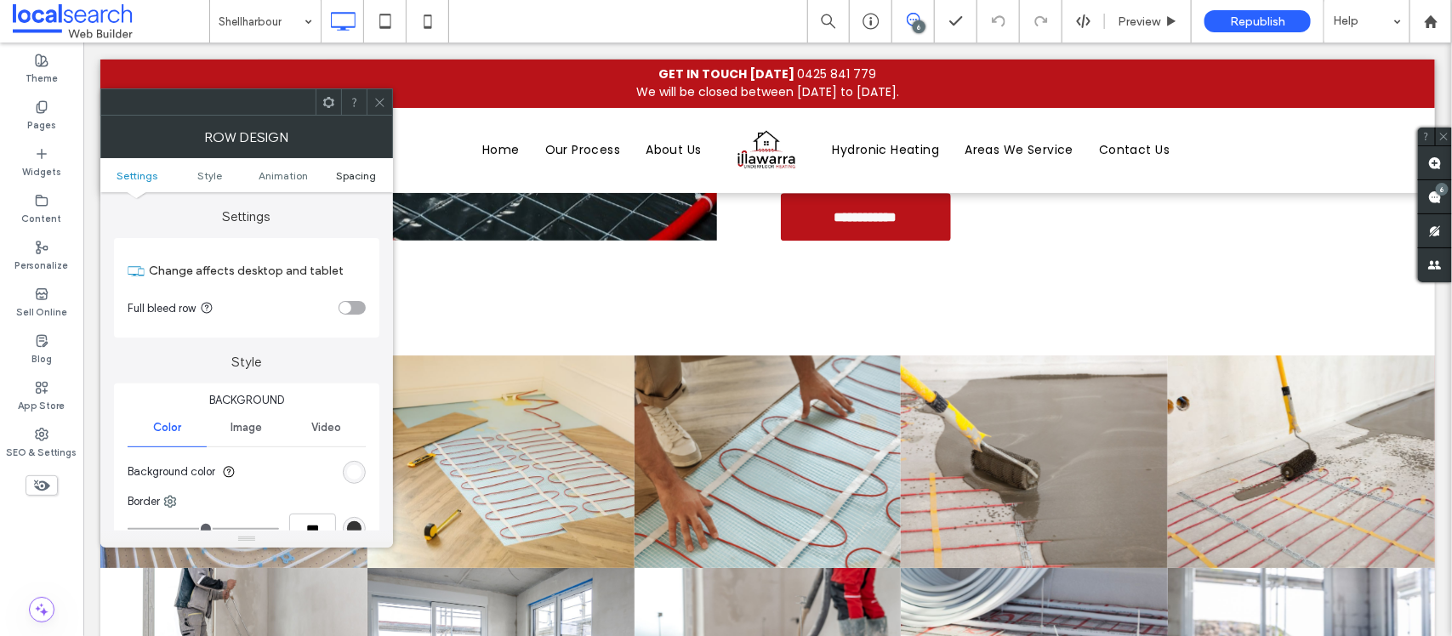
click at [338, 174] on span "Spacing" at bounding box center [356, 175] width 40 height 13
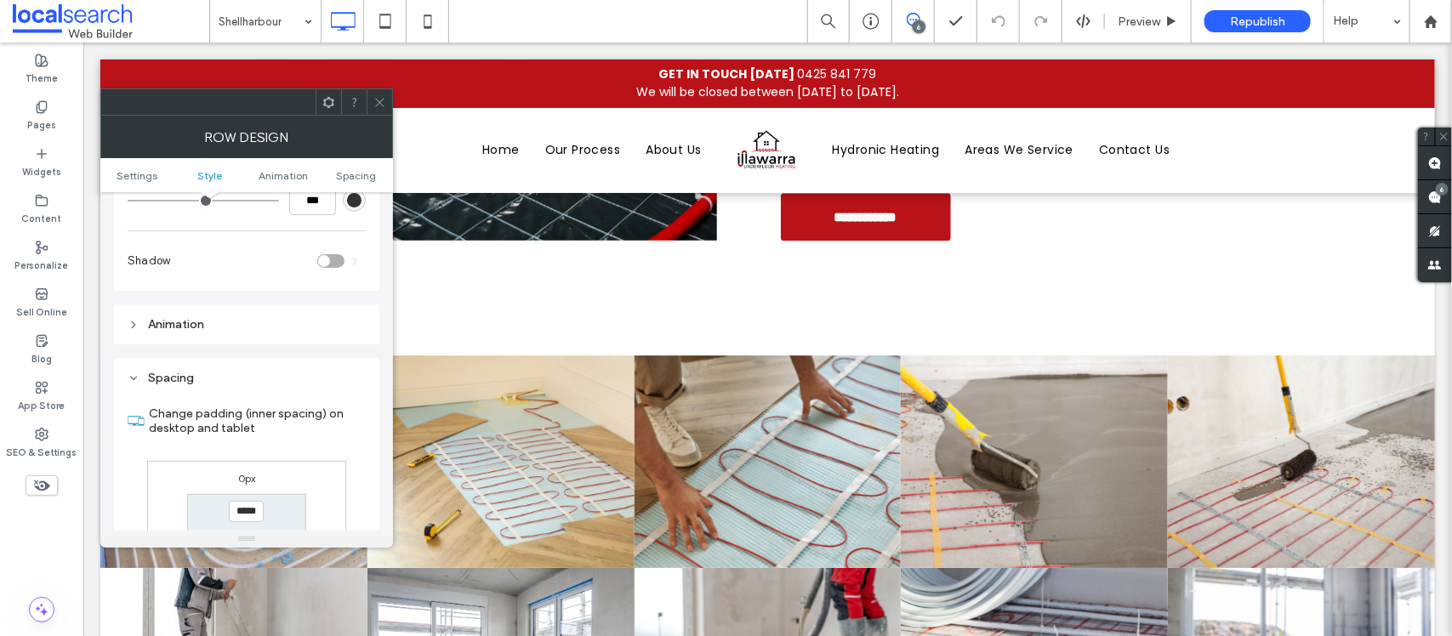
scroll to position [482, 0]
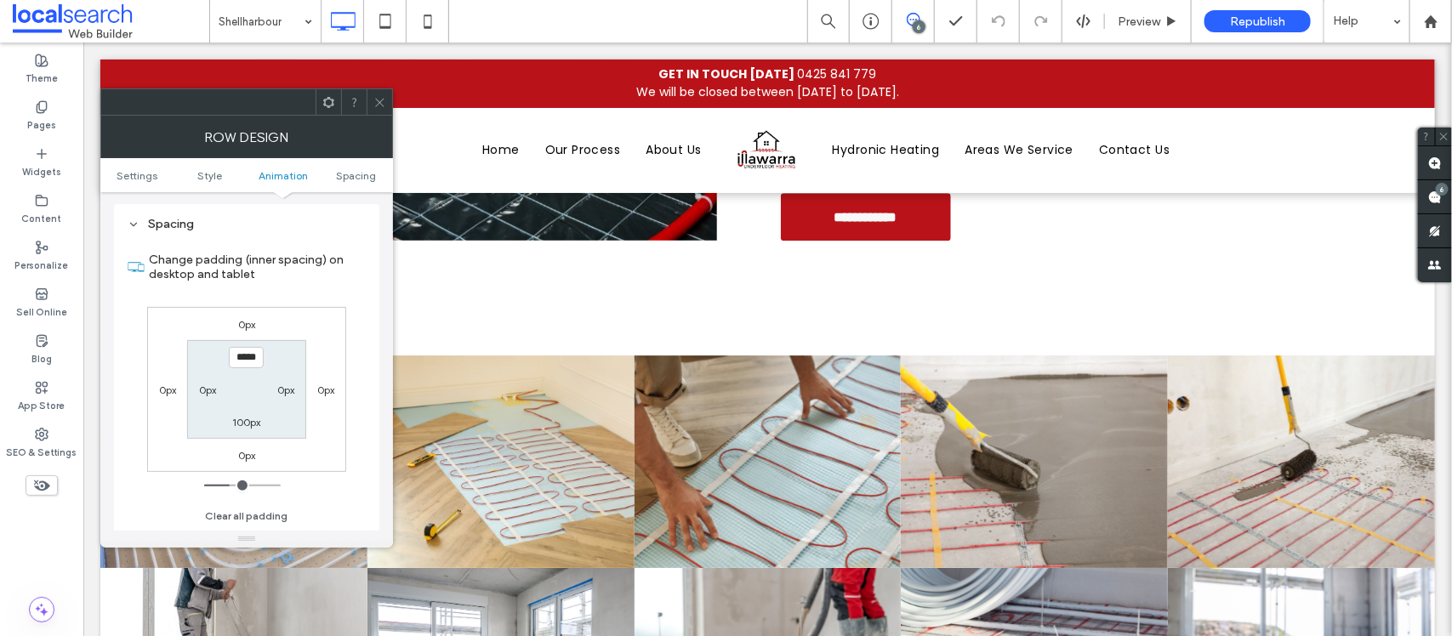
click at [390, 109] on div at bounding box center [380, 102] width 26 height 26
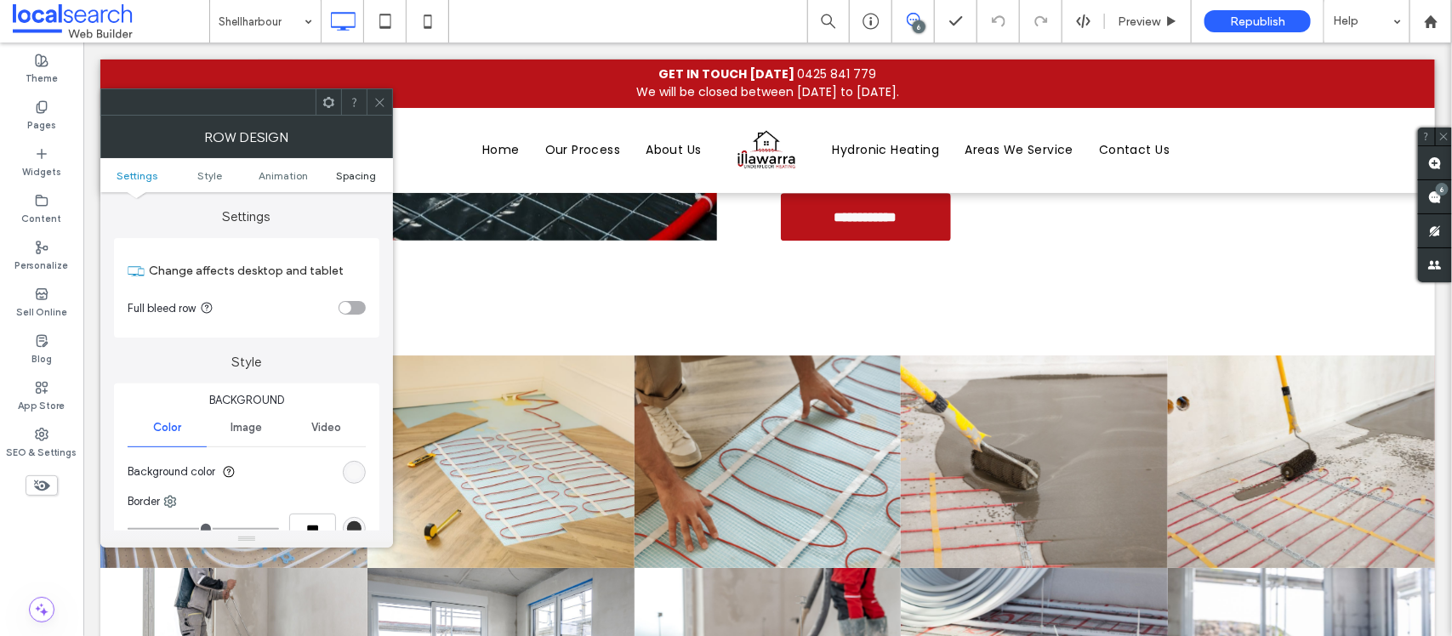
click at [349, 171] on span "Spacing" at bounding box center [356, 175] width 40 height 13
click at [351, 174] on span "Spacing" at bounding box center [356, 175] width 40 height 13
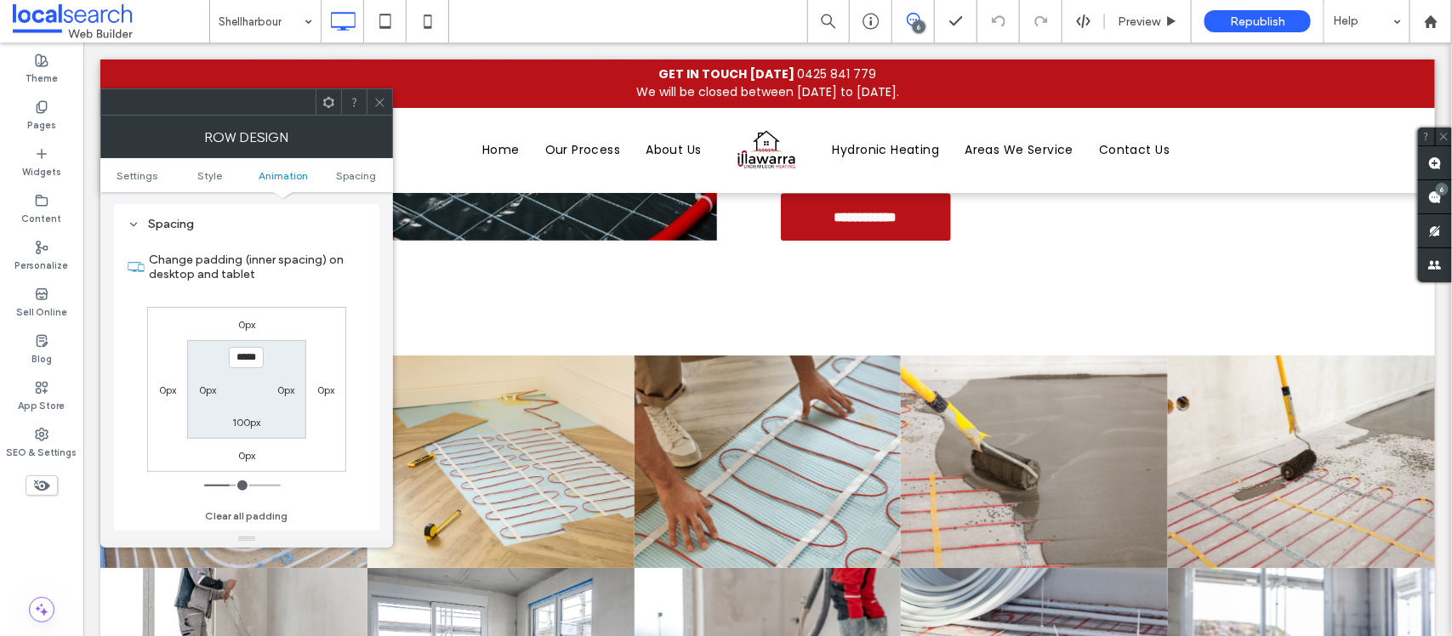
click at [380, 117] on div "Row Design" at bounding box center [246, 137] width 293 height 43
click at [385, 103] on icon at bounding box center [380, 101] width 13 height 13
